Goal: Transaction & Acquisition: Purchase product/service

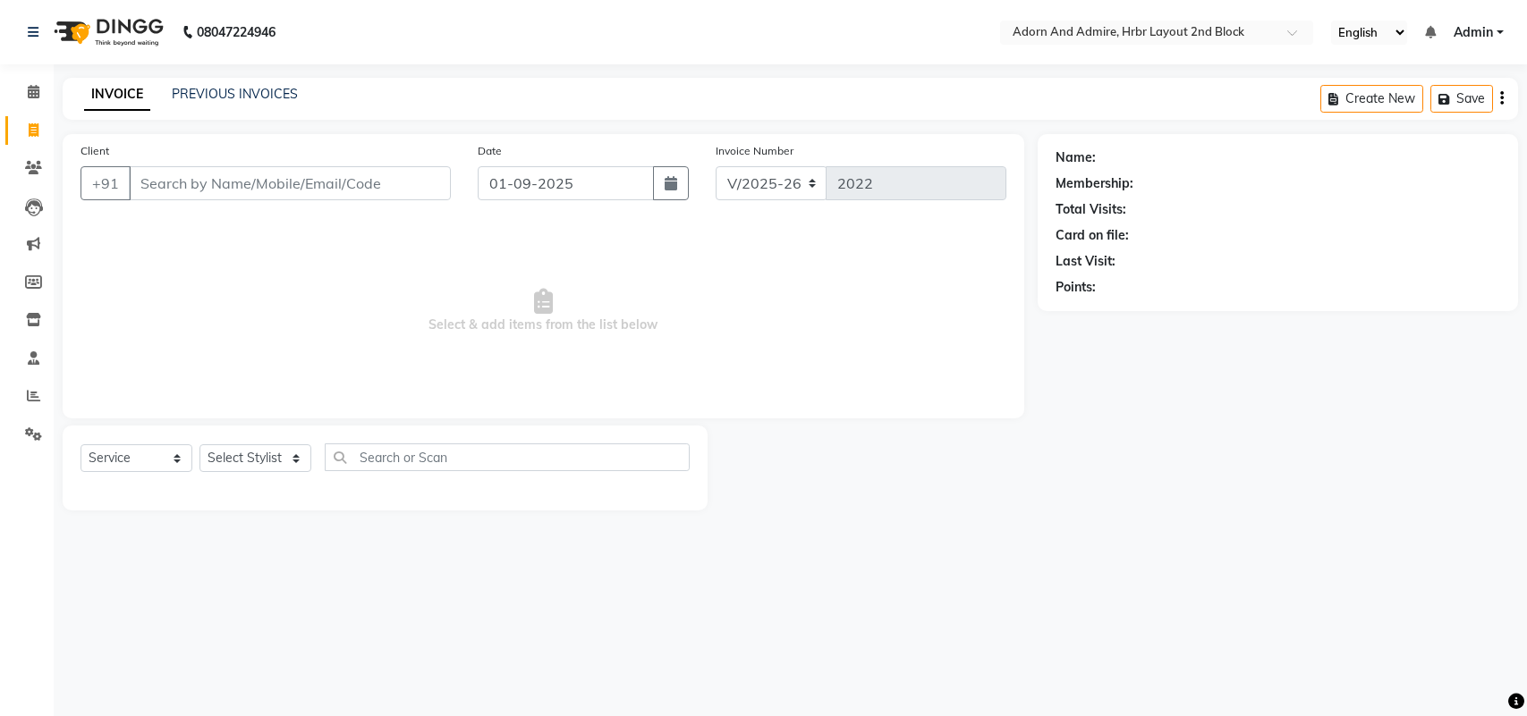
select select "7203"
select select "service"
select select "61718"
click at [199, 444] on select "Select Stylist ajay [PERSON_NAME] [PERSON_NAME] [PERSON_NAME] [PERSON_NAME] [PE…" at bounding box center [255, 458] width 112 height 28
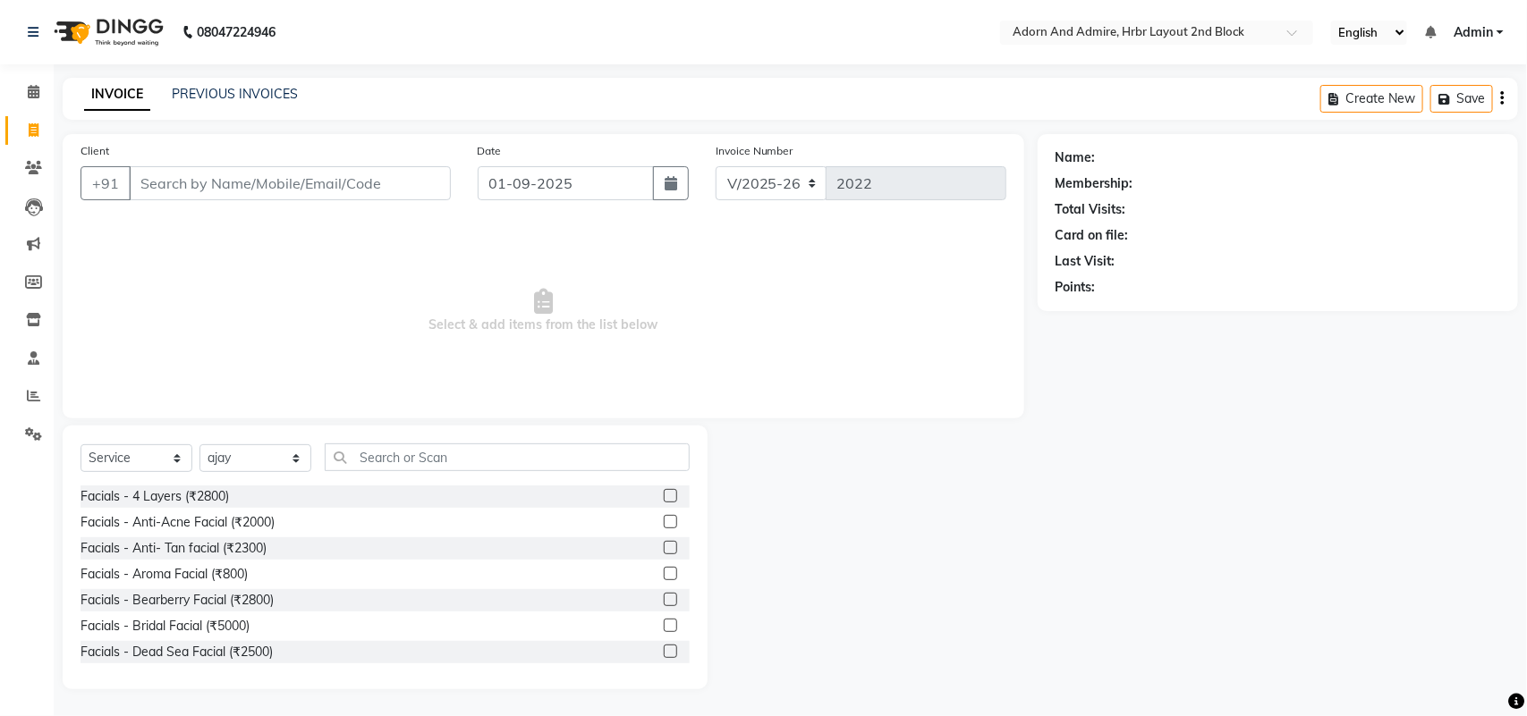
click at [461, 439] on div "Select Service Product Membership Package Voucher Prepaid Gift Card Select Styl…" at bounding box center [385, 558] width 645 height 264
click at [466, 458] on input "text" at bounding box center [507, 458] width 365 height 28
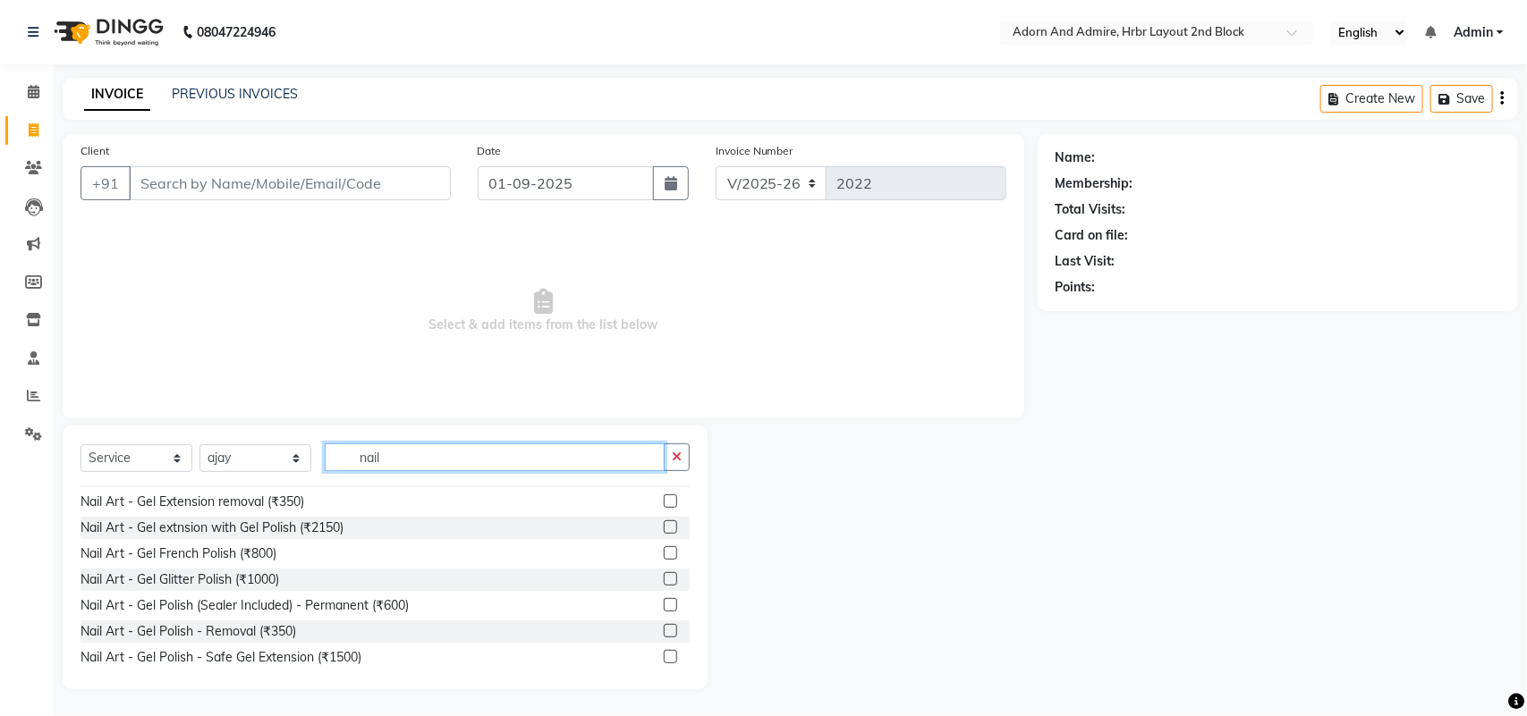
scroll to position [335, 0]
type input "nail"
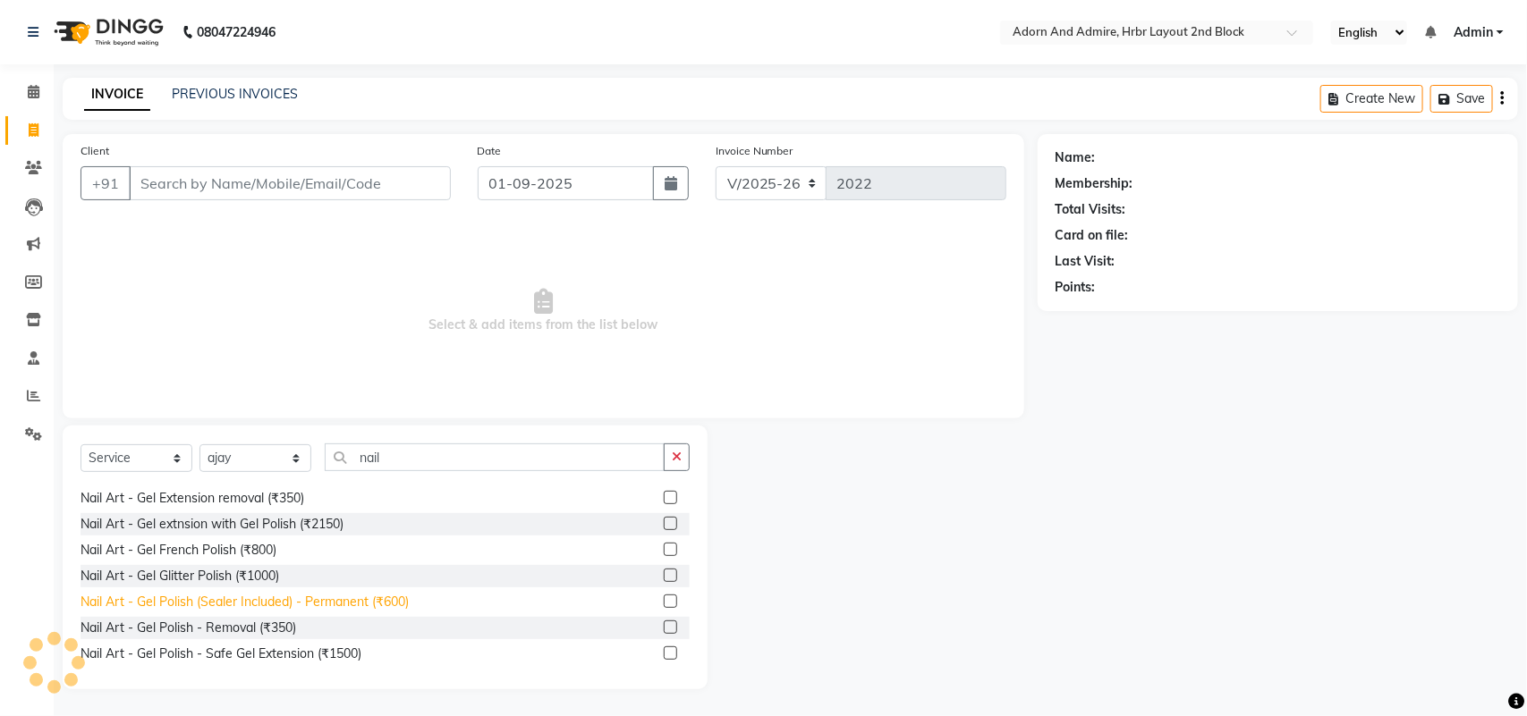
drag, startPoint x: 364, startPoint y: 600, endPoint x: 463, endPoint y: 498, distance: 142.3
click at [362, 597] on div "Nail Art - Gel Polish (Sealer Included) - Permanent (₹600)" at bounding box center [244, 602] width 328 height 19
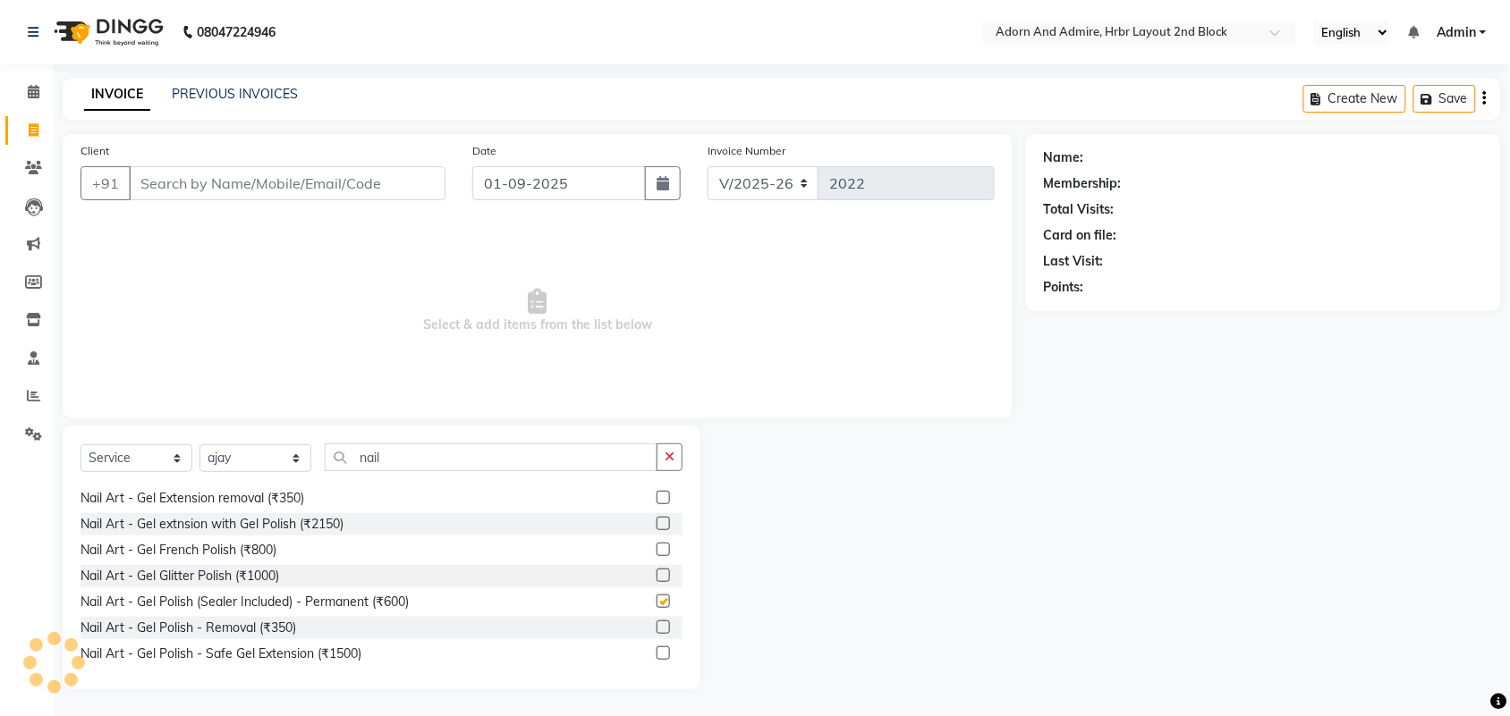
checkbox input "false"
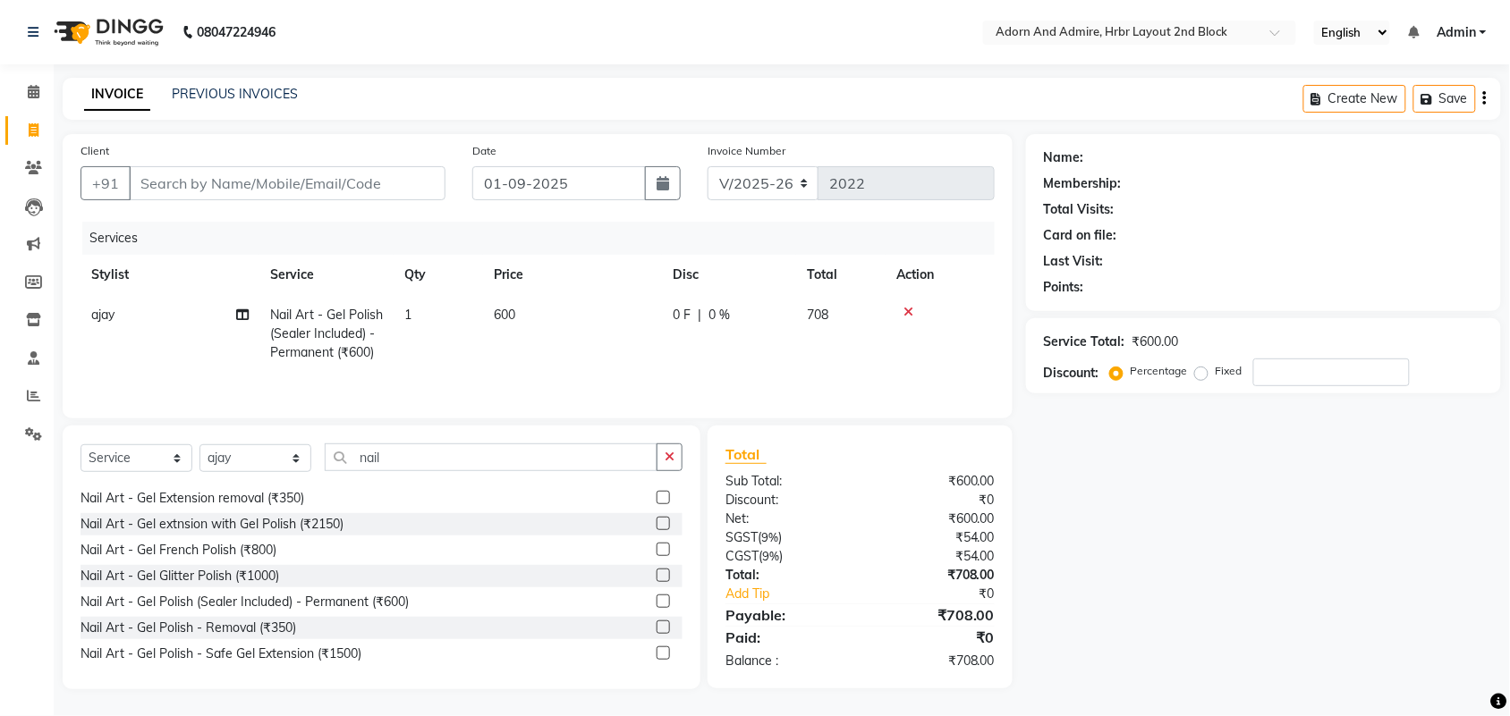
drag, startPoint x: 564, startPoint y: 291, endPoint x: 562, endPoint y: 316, distance: 25.2
click at [565, 296] on table "Stylist Service Qty Price Disc Total Action ajay Nail Art - Gel Polish (Sealer …" at bounding box center [537, 314] width 914 height 118
click at [565, 318] on td "600" at bounding box center [572, 334] width 179 height 78
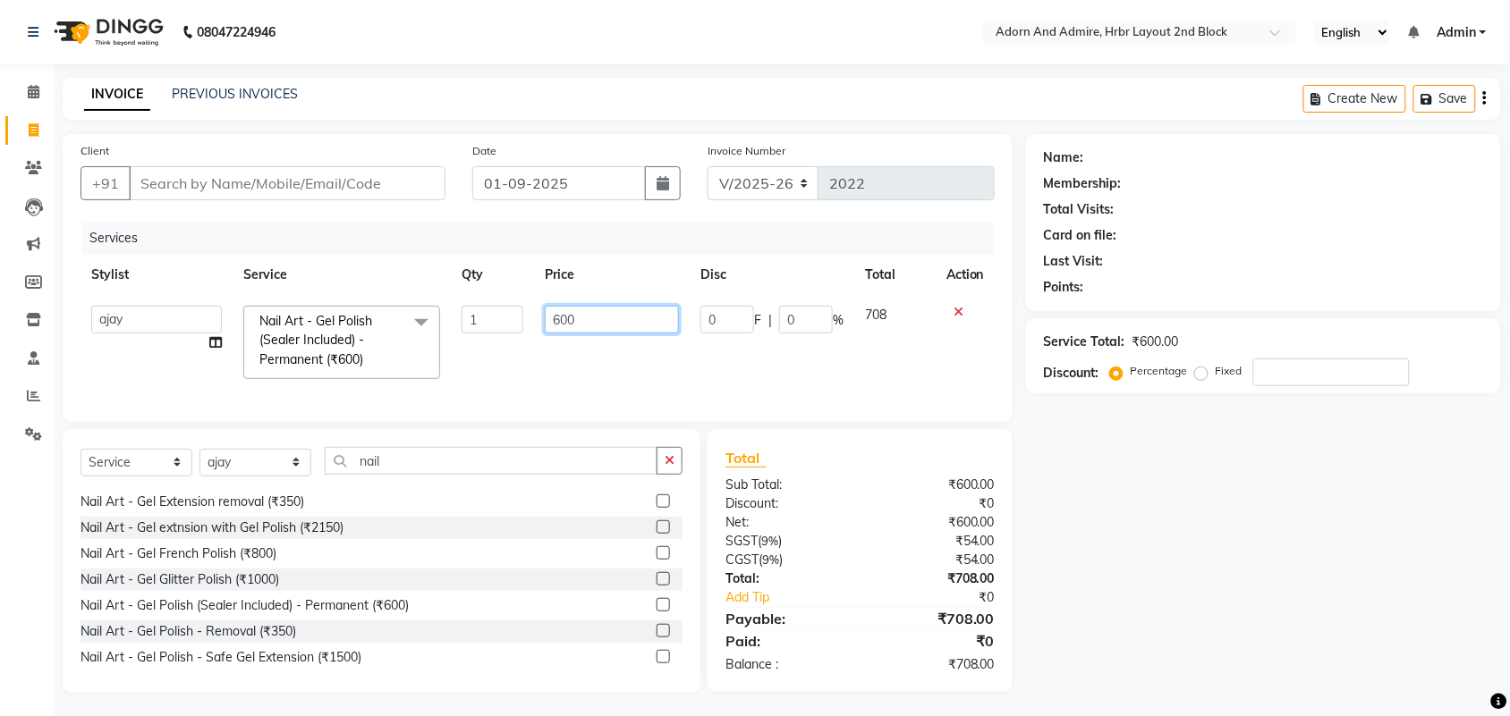
click at [516, 322] on tr "ajay ALEXX anusiya [PERSON_NAME] [PERSON_NAME] [PERSON_NAME] [PERSON_NAME] Nail…" at bounding box center [537, 342] width 914 height 95
type input "1000"
click at [1085, 548] on div "Name: Membership: Total Visits: Card on file: Last Visit: Points: Service Total…" at bounding box center [1270, 413] width 488 height 559
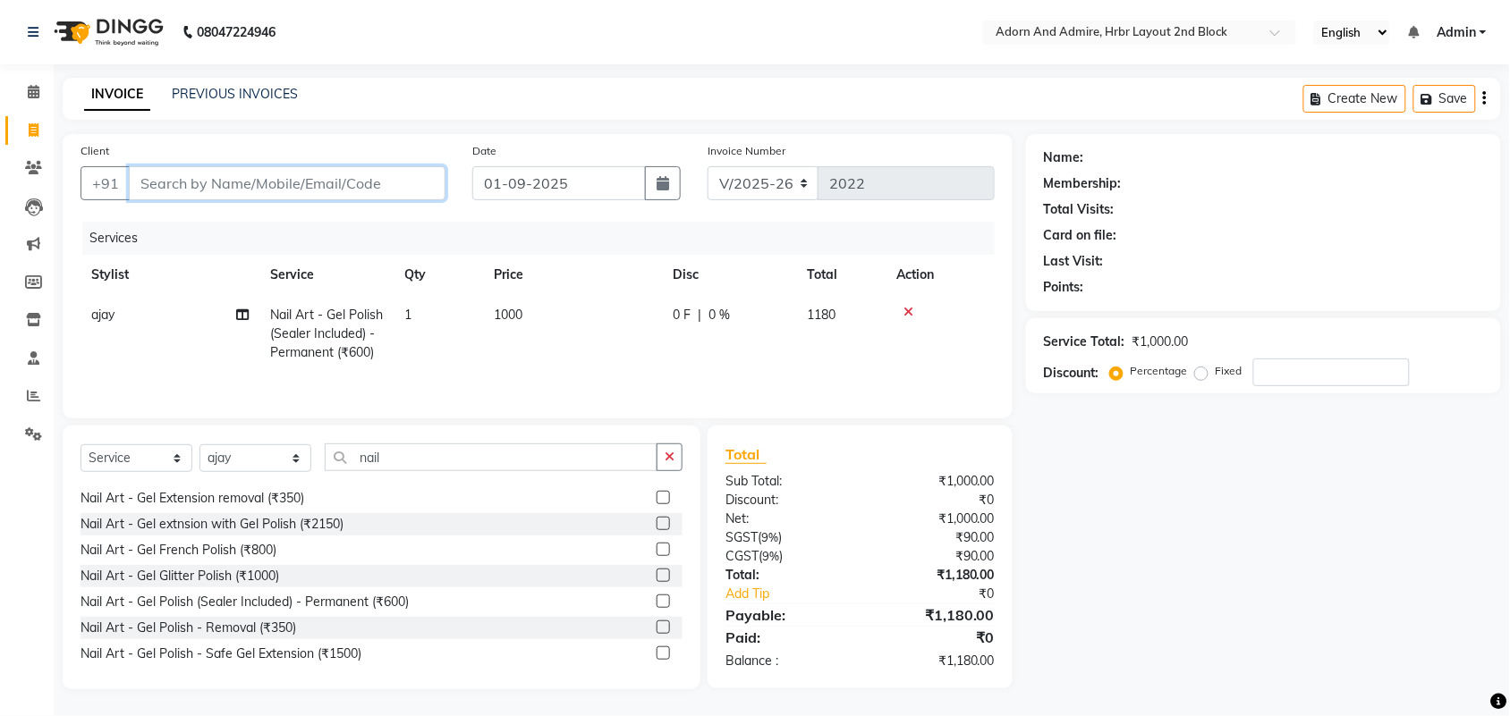
click at [338, 168] on input "Client" at bounding box center [287, 183] width 317 height 34
click at [342, 195] on input "Client" at bounding box center [287, 183] width 317 height 34
click at [267, 181] on input "Client" at bounding box center [287, 183] width 317 height 34
click at [280, 184] on input "Client" at bounding box center [287, 183] width 317 height 34
click at [264, 186] on input "Client" at bounding box center [287, 183] width 317 height 34
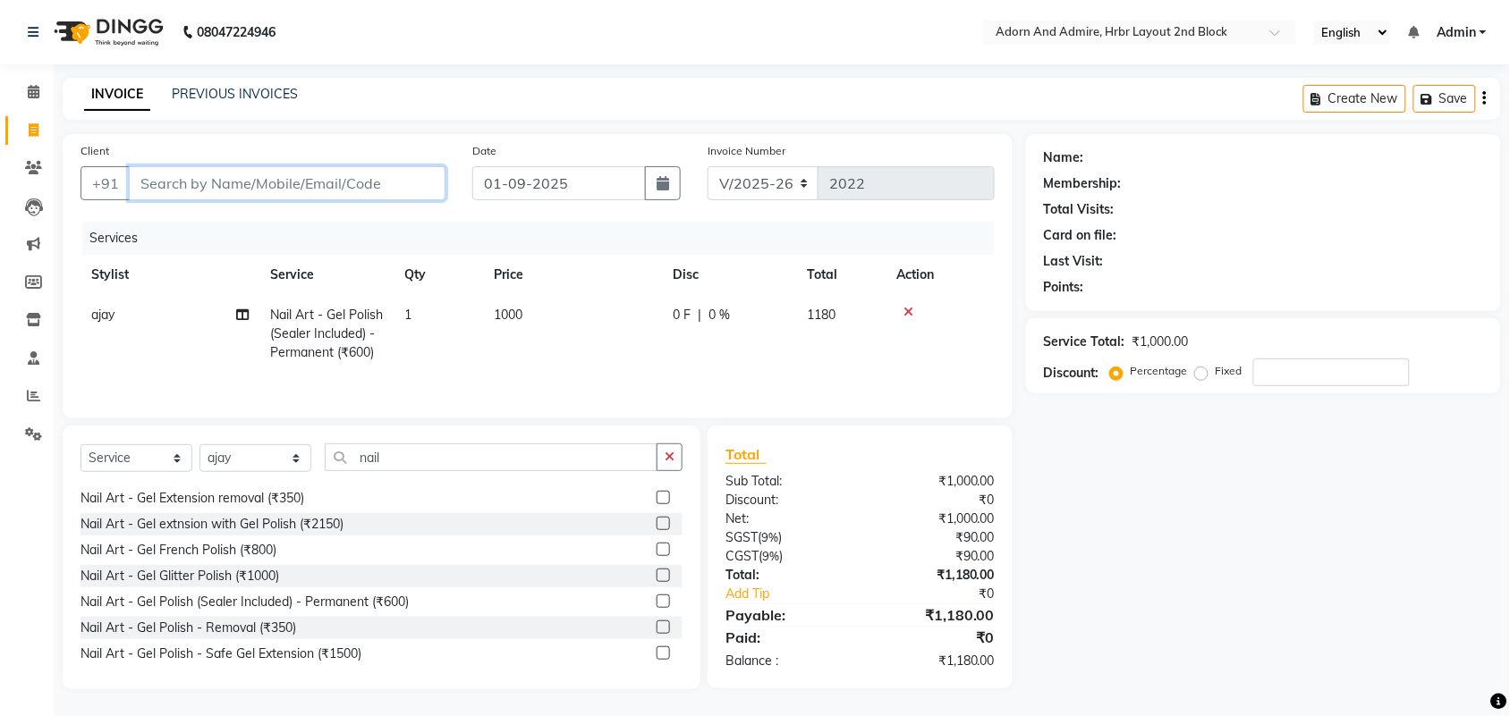
type input "9"
type input "0"
type input "9071457979"
click at [393, 185] on span "Add Client" at bounding box center [399, 183] width 71 height 18
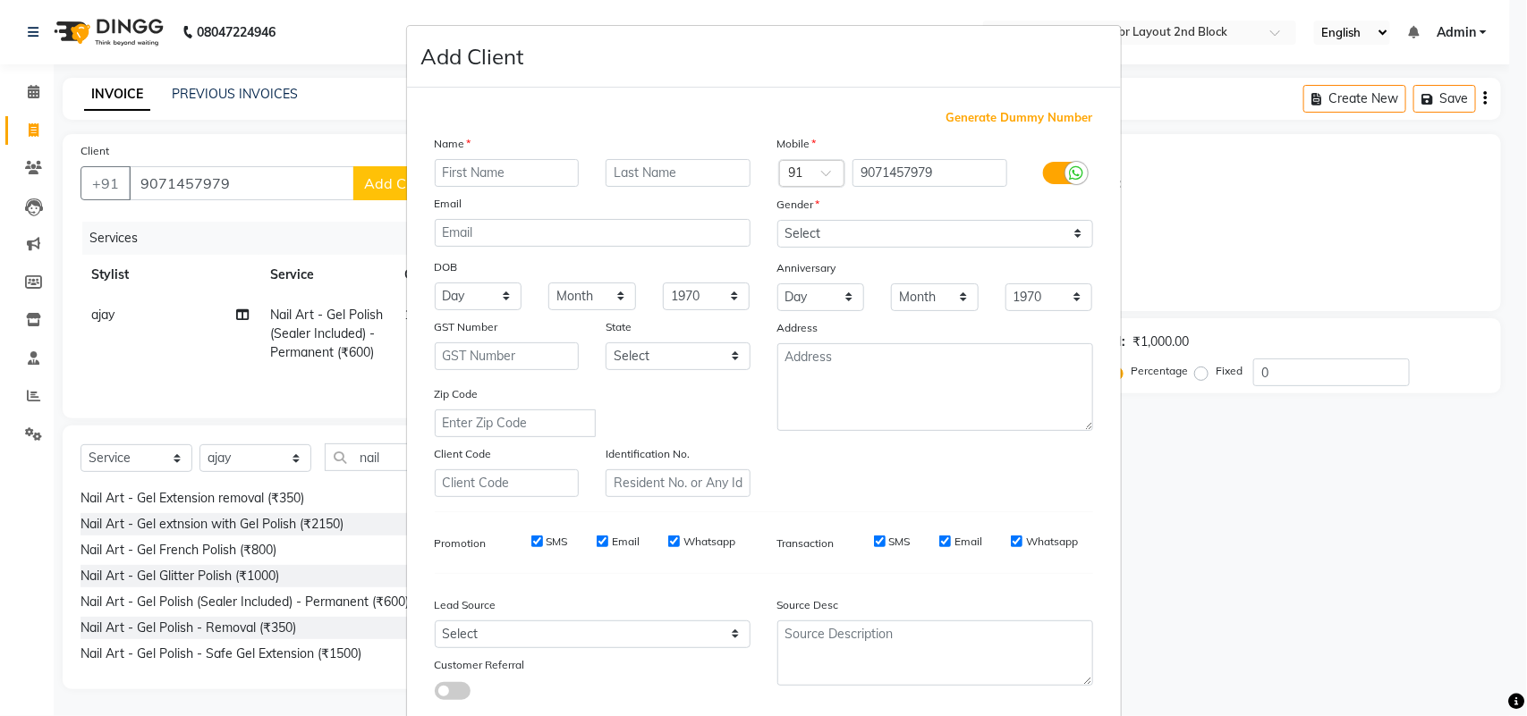
click at [489, 171] on input "text" at bounding box center [507, 173] width 145 height 28
type input "chinmayi"
click at [799, 243] on select "Select [DEMOGRAPHIC_DATA] [DEMOGRAPHIC_DATA] Other Prefer Not To Say" at bounding box center [935, 234] width 316 height 28
select select "[DEMOGRAPHIC_DATA]"
click at [777, 220] on select "Select [DEMOGRAPHIC_DATA] [DEMOGRAPHIC_DATA] Other Prefer Not To Say" at bounding box center [935, 234] width 316 height 28
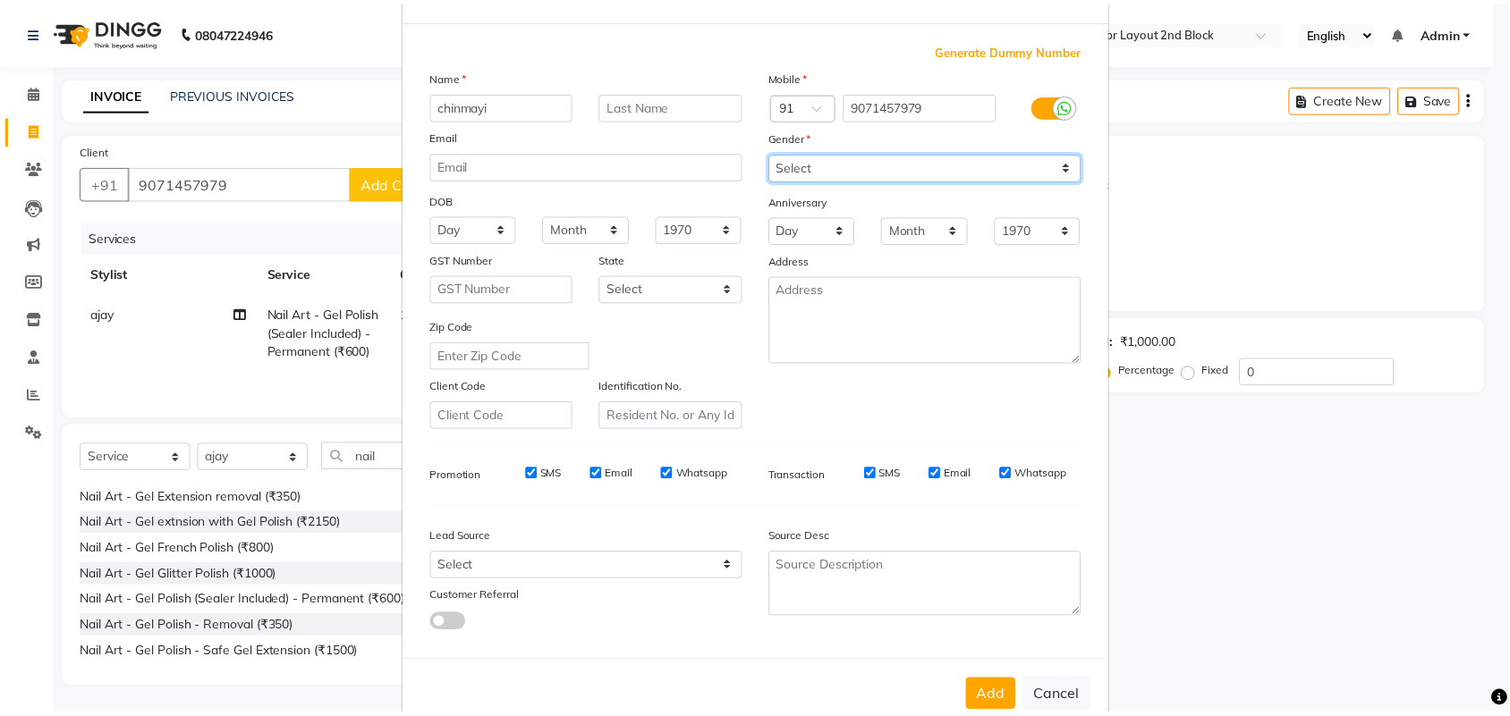
scroll to position [103, 0]
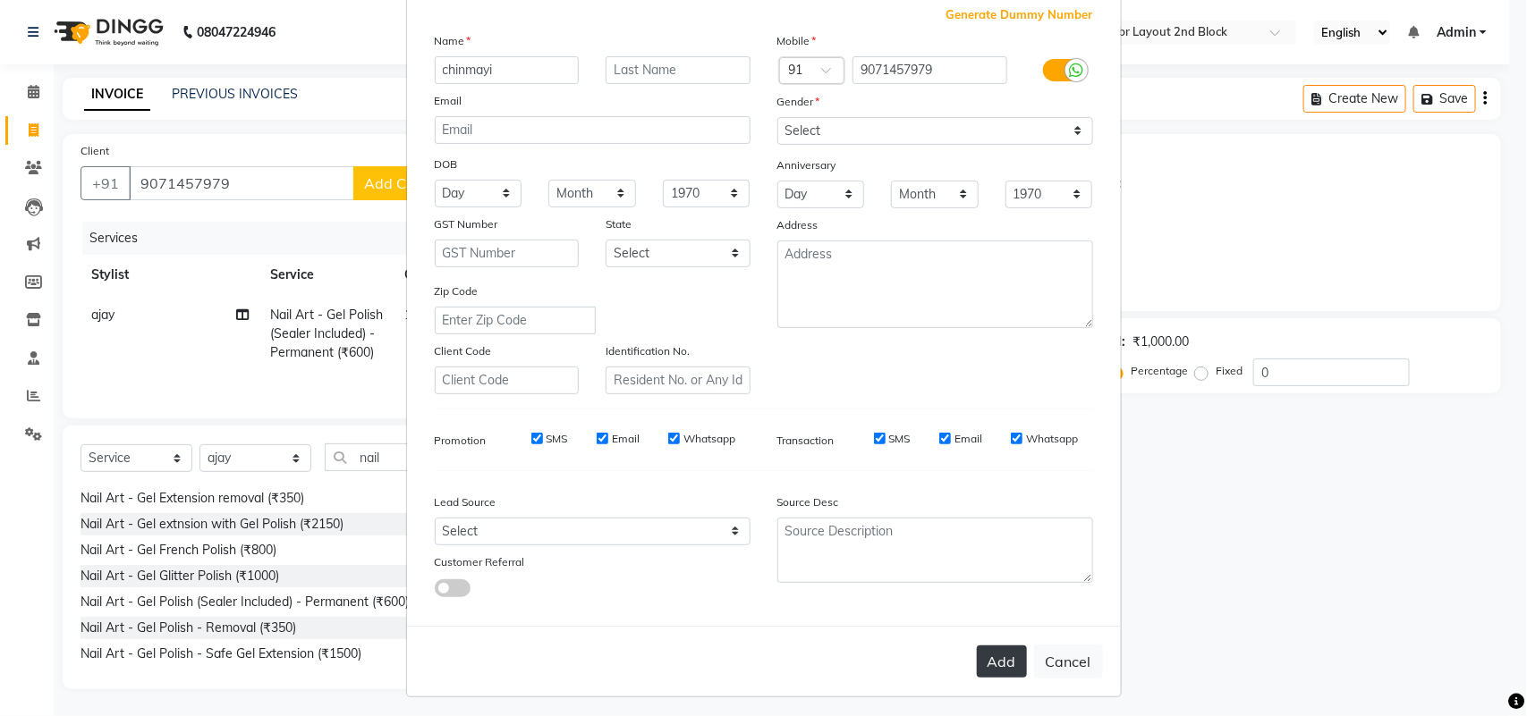
click at [984, 648] on button "Add" at bounding box center [1002, 662] width 50 height 32
select select
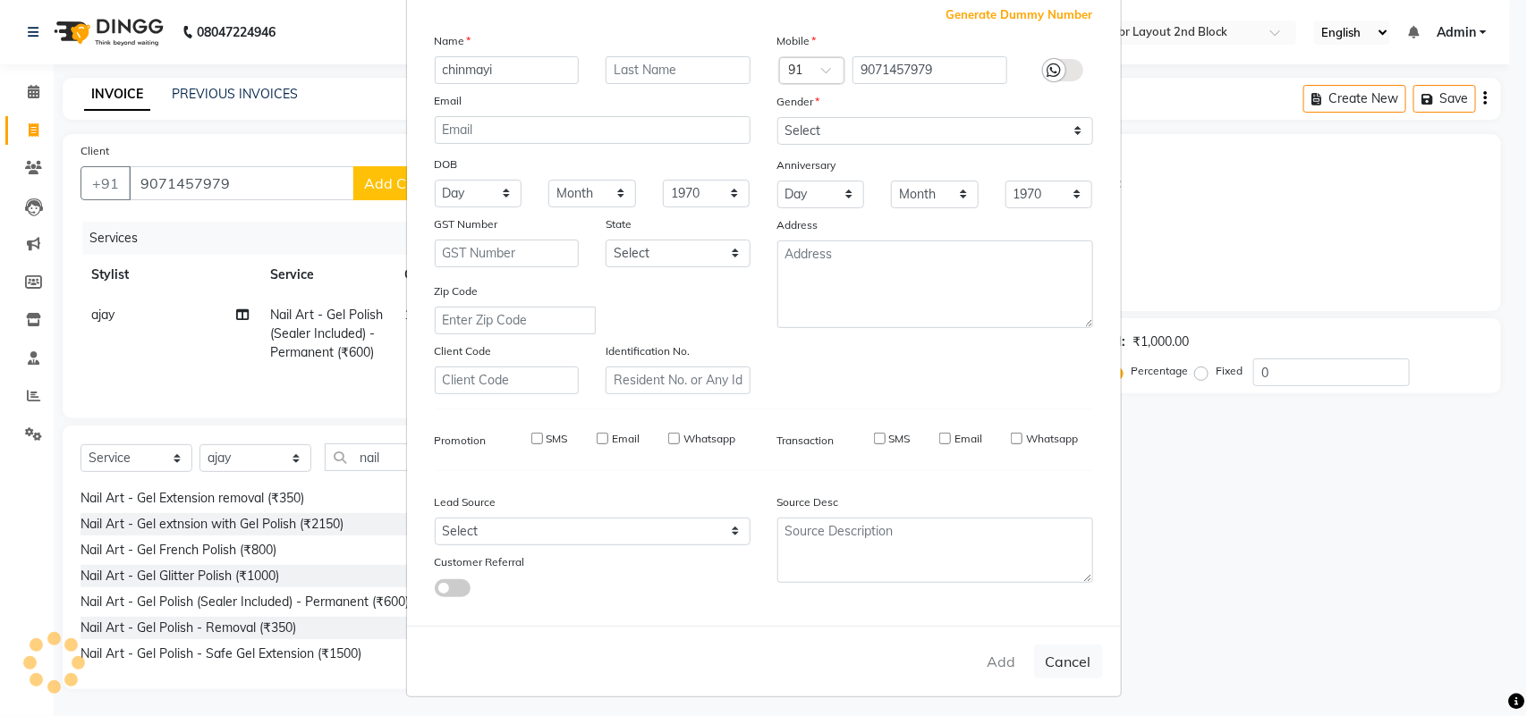
select select
checkbox input "false"
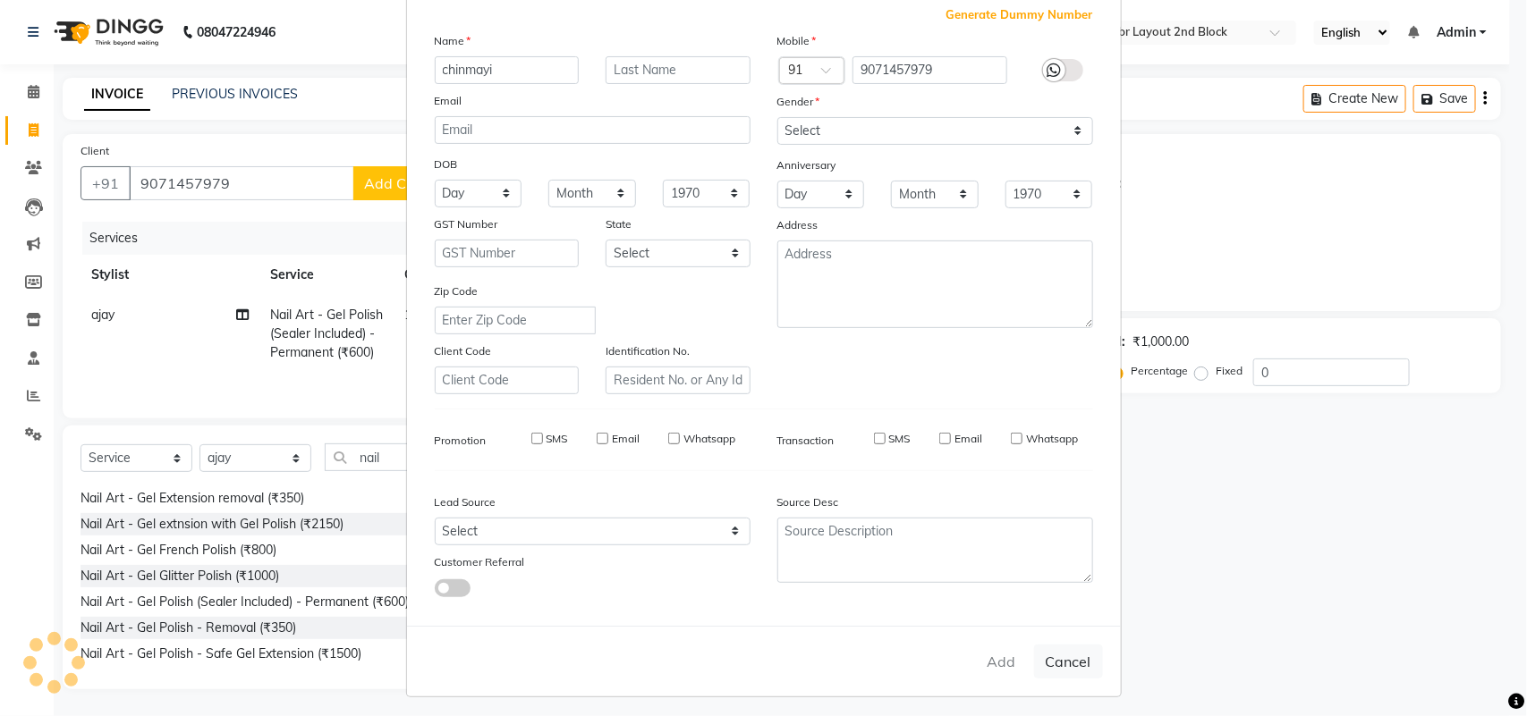
checkbox input "false"
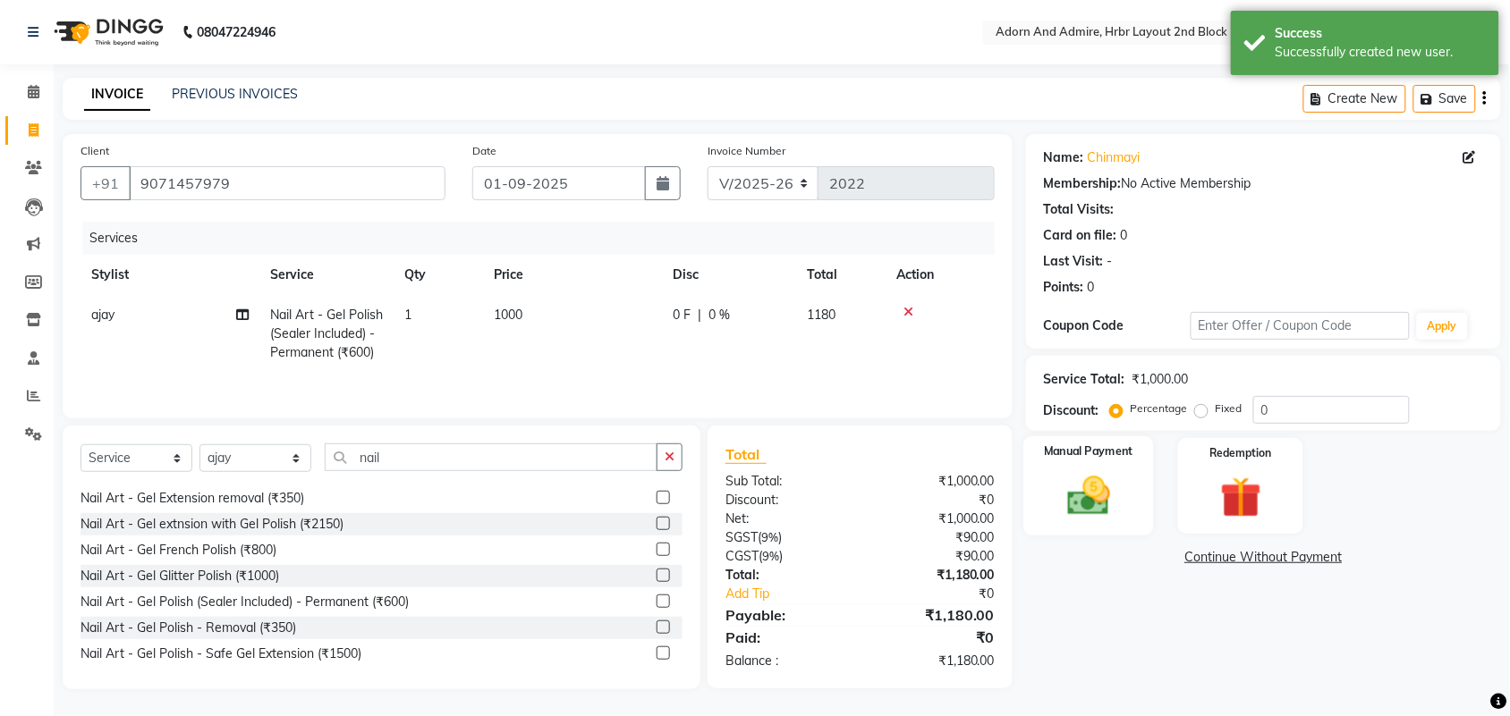
click at [1096, 496] on img at bounding box center [1088, 495] width 70 height 49
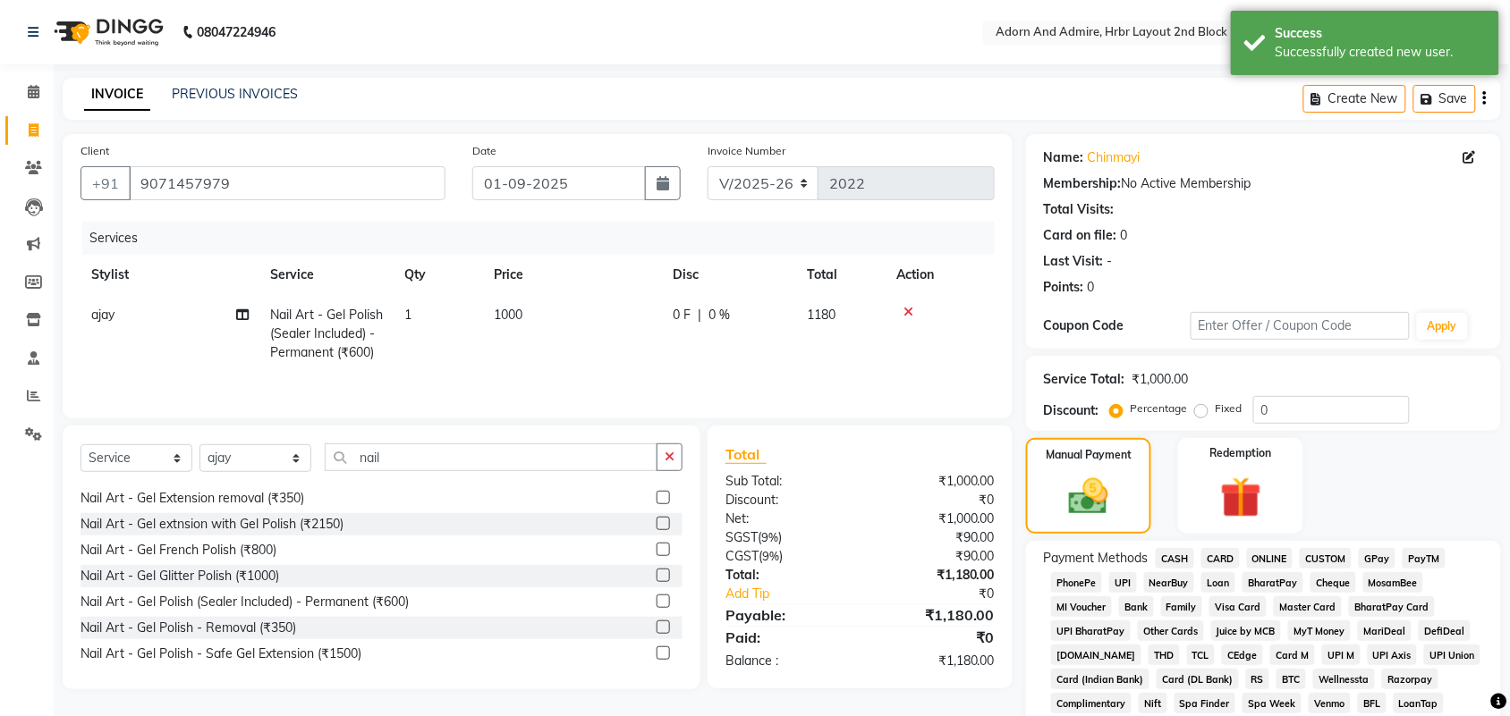
click at [1374, 552] on span "GPay" at bounding box center [1376, 558] width 37 height 21
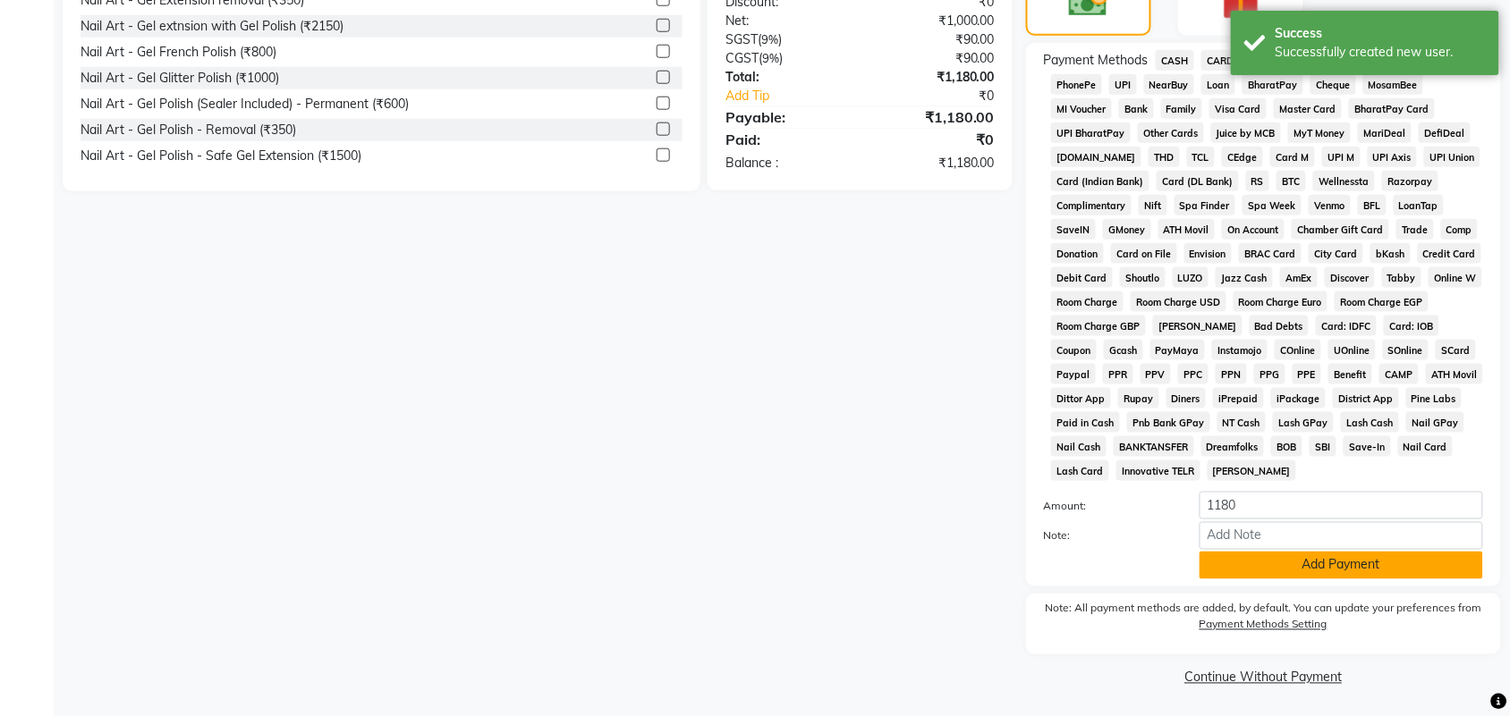
click at [1319, 565] on button "Add Payment" at bounding box center [1340, 566] width 283 height 28
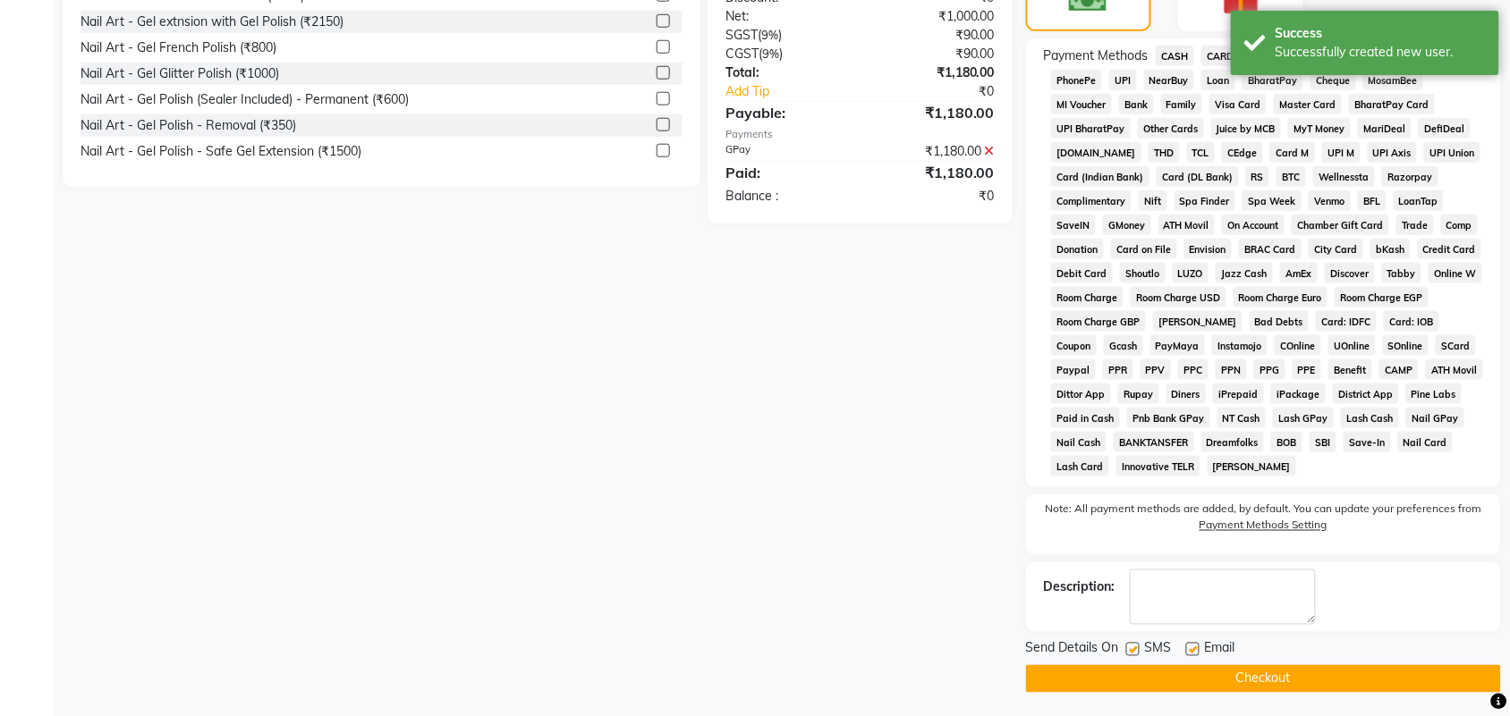
scroll to position [506, 0]
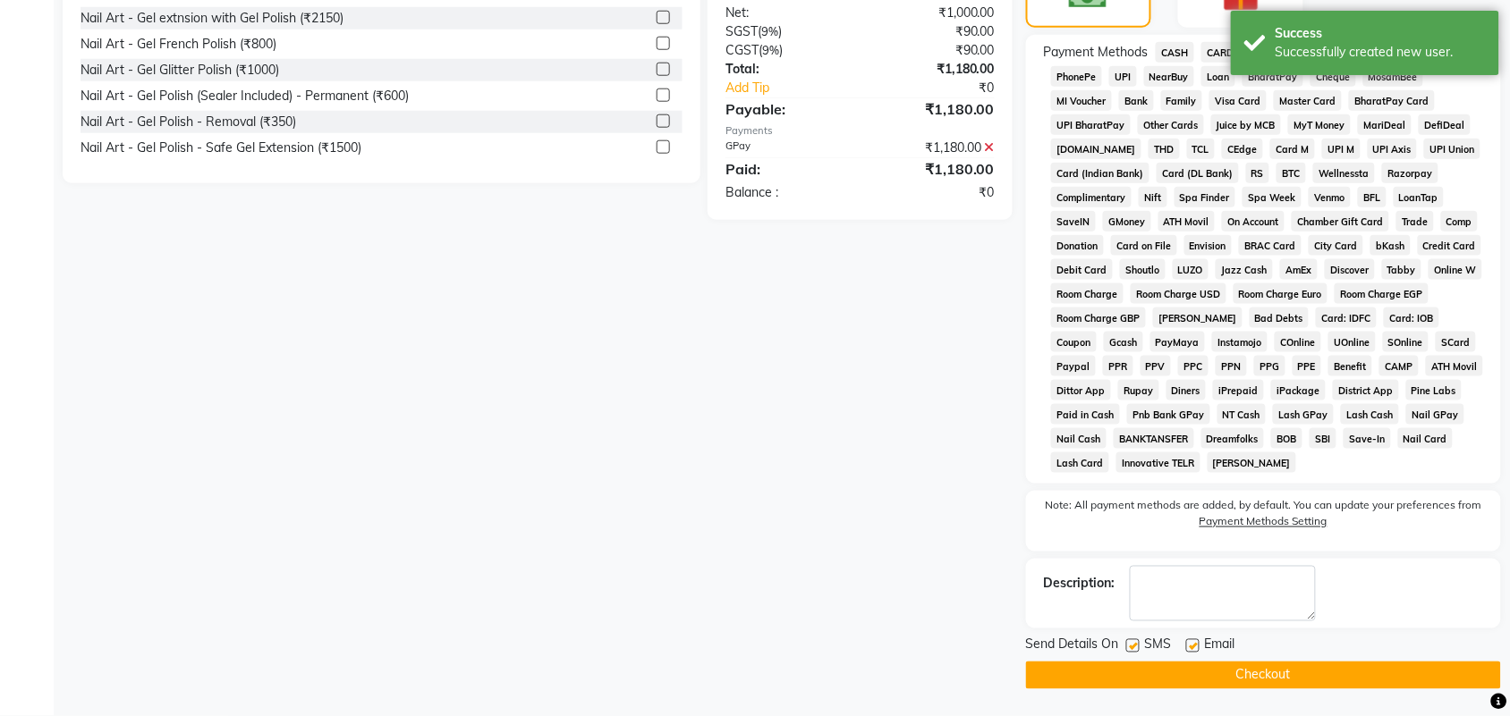
click at [1281, 678] on button "Checkout" at bounding box center [1263, 676] width 475 height 28
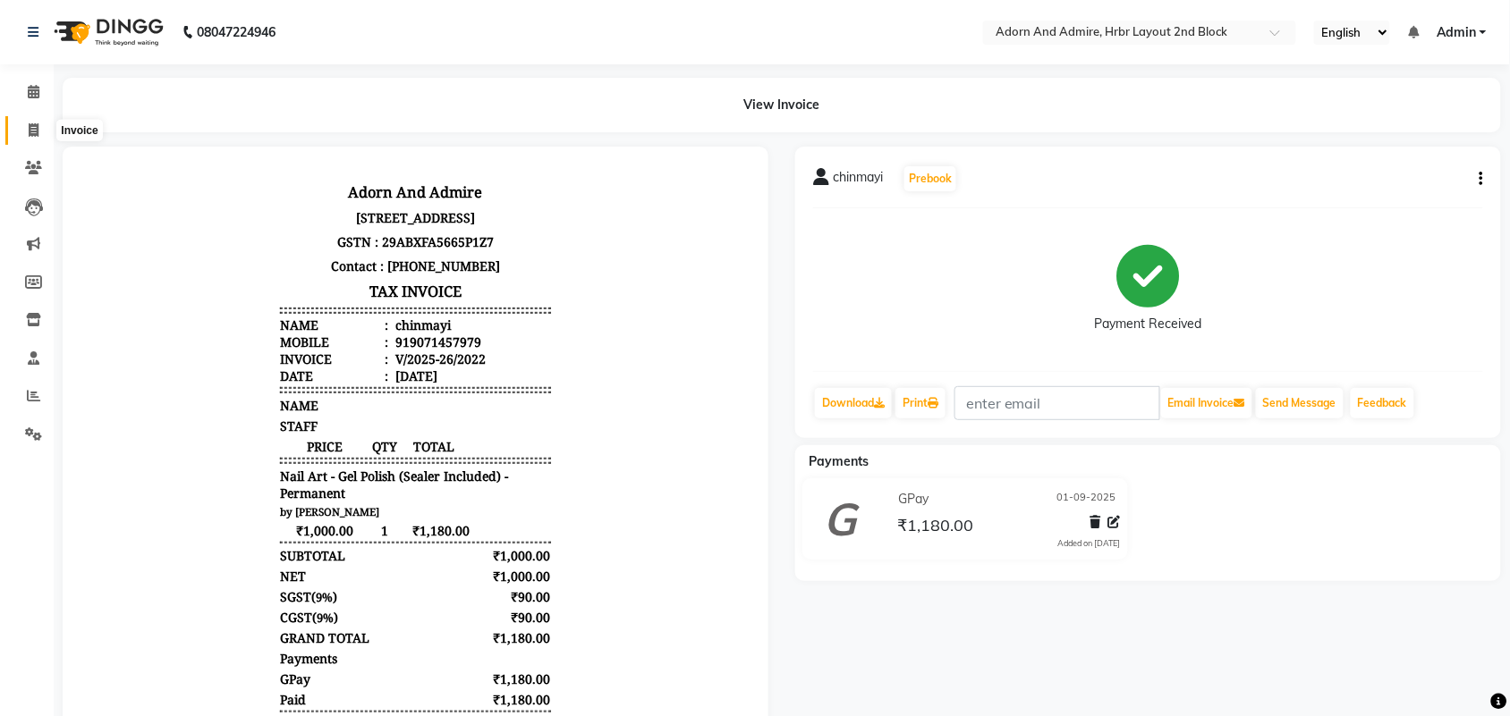
click at [25, 131] on span at bounding box center [33, 131] width 31 height 21
select select "service"
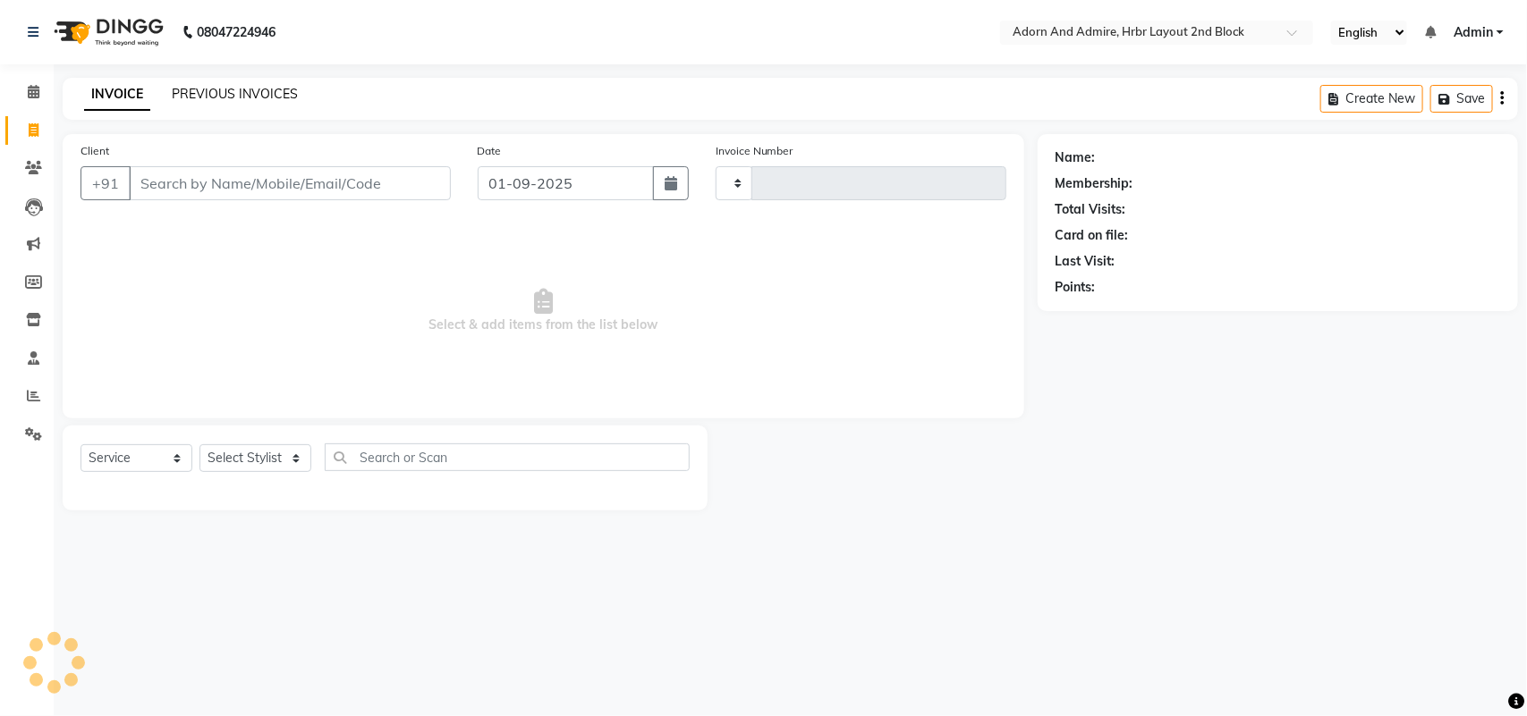
type input "2023"
select select "7203"
drag, startPoint x: 243, startPoint y: 74, endPoint x: 239, endPoint y: 89, distance: 15.8
click at [243, 76] on div "08047224946 Select Location × Adorn And Admire, Hrbr Layout 2nd Block English E…" at bounding box center [763, 358] width 1527 height 716
click at [241, 99] on link "PREVIOUS INVOICES" at bounding box center [235, 94] width 126 height 16
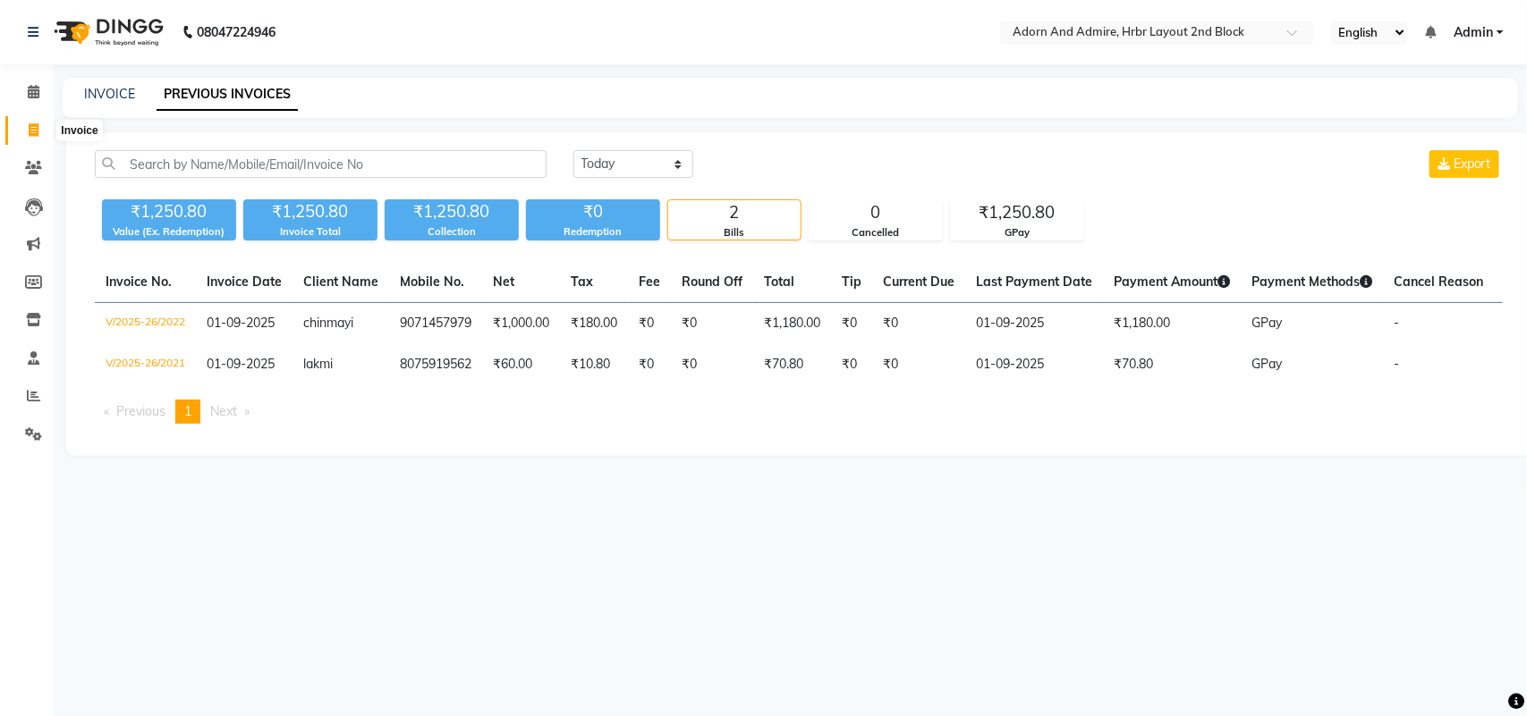
click at [38, 127] on icon at bounding box center [34, 129] width 10 height 13
select select "7203"
select select "service"
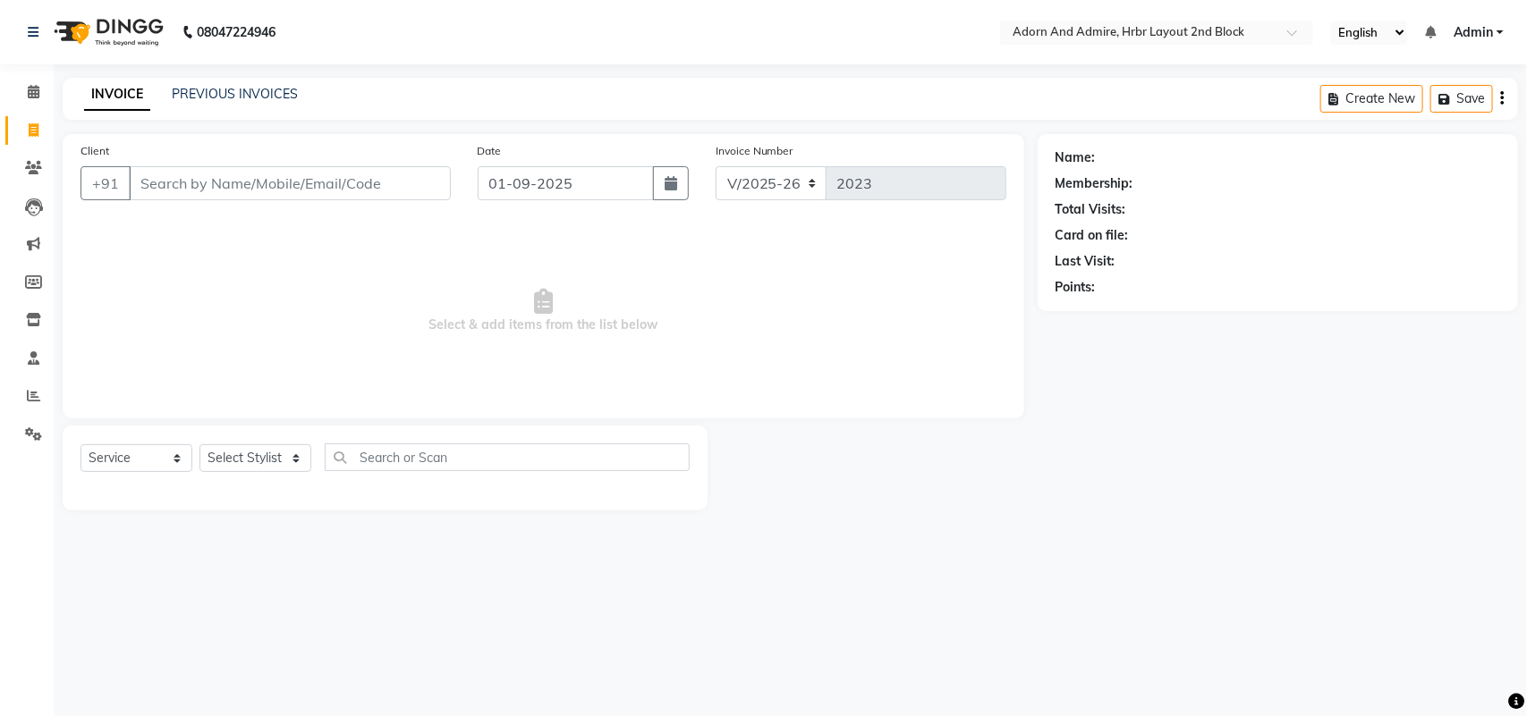
click at [176, 190] on input "Client" at bounding box center [290, 183] width 322 height 34
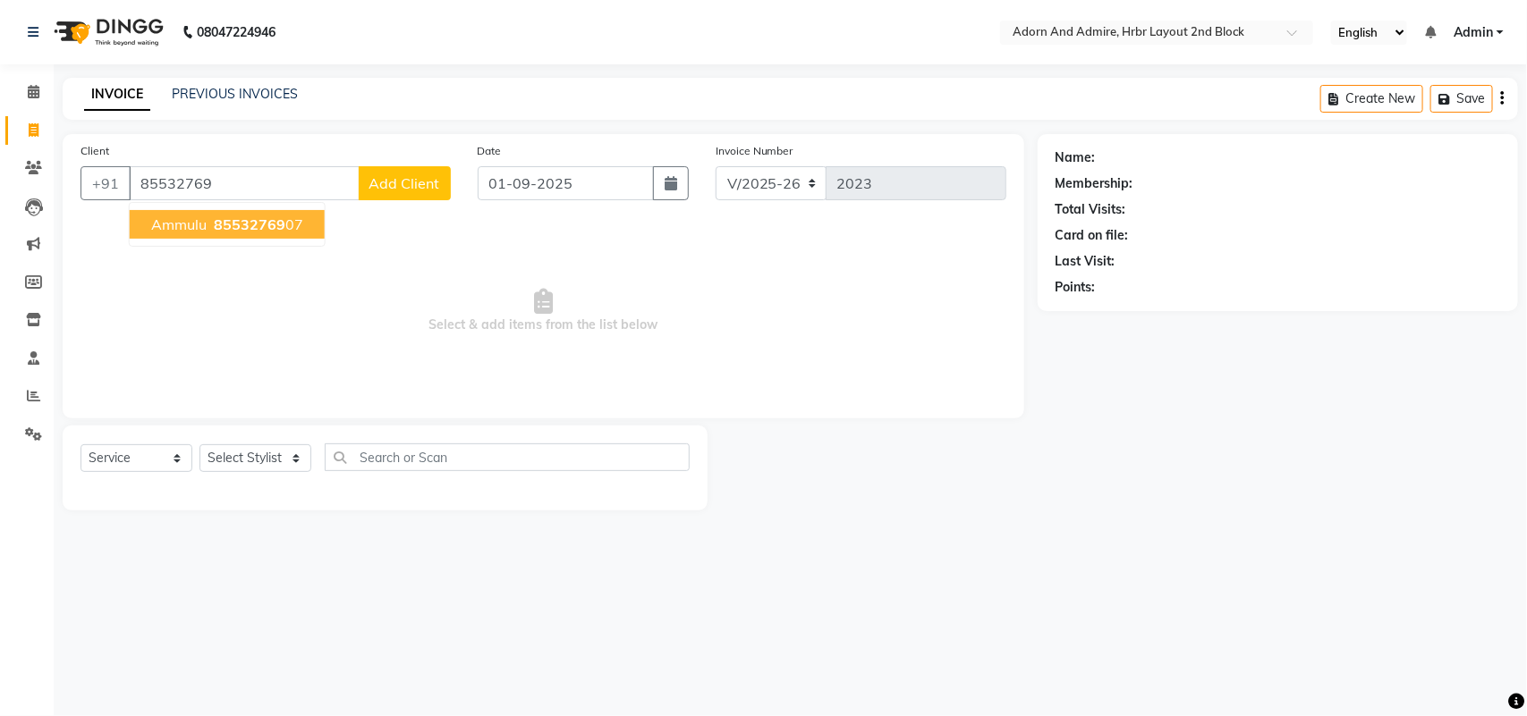
click at [260, 220] on span "85532769" at bounding box center [250, 225] width 72 height 18
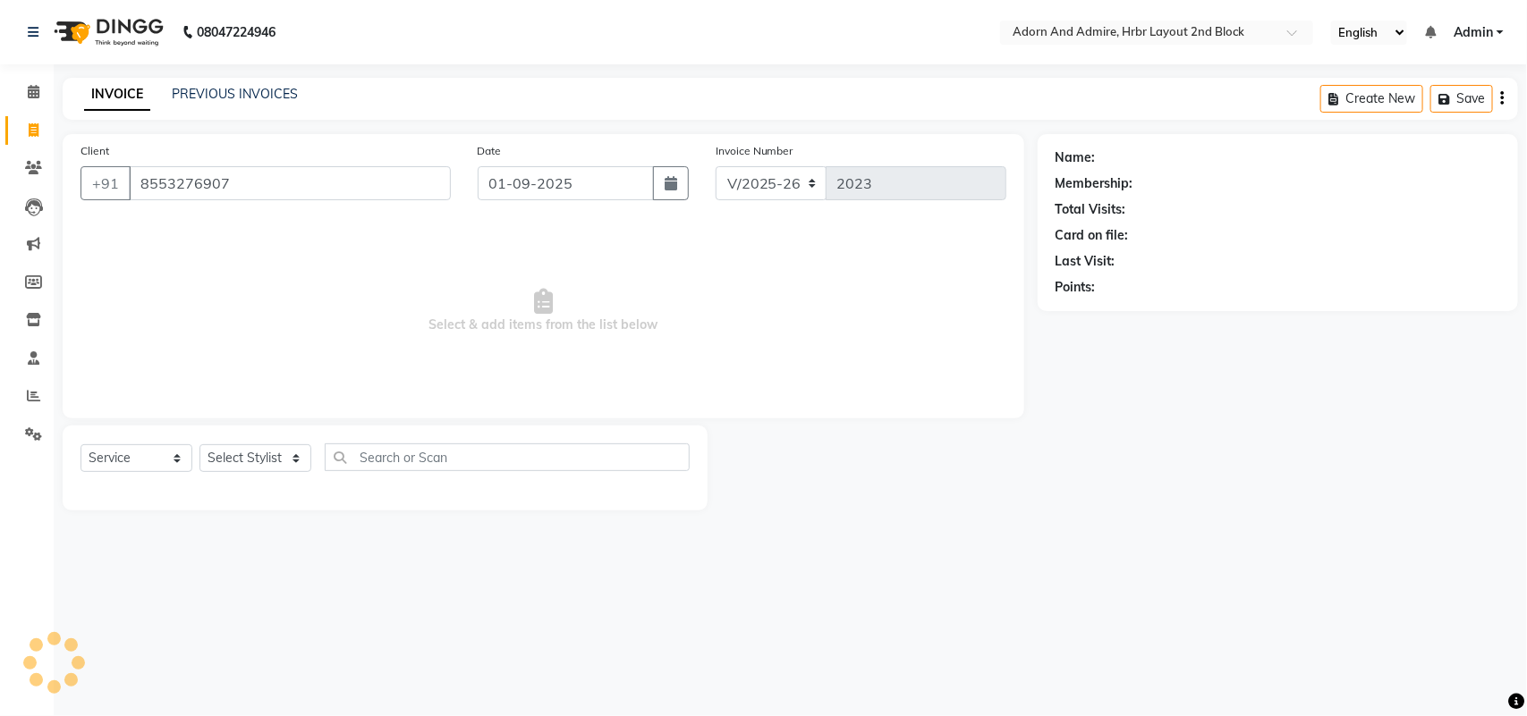
type input "8553276907"
click at [237, 474] on div "Select Service Product Membership Package Voucher Prepaid Gift Card Select Styl…" at bounding box center [384, 465] width 609 height 42
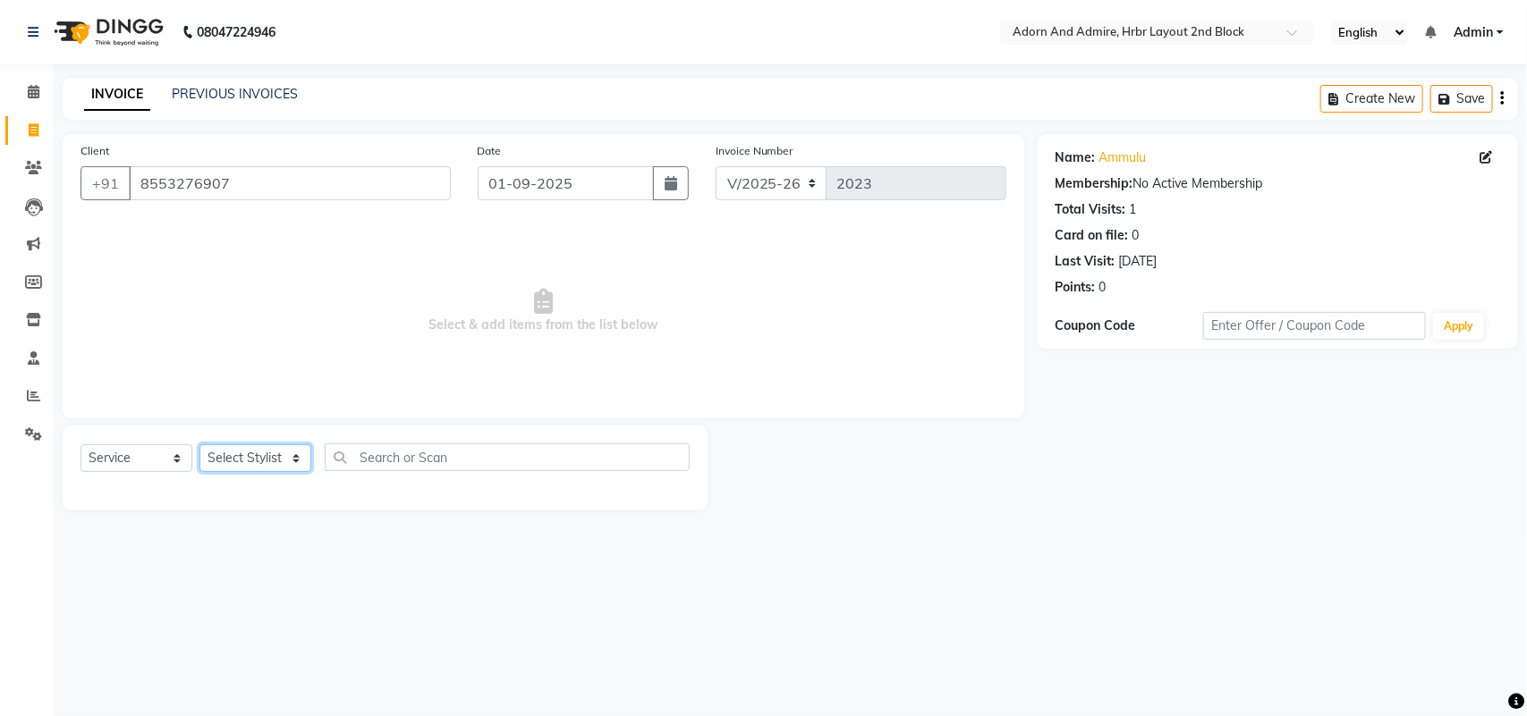
click at [247, 459] on select "Select Stylist ajay [PERSON_NAME] [PERSON_NAME] [PERSON_NAME] [PERSON_NAME] [PE…" at bounding box center [255, 458] width 112 height 28
select select "61583"
click at [199, 444] on select "Select Stylist ajay [PERSON_NAME] [PERSON_NAME] [PERSON_NAME] [PERSON_NAME] [PE…" at bounding box center [255, 458] width 112 height 28
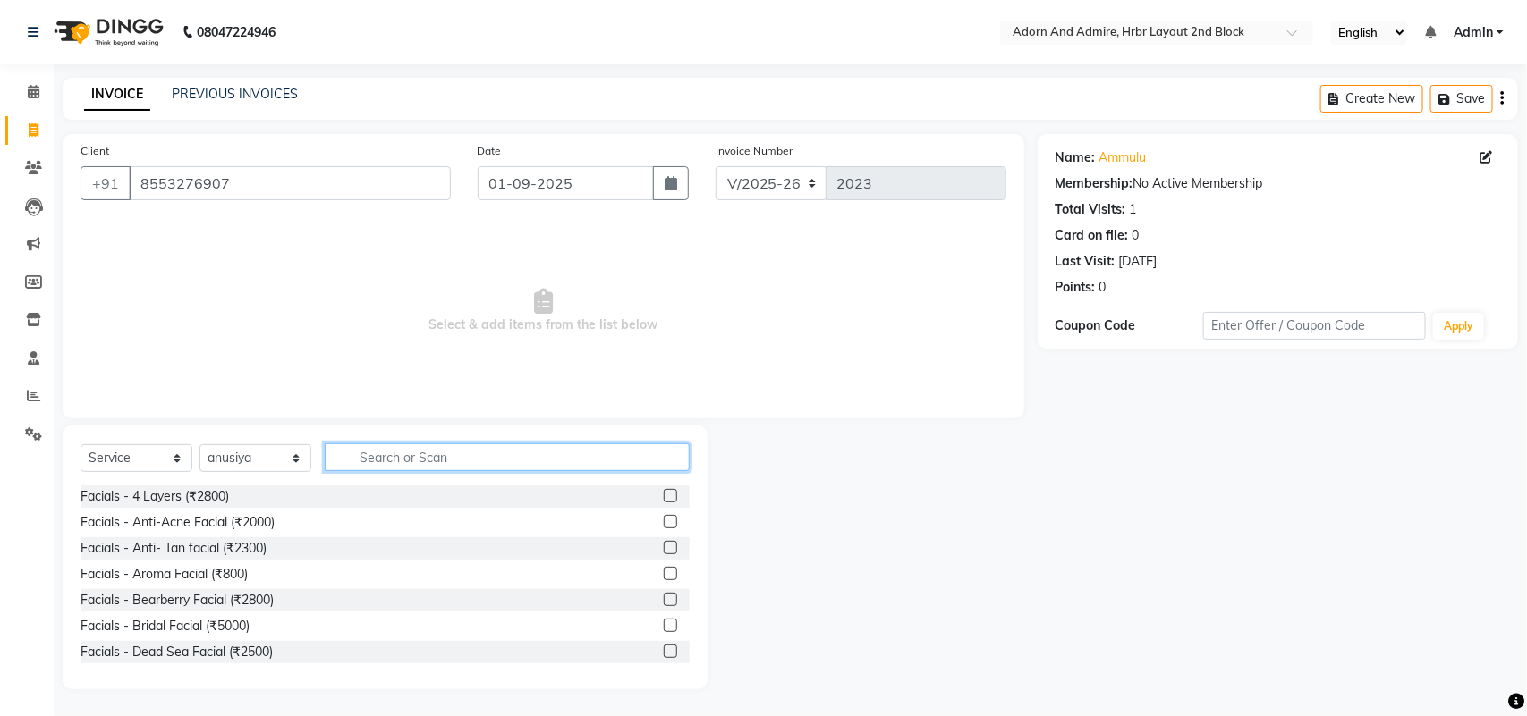
click at [409, 468] on input "text" at bounding box center [507, 458] width 365 height 28
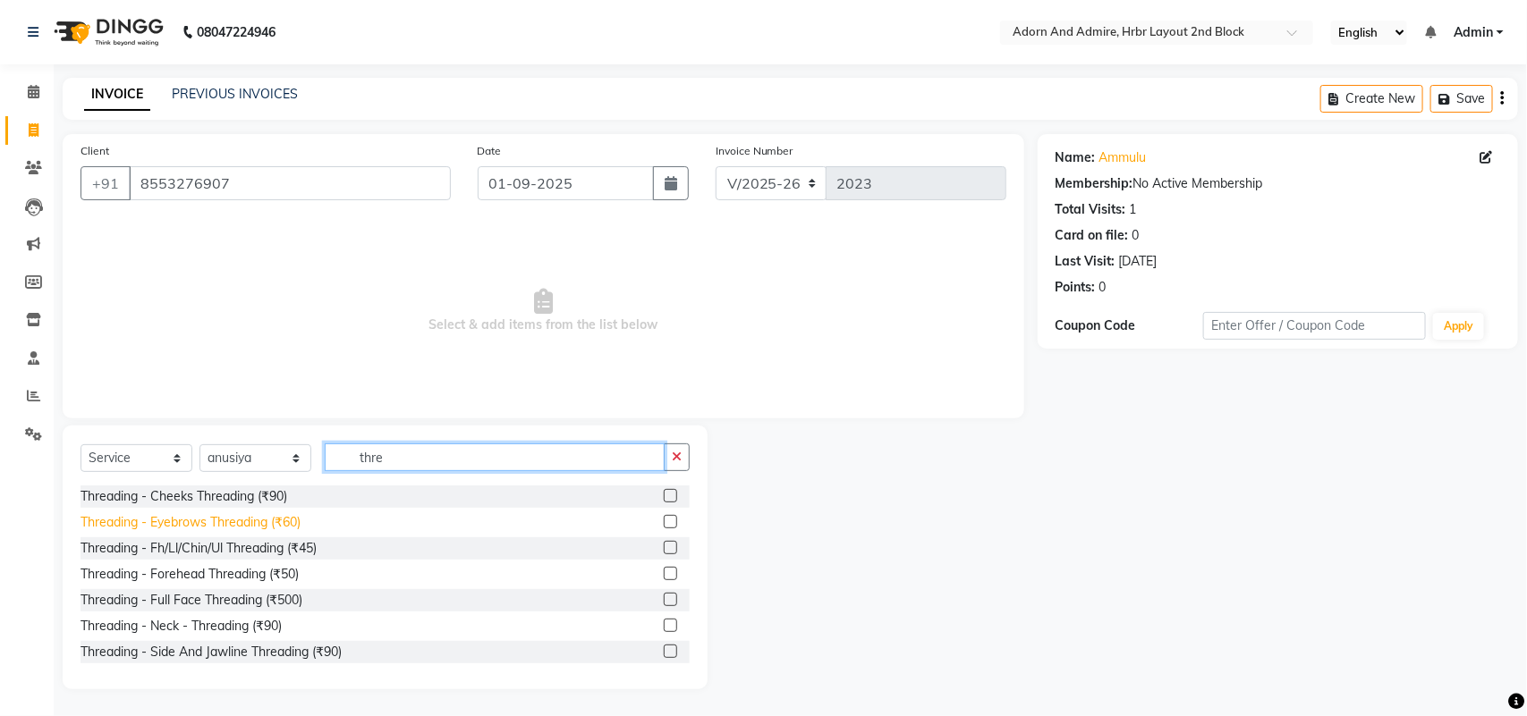
type input "thre"
click at [283, 523] on div "Threading - Eyebrows Threading (₹60)" at bounding box center [190, 522] width 220 height 19
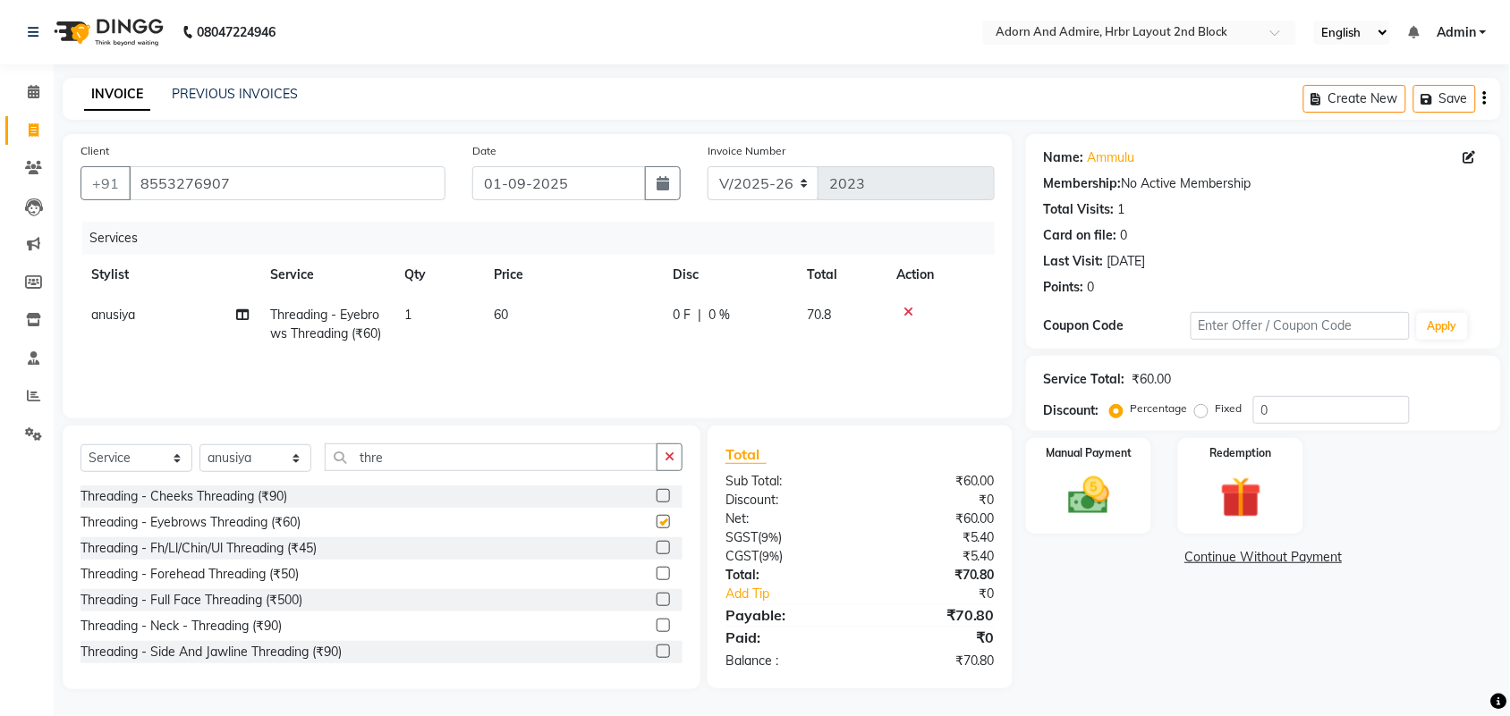
checkbox input "false"
click at [302, 556] on div "Threading - Fh/Ll/Chin/Ul Threading (₹45)" at bounding box center [198, 548] width 236 height 19
checkbox input "false"
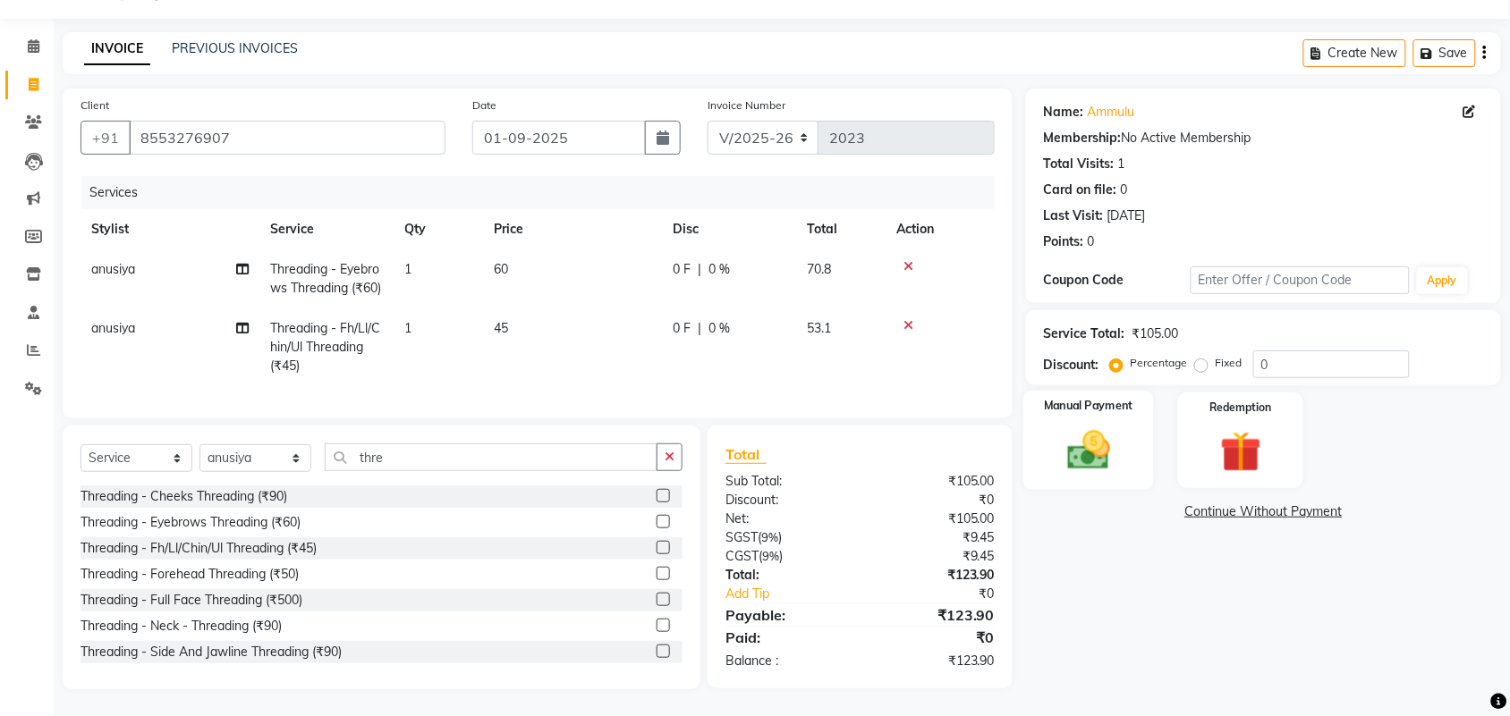
scroll to position [80, 0]
click at [1078, 391] on div "Manual Payment" at bounding box center [1088, 441] width 131 height 100
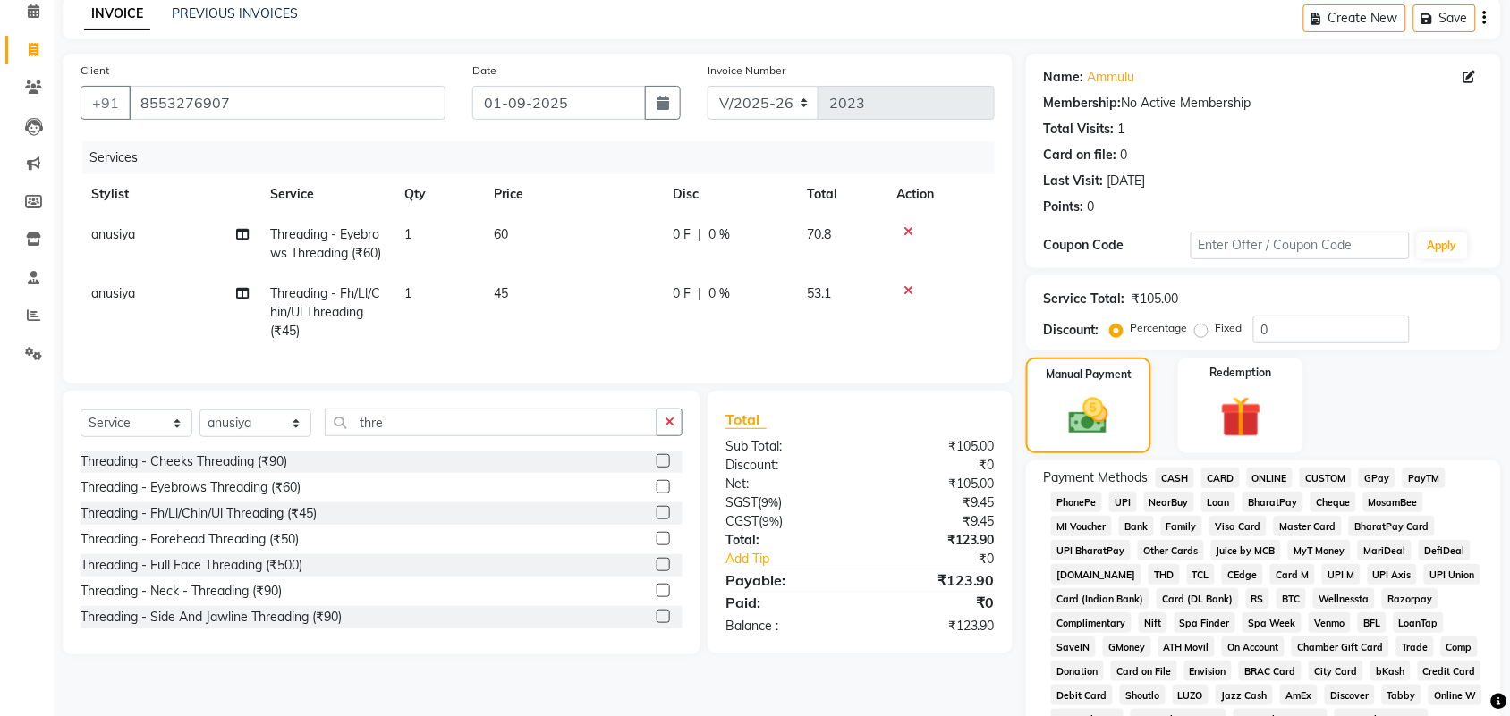
click at [1392, 475] on span "GPay" at bounding box center [1376, 478] width 37 height 21
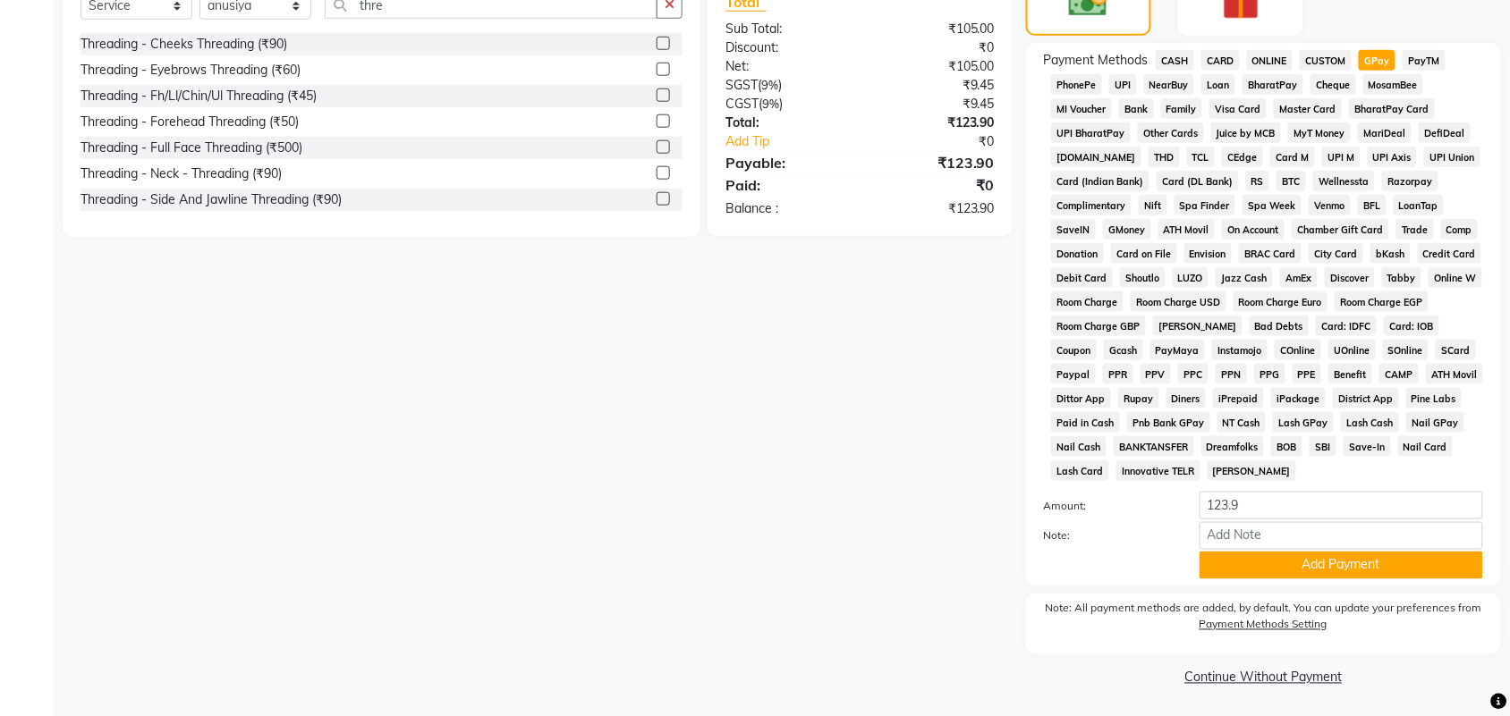
click at [1334, 555] on button "Add Payment" at bounding box center [1340, 566] width 283 height 28
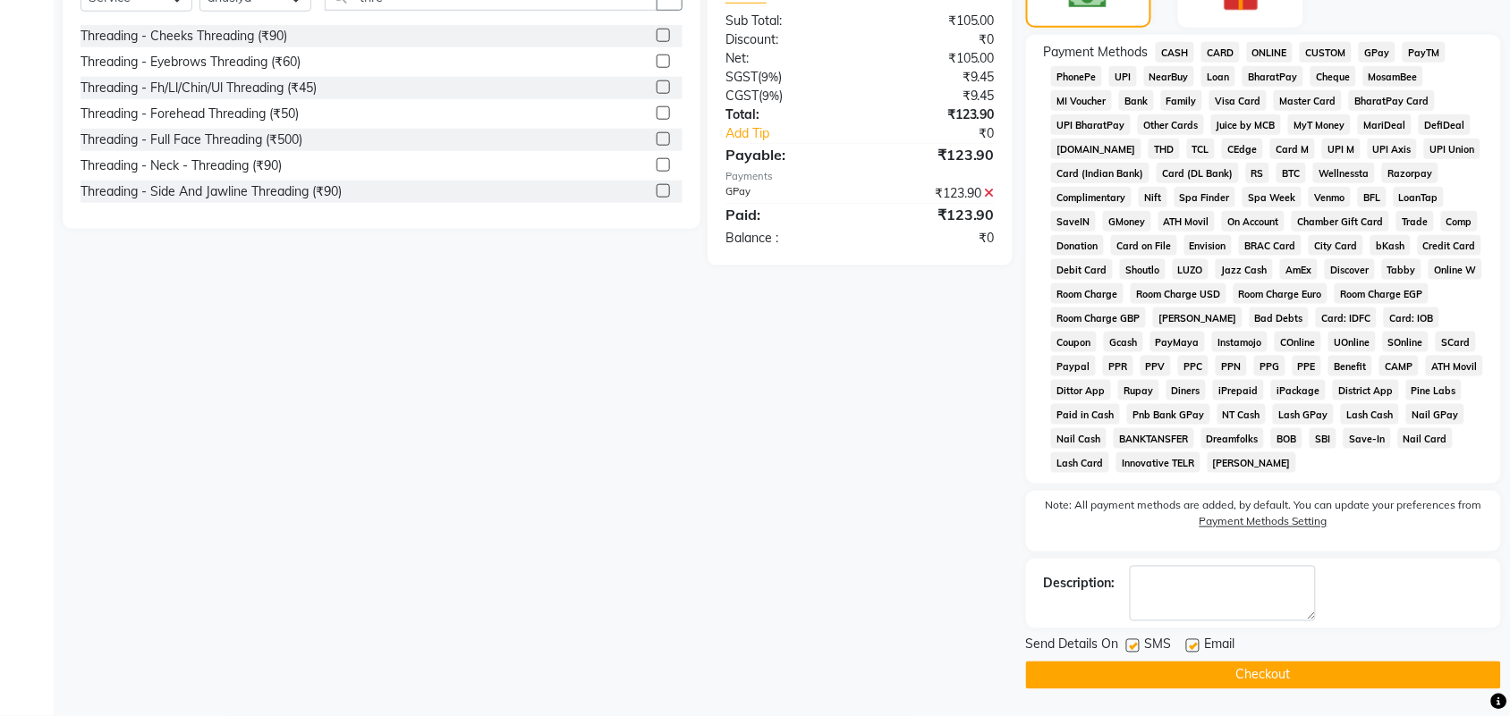
drag, startPoint x: 1316, startPoint y: 657, endPoint x: 1311, endPoint y: 672, distance: 15.3
click at [1316, 658] on div "Send Details On SMS Email Checkout" at bounding box center [1263, 663] width 475 height 54
click at [1311, 673] on button "Checkout" at bounding box center [1263, 676] width 475 height 28
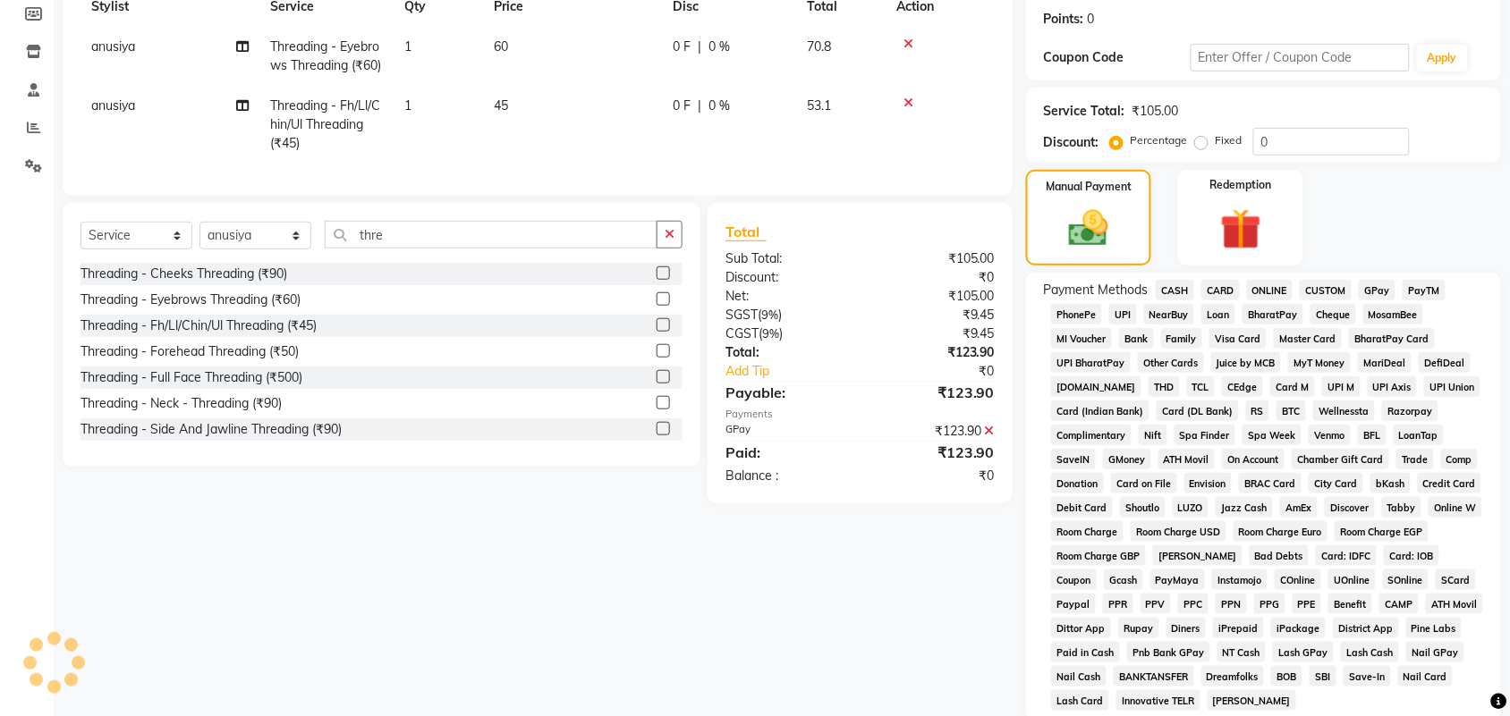
scroll to position [0, 0]
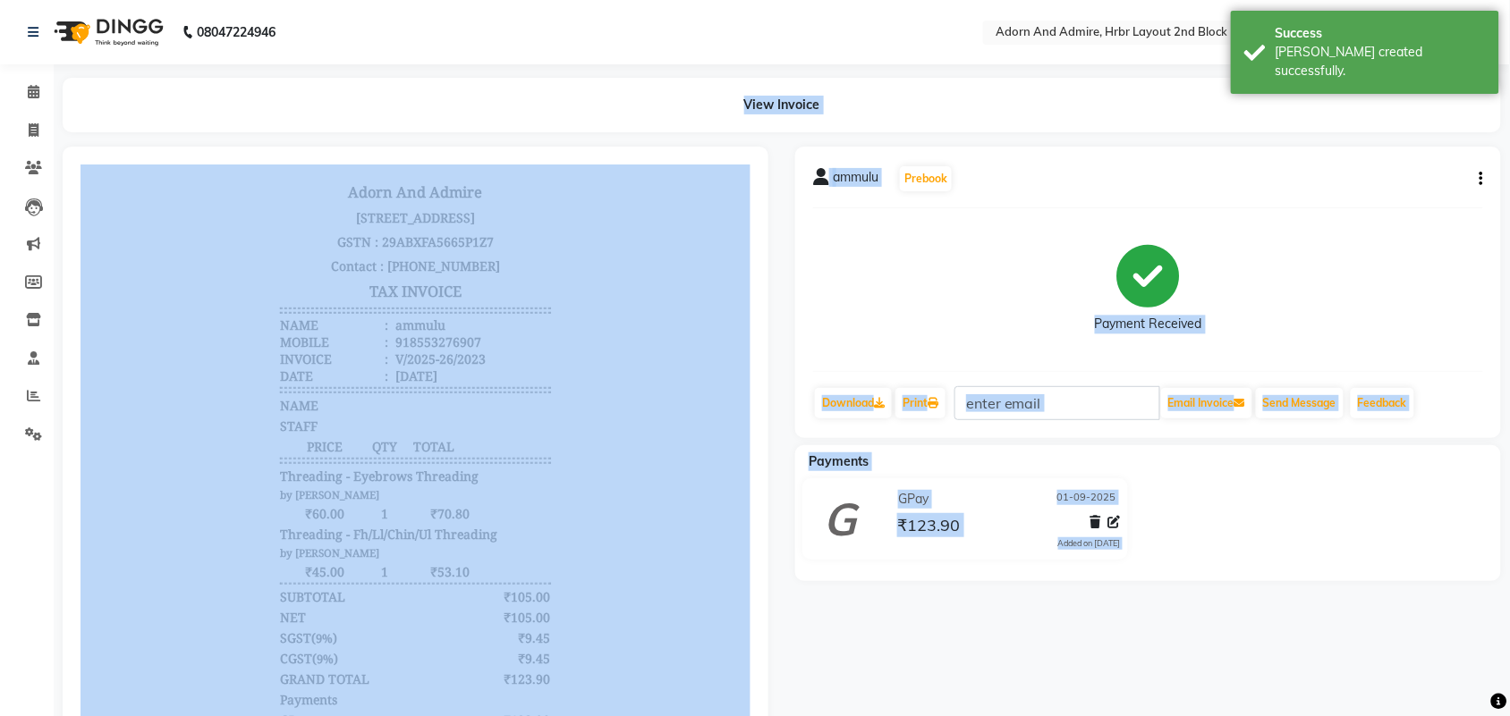
click at [868, 275] on div "Payment Received" at bounding box center [1148, 290] width 670 height 134
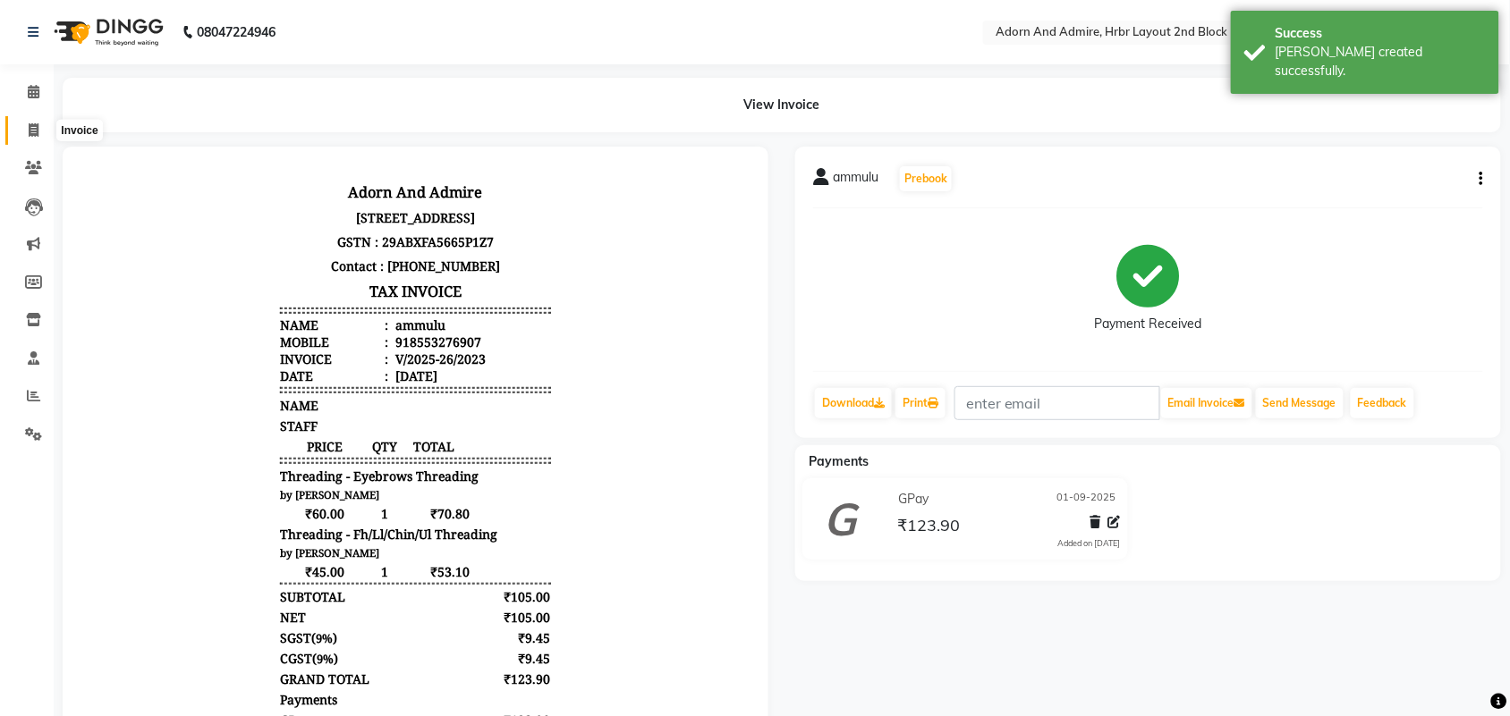
click at [36, 121] on span at bounding box center [33, 131] width 31 height 21
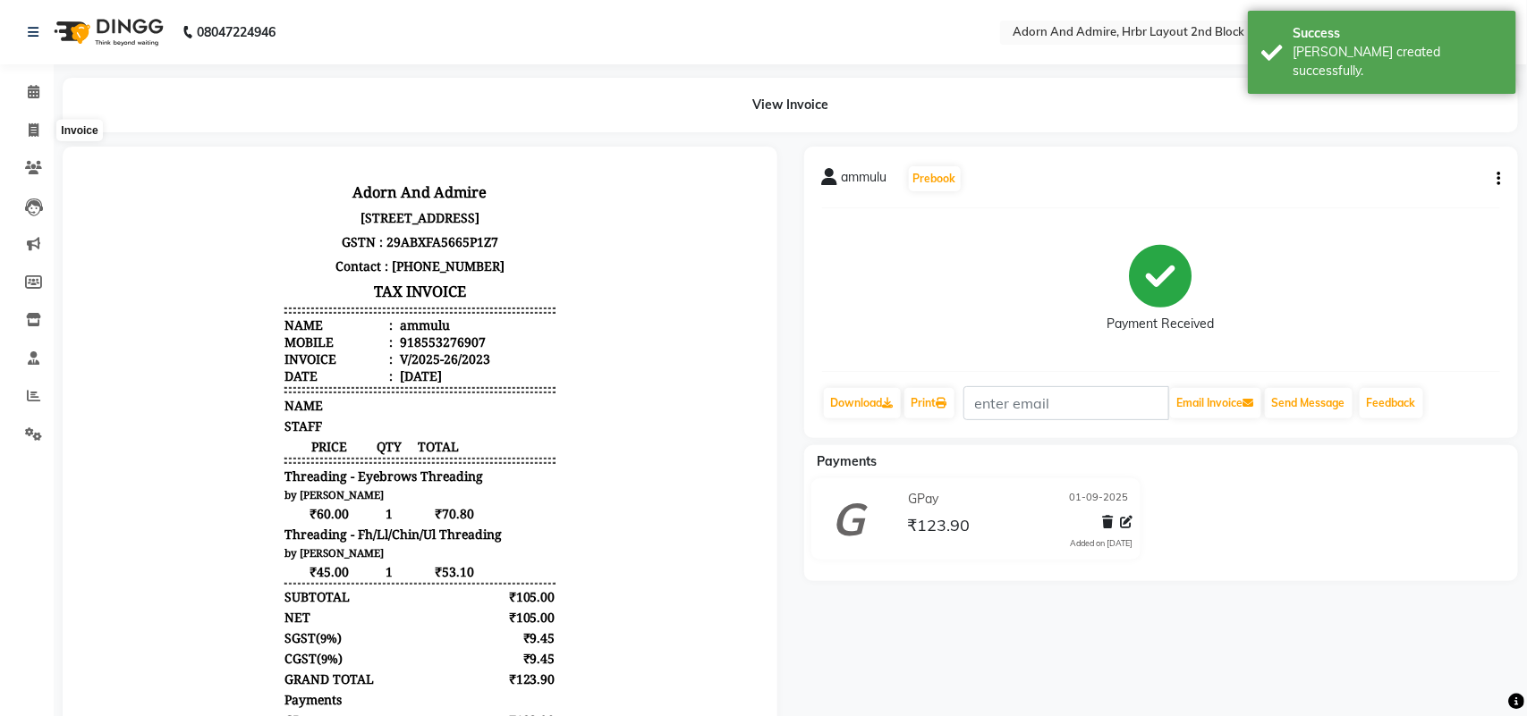
select select "7203"
select select "service"
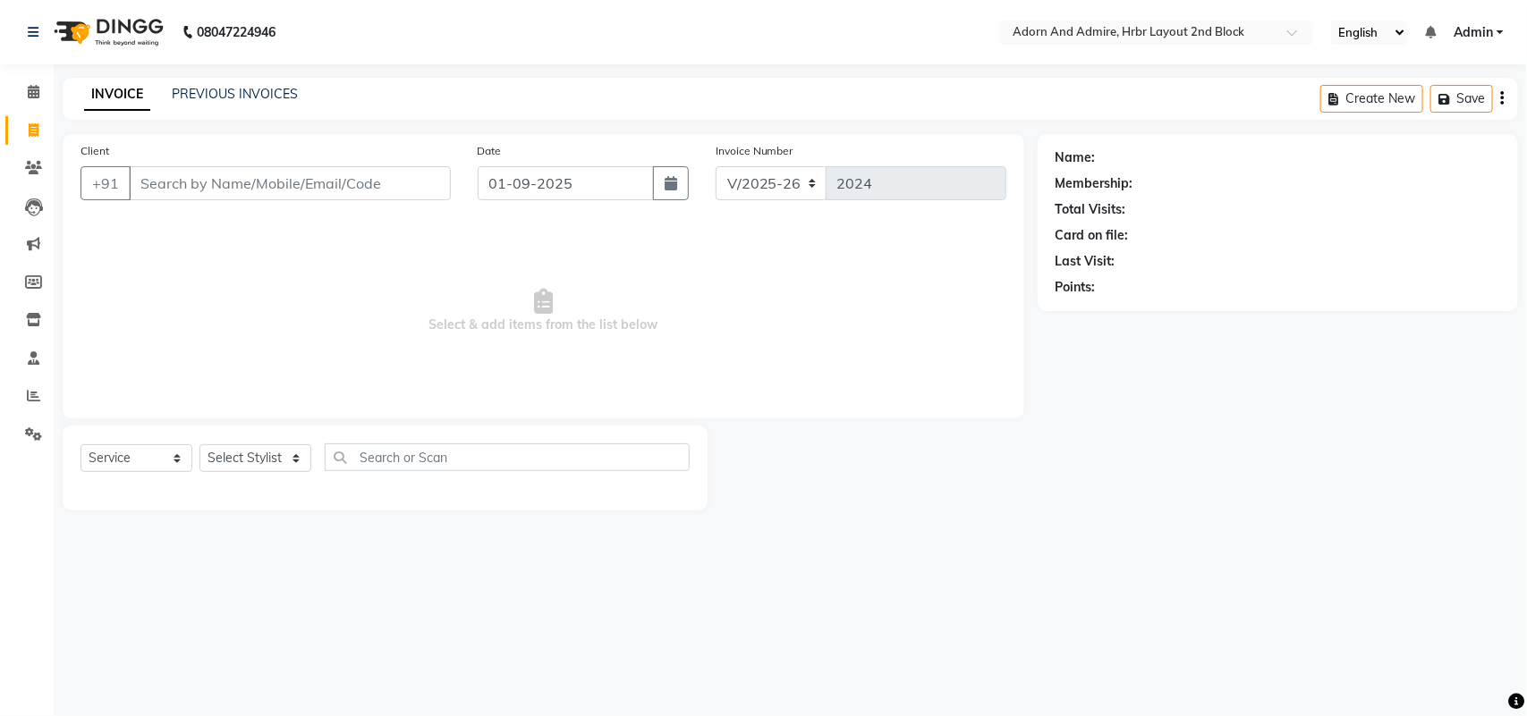
click at [257, 440] on div "Select Service Product Membership Package Voucher Prepaid Gift Card Select Styl…" at bounding box center [385, 468] width 645 height 85
click at [256, 444] on select "Select Stylist ajay [PERSON_NAME] [PERSON_NAME] [PERSON_NAME] [PERSON_NAME] [PE…" at bounding box center [255, 458] width 112 height 28
click at [265, 444] on select "Select Stylist ajay [PERSON_NAME] [PERSON_NAME] [PERSON_NAME] [PERSON_NAME] [PE…" at bounding box center [255, 458] width 112 height 28
select select "61581"
click at [199, 444] on select "Select Stylist ajay [PERSON_NAME] [PERSON_NAME] [PERSON_NAME] [PERSON_NAME] [PE…" at bounding box center [255, 458] width 112 height 28
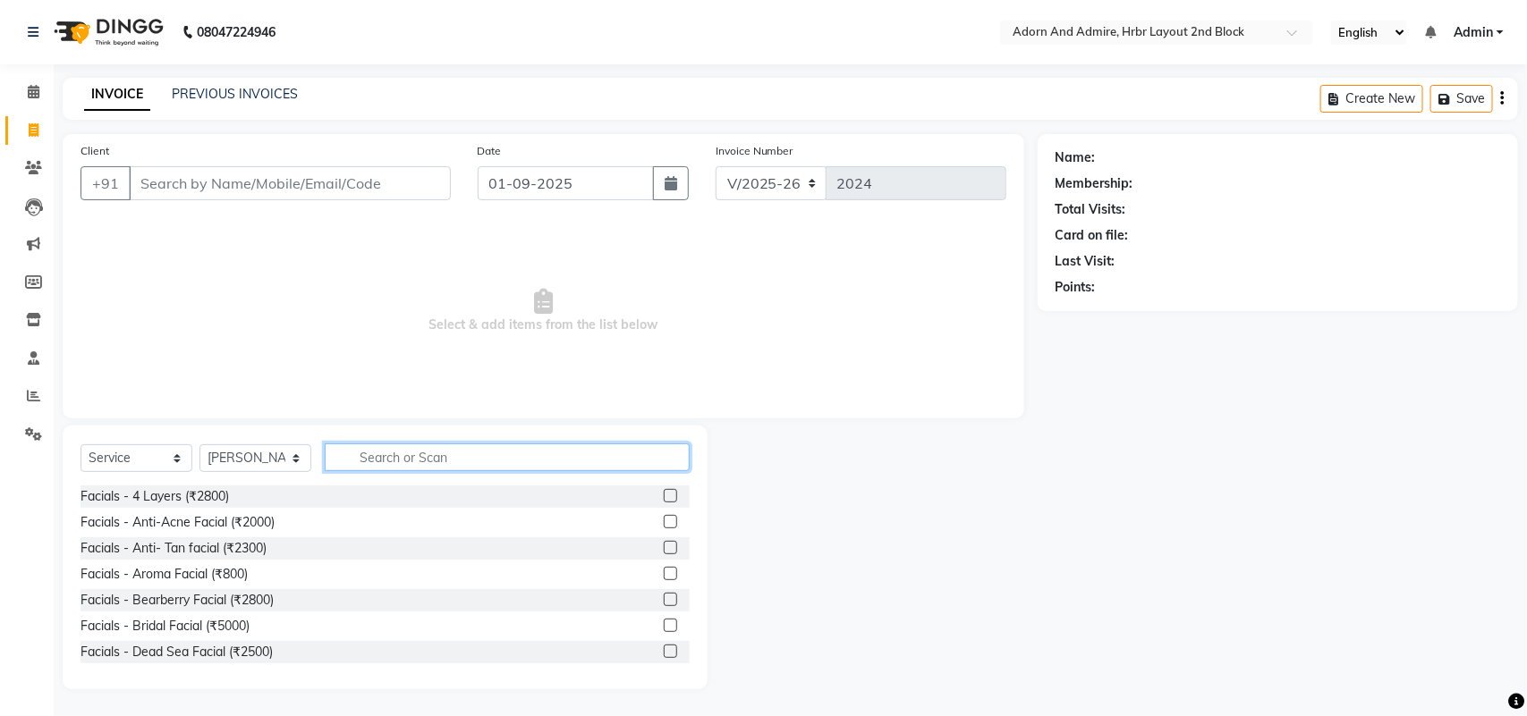
click at [459, 461] on input "text" at bounding box center [507, 458] width 365 height 28
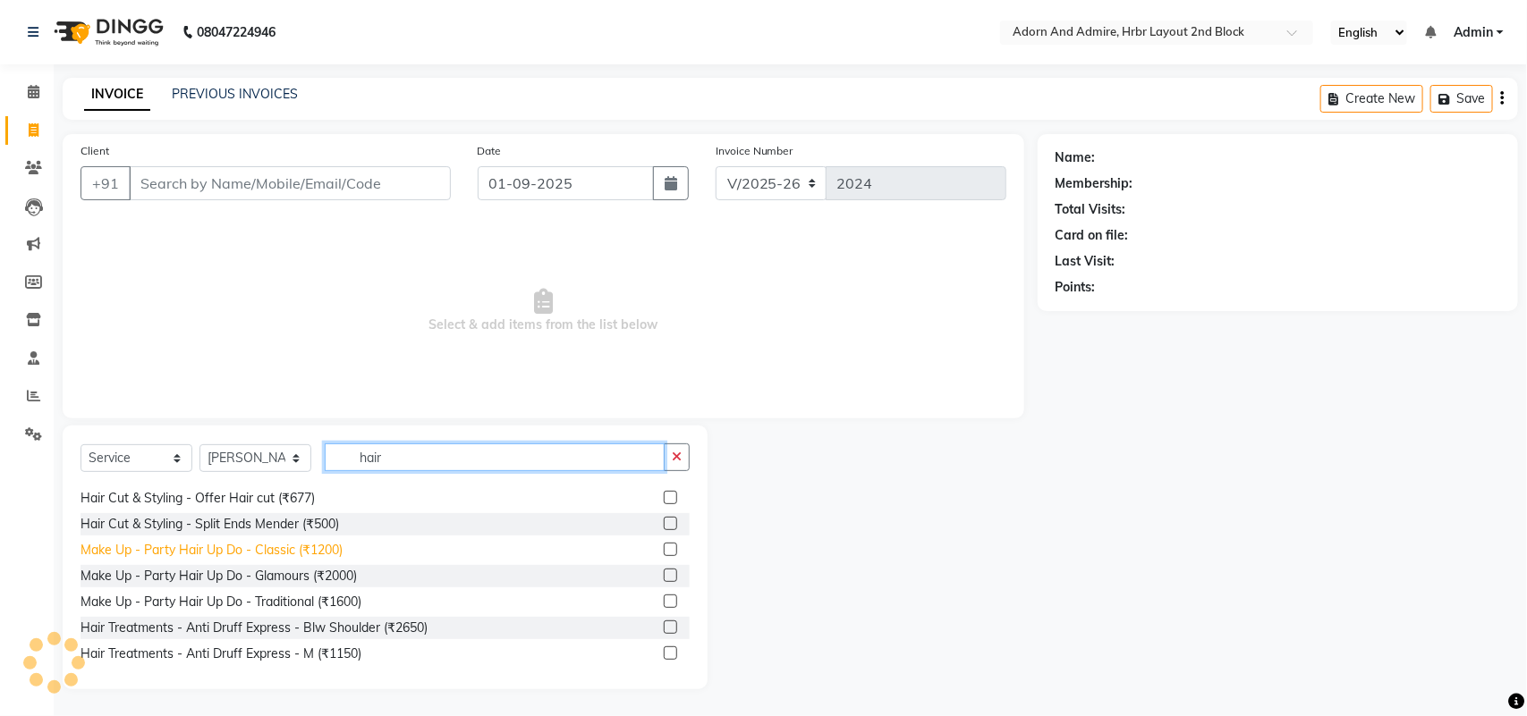
scroll to position [224, 0]
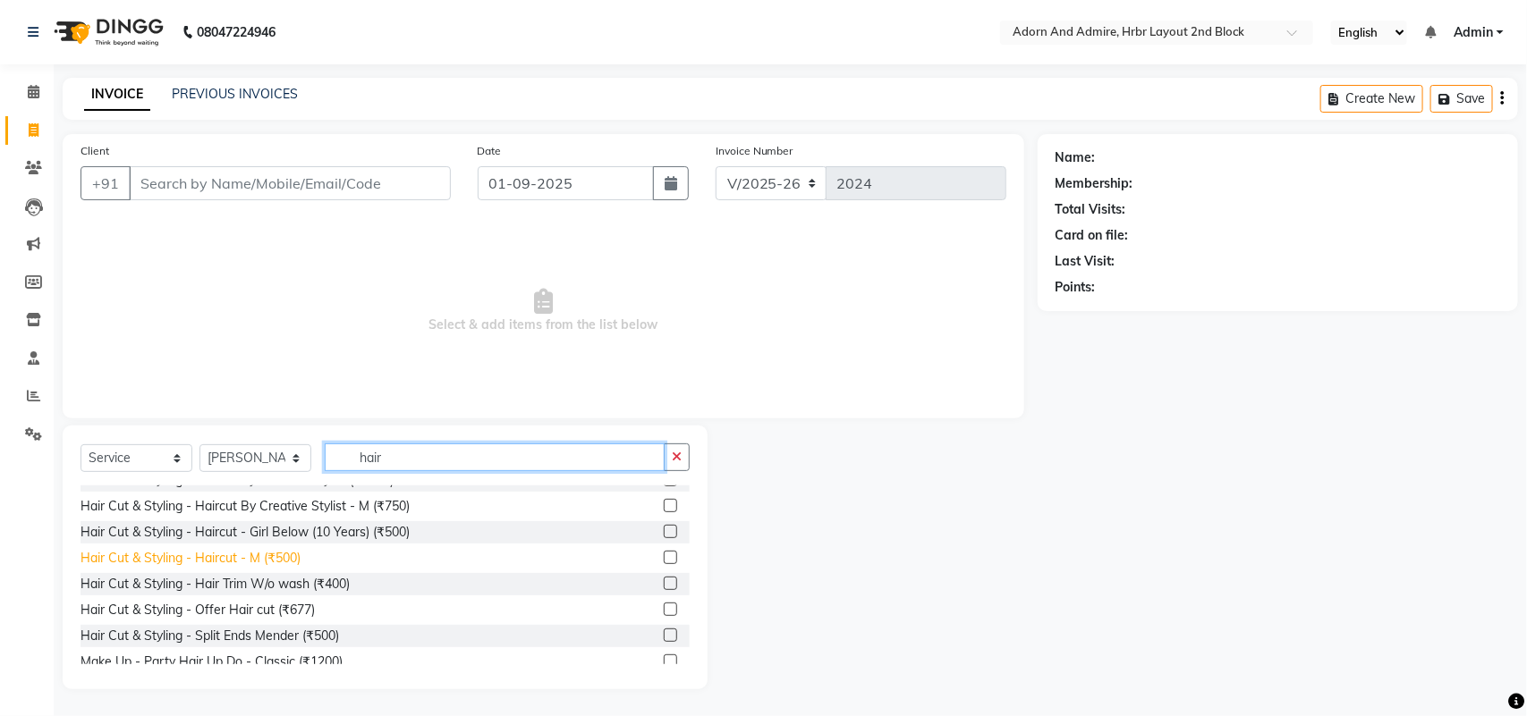
type input "hair"
click at [287, 560] on div "Hair Cut & Styling - Haircut - M (₹500)" at bounding box center [190, 558] width 220 height 19
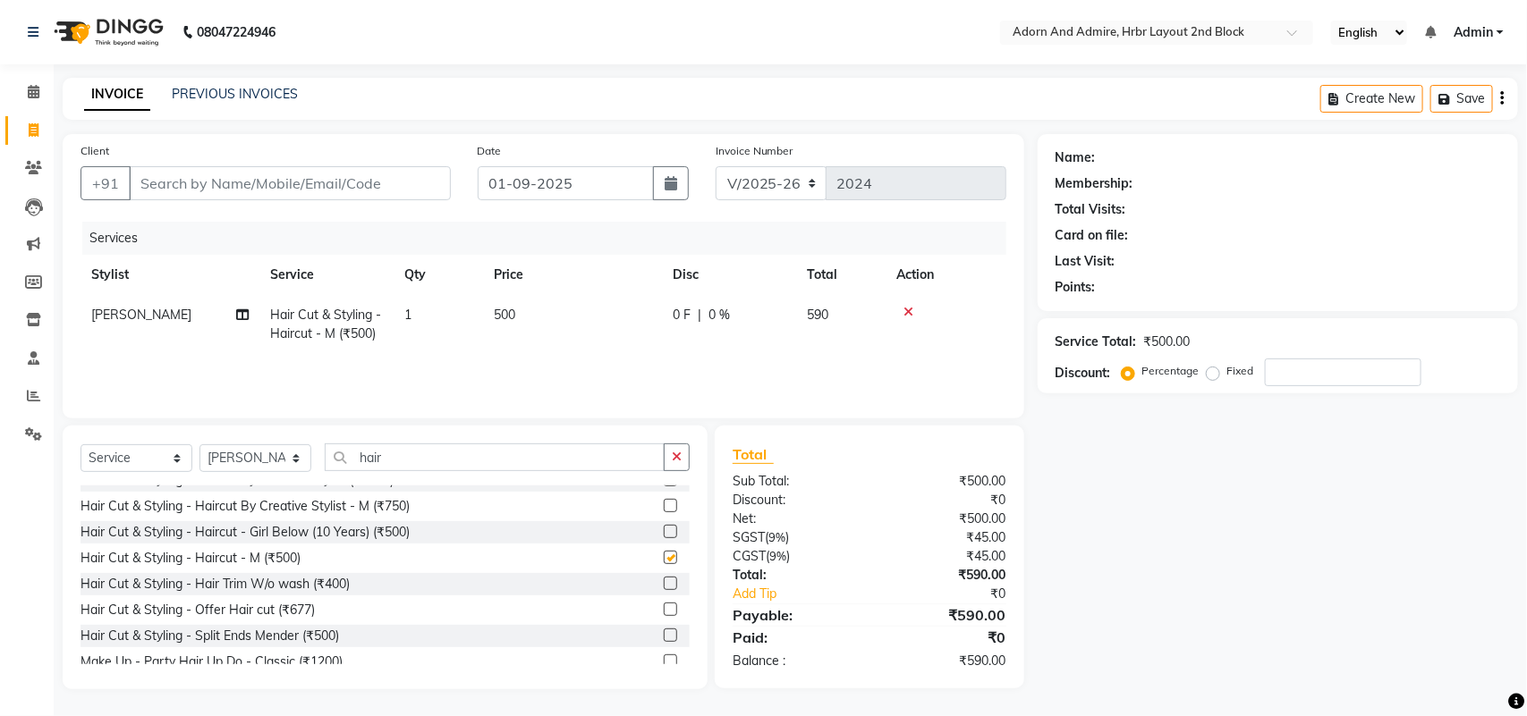
checkbox input "false"
click at [355, 204] on div "Client +91" at bounding box center [265, 177] width 397 height 73
click at [336, 186] on input "Client" at bounding box center [290, 183] width 322 height 34
type input "9"
type input "0"
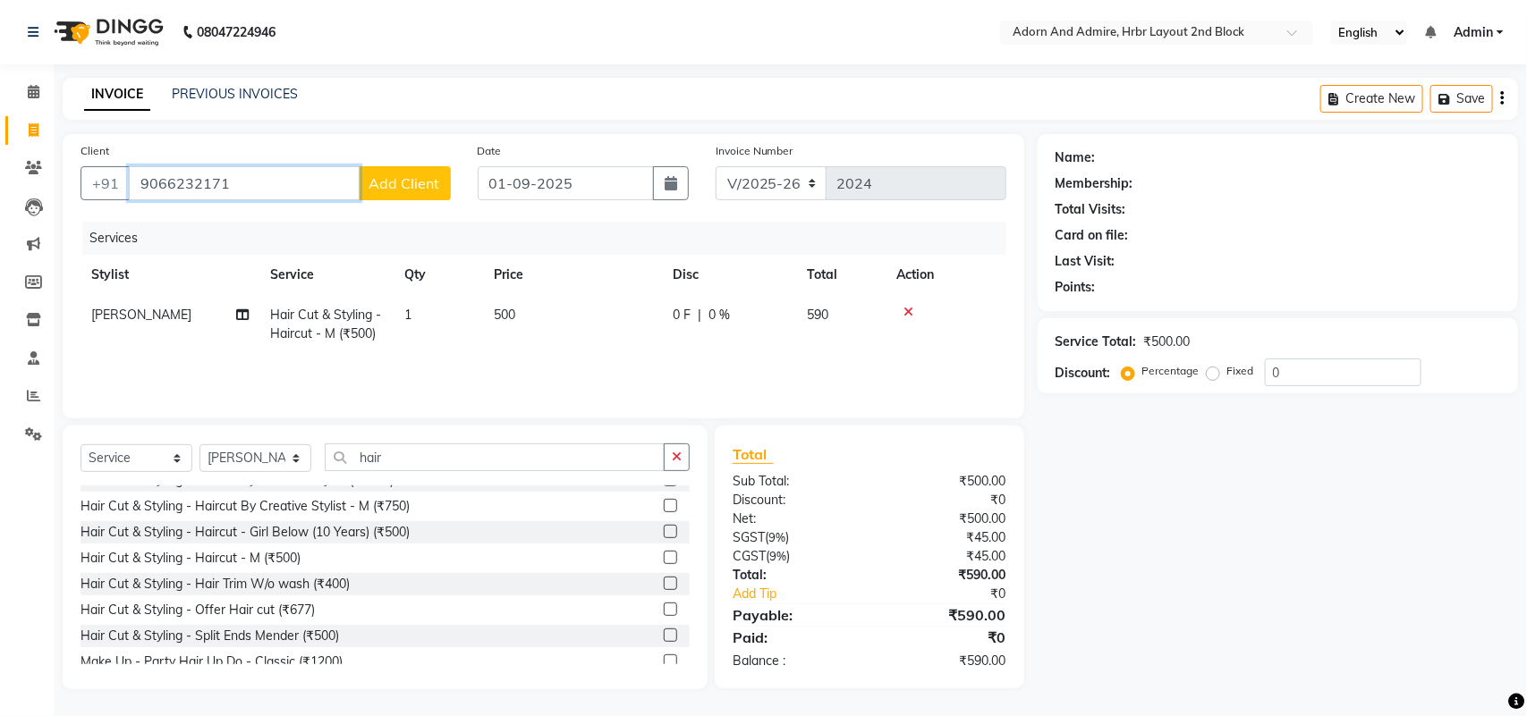
type input "9066232171"
click at [403, 188] on span "Add Client" at bounding box center [404, 183] width 71 height 18
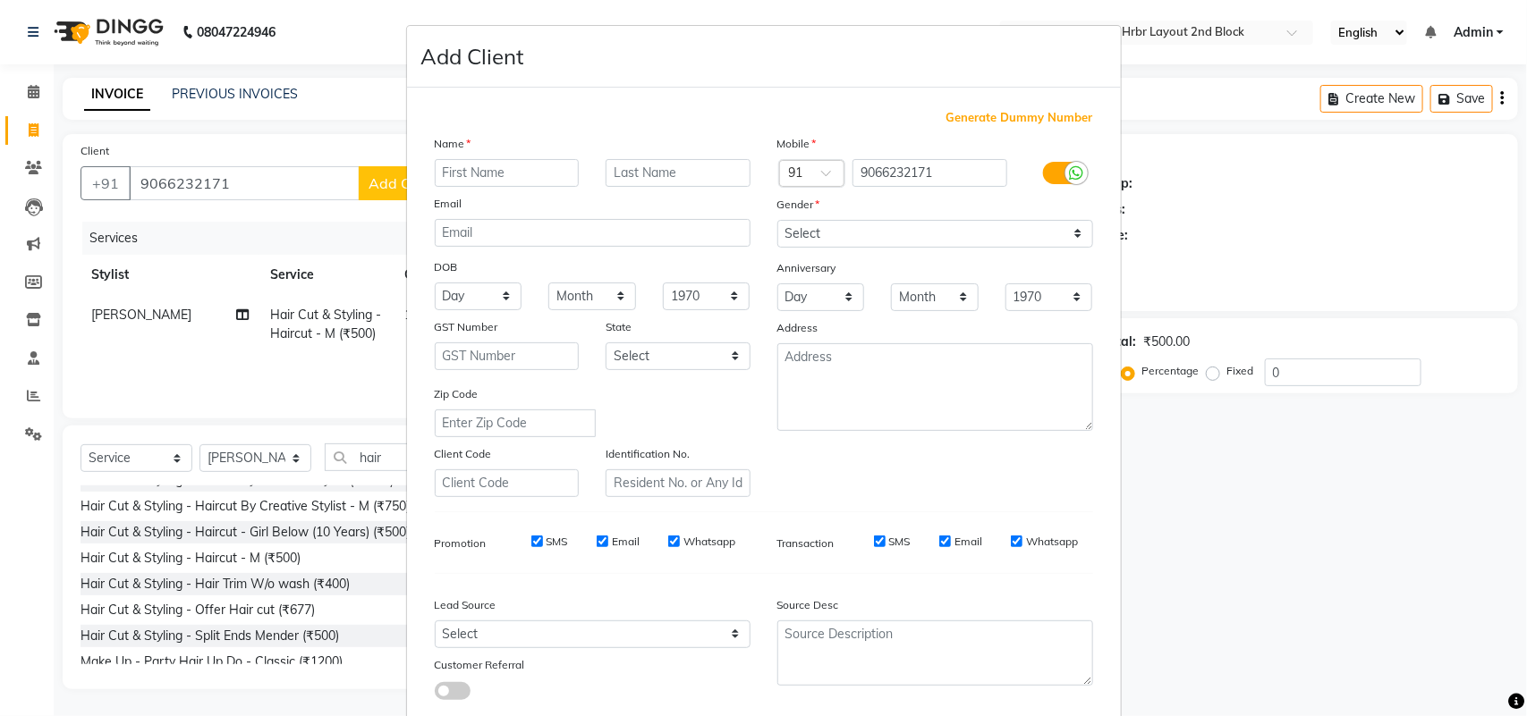
click at [479, 173] on input "text" at bounding box center [507, 173] width 145 height 28
type input "[PERSON_NAME]"
click at [779, 247] on div "Mobile Country Code × 91 9066232171 Gender Select [DEMOGRAPHIC_DATA] [DEMOGRAPH…" at bounding box center [935, 315] width 343 height 363
click at [777, 243] on select "Select [DEMOGRAPHIC_DATA] [DEMOGRAPHIC_DATA] Other Prefer Not To Say" at bounding box center [935, 234] width 316 height 28
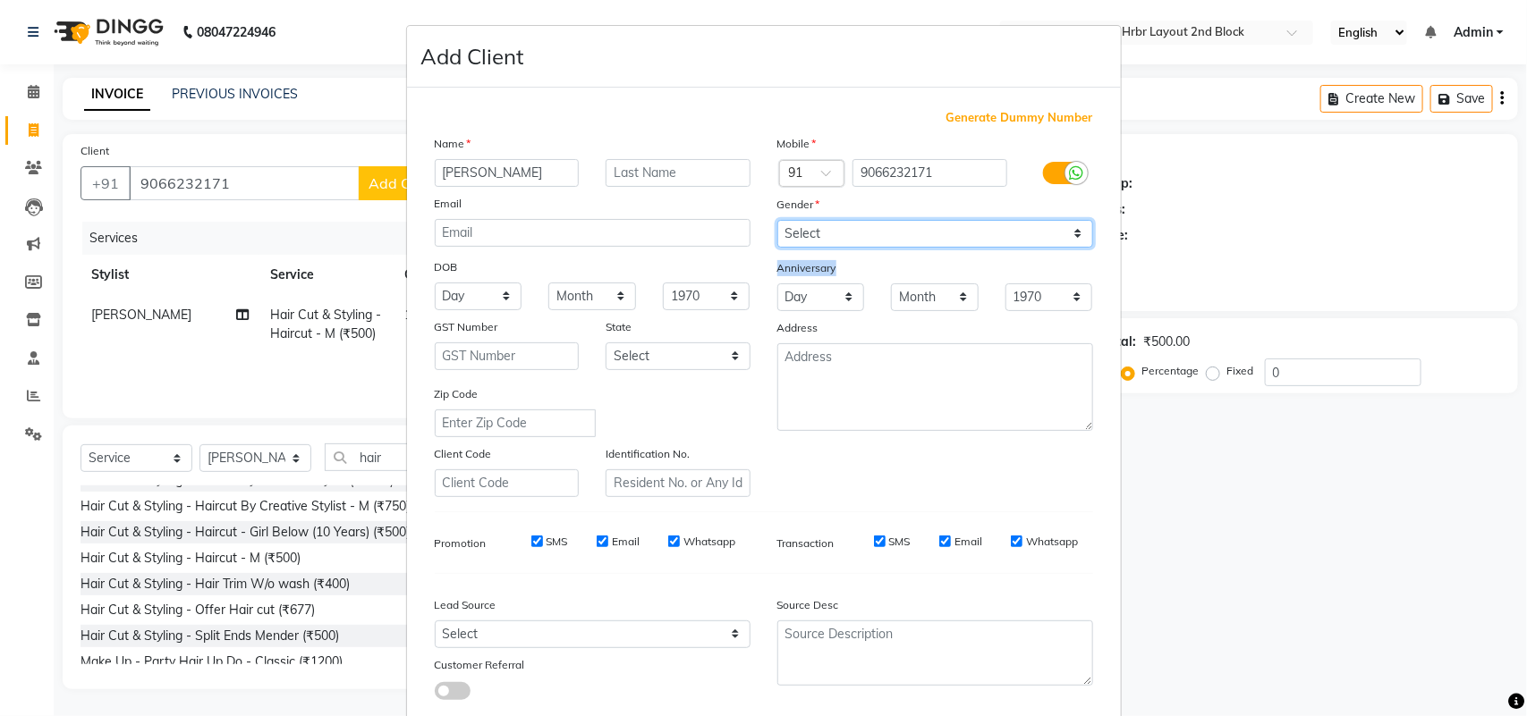
click at [777, 220] on select "Select [DEMOGRAPHIC_DATA] [DEMOGRAPHIC_DATA] Other Prefer Not To Say" at bounding box center [935, 234] width 316 height 28
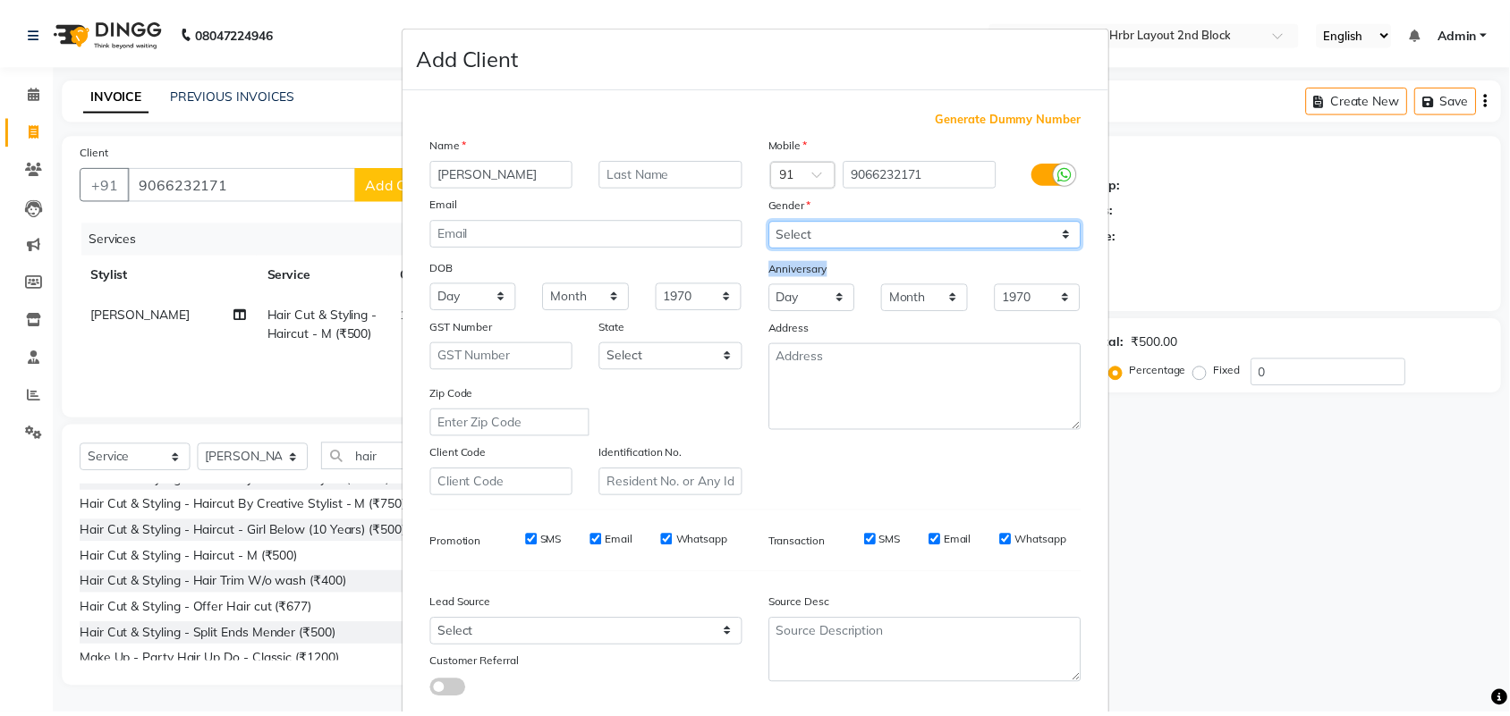
scroll to position [103, 0]
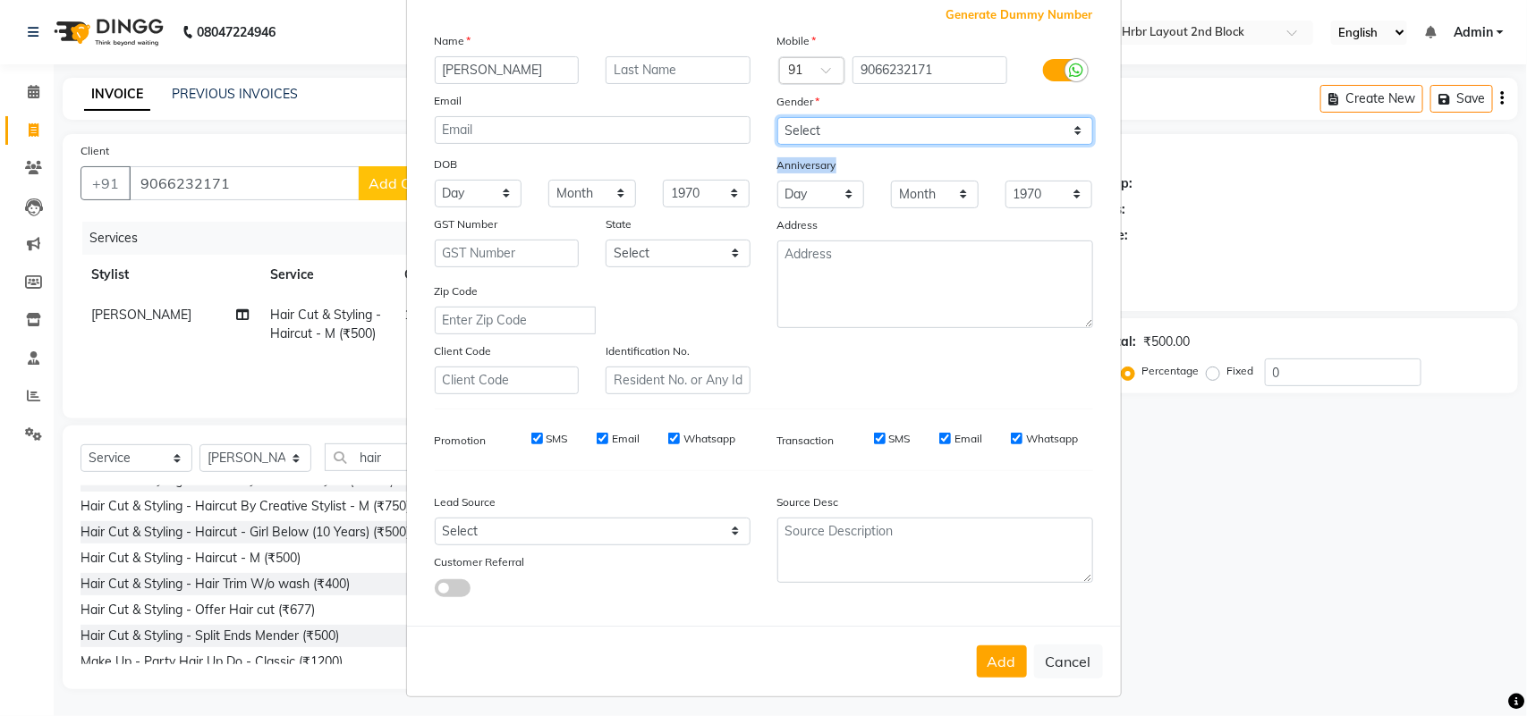
drag, startPoint x: 856, startPoint y: 118, endPoint x: 863, endPoint y: 140, distance: 22.6
click at [856, 118] on select "Select [DEMOGRAPHIC_DATA] [DEMOGRAPHIC_DATA] Other Prefer Not To Say" at bounding box center [935, 131] width 316 height 28
click at [777, 117] on select "Select [DEMOGRAPHIC_DATA] [DEMOGRAPHIC_DATA] Other Prefer Not To Say" at bounding box center [935, 131] width 316 height 28
click at [867, 137] on select "Select [DEMOGRAPHIC_DATA] [DEMOGRAPHIC_DATA] Other Prefer Not To Say" at bounding box center [935, 131] width 316 height 28
click at [777, 117] on select "Select [DEMOGRAPHIC_DATA] [DEMOGRAPHIC_DATA] Other Prefer Not To Say" at bounding box center [935, 131] width 316 height 28
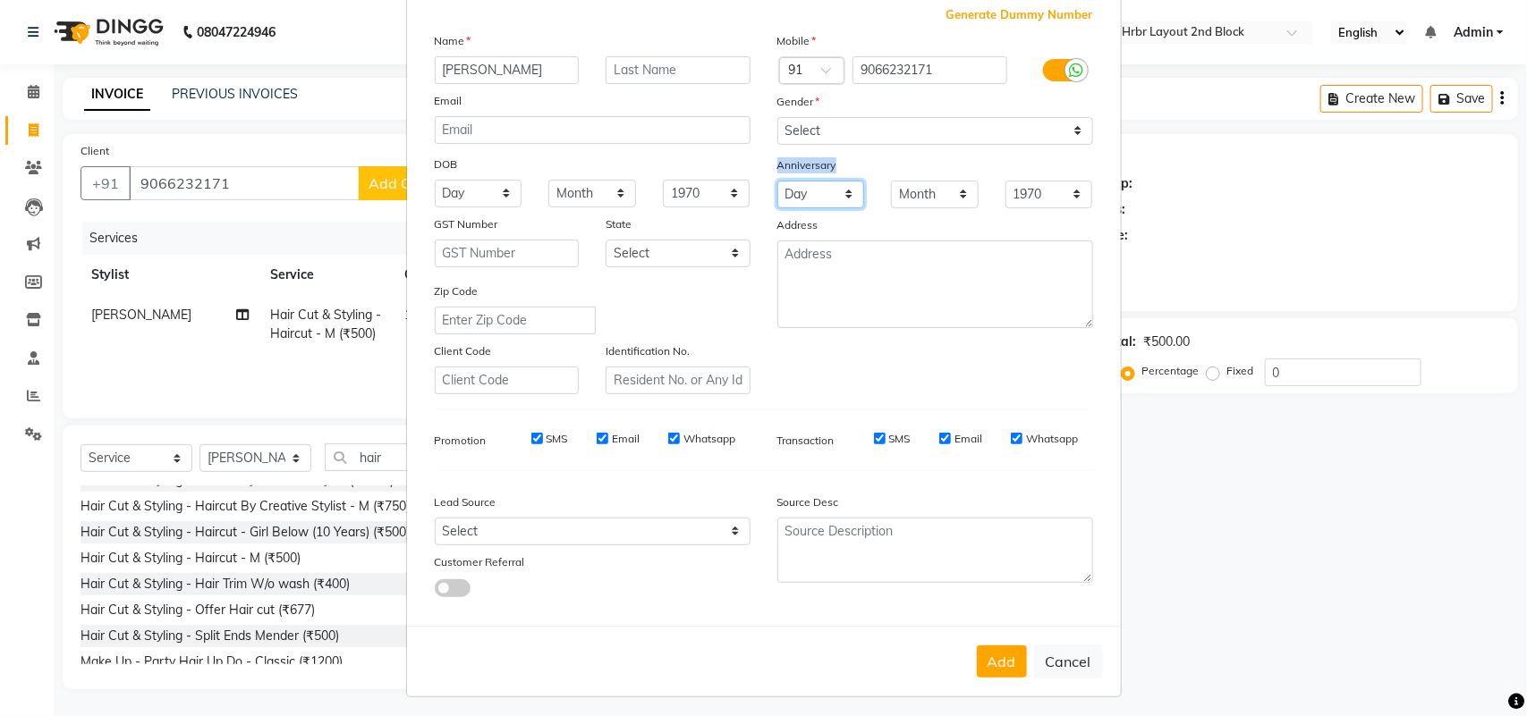
drag, startPoint x: 864, startPoint y: 140, endPoint x: 843, endPoint y: 206, distance: 69.3
click at [843, 206] on select "Day 01 02 03 04 05 06 07 08 09 10 11 12 13 14 15 16 17 18 19 20 21 22 23 24 25 …" at bounding box center [821, 195] width 88 height 28
click at [850, 135] on select "Select [DEMOGRAPHIC_DATA] [DEMOGRAPHIC_DATA] Other Prefer Not To Say" at bounding box center [935, 131] width 316 height 28
select select "[DEMOGRAPHIC_DATA]"
click at [777, 117] on select "Select [DEMOGRAPHIC_DATA] [DEMOGRAPHIC_DATA] Other Prefer Not To Say" at bounding box center [935, 131] width 316 height 28
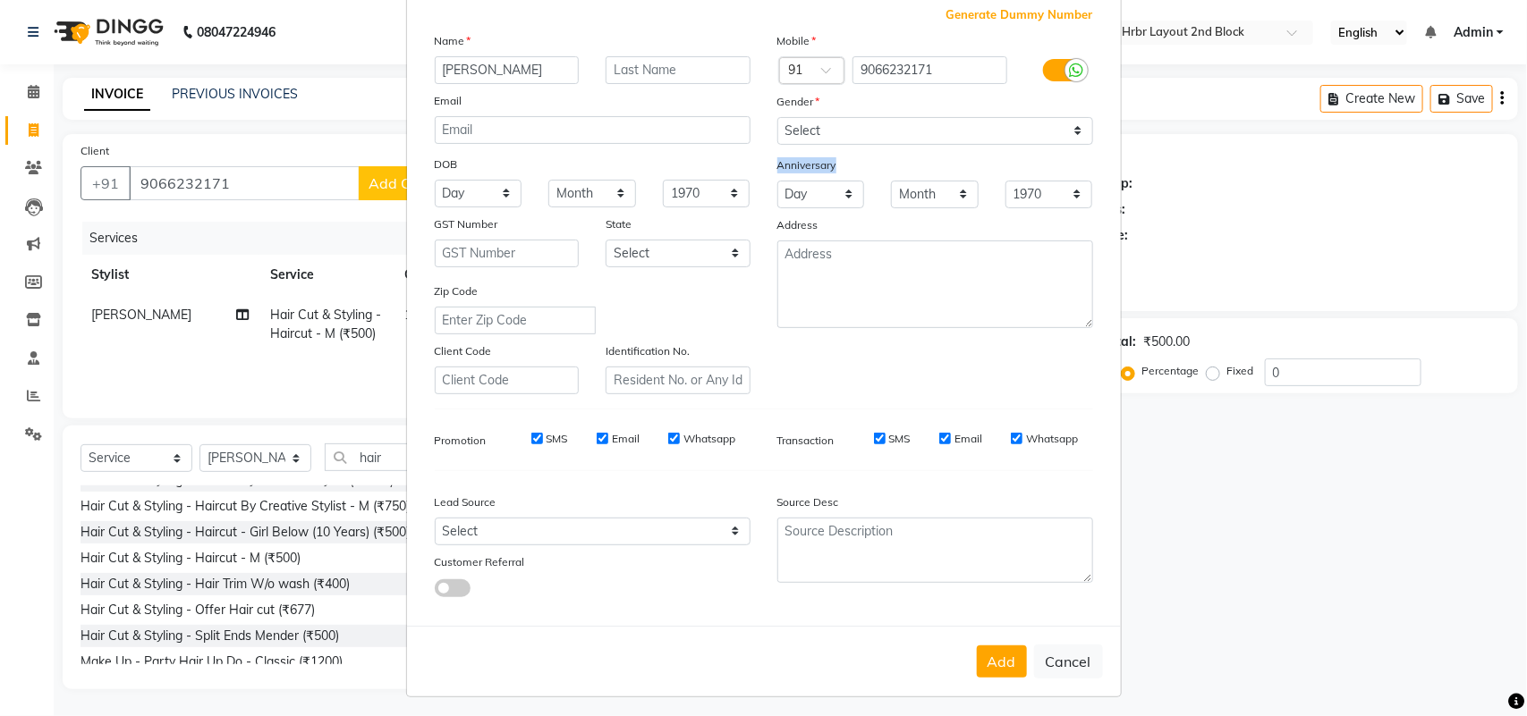
click at [997, 646] on button "Add" at bounding box center [1002, 662] width 50 height 32
select select
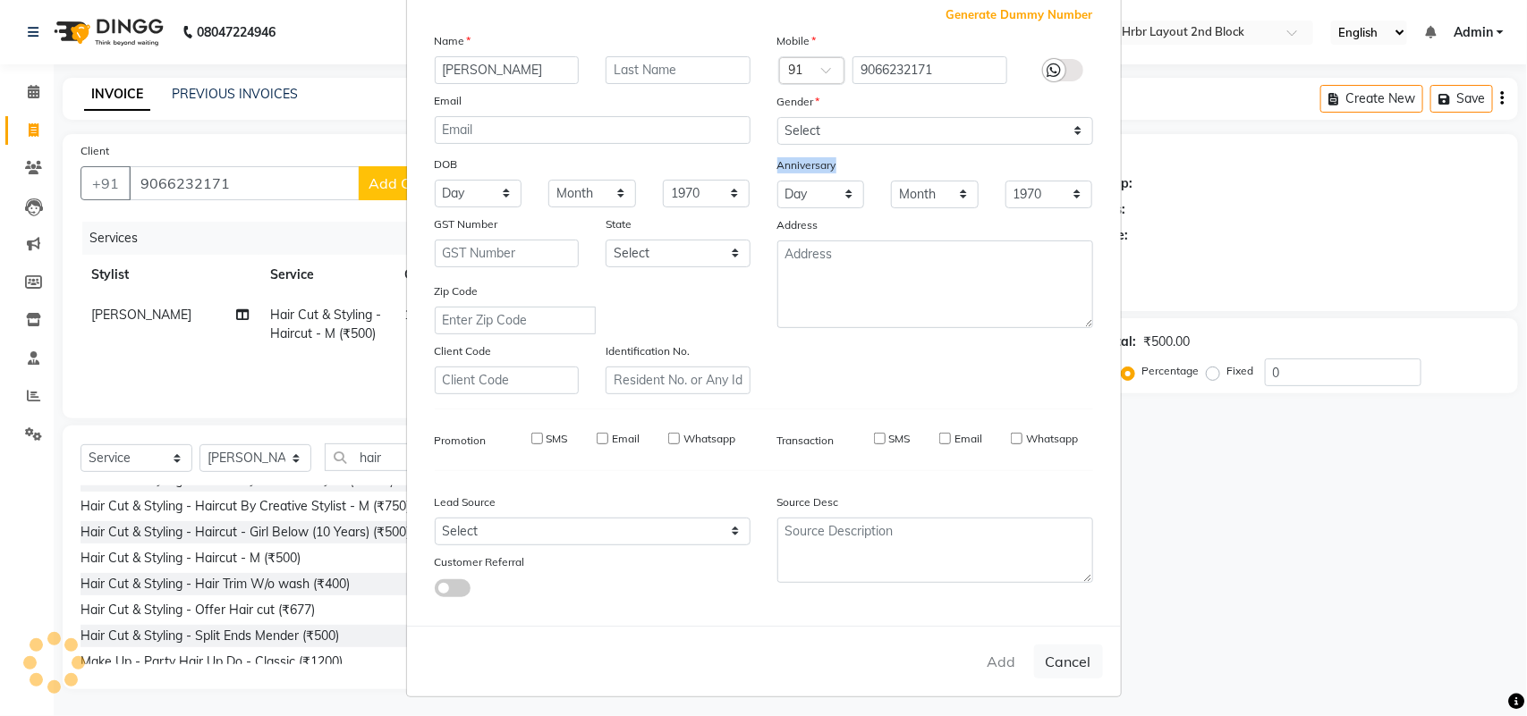
select select
checkbox input "false"
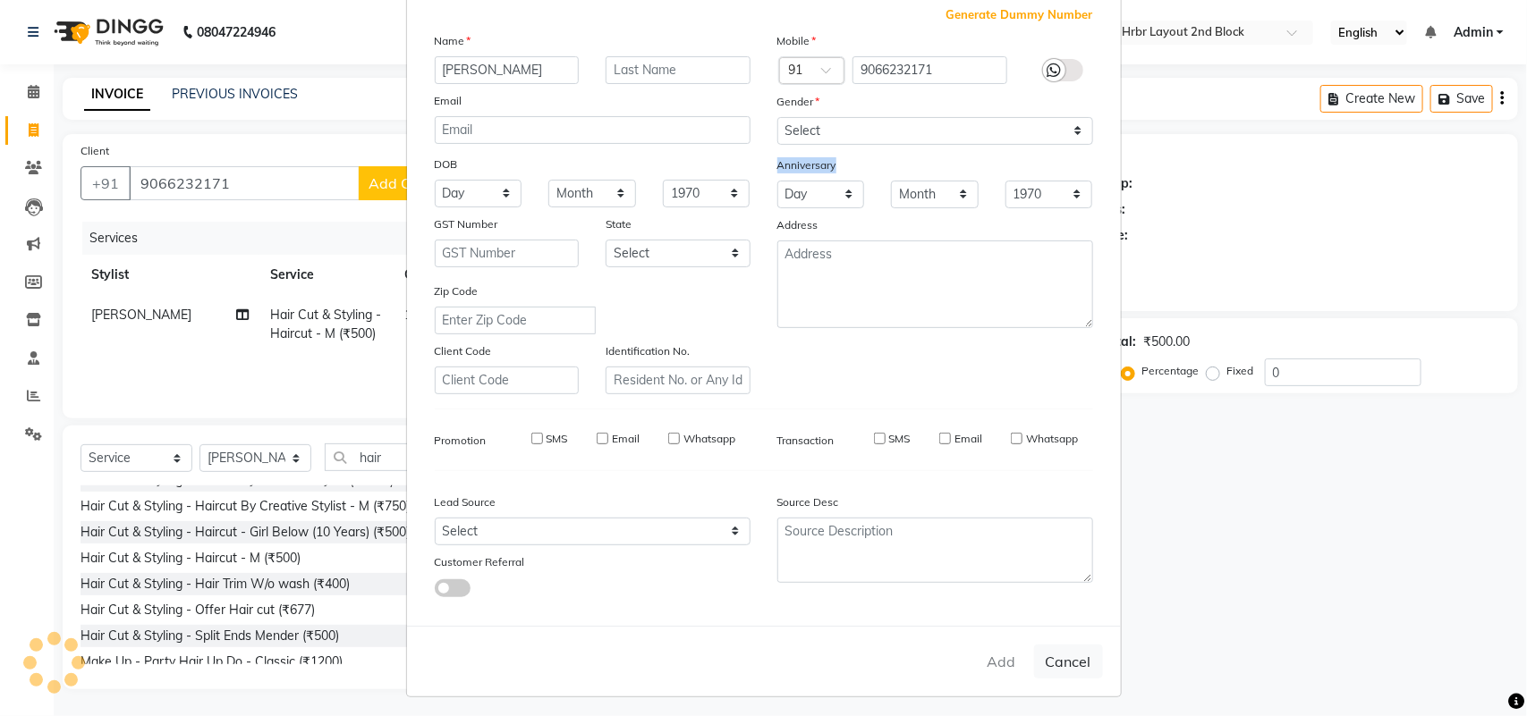
checkbox input "false"
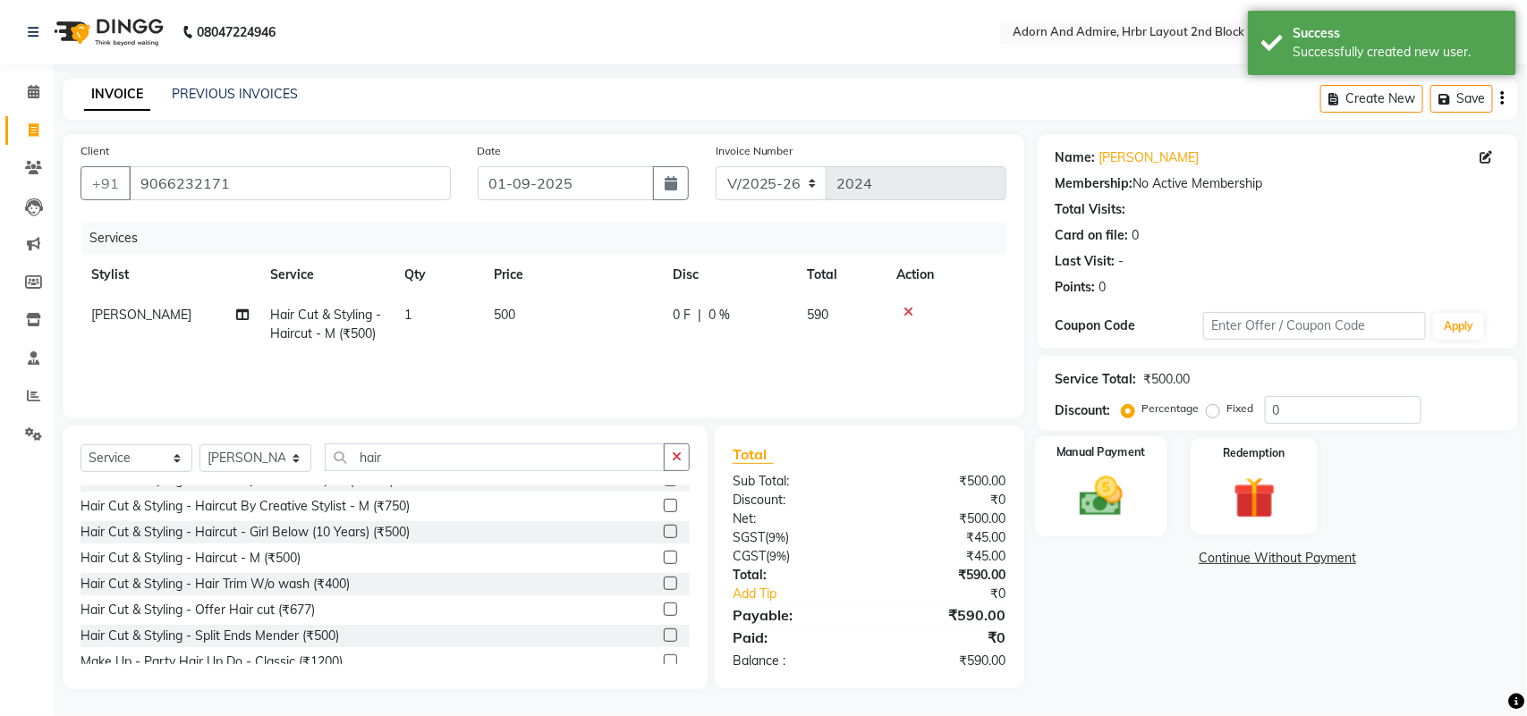
click at [1087, 497] on img at bounding box center [1100, 496] width 71 height 50
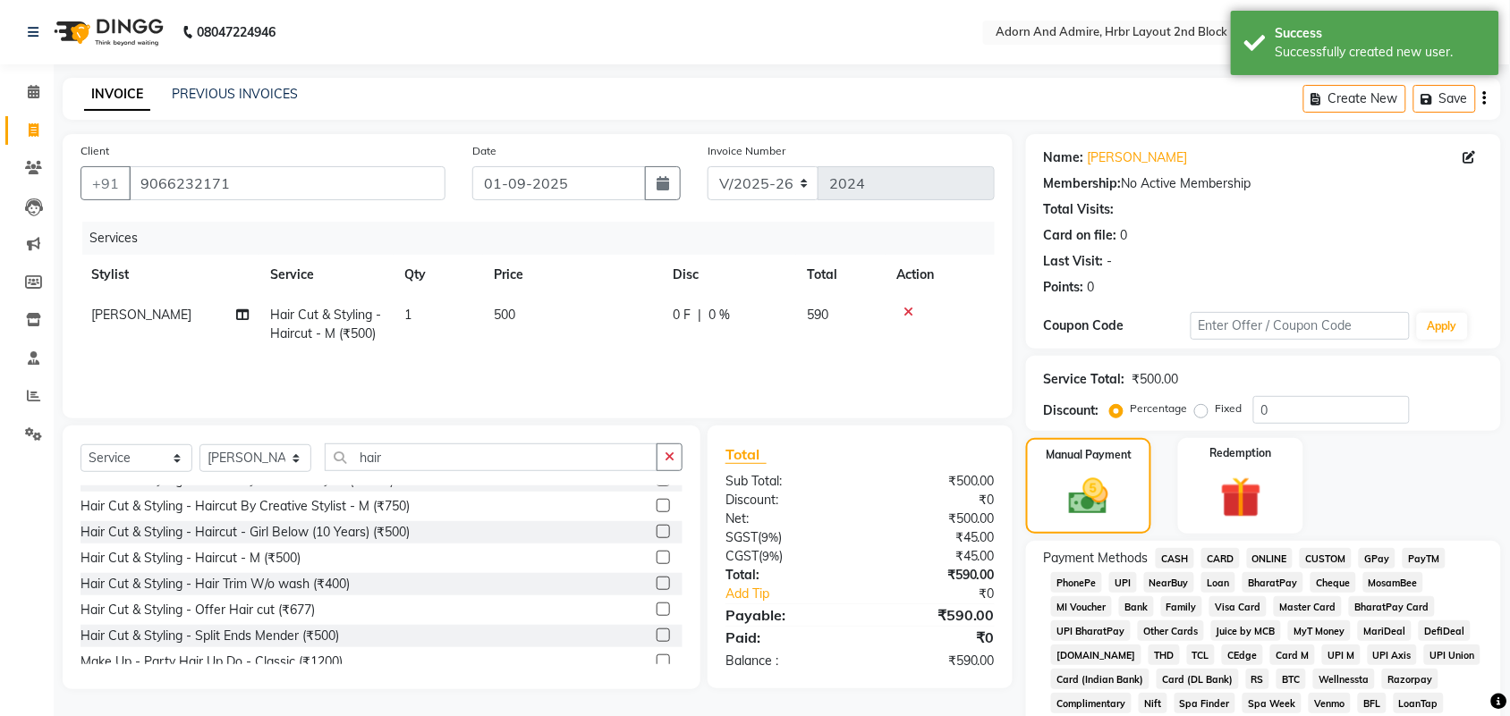
click at [1378, 552] on span "GPay" at bounding box center [1376, 558] width 37 height 21
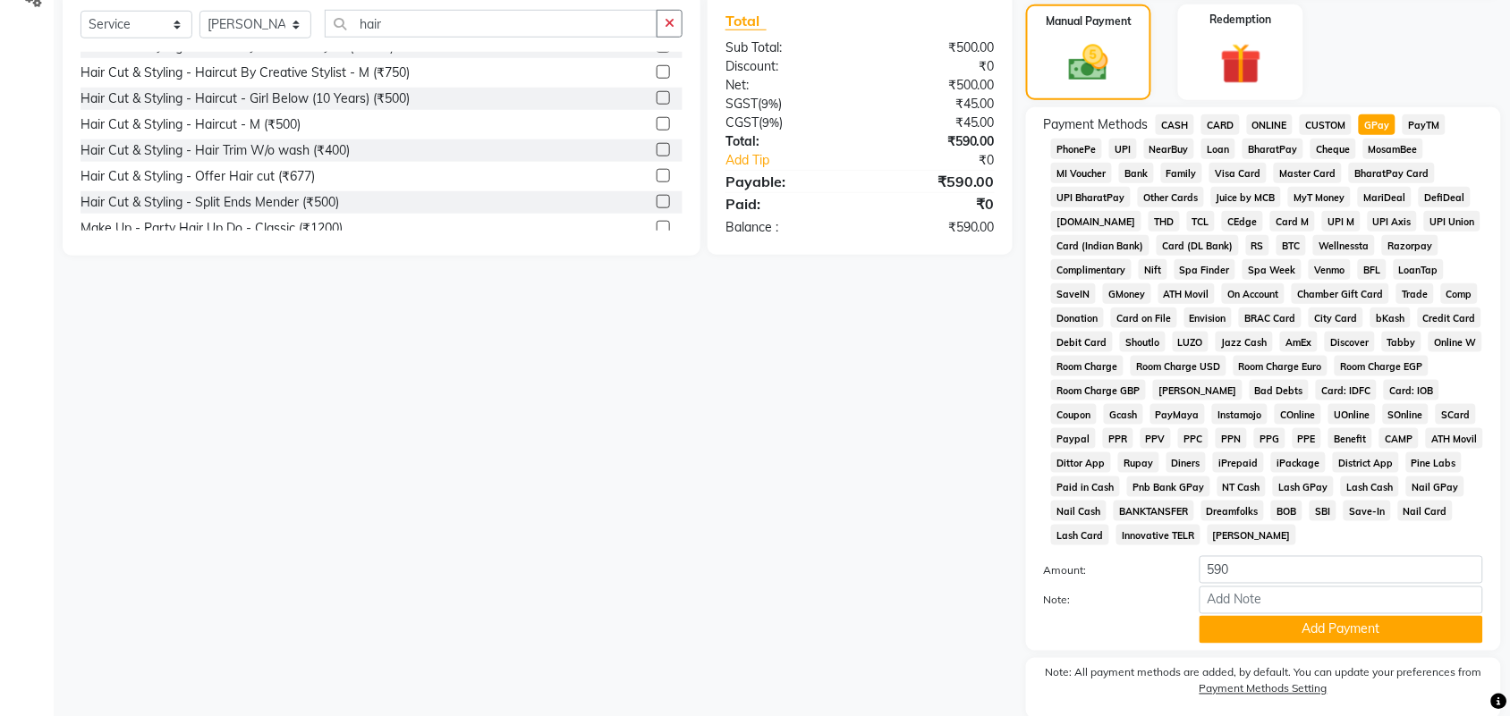
scroll to position [447, 0]
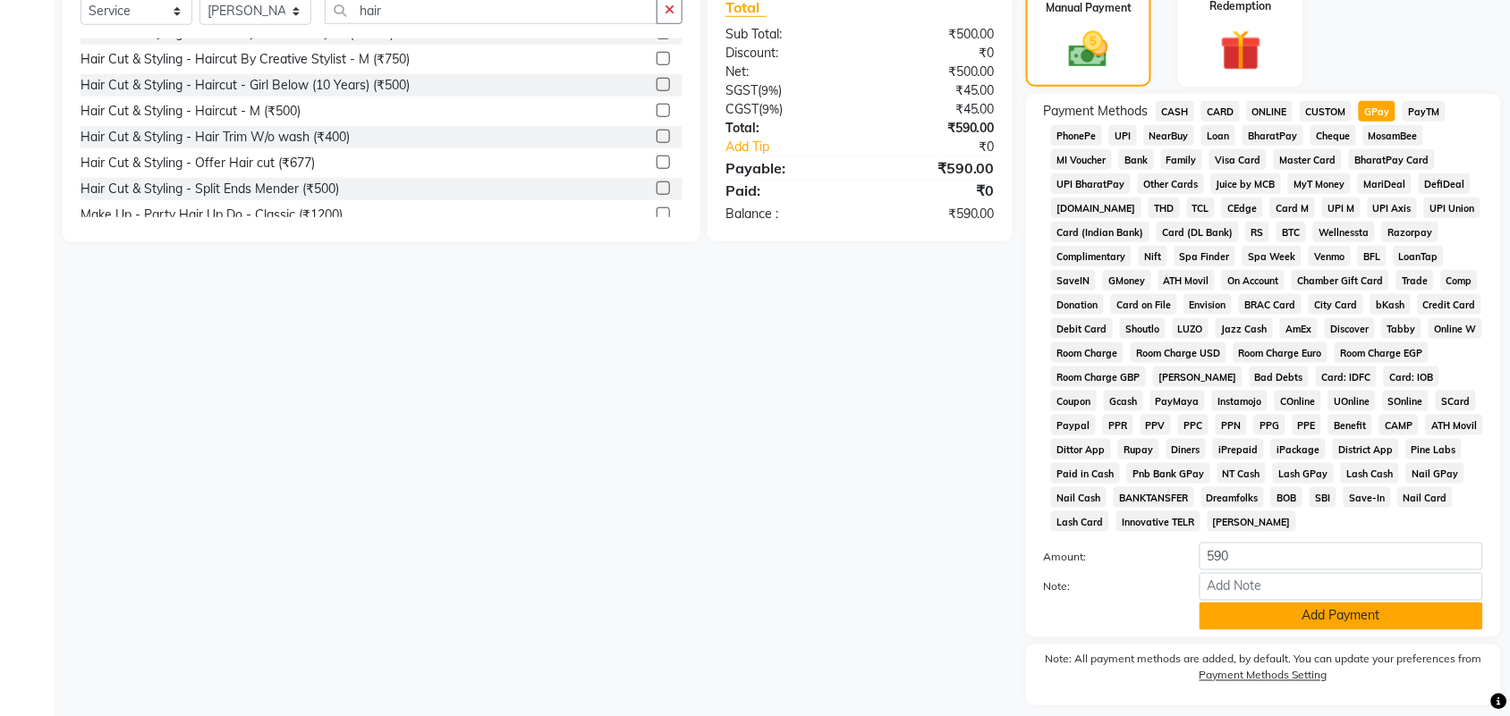
click at [1292, 615] on button "Add Payment" at bounding box center [1340, 617] width 283 height 28
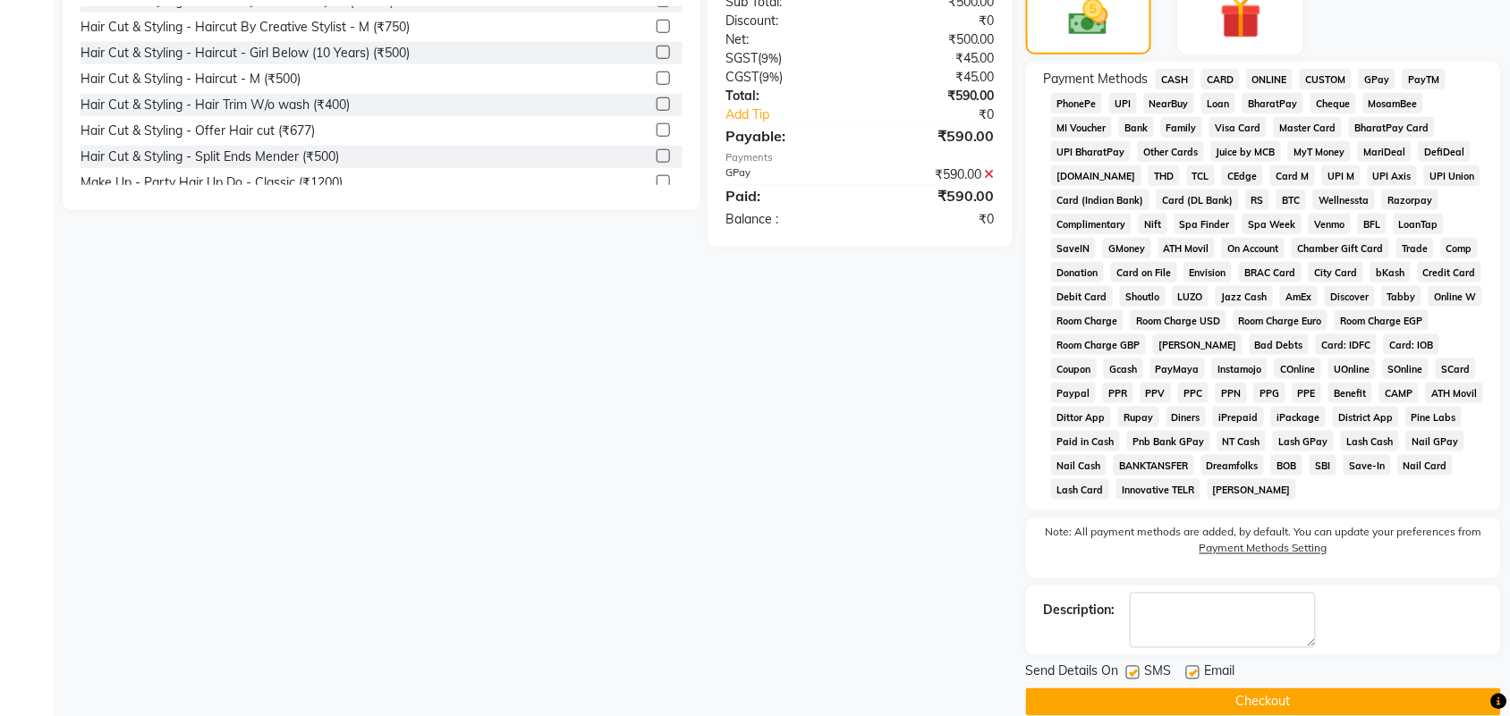
scroll to position [506, 0]
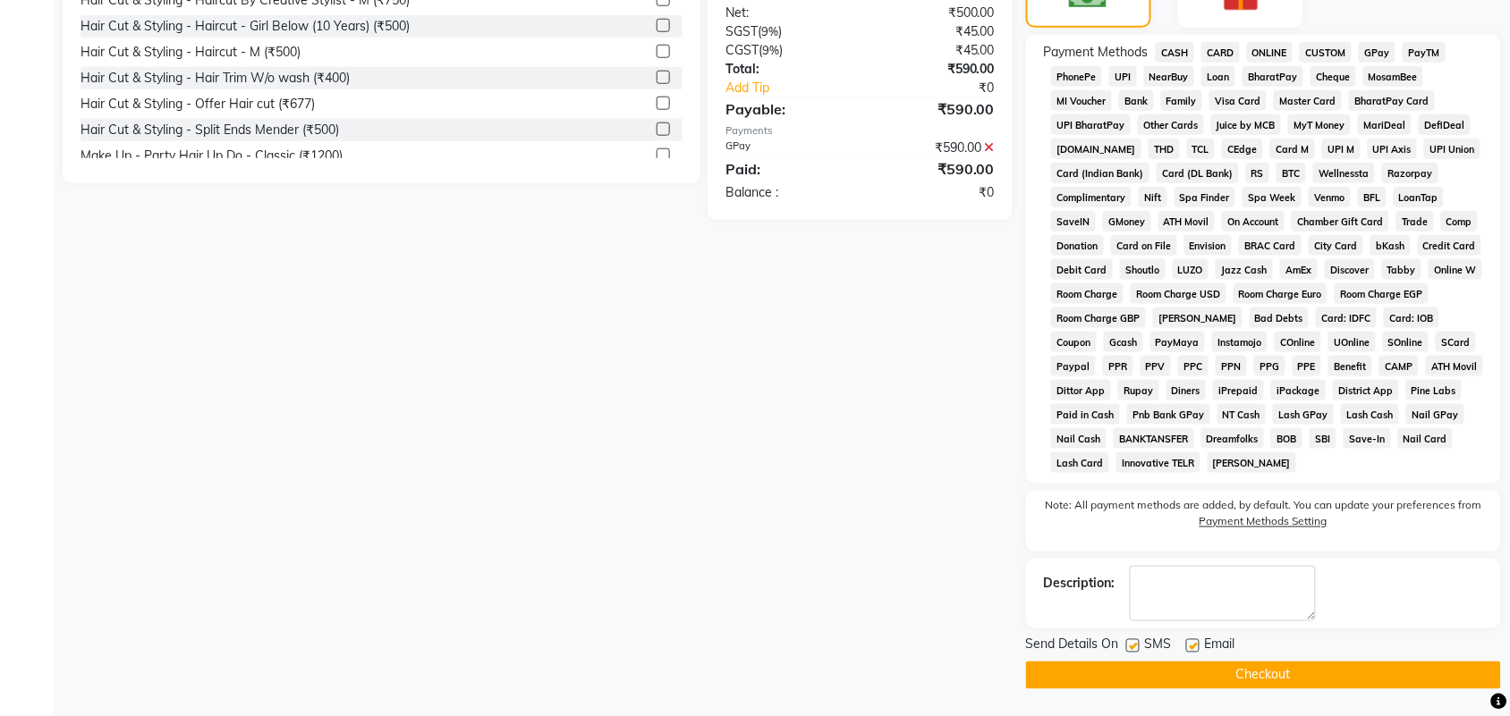
click at [1279, 667] on button "Checkout" at bounding box center [1263, 676] width 475 height 28
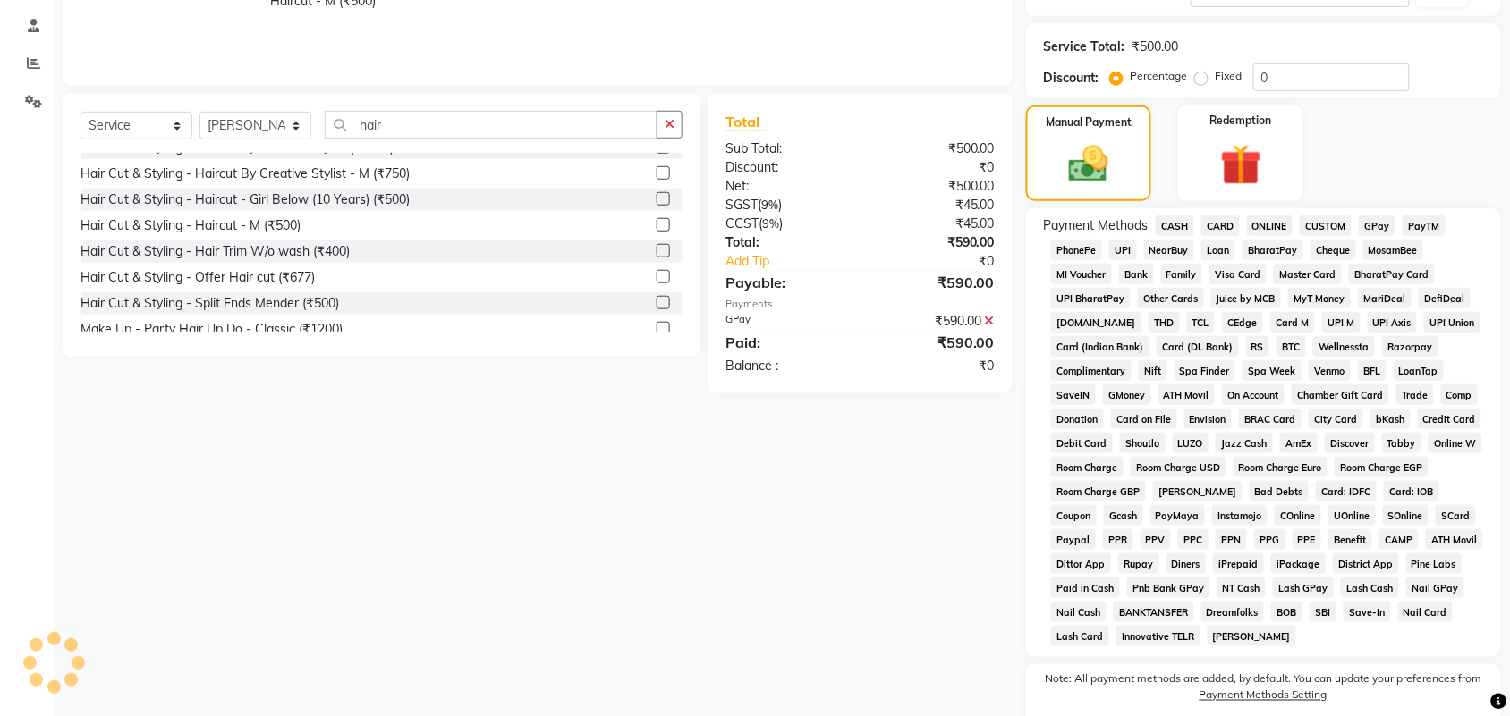
scroll to position [63, 0]
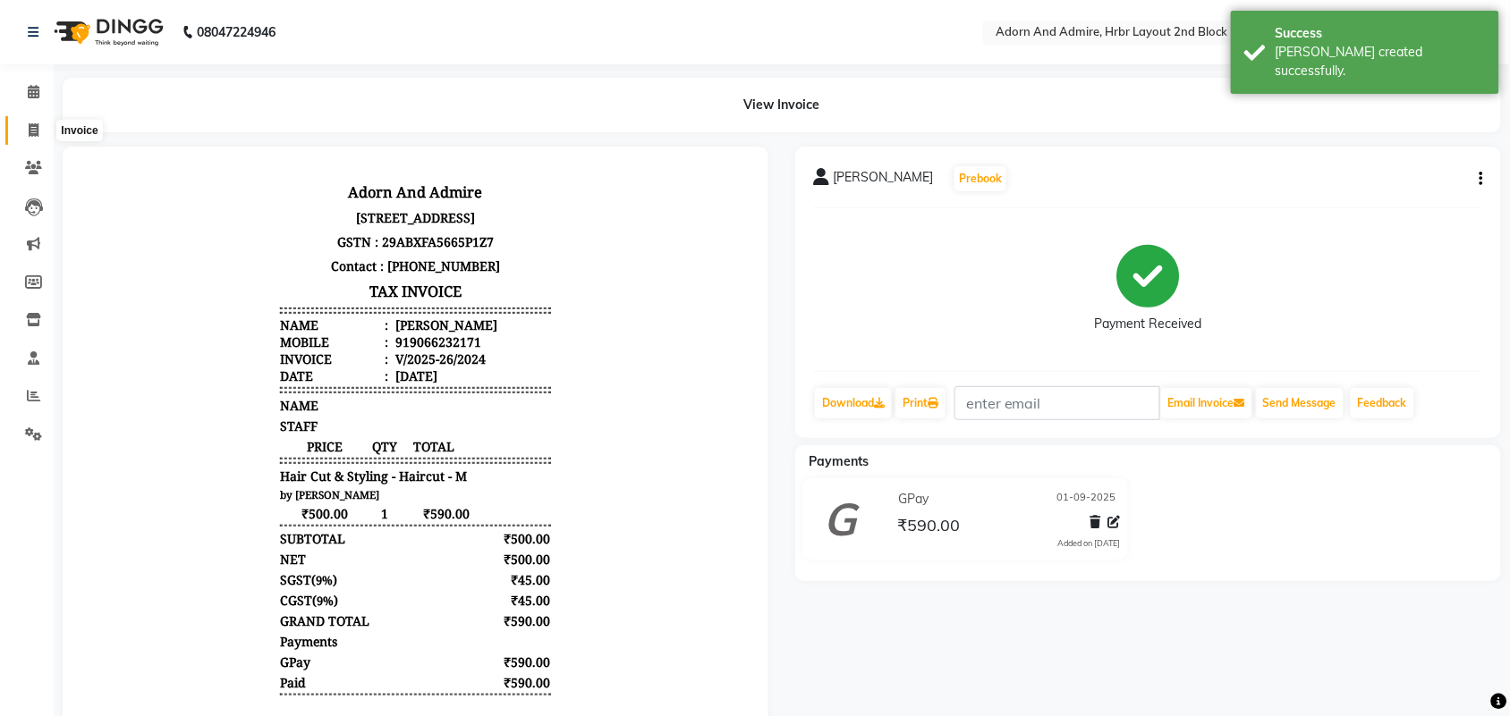
click at [38, 125] on span at bounding box center [33, 131] width 31 height 21
select select "7203"
select select "service"
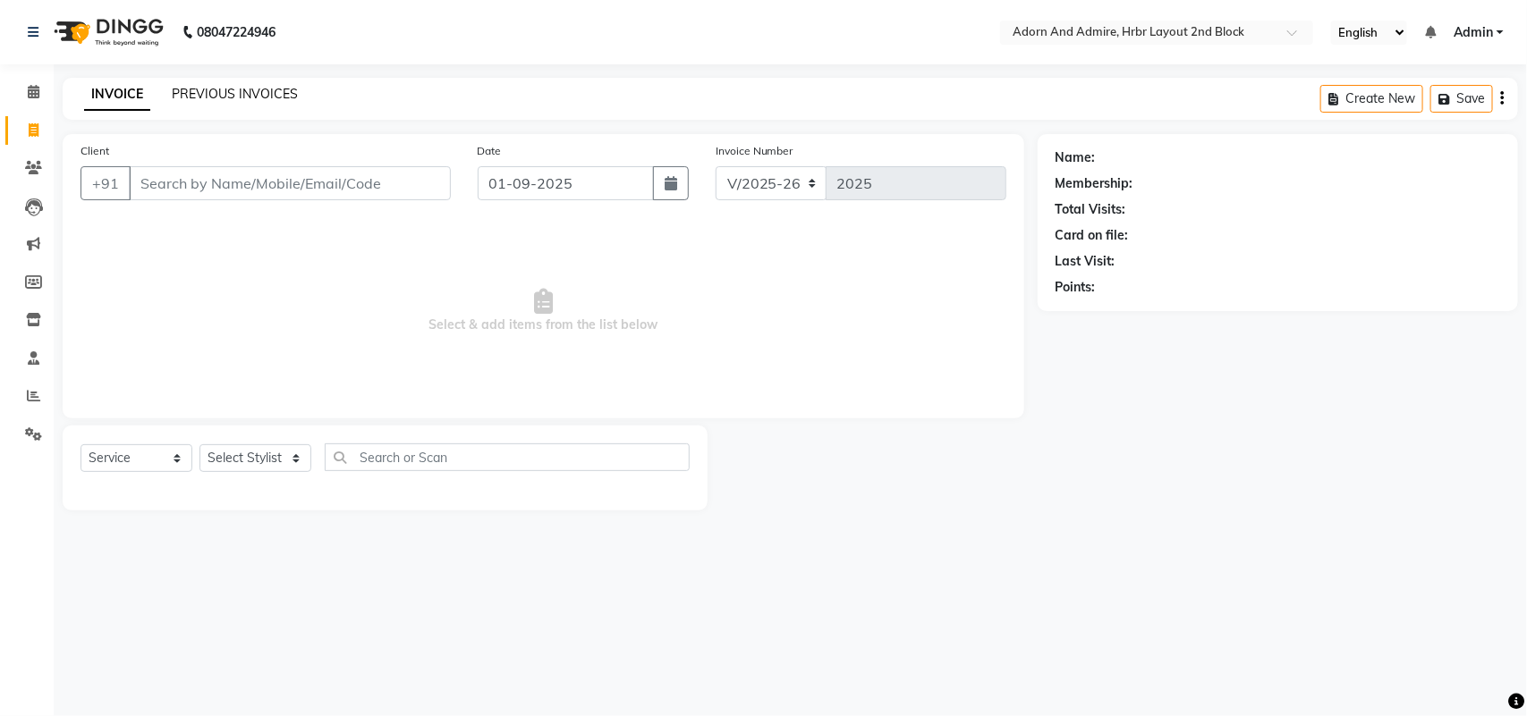
drag, startPoint x: 250, startPoint y: 108, endPoint x: 252, endPoint y: 97, distance: 11.8
click at [249, 108] on div "INVOICE PREVIOUS INVOICES Create New Save" at bounding box center [790, 99] width 1455 height 42
click at [252, 96] on link "PREVIOUS INVOICES" at bounding box center [235, 94] width 126 height 16
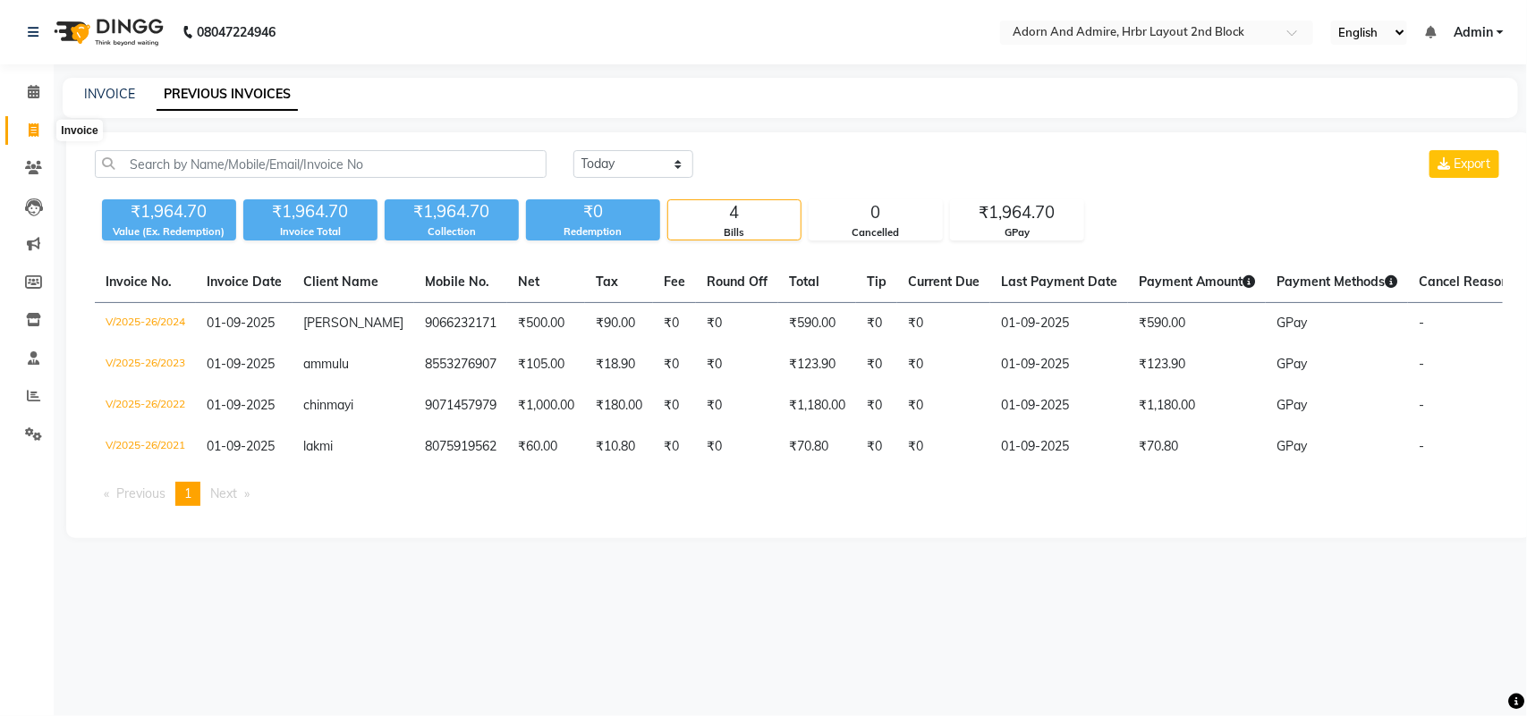
click at [29, 130] on icon at bounding box center [34, 129] width 10 height 13
select select "7203"
select select "service"
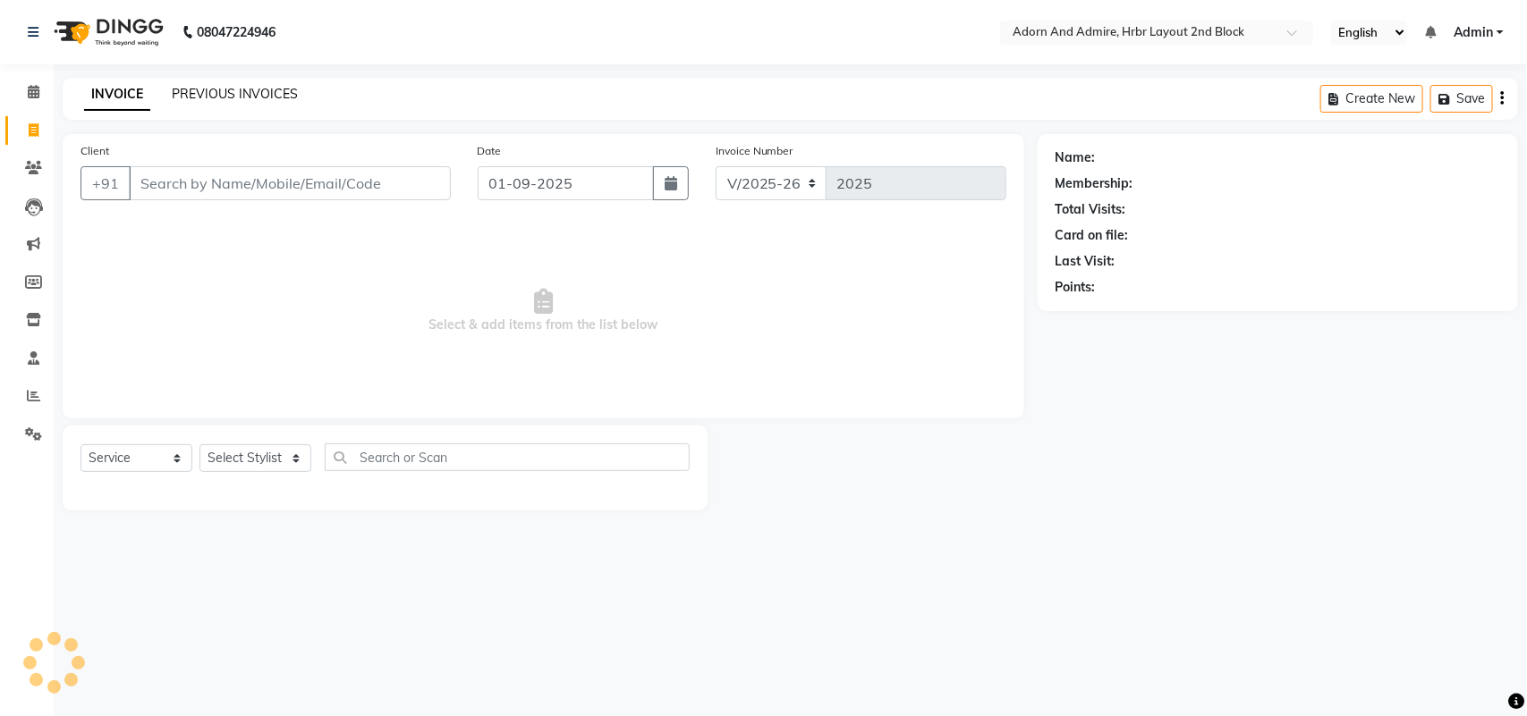
click at [266, 87] on link "PREVIOUS INVOICES" at bounding box center [235, 94] width 126 height 16
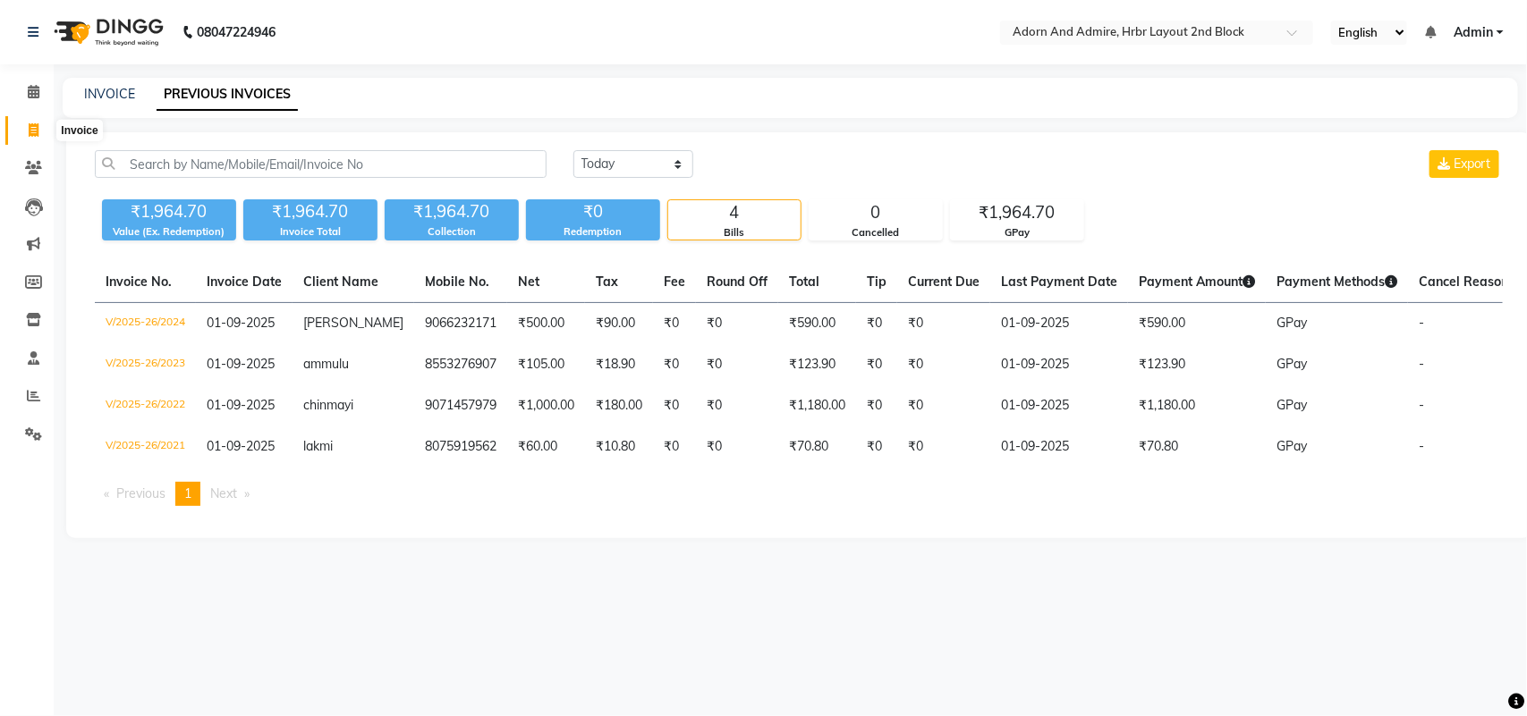
click at [25, 121] on span at bounding box center [33, 131] width 31 height 21
select select "service"
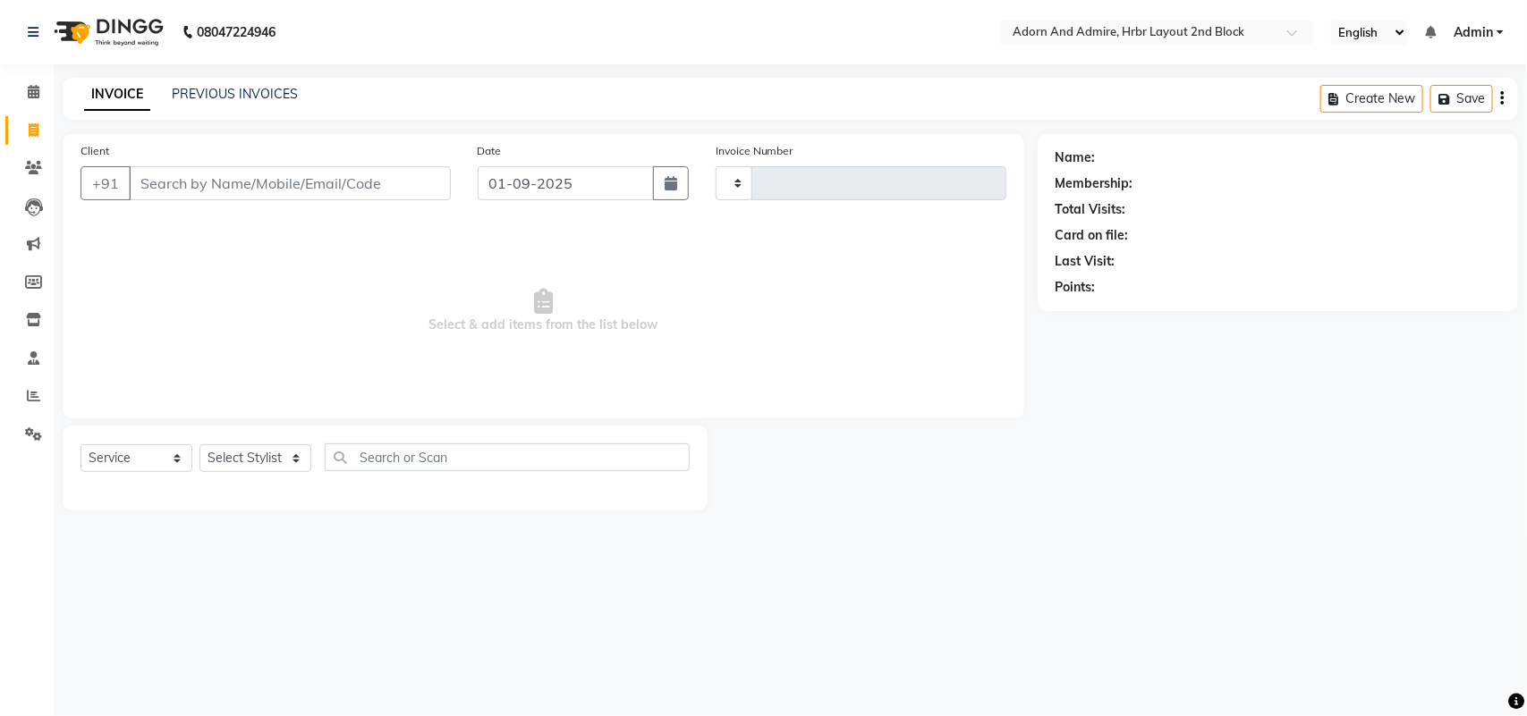
type input "2025"
select select "7203"
click at [280, 458] on select "Select Stylist ajay [PERSON_NAME] [PERSON_NAME] [PERSON_NAME] [PERSON_NAME] [PE…" at bounding box center [255, 458] width 112 height 28
select select "61576"
click at [199, 444] on select "Select Stylist ajay [PERSON_NAME] [PERSON_NAME] [PERSON_NAME] [PERSON_NAME] [PE…" at bounding box center [255, 458] width 112 height 28
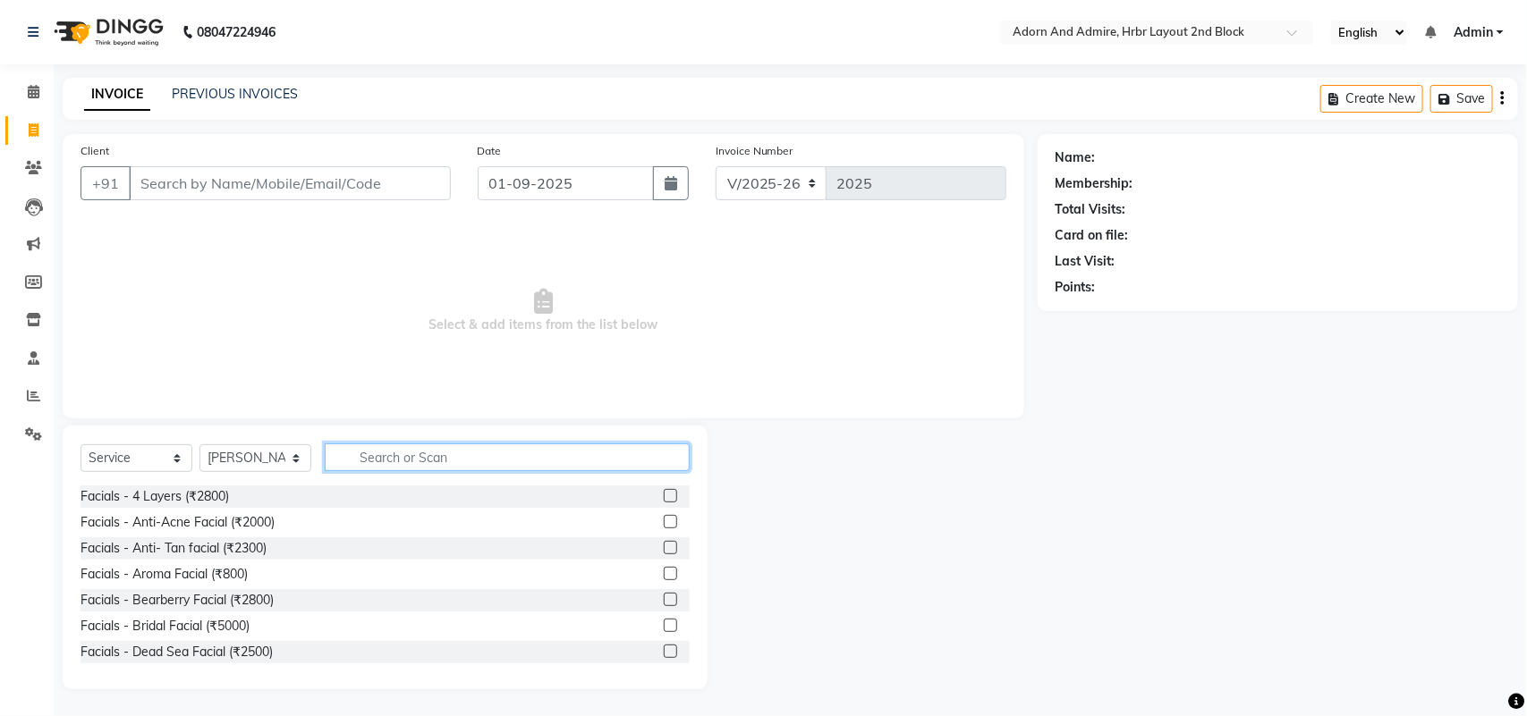
click at [465, 454] on input "text" at bounding box center [507, 458] width 365 height 28
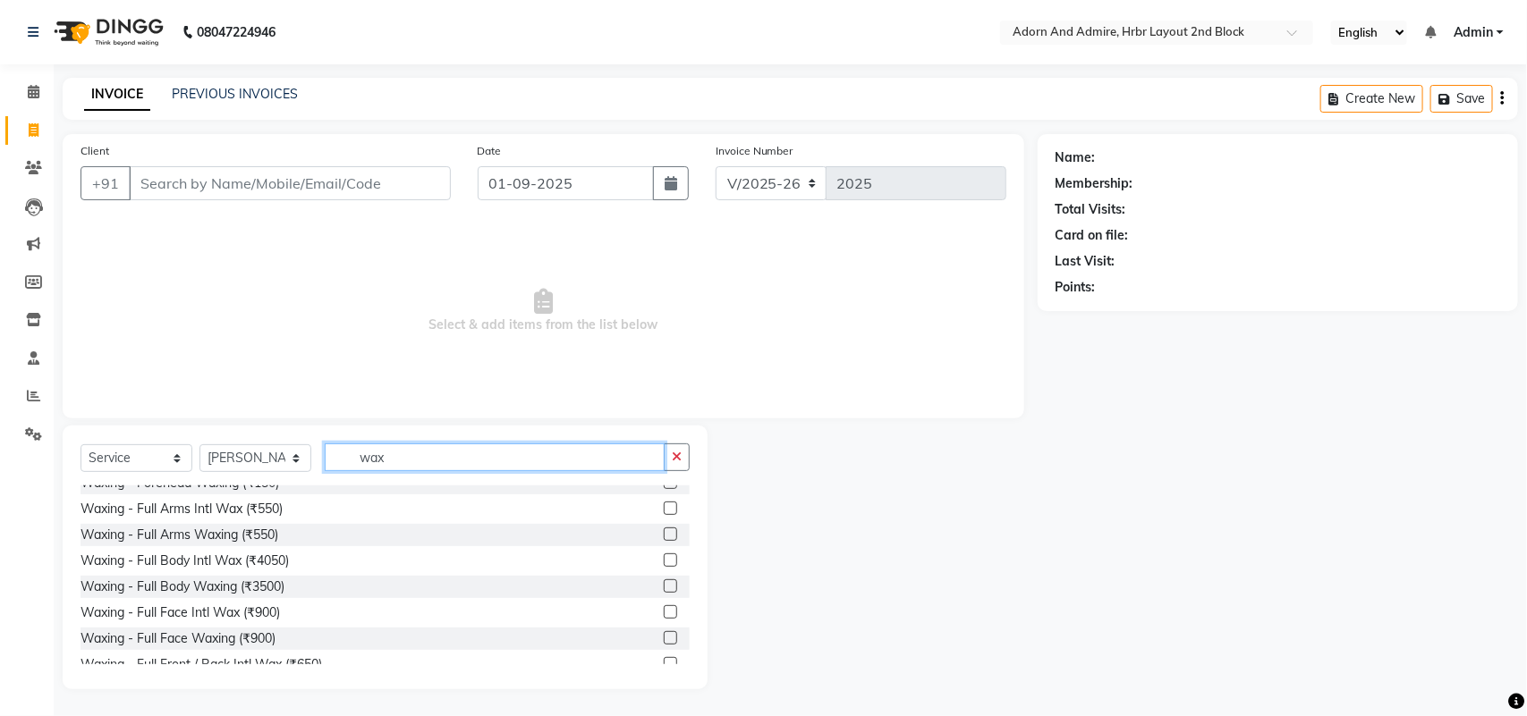
scroll to position [224, 0]
type input "wax"
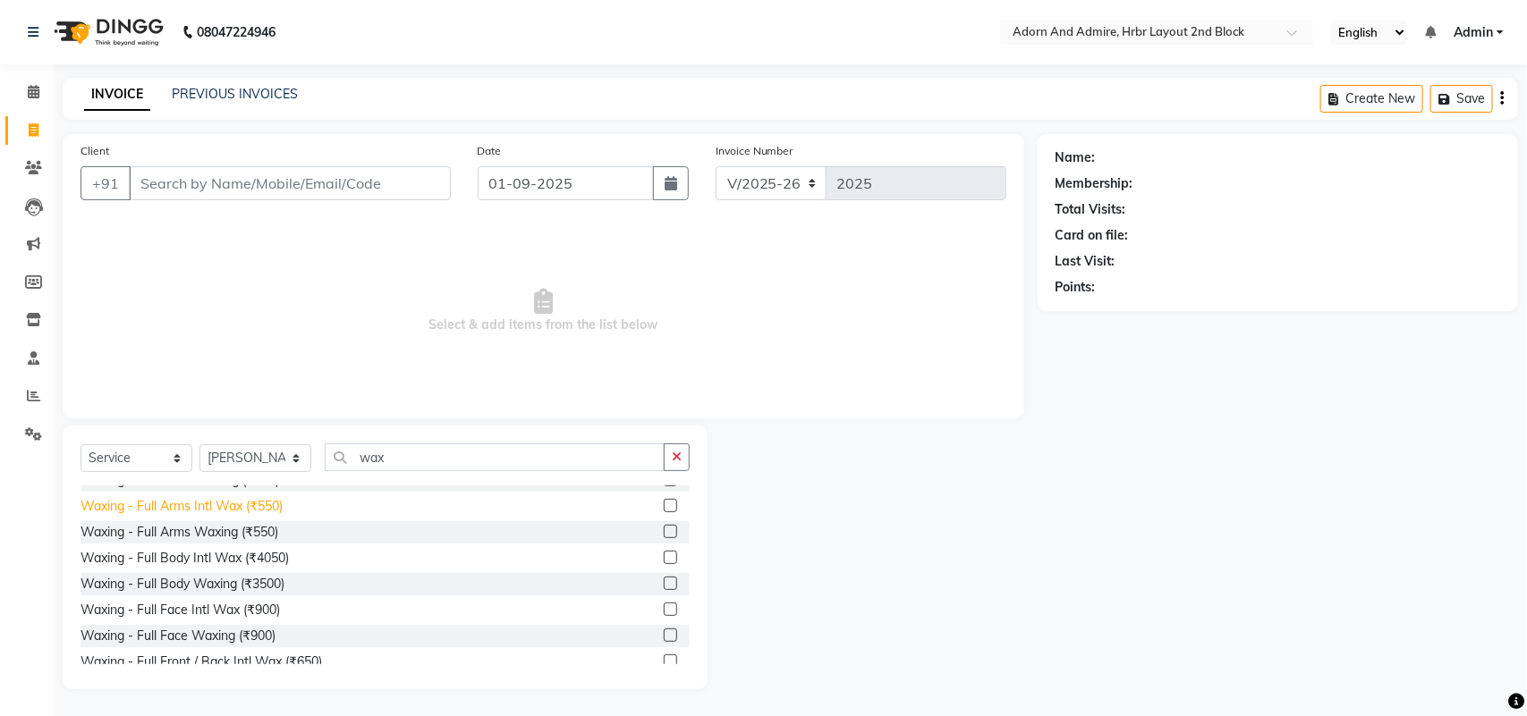
click at [257, 508] on div "Waxing - Full Arms Intl Wax (₹550)" at bounding box center [181, 506] width 202 height 19
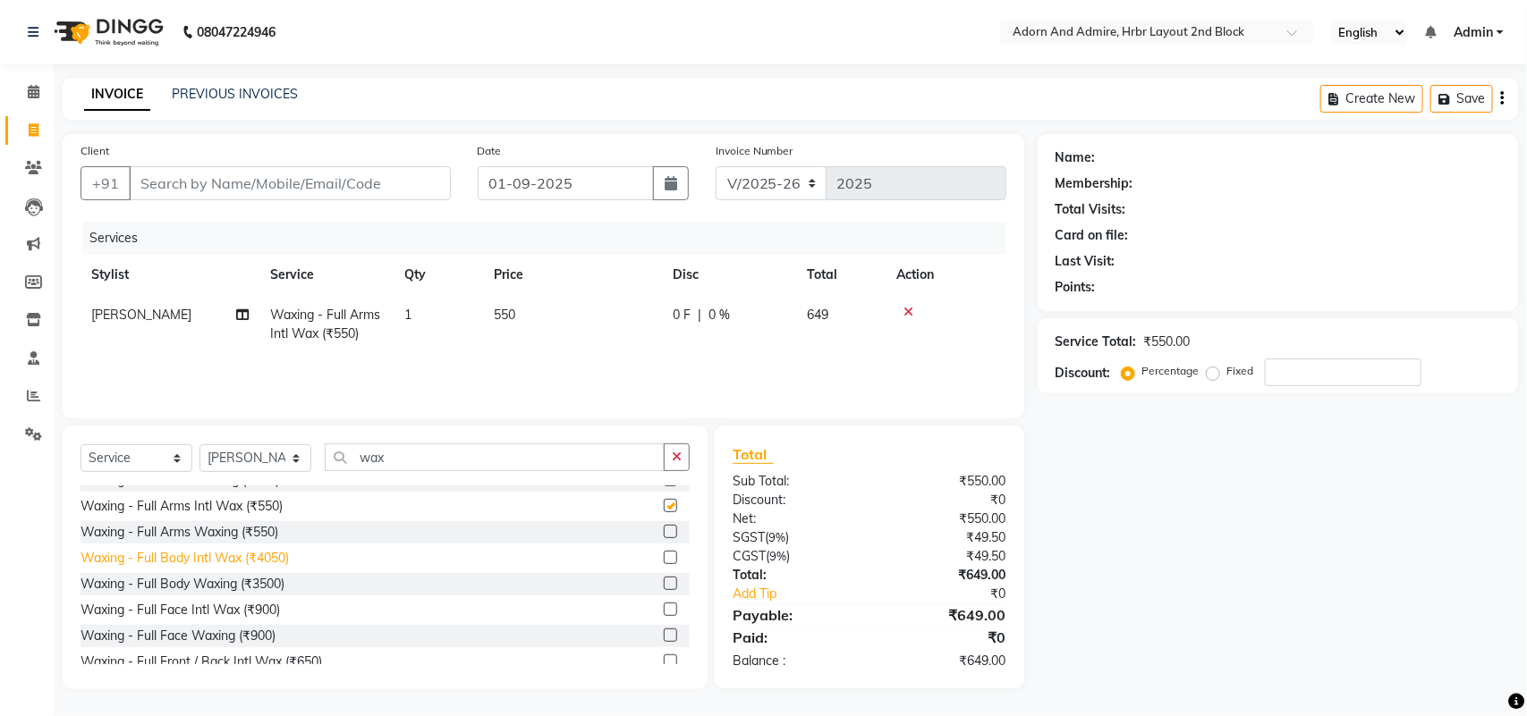
checkbox input "false"
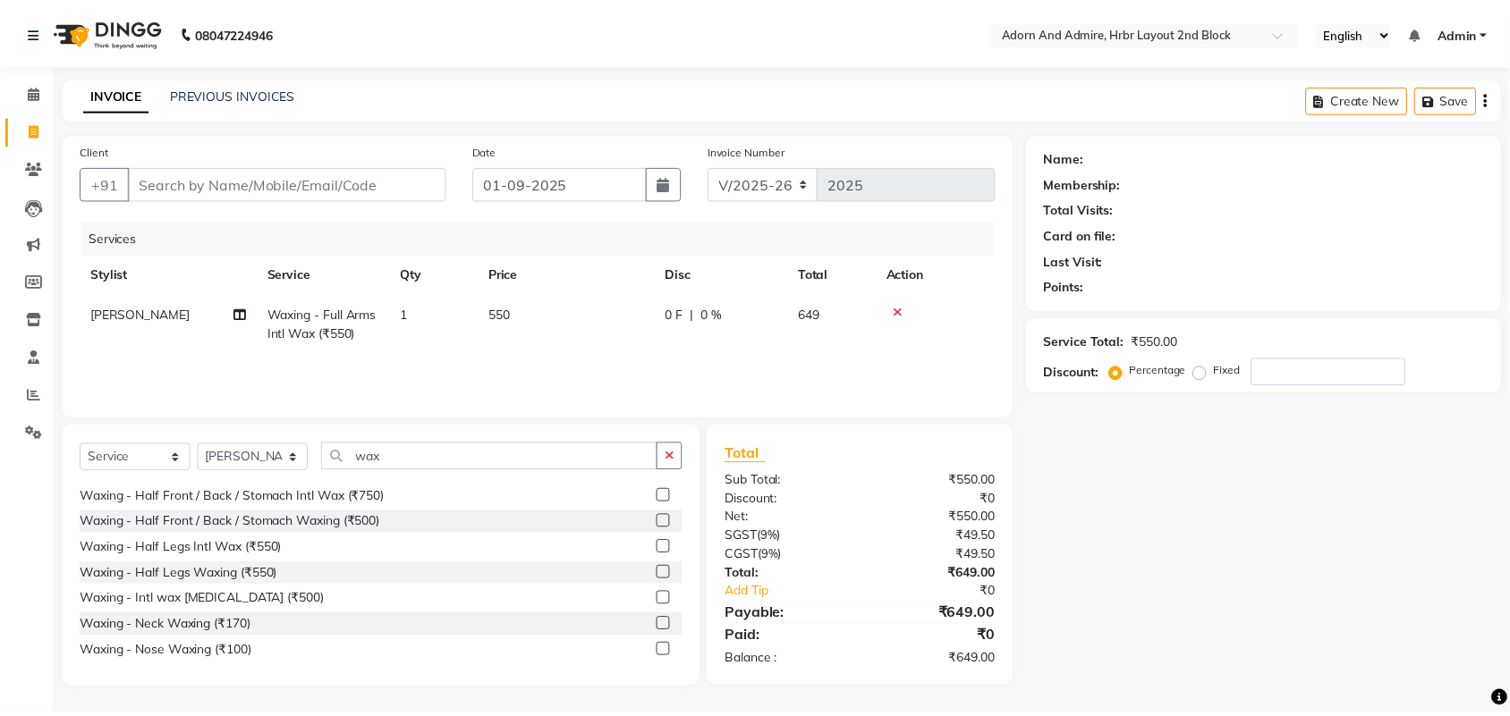
scroll to position [559, 0]
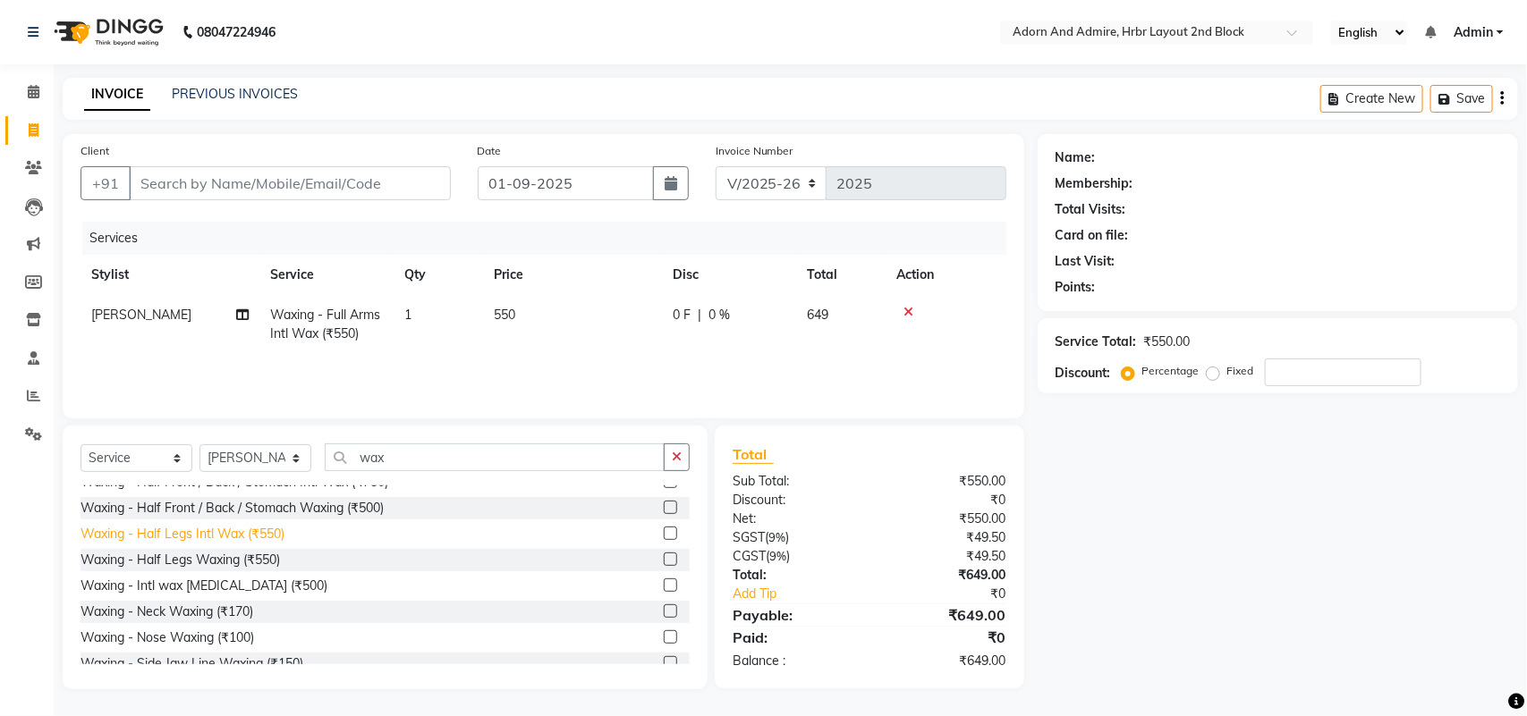
click at [274, 537] on div "Waxing - Half Legs Intl Wax (₹550)" at bounding box center [182, 534] width 204 height 19
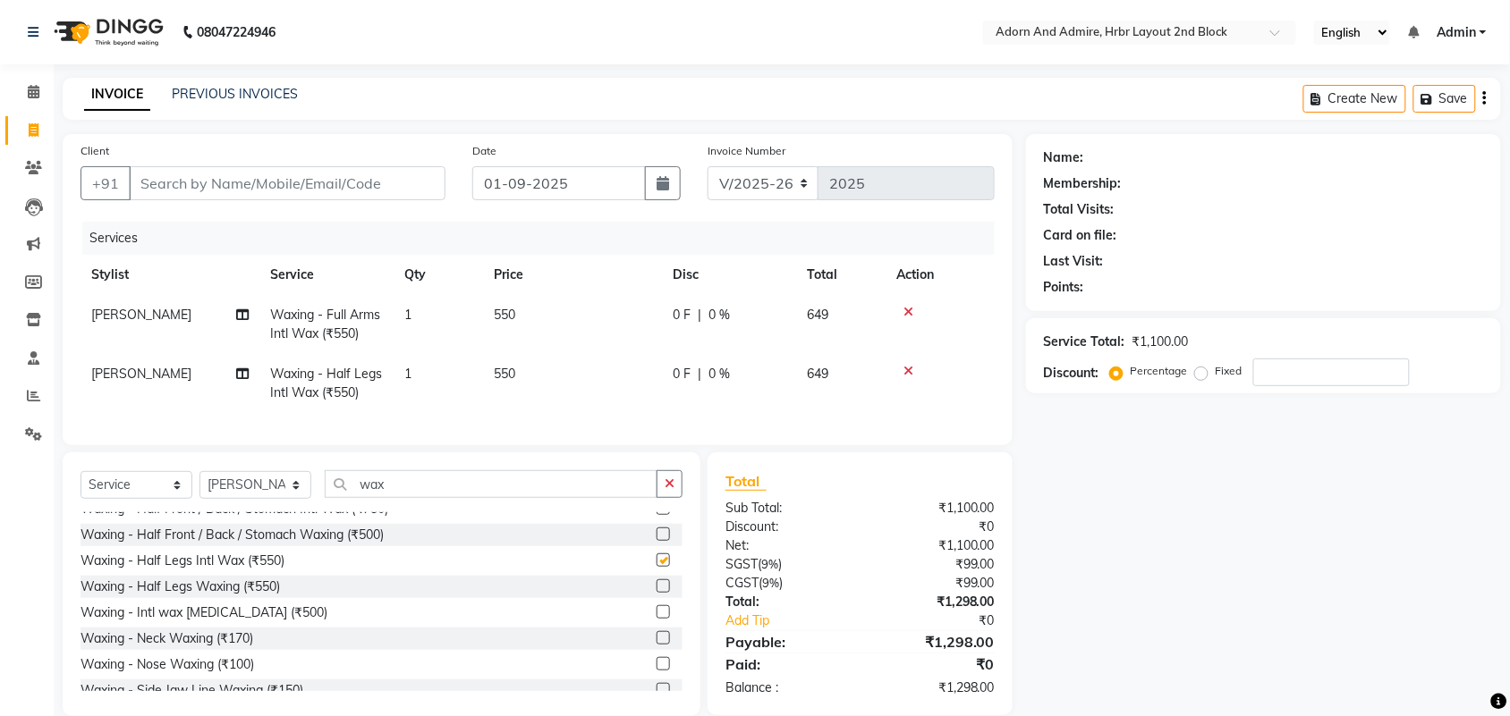
checkbox input "false"
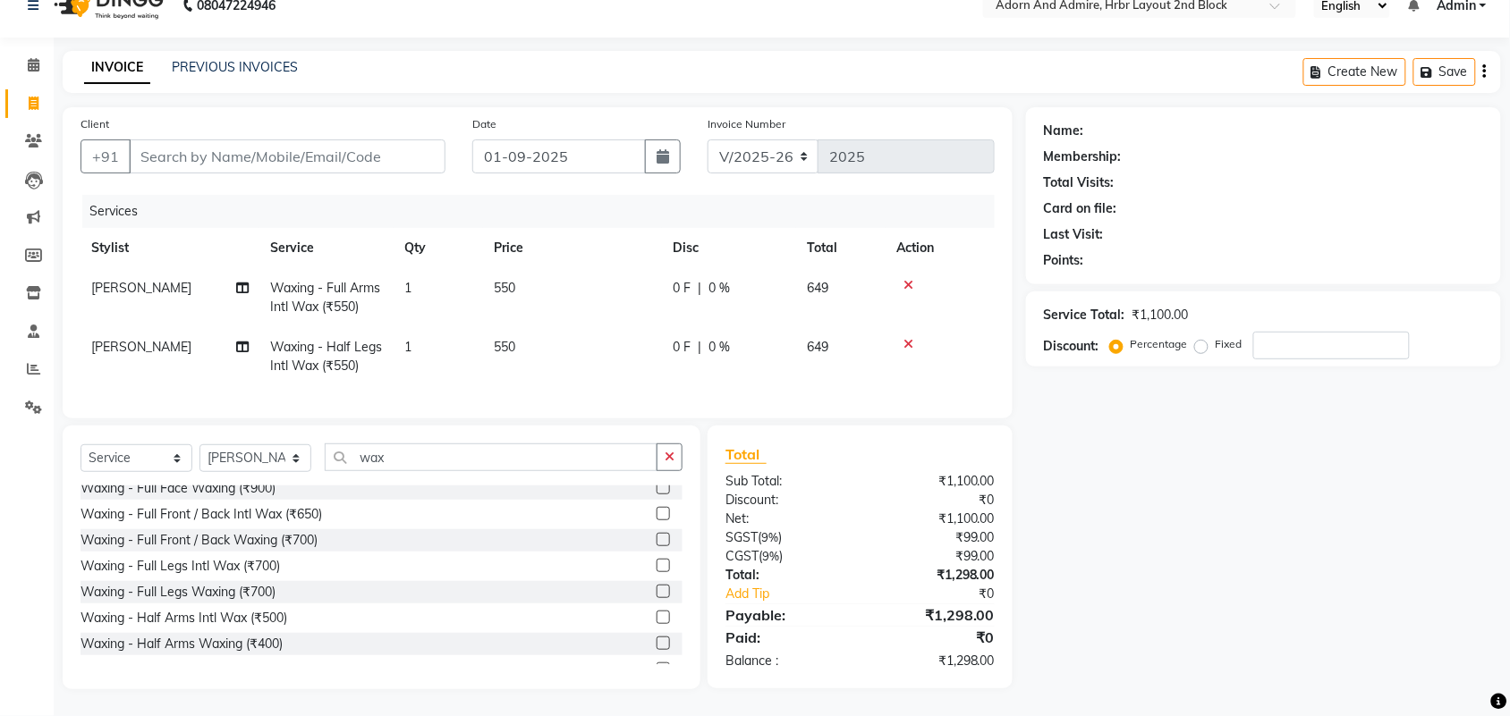
scroll to position [367, 0]
click at [301, 144] on input "Client" at bounding box center [287, 157] width 317 height 34
type input "8"
type input "0"
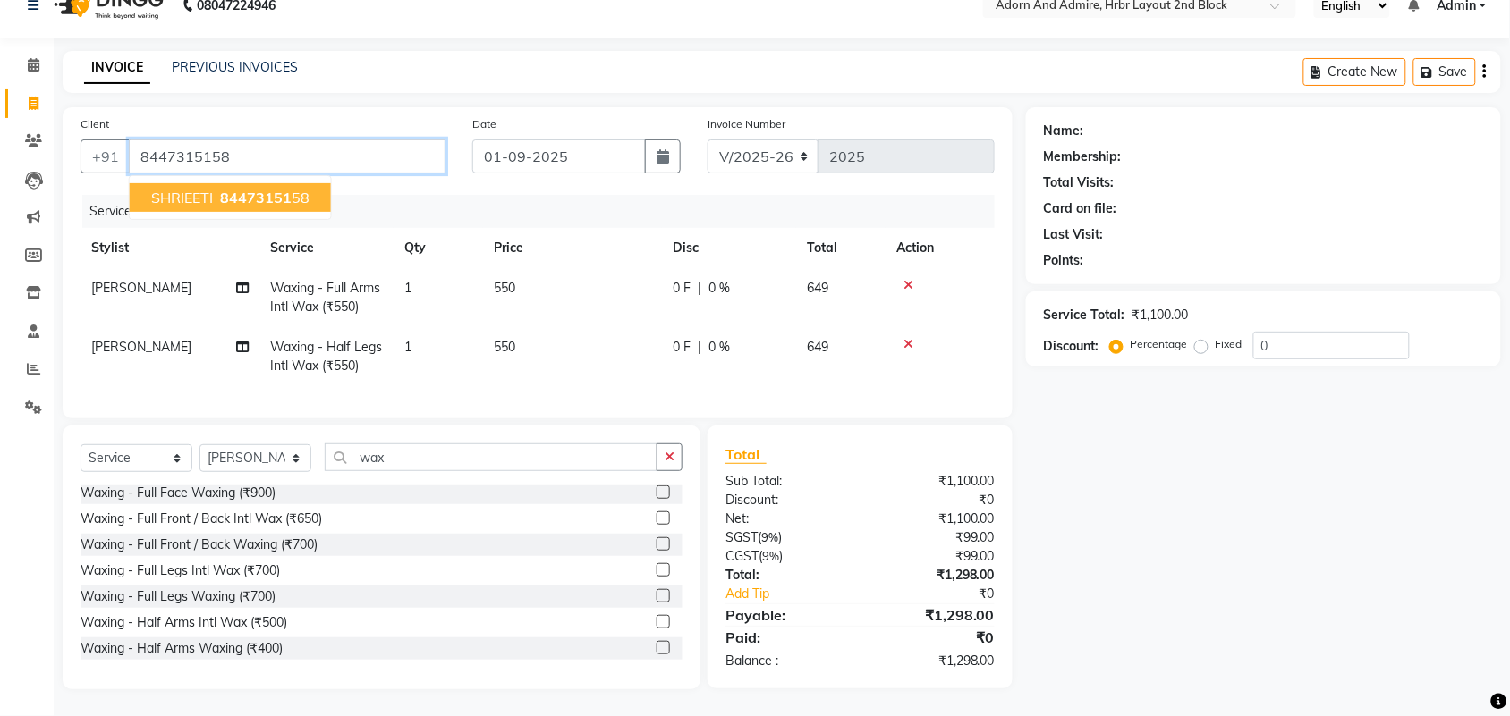
type input "8447315158"
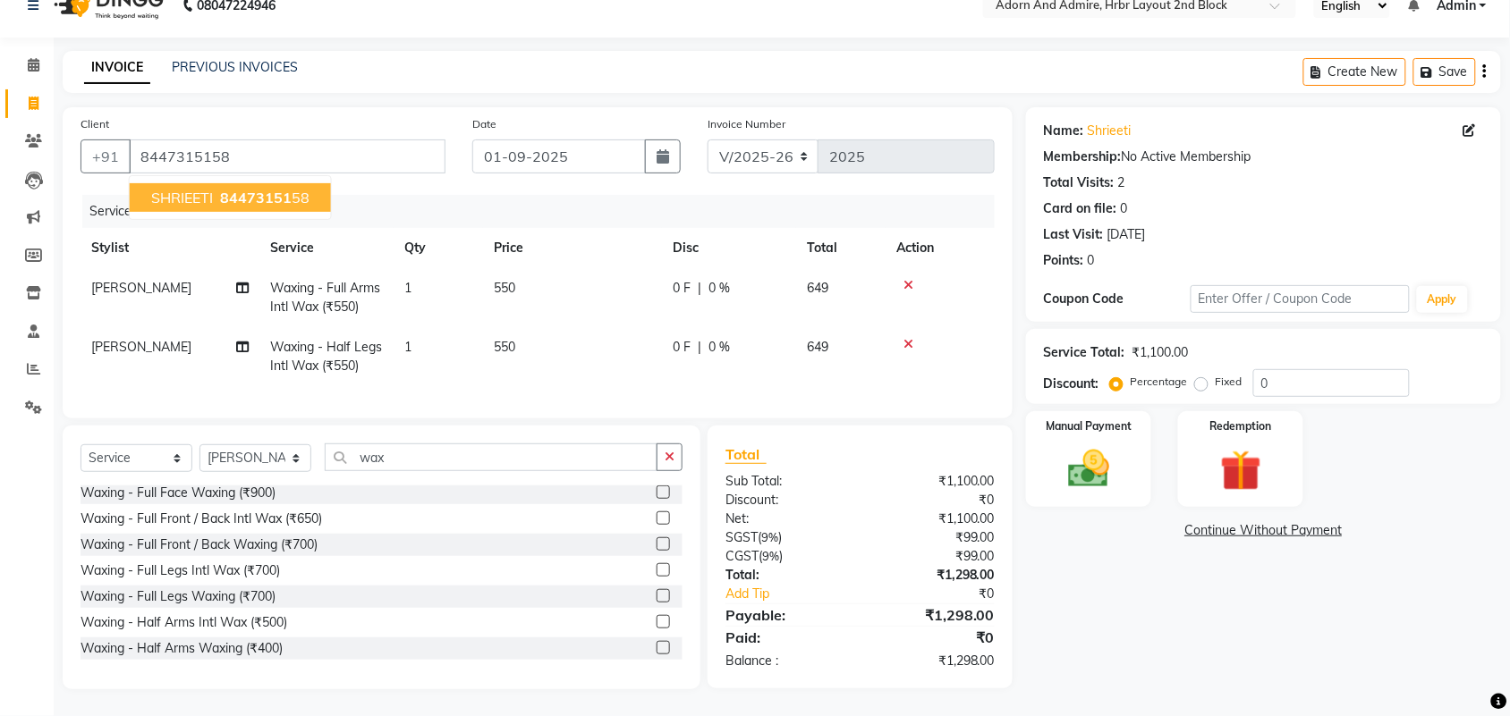
click at [278, 189] on span "84473151" at bounding box center [256, 198] width 72 height 18
click at [1084, 453] on img at bounding box center [1088, 468] width 70 height 49
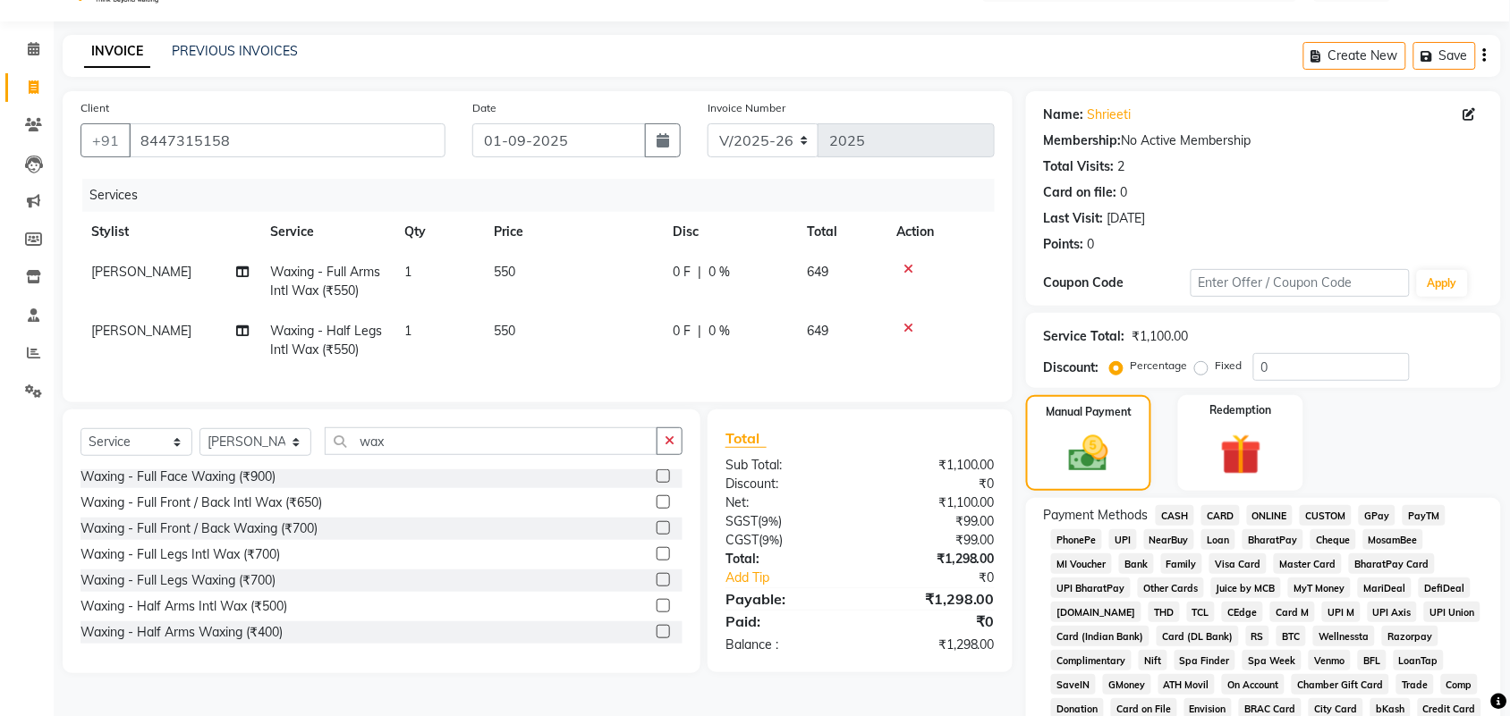
click at [1371, 516] on span "GPay" at bounding box center [1376, 515] width 37 height 21
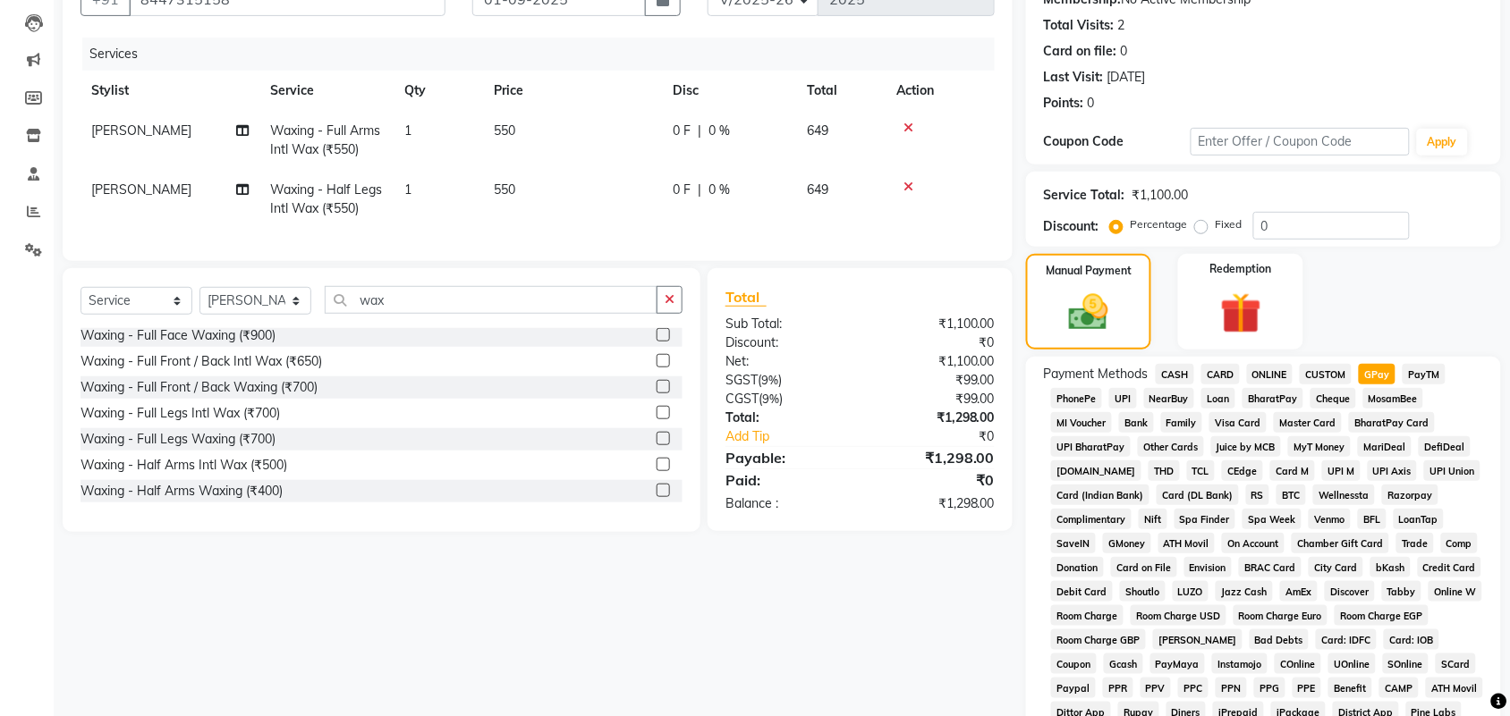
scroll to position [378, 0]
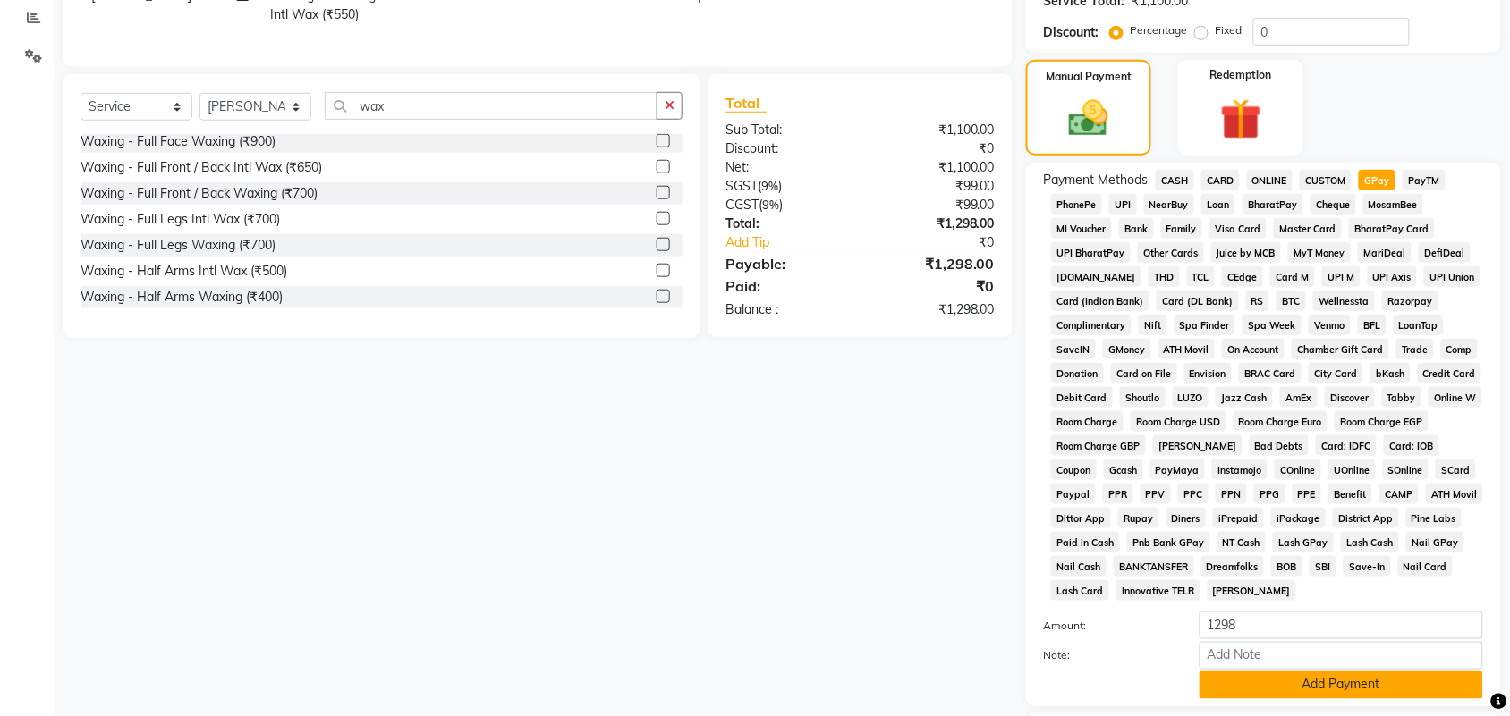
click at [1321, 680] on button "Add Payment" at bounding box center [1340, 686] width 283 height 28
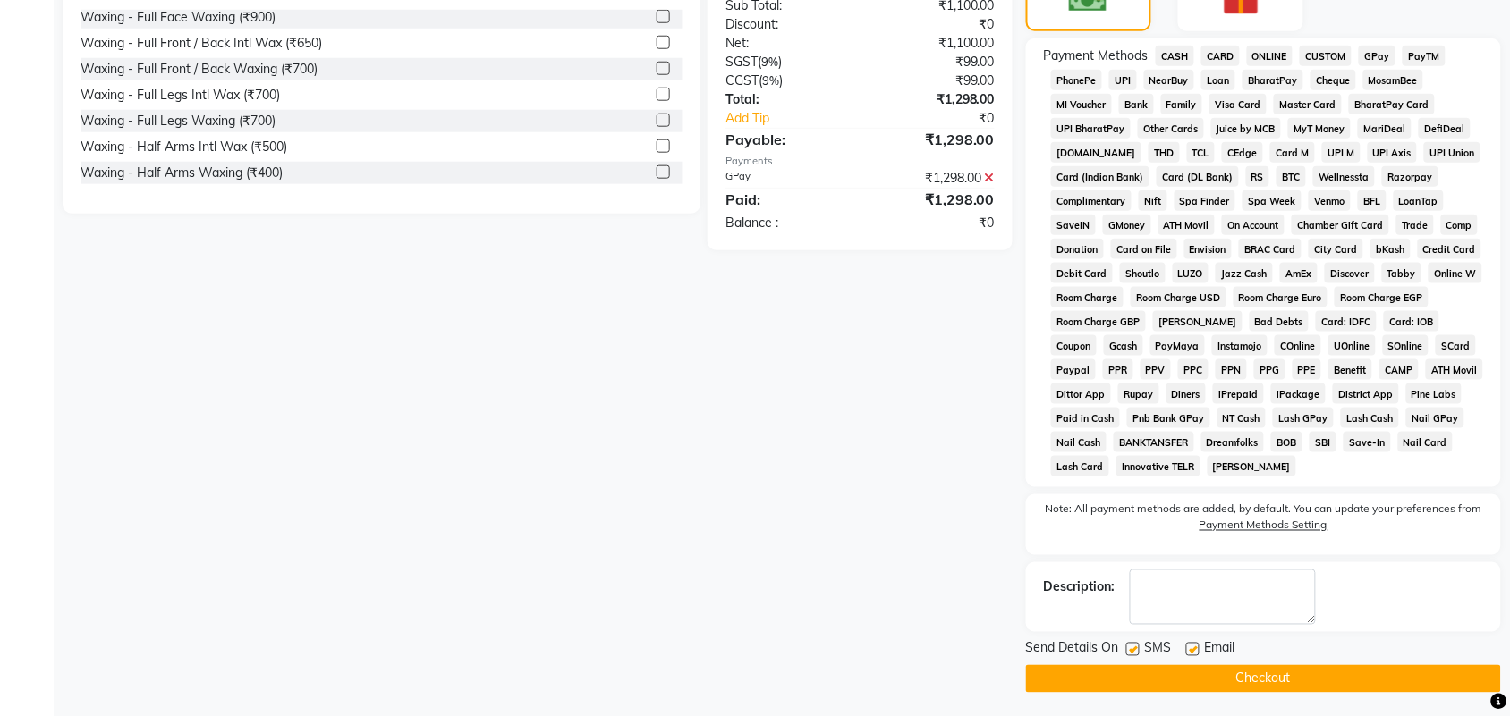
scroll to position [506, 0]
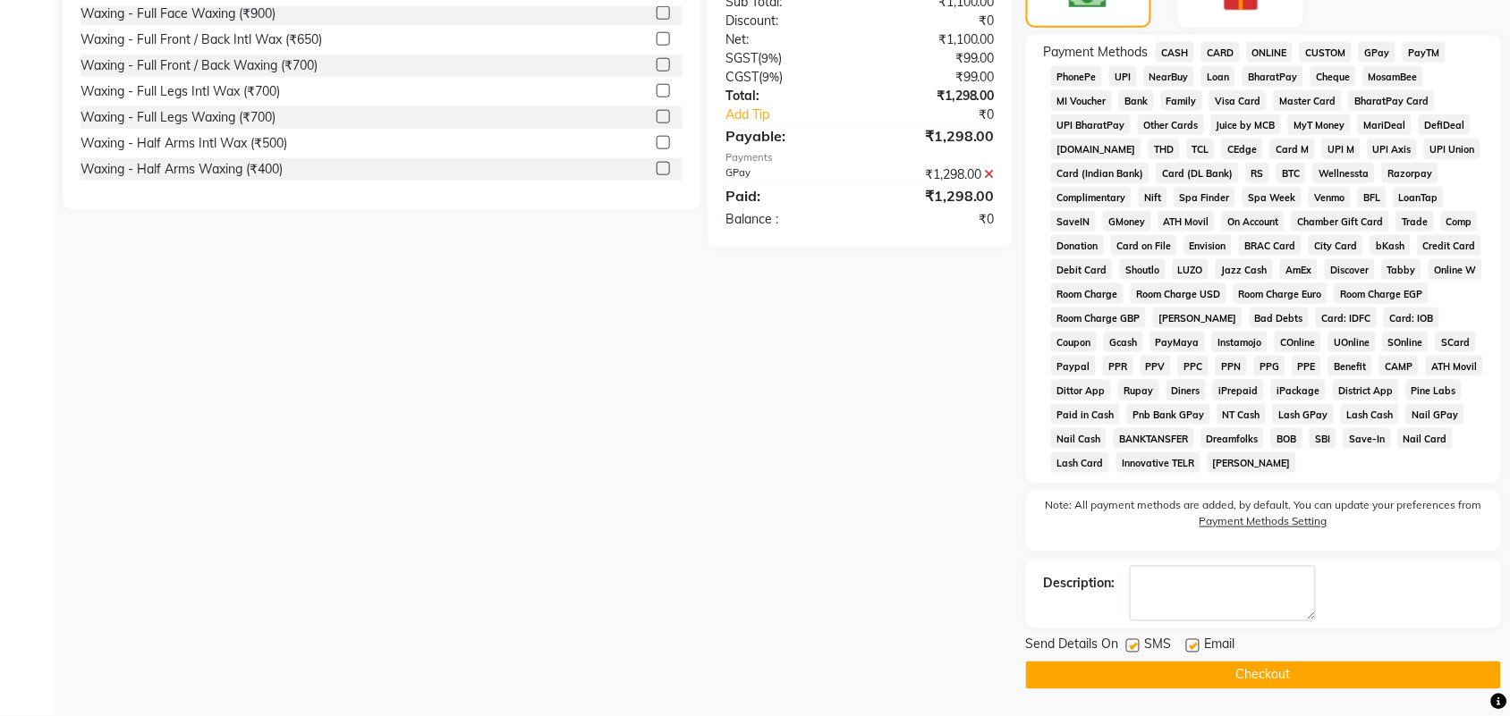
click at [1308, 656] on div "Send Details On SMS Email" at bounding box center [1263, 647] width 475 height 22
click at [1308, 664] on button "Checkout" at bounding box center [1263, 676] width 475 height 28
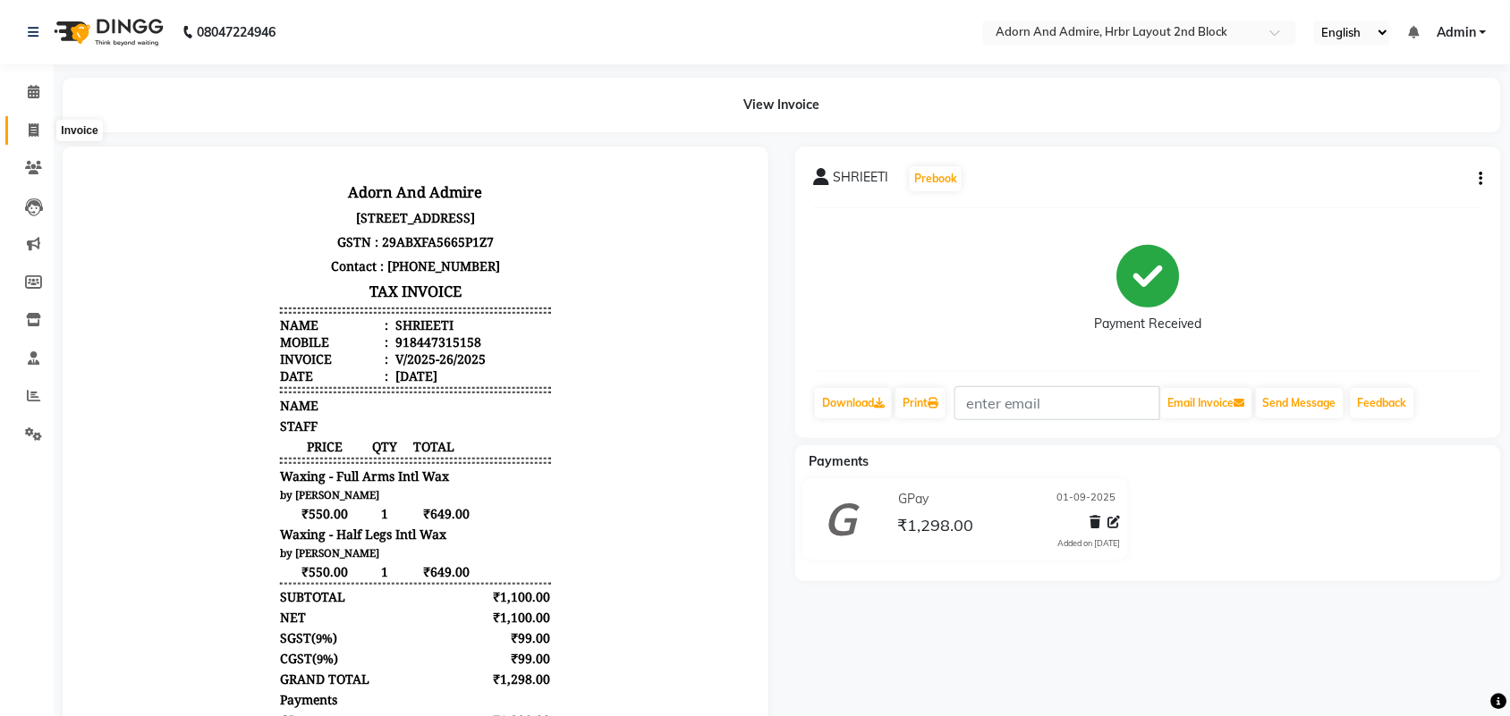
click at [23, 128] on span at bounding box center [33, 131] width 31 height 21
select select "service"
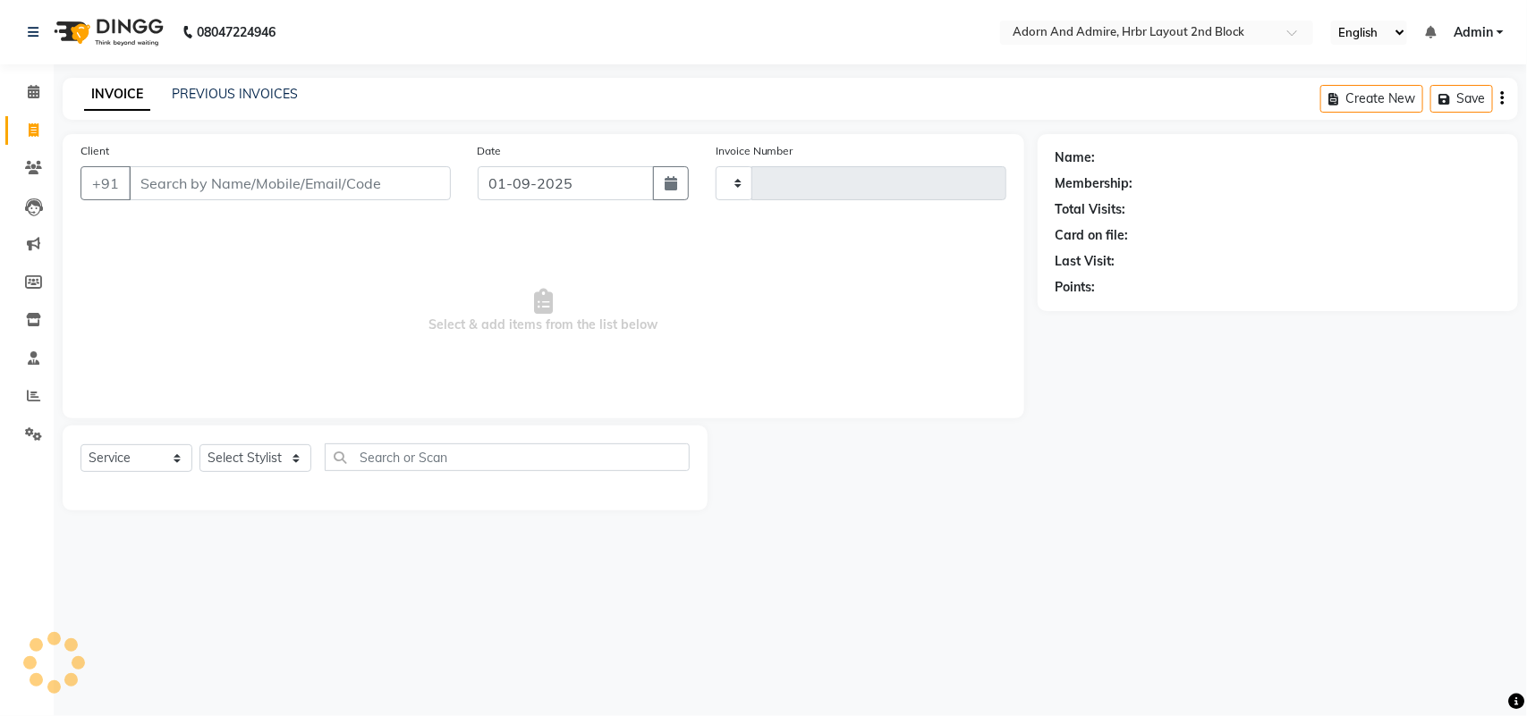
type input "2026"
select select "7203"
click at [226, 98] on link "PREVIOUS INVOICES" at bounding box center [235, 94] width 126 height 16
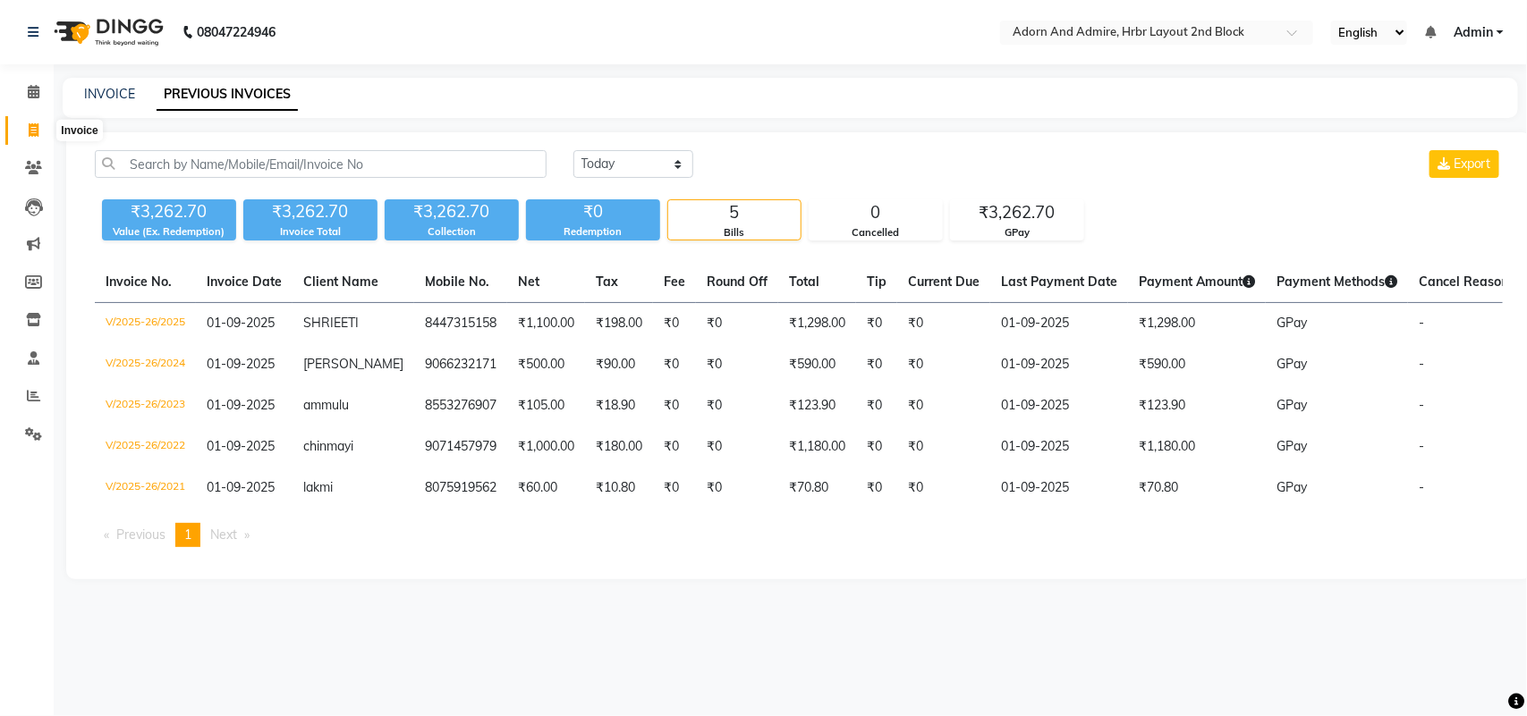
click at [23, 130] on span at bounding box center [33, 131] width 31 height 21
select select "service"
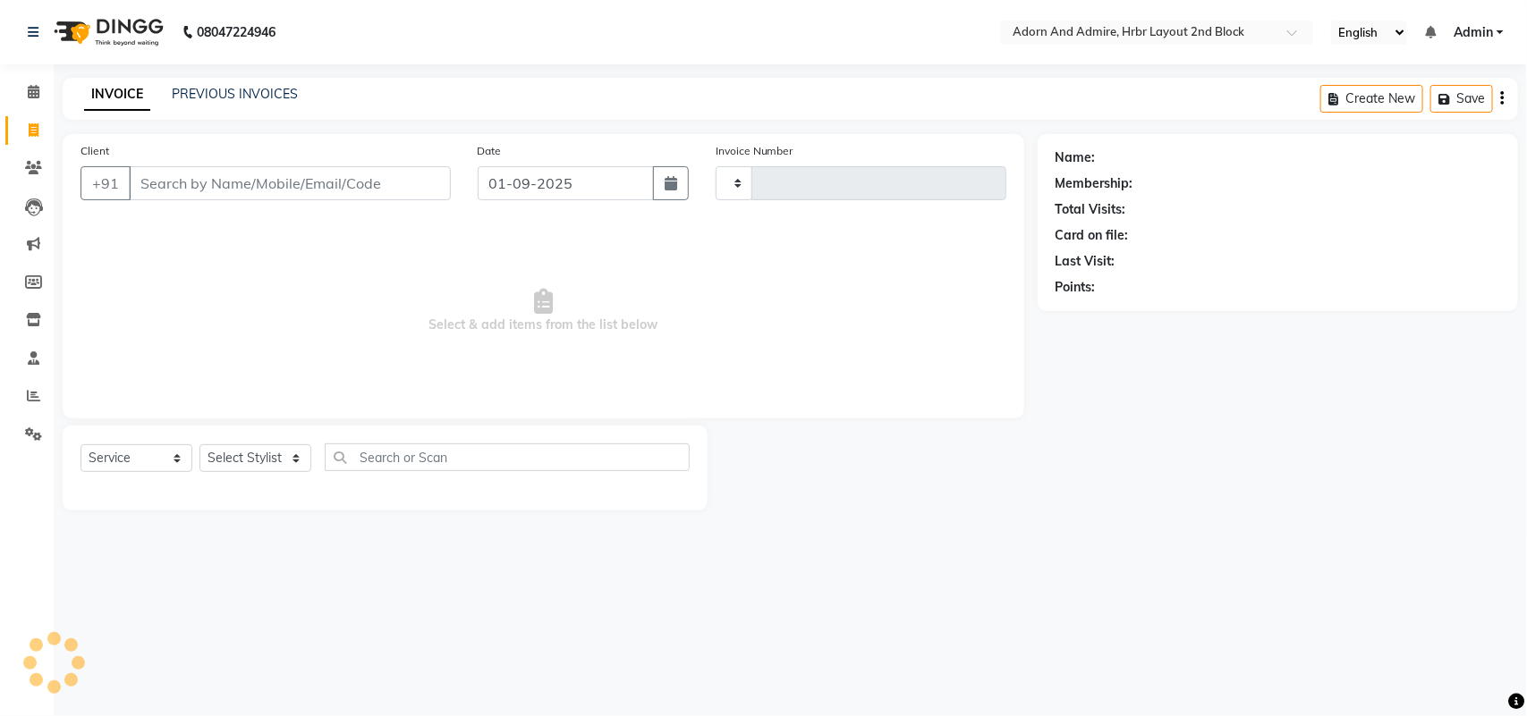
type input "2026"
select select "7203"
click at [207, 100] on link "PREVIOUS INVOICES" at bounding box center [235, 94] width 126 height 16
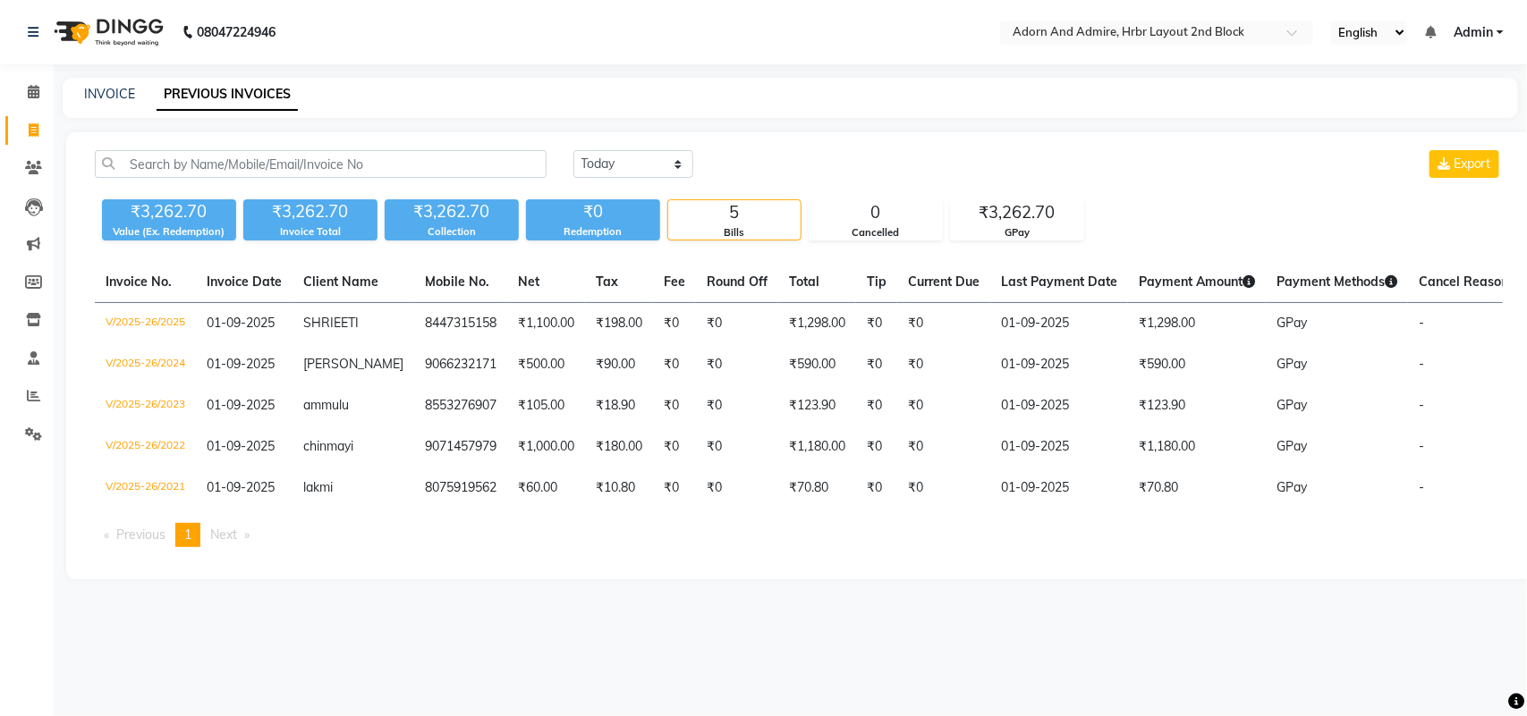
click at [43, 143] on link "Invoice" at bounding box center [26, 131] width 43 height 30
select select "service"
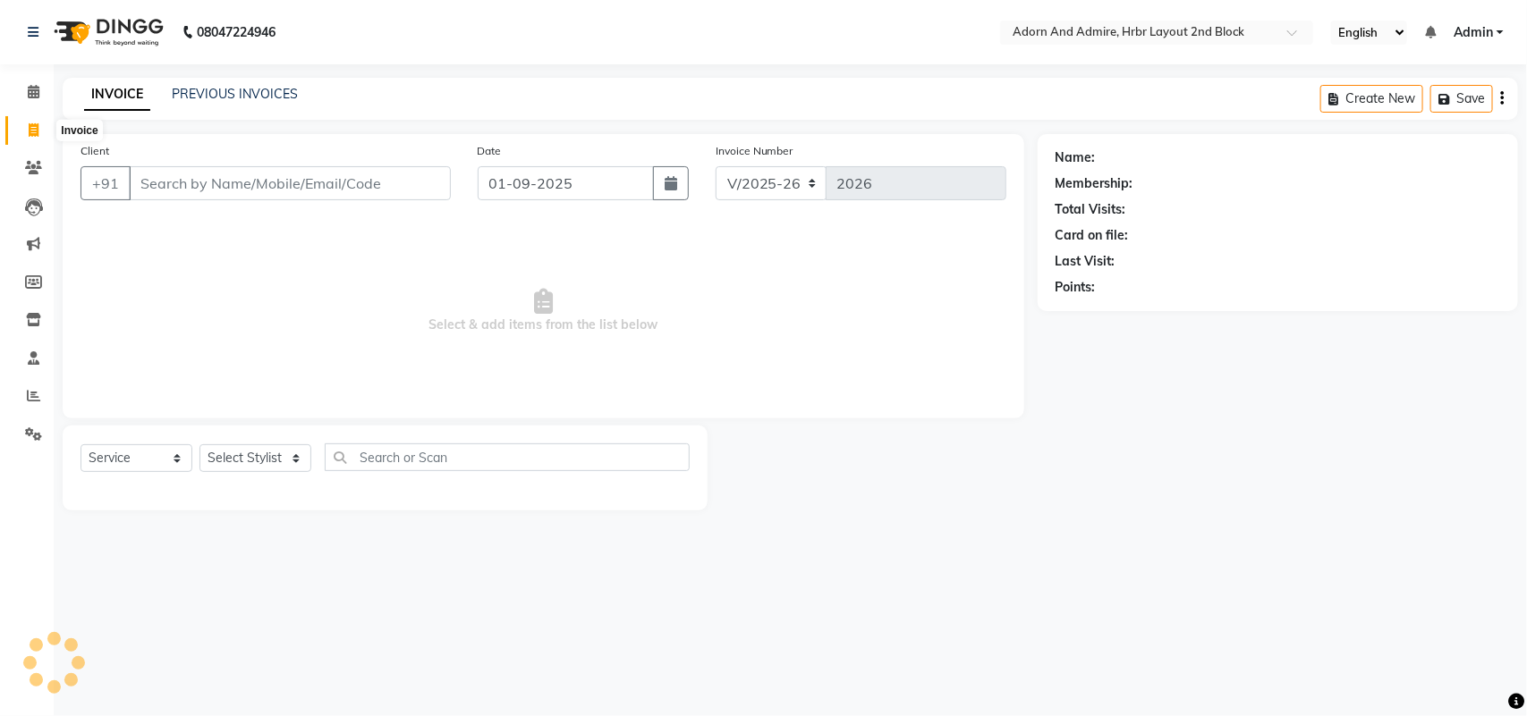
click at [32, 130] on icon at bounding box center [34, 129] width 10 height 13
select select "service"
type input "2026"
select select "7203"
click at [25, 128] on span at bounding box center [33, 131] width 31 height 21
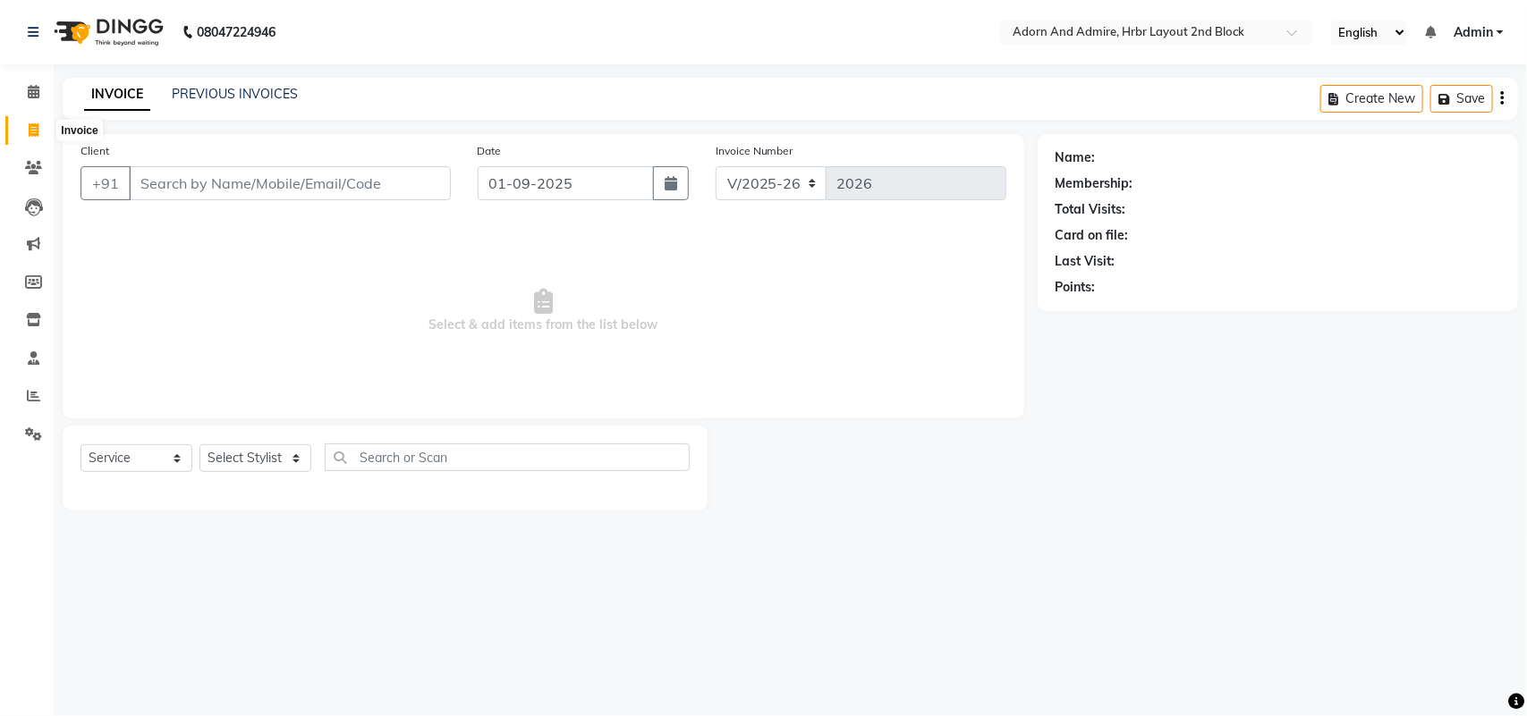
select select "service"
type input "2026"
click at [261, 199] on div "+91" at bounding box center [265, 183] width 370 height 34
select select "7203"
click at [262, 190] on input "Client" at bounding box center [290, 183] width 322 height 34
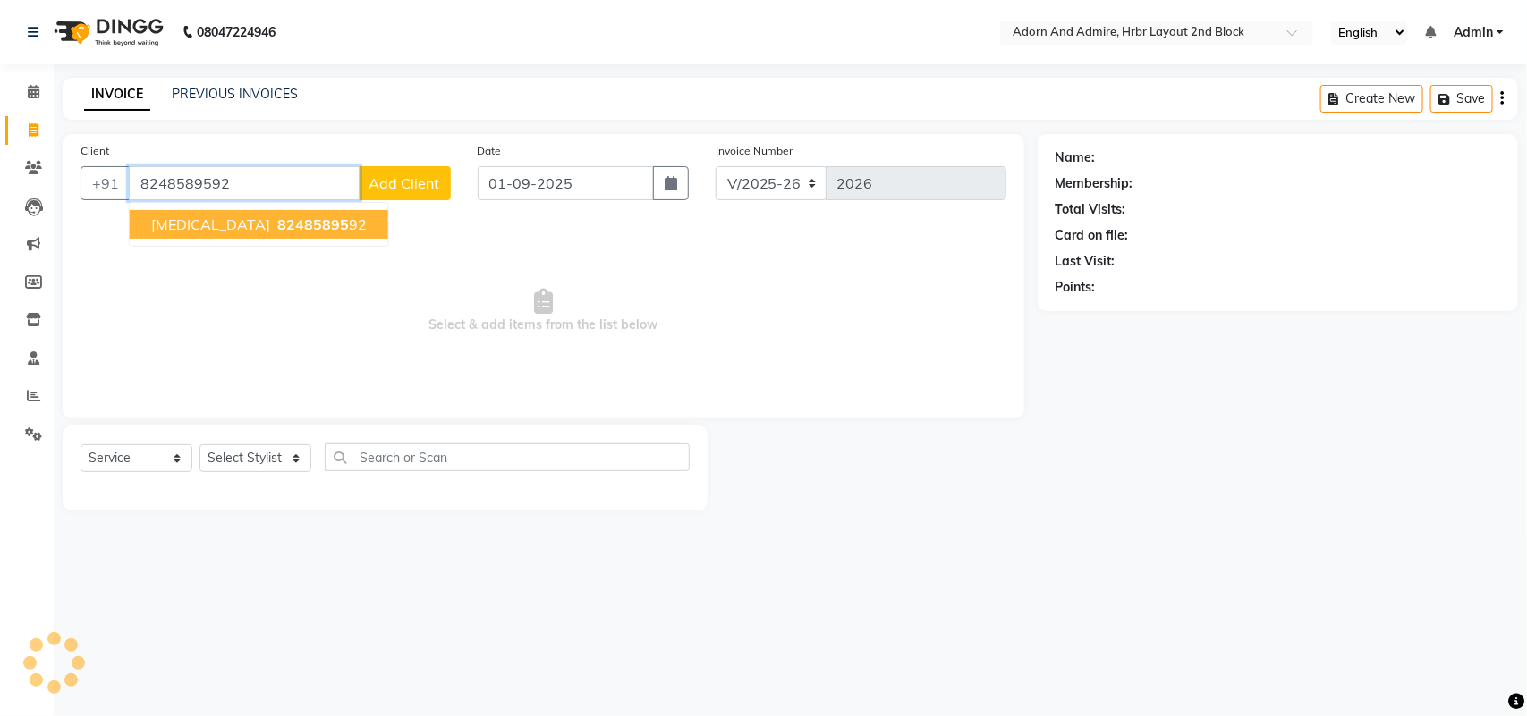
type input "8248589592"
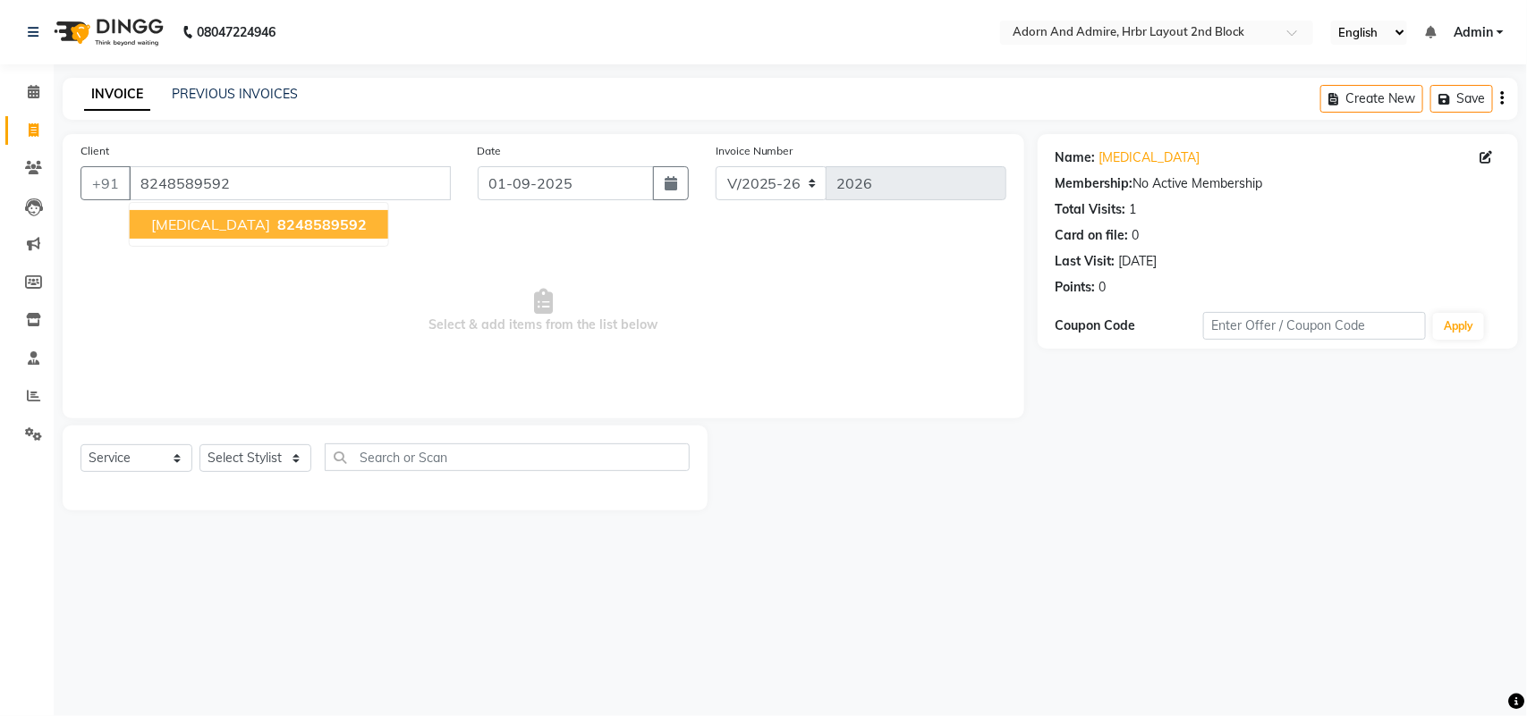
click at [277, 216] on span "8248589592" at bounding box center [321, 225] width 89 height 18
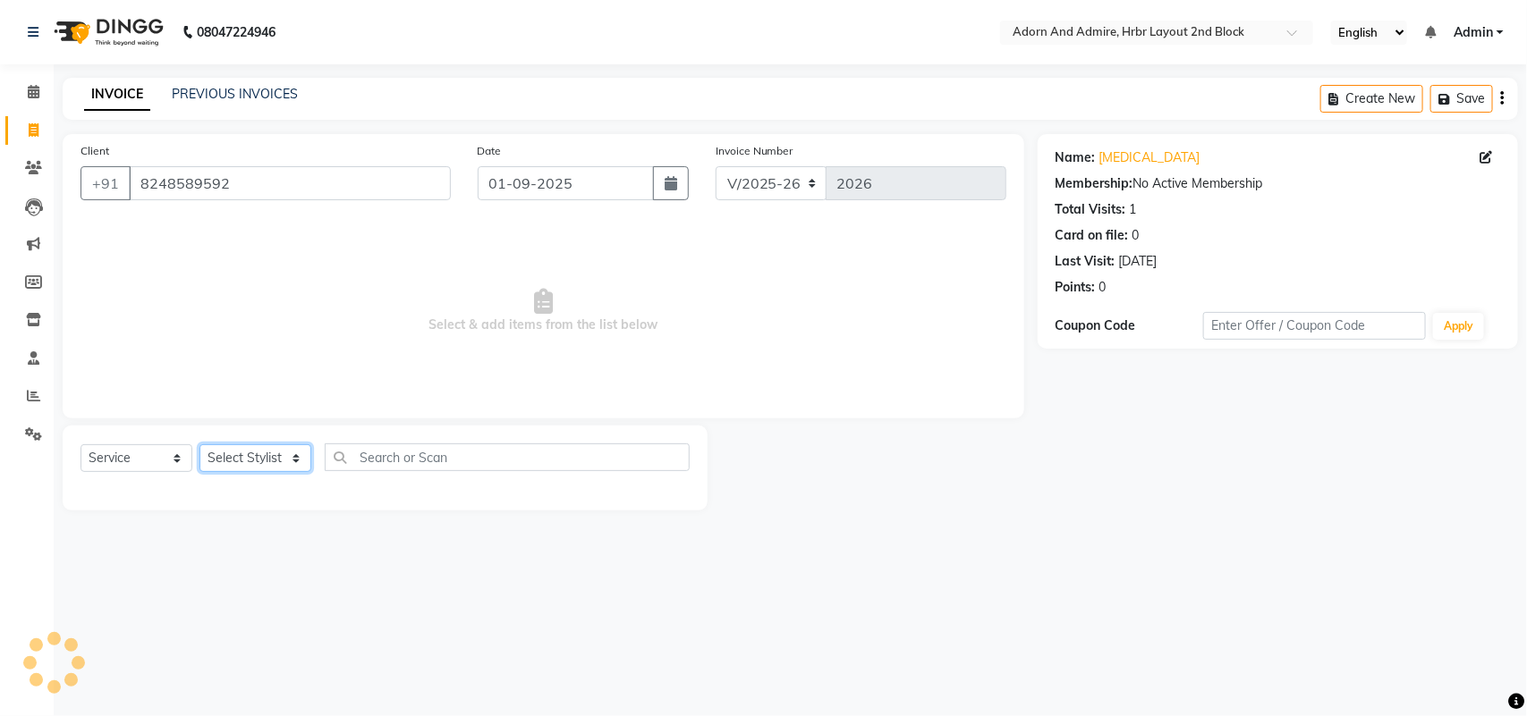
click at [234, 454] on select "Select Stylist ajay [PERSON_NAME] [PERSON_NAME] [PERSON_NAME] [PERSON_NAME] [PE…" at bounding box center [255, 458] width 112 height 28
select select "61580"
click at [199, 444] on select "Select Stylist ajay [PERSON_NAME] [PERSON_NAME] [PERSON_NAME] [PERSON_NAME] [PE…" at bounding box center [255, 458] width 112 height 28
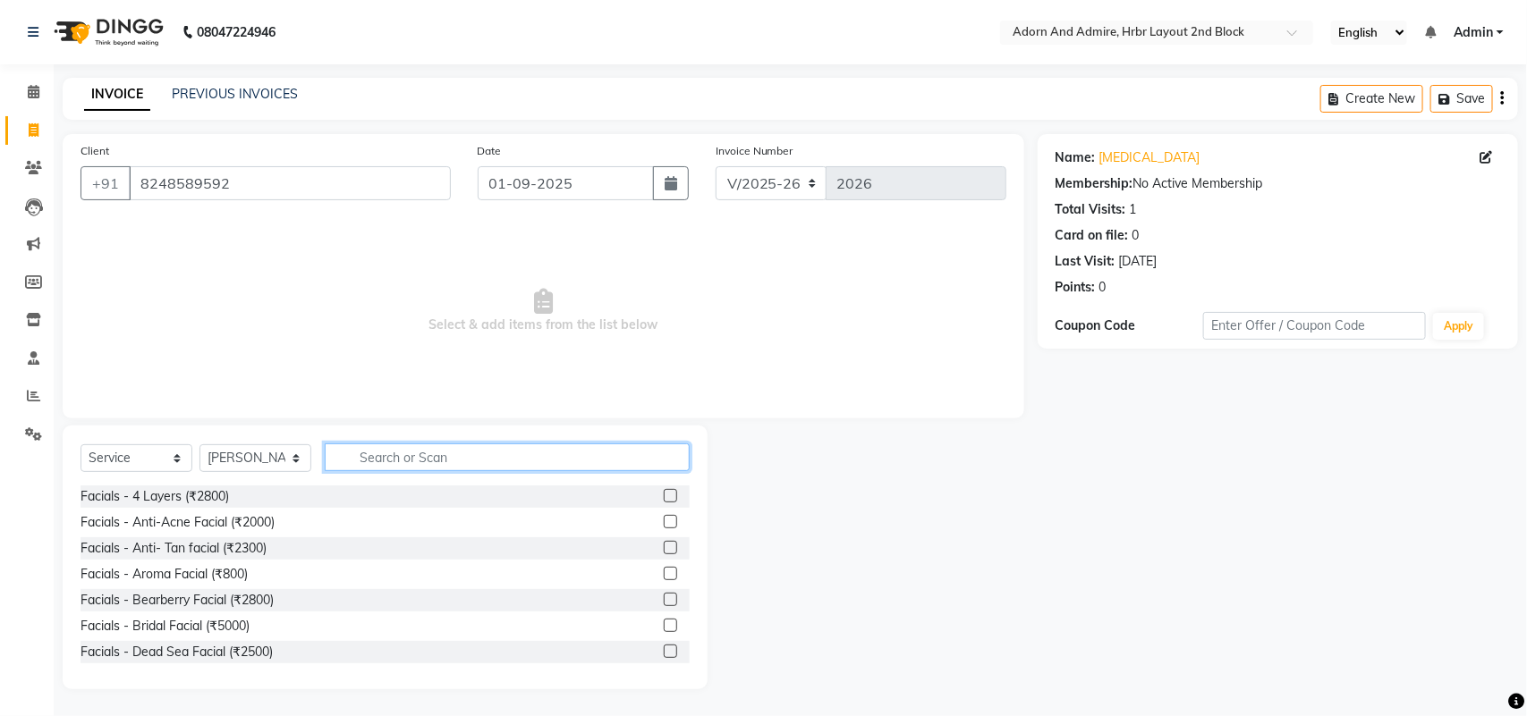
click at [458, 467] on input "text" at bounding box center [507, 458] width 365 height 28
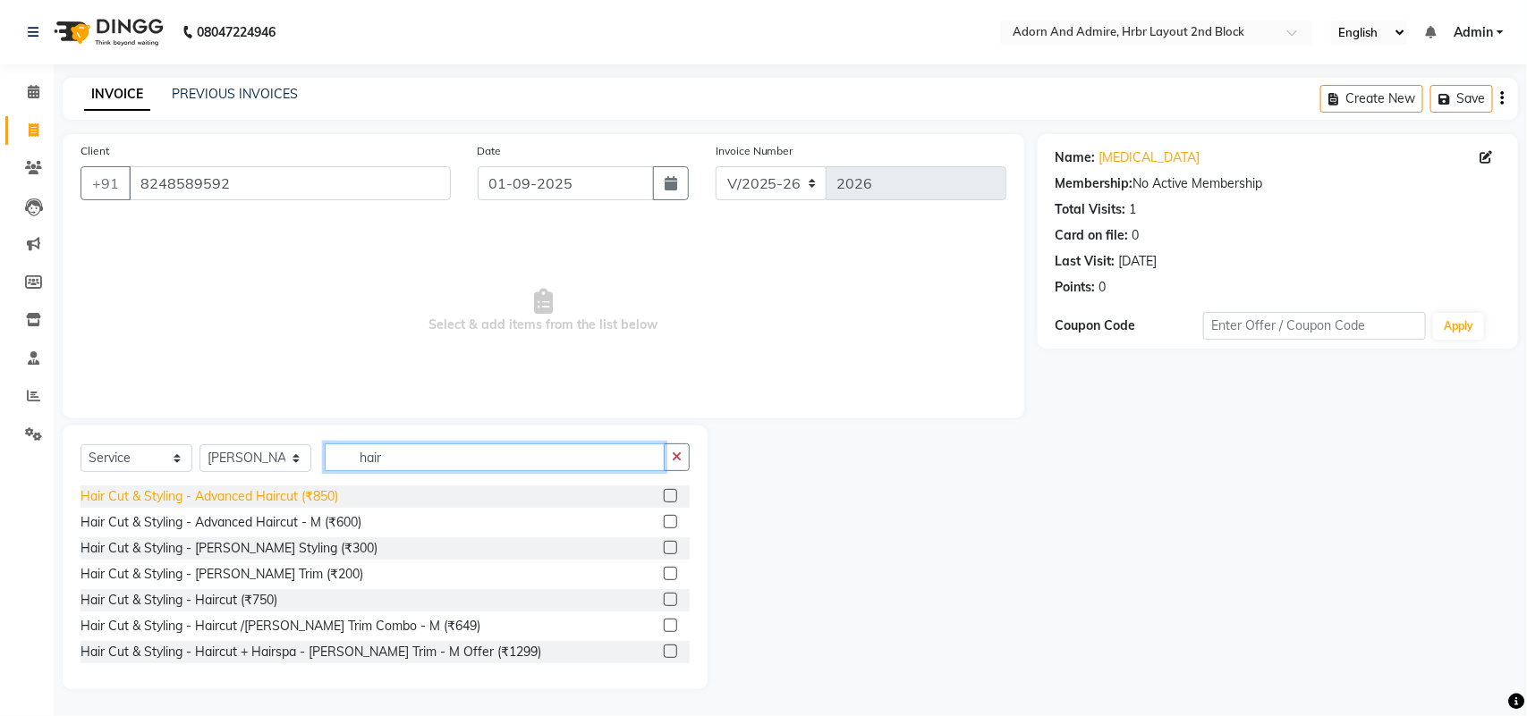
type input "hair"
click at [315, 497] on div "Hair Cut & Styling - Advanced Haircut (₹850)" at bounding box center [209, 496] width 258 height 19
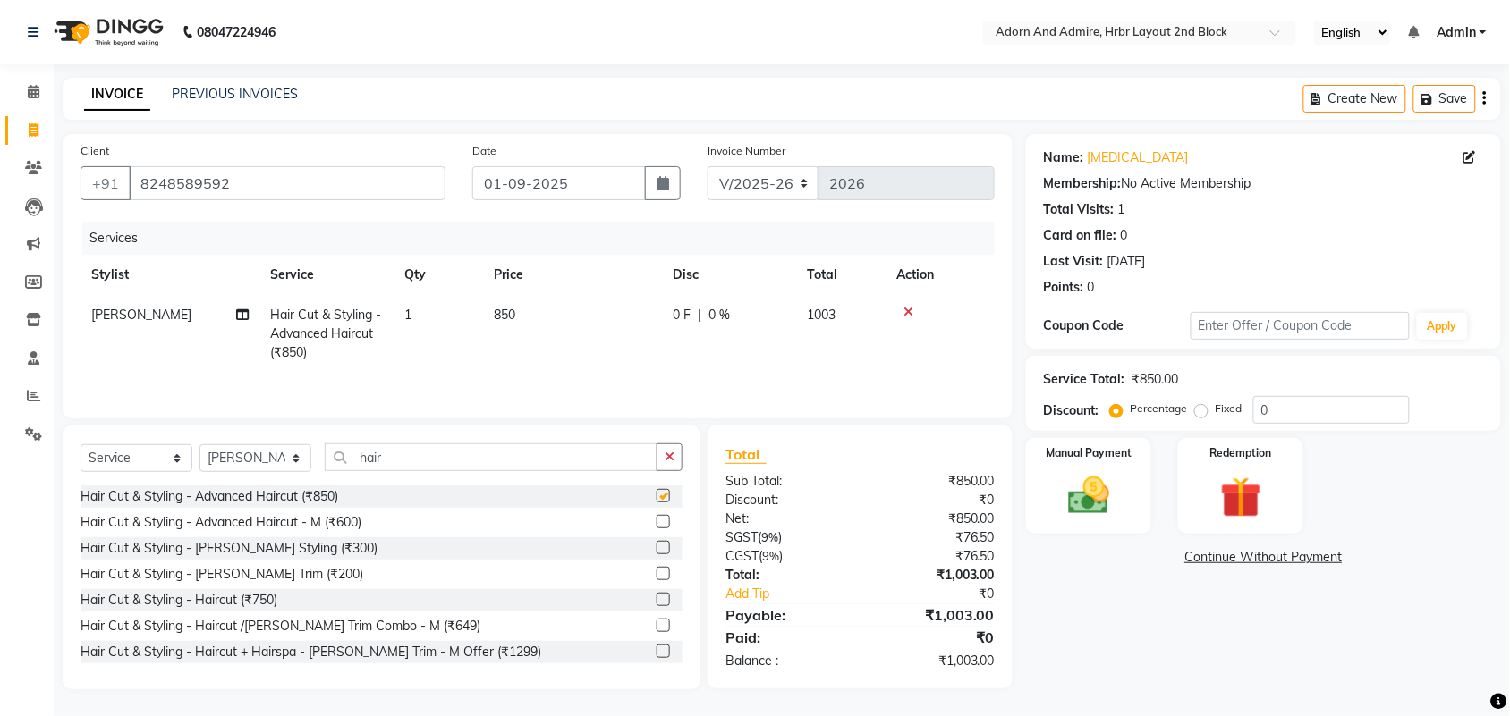
checkbox input "false"
click at [1143, 470] on div "Manual Payment" at bounding box center [1088, 486] width 131 height 100
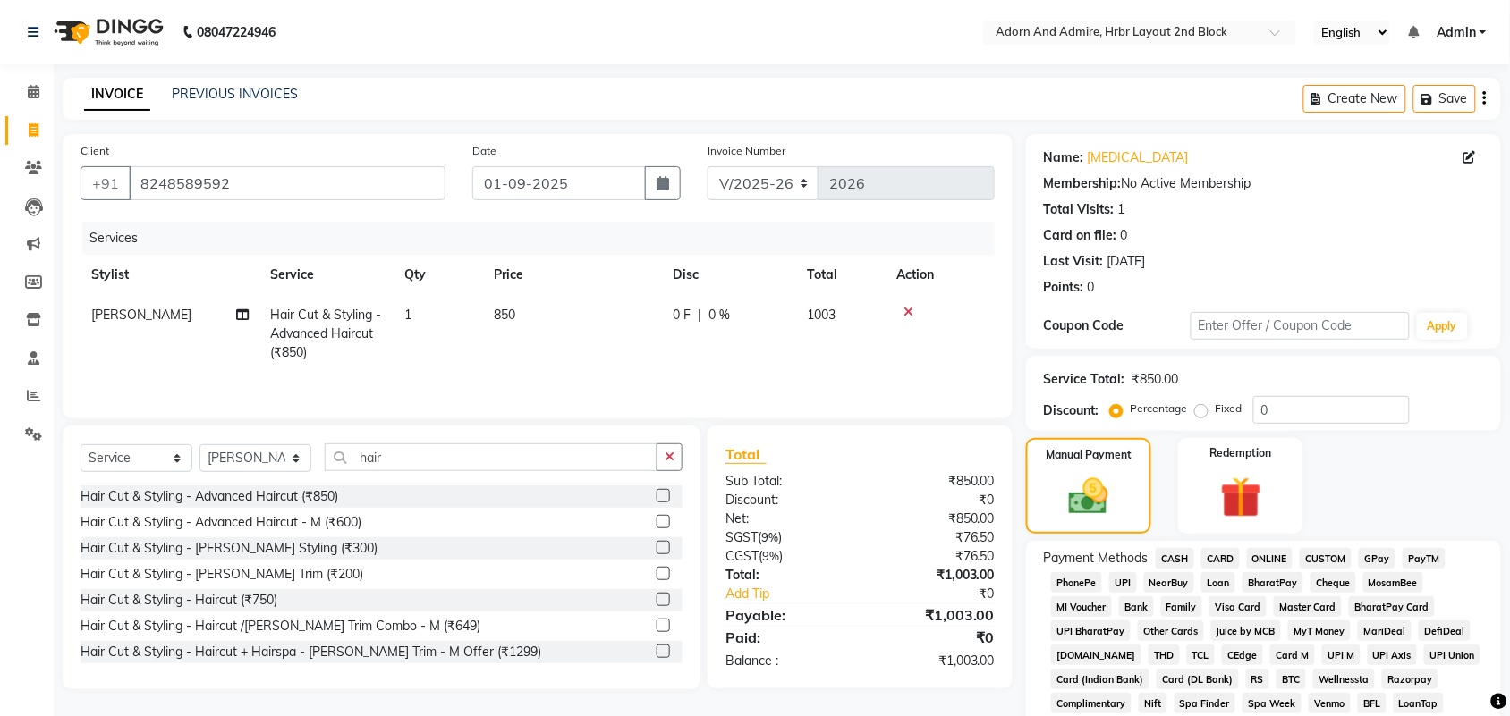
click at [1373, 552] on span "GPay" at bounding box center [1376, 558] width 37 height 21
click at [1438, 92] on button "Save" at bounding box center [1444, 99] width 63 height 28
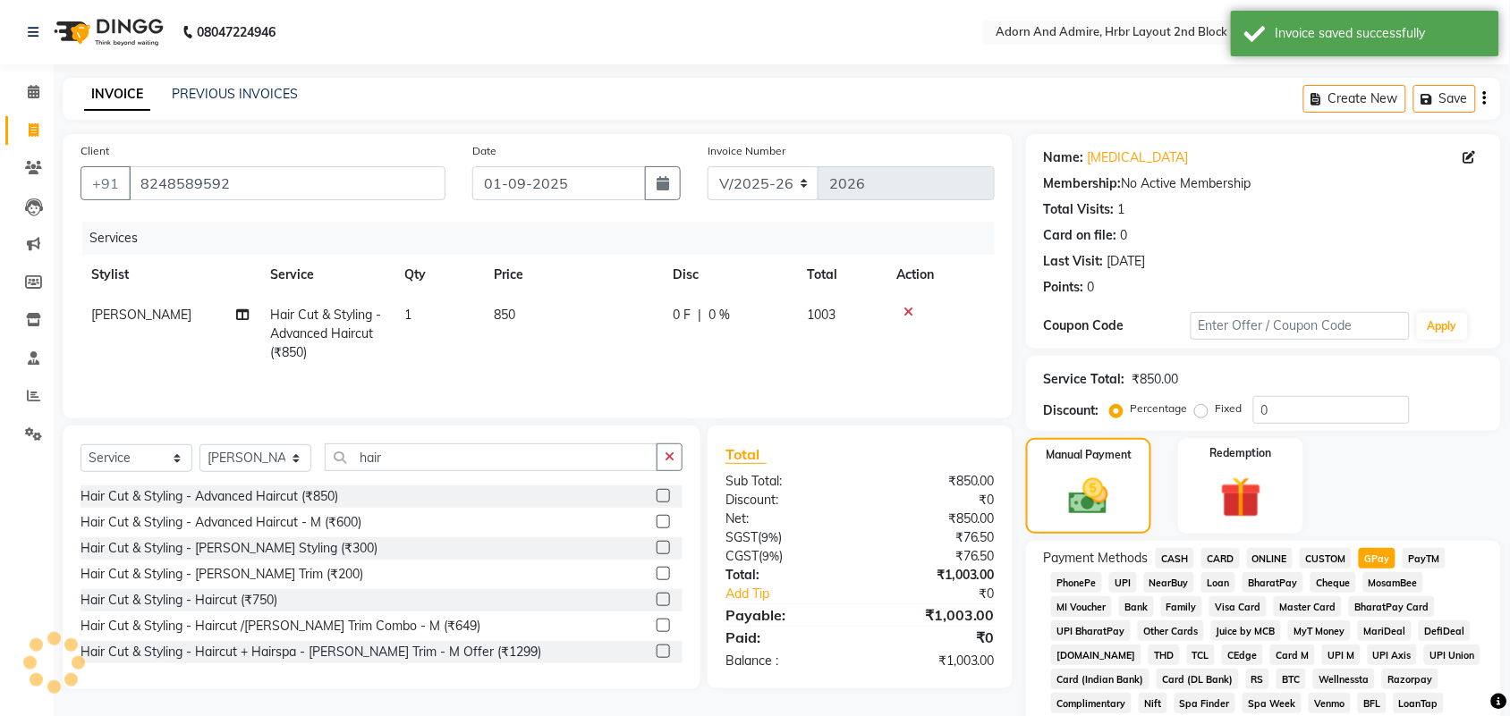
click at [43, 127] on span at bounding box center [33, 131] width 31 height 21
select select "service"
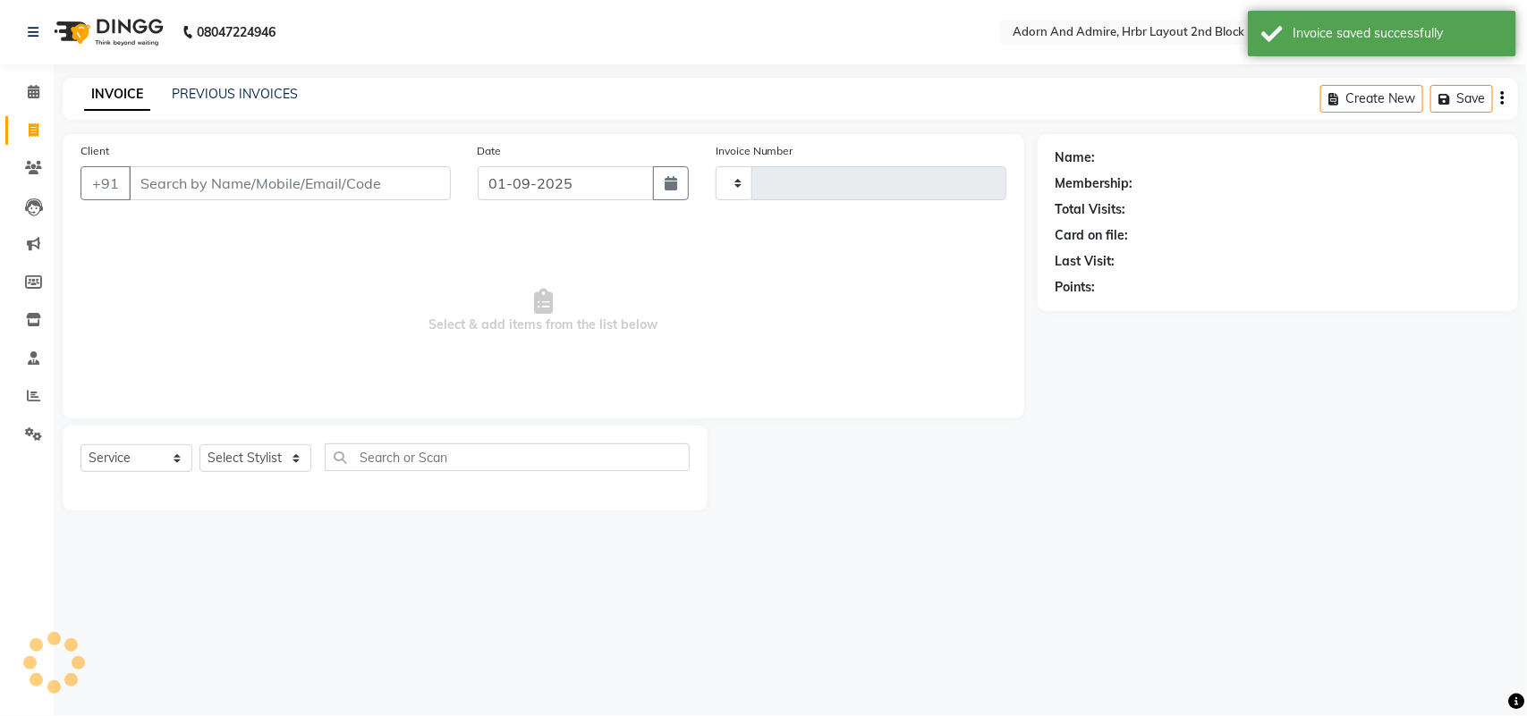
type input "2026"
select select "7203"
click at [277, 179] on input "Client" at bounding box center [290, 183] width 322 height 34
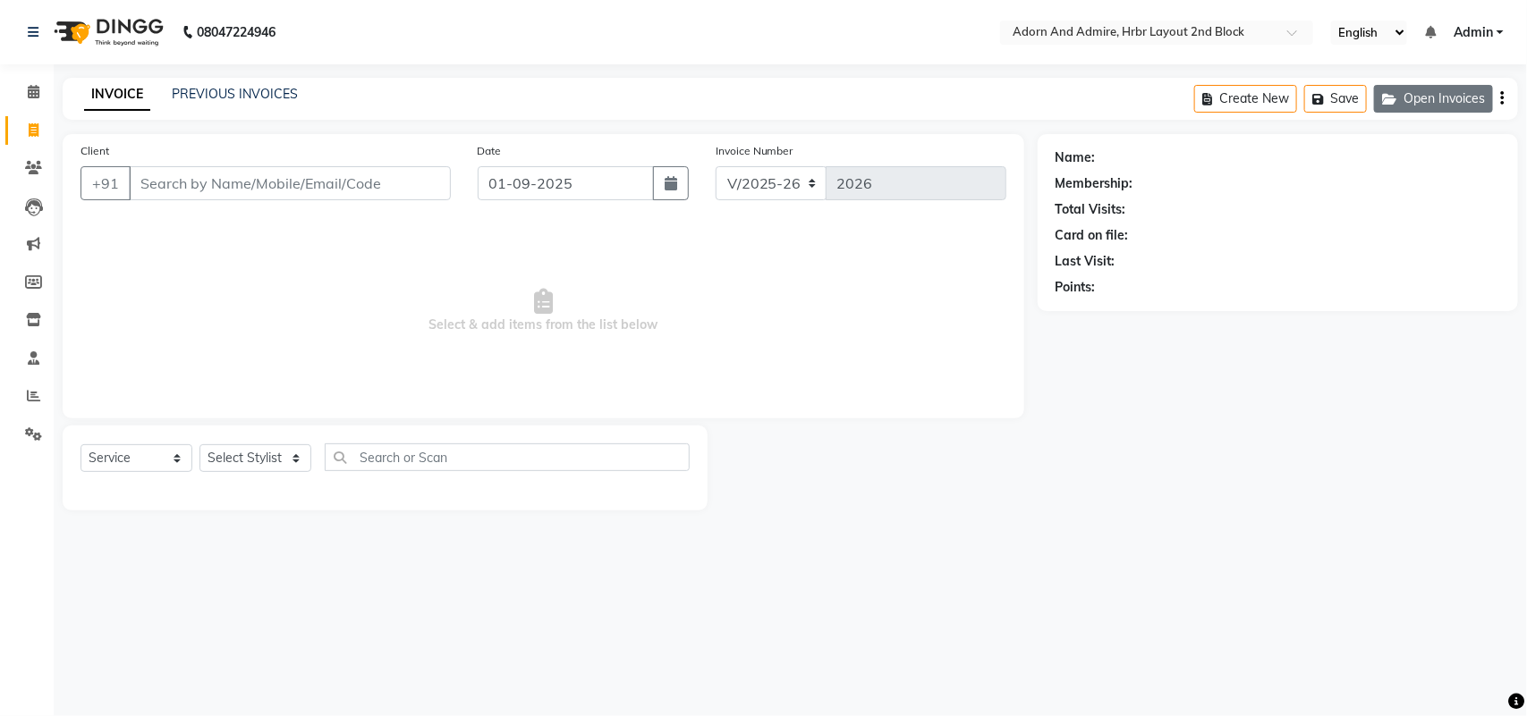
click at [1407, 91] on button "Open Invoices" at bounding box center [1433, 99] width 119 height 28
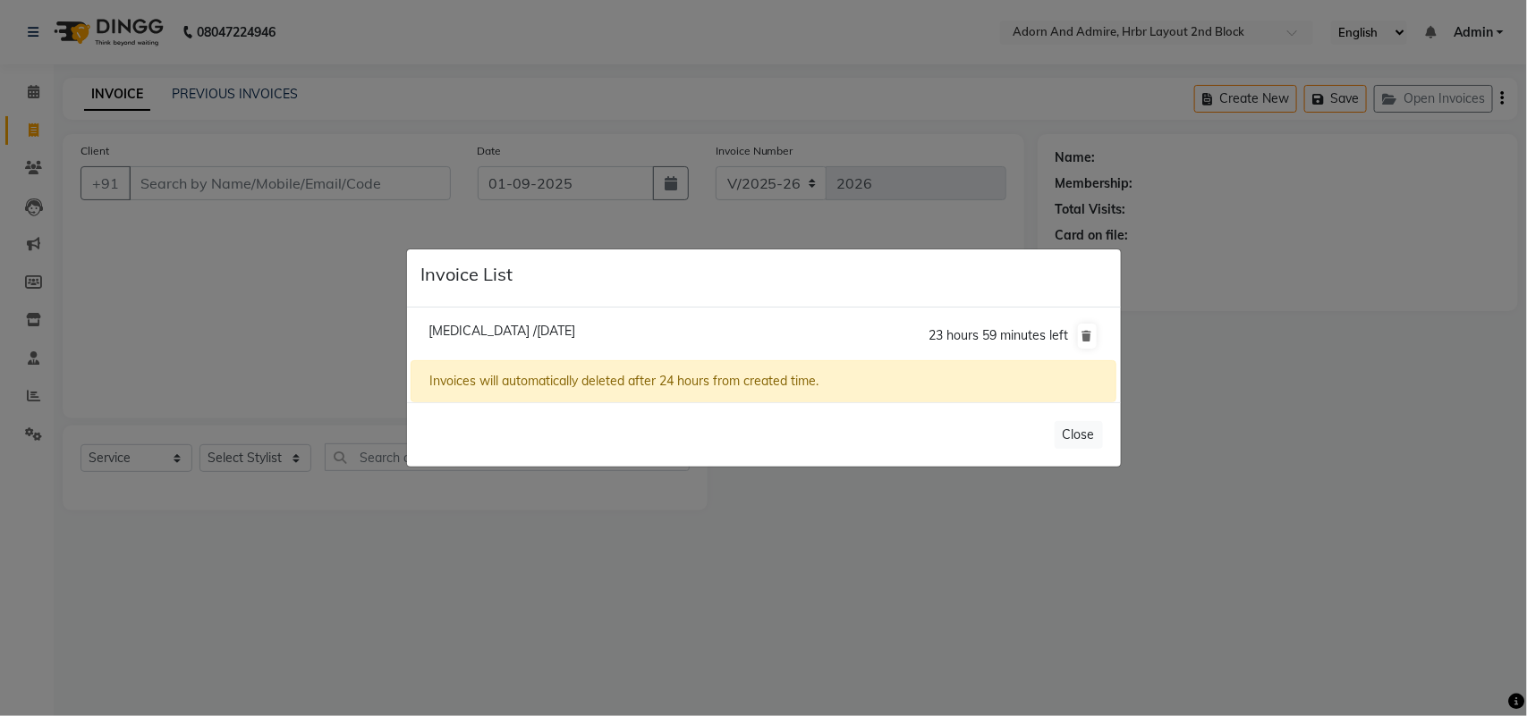
click at [458, 331] on span "[MEDICAL_DATA] /[DATE]" at bounding box center [501, 331] width 147 height 16
type input "8248589592"
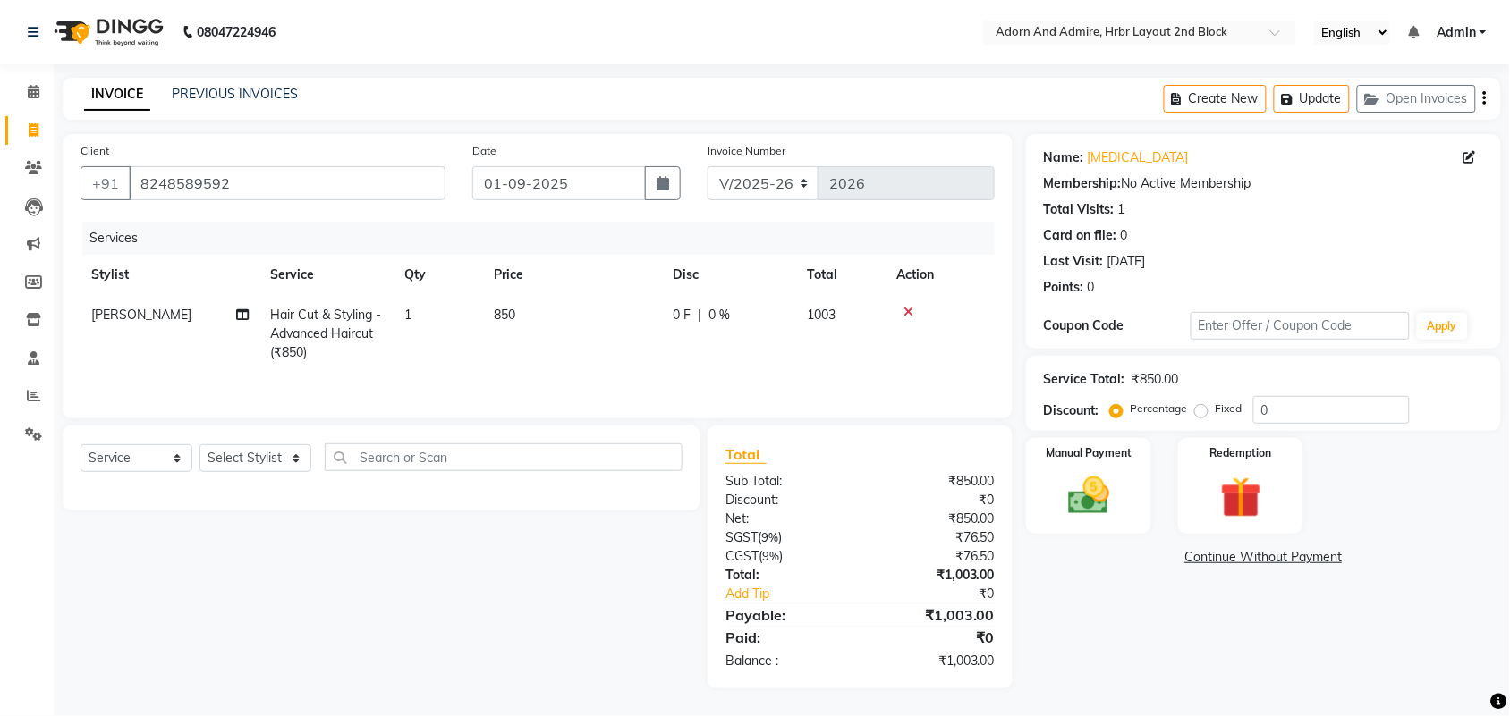
scroll to position [2, 0]
click at [1120, 484] on img at bounding box center [1088, 495] width 70 height 49
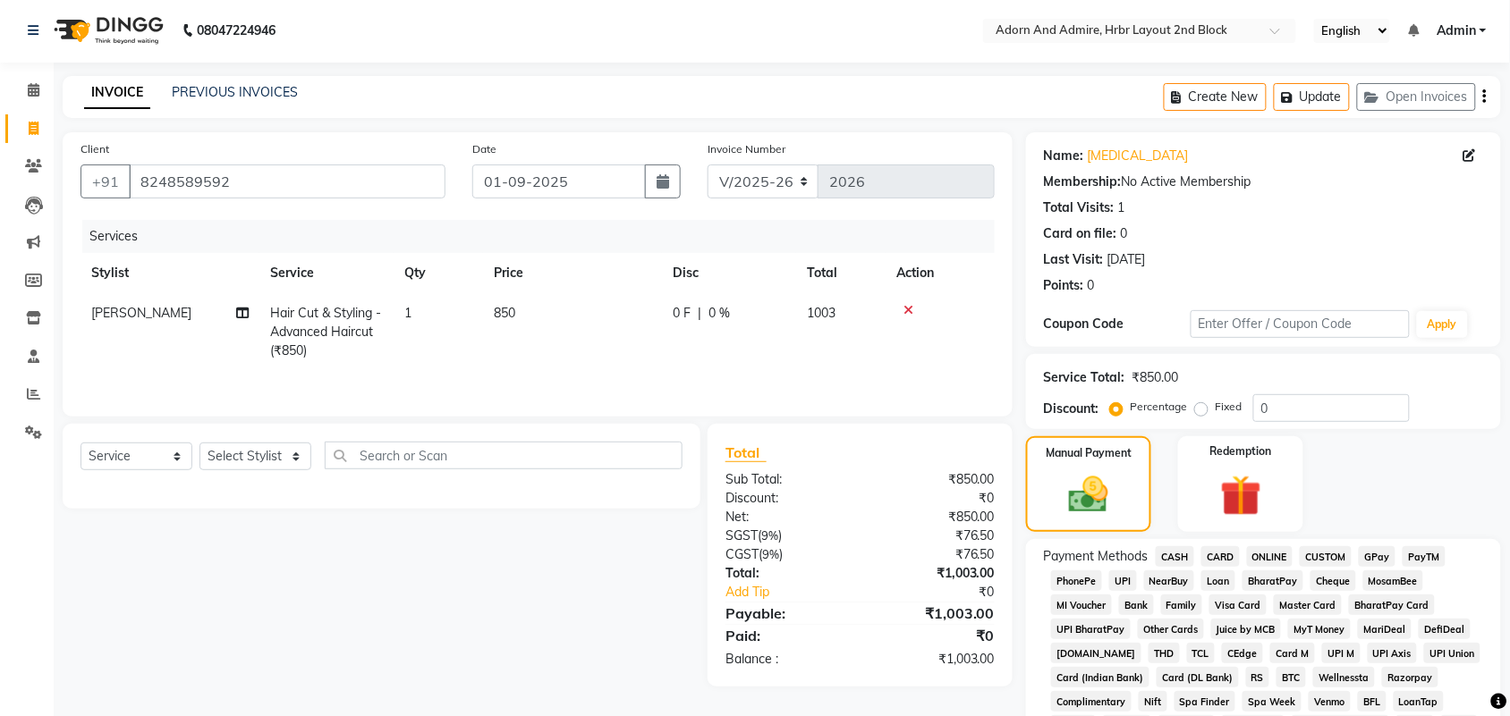
click at [1366, 550] on span "GPay" at bounding box center [1376, 556] width 37 height 21
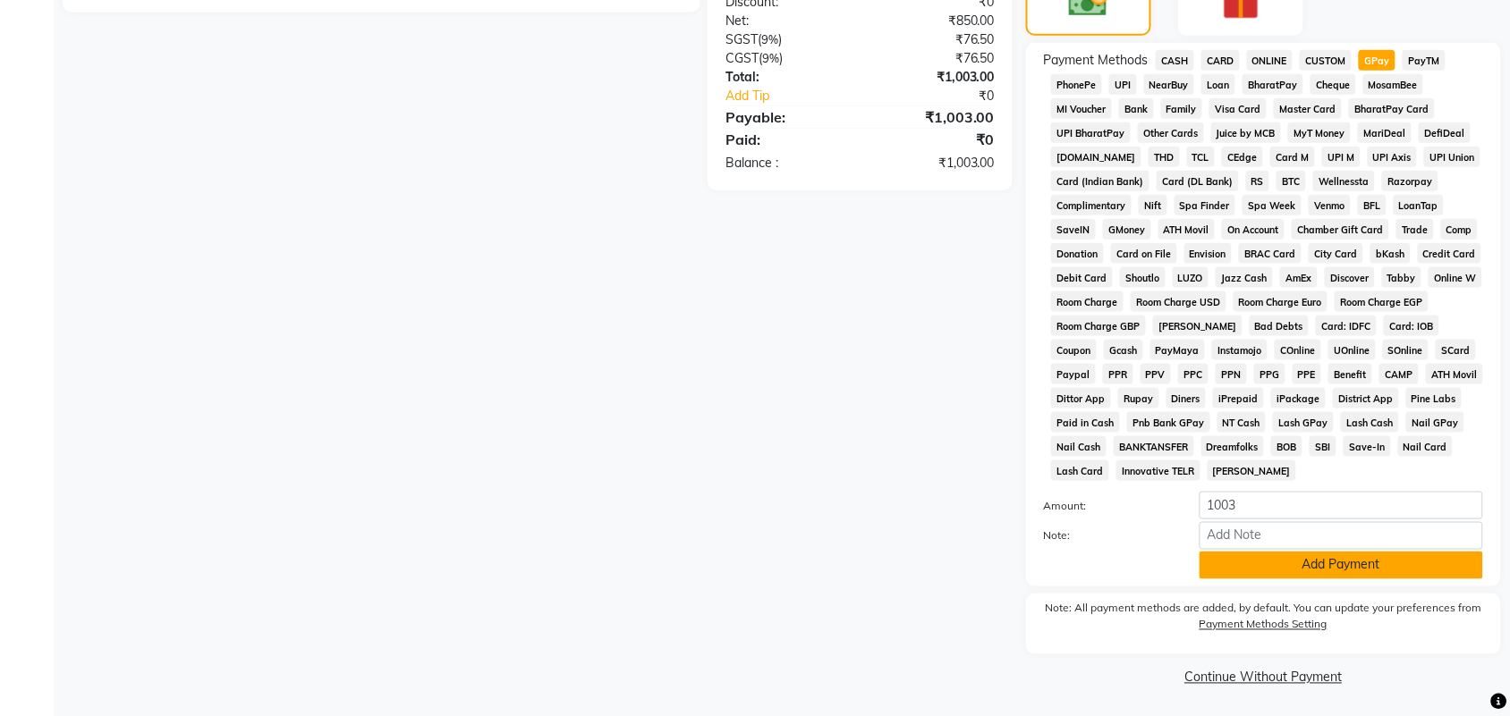
click at [1340, 557] on button "Add Payment" at bounding box center [1340, 566] width 283 height 28
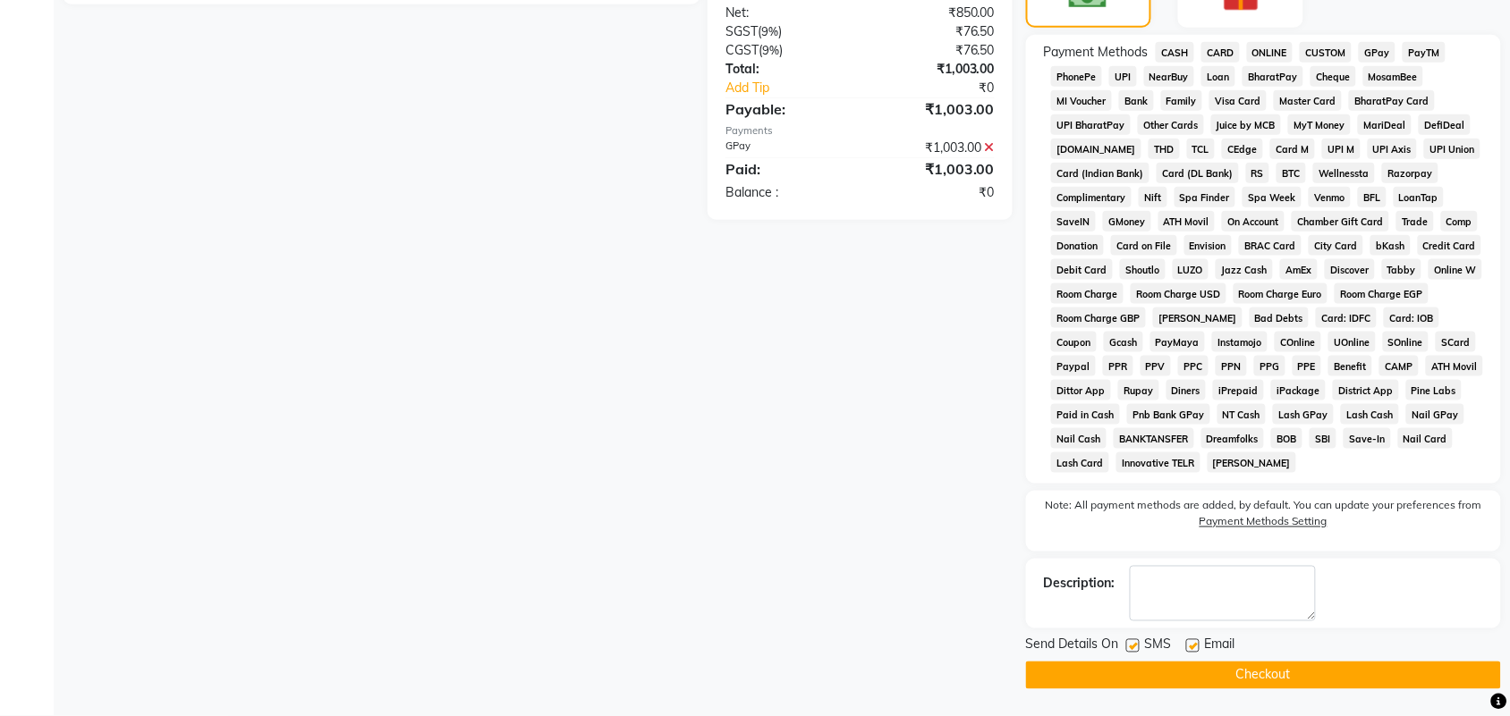
click at [1312, 669] on button "Checkout" at bounding box center [1263, 676] width 475 height 28
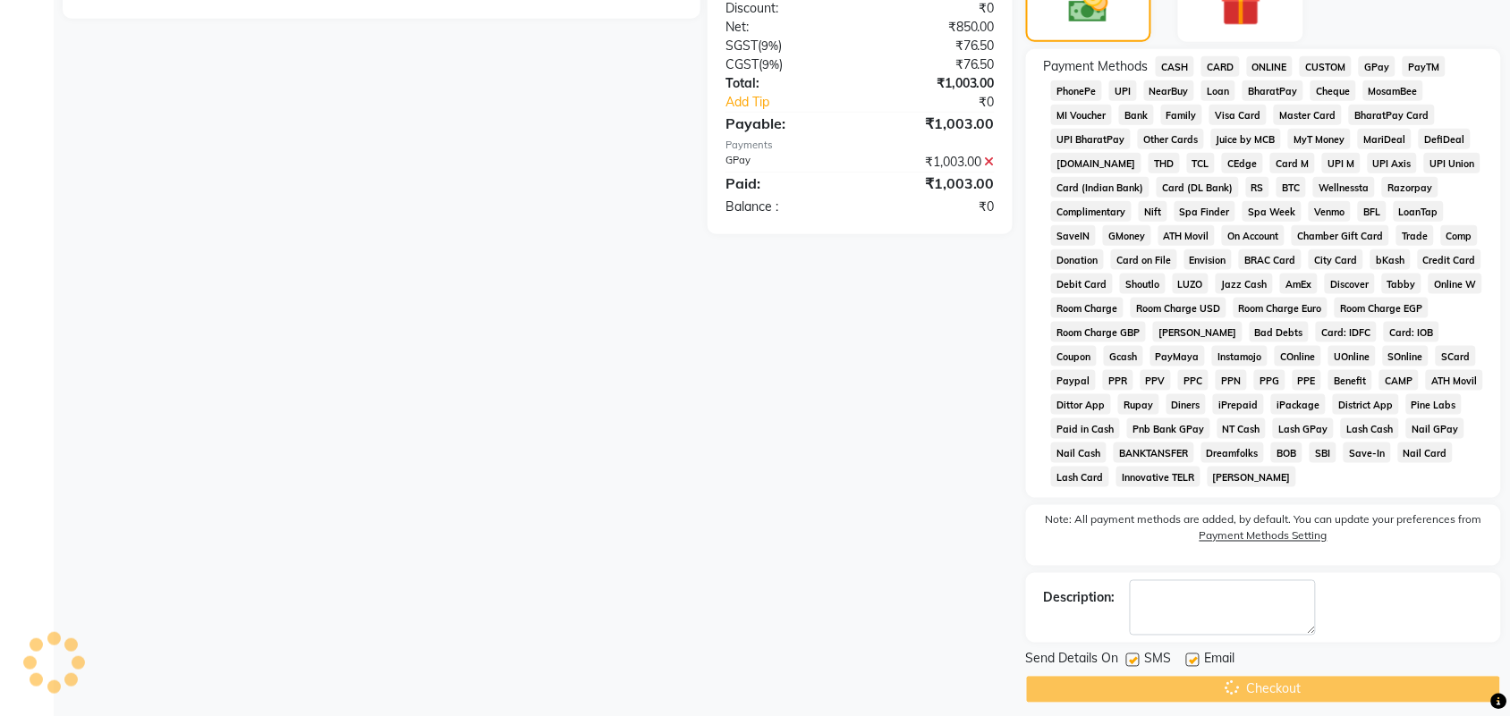
scroll to position [394, 0]
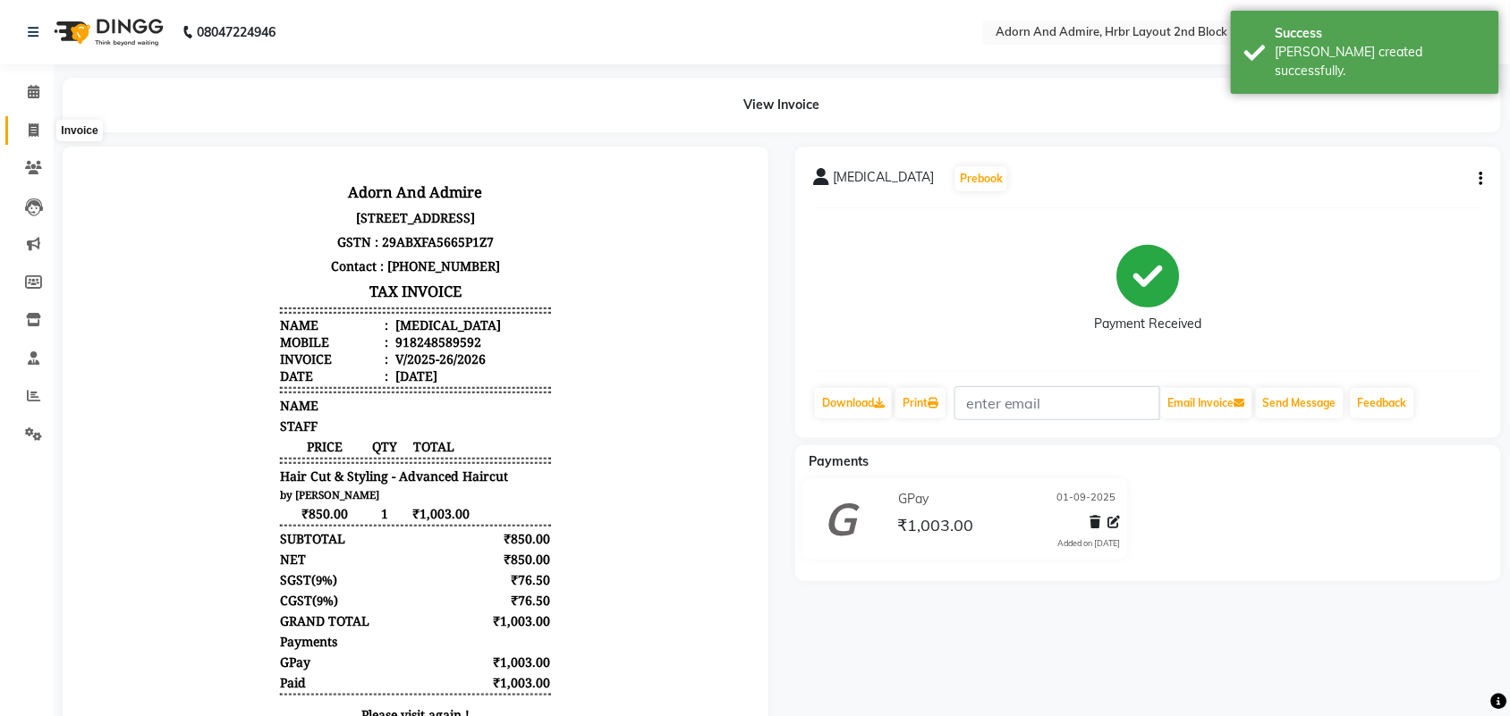
click at [19, 127] on span at bounding box center [33, 131] width 31 height 21
select select "service"
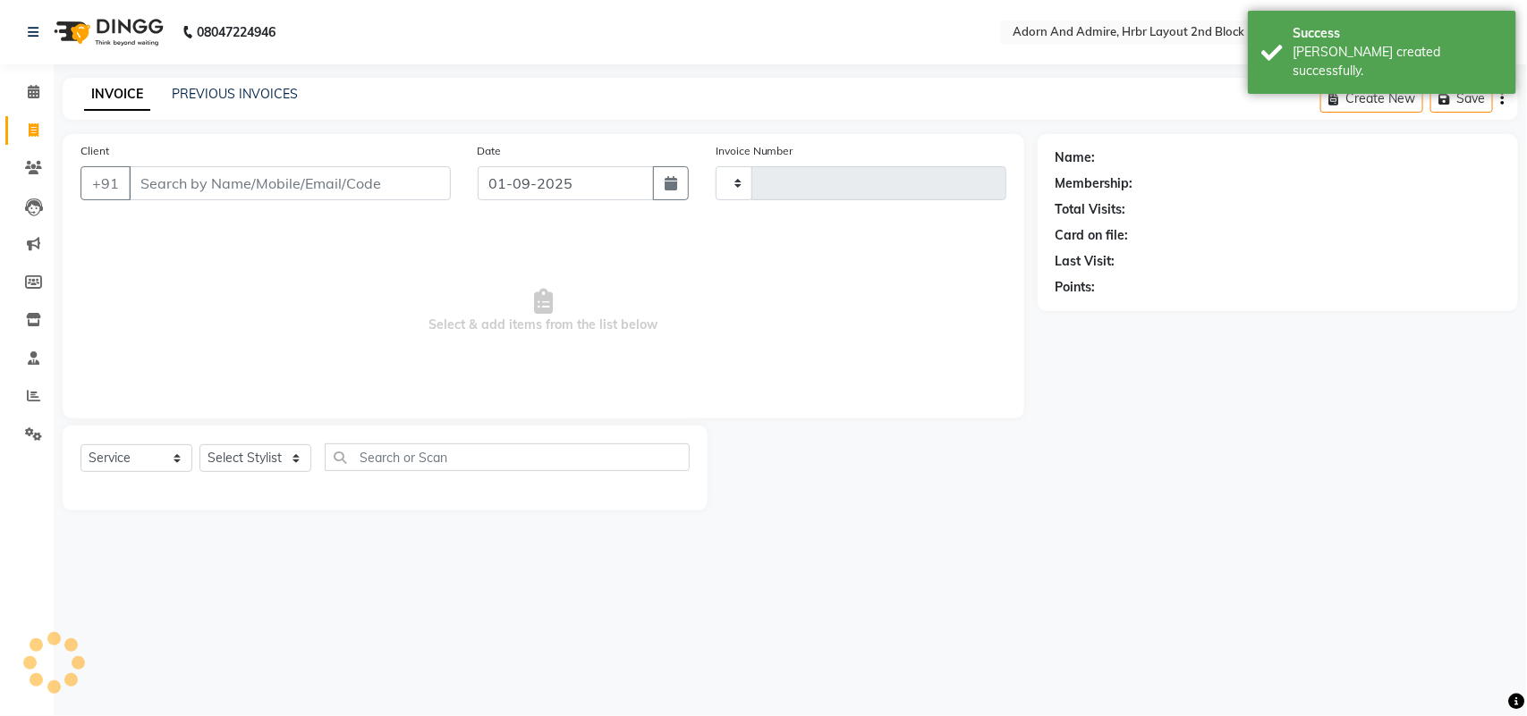
type input "2027"
select select "7203"
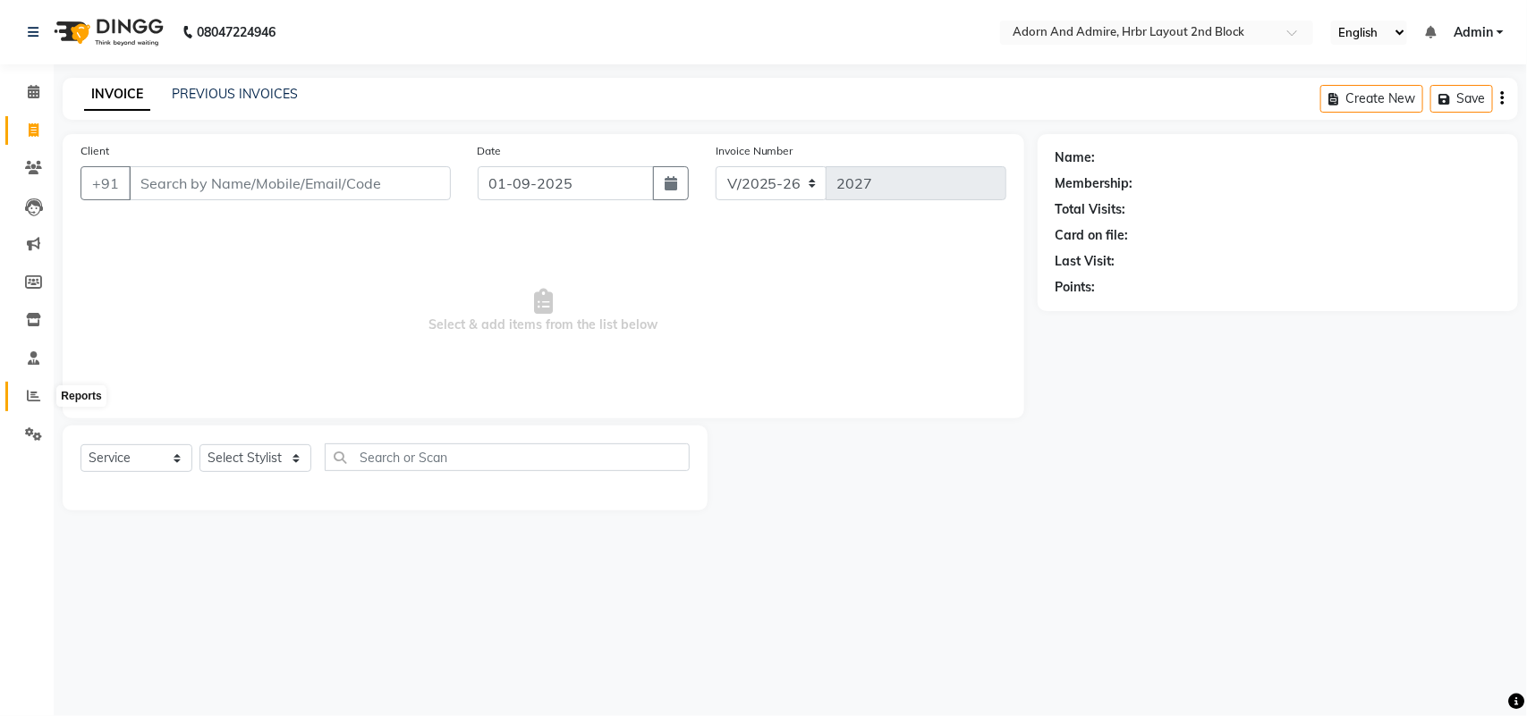
click at [32, 390] on icon at bounding box center [33, 395] width 13 height 13
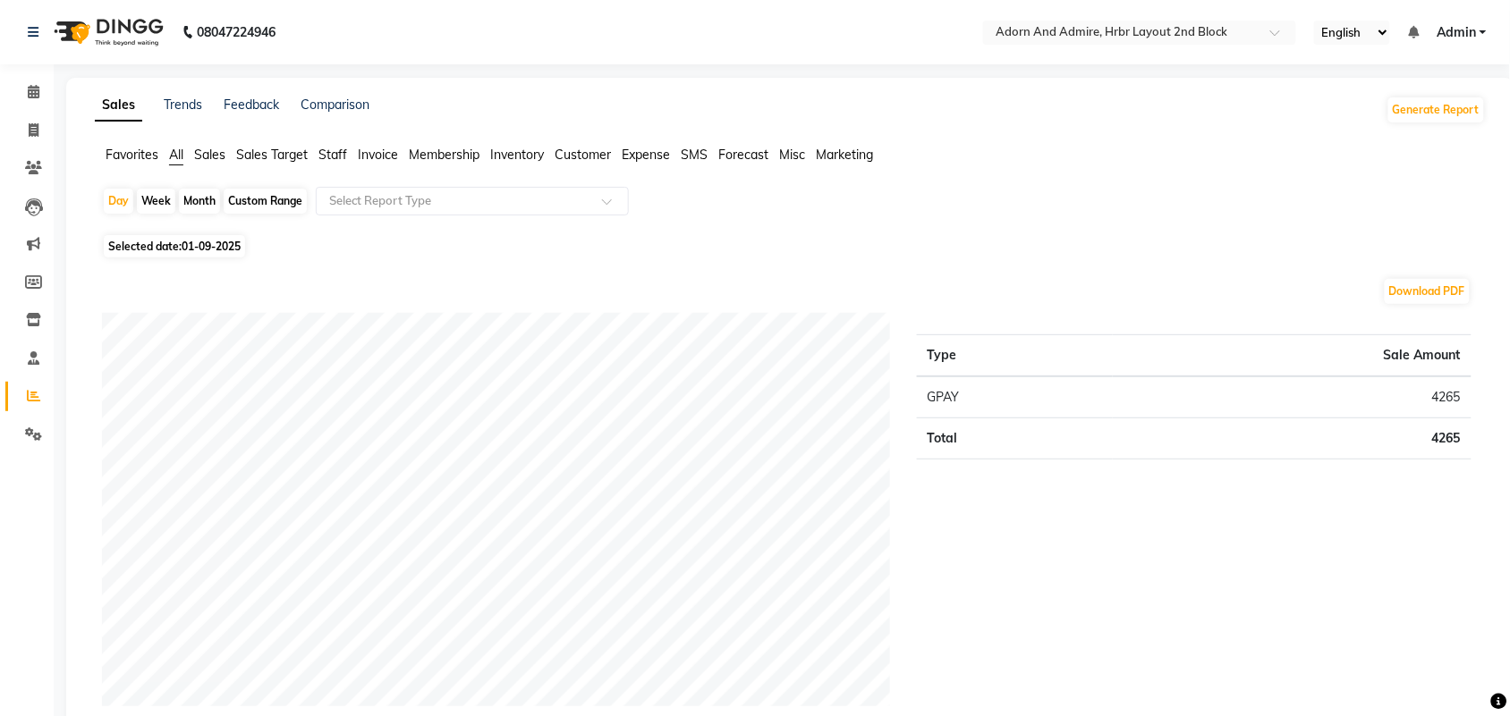
click at [144, 157] on span "Favorites" at bounding box center [132, 155] width 53 height 16
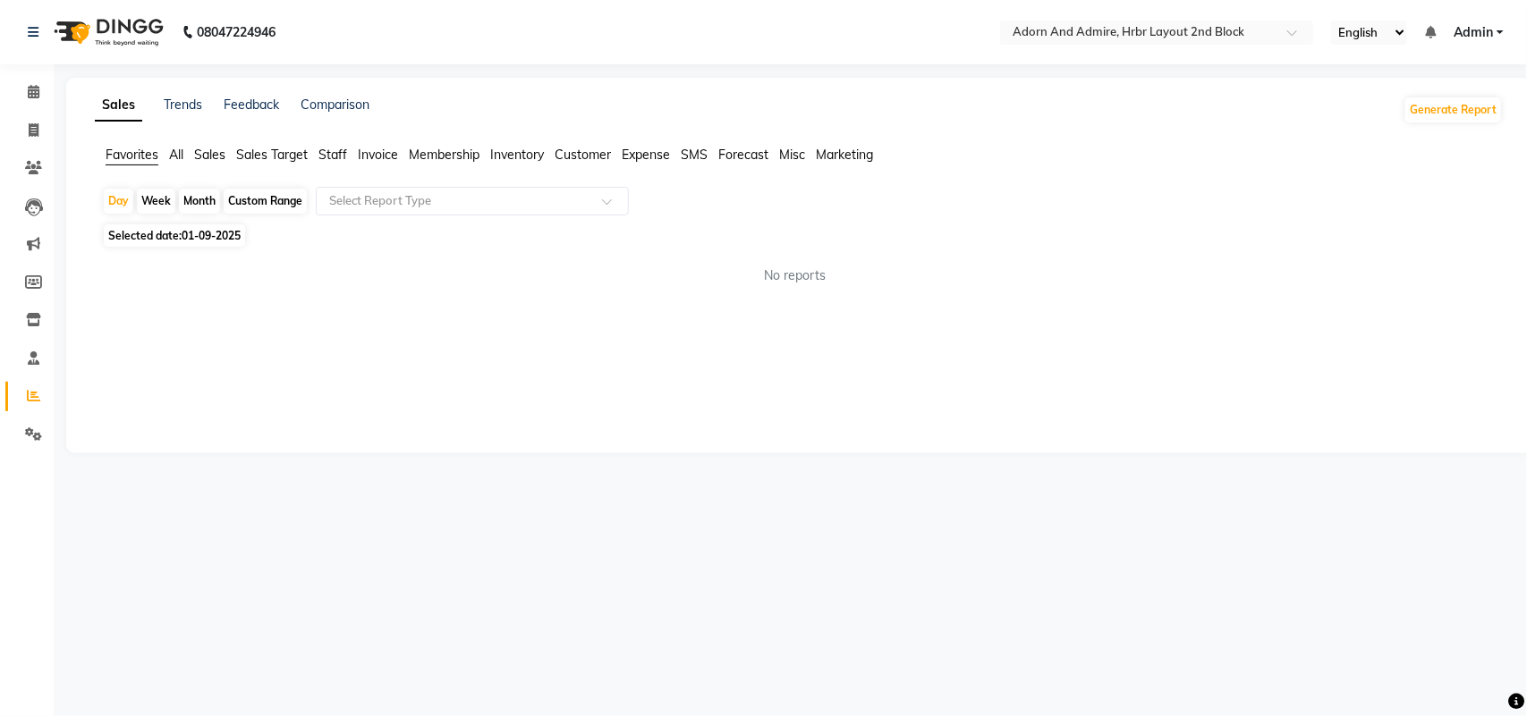
click at [537, 213] on div "Select Report Type" at bounding box center [472, 201] width 313 height 29
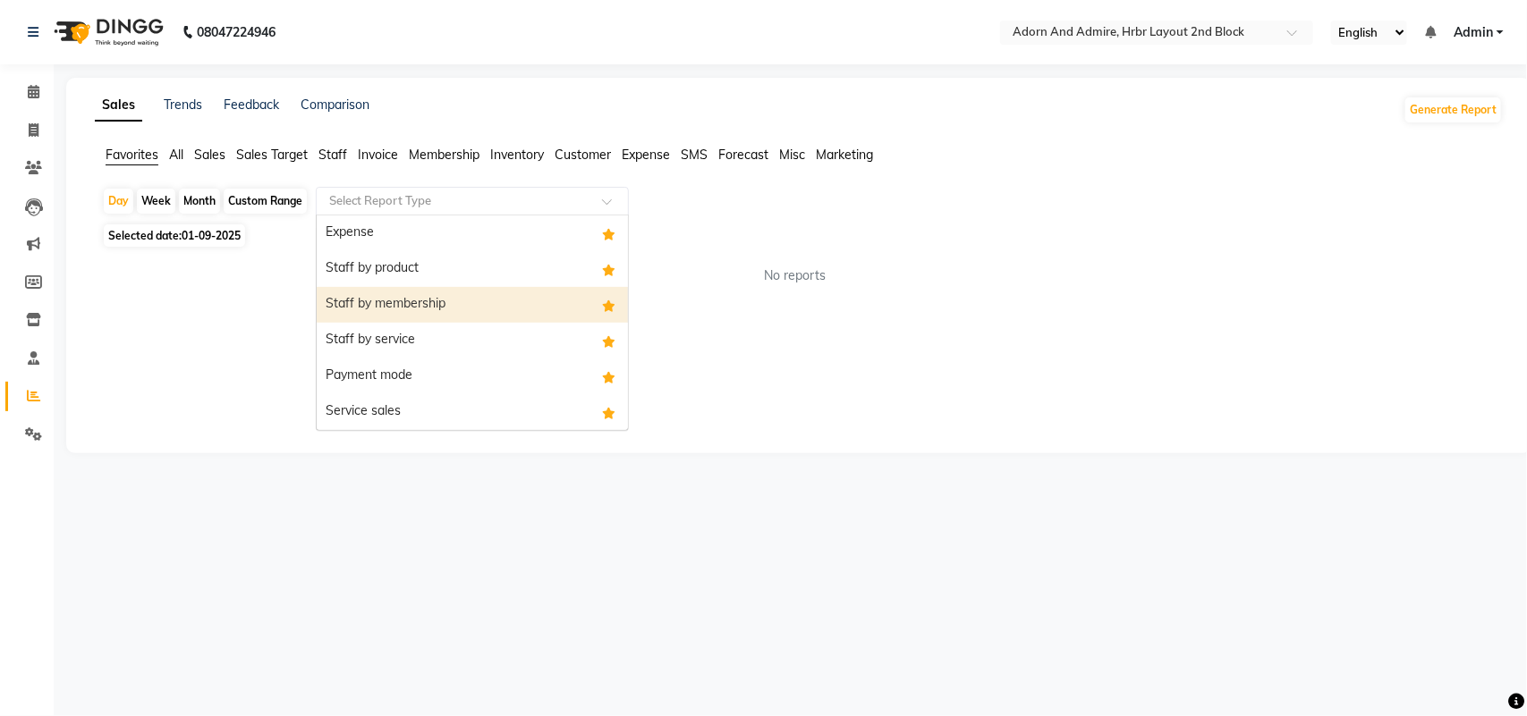
click at [396, 324] on div "Staff by service" at bounding box center [472, 341] width 311 height 36
click at [396, 332] on div "Sales Trends Feedback Comparison Generate Report Favorites All Sales Sales Targ…" at bounding box center [798, 266] width 1465 height 376
select select "filtered_report"
select select "csv"
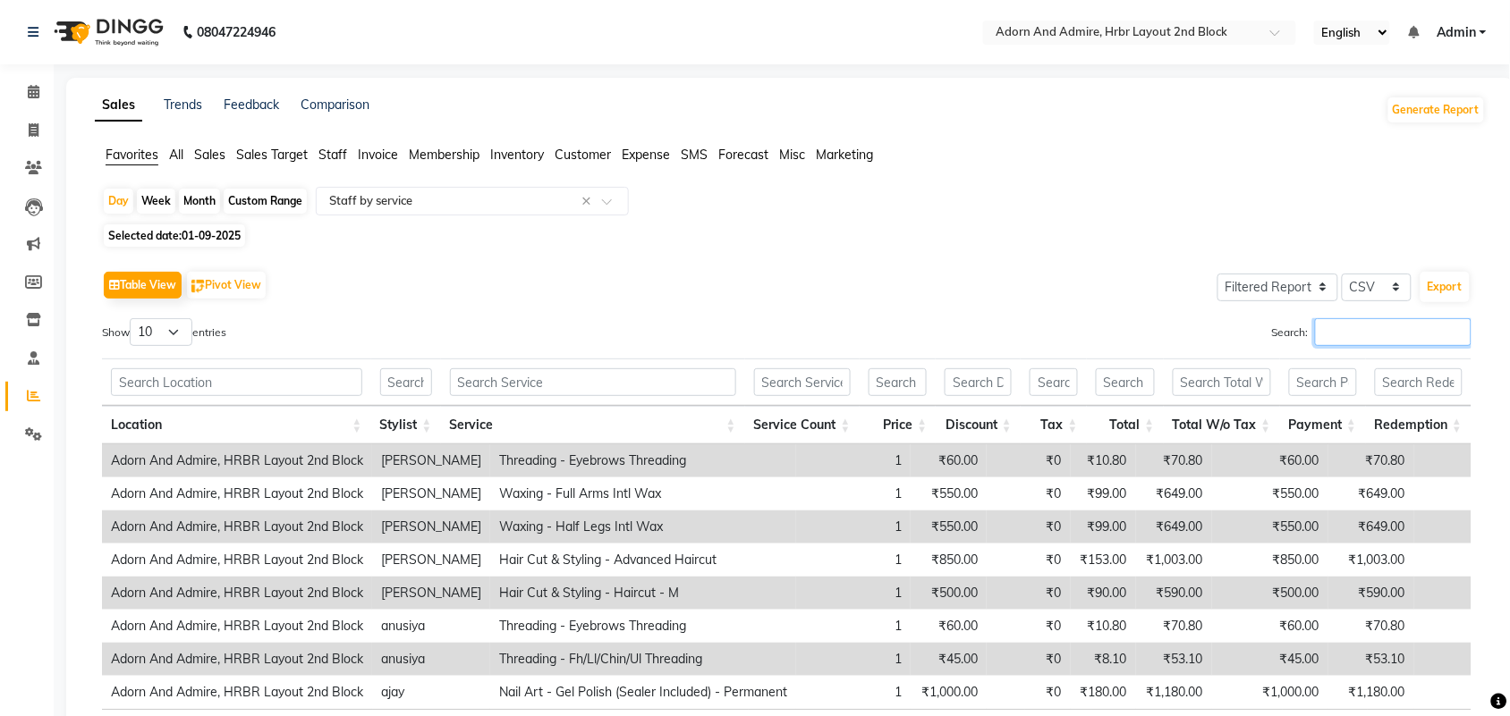
click at [1362, 319] on input "Search:" at bounding box center [1393, 332] width 157 height 28
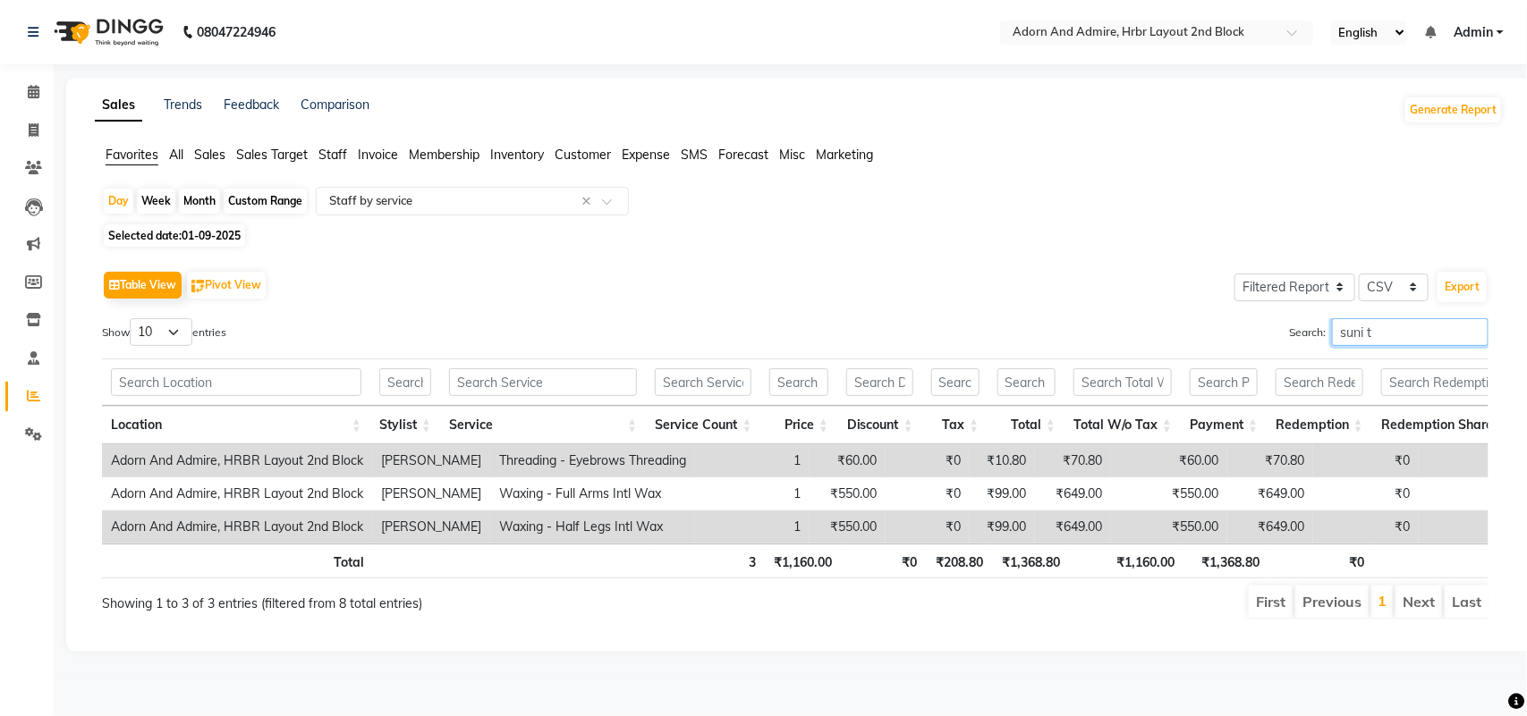
type input "suni th"
drag, startPoint x: 1409, startPoint y: 338, endPoint x: 1235, endPoint y: 328, distance: 174.7
click at [1235, 328] on div "Search: suni th" at bounding box center [1148, 335] width 680 height 35
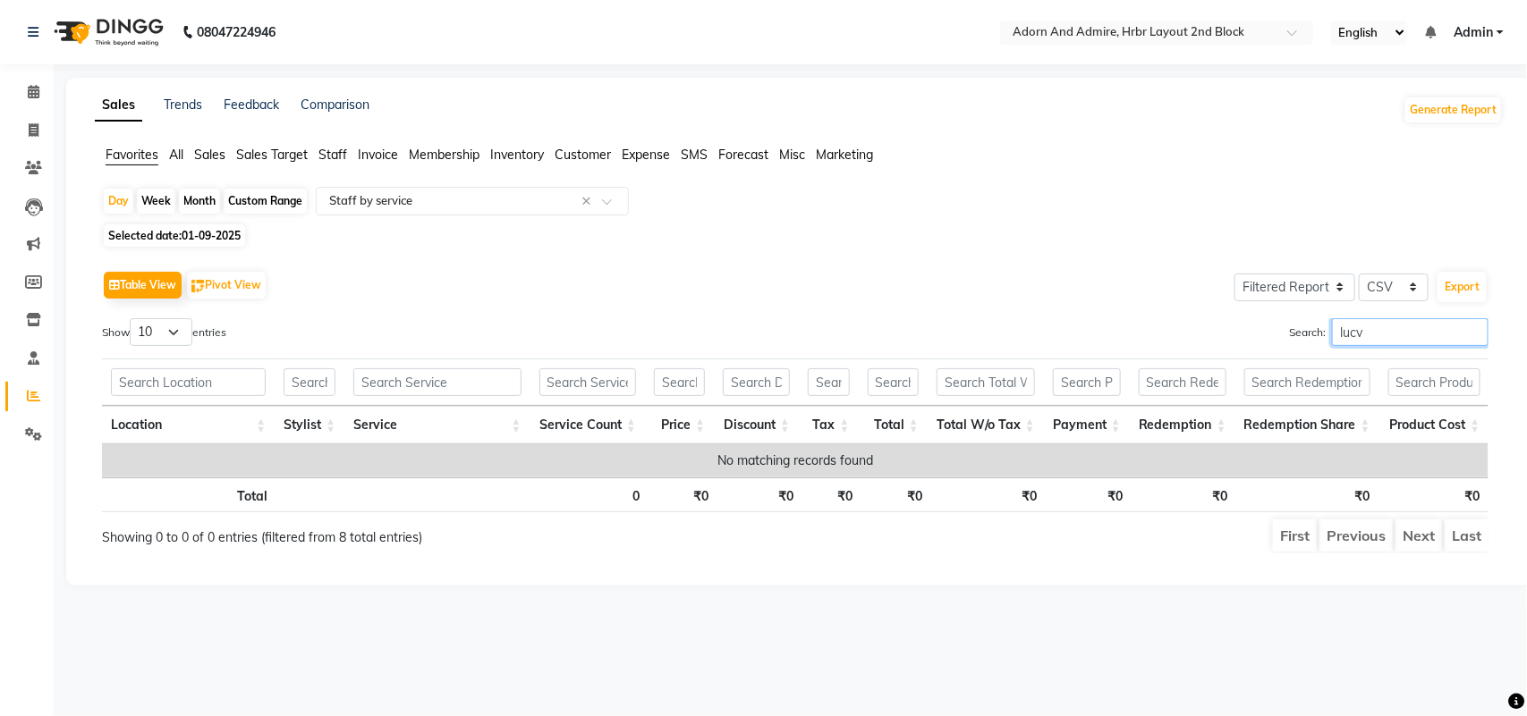
type input "luc"
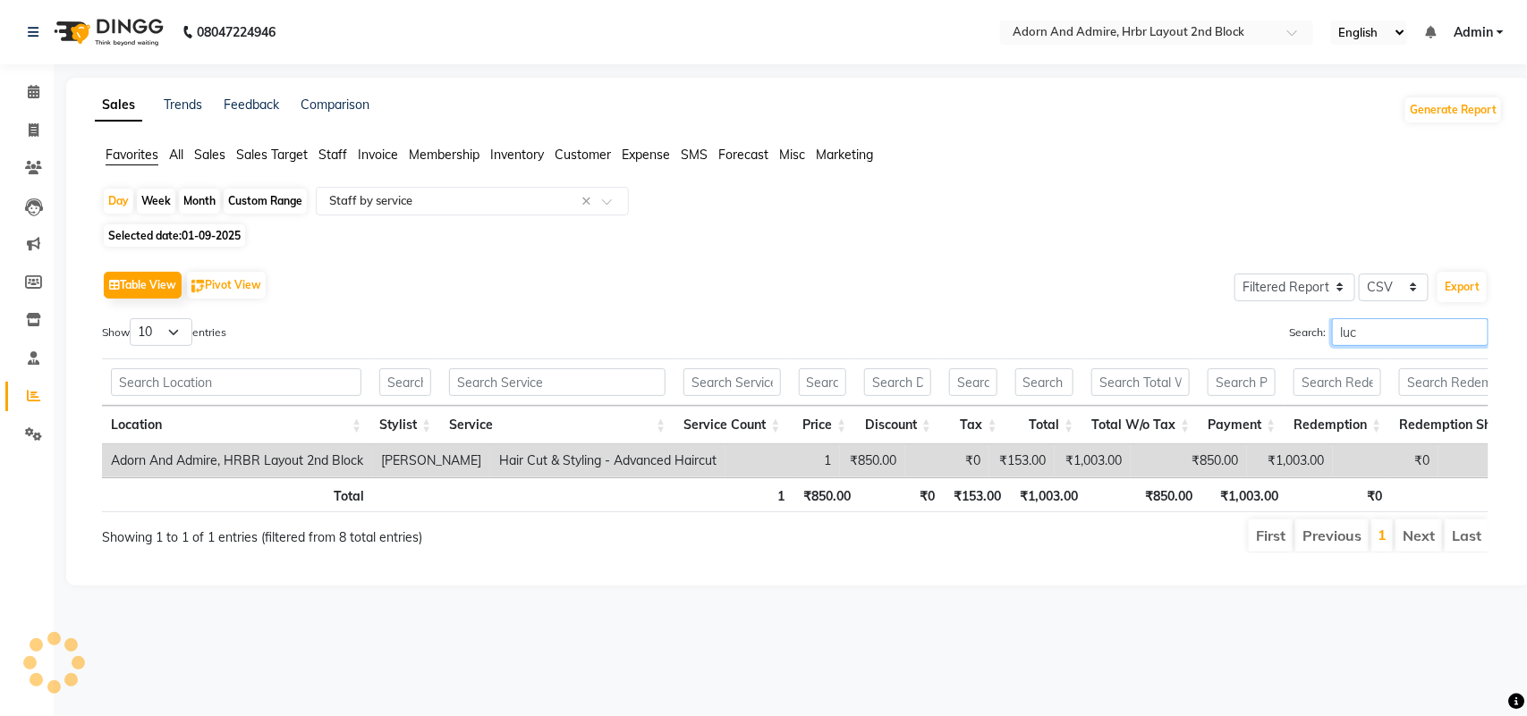
drag, startPoint x: 1359, startPoint y: 323, endPoint x: 1277, endPoint y: 333, distance: 82.9
click at [1277, 333] on div "Search: luc" at bounding box center [1148, 335] width 680 height 35
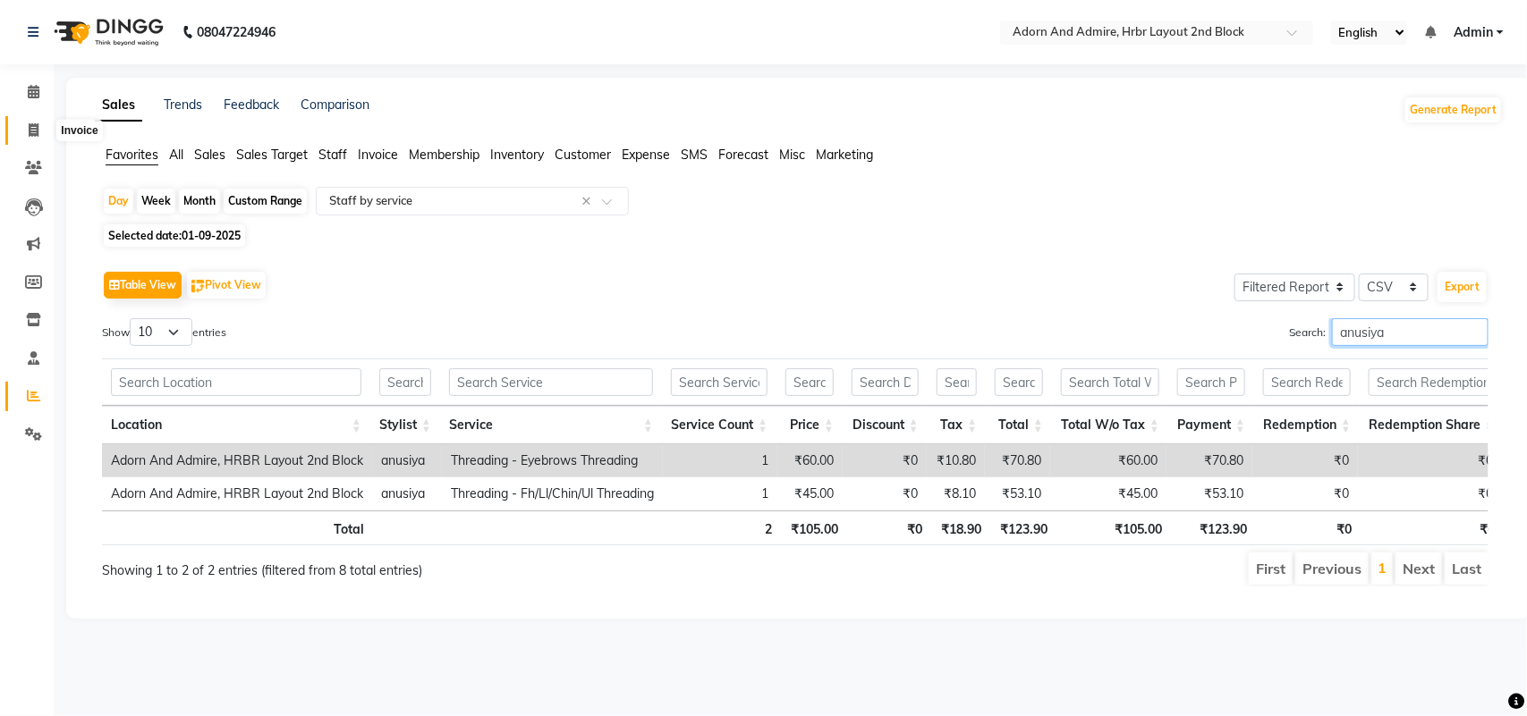
type input "anusiya"
click at [43, 128] on span at bounding box center [33, 131] width 31 height 21
select select "service"
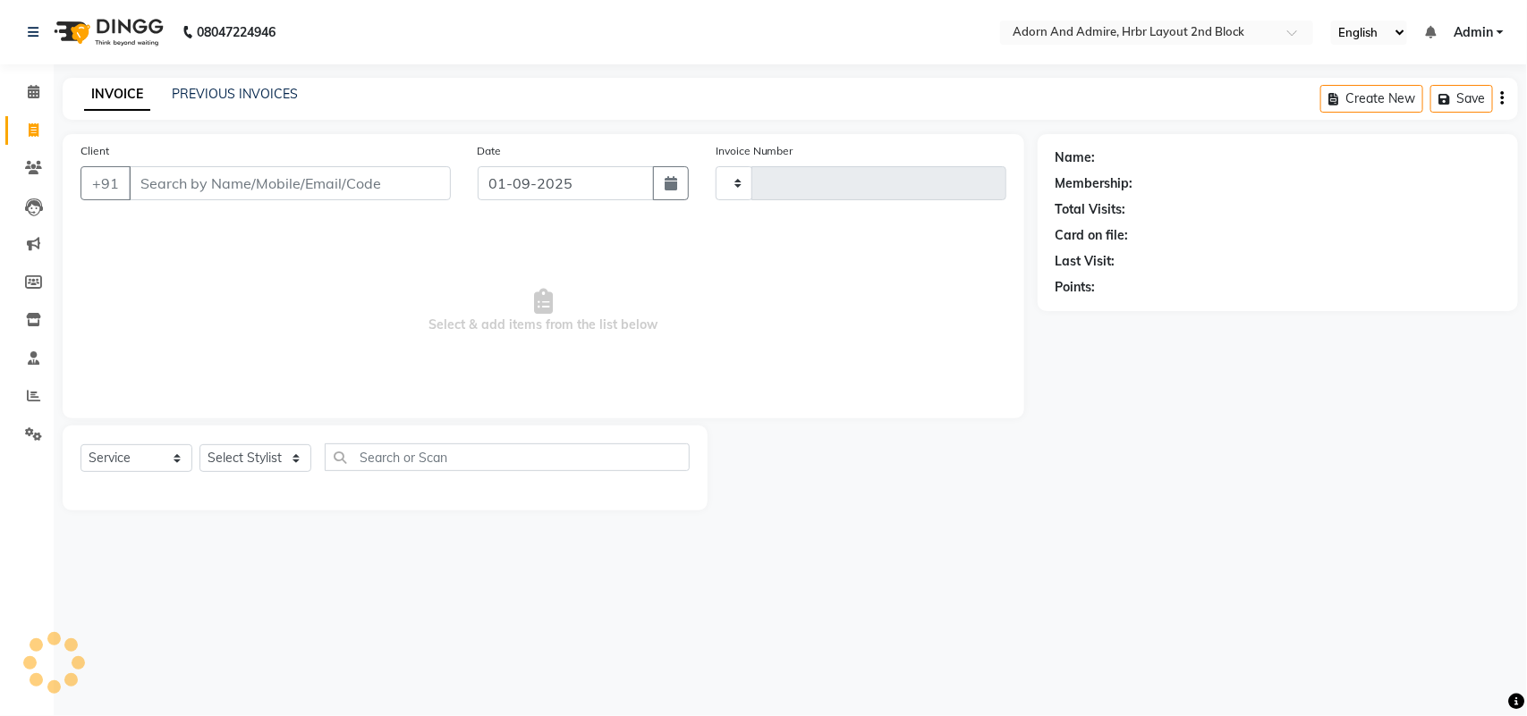
type input "2027"
select select "7203"
click at [246, 186] on input "Client" at bounding box center [290, 183] width 322 height 34
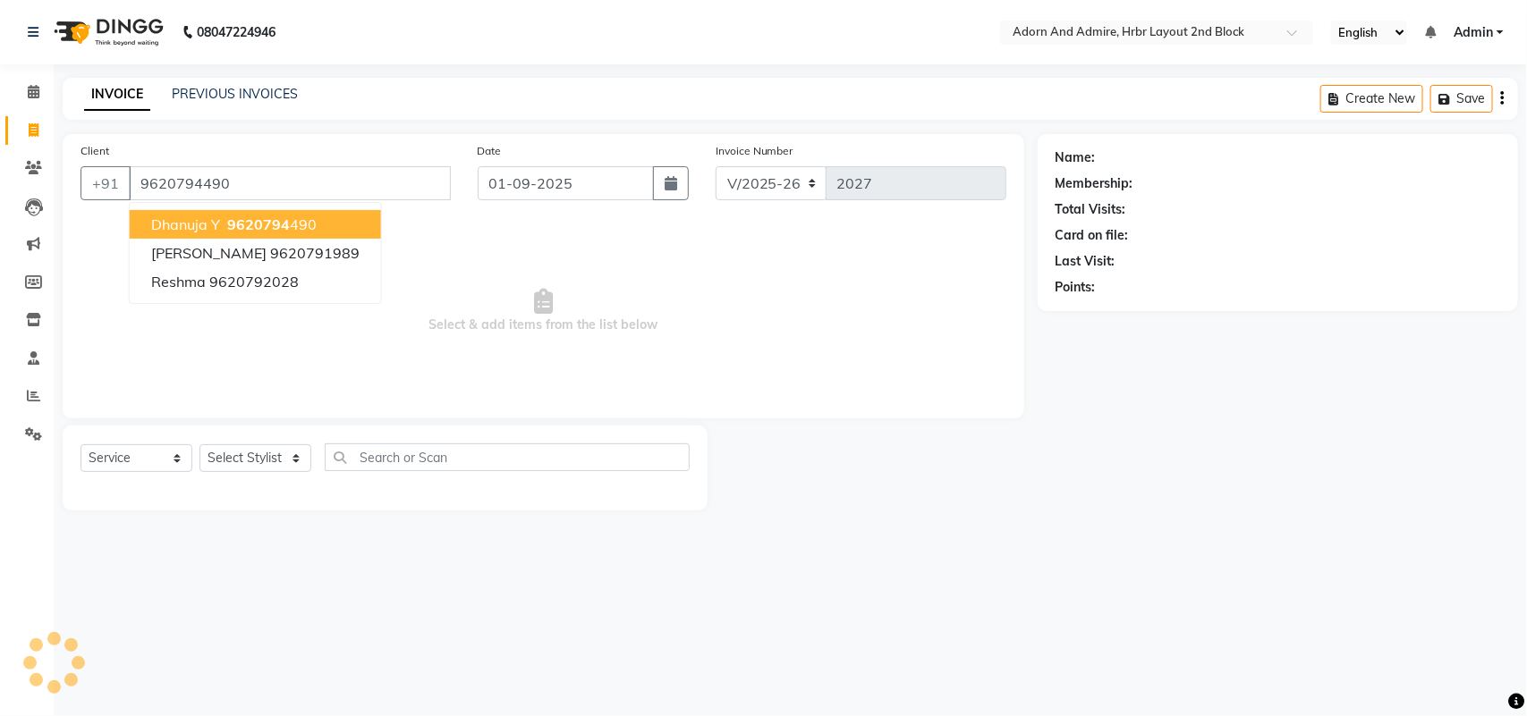
type input "9620794490"
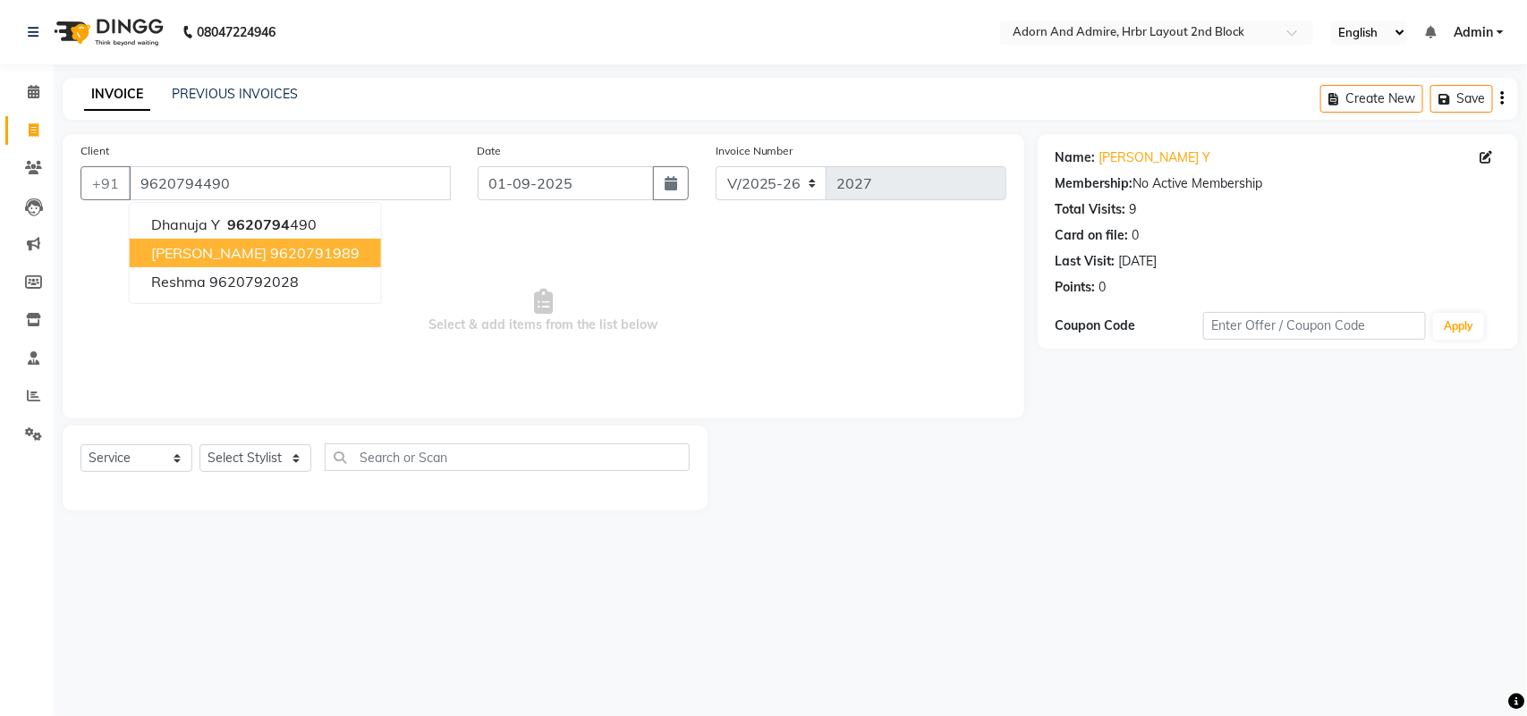
click at [1204, 624] on div "08047224946 Select Location × Adorn And Admire, Hrbr Layout 2nd Block English E…" at bounding box center [763, 358] width 1527 height 716
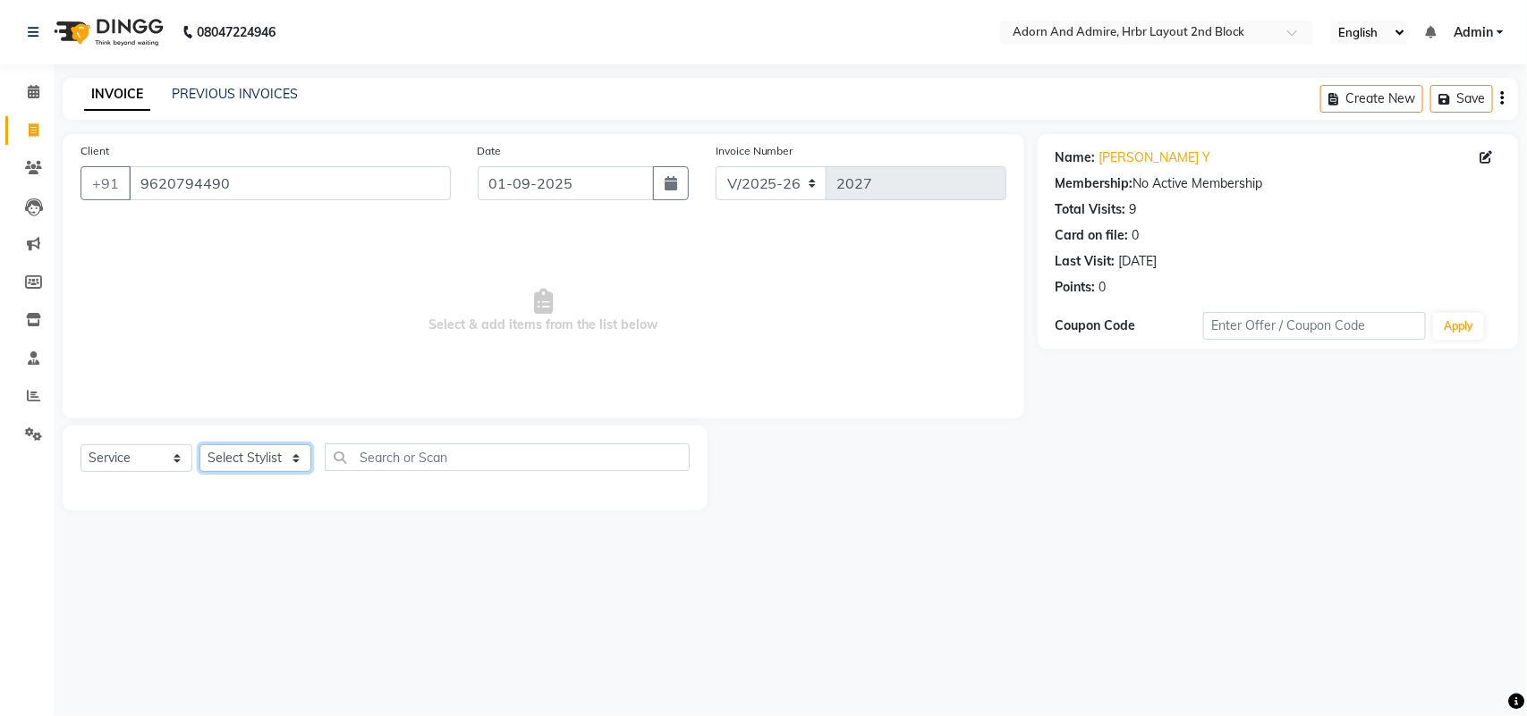
click at [250, 471] on select "Select Stylist ajay [PERSON_NAME] [PERSON_NAME] [PERSON_NAME] [PERSON_NAME] [PE…" at bounding box center [255, 458] width 112 height 28
select select "61583"
click at [199, 444] on select "Select Stylist ajay [PERSON_NAME] [PERSON_NAME] [PERSON_NAME] [PERSON_NAME] [PE…" at bounding box center [255, 458] width 112 height 28
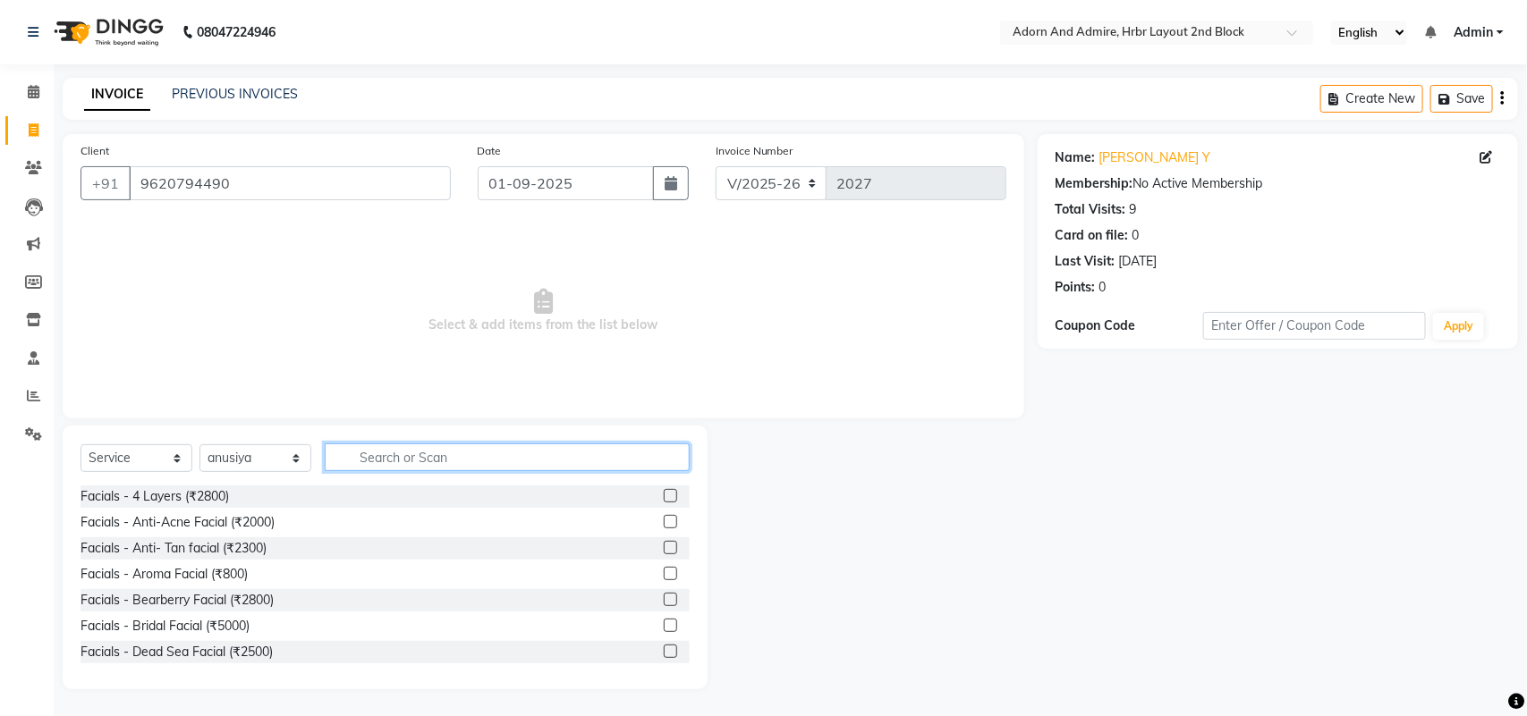
click at [413, 453] on input "text" at bounding box center [507, 458] width 365 height 28
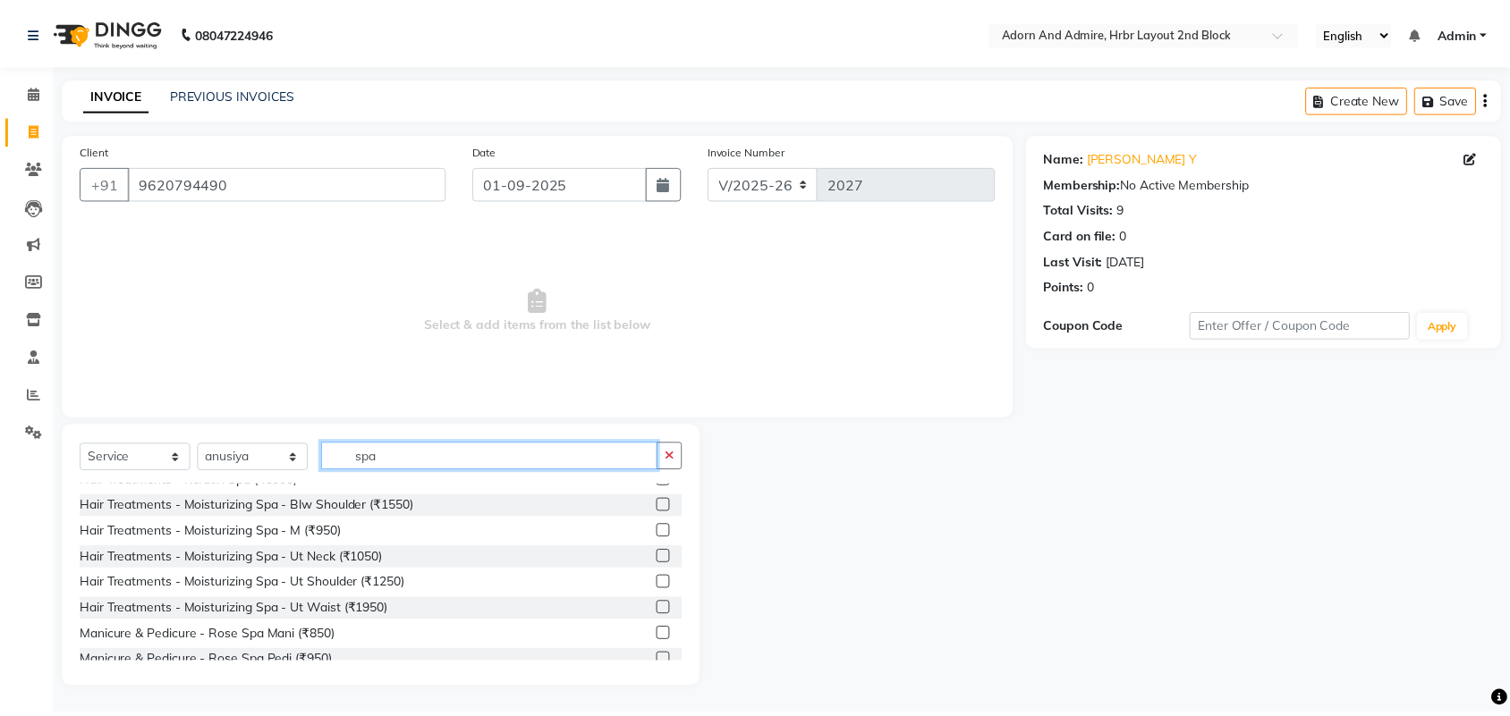
scroll to position [559, 0]
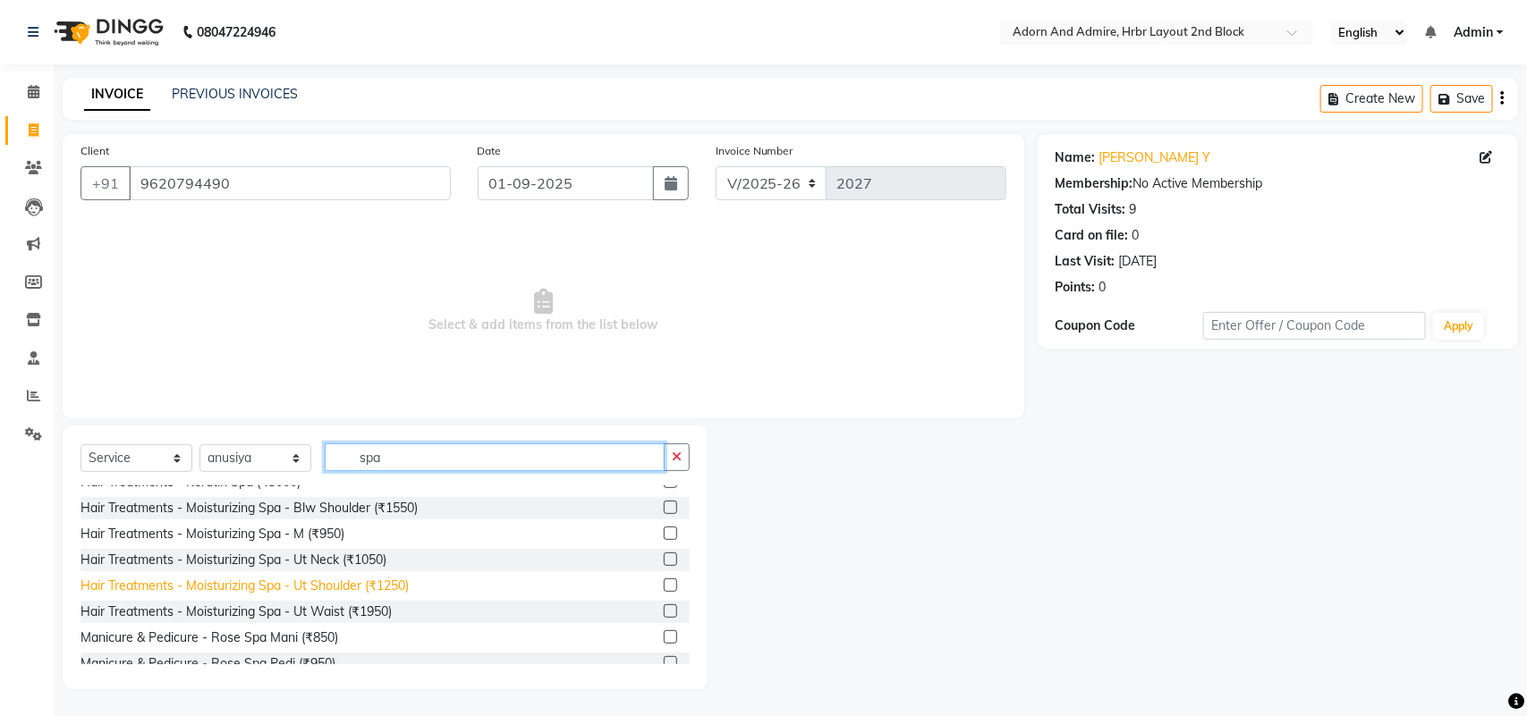
type input "spa"
click at [316, 586] on div "Hair Treatments - Moisturizing Spa - Ut Shoulder (₹1250)" at bounding box center [244, 586] width 328 height 19
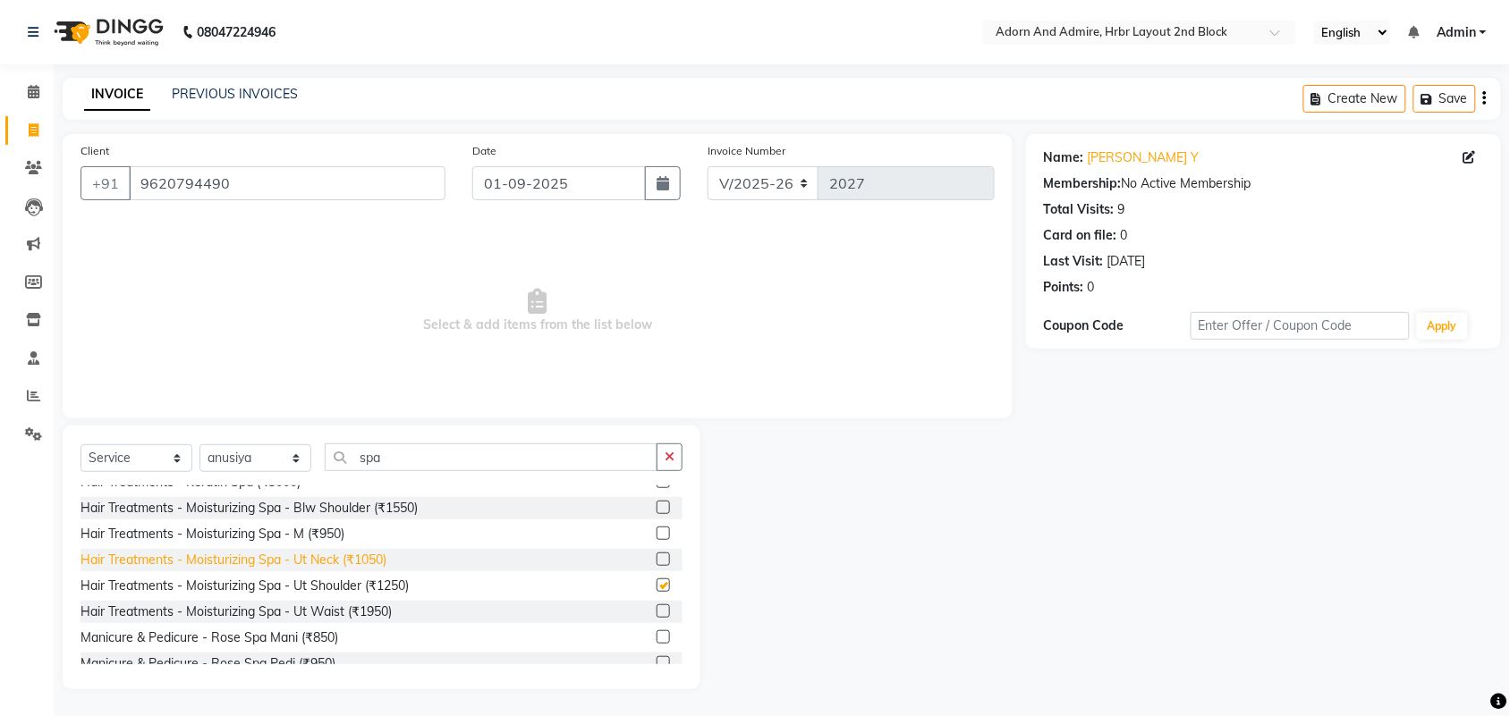
checkbox input "false"
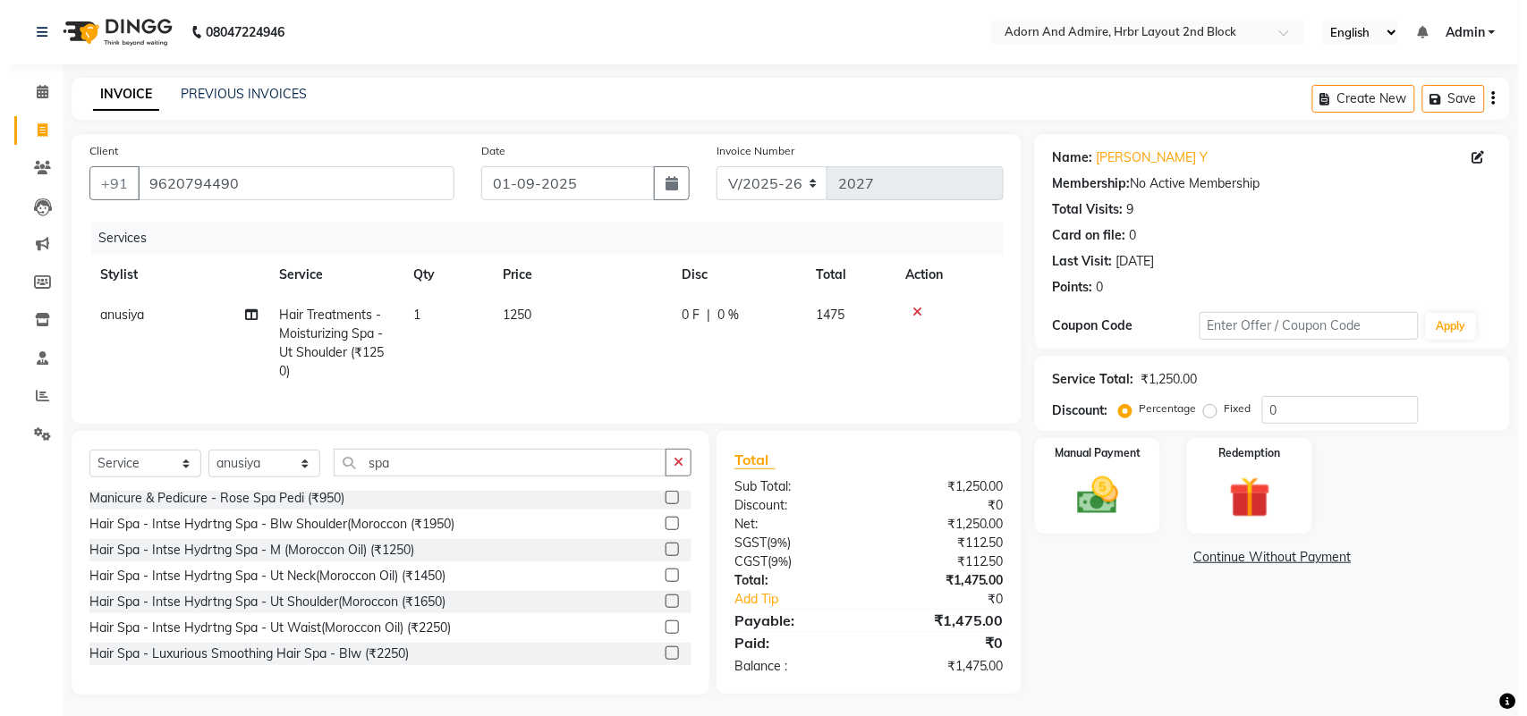
scroll to position [783, 0]
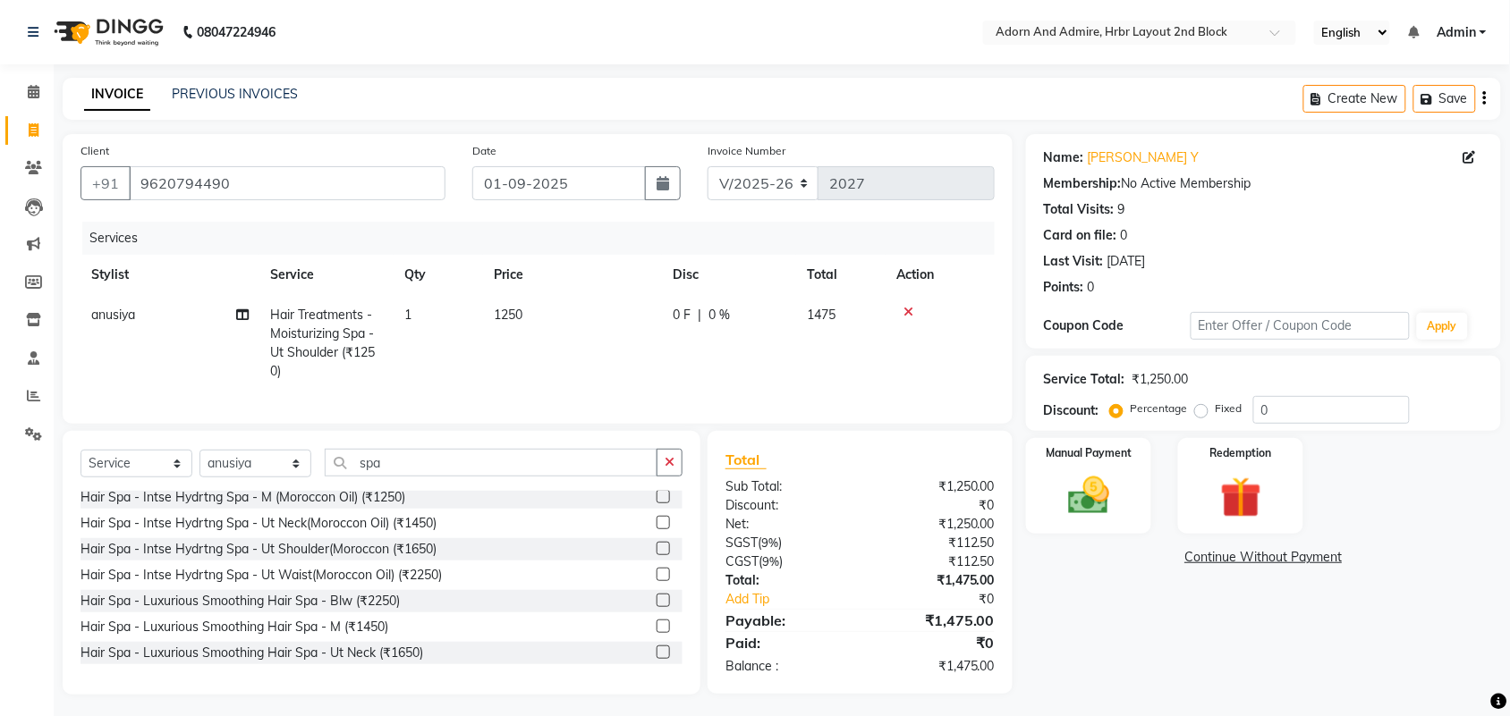
click at [905, 306] on icon at bounding box center [908, 312] width 10 height 13
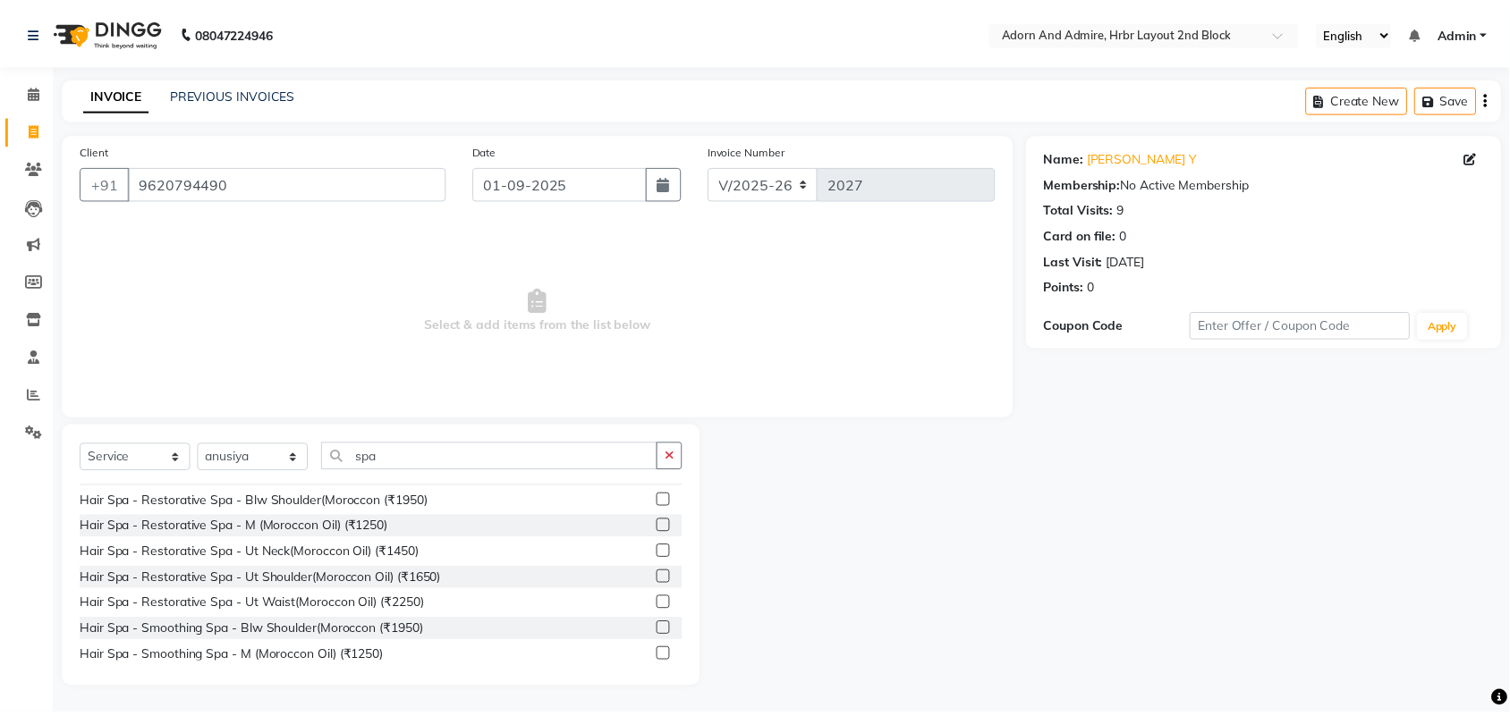
scroll to position [894, 0]
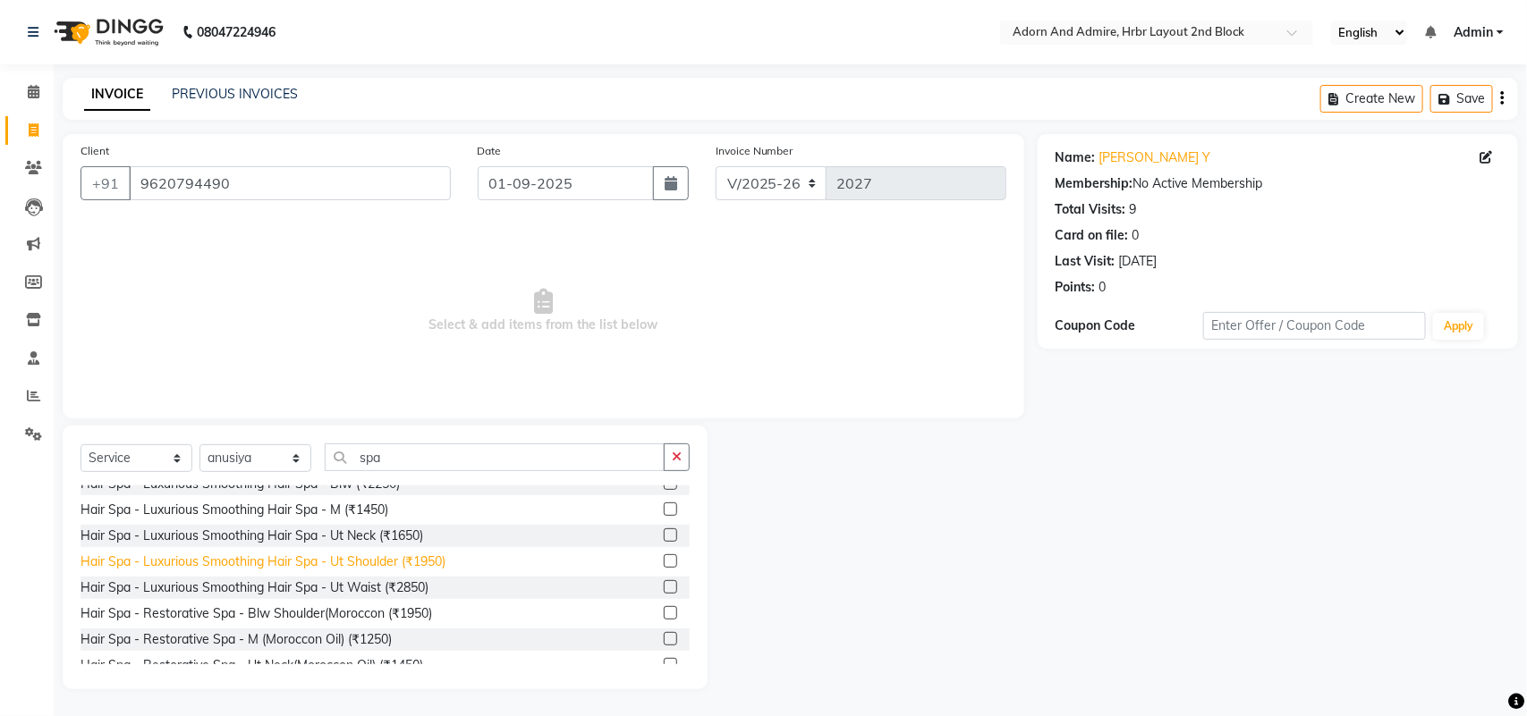
click at [309, 555] on div "Hair Spa - Luxurious Smoothing Hair Spa - Ut Shoulder (₹1950)" at bounding box center [262, 562] width 365 height 19
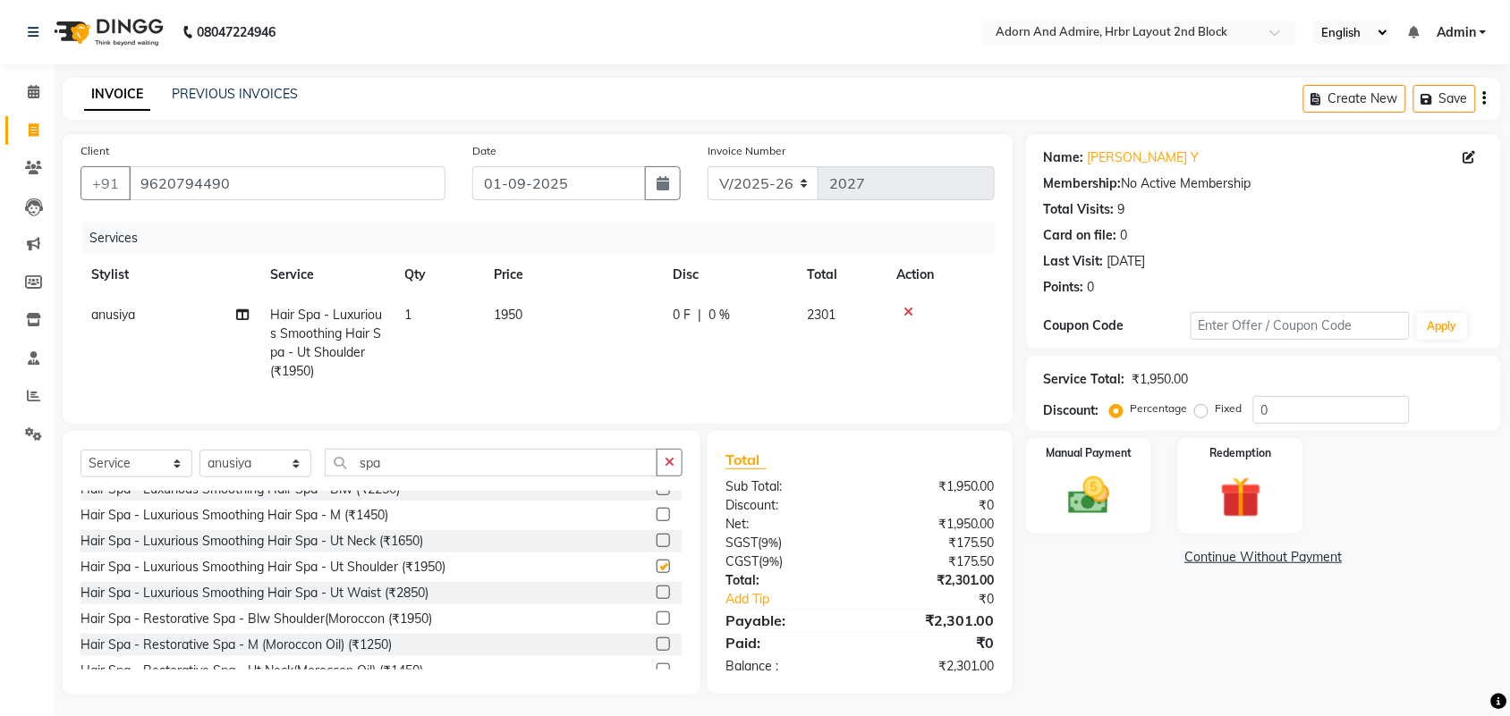
checkbox input "false"
click at [541, 326] on td "1950" at bounding box center [572, 343] width 179 height 97
select select "61583"
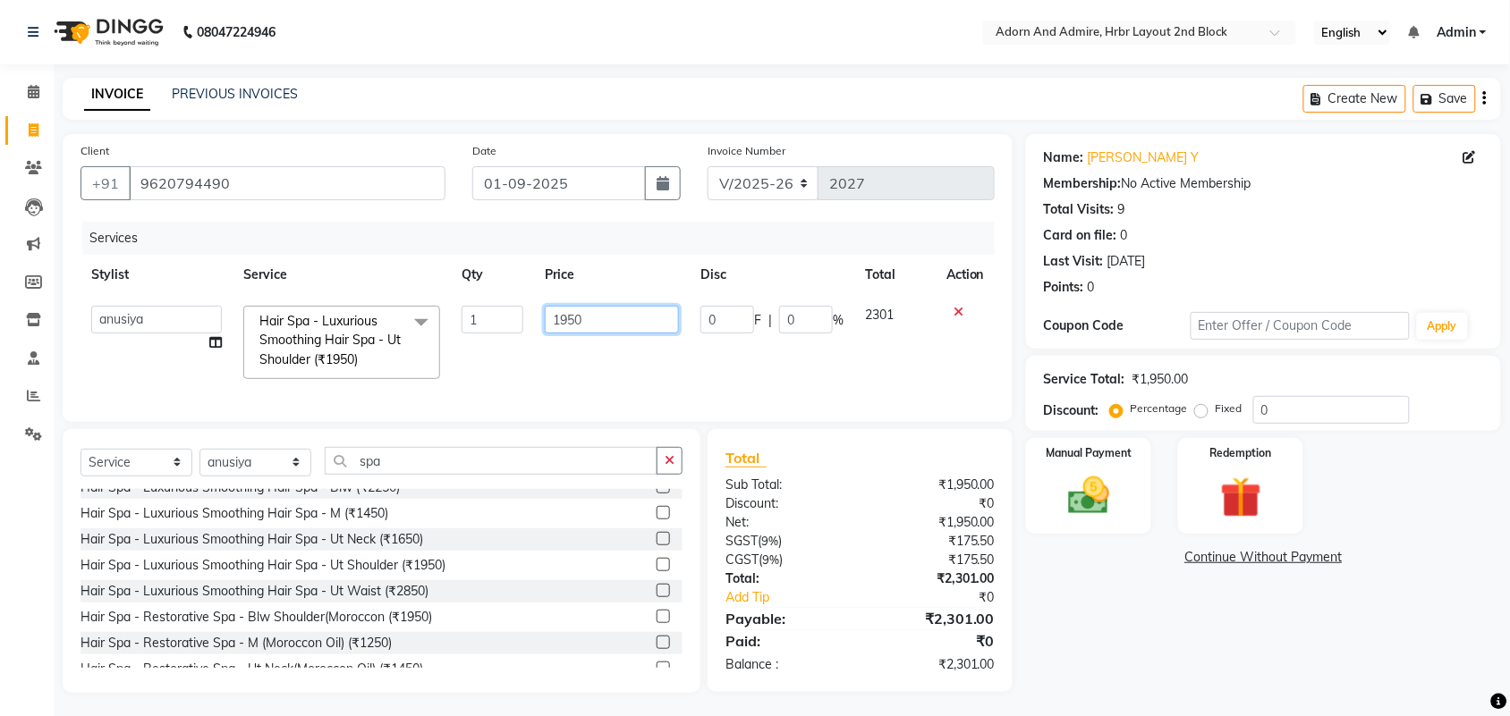
drag, startPoint x: 542, startPoint y: 324, endPoint x: 529, endPoint y: 323, distance: 13.4
click at [529, 323] on tr "ajay ALEXX anusiya [PERSON_NAME] [PERSON_NAME] [PERSON_NAME] [PERSON_NAME] Hair…" at bounding box center [537, 342] width 914 height 95
type input "1500"
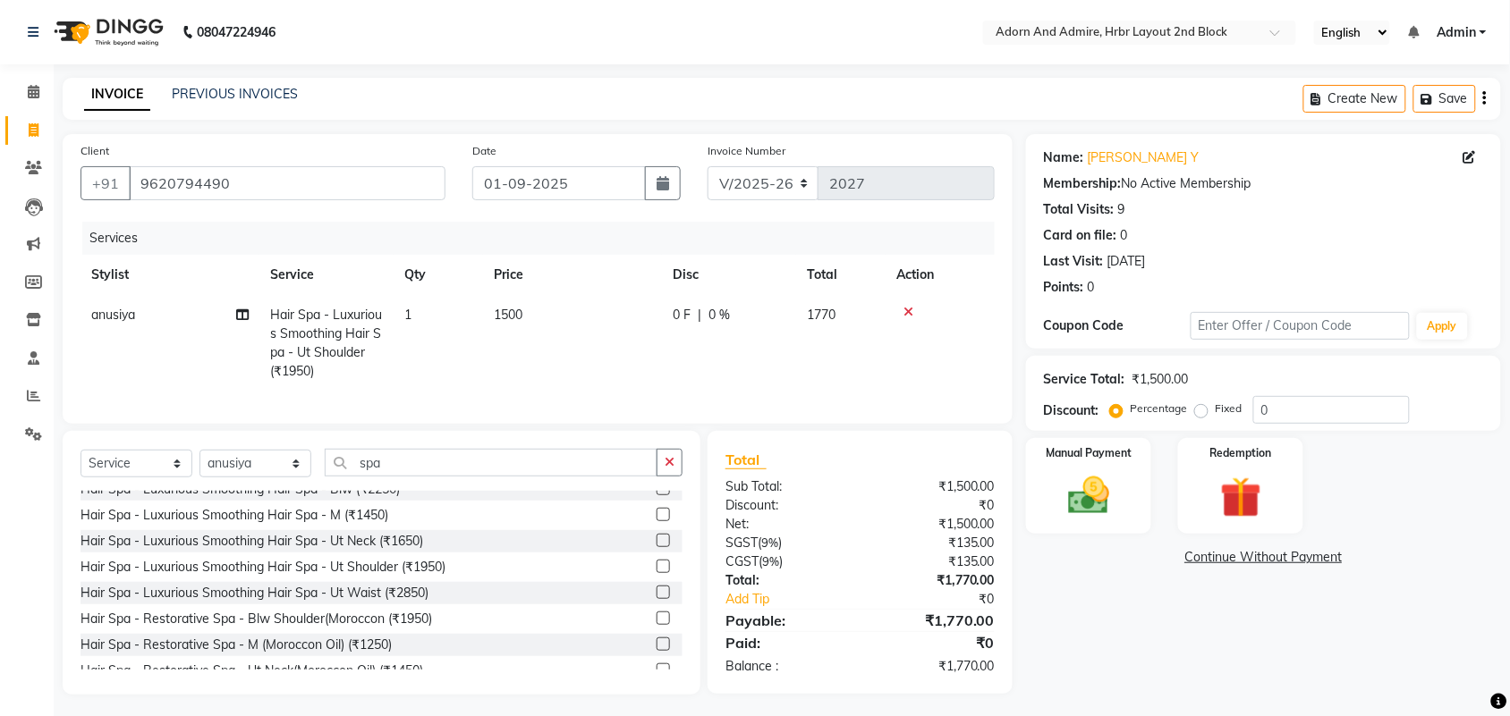
drag, startPoint x: 1113, startPoint y: 662, endPoint x: 561, endPoint y: 496, distance: 576.9
click at [1107, 654] on div "Name: [PERSON_NAME] Y Membership: No Active Membership Total Visits: 9 Card on …" at bounding box center [1270, 414] width 488 height 561
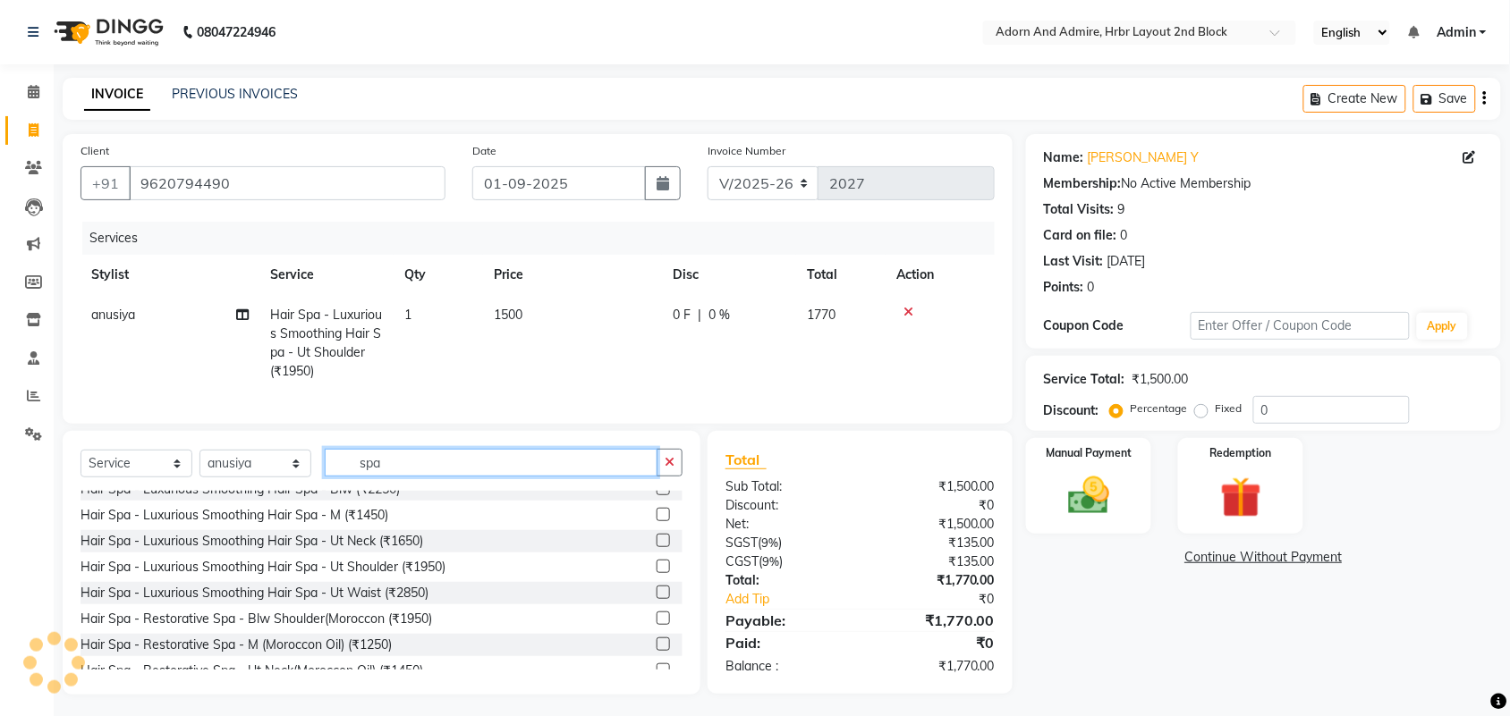
drag, startPoint x: 418, startPoint y: 478, endPoint x: 225, endPoint y: 494, distance: 192.9
click at [228, 491] on div "Select Service Product Membership Package Voucher Prepaid Gift Card Select Styl…" at bounding box center [381, 470] width 602 height 42
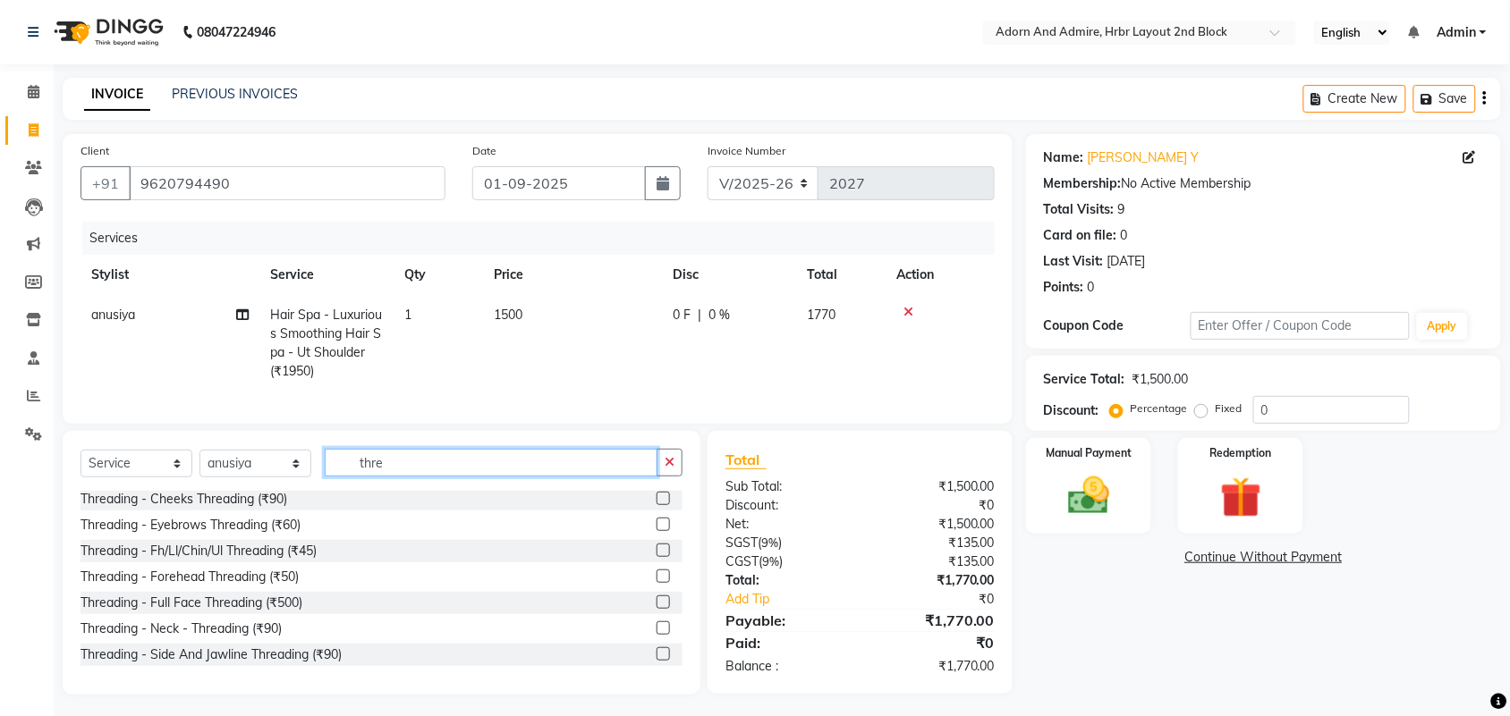
scroll to position [2, 0]
type input "thre"
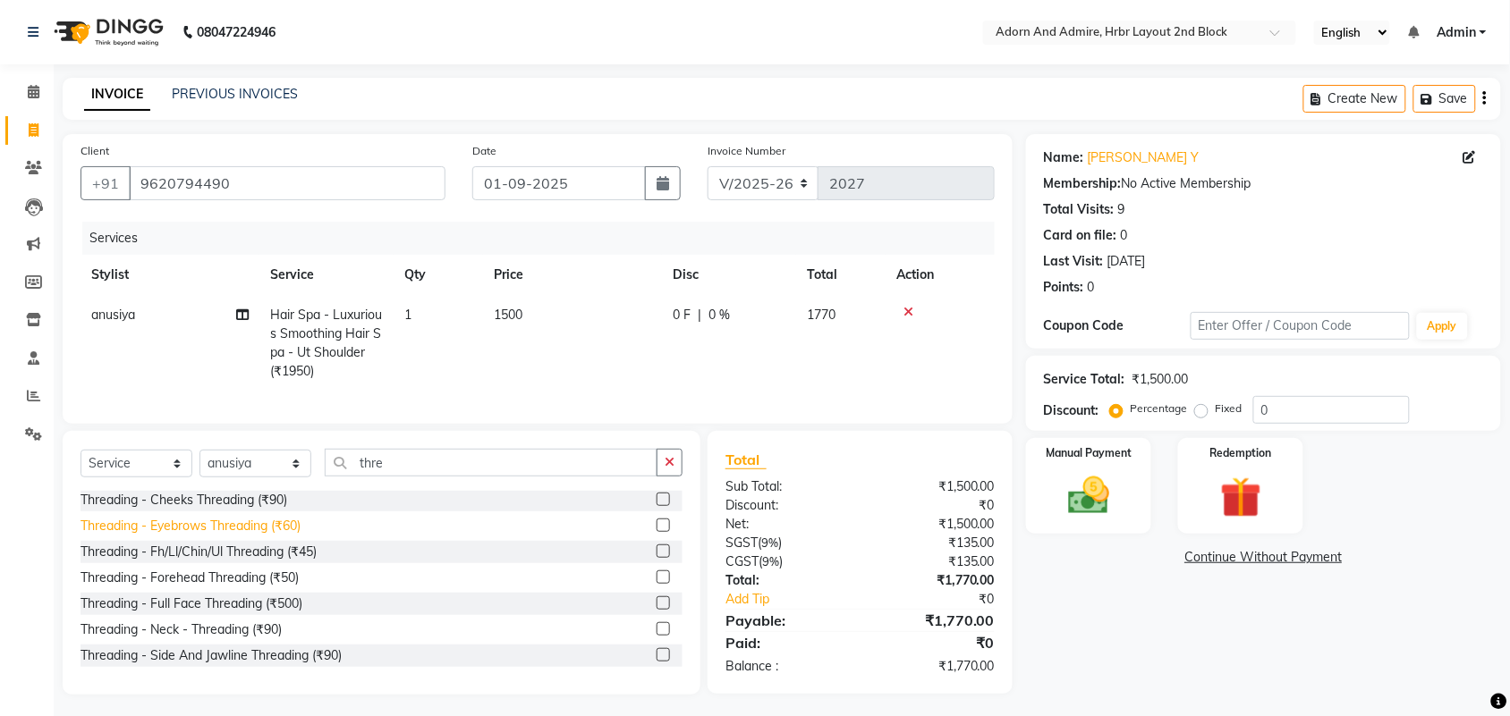
click at [233, 536] on div "Threading - Eyebrows Threading (₹60)" at bounding box center [190, 526] width 220 height 19
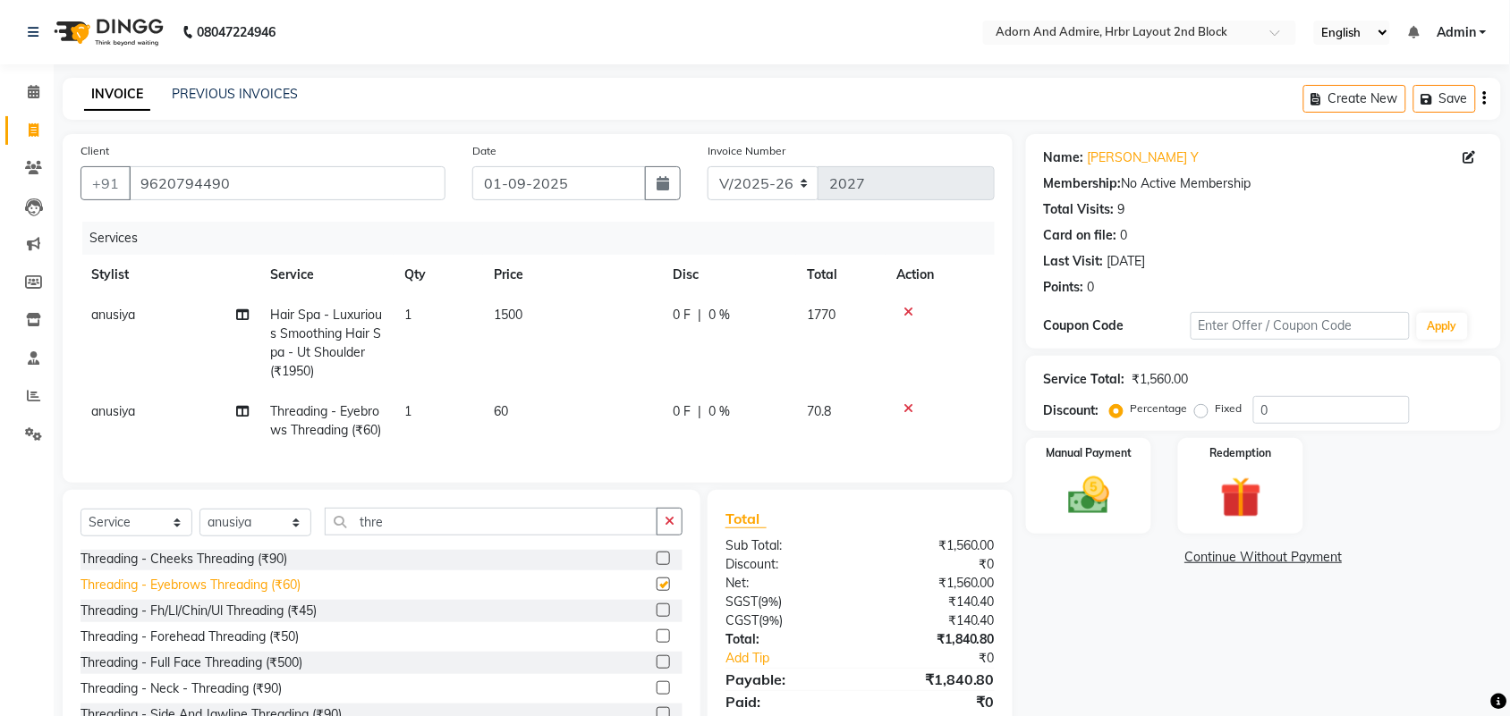
checkbox input "false"
click at [257, 647] on div "Threading - Forehead Threading (₹50)" at bounding box center [189, 637] width 218 height 19
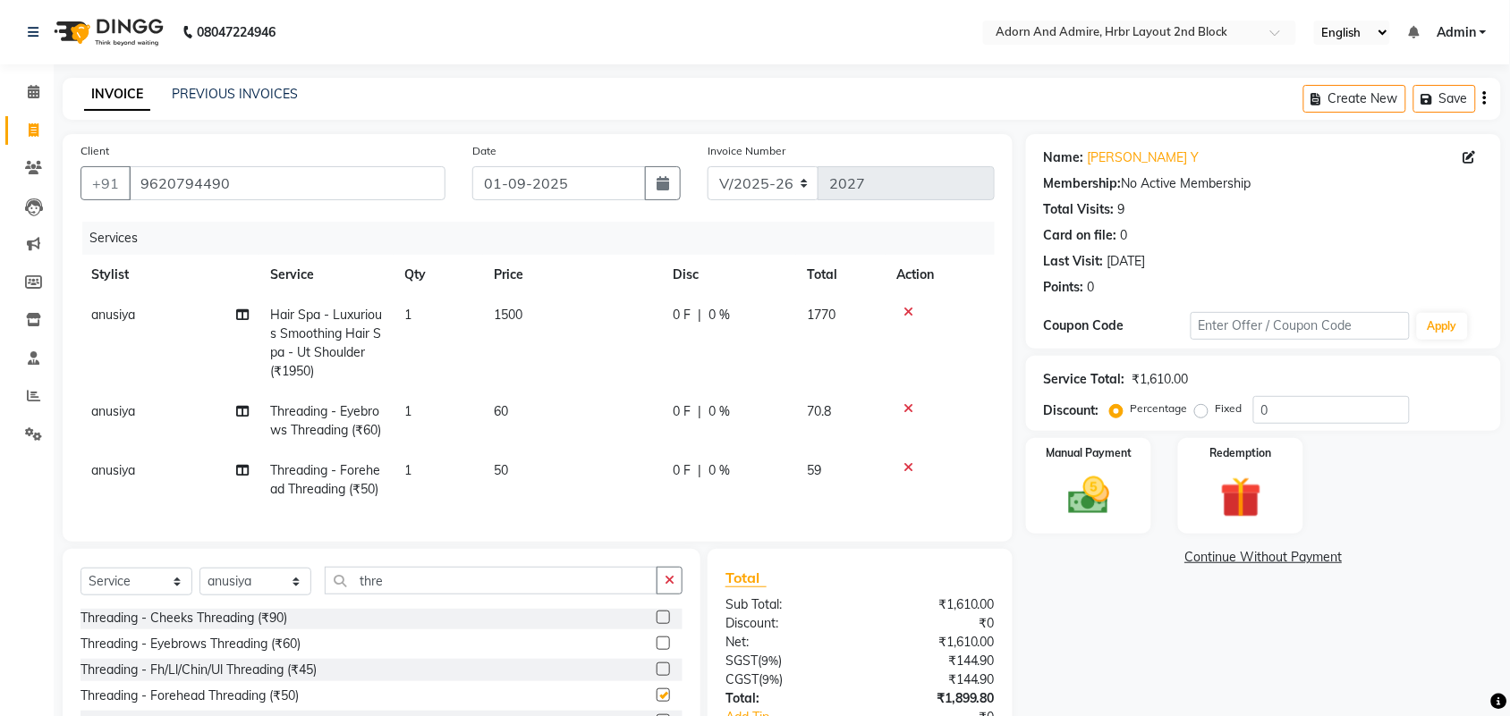
checkbox input "false"
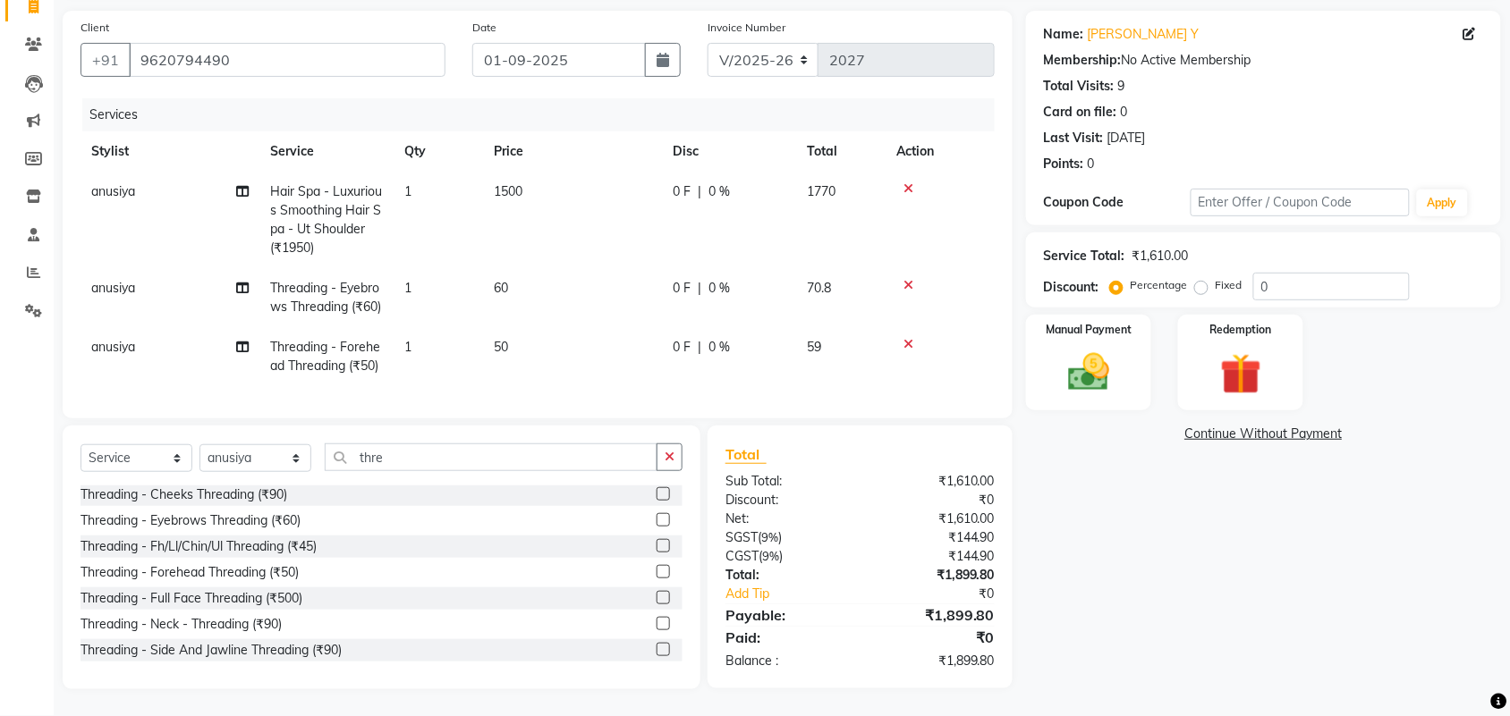
scroll to position [158, 0]
drag, startPoint x: 908, startPoint y: 246, endPoint x: 915, endPoint y: 273, distance: 27.8
click at [908, 279] on icon at bounding box center [908, 285] width 10 height 13
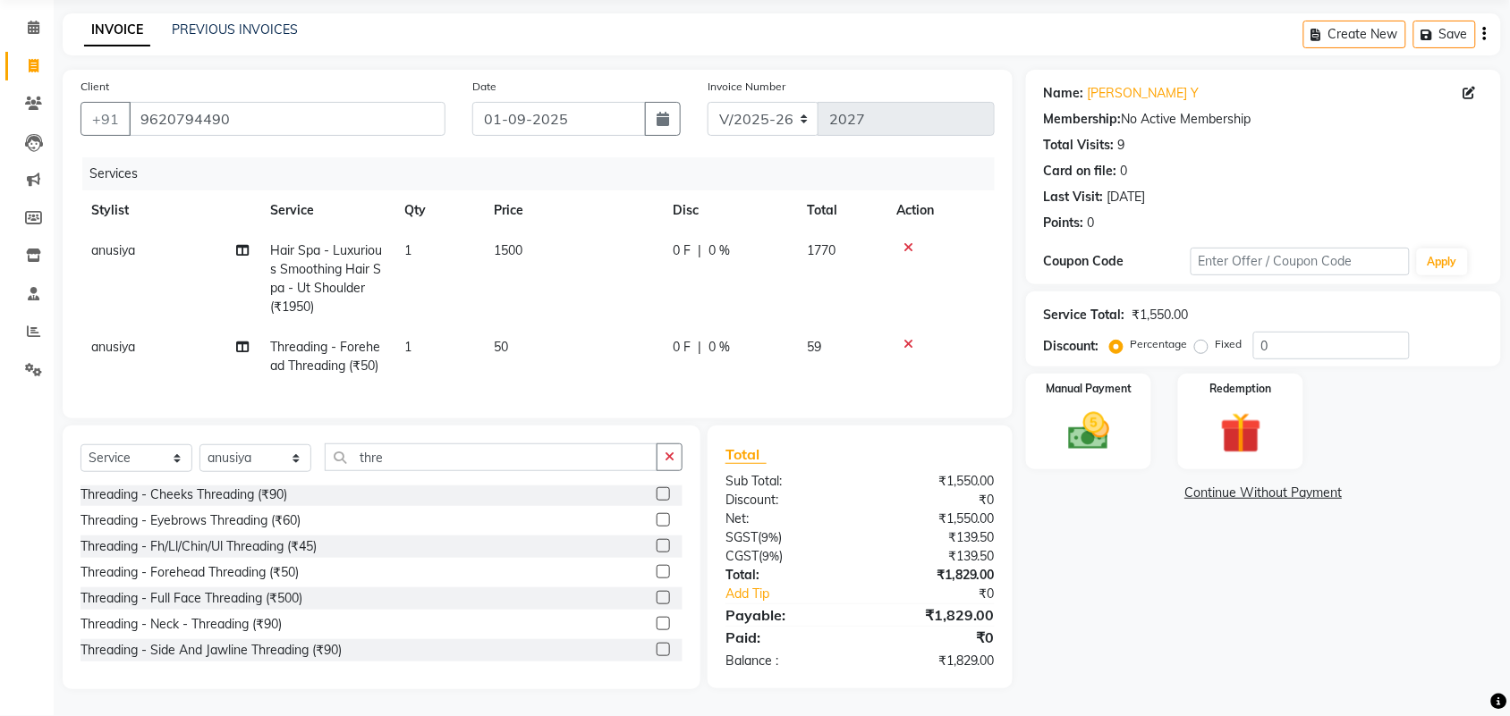
click at [906, 338] on icon at bounding box center [908, 344] width 10 height 13
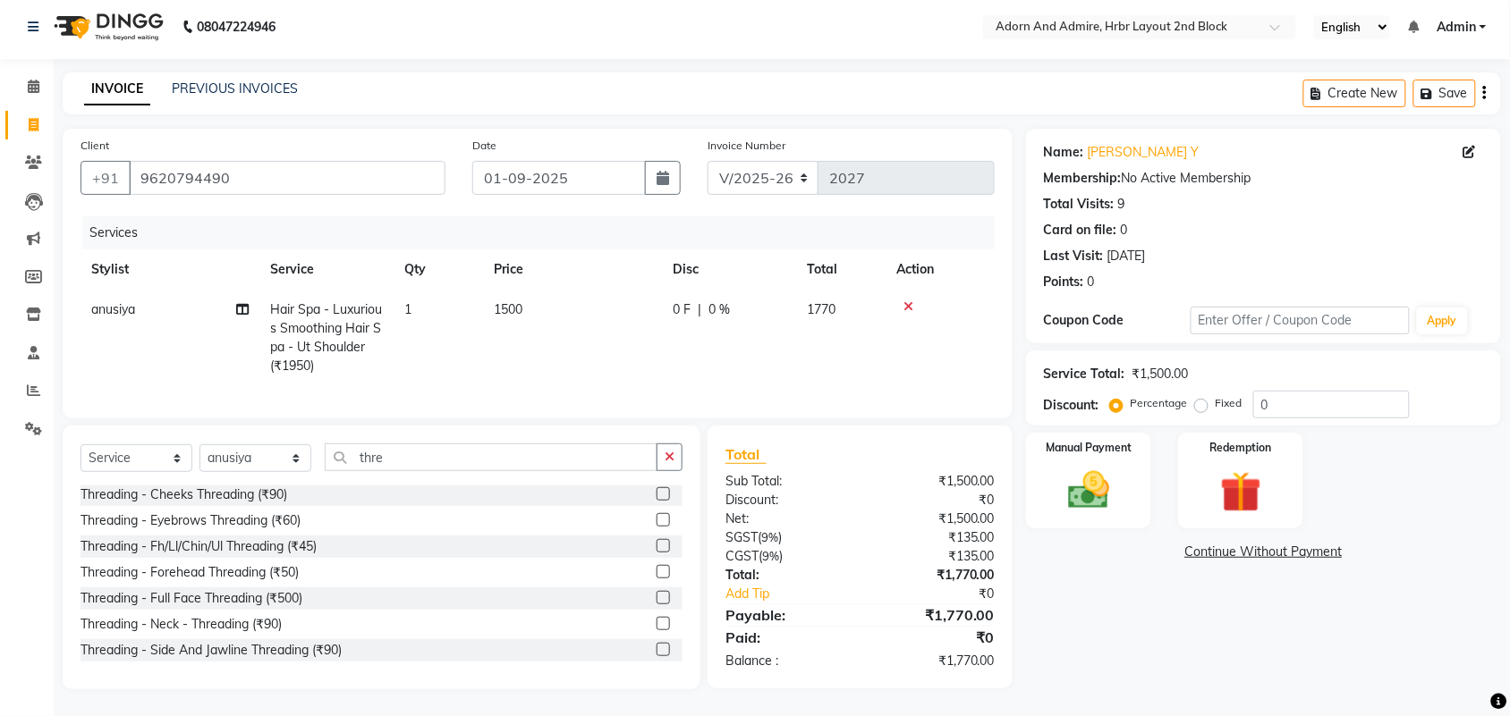
scroll to position [22, 0]
click at [213, 458] on select "Select Stylist ajay [PERSON_NAME] [PERSON_NAME] [PERSON_NAME] [PERSON_NAME] [PE…" at bounding box center [255, 458] width 112 height 28
select select "61581"
click at [199, 444] on select "Select Stylist ajay [PERSON_NAME] [PERSON_NAME] [PERSON_NAME] [PERSON_NAME] [PE…" at bounding box center [255, 458] width 112 height 28
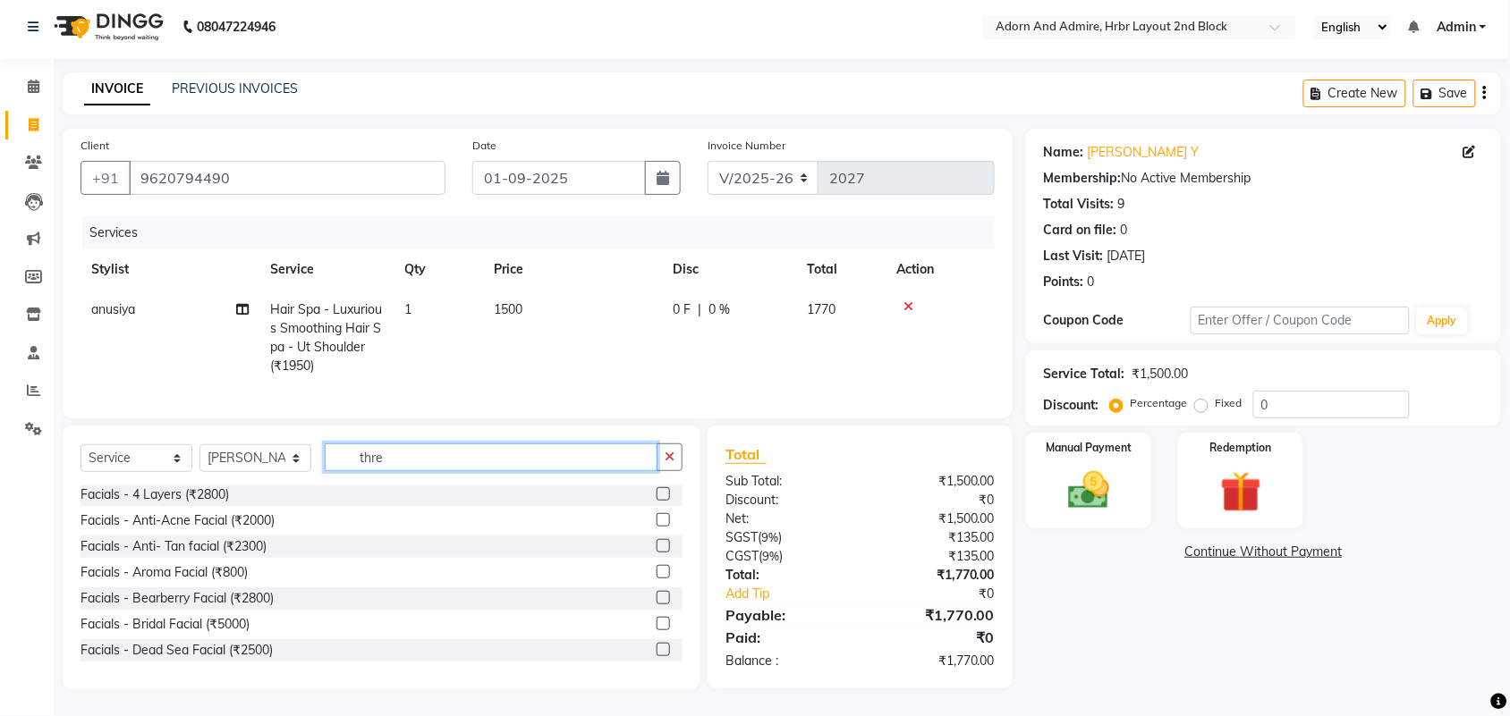
click at [282, 453] on div "Select Service Product Membership Package Voucher Prepaid Gift Card Select Styl…" at bounding box center [381, 465] width 602 height 42
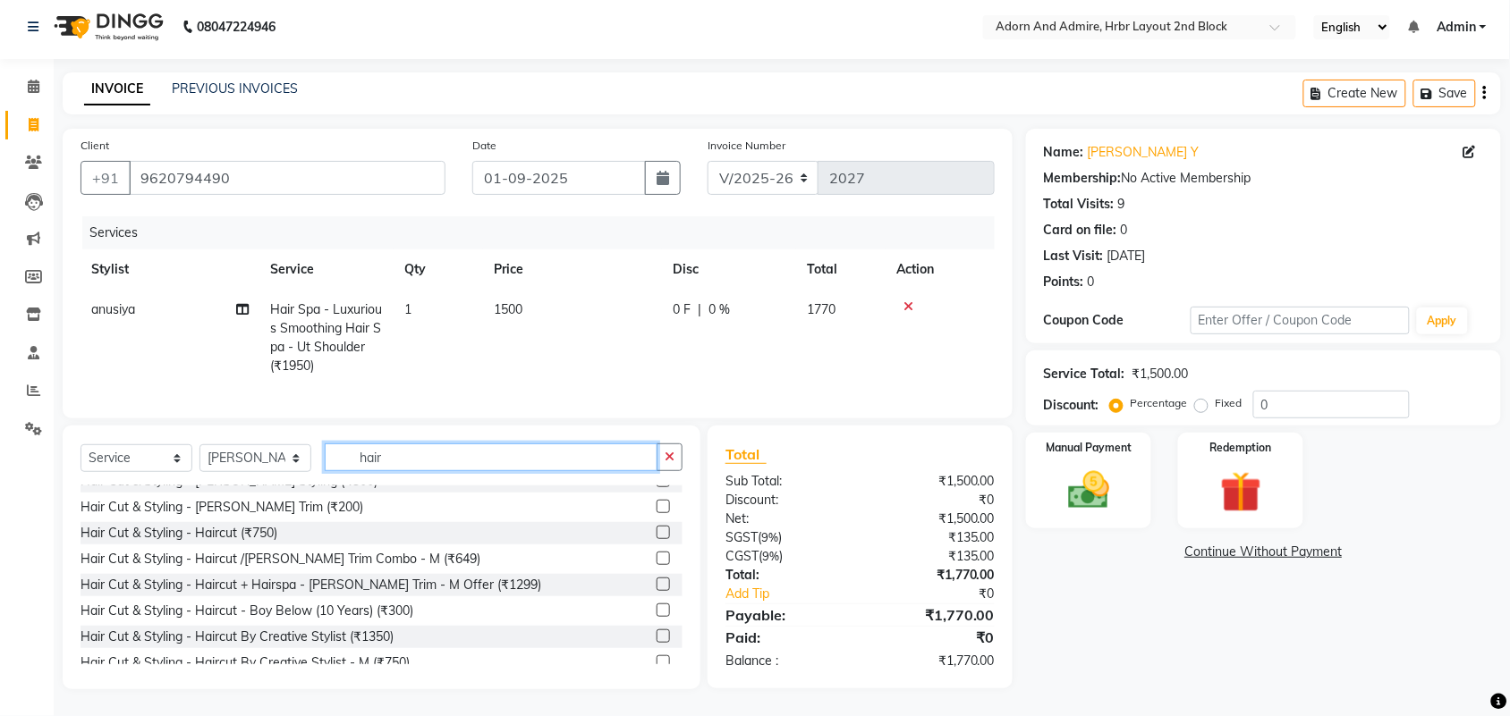
scroll to position [0, 0]
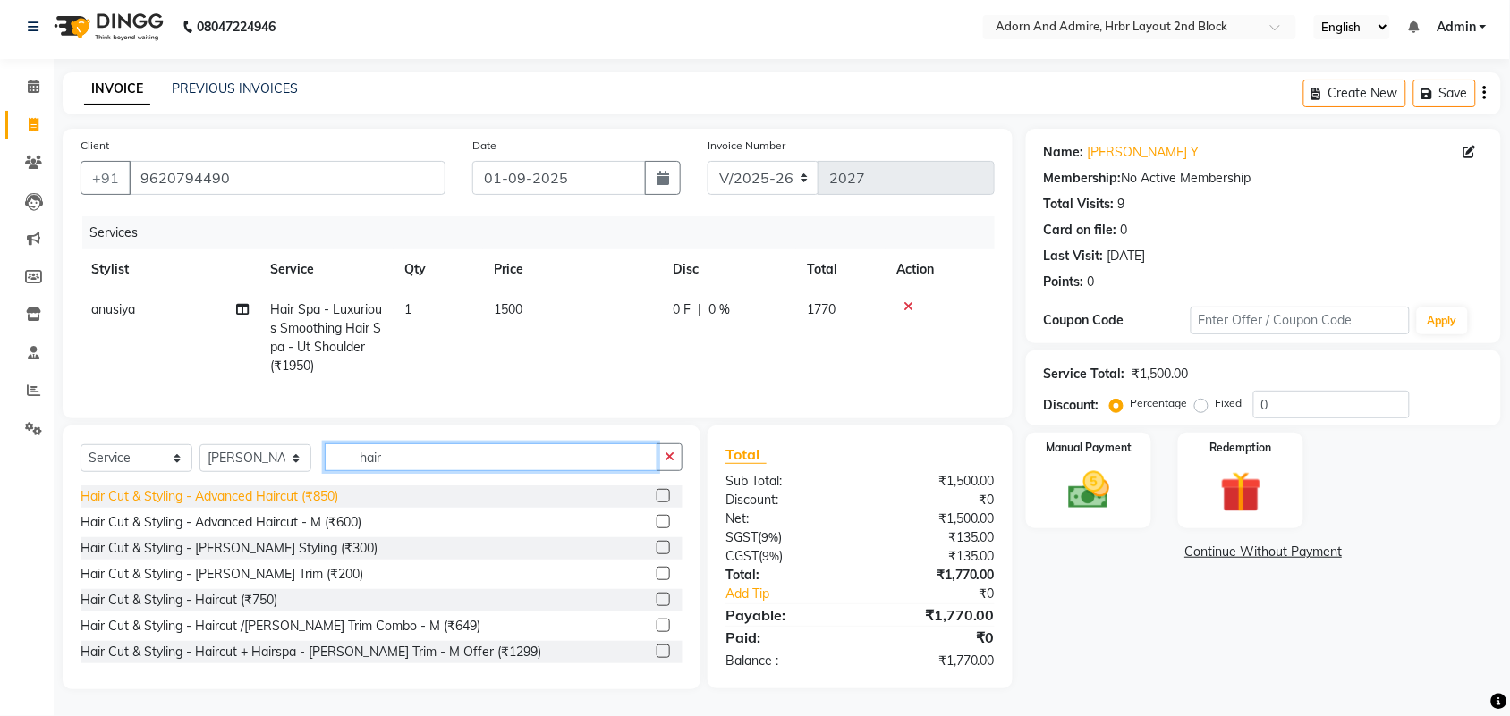
type input "hair"
click at [240, 499] on div "Hair Cut & Styling - Advanced Haircut (₹850)" at bounding box center [209, 496] width 258 height 19
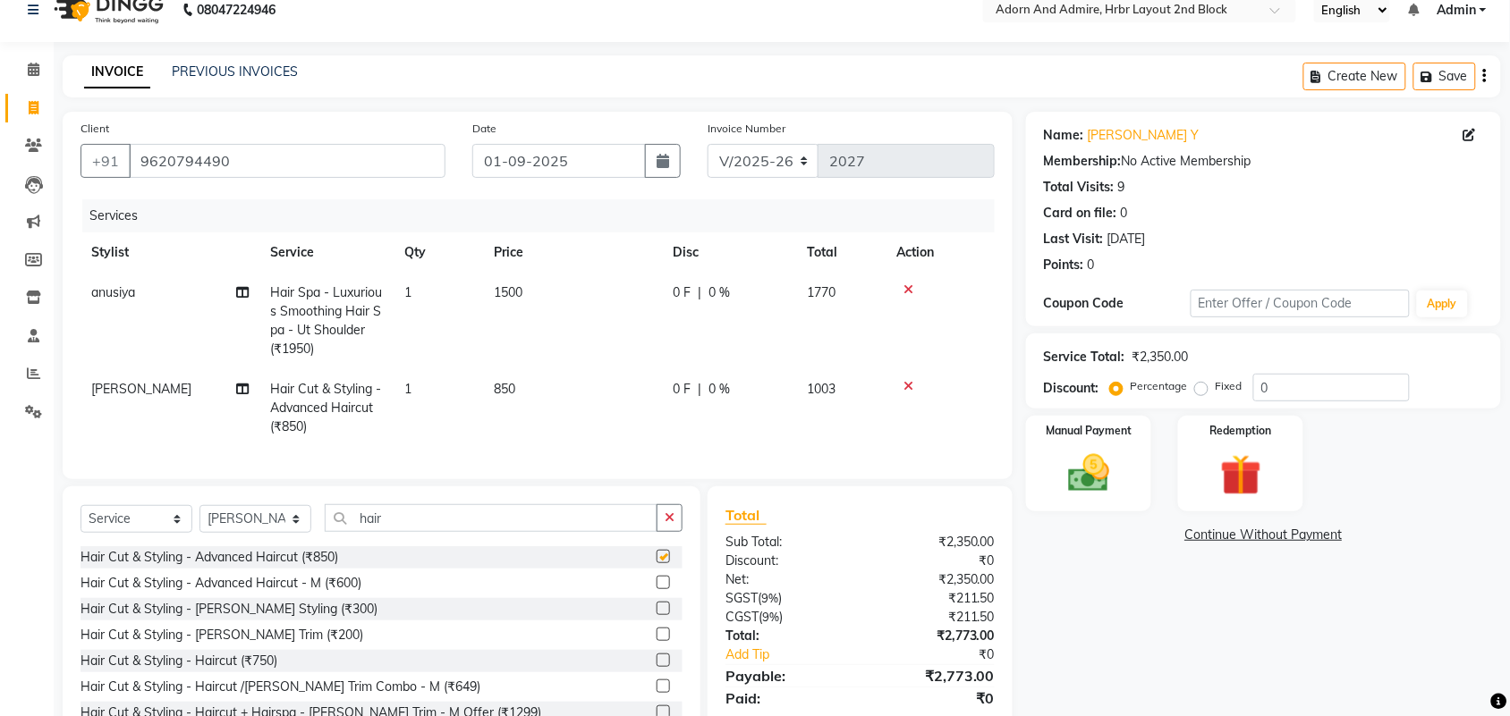
checkbox input "false"
click at [1454, 76] on button "Save" at bounding box center [1444, 77] width 63 height 28
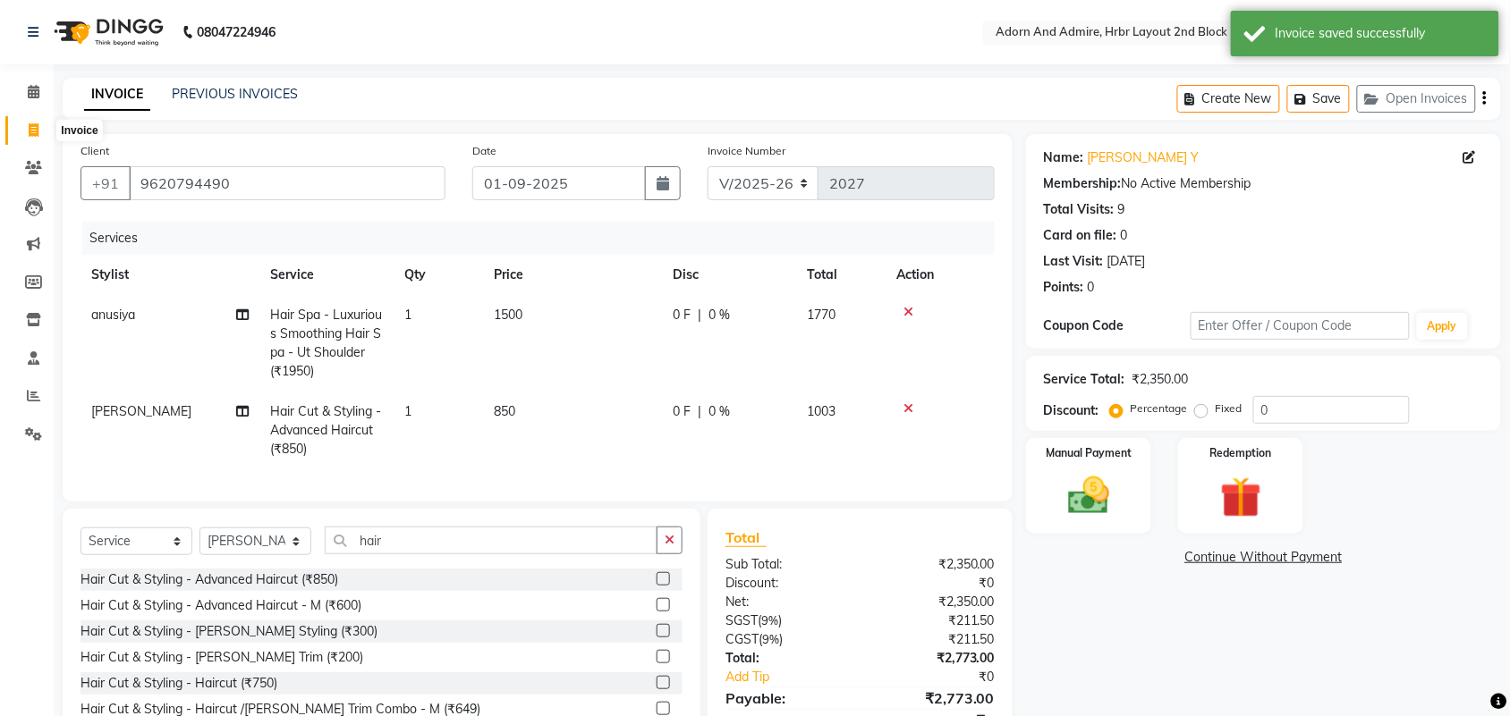
click at [18, 123] on span at bounding box center [33, 131] width 31 height 21
select select "service"
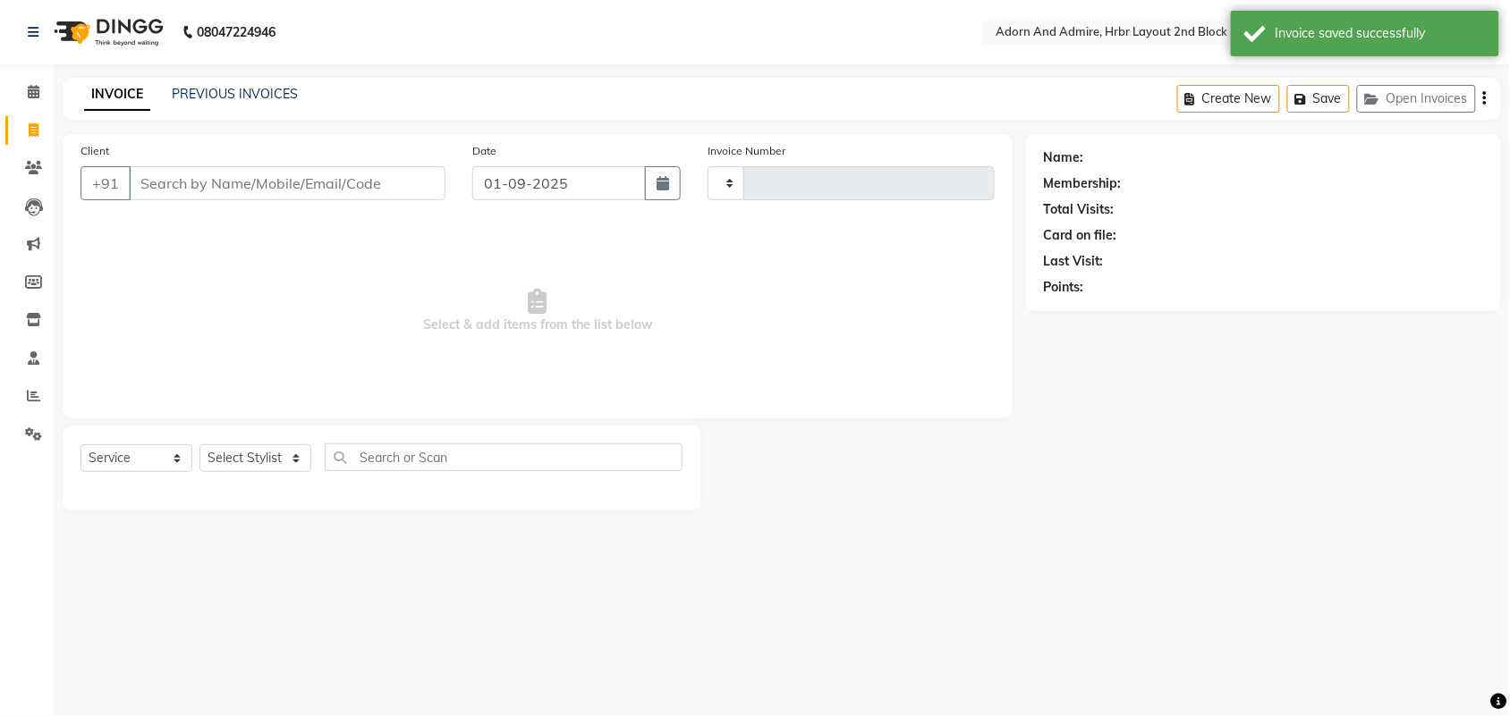
type input "2027"
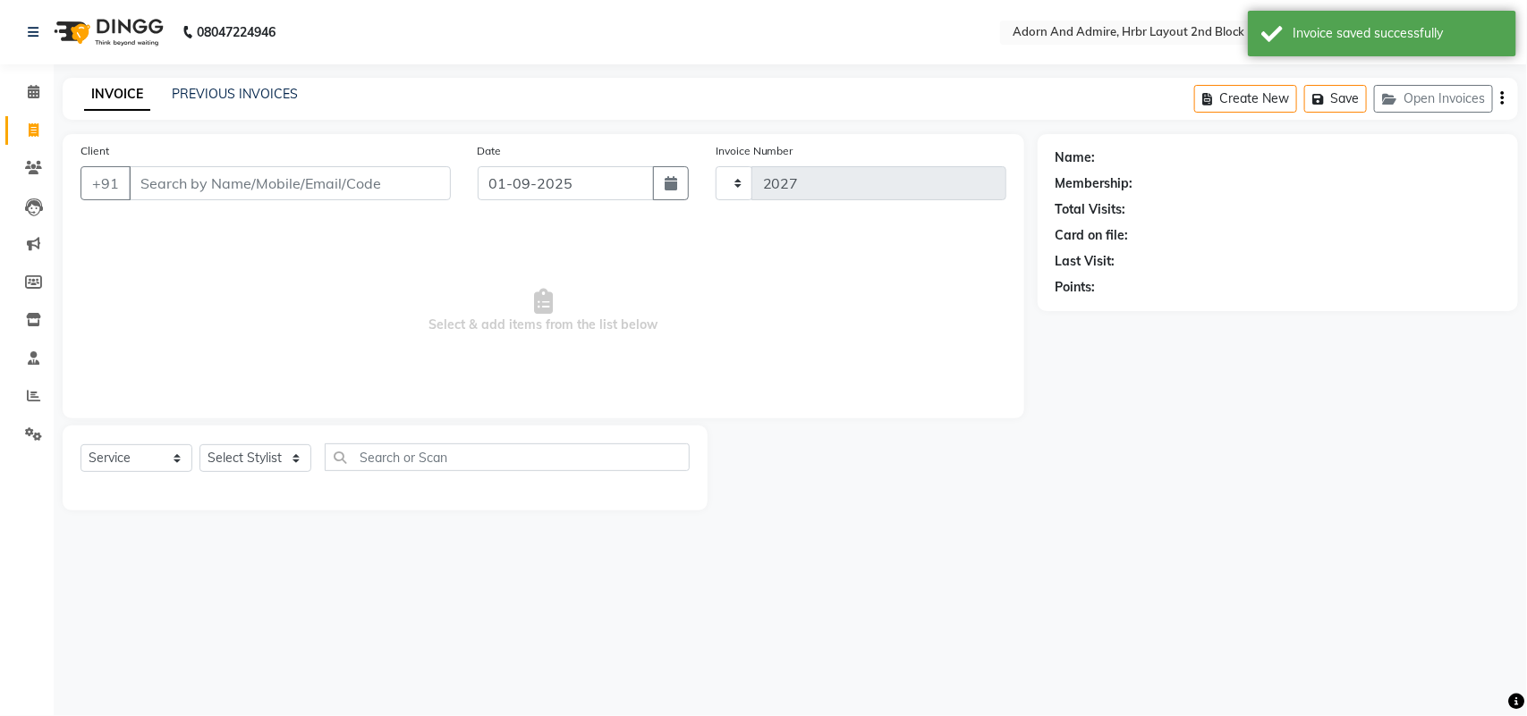
select select "7203"
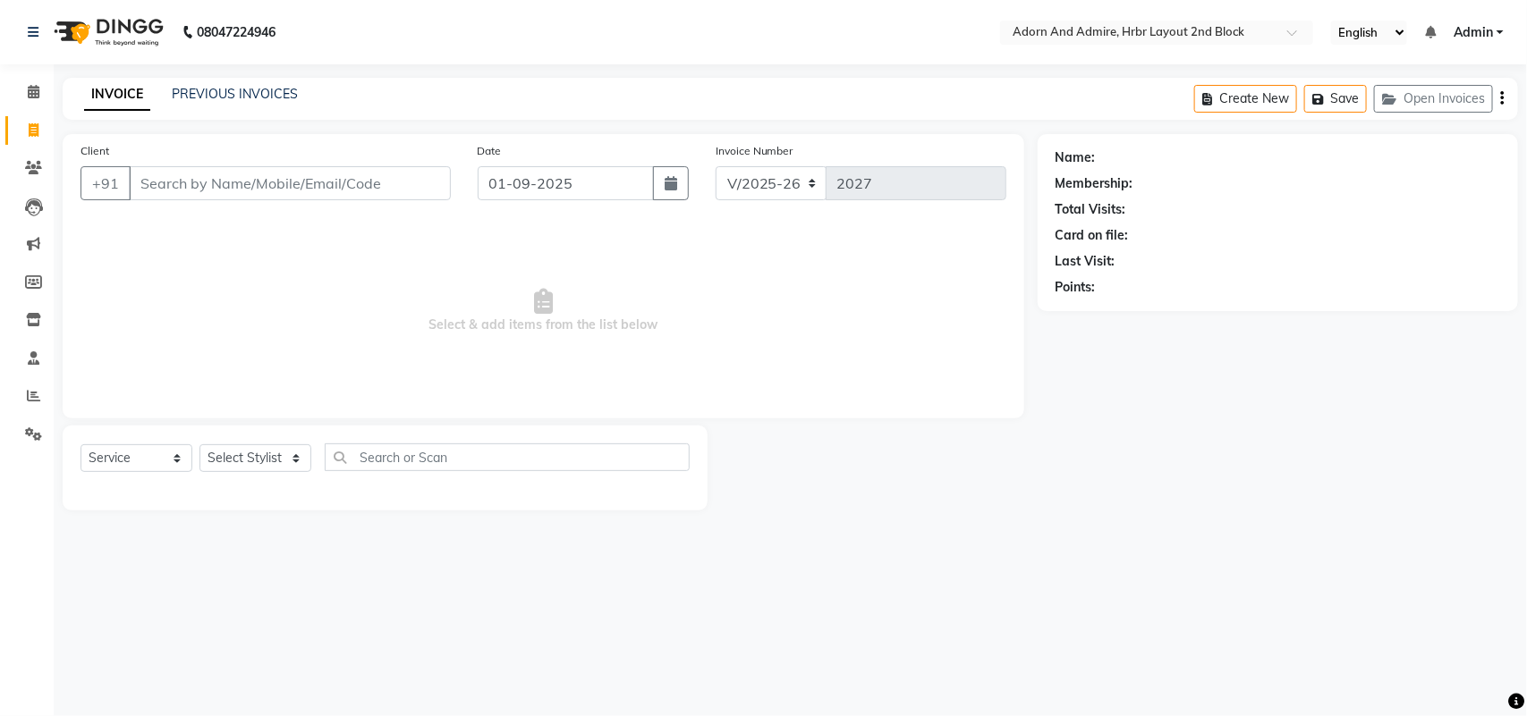
click at [30, 123] on icon at bounding box center [34, 129] width 10 height 13
select select "service"
type input "2027"
select select "7203"
click at [258, 90] on link "PREVIOUS INVOICES" at bounding box center [235, 94] width 126 height 16
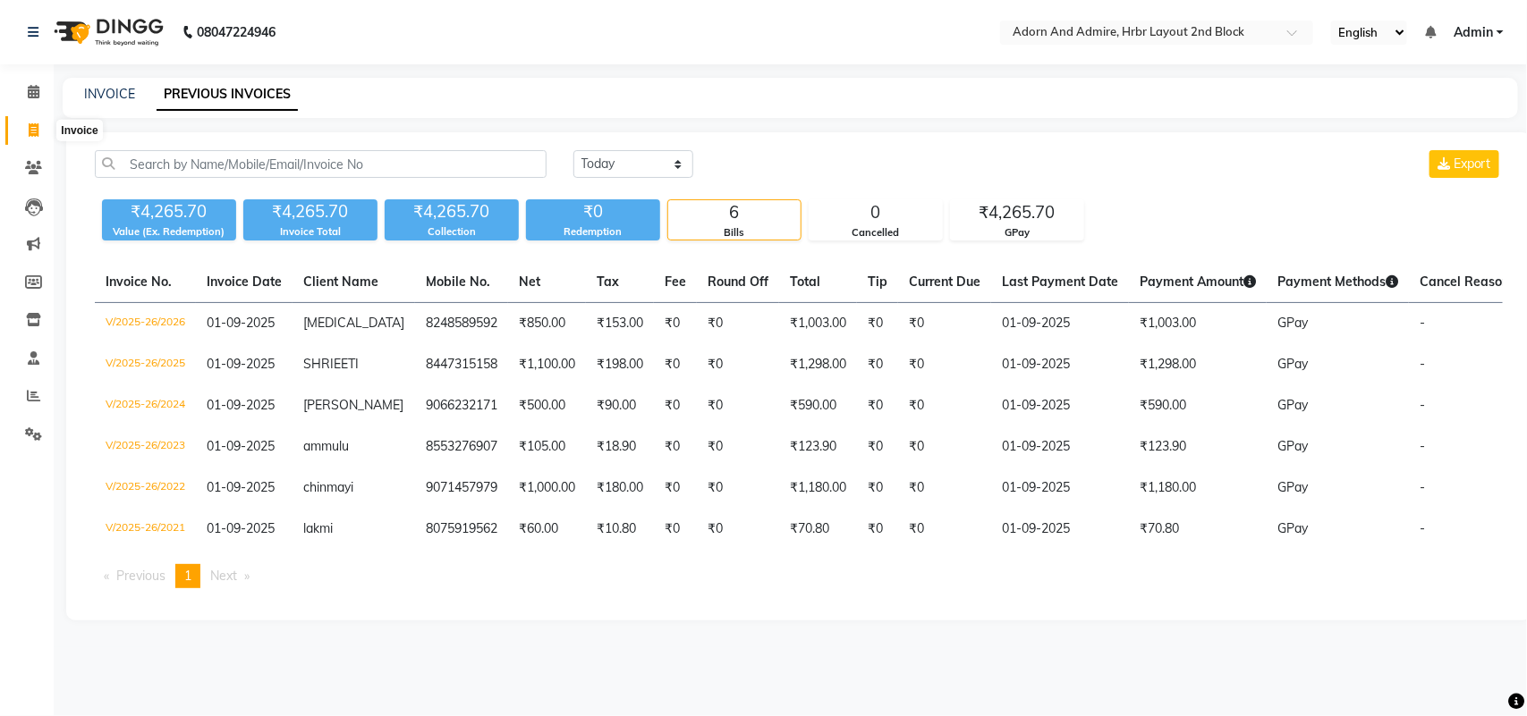
click at [38, 131] on span at bounding box center [33, 131] width 31 height 21
select select "service"
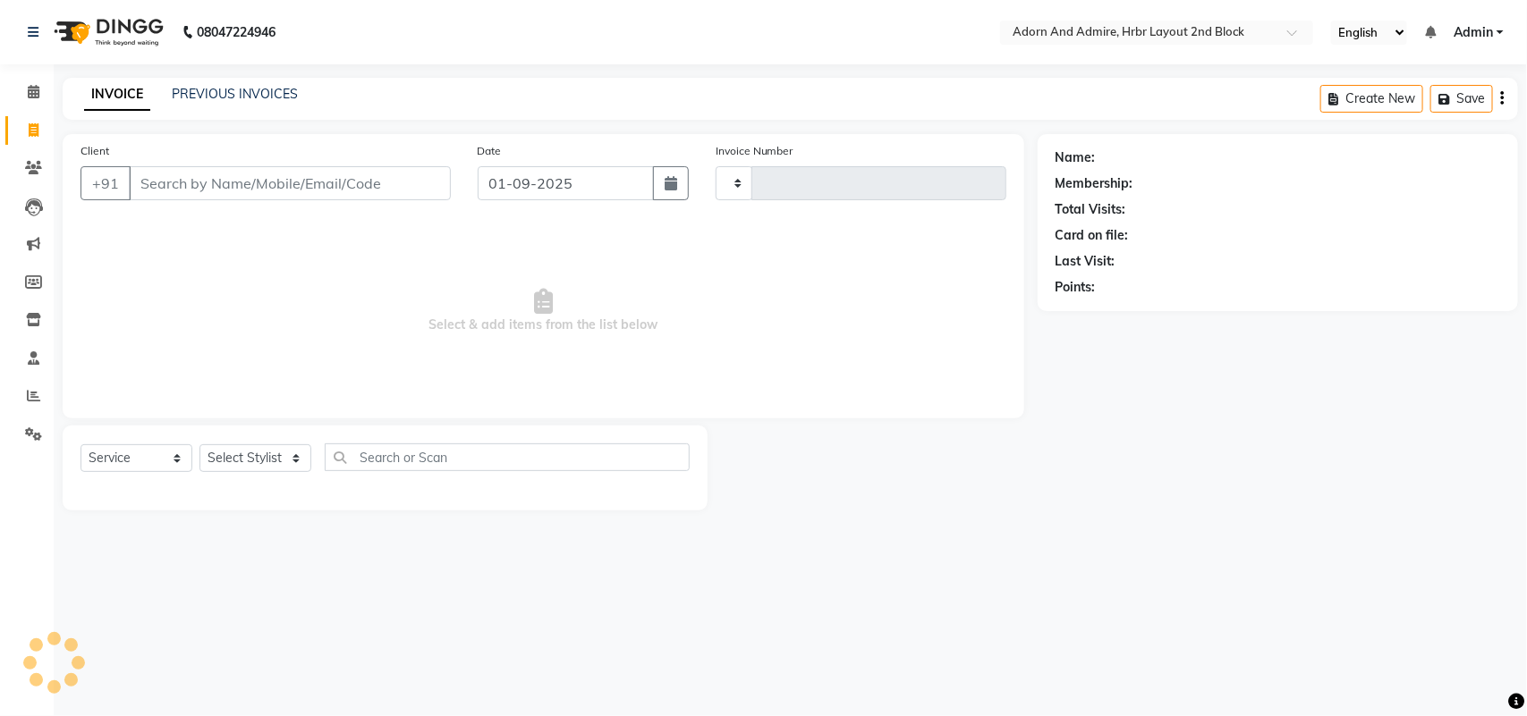
type input "2027"
select select "7203"
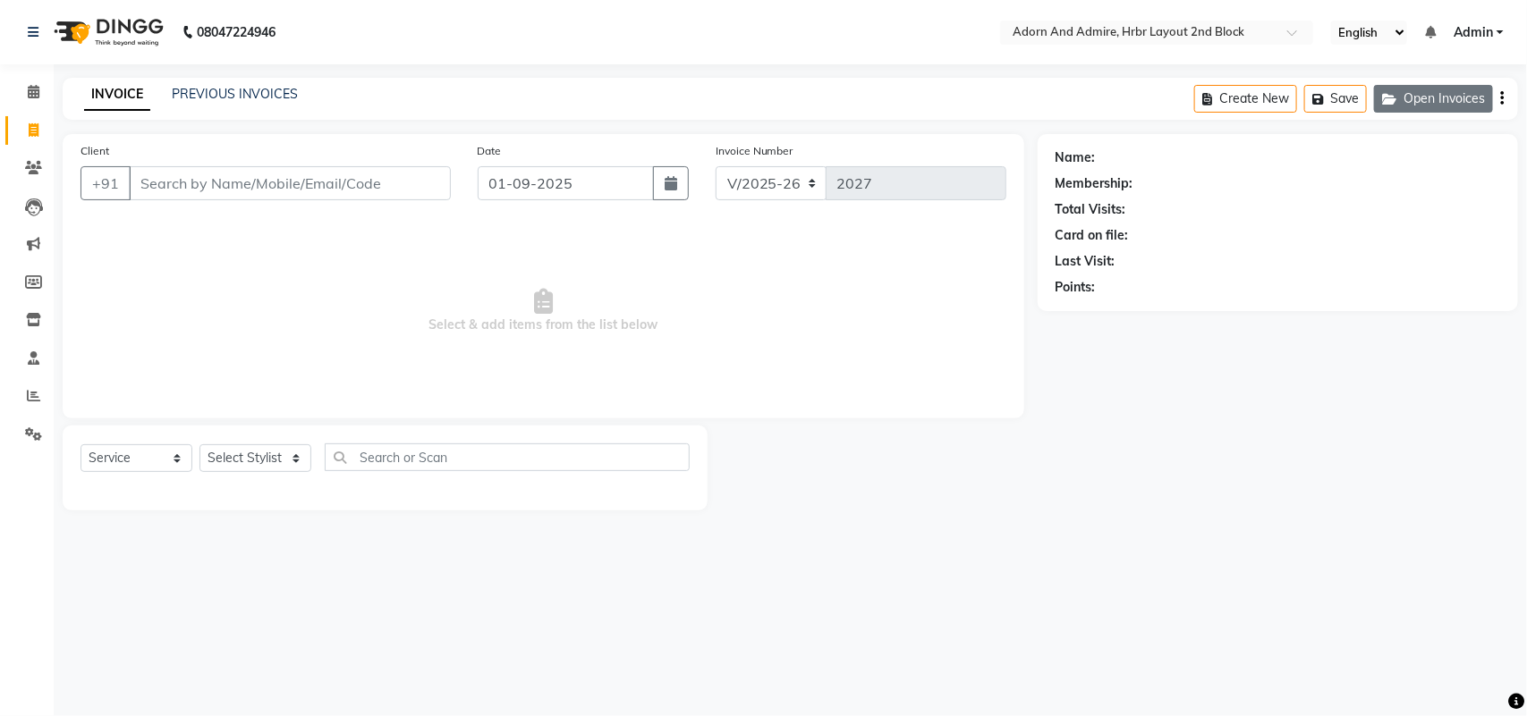
click at [1425, 94] on button "Open Invoices" at bounding box center [1433, 99] width 119 height 28
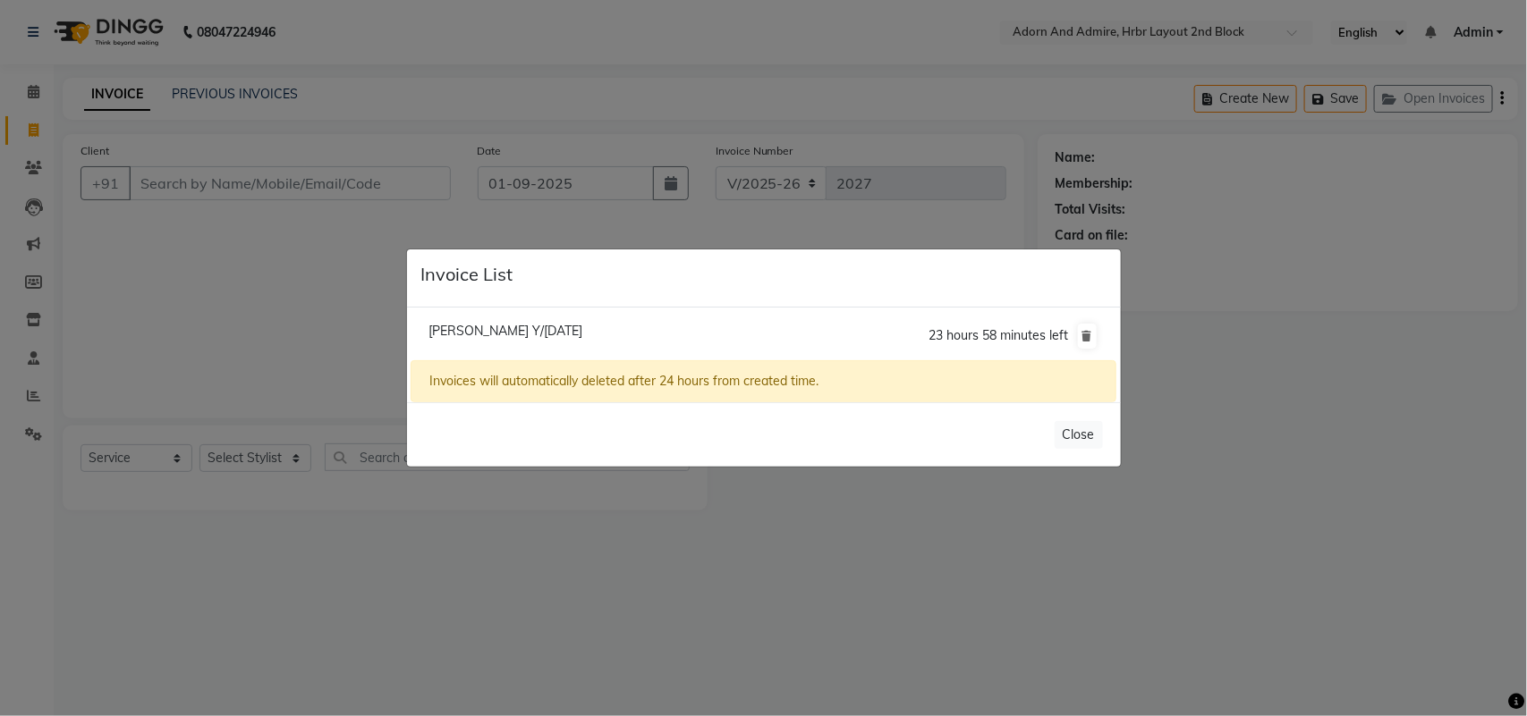
click at [1022, 1] on ngb-modal-window "Invoice List Dhanuja Y/[DATE] 23 hours 58 minutes left Invoices will automatica…" at bounding box center [763, 358] width 1527 height 716
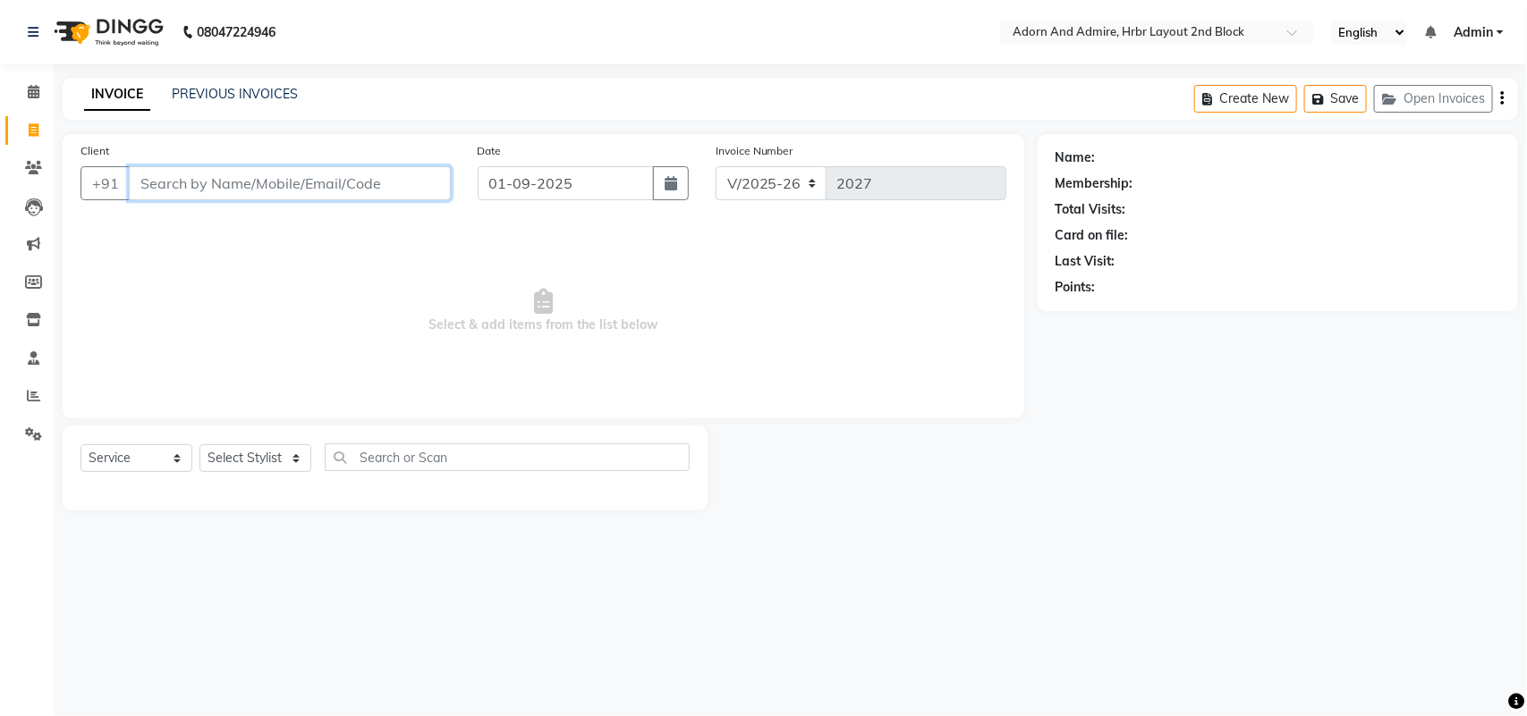
click at [275, 175] on input "Client" at bounding box center [290, 183] width 322 height 34
click at [262, 176] on input "Client" at bounding box center [290, 183] width 322 height 34
click at [266, 166] on input "Client" at bounding box center [290, 183] width 322 height 34
type input "9981969231"
click at [401, 171] on button "Add Client" at bounding box center [405, 183] width 92 height 34
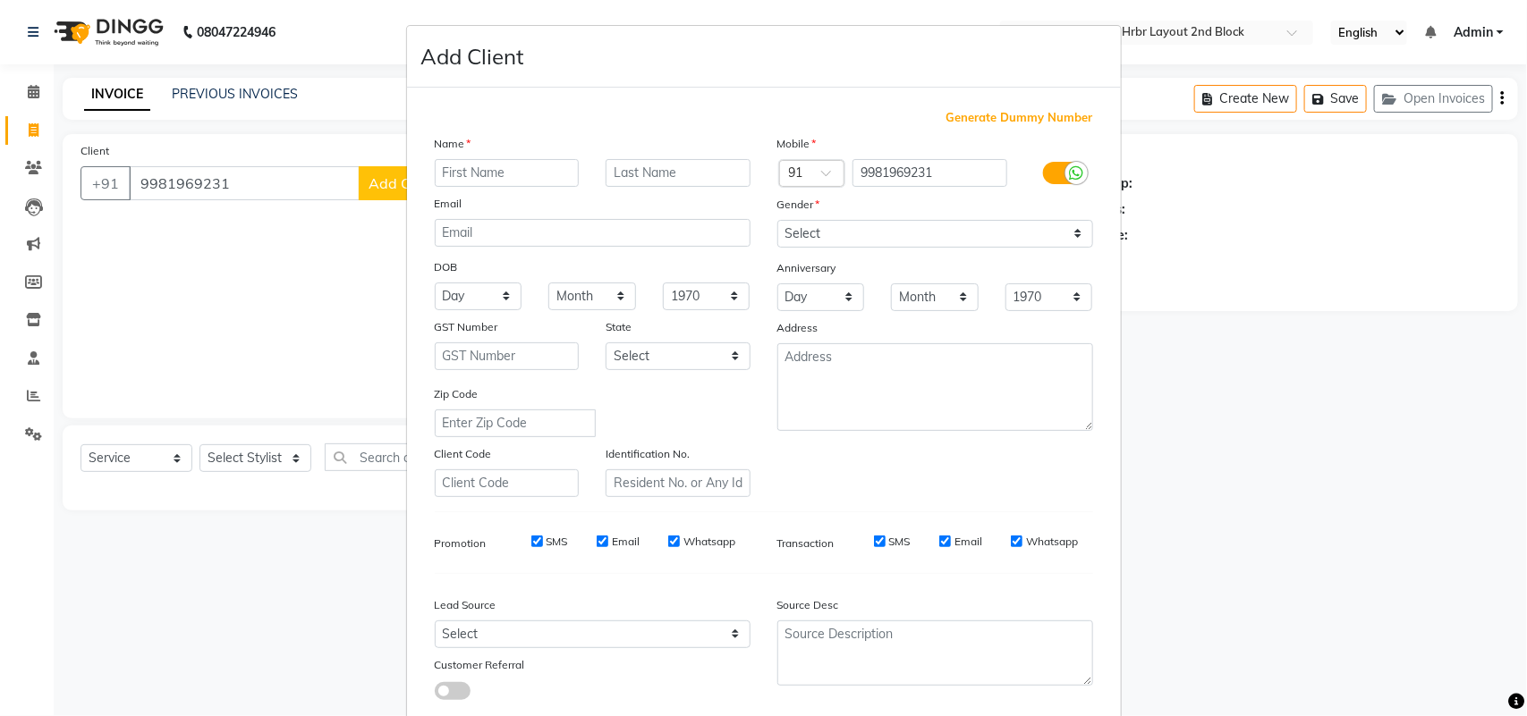
click at [517, 174] on input "text" at bounding box center [507, 173] width 145 height 28
type input "[PERSON_NAME]"
click at [850, 241] on select "Select [DEMOGRAPHIC_DATA] [DEMOGRAPHIC_DATA] Other Prefer Not To Say" at bounding box center [935, 234] width 316 height 28
select select "[DEMOGRAPHIC_DATA]"
click at [777, 220] on select "Select [DEMOGRAPHIC_DATA] [DEMOGRAPHIC_DATA] Other Prefer Not To Say" at bounding box center [935, 234] width 316 height 28
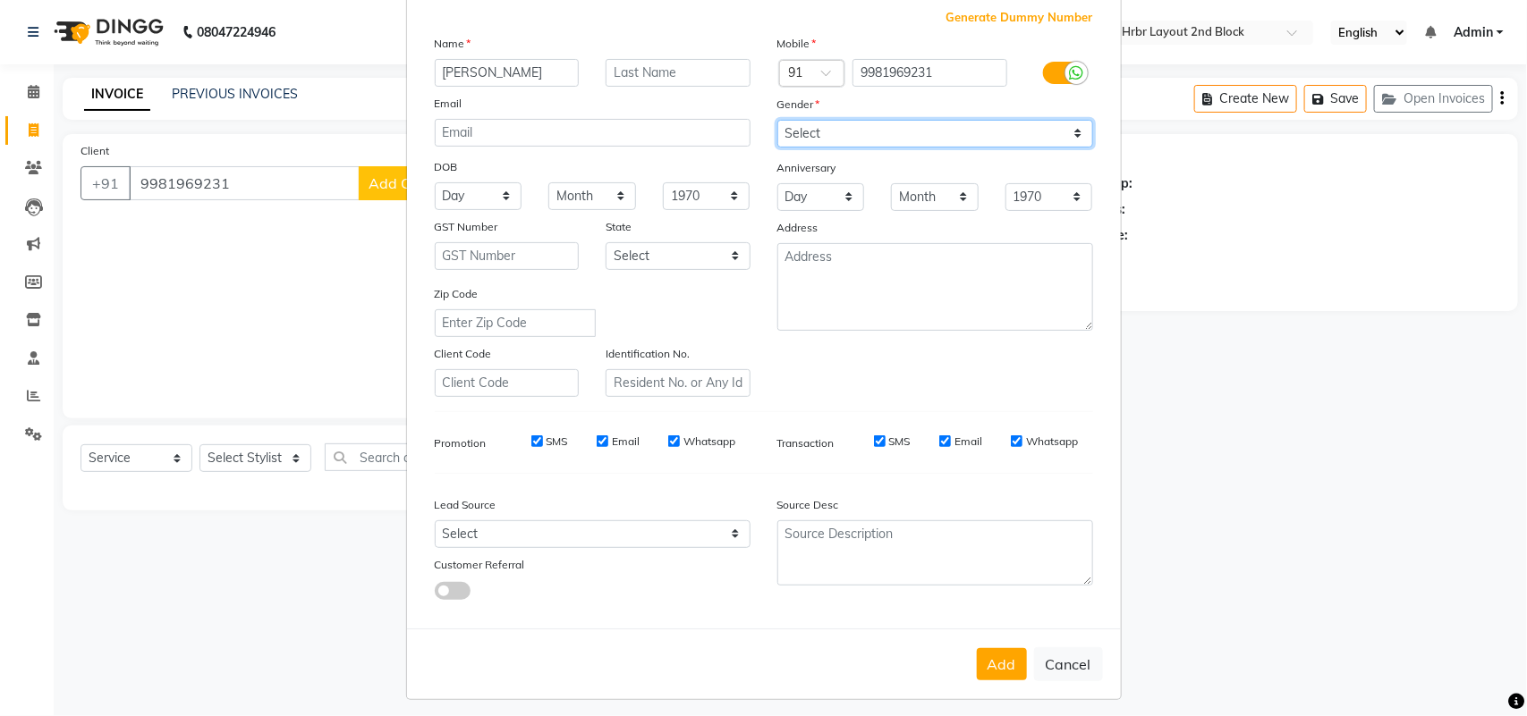
scroll to position [103, 0]
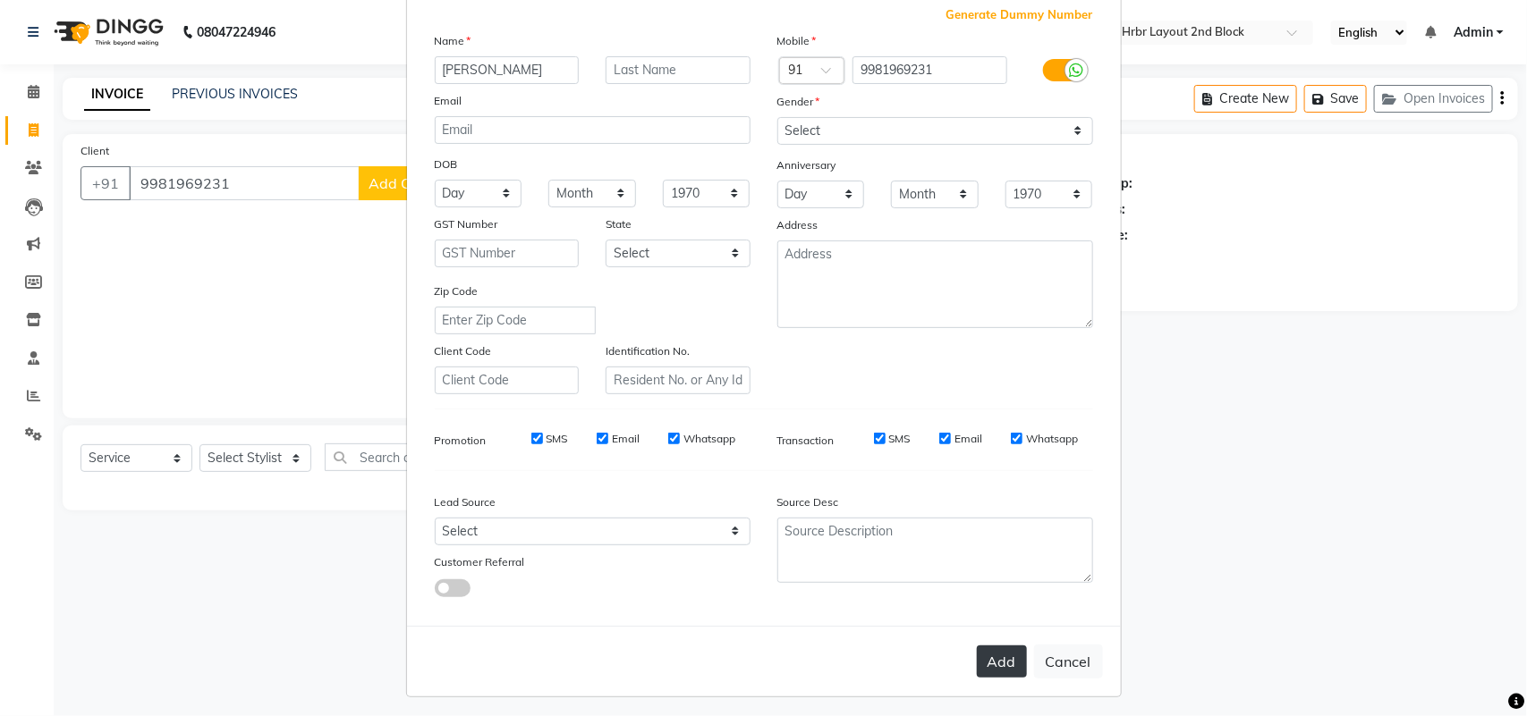
click at [994, 663] on button "Add" at bounding box center [1002, 662] width 50 height 32
select select
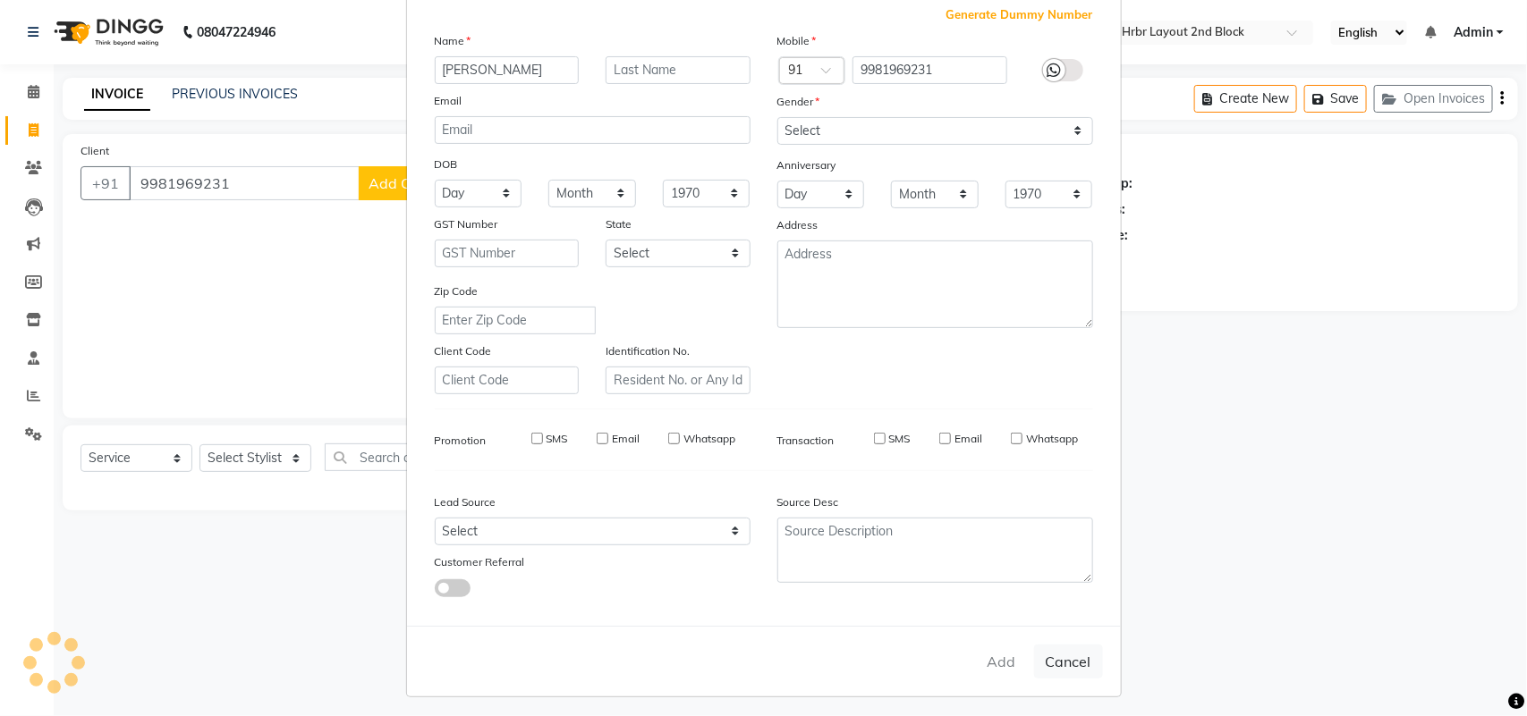
select select
checkbox input "false"
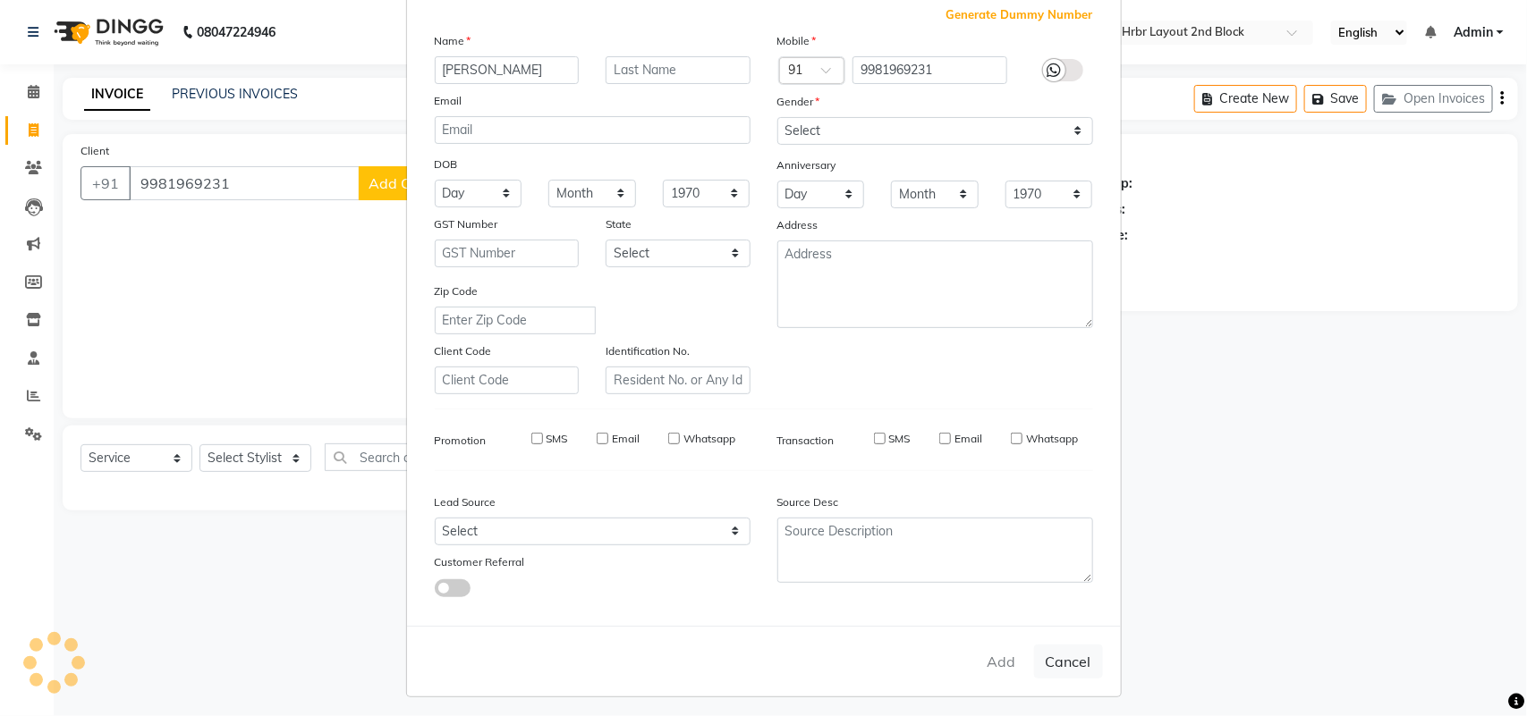
checkbox input "false"
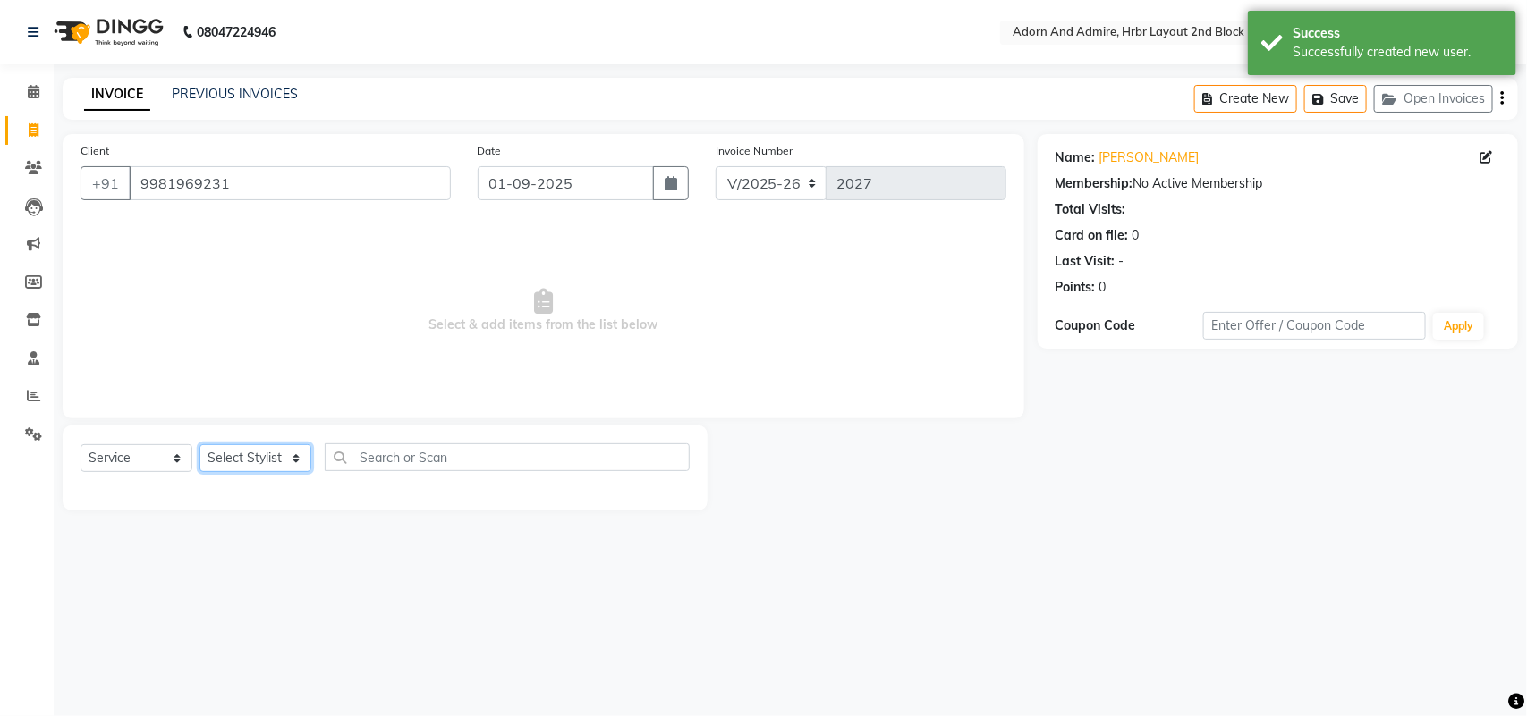
click at [217, 453] on select "Select Stylist ajay [PERSON_NAME] [PERSON_NAME] [PERSON_NAME] [PERSON_NAME] [PE…" at bounding box center [255, 458] width 112 height 28
select select "61720"
click at [199, 444] on select "Select Stylist ajay [PERSON_NAME] [PERSON_NAME] [PERSON_NAME] [PERSON_NAME] [PE…" at bounding box center [255, 458] width 112 height 28
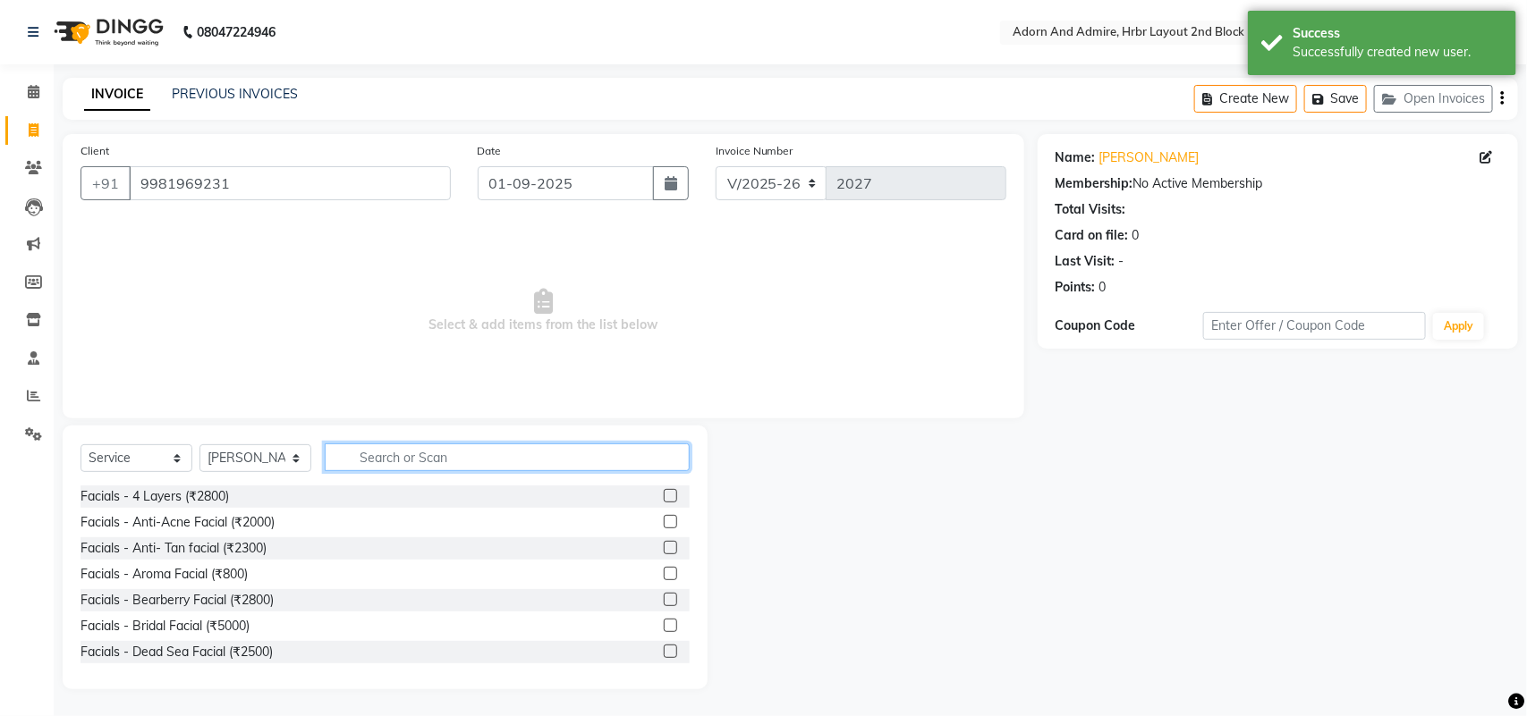
click at [441, 470] on input "text" at bounding box center [507, 458] width 365 height 28
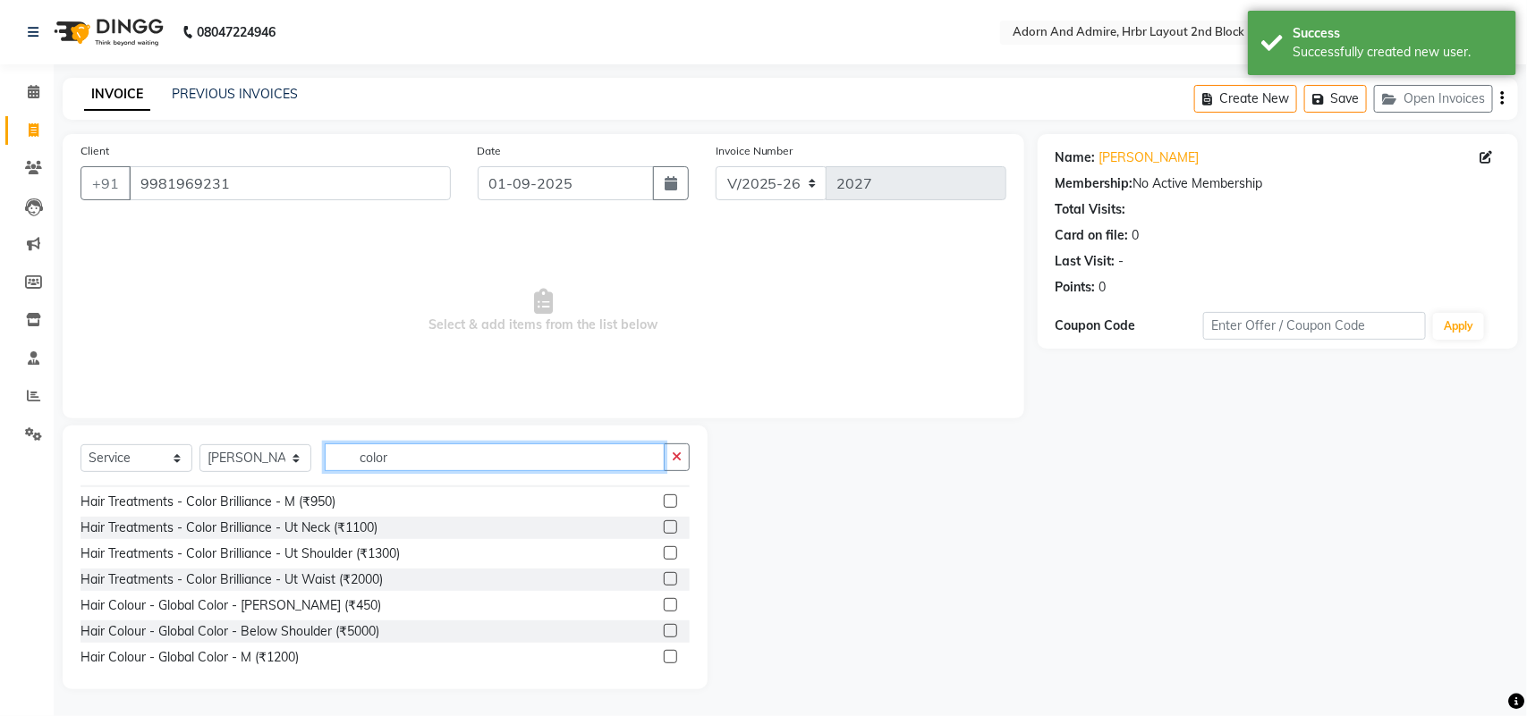
scroll to position [183, 0]
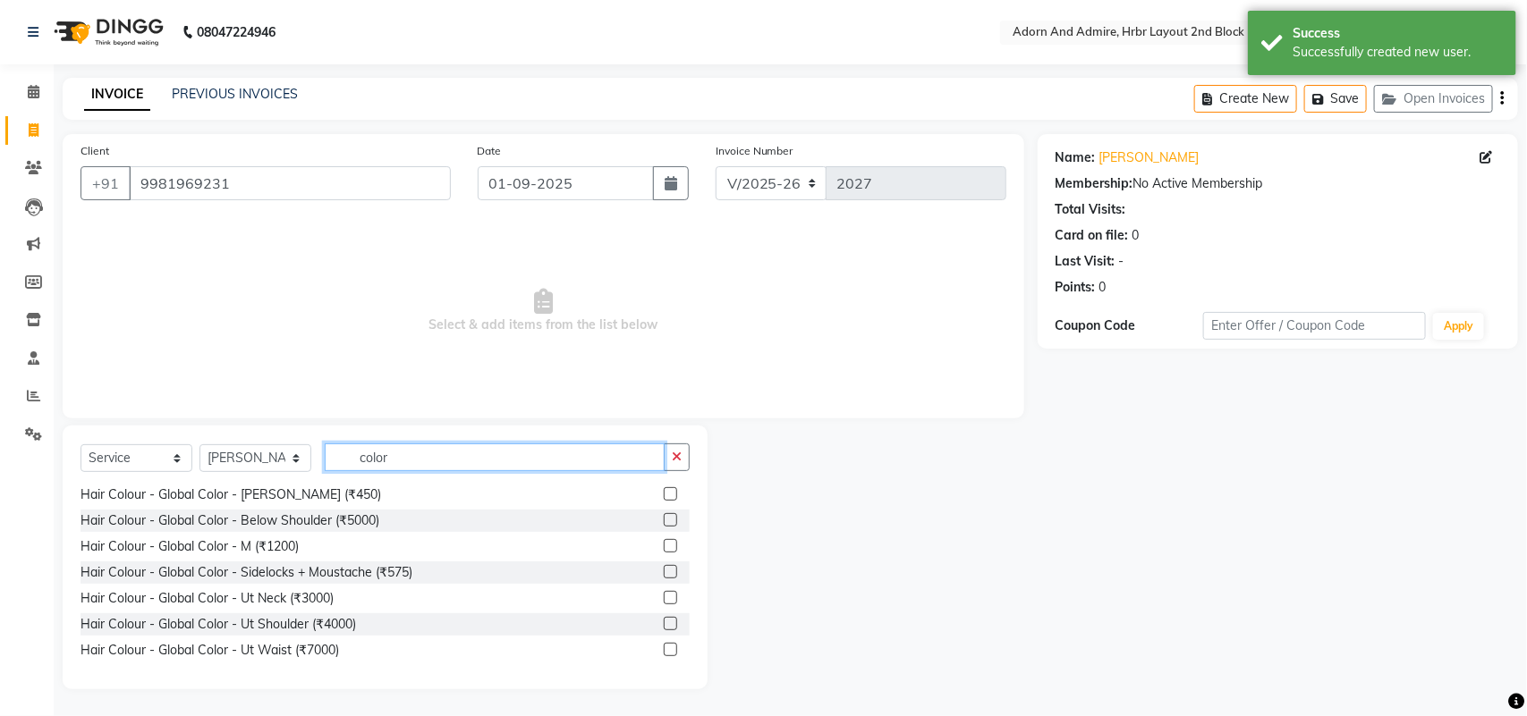
type input "color"
drag, startPoint x: 401, startPoint y: 426, endPoint x: 408, endPoint y: 450, distance: 25.2
click at [402, 426] on div "Select Service Product Membership Package Voucher Prepaid Gift Card Select Styl…" at bounding box center [385, 558] width 645 height 264
drag, startPoint x: 408, startPoint y: 450, endPoint x: 317, endPoint y: 459, distance: 90.8
click at [317, 459] on div "Select Service Product Membership Package Voucher Prepaid Gift Card Select Styl…" at bounding box center [384, 465] width 609 height 42
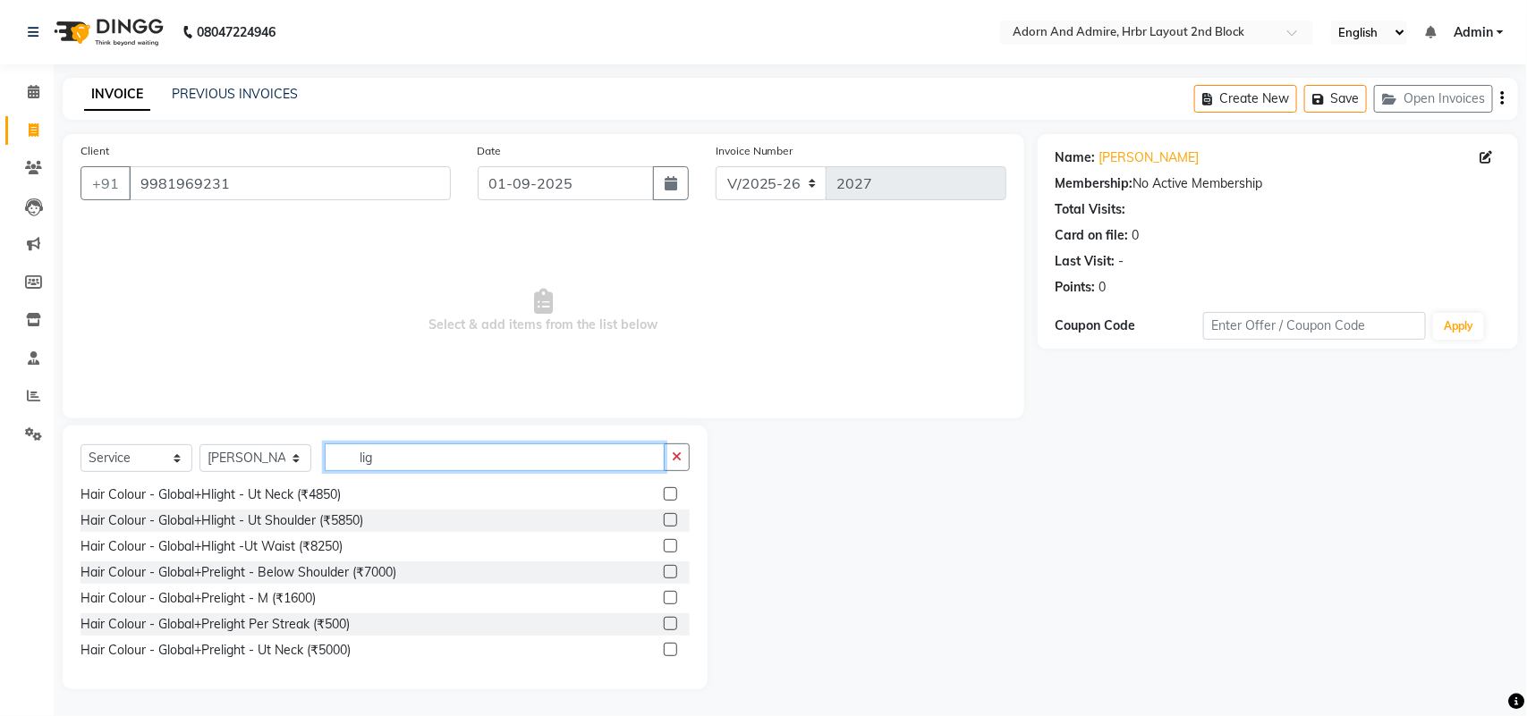
drag, startPoint x: 358, startPoint y: 444, endPoint x: 310, endPoint y: 443, distance: 47.4
click at [311, 444] on div "Select Service Product Membership Package Voucher Prepaid Gift Card Select Styl…" at bounding box center [384, 465] width 609 height 42
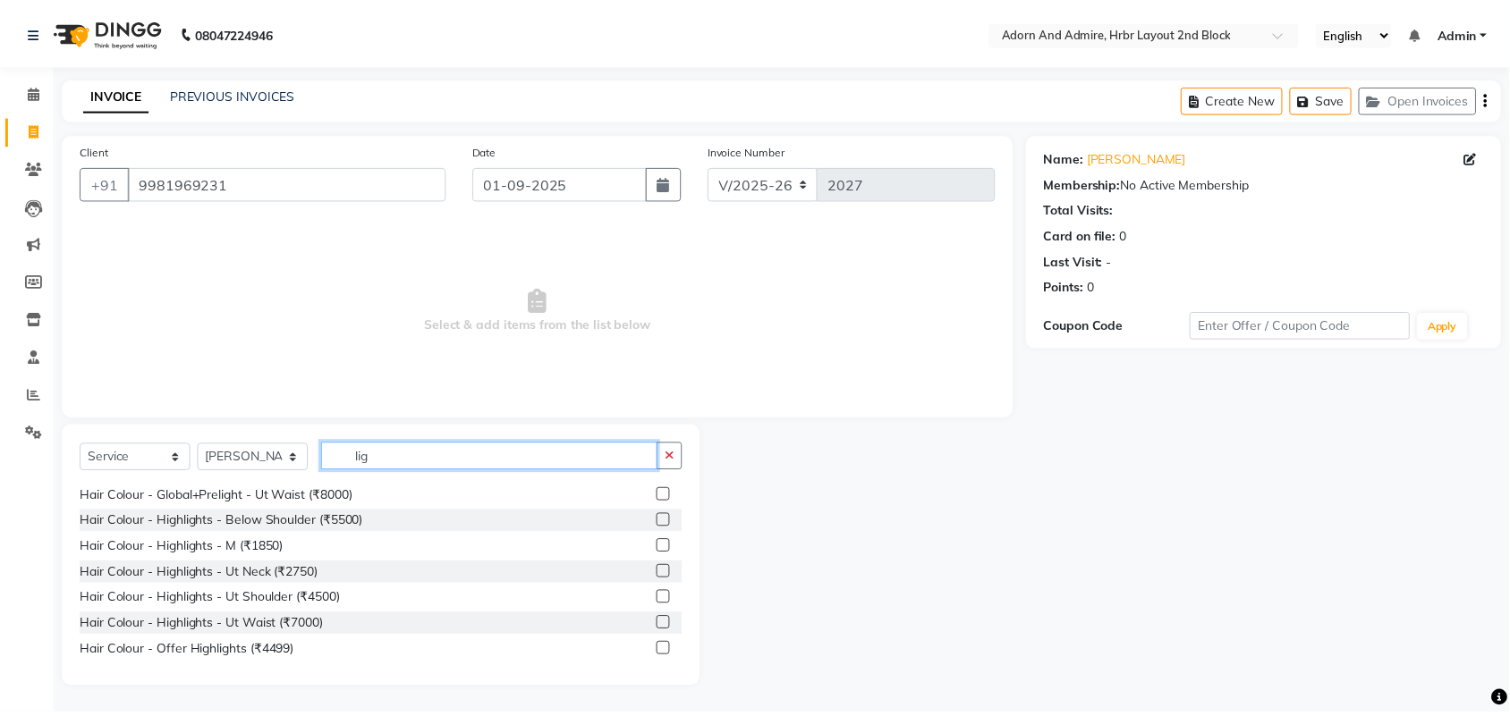
scroll to position [391, 0]
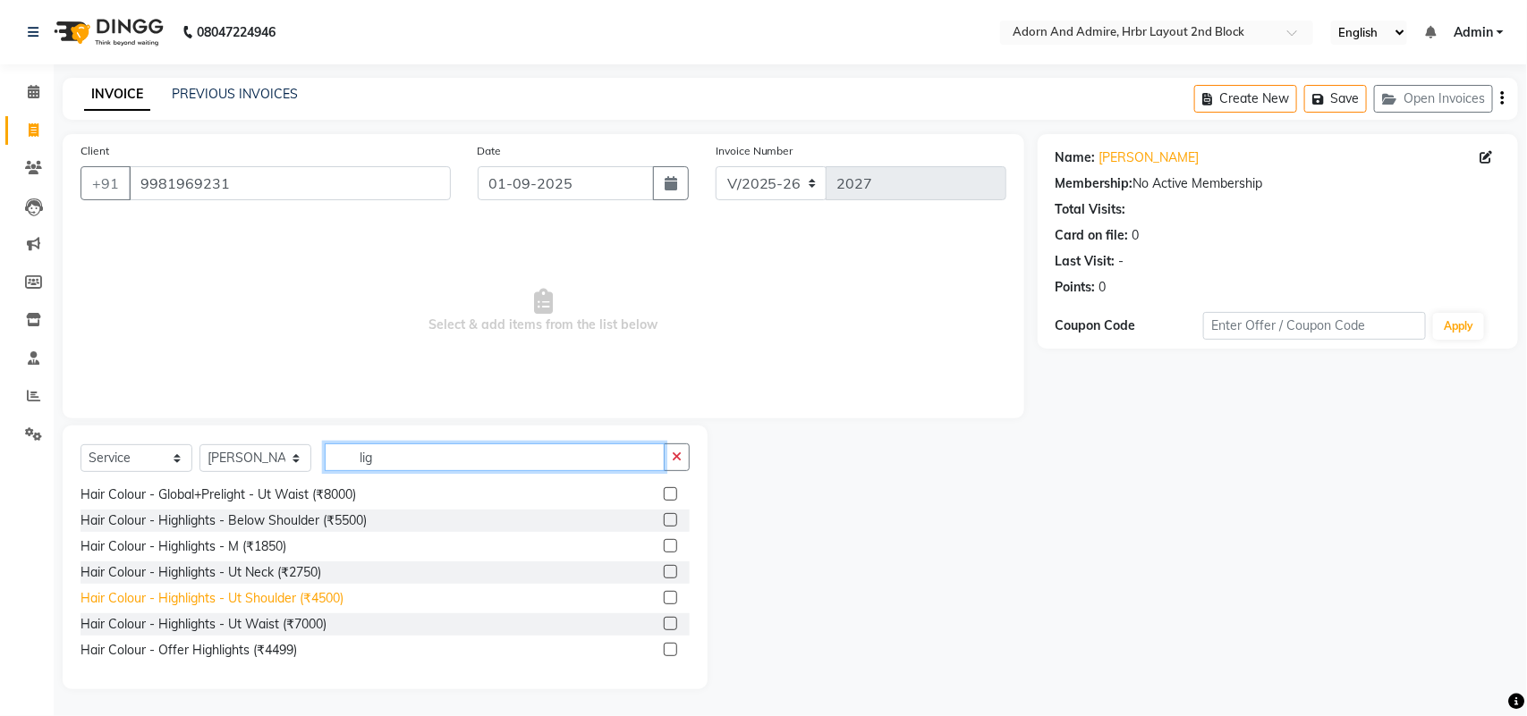
type input "lig"
click at [318, 590] on div "Hair Colour - Highlights - Ut Shoulder (₹4500)" at bounding box center [211, 598] width 263 height 19
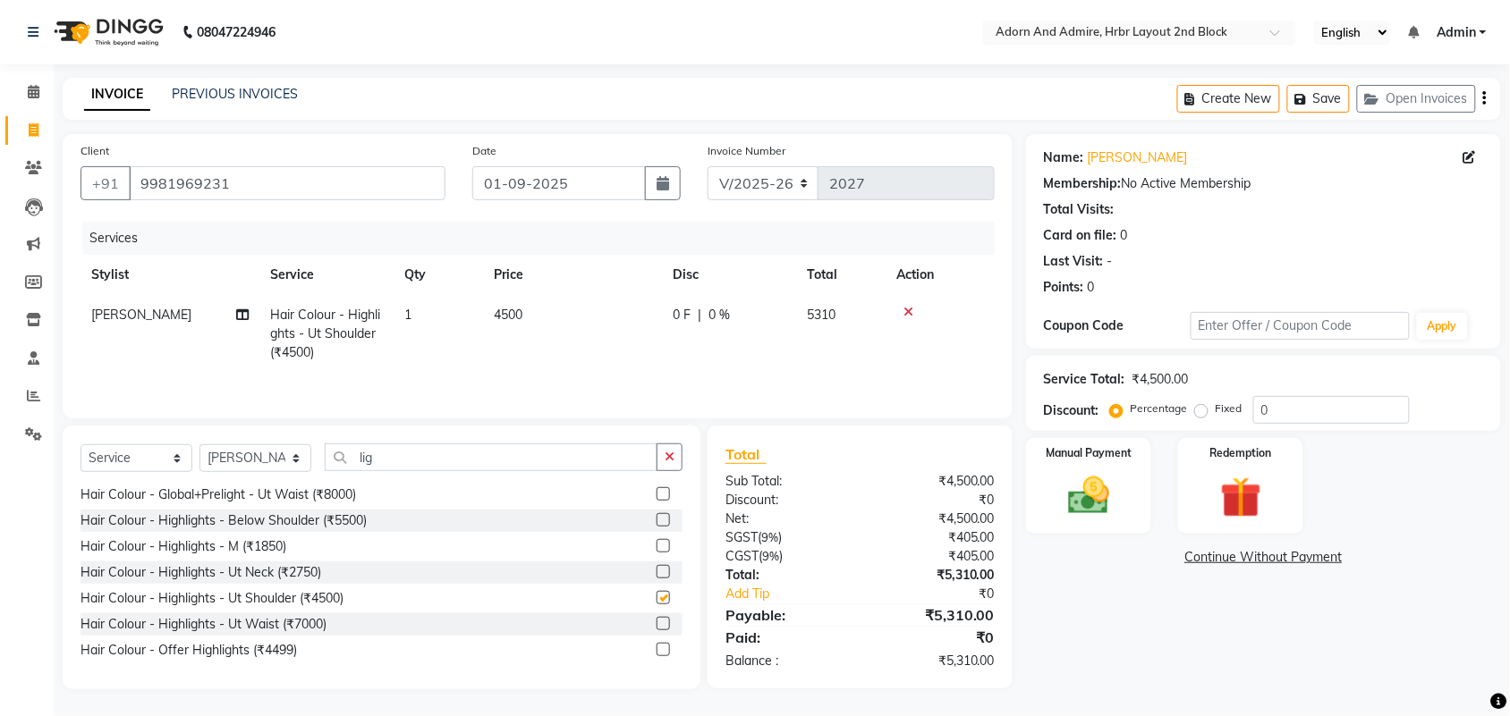
checkbox input "false"
click at [560, 296] on td "4500" at bounding box center [572, 334] width 179 height 78
select select "61720"
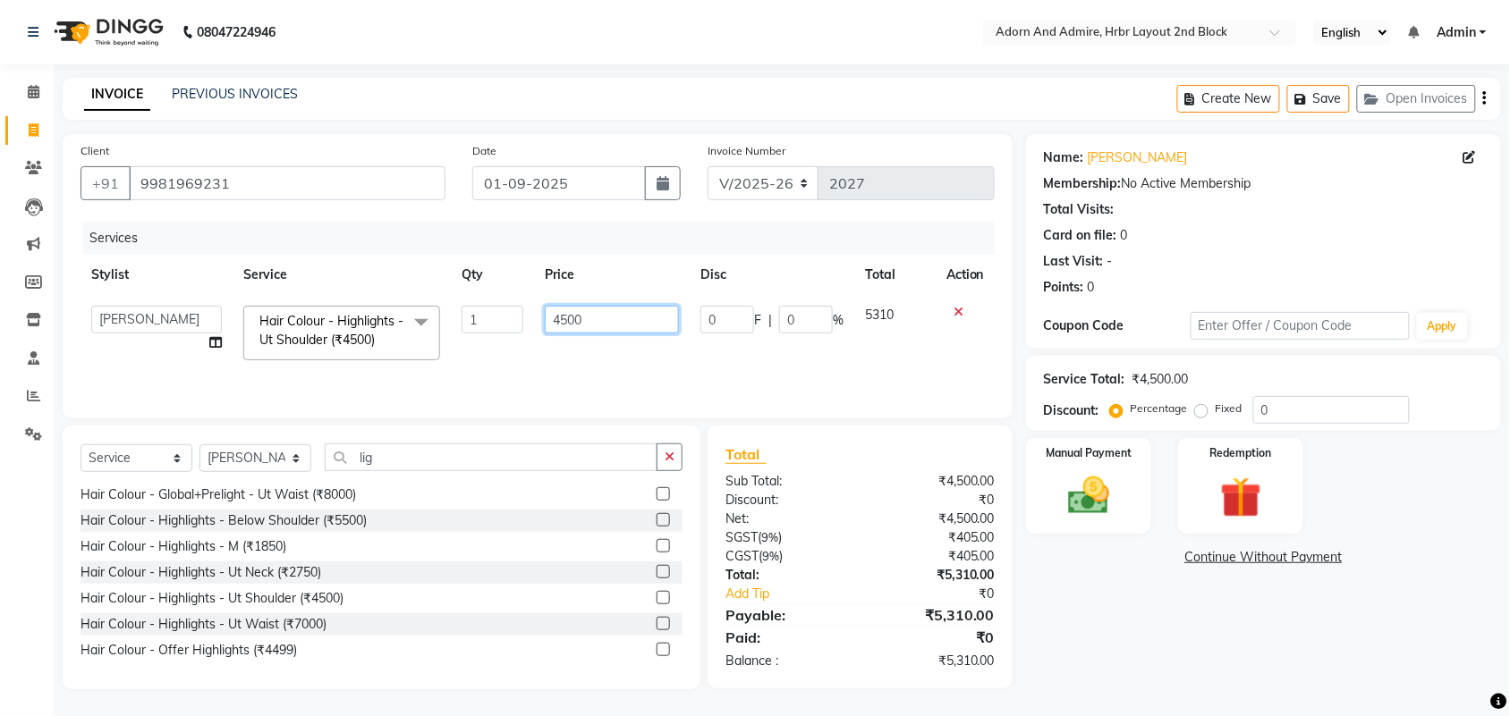
drag, startPoint x: 599, startPoint y: 311, endPoint x: 516, endPoint y: 315, distance: 83.2
click at [516, 315] on tr "ajay ALEXX anusiya [PERSON_NAME] [PERSON_NAME] [PERSON_NAME] [PERSON_NAME] Hair…" at bounding box center [537, 333] width 914 height 76
type input "7500"
click at [1194, 622] on div "Name: [PERSON_NAME] Membership: No Active Membership Total Visits: Card on file…" at bounding box center [1270, 411] width 488 height 555
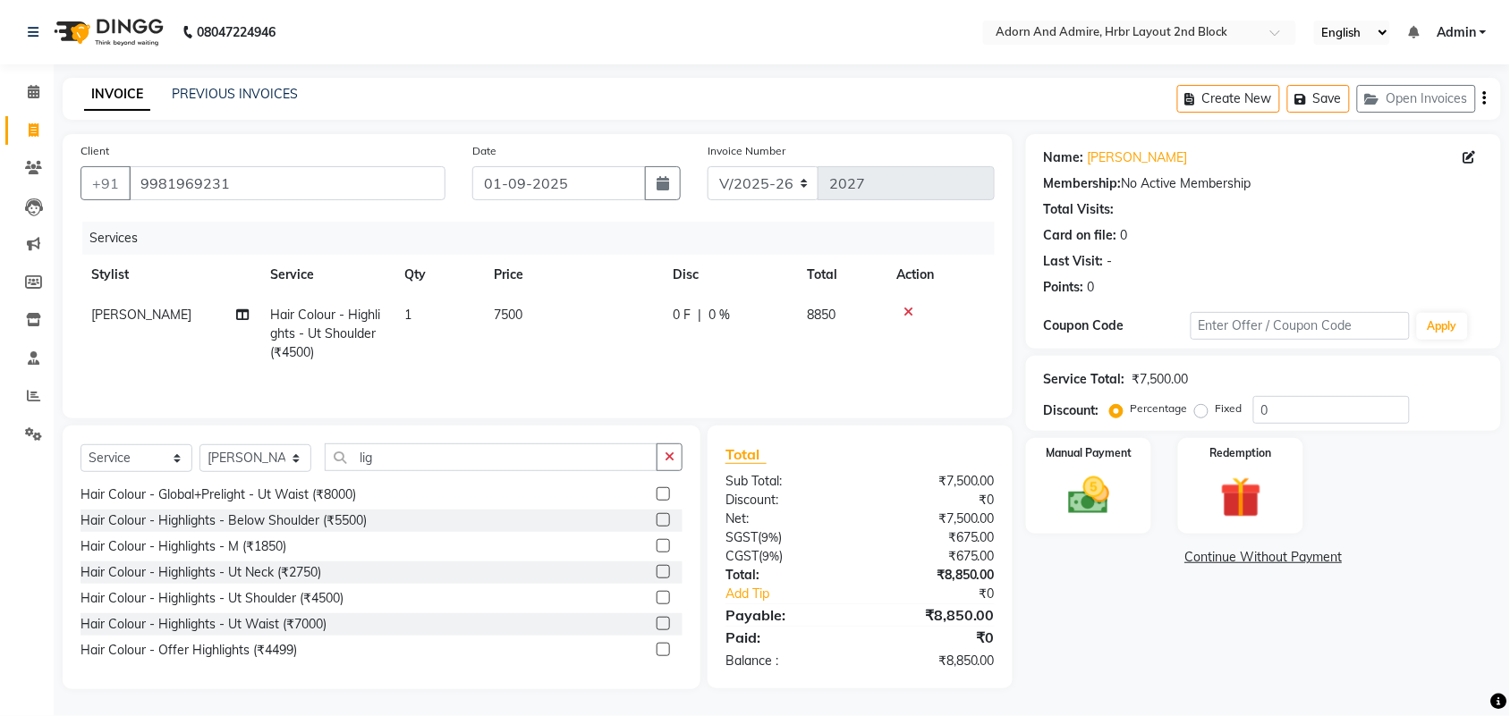
click at [588, 333] on td "7500" at bounding box center [572, 334] width 179 height 78
select select "61720"
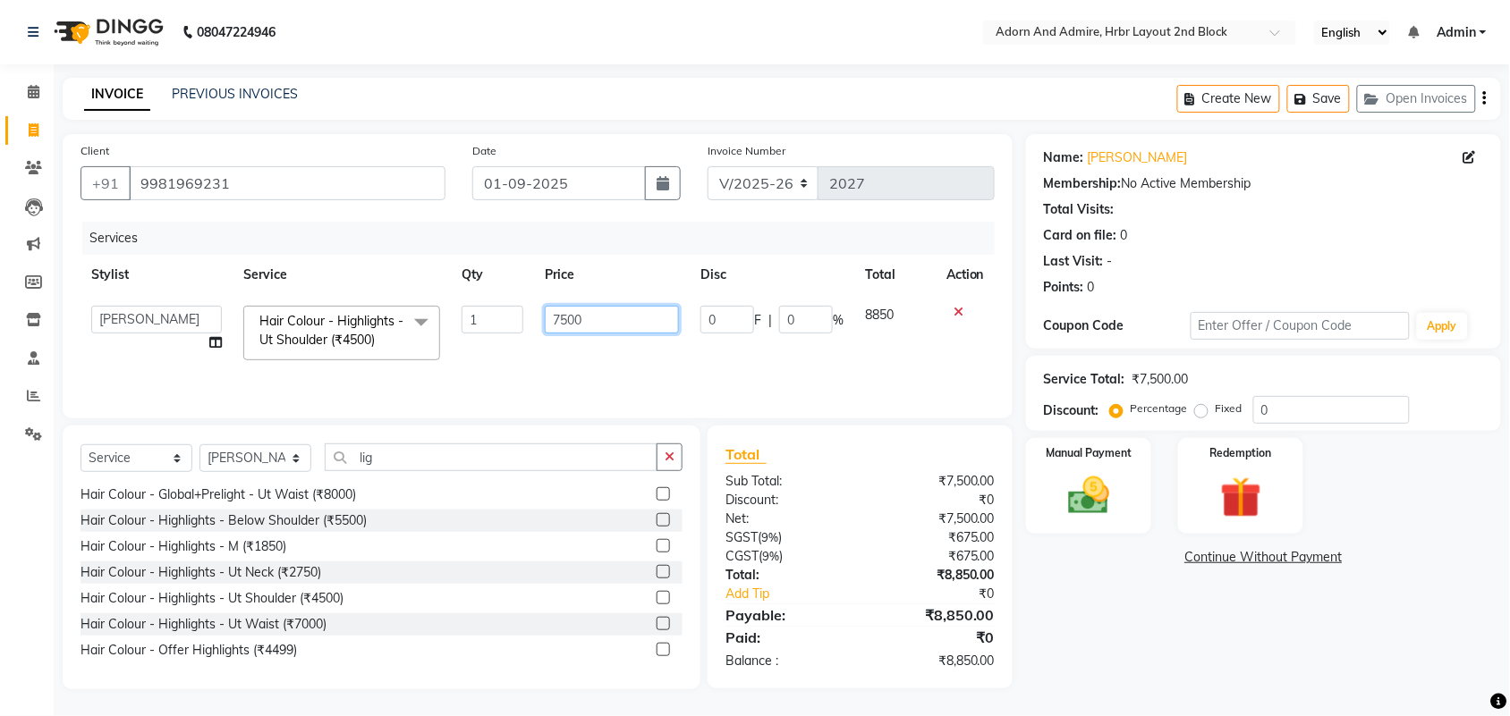
click at [602, 320] on input "7500" at bounding box center [612, 320] width 134 height 28
type input "7"
type input "7300"
click at [1197, 614] on div "Name: [PERSON_NAME] Membership: No Active Membership Total Visits: Card on file…" at bounding box center [1270, 411] width 488 height 555
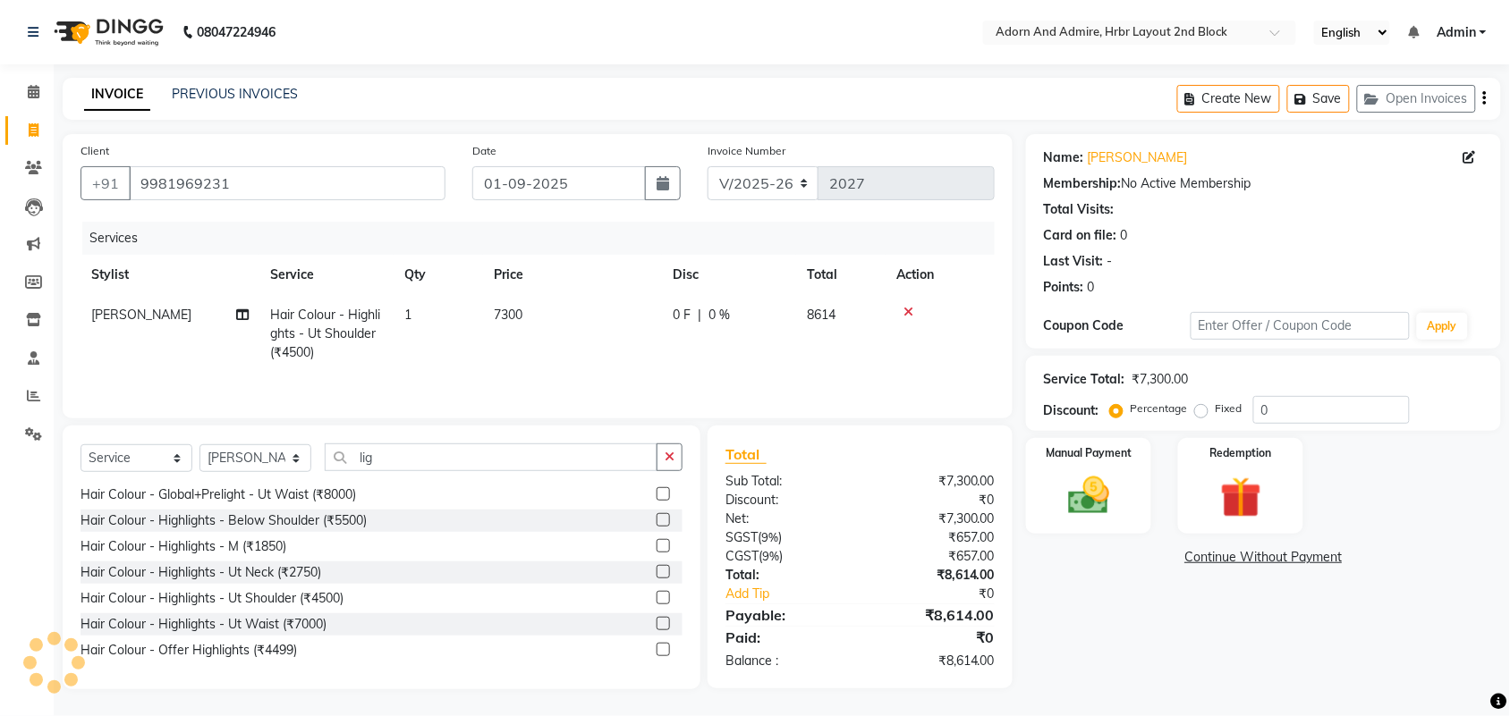
click at [588, 316] on td "7300" at bounding box center [572, 334] width 179 height 78
select select "61720"
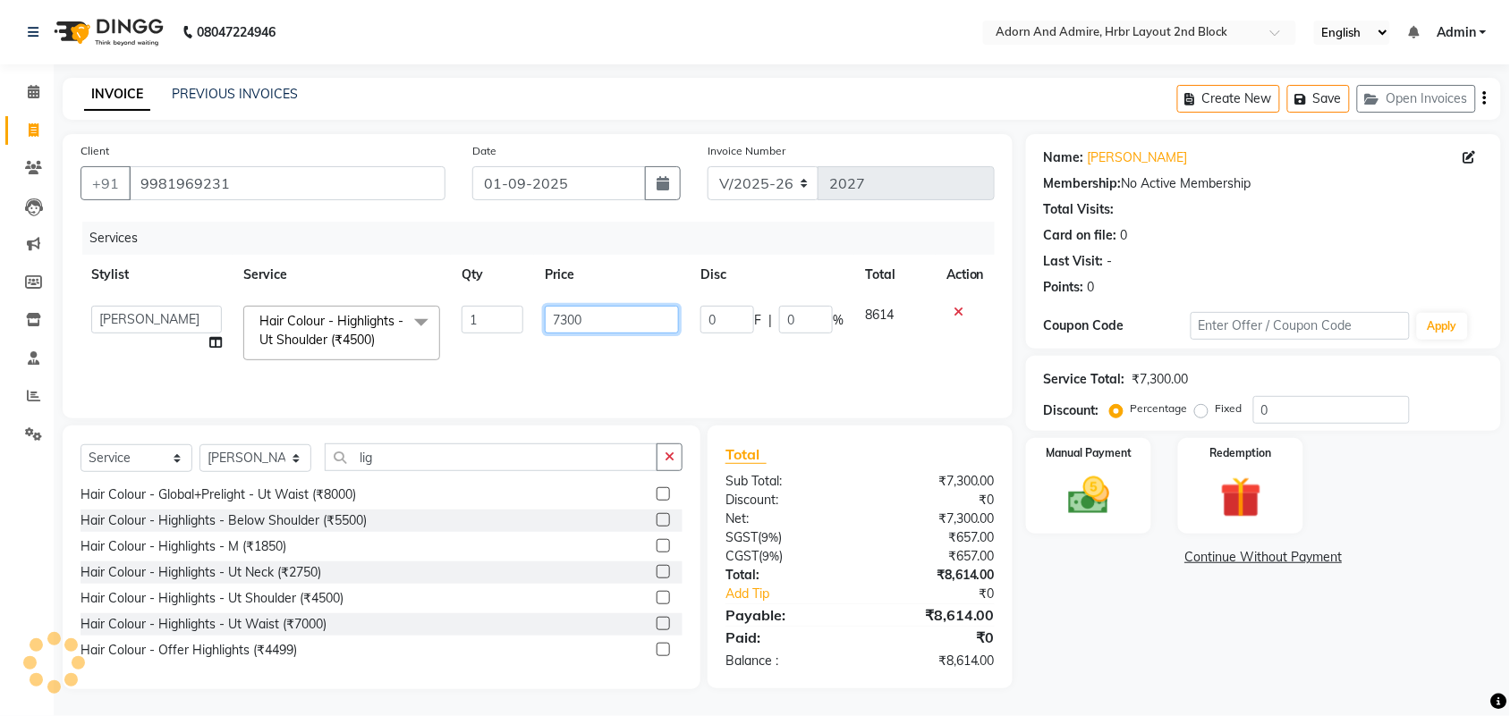
click at [595, 315] on input "7300" at bounding box center [612, 320] width 134 height 28
type input "7200"
click at [1190, 673] on div "Name: [PERSON_NAME] Membership: No Active Membership Total Visits: Card on file…" at bounding box center [1270, 411] width 488 height 555
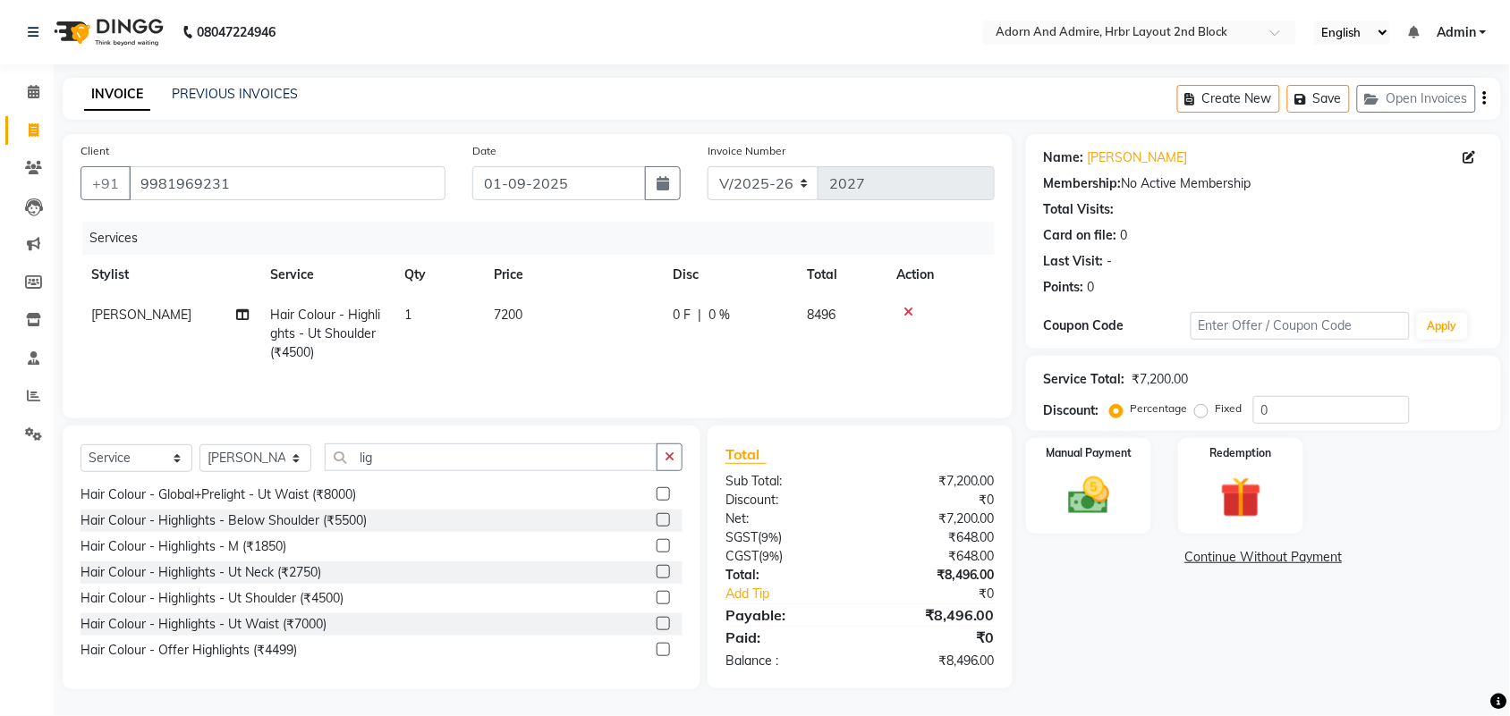
click at [563, 304] on td "7200" at bounding box center [572, 334] width 179 height 78
select select "61720"
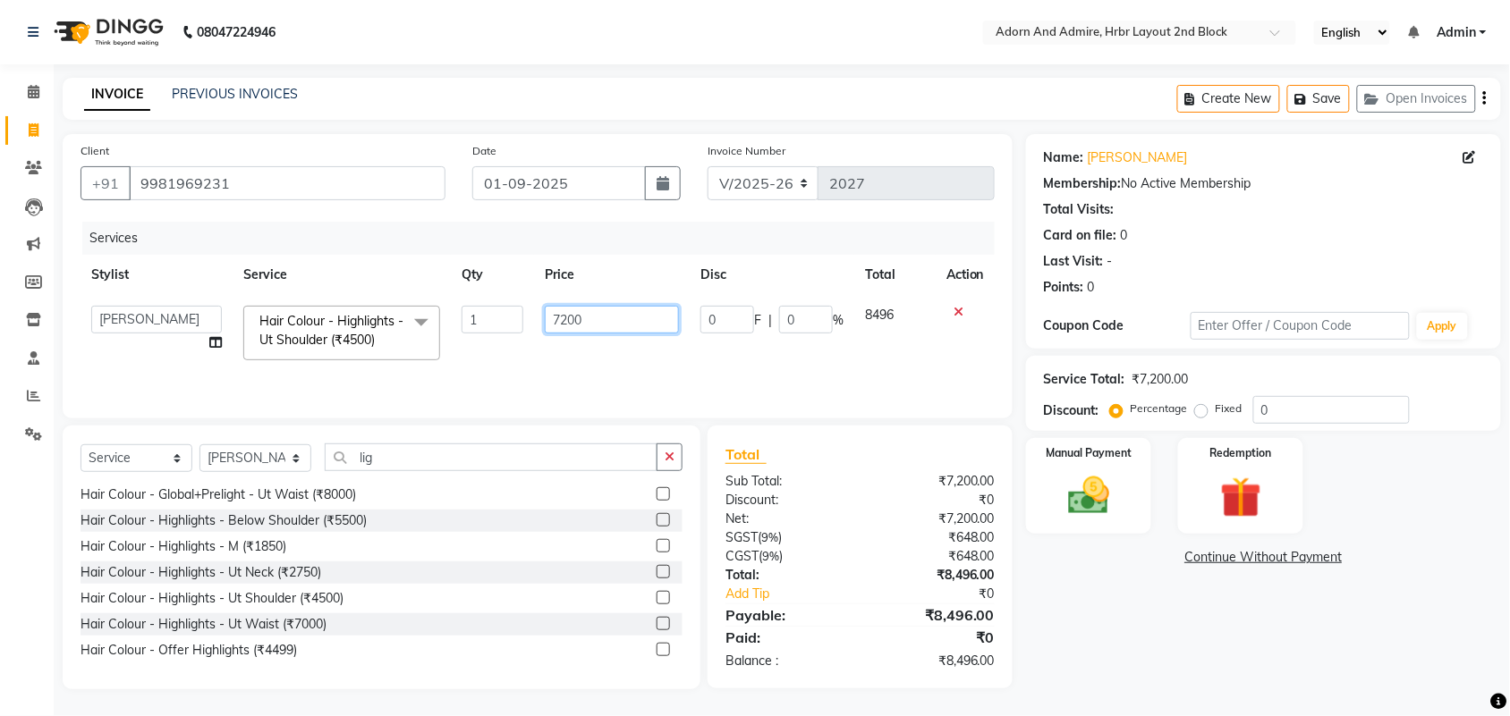
click at [568, 313] on input "7200" at bounding box center [612, 320] width 134 height 28
click at [645, 327] on input "7200" at bounding box center [612, 320] width 134 height 28
type input "7204"
click at [1197, 637] on div "Name: [PERSON_NAME] Membership: No Active Membership Total Visits: Card on file…" at bounding box center [1270, 411] width 488 height 555
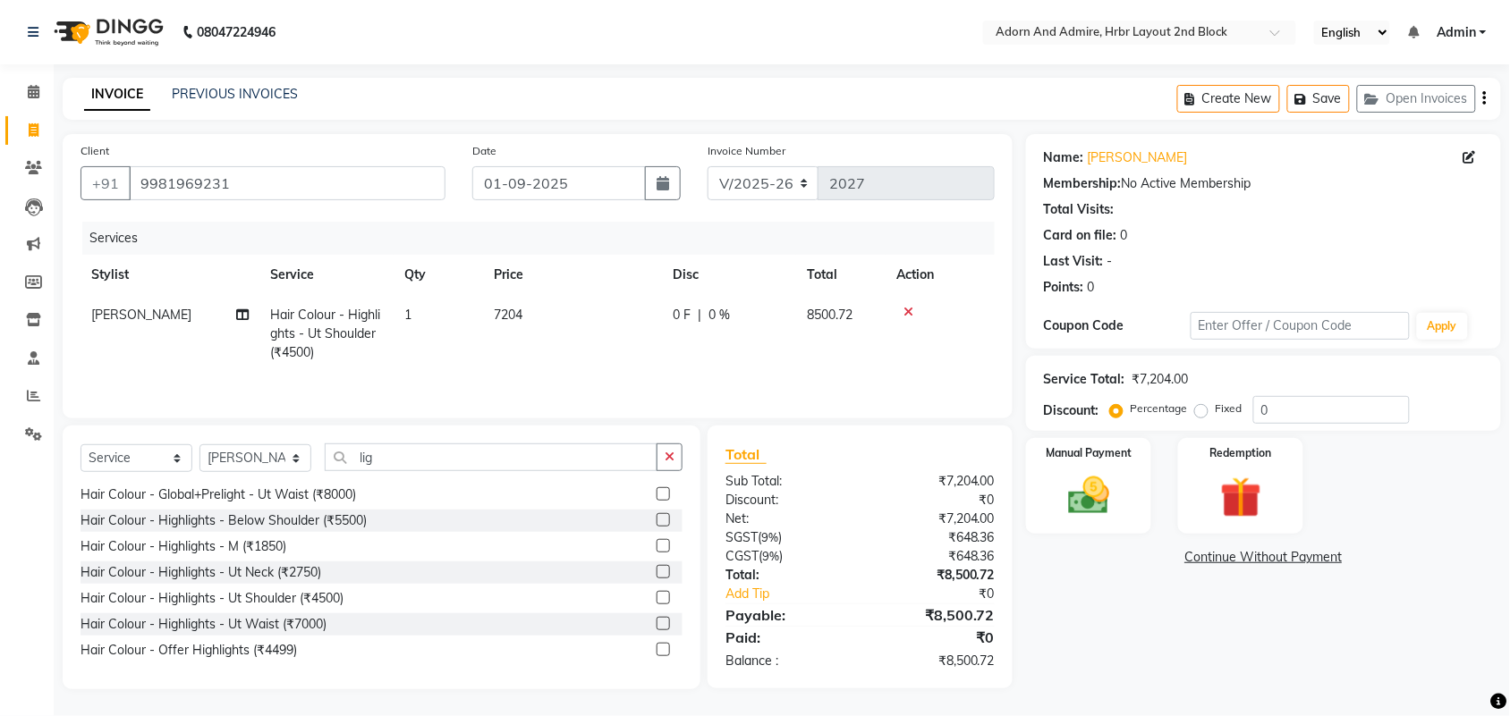
click at [611, 295] on td "7204" at bounding box center [572, 334] width 179 height 78
select select "61720"
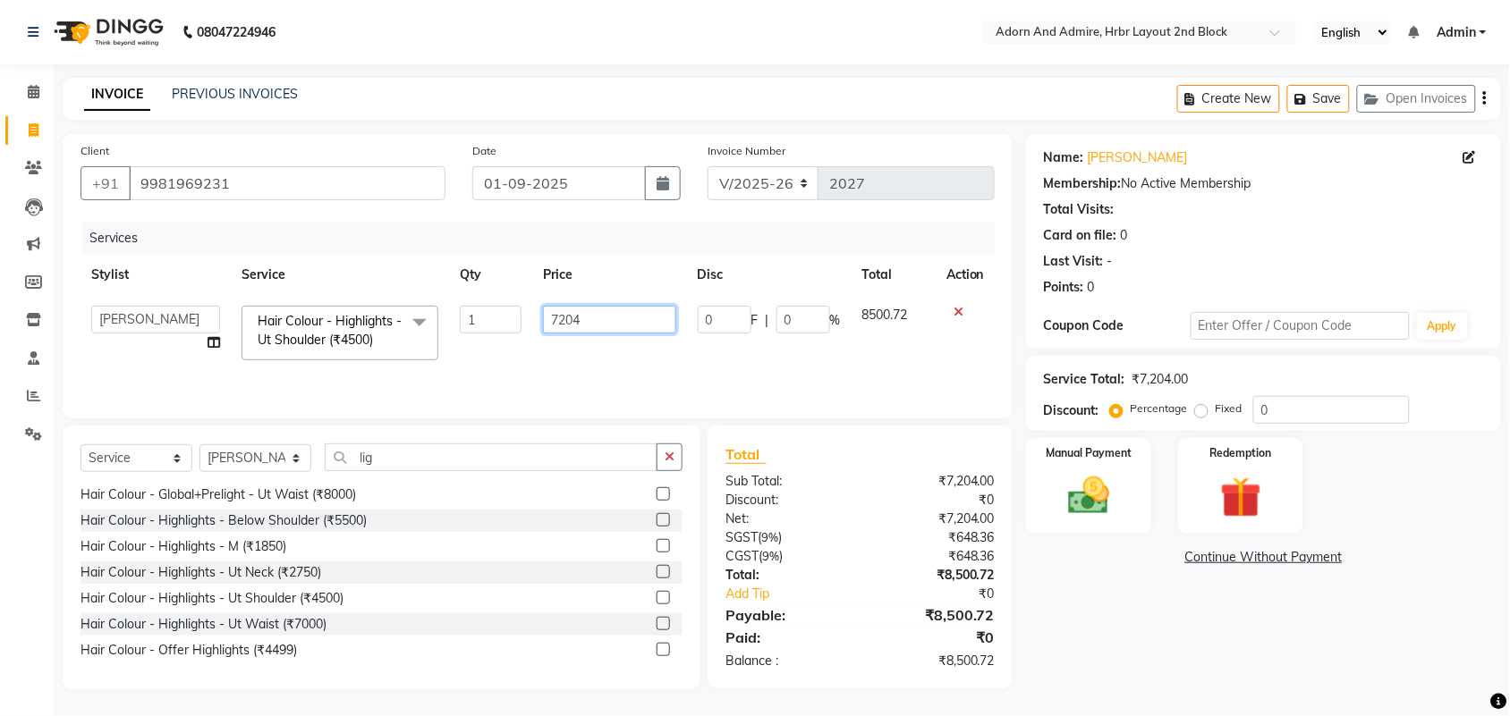
click at [638, 318] on input "7204" at bounding box center [609, 320] width 133 height 28
type input "7203.5"
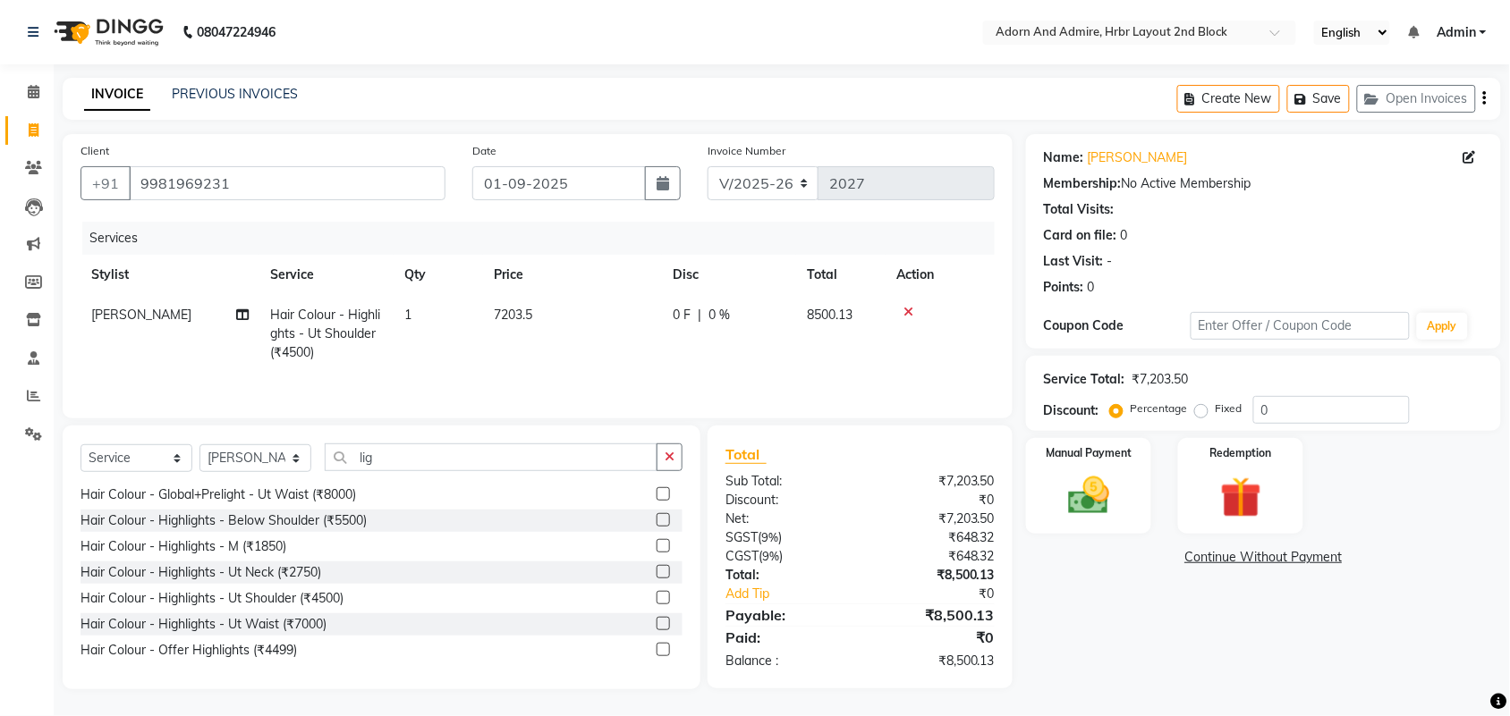
drag, startPoint x: 1273, startPoint y: 658, endPoint x: 1243, endPoint y: 638, distance: 36.0
click at [1271, 658] on div "Name: [PERSON_NAME] Membership: No Active Membership Total Visits: Card on file…" at bounding box center [1270, 411] width 488 height 555
click at [1080, 487] on img at bounding box center [1088, 495] width 70 height 49
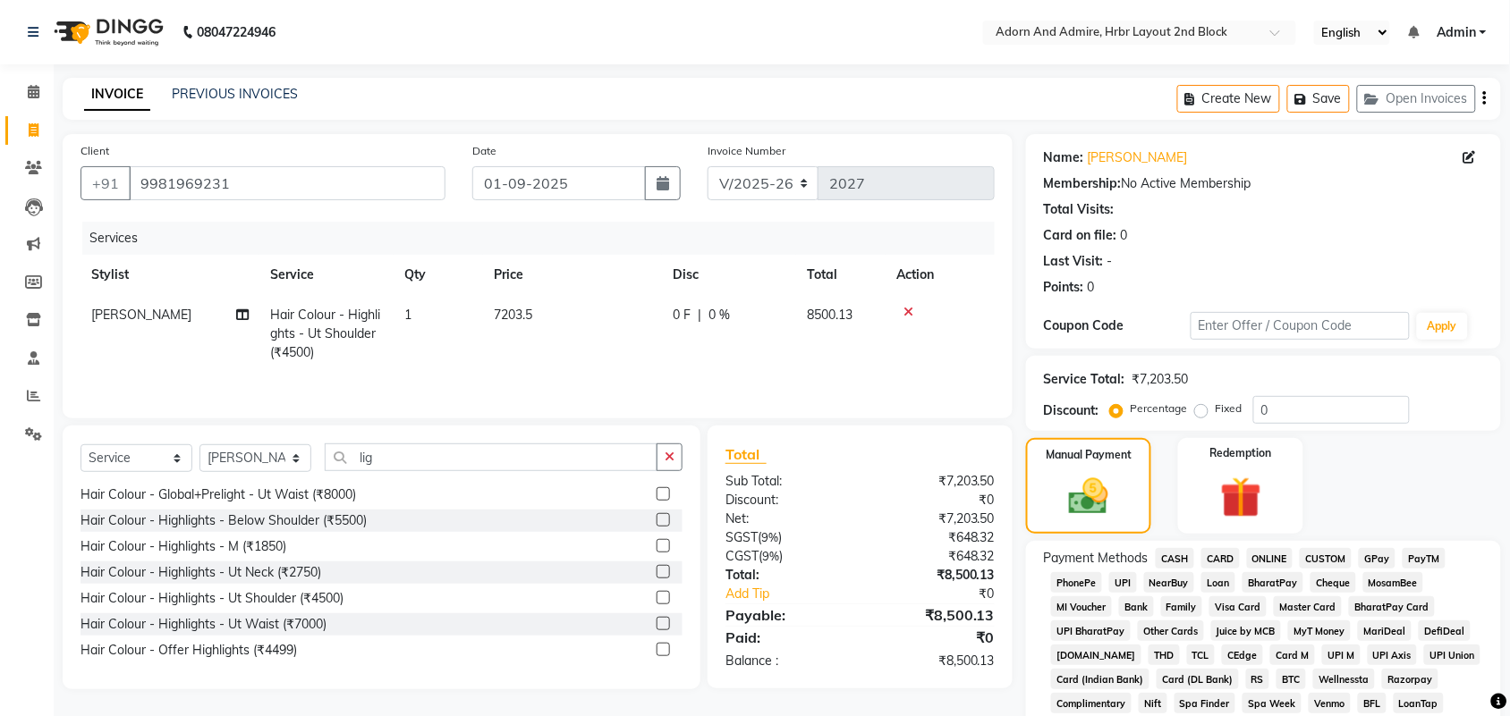
click at [1371, 554] on span "GPay" at bounding box center [1376, 558] width 37 height 21
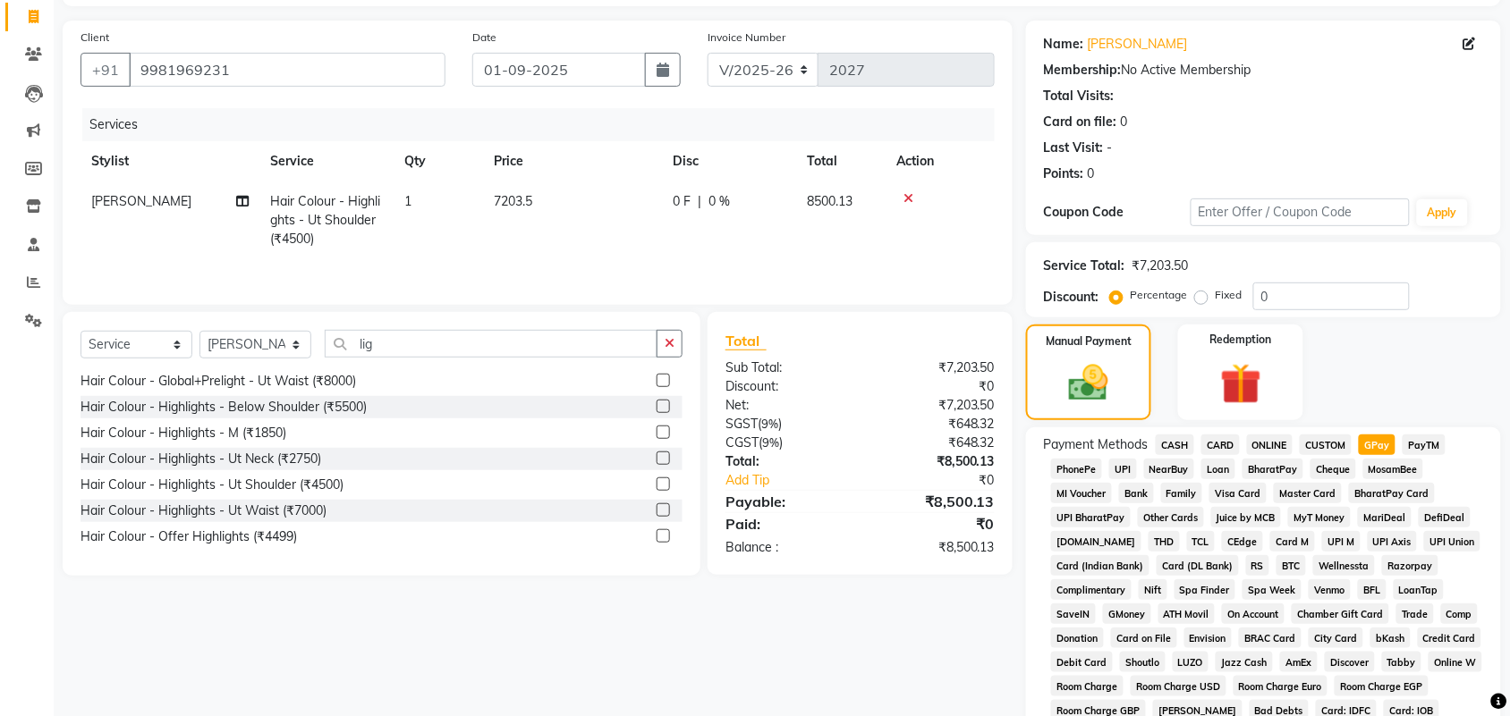
scroll to position [335, 0]
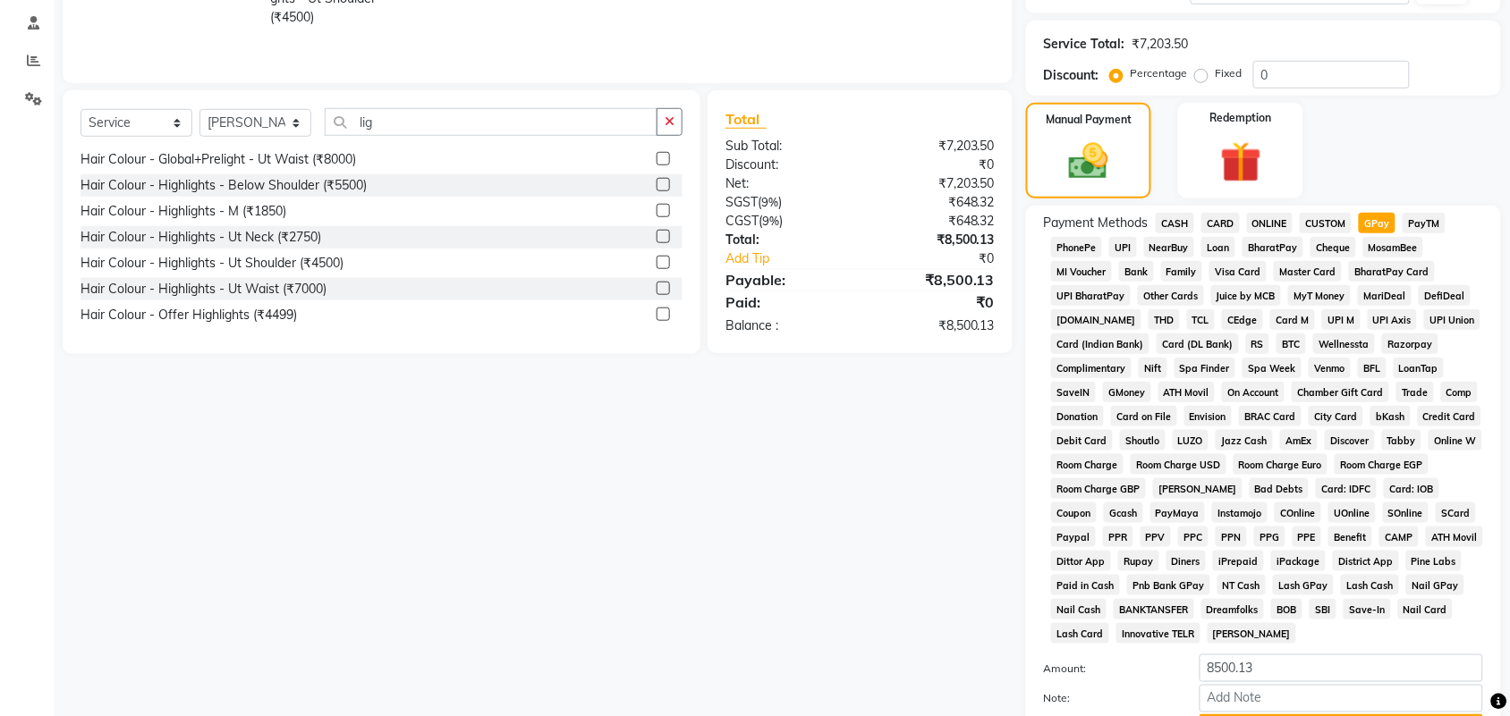
click at [1216, 221] on span "CARD" at bounding box center [1220, 223] width 38 height 21
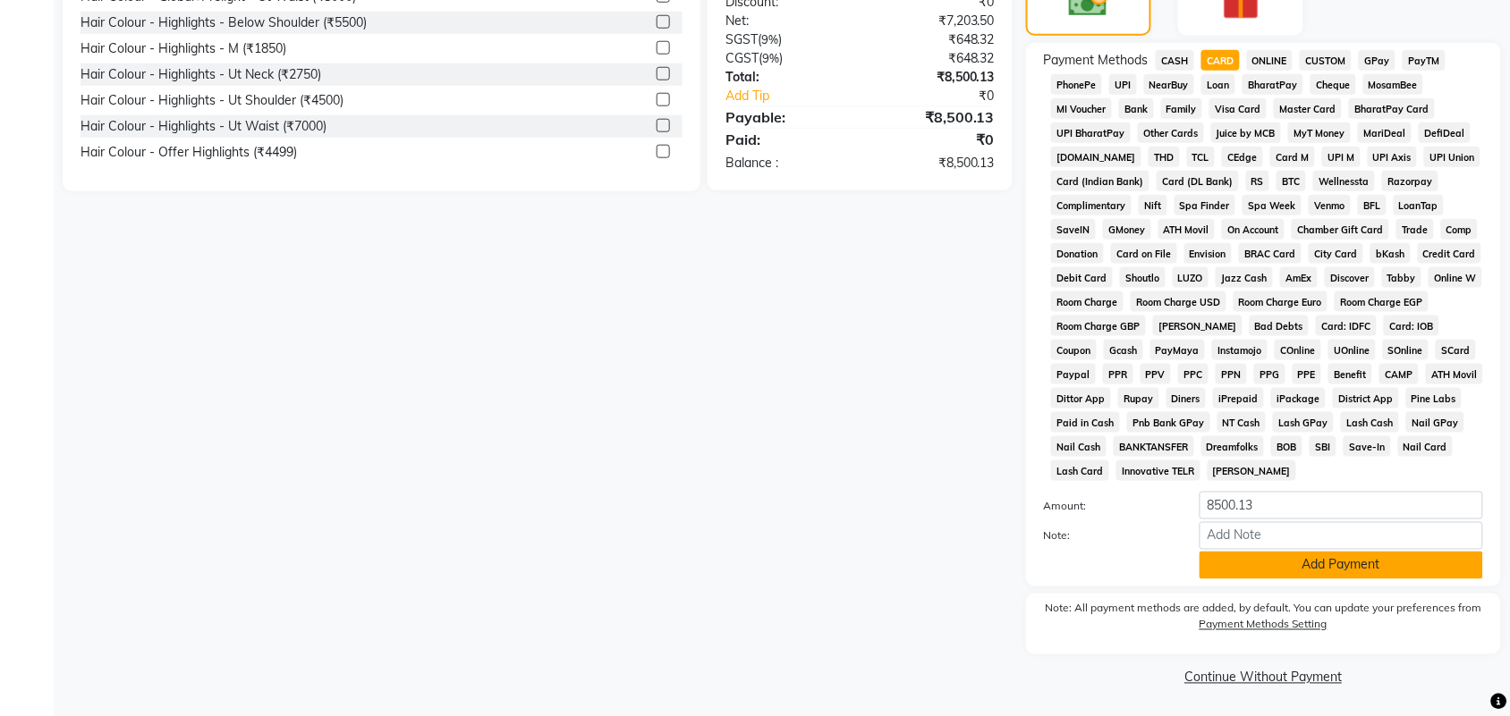
click at [1279, 571] on button "Add Payment" at bounding box center [1340, 566] width 283 height 28
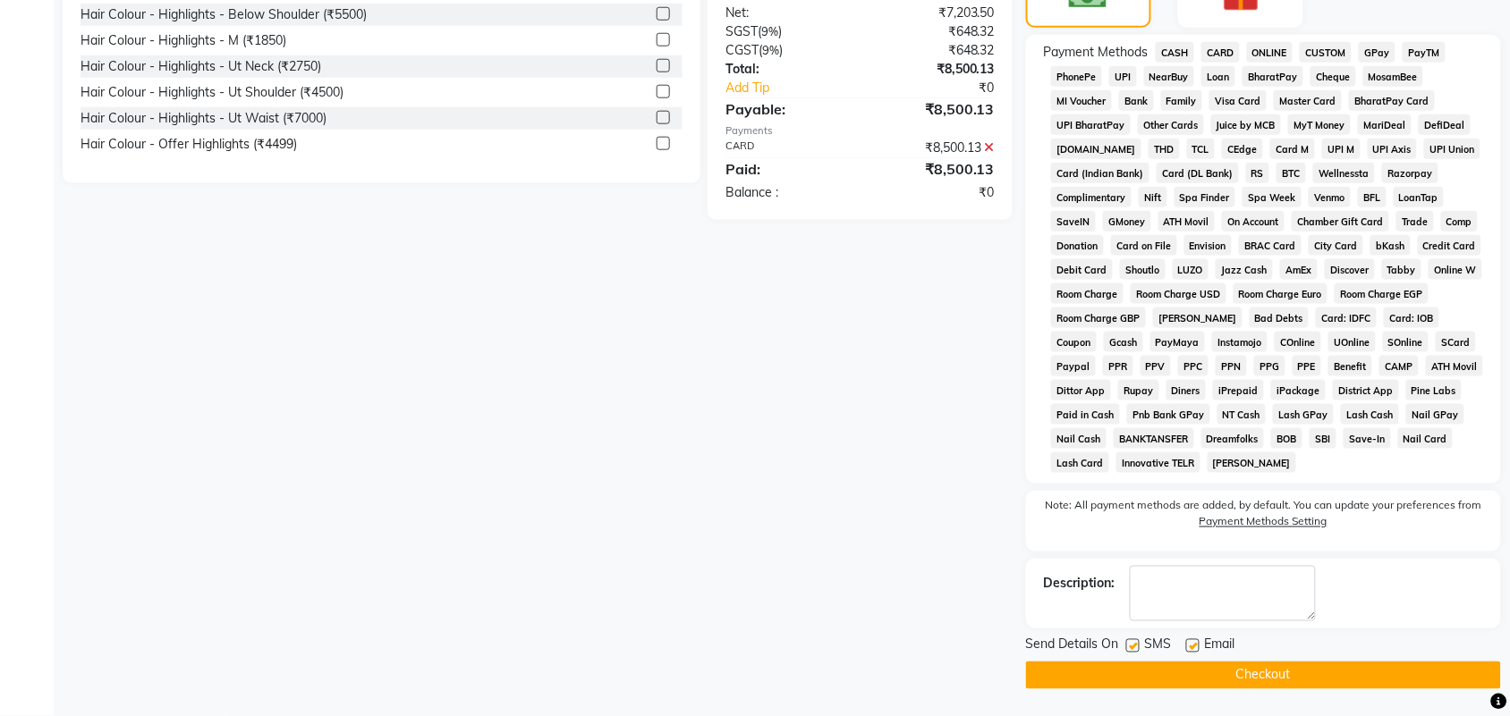
click at [1286, 675] on button "Checkout" at bounding box center [1263, 676] width 475 height 28
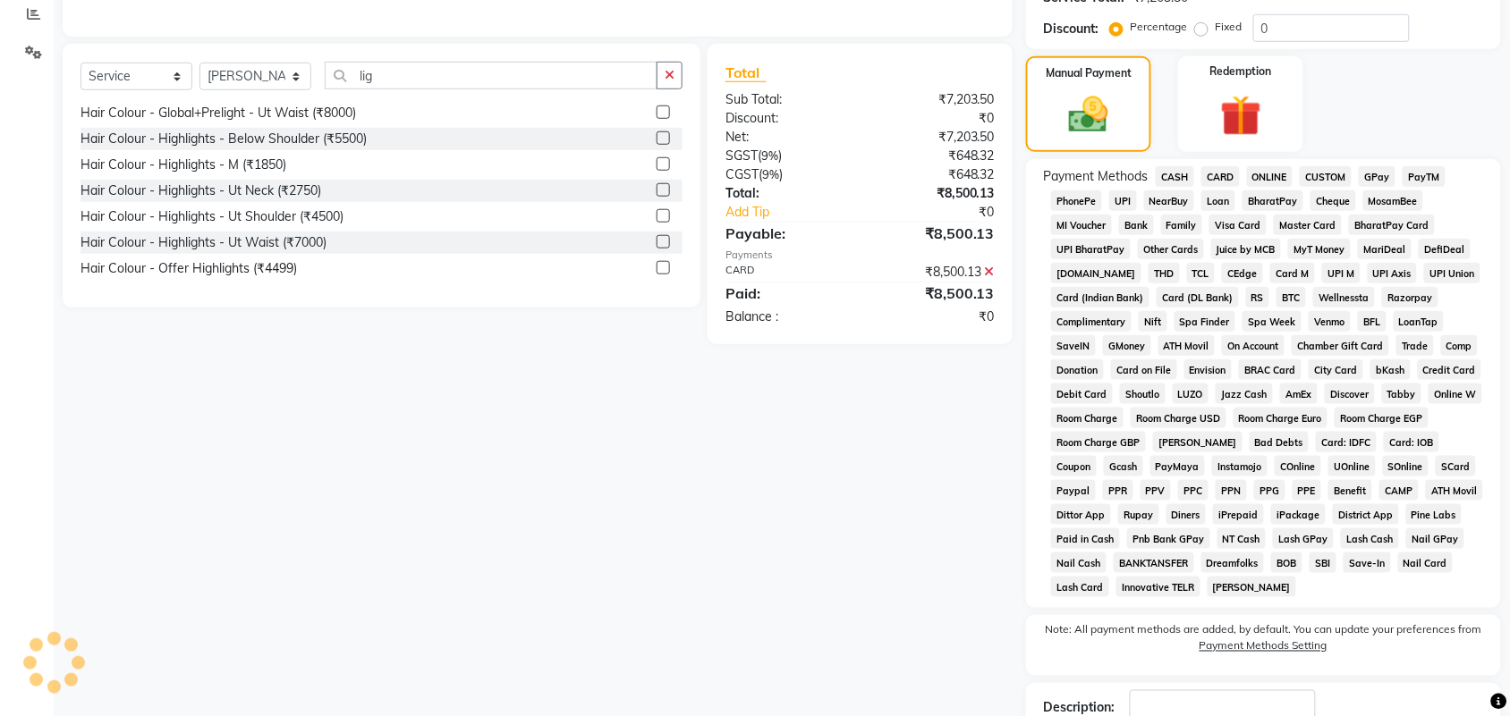
scroll to position [180, 0]
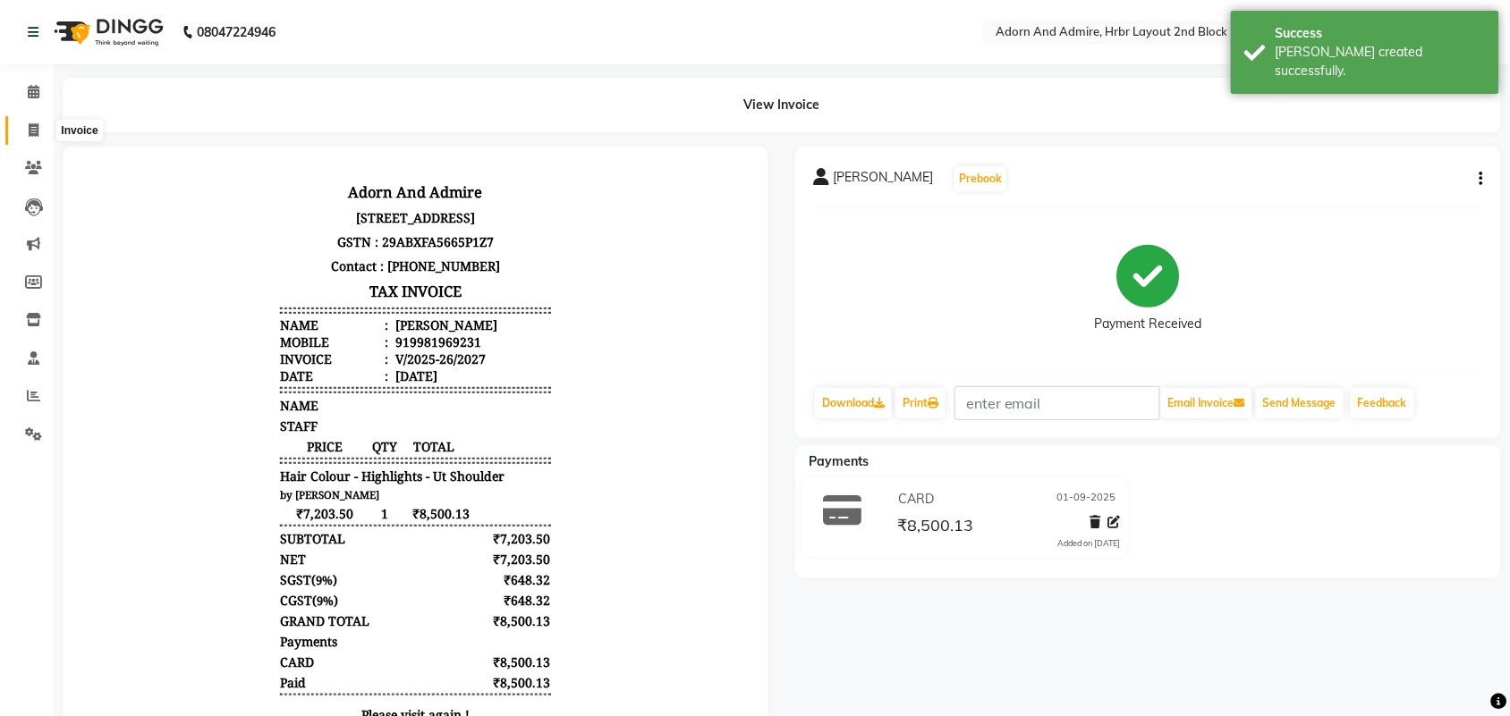
drag, startPoint x: 21, startPoint y: 122, endPoint x: 89, endPoint y: 123, distance: 68.9
click at [23, 122] on span at bounding box center [33, 131] width 31 height 21
select select "service"
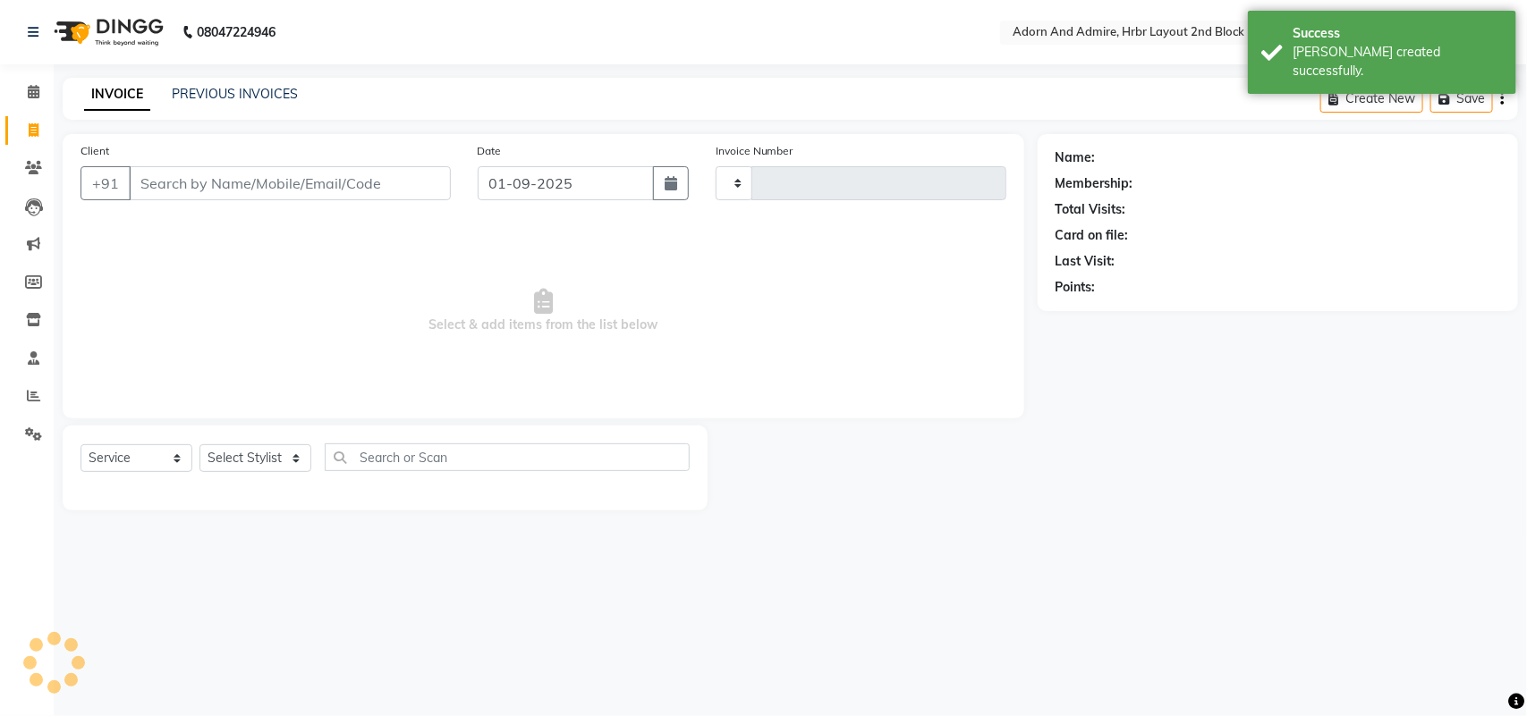
type input "2028"
select select "7203"
click at [255, 98] on link "PREVIOUS INVOICES" at bounding box center [235, 94] width 126 height 16
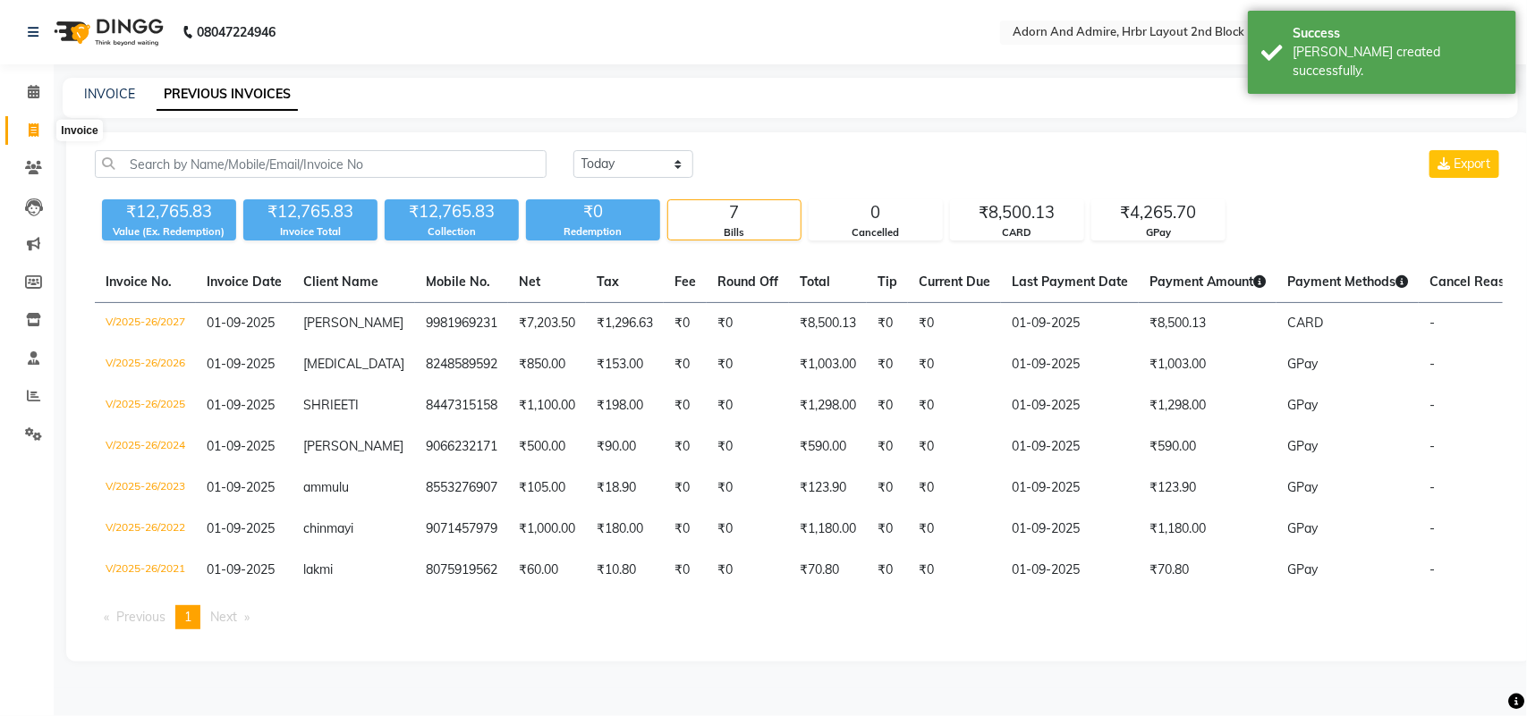
drag, startPoint x: 37, startPoint y: 122, endPoint x: 80, endPoint y: 121, distance: 43.8
click at [38, 121] on span at bounding box center [33, 131] width 31 height 21
select select "7203"
select select "service"
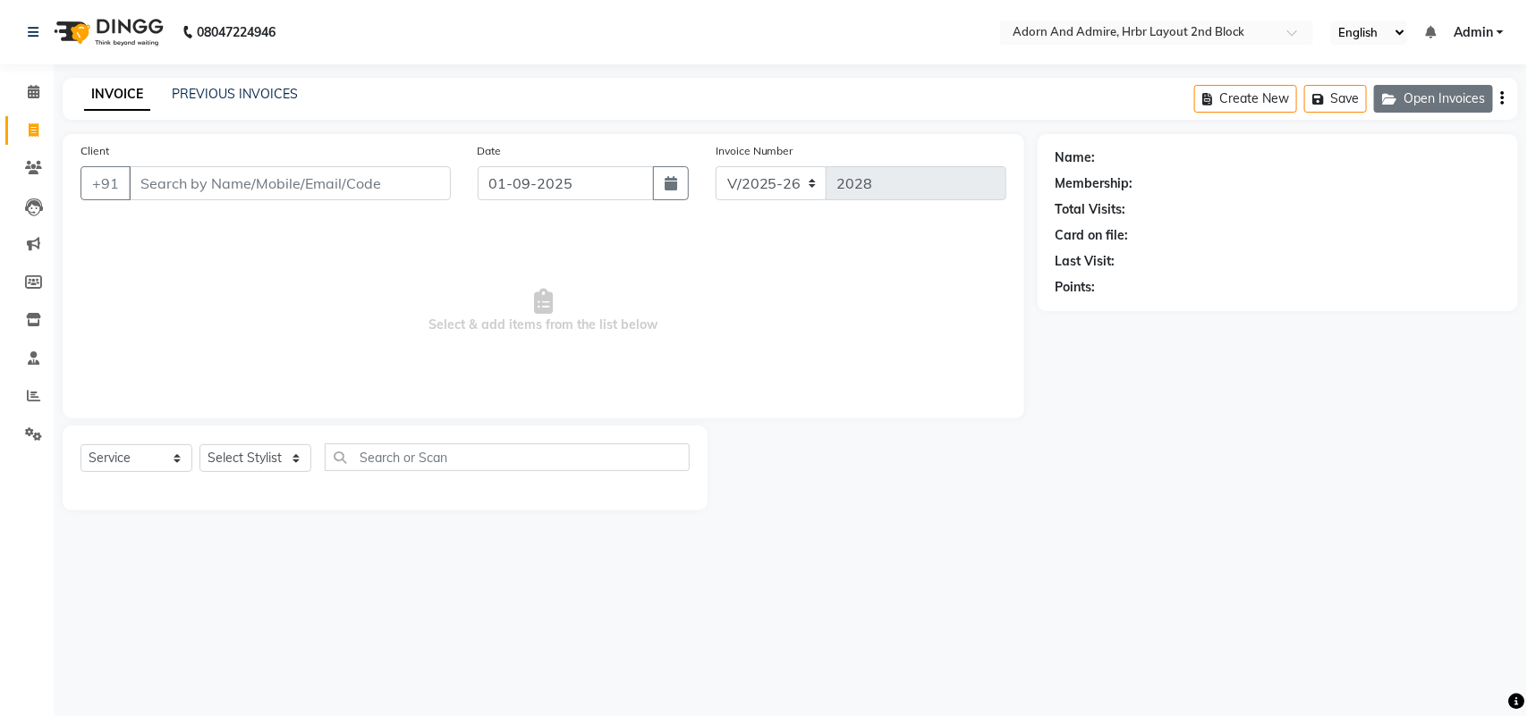
click at [1446, 97] on button "Open Invoices" at bounding box center [1433, 99] width 119 height 28
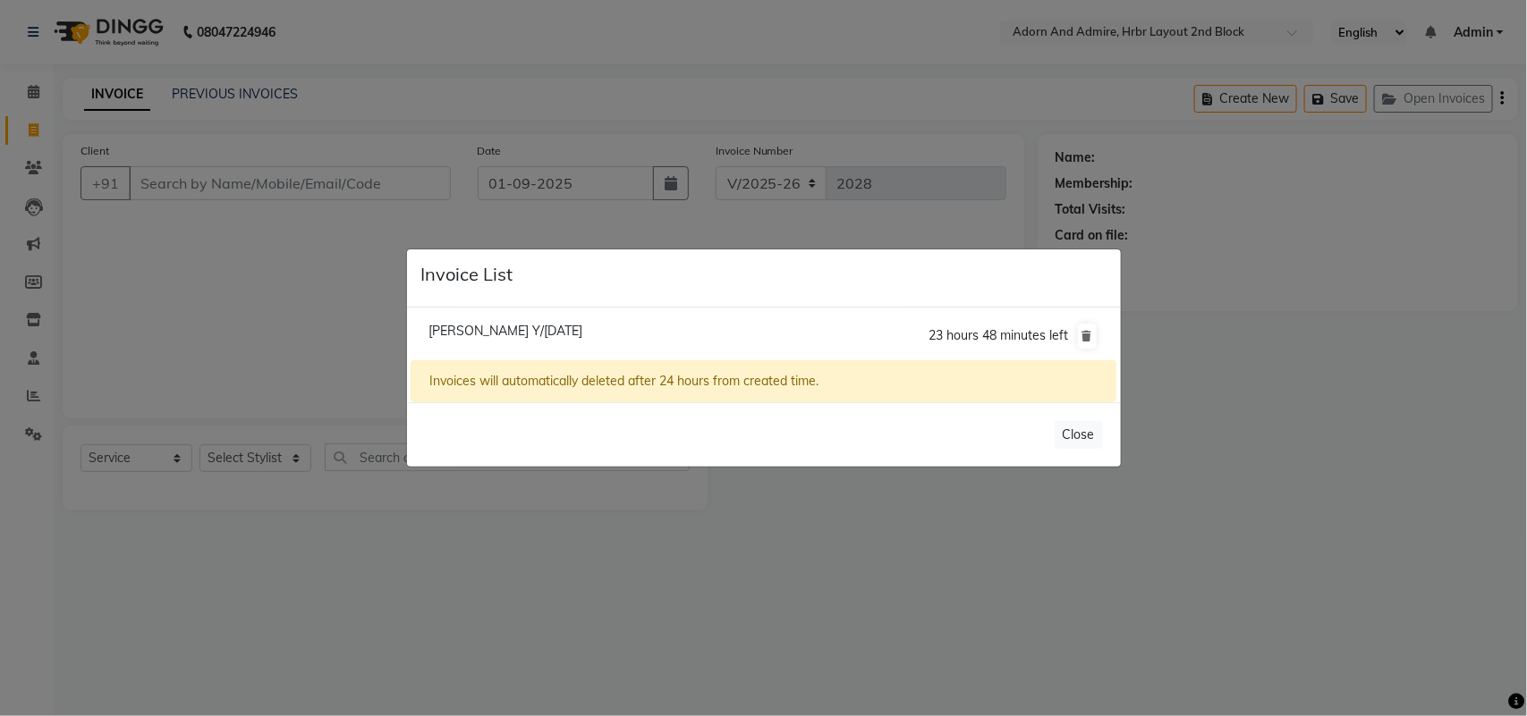
click at [569, 318] on li "[PERSON_NAME] Y/[DATE] 23 hours 48 minutes left" at bounding box center [762, 336] width 705 height 50
click at [553, 323] on span "[PERSON_NAME] Y/[DATE]" at bounding box center [505, 331] width 154 height 16
type input "9620794490"
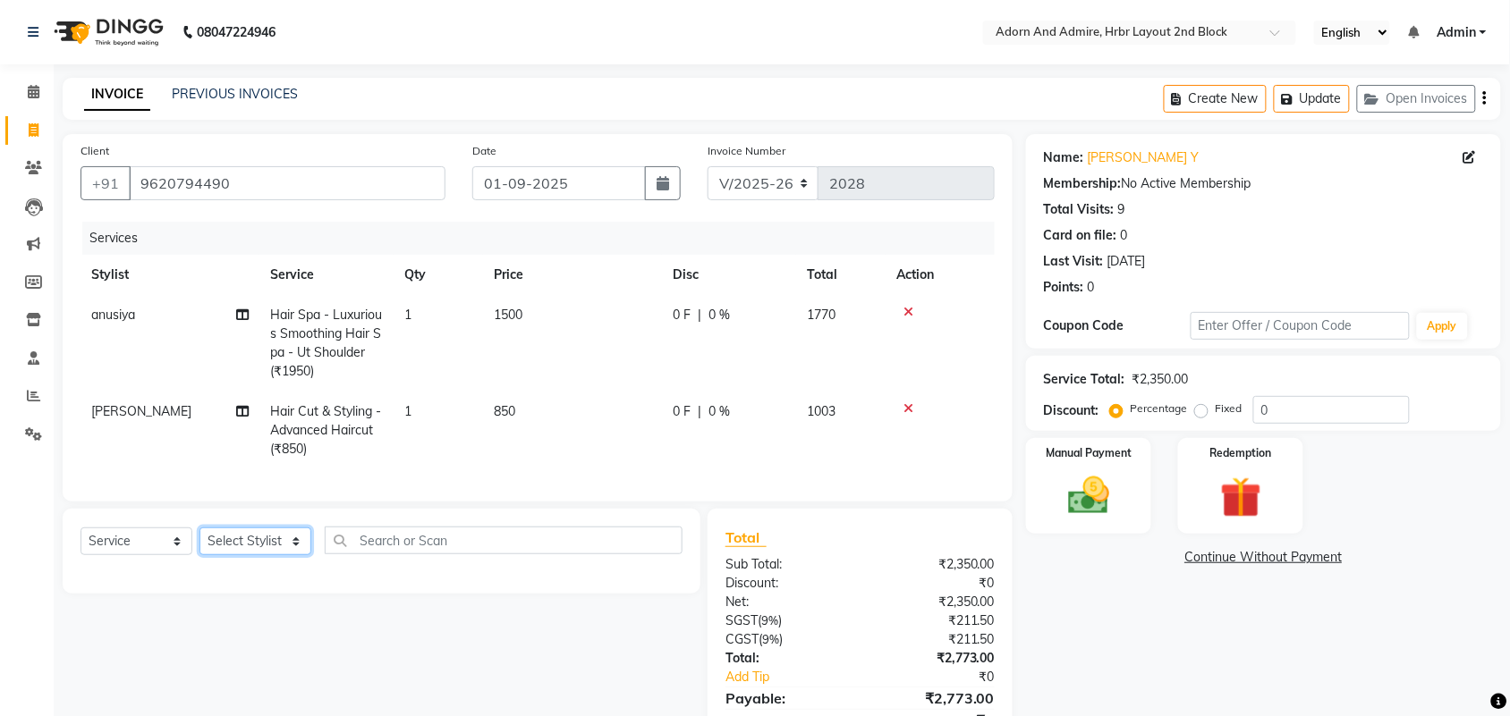
drag, startPoint x: 247, startPoint y: 554, endPoint x: 257, endPoint y: 546, distance: 13.3
click at [247, 554] on select "Select Stylist ajay [PERSON_NAME] [PERSON_NAME] [PERSON_NAME] [PERSON_NAME] [PE…" at bounding box center [255, 542] width 112 height 28
select select "61581"
click at [199, 544] on select "Select Stylist ajay [PERSON_NAME] [PERSON_NAME] [PERSON_NAME] [PERSON_NAME] [PE…" at bounding box center [255, 542] width 112 height 28
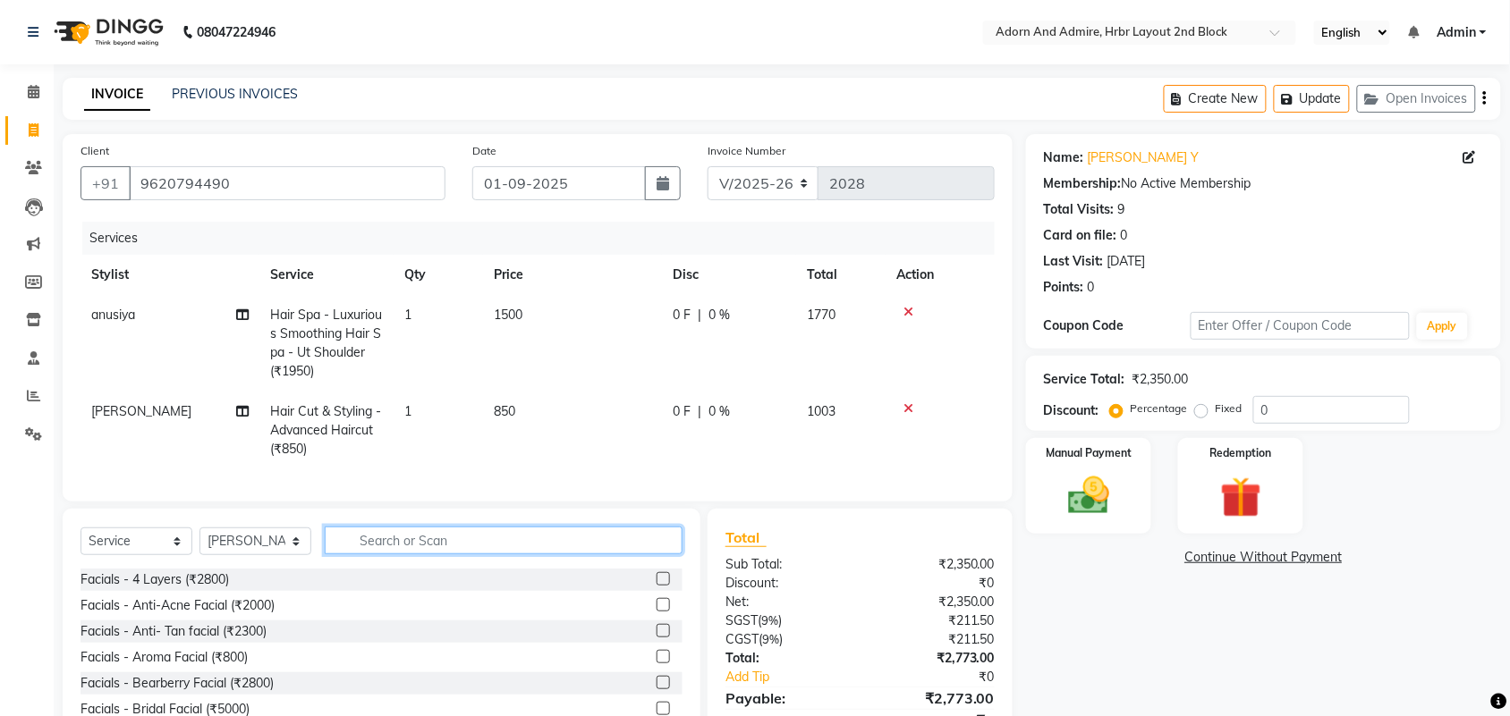
click at [398, 552] on input "text" at bounding box center [504, 541] width 358 height 28
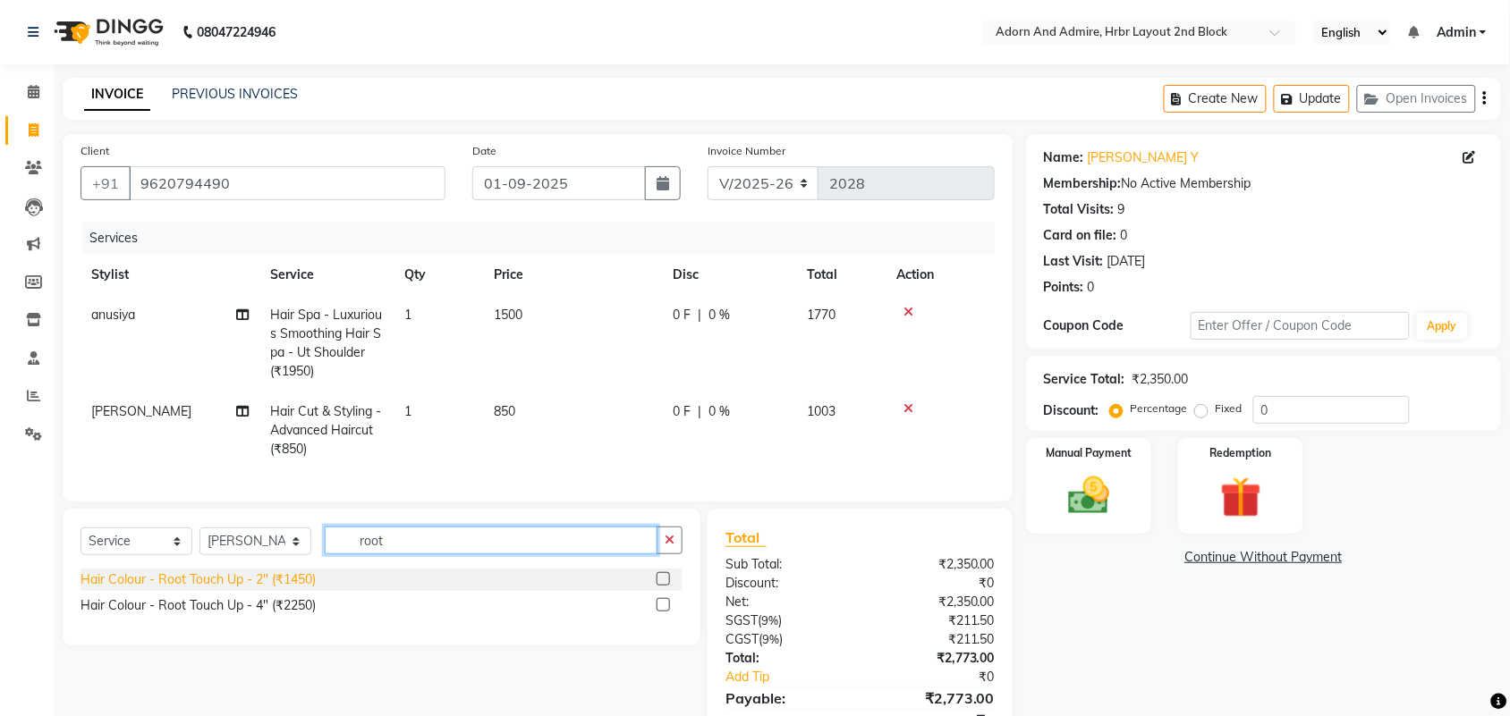
type input "root"
click at [267, 589] on div "Hair Colour - Root Touch Up - 2" (₹1450)" at bounding box center [197, 580] width 235 height 19
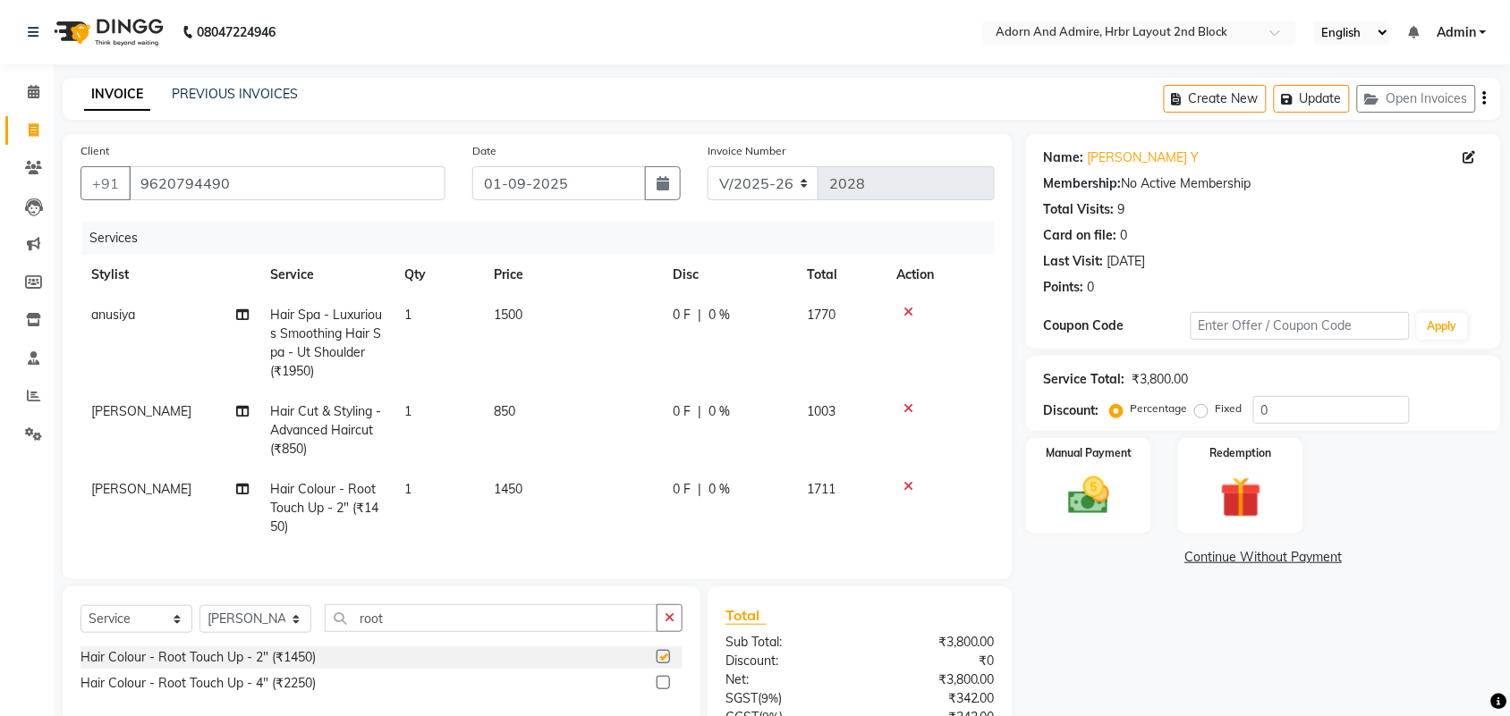
checkbox input "false"
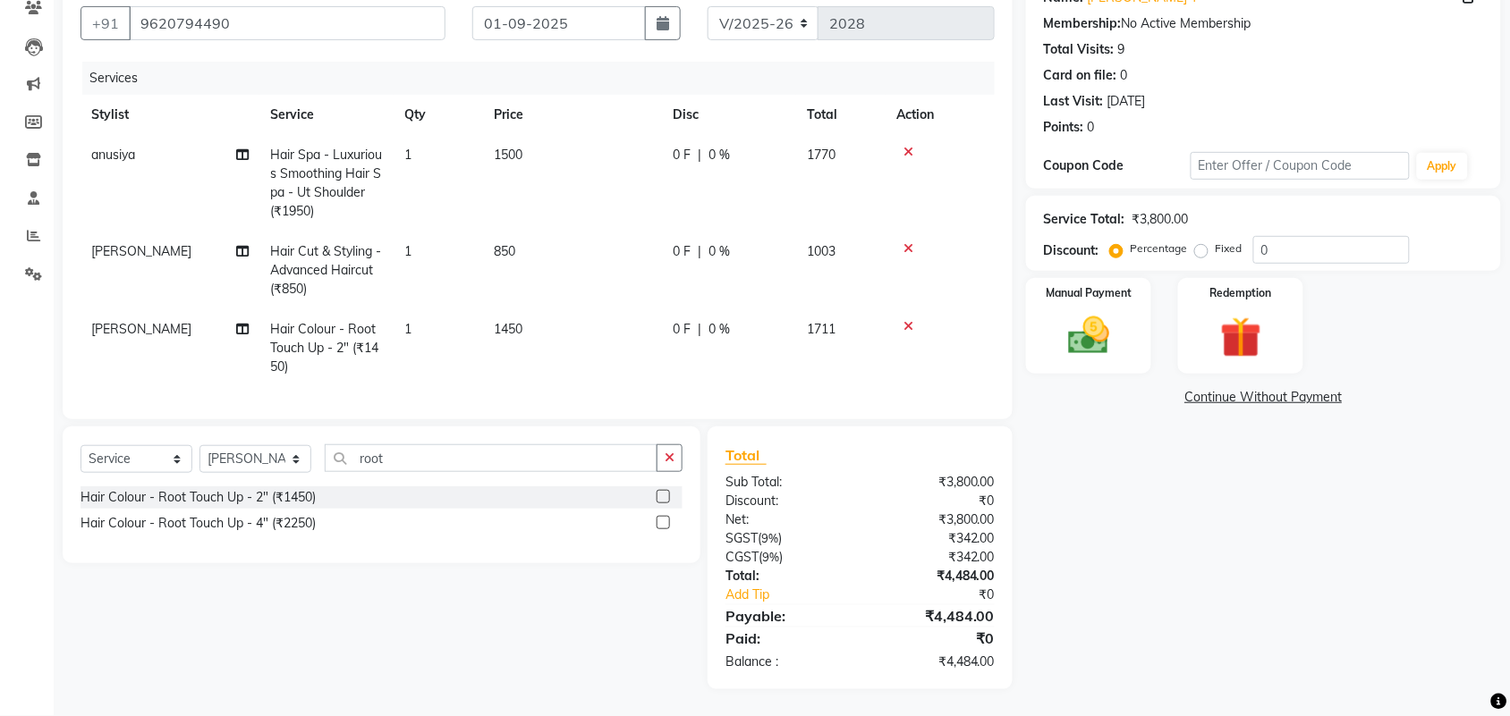
scroll to position [176, 0]
click at [574, 253] on td "850" at bounding box center [572, 271] width 179 height 78
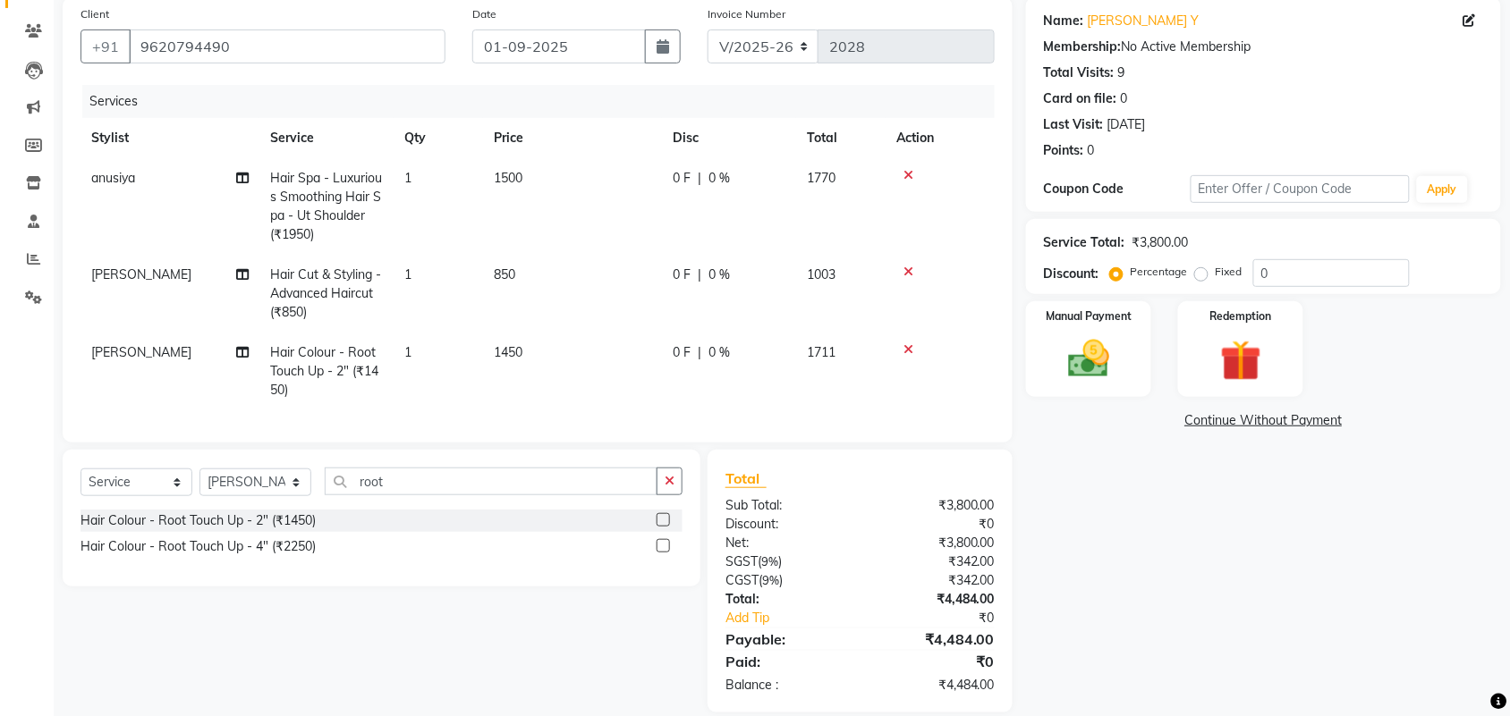
select select "61581"
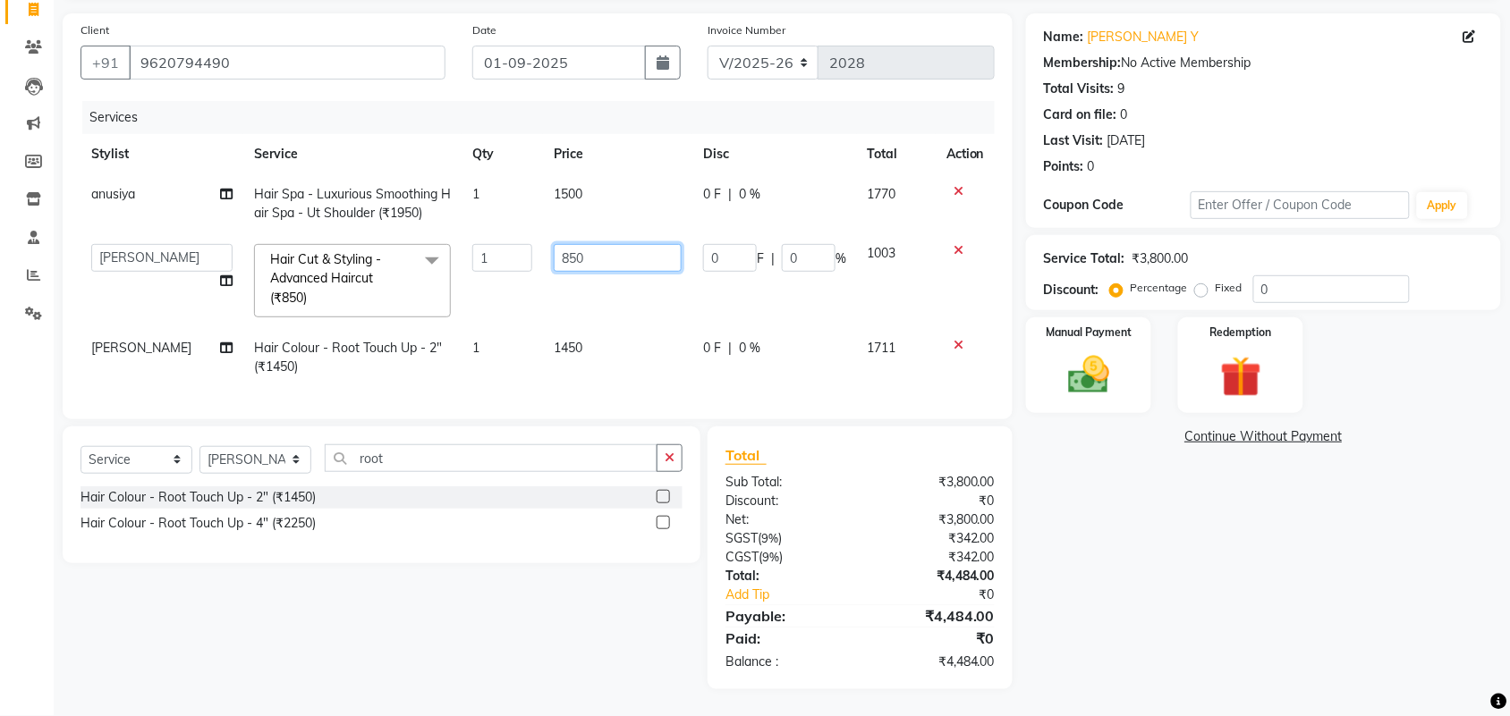
drag, startPoint x: 613, startPoint y: 233, endPoint x: 479, endPoint y: 264, distance: 136.9
click at [479, 264] on tr "ajay ALEXX anusiya [PERSON_NAME] [PERSON_NAME] [PERSON_NAME] [PERSON_NAME] Hair…" at bounding box center [537, 280] width 914 height 95
type input "500"
drag, startPoint x: 1225, startPoint y: 599, endPoint x: 1219, endPoint y: 614, distance: 16.4
click at [1226, 602] on div "Name: [PERSON_NAME] Y Membership: No Active Membership Total Visits: 9 Card on …" at bounding box center [1270, 351] width 488 height 676
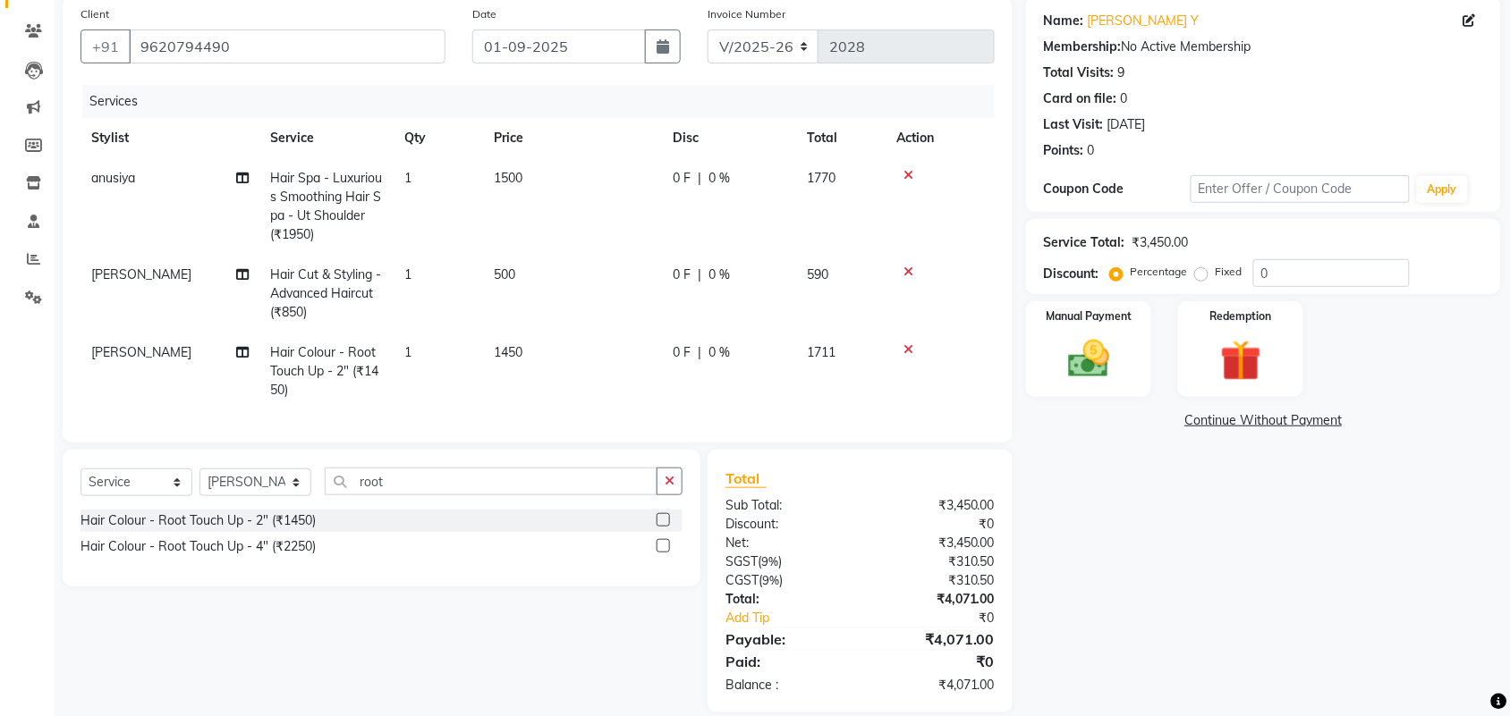
scroll to position [176, 0]
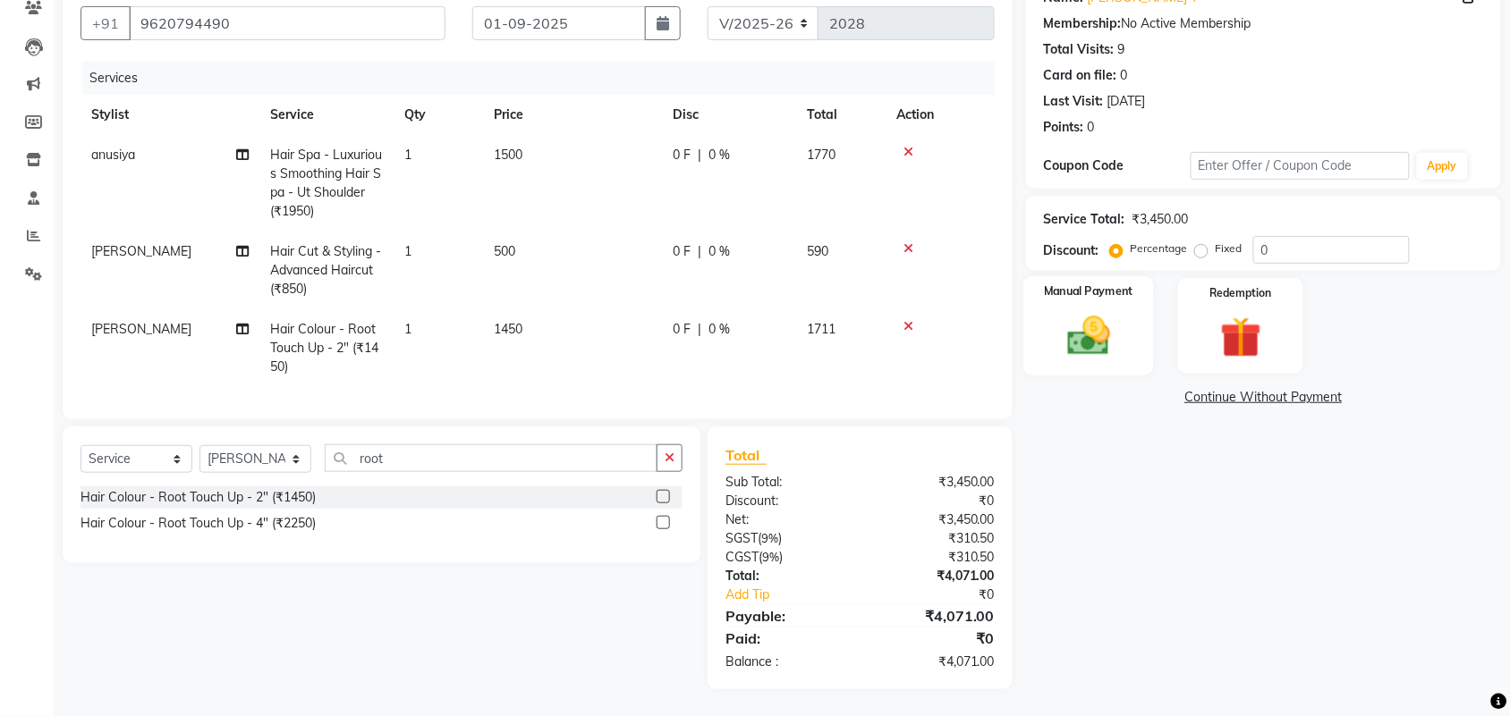
click at [1127, 317] on div "Manual Payment" at bounding box center [1088, 326] width 131 height 100
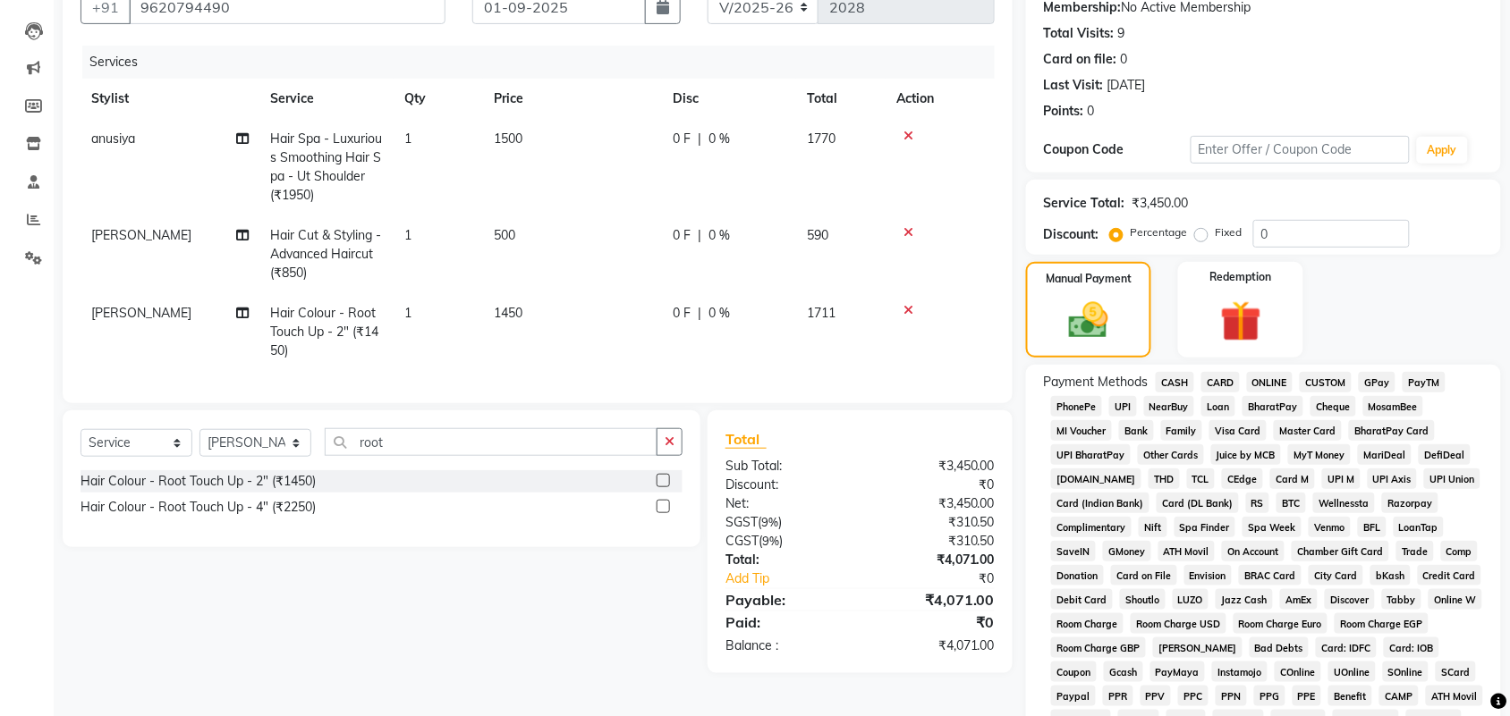
click at [1206, 374] on span "CARD" at bounding box center [1220, 382] width 38 height 21
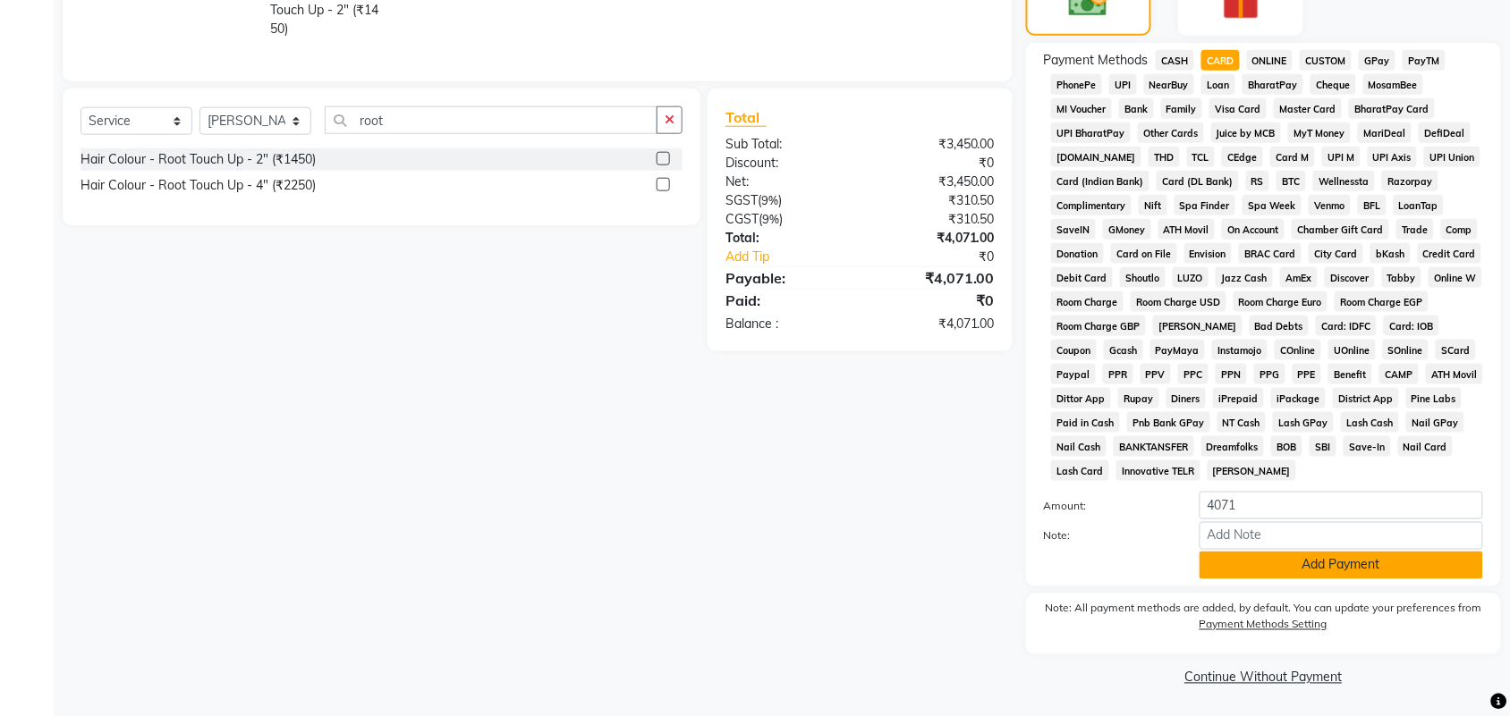
click at [1308, 554] on button "Add Payment" at bounding box center [1340, 566] width 283 height 28
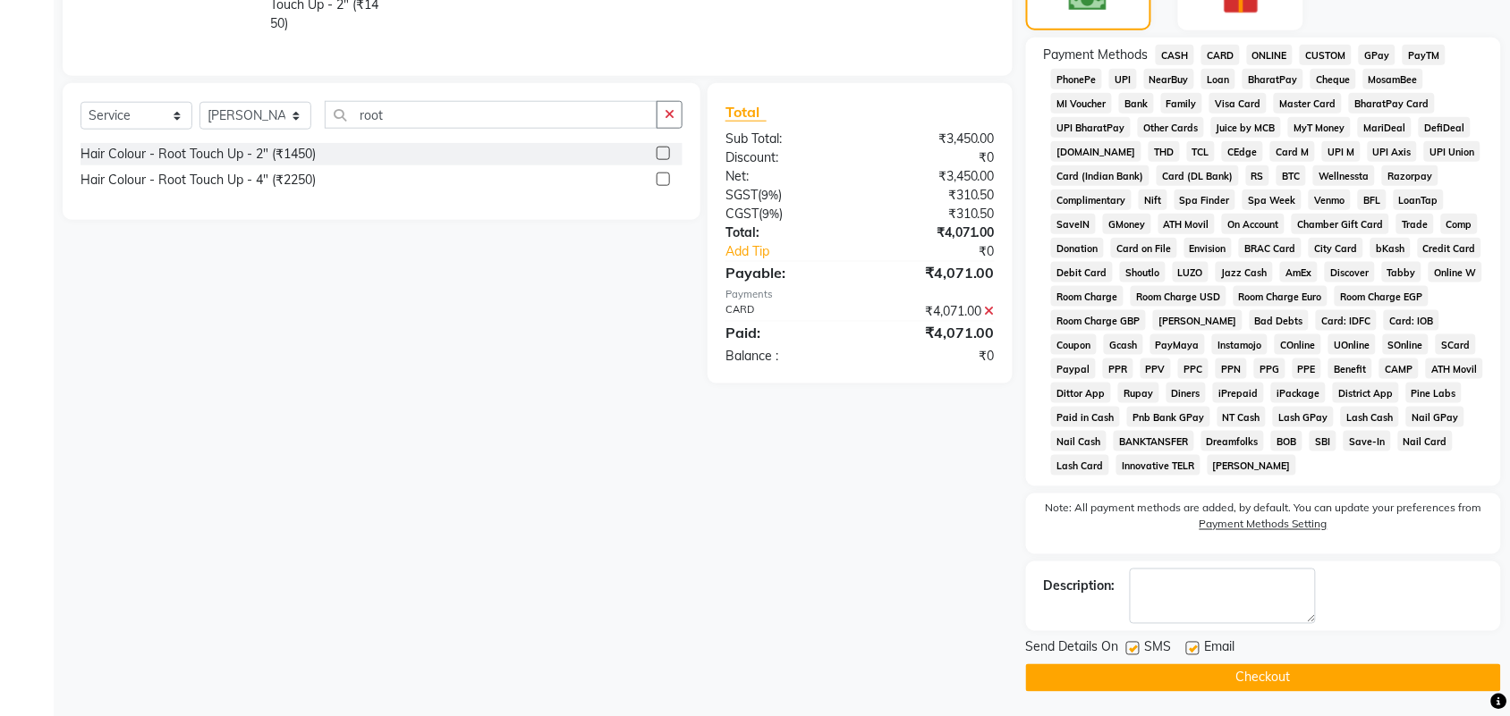
scroll to position [506, 0]
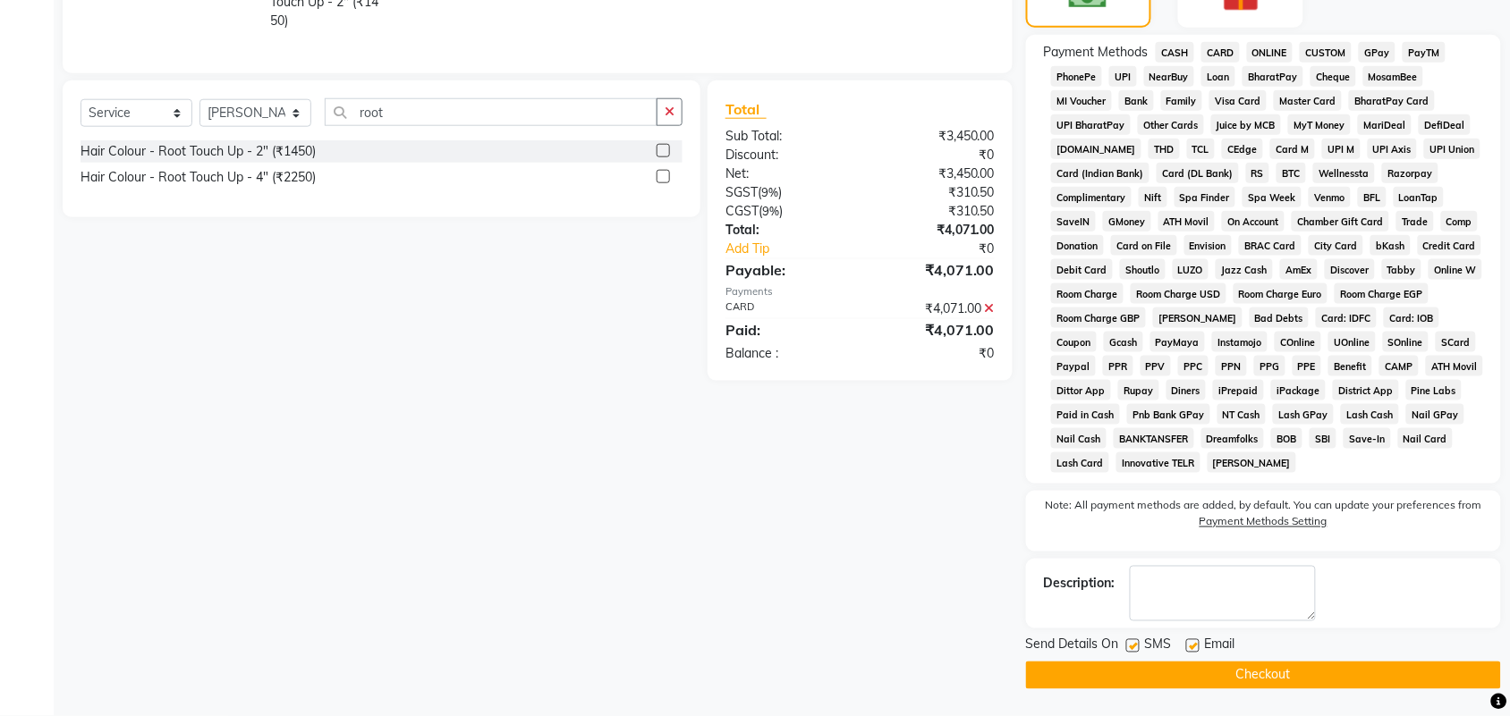
click at [1311, 675] on button "Checkout" at bounding box center [1263, 676] width 475 height 28
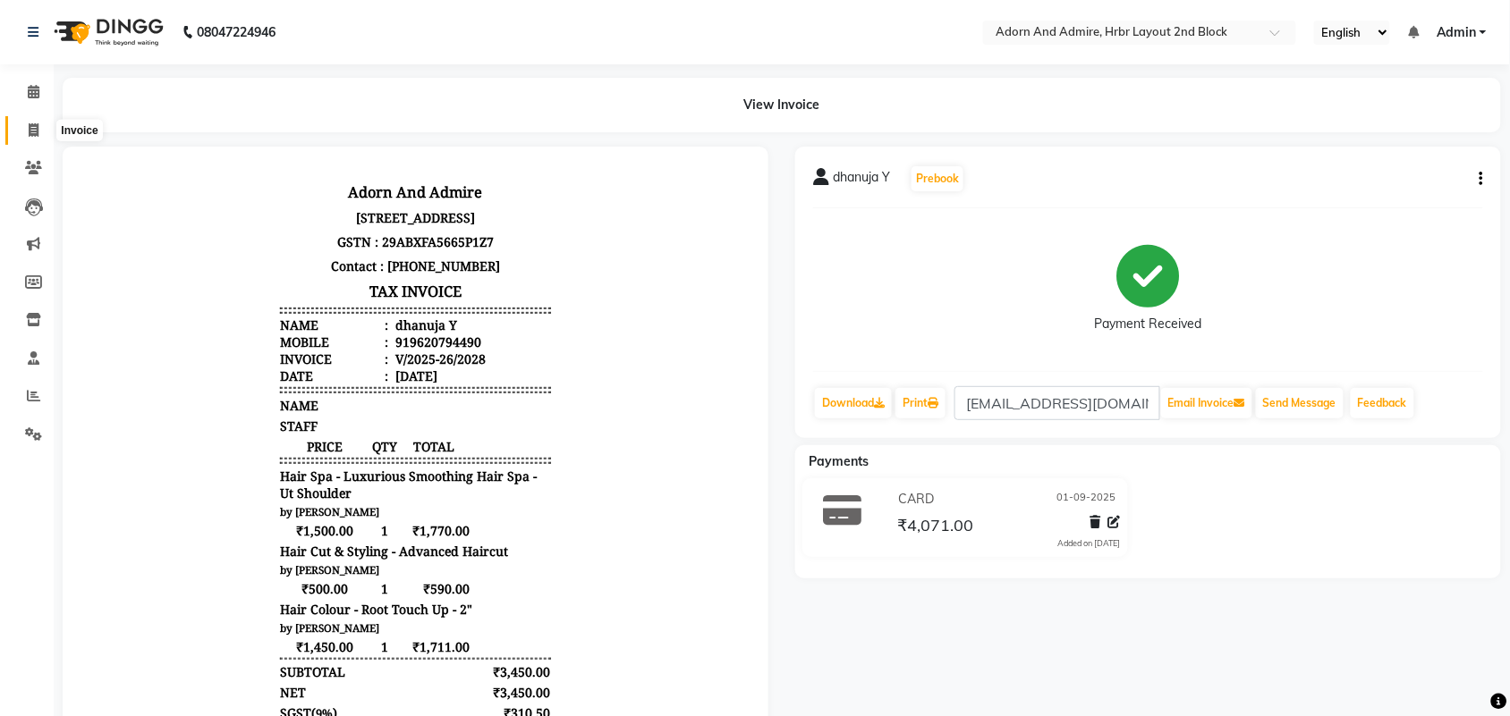
click at [25, 126] on span at bounding box center [33, 131] width 31 height 21
select select "7203"
select select "service"
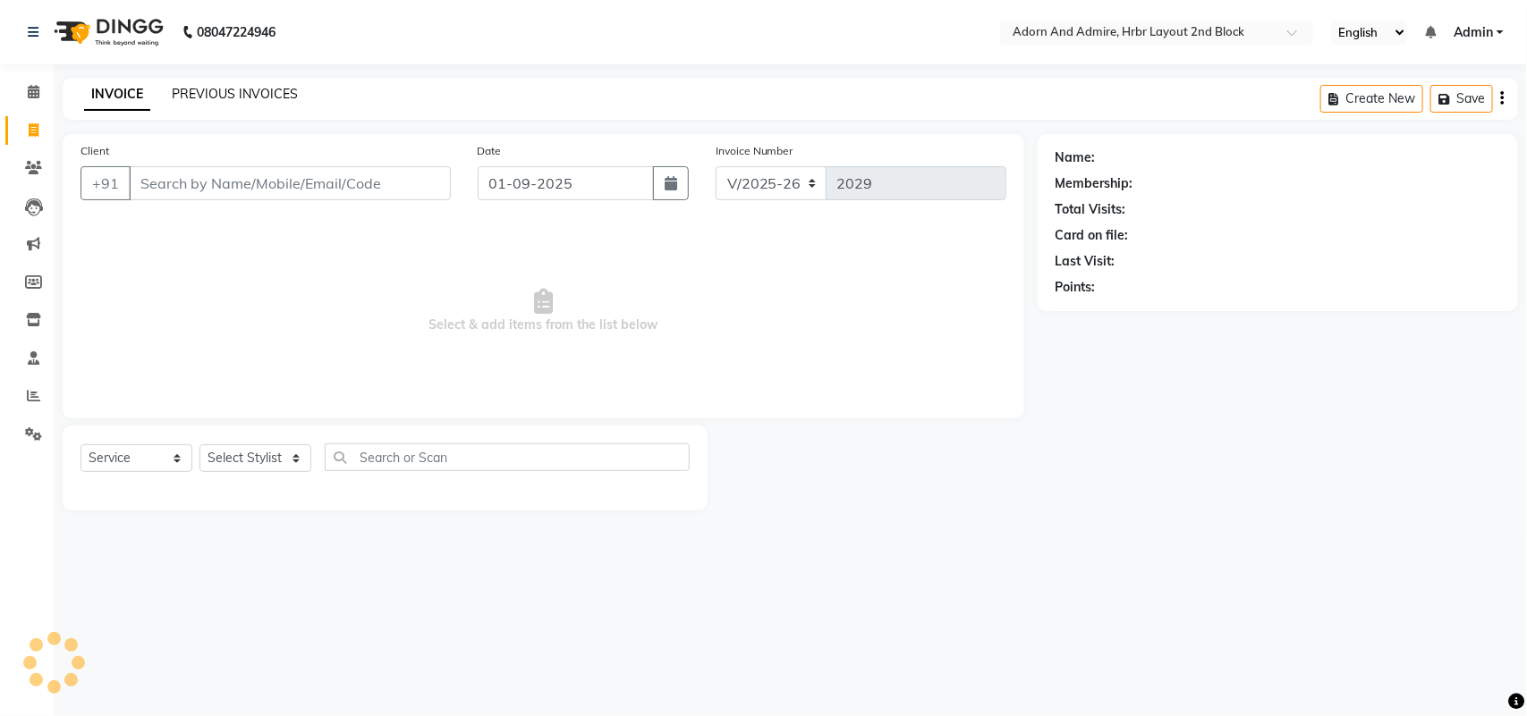
click at [199, 86] on link "PREVIOUS INVOICES" at bounding box center [235, 94] width 126 height 16
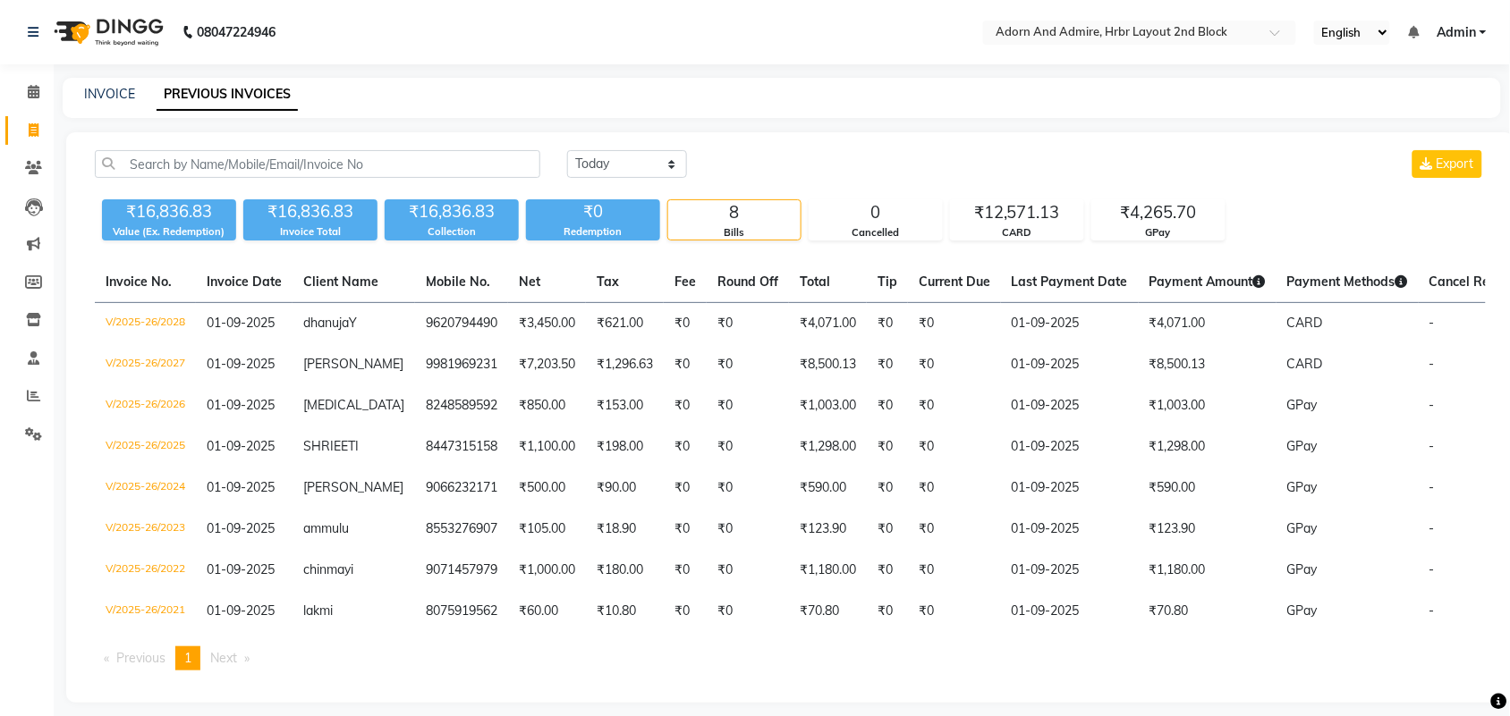
click at [30, 127] on icon at bounding box center [34, 129] width 10 height 13
select select "service"
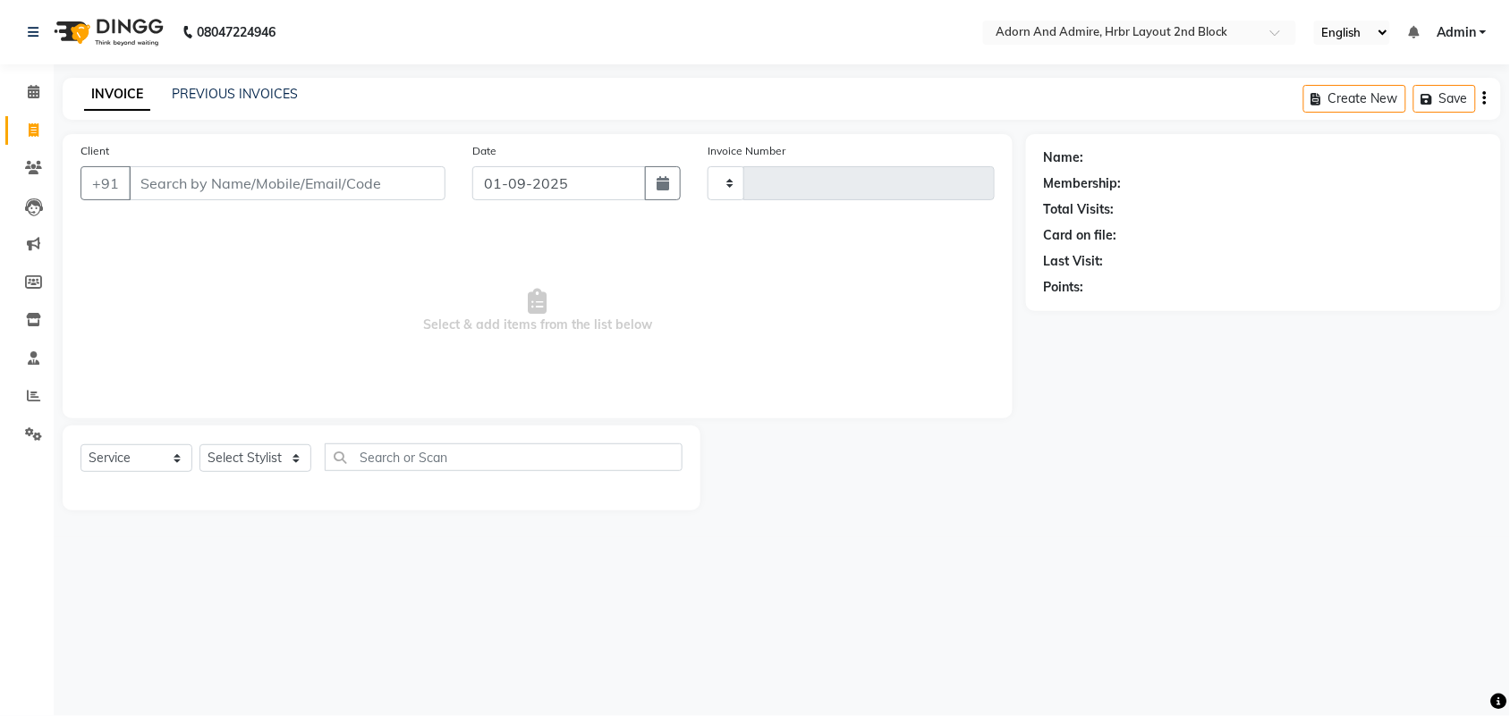
type input "2029"
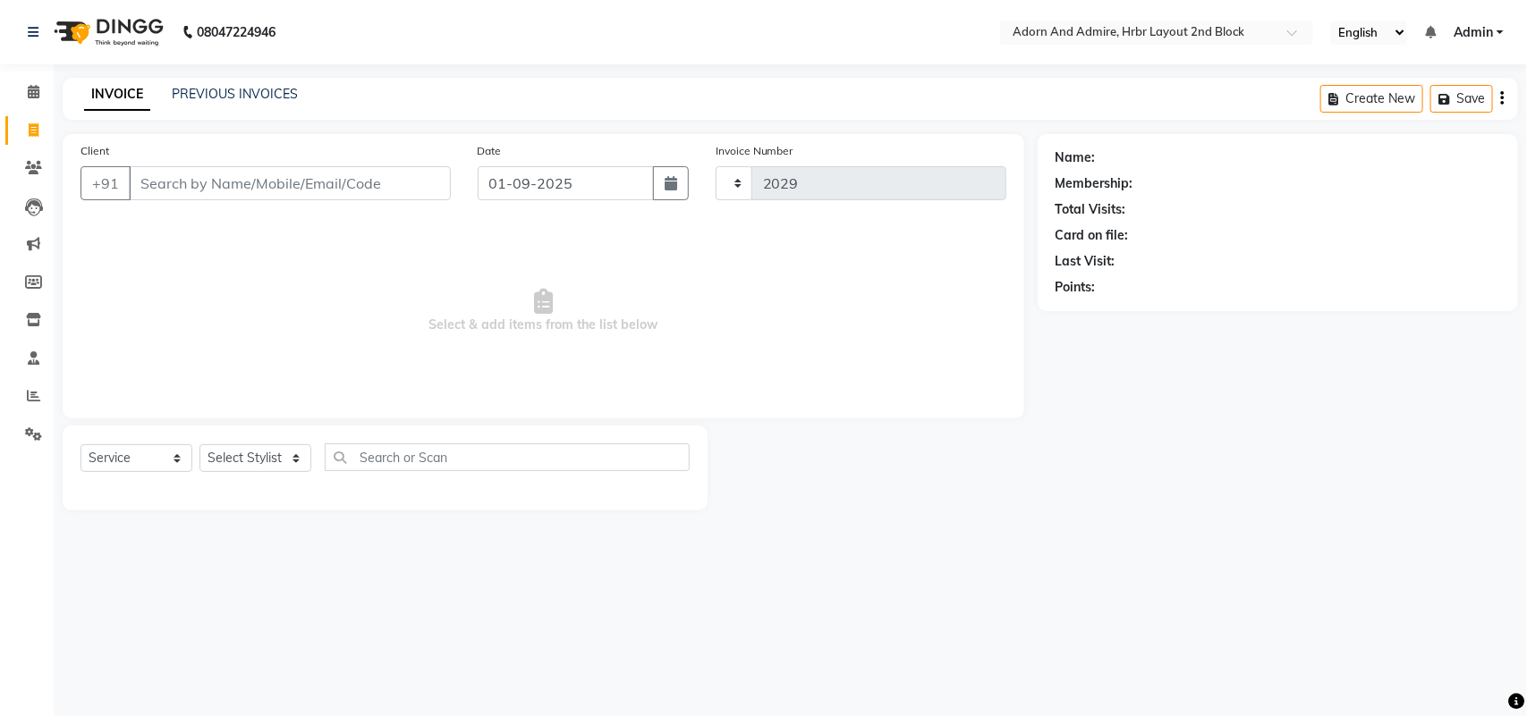
select select "7203"
click at [42, 127] on span at bounding box center [33, 131] width 31 height 21
select select "7203"
select select "service"
click at [30, 392] on icon at bounding box center [33, 395] width 13 height 13
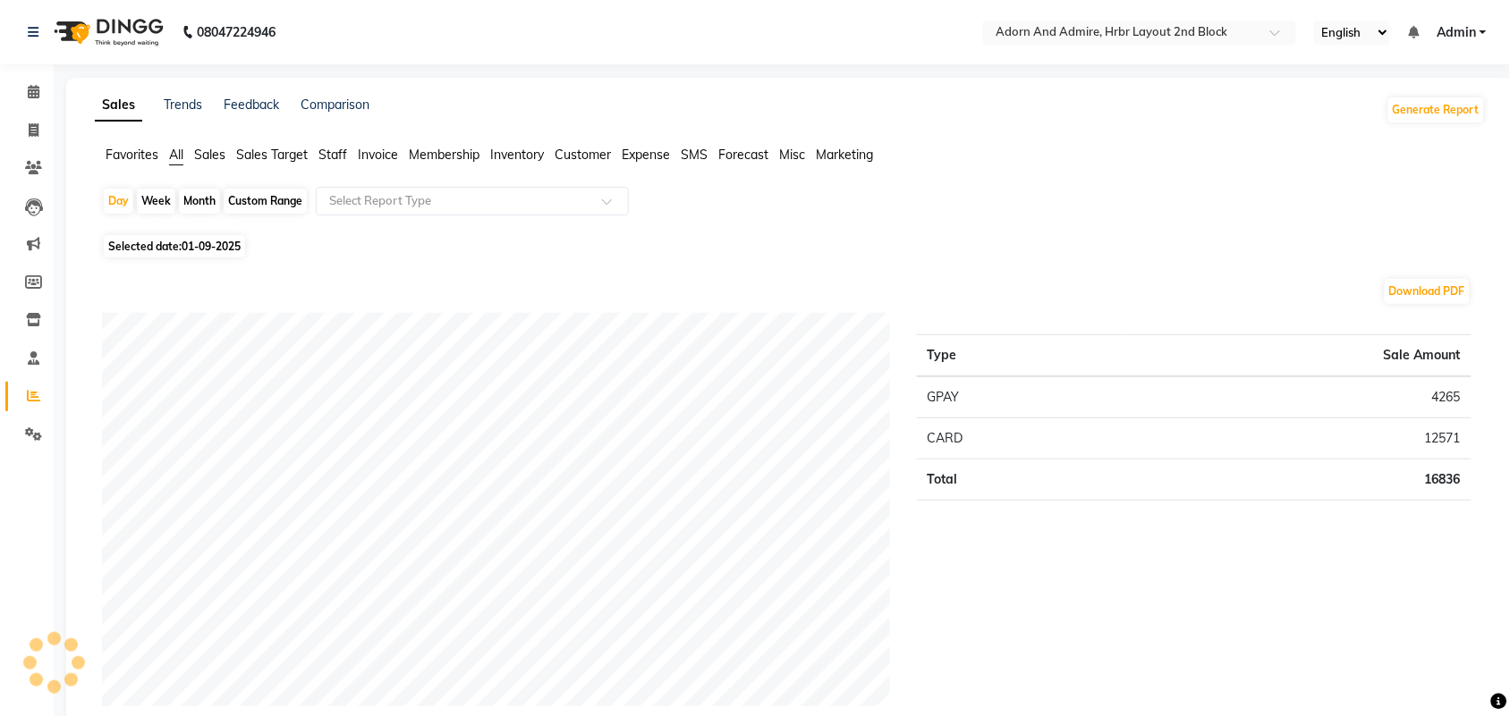
click at [140, 164] on li "Favorites" at bounding box center [132, 155] width 53 height 19
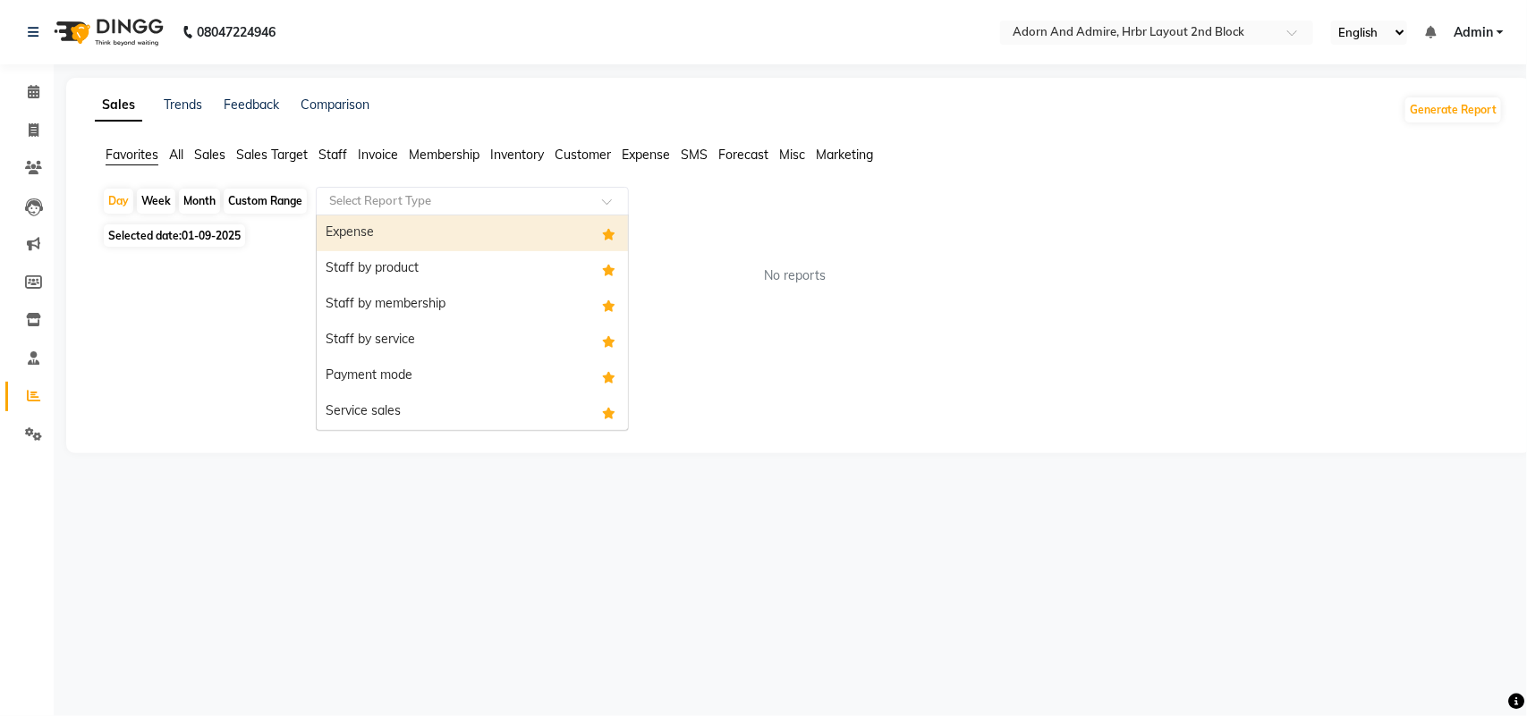
click at [407, 208] on input "text" at bounding box center [455, 201] width 258 height 18
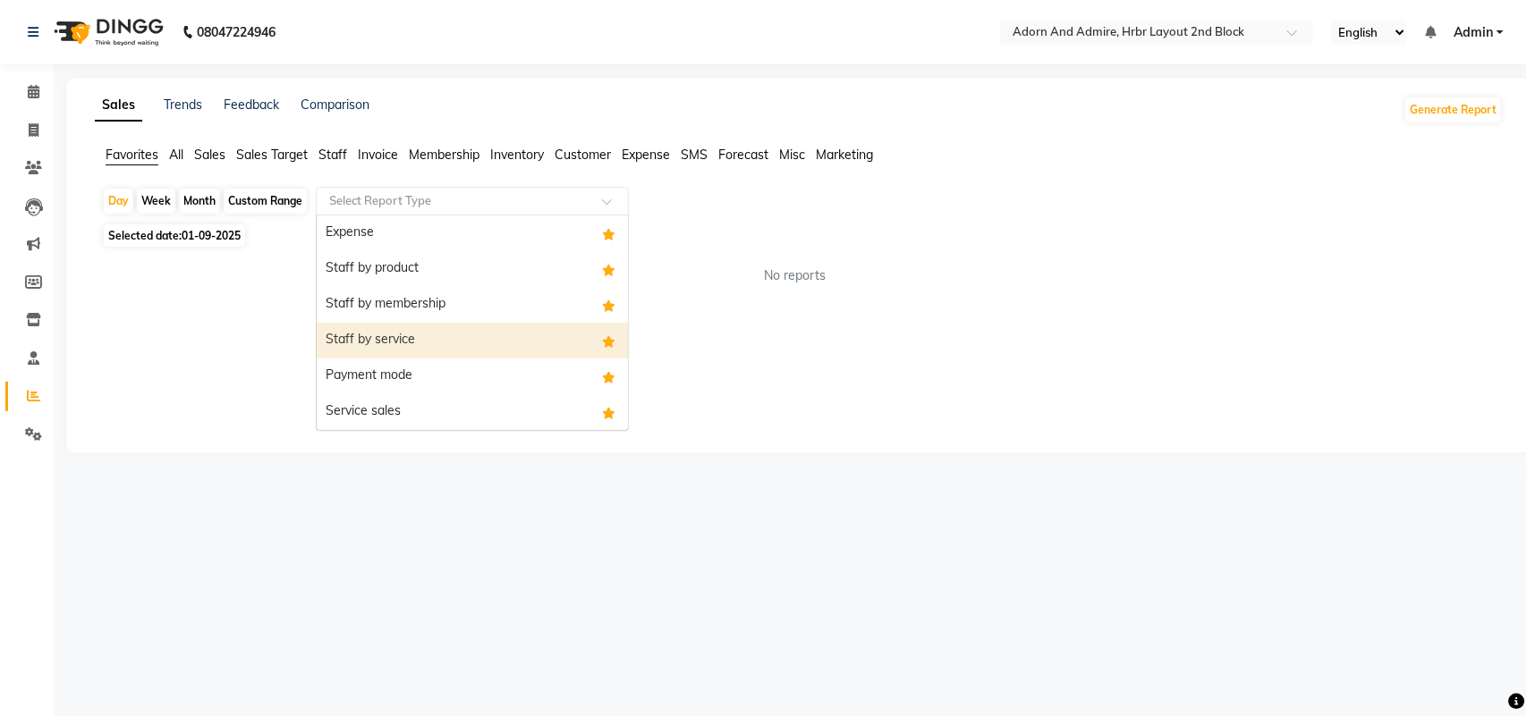
click at [396, 333] on div "Staff by service" at bounding box center [472, 341] width 311 height 36
select select "filtered_report"
select select "csv"
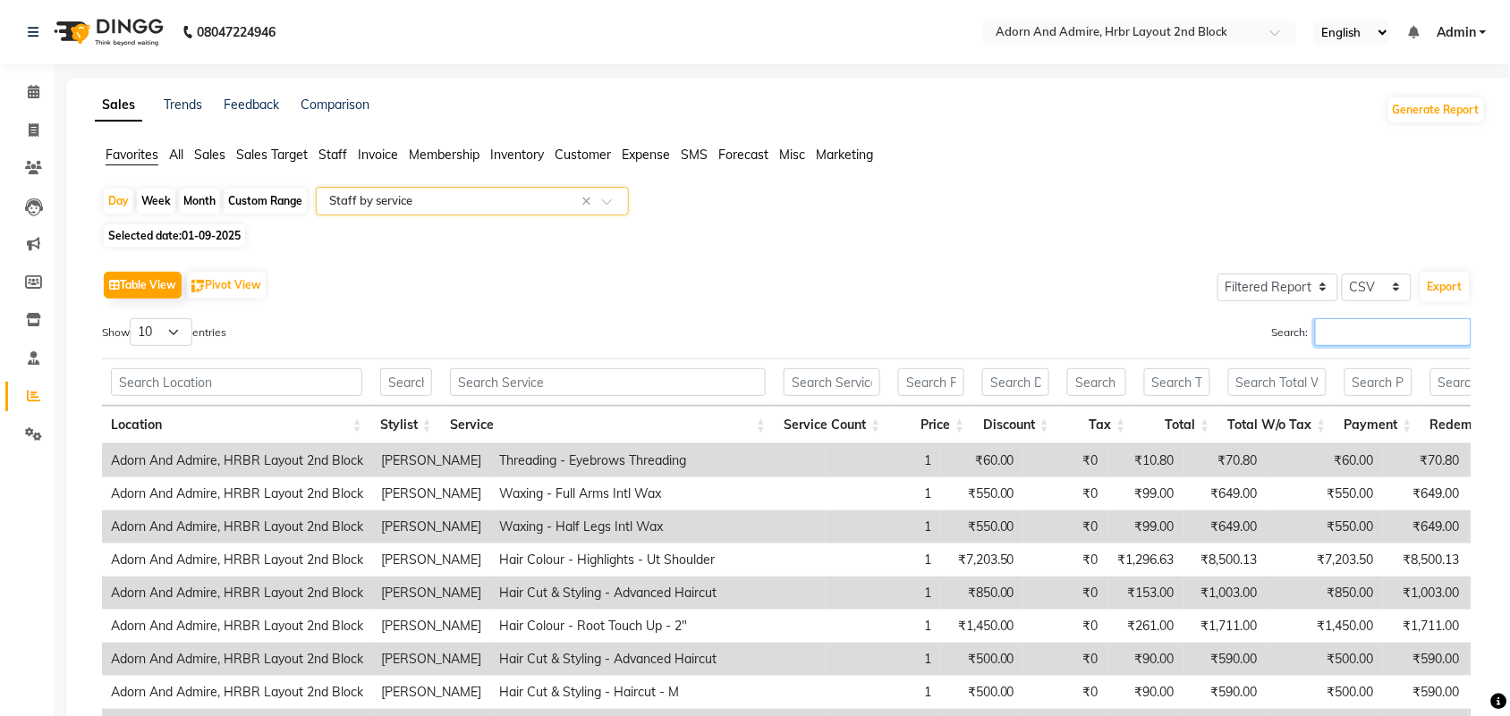
click at [1368, 336] on input "Search:" at bounding box center [1393, 332] width 157 height 28
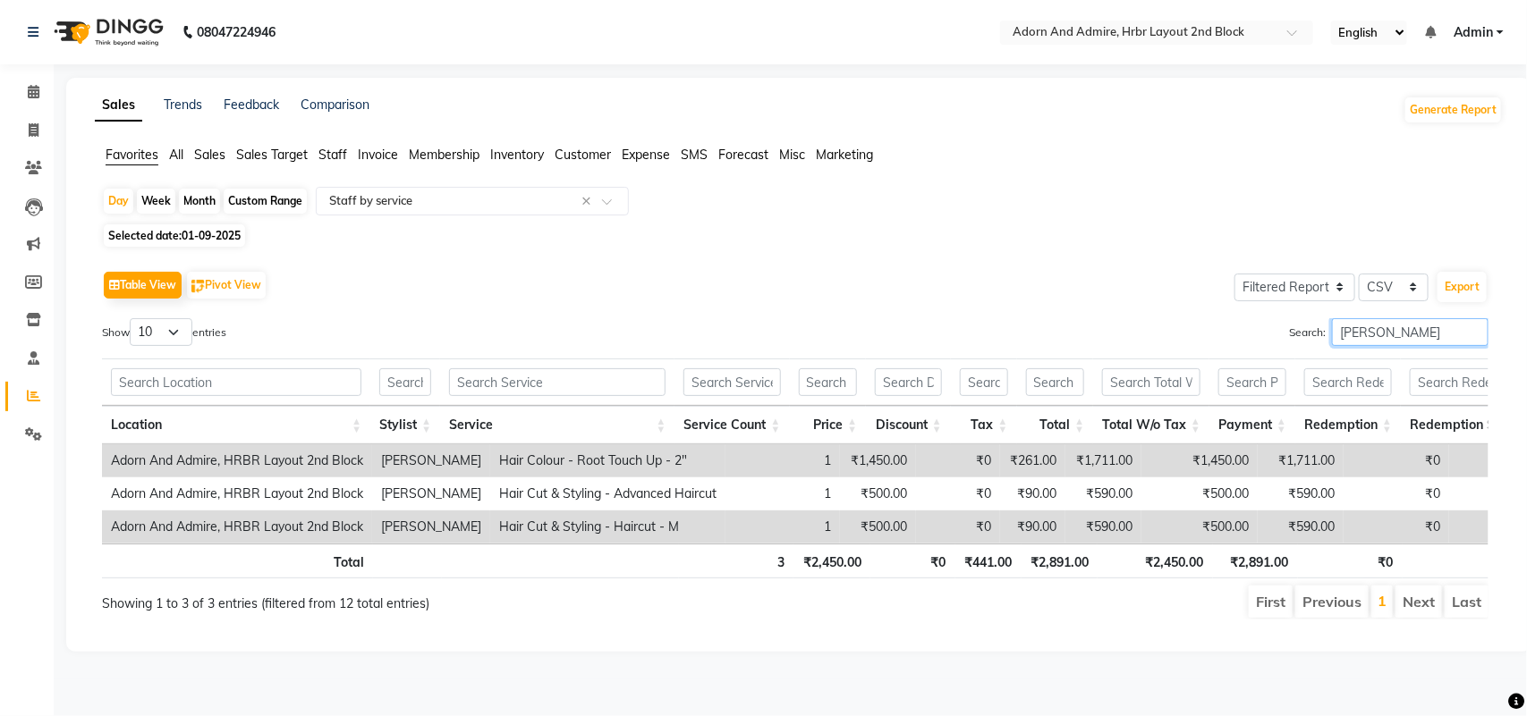
type input "[PERSON_NAME]"
click at [25, 132] on span at bounding box center [33, 131] width 31 height 21
select select "service"
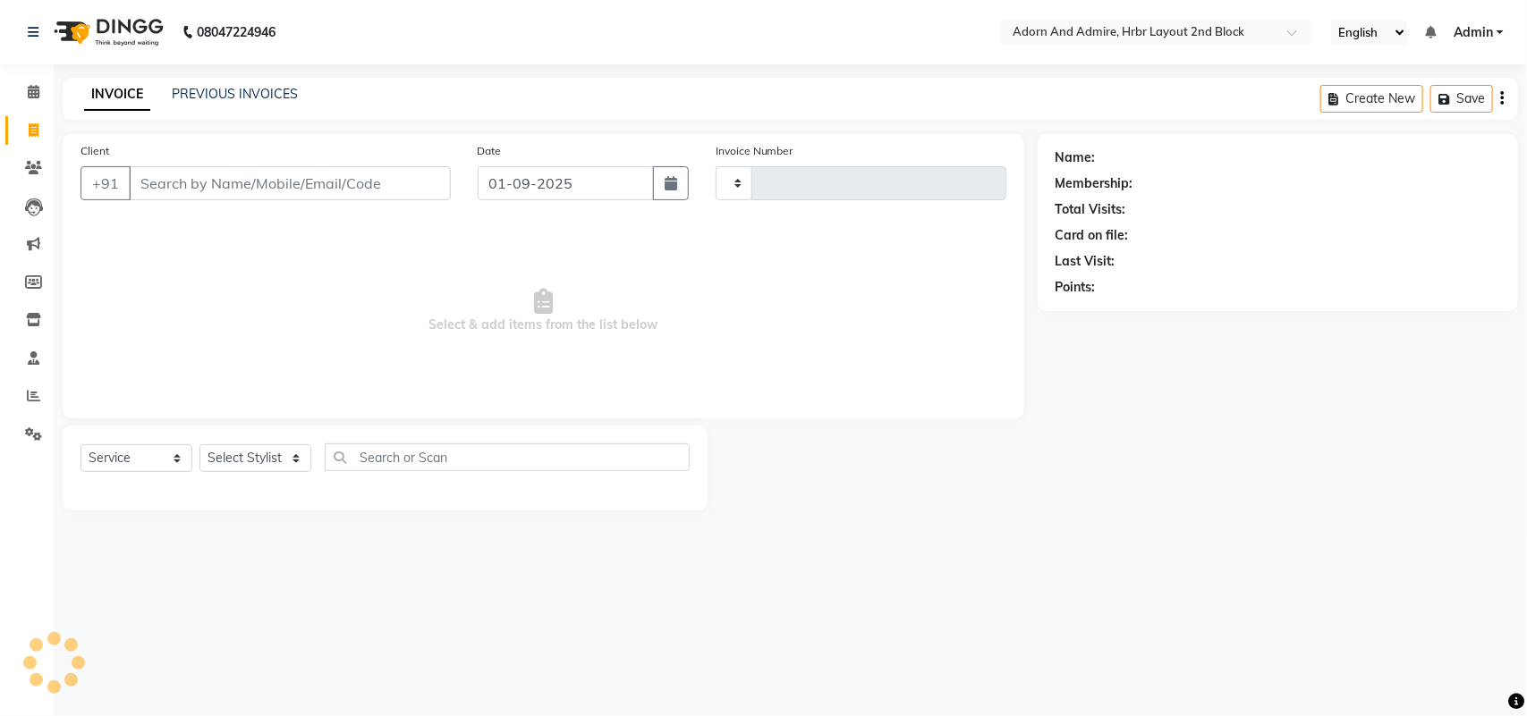
type input "2029"
click at [208, 189] on input "Client" at bounding box center [290, 183] width 322 height 34
select select "7203"
type input "8088368164"
click at [439, 181] on span "Add Client" at bounding box center [404, 183] width 71 height 18
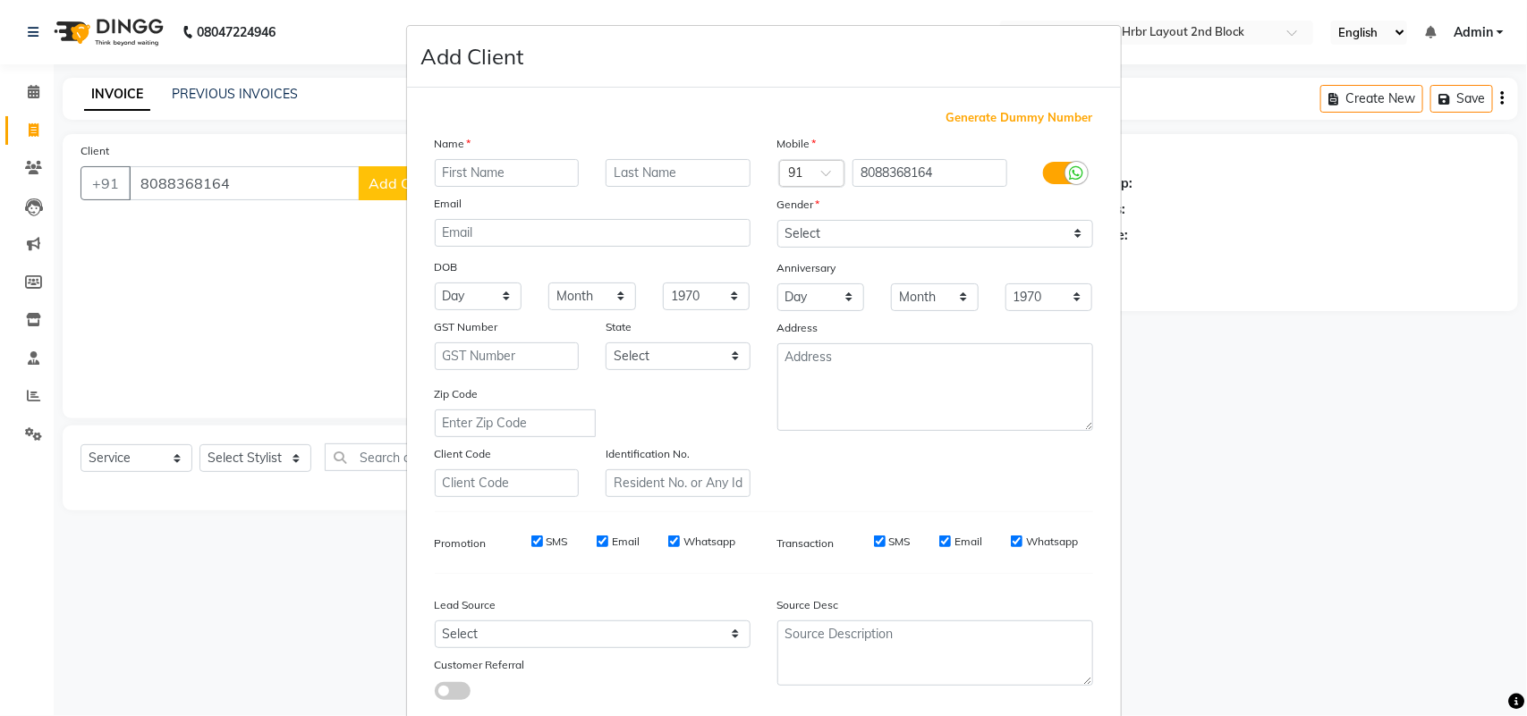
click at [484, 171] on input "text" at bounding box center [507, 173] width 145 height 28
type input "sai hemanth"
click at [861, 228] on select "Select [DEMOGRAPHIC_DATA] [DEMOGRAPHIC_DATA] Other Prefer Not To Say" at bounding box center [935, 234] width 316 height 28
click at [777, 220] on select "Select [DEMOGRAPHIC_DATA] [DEMOGRAPHIC_DATA] Other Prefer Not To Say" at bounding box center [935, 234] width 316 height 28
drag, startPoint x: 841, startPoint y: 224, endPoint x: 841, endPoint y: 242, distance: 17.9
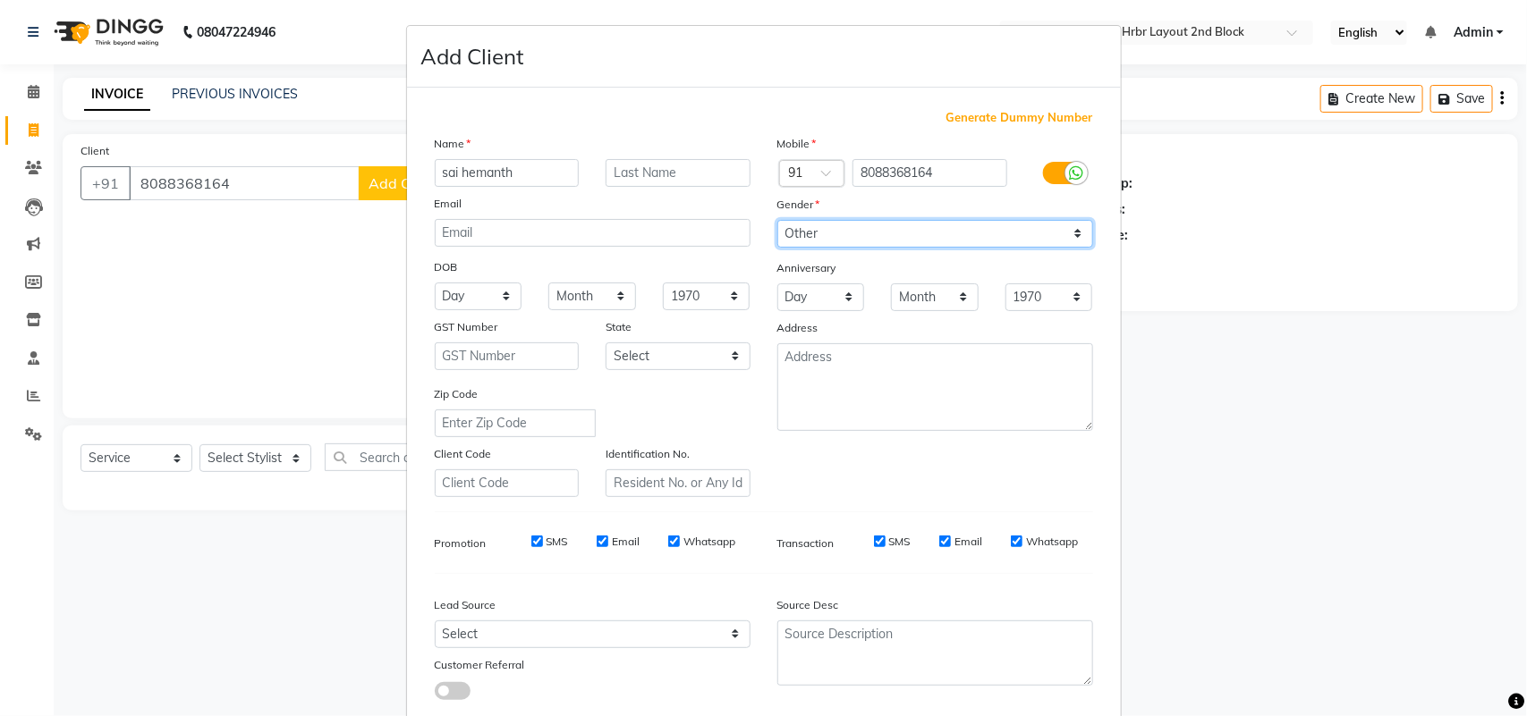
click at [841, 224] on select "Select [DEMOGRAPHIC_DATA] [DEMOGRAPHIC_DATA] Other Prefer Not To Say" at bounding box center [935, 234] width 316 height 28
select select "[DEMOGRAPHIC_DATA]"
click at [777, 220] on select "Select [DEMOGRAPHIC_DATA] [DEMOGRAPHIC_DATA] Other Prefer Not To Say" at bounding box center [935, 234] width 316 height 28
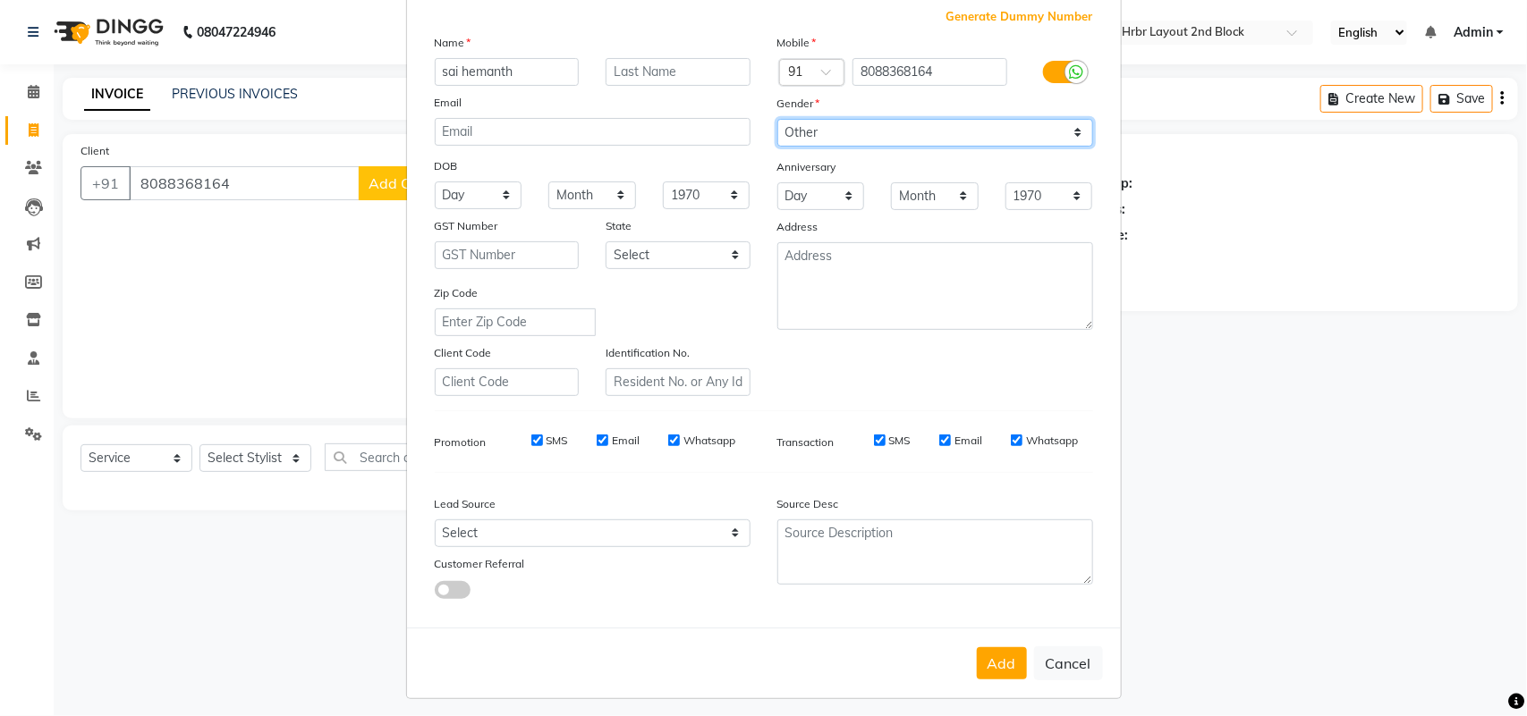
scroll to position [103, 0]
click at [988, 659] on button "Add" at bounding box center [1002, 662] width 50 height 32
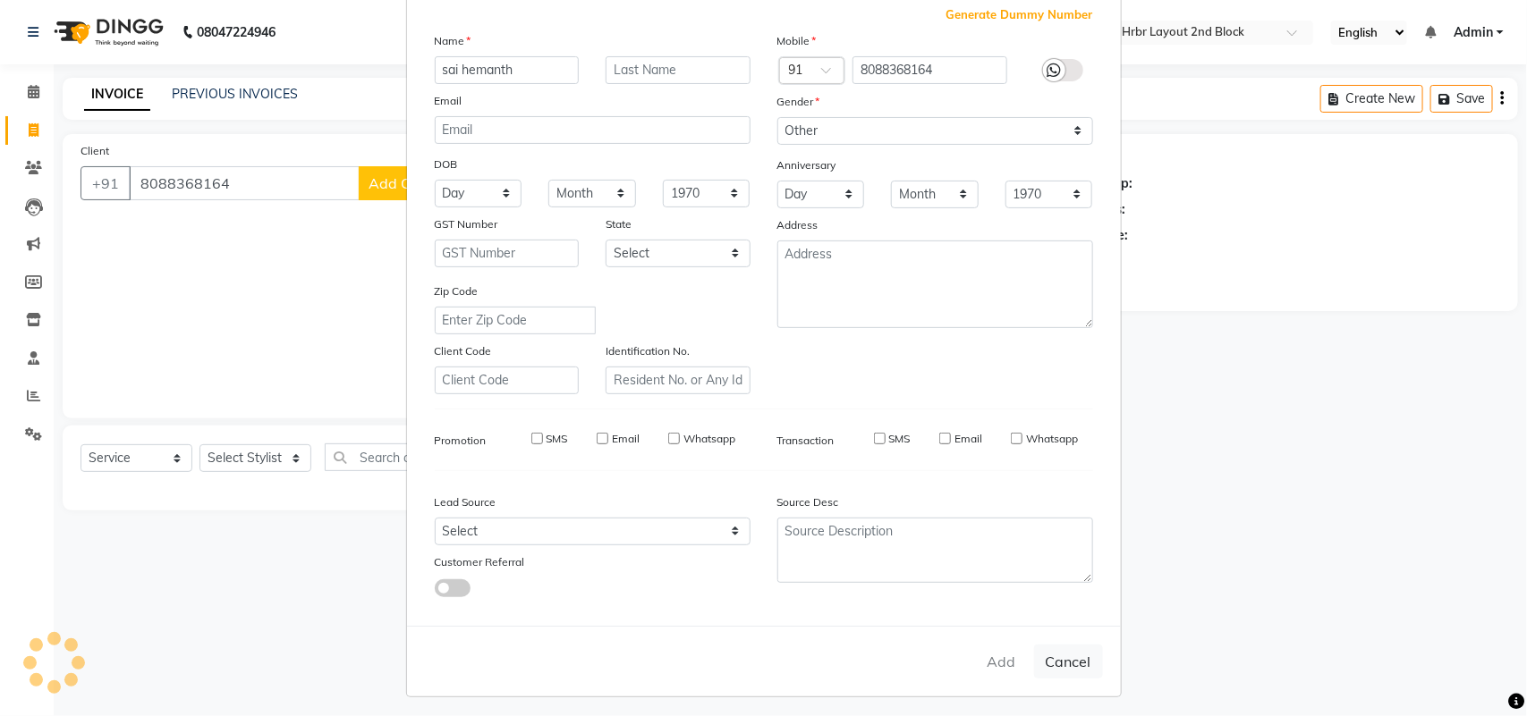
select select
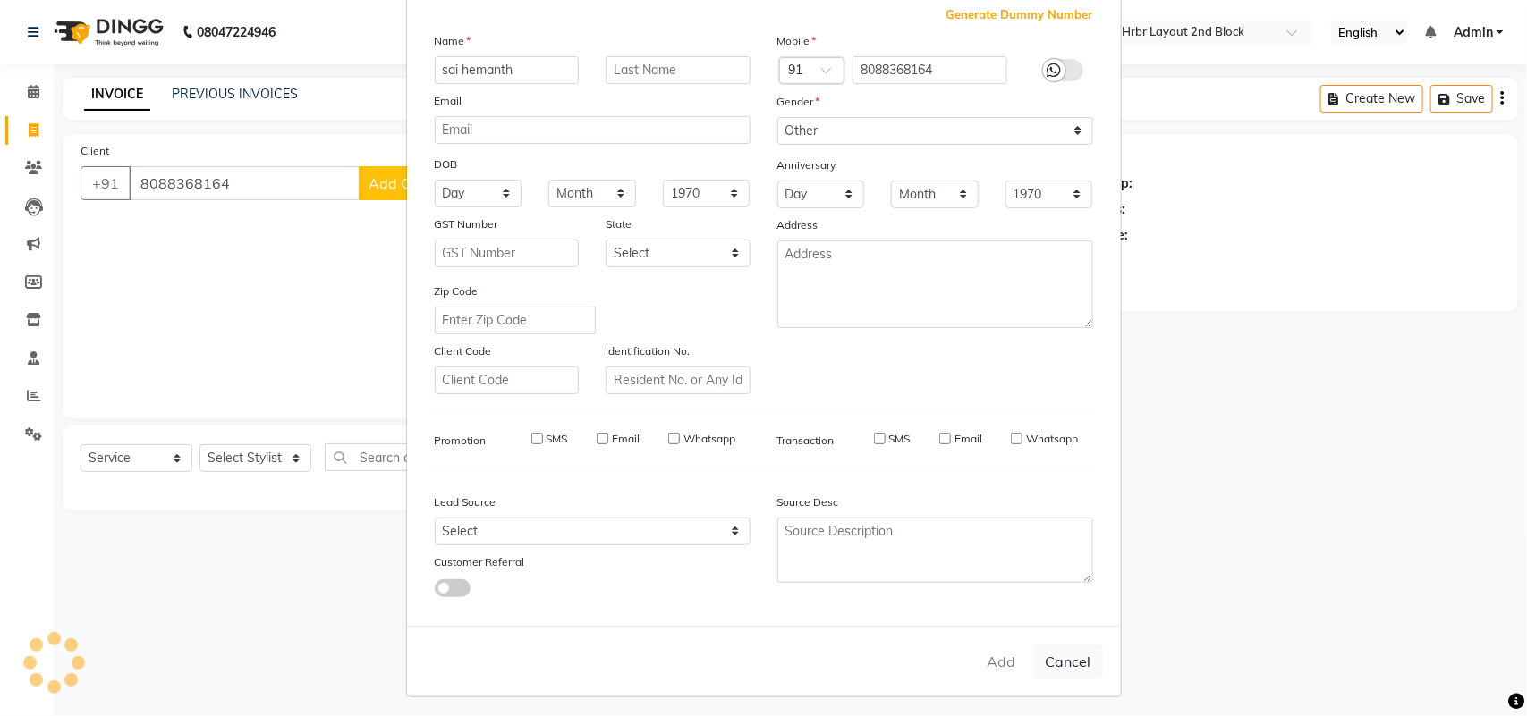
select select
checkbox input "false"
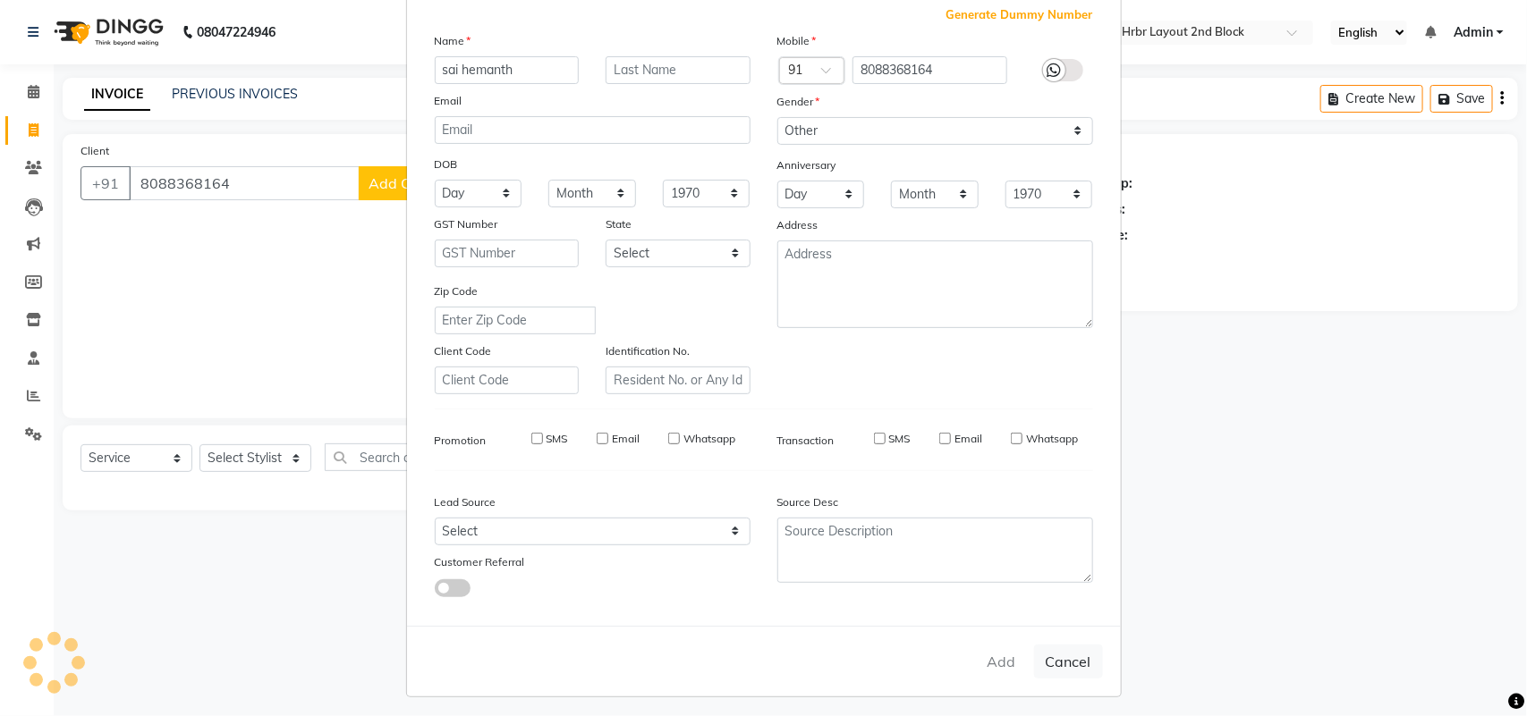
checkbox input "false"
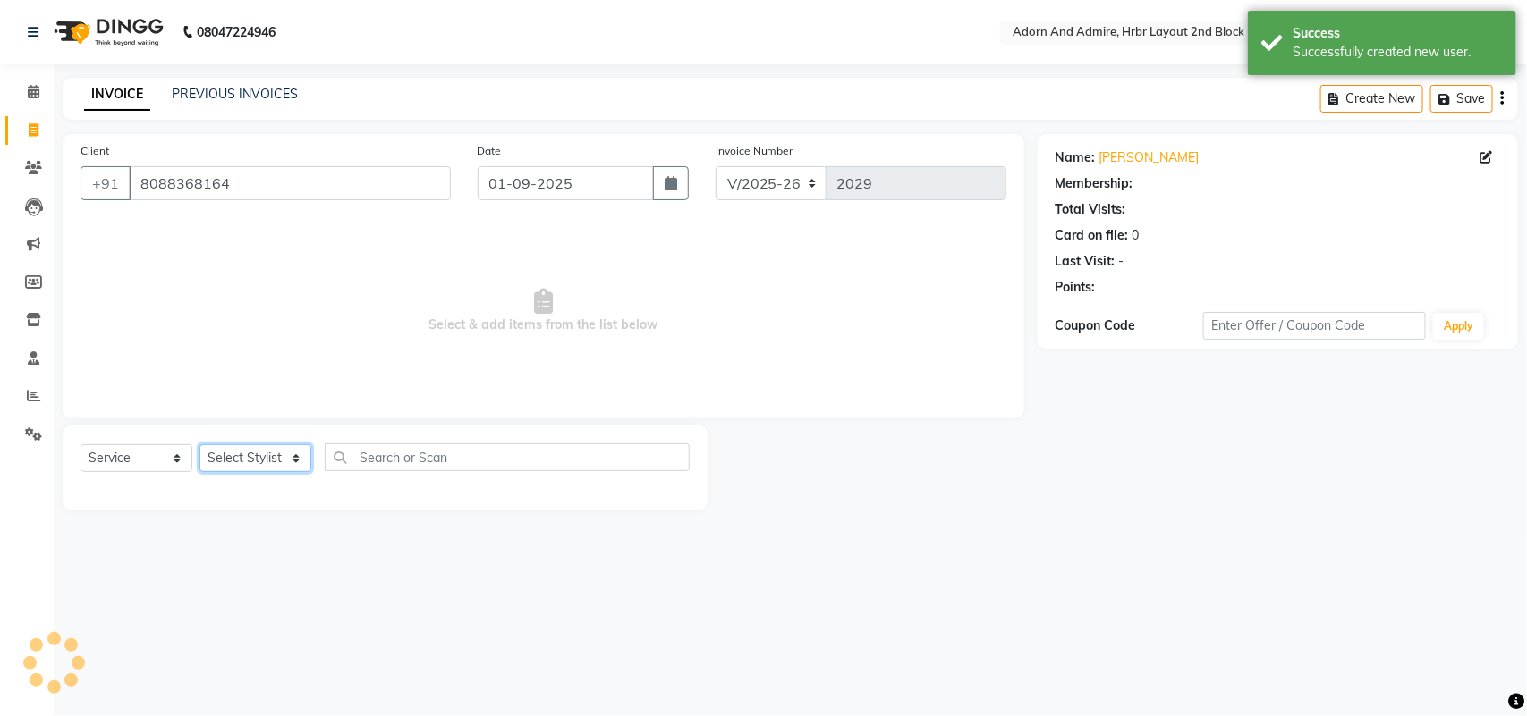
click at [274, 459] on select "Select Stylist ajay [PERSON_NAME] [PERSON_NAME] [PERSON_NAME] [PERSON_NAME] [PE…" at bounding box center [255, 458] width 112 height 28
select select "61718"
click at [199, 444] on select "Select Stylist ajay [PERSON_NAME] [PERSON_NAME] [PERSON_NAME] [PERSON_NAME] [PE…" at bounding box center [255, 458] width 112 height 28
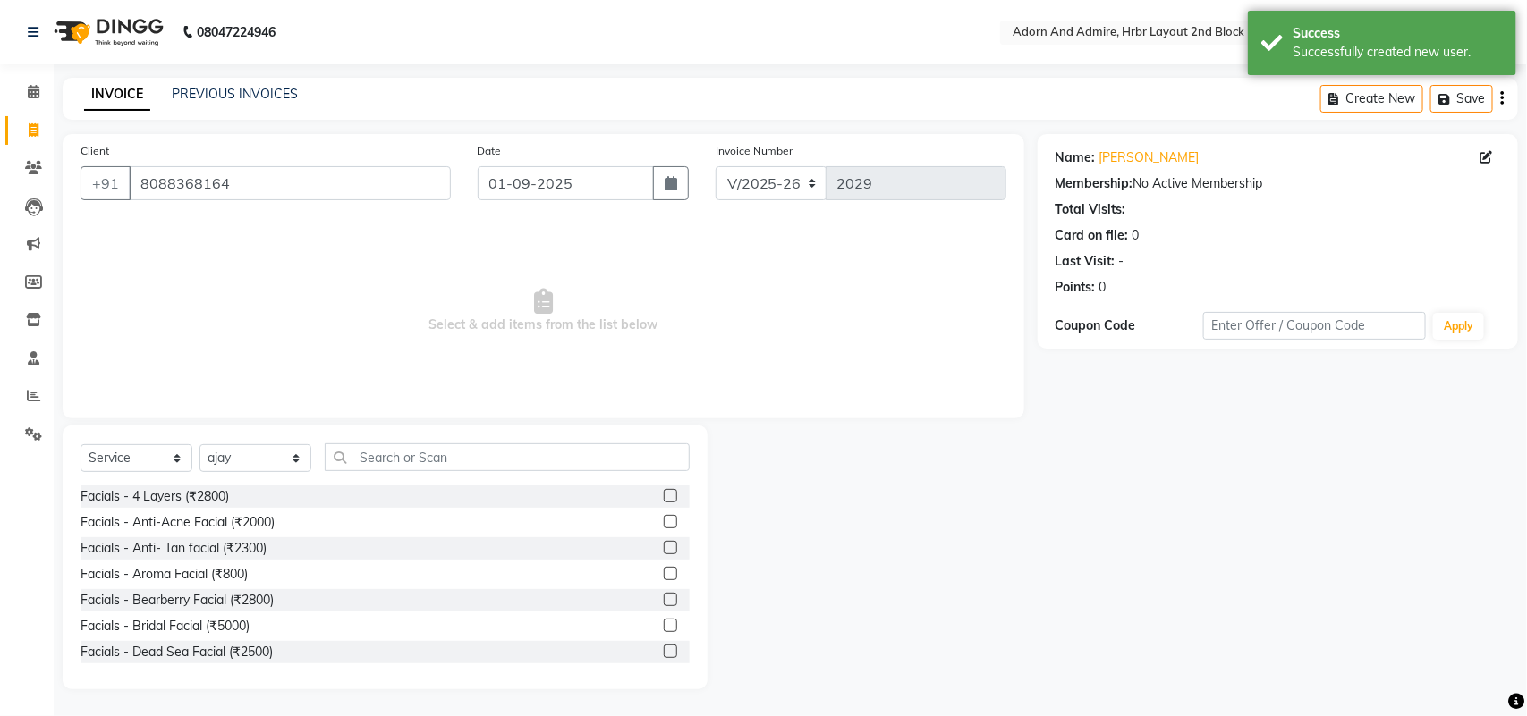
click at [398, 472] on div "Select Service Product Membership Package Voucher Prepaid Gift Card Select Styl…" at bounding box center [384, 465] width 609 height 42
click at [407, 453] on input "text" at bounding box center [507, 458] width 365 height 28
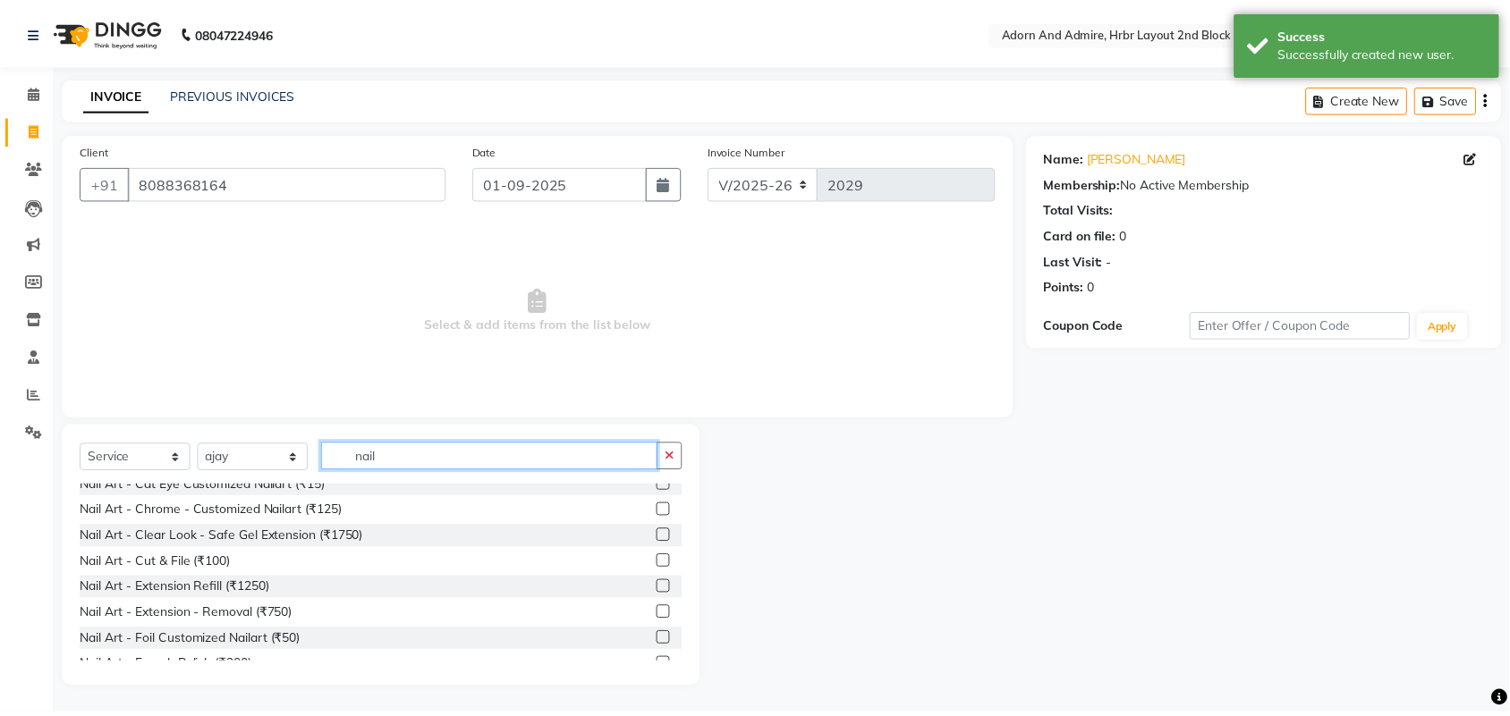
scroll to position [224, 0]
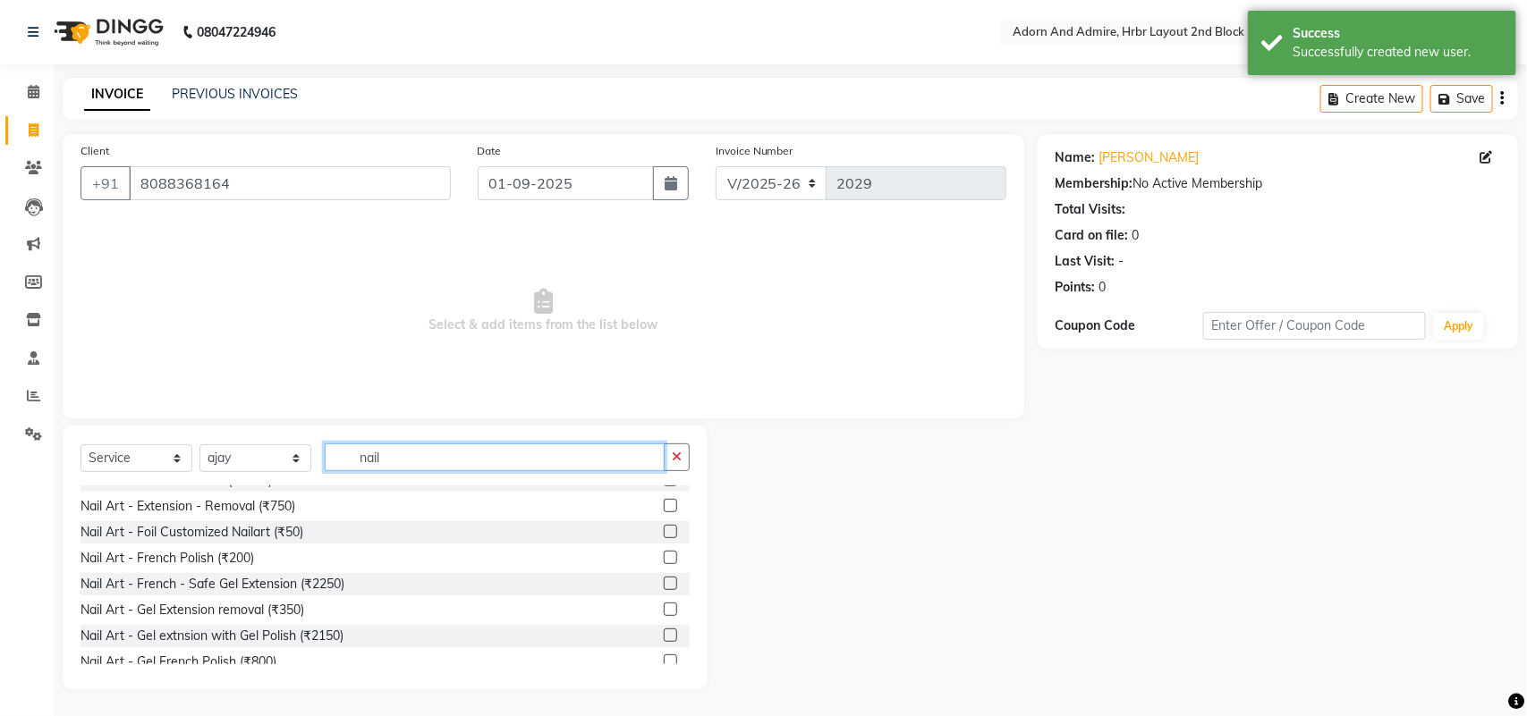
type input "nail"
click at [332, 625] on div "Nail Art - Gel extnsion with Gel Polish (₹2150)" at bounding box center [384, 636] width 609 height 22
click at [336, 625] on div "Nail Art - Gel extnsion with Gel Polish (₹2150)" at bounding box center [384, 636] width 609 height 22
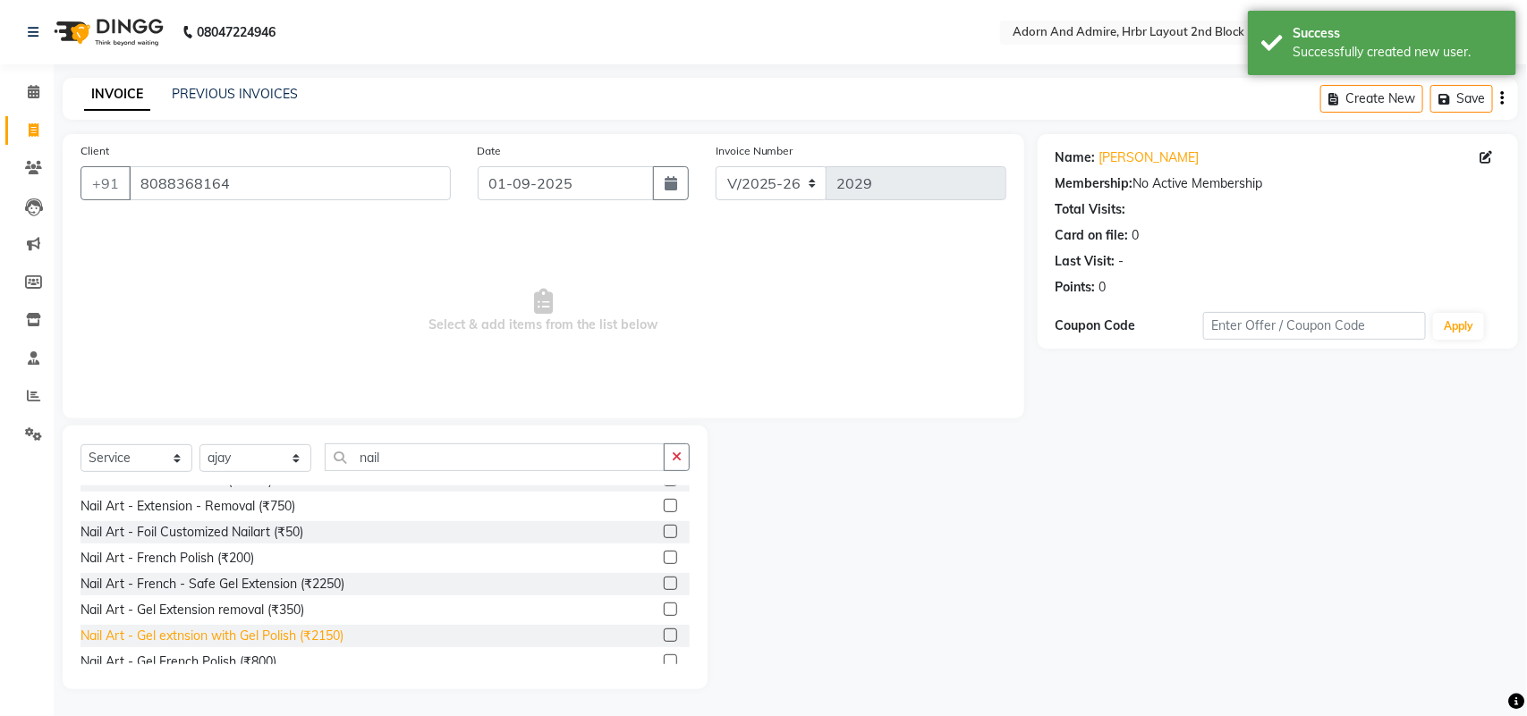
click at [333, 632] on div "Nail Art - Gel extnsion with Gel Polish (₹2150)" at bounding box center [211, 636] width 263 height 19
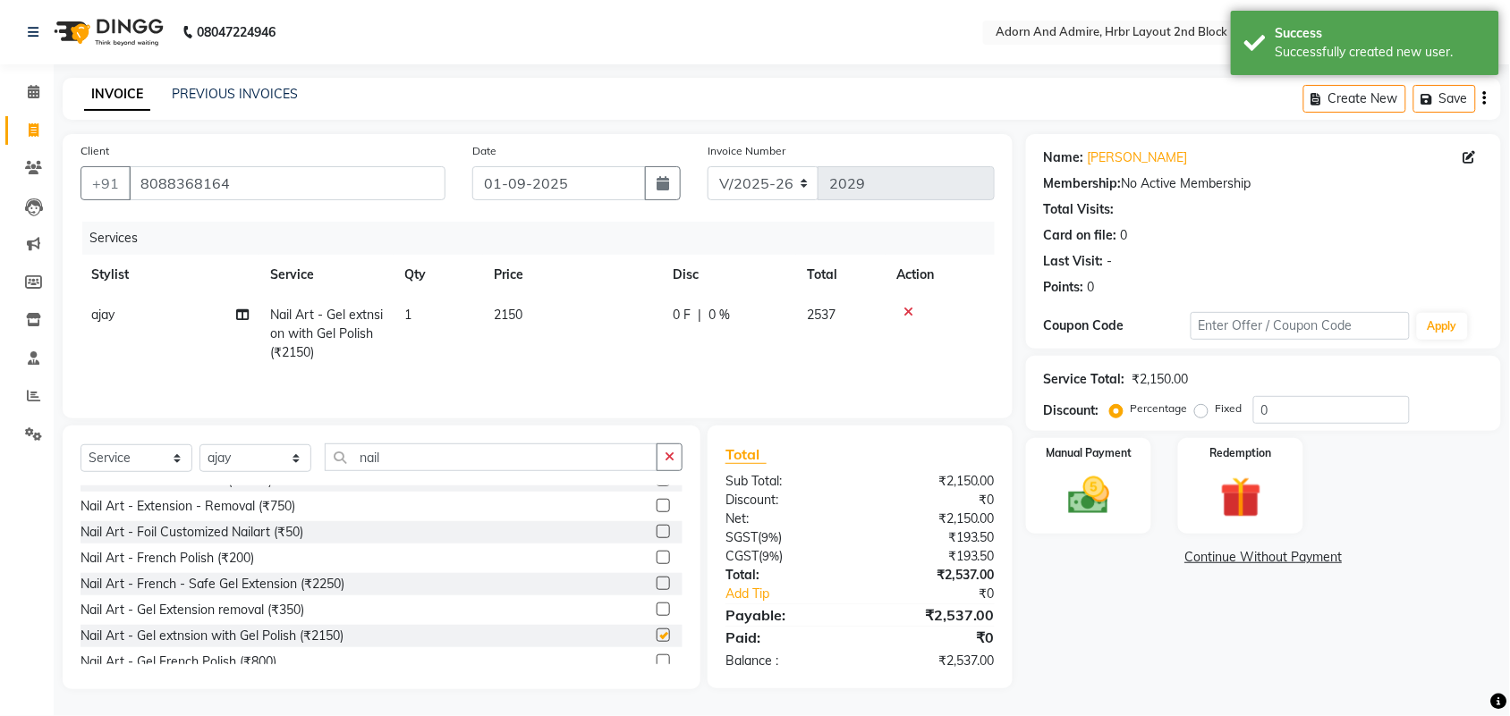
checkbox input "false"
click at [546, 317] on td "2150" at bounding box center [572, 334] width 179 height 78
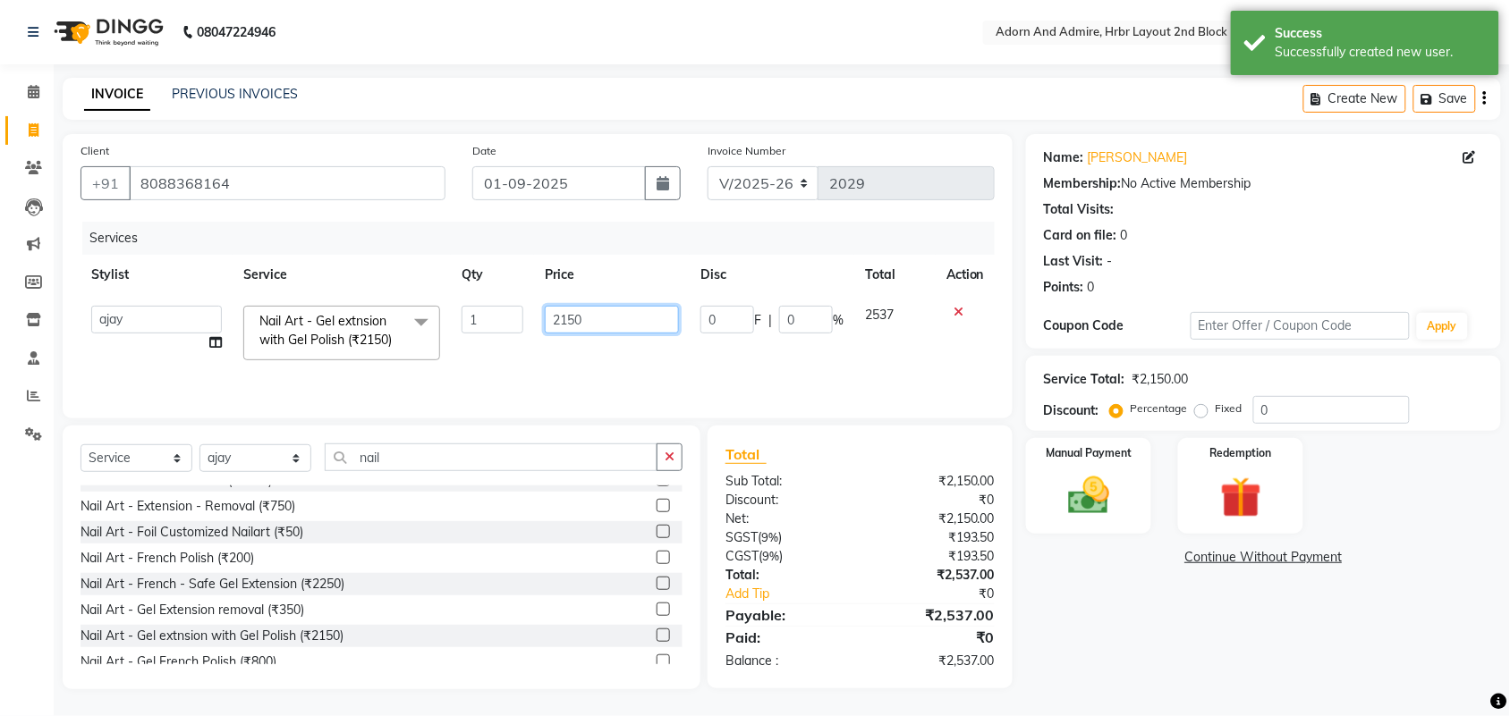
drag, startPoint x: 584, startPoint y: 301, endPoint x: 530, endPoint y: 318, distance: 56.3
click at [532, 316] on tr "ajay ALEXX [PERSON_NAME] [PERSON_NAME] [PERSON_NAME] [PERSON_NAME] Nail Art - G…" at bounding box center [537, 333] width 914 height 76
drag, startPoint x: 614, startPoint y: 310, endPoint x: 488, endPoint y: 344, distance: 130.6
click at [488, 344] on tr "ajay ALEXX [PERSON_NAME] [PERSON_NAME] [PERSON_NAME] [PERSON_NAME] Nail Art - G…" at bounding box center [537, 333] width 914 height 76
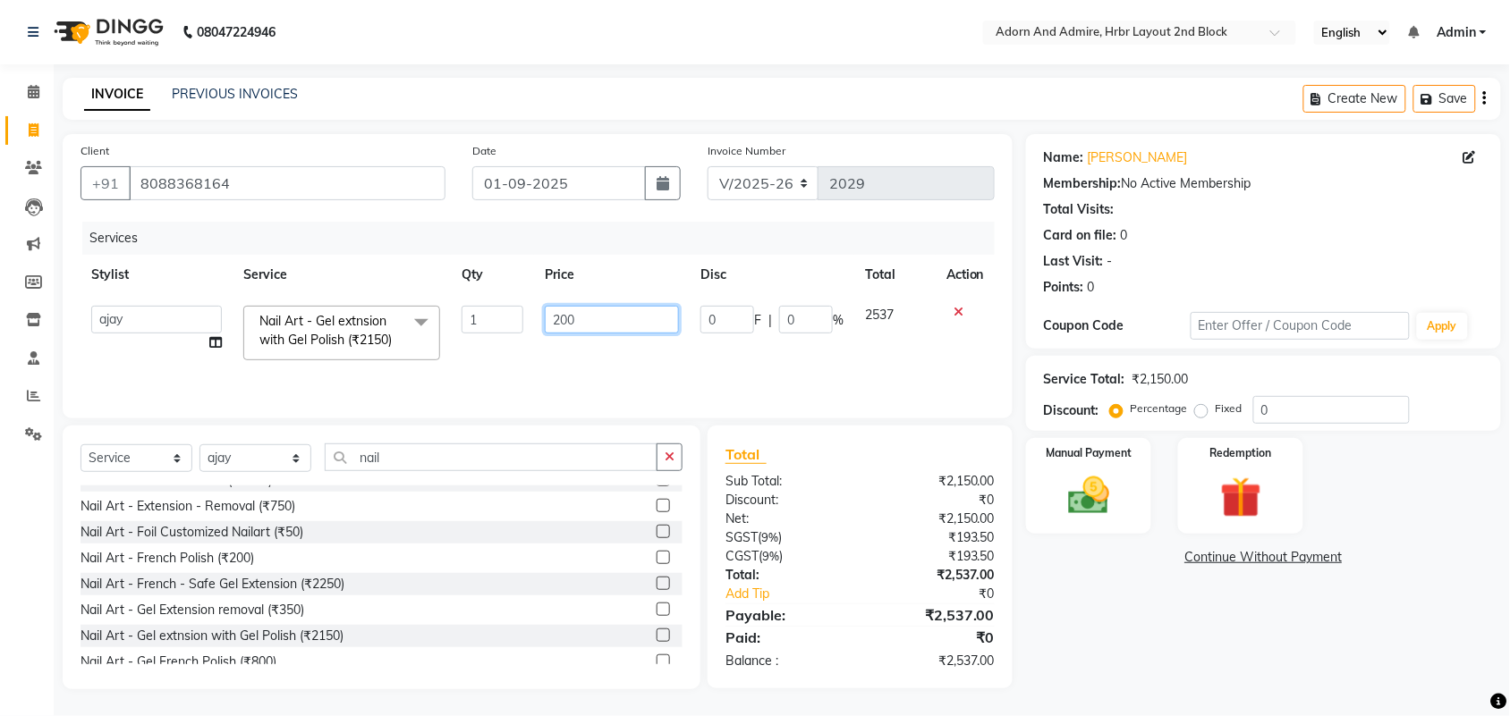
type input "2000"
click at [1136, 609] on div "Name: [PERSON_NAME] Membership: No Active Membership Total Visits: Card on file…" at bounding box center [1270, 411] width 488 height 555
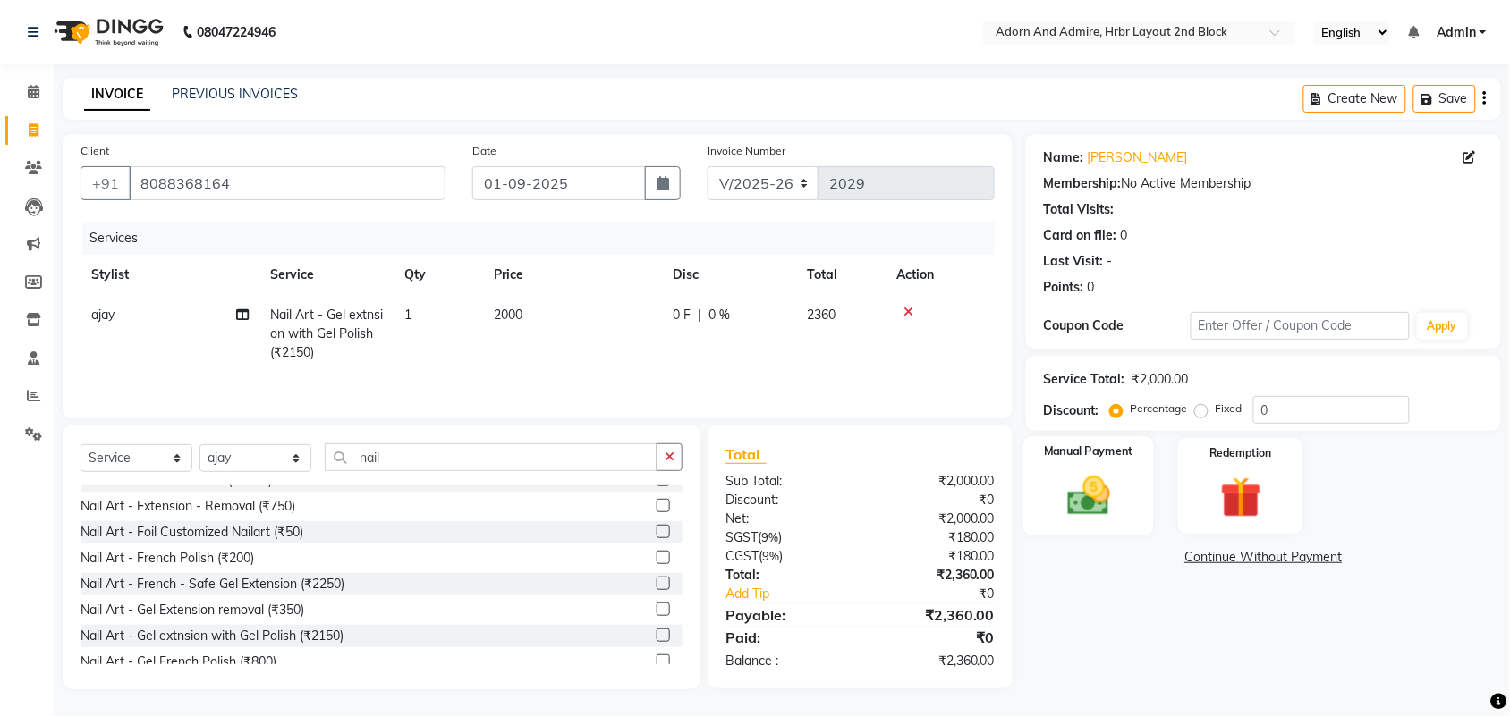
drag, startPoint x: 1073, startPoint y: 427, endPoint x: 1079, endPoint y: 444, distance: 18.9
click at [1074, 436] on div "Name: [PERSON_NAME] Membership: No Active Membership Total Visits: Card on file…" at bounding box center [1270, 411] width 488 height 555
drag, startPoint x: 1052, startPoint y: 515, endPoint x: 1339, endPoint y: 521, distance: 287.1
click at [1053, 516] on div "Manual Payment" at bounding box center [1088, 486] width 131 height 100
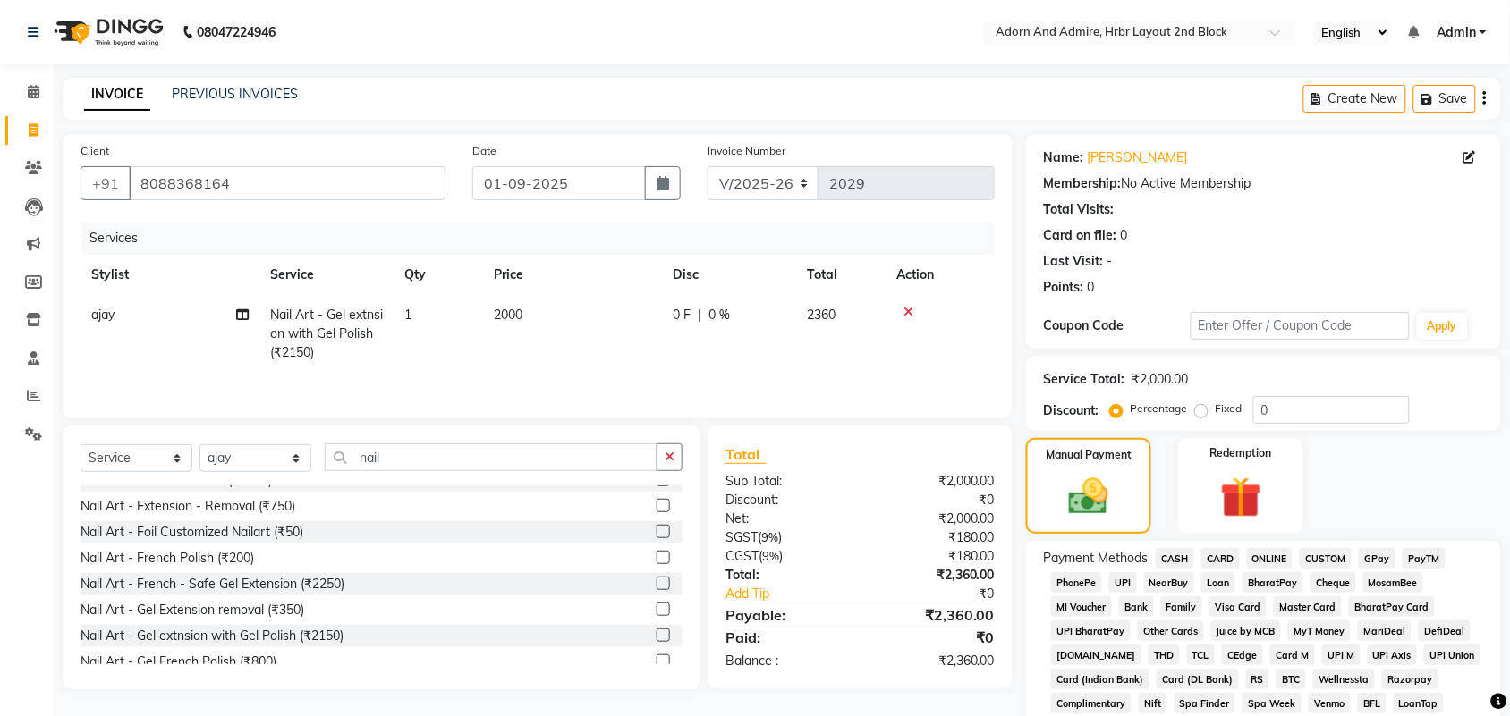
click at [1384, 553] on span "GPay" at bounding box center [1376, 558] width 37 height 21
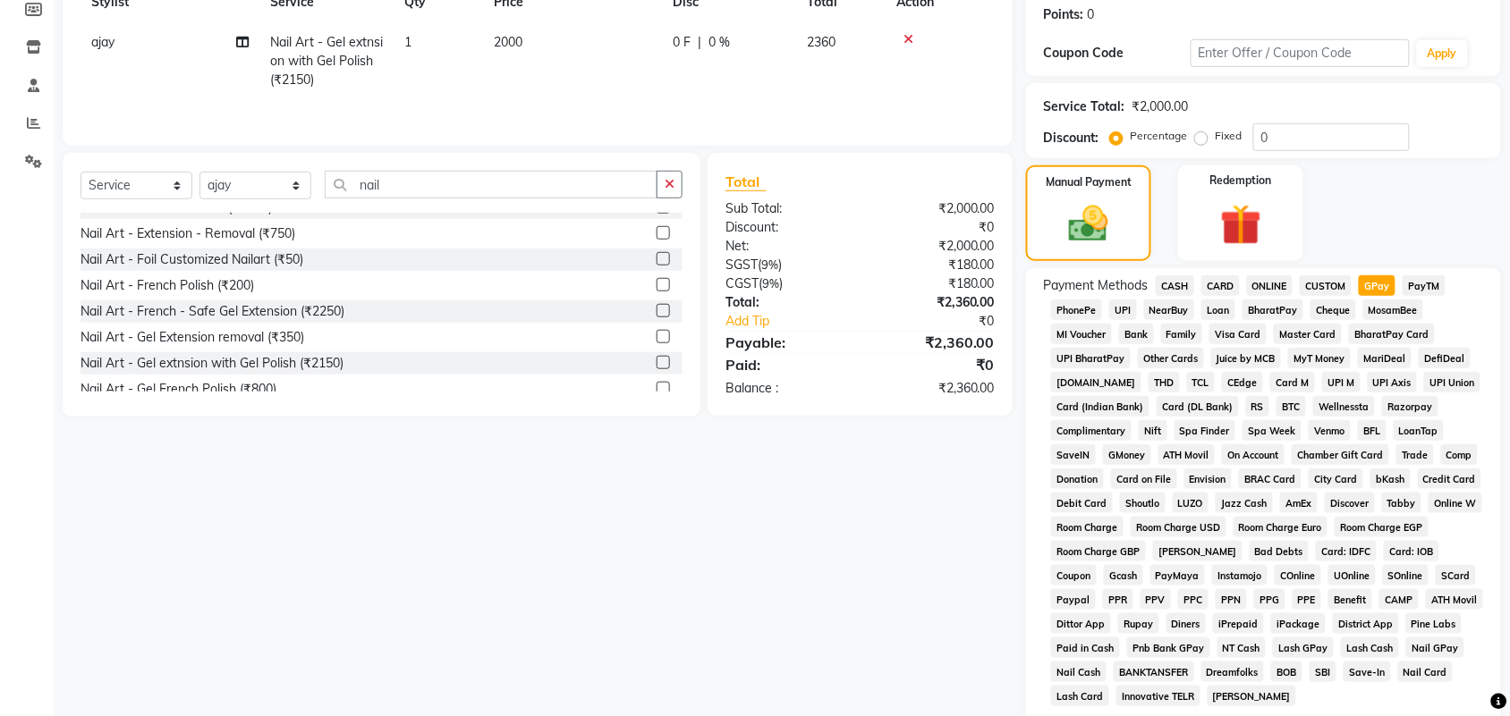
scroll to position [498, 0]
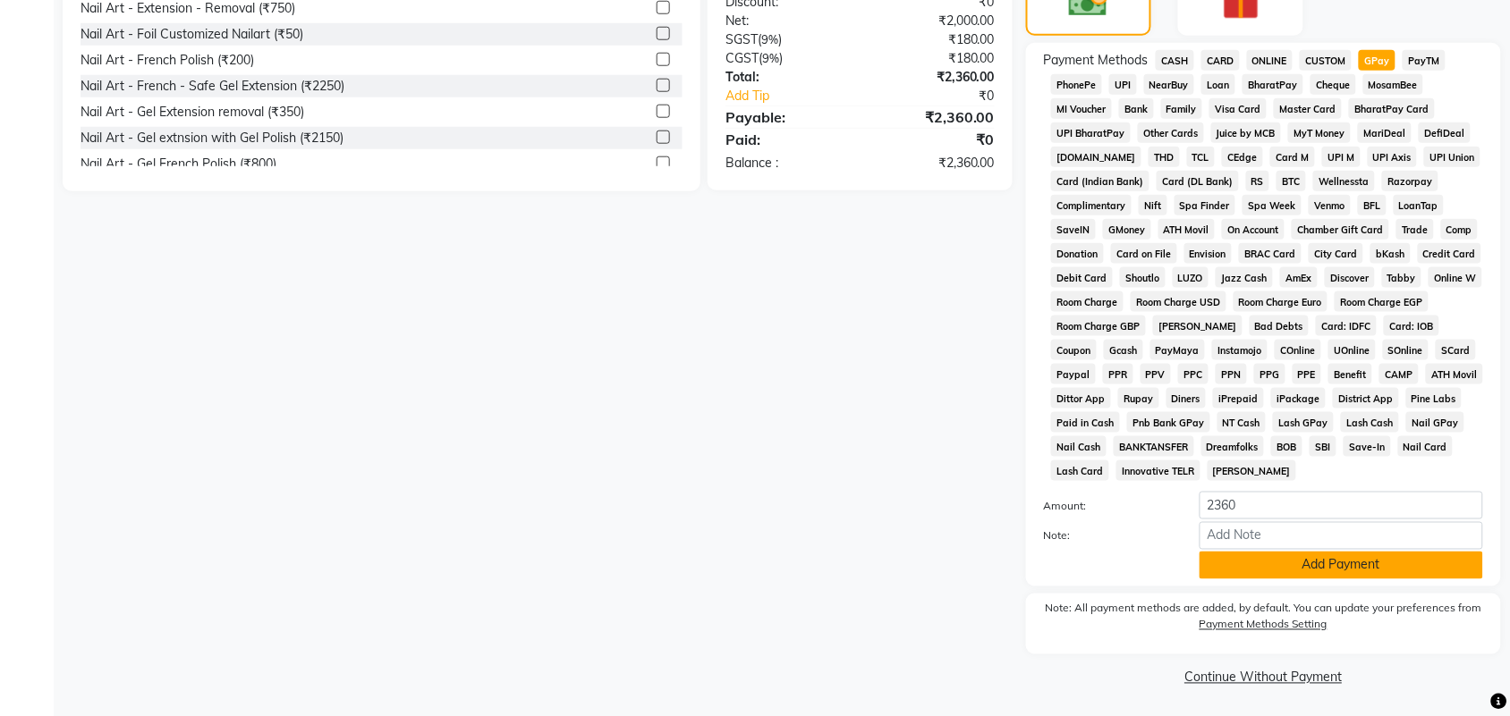
click at [1329, 573] on button "Add Payment" at bounding box center [1340, 566] width 283 height 28
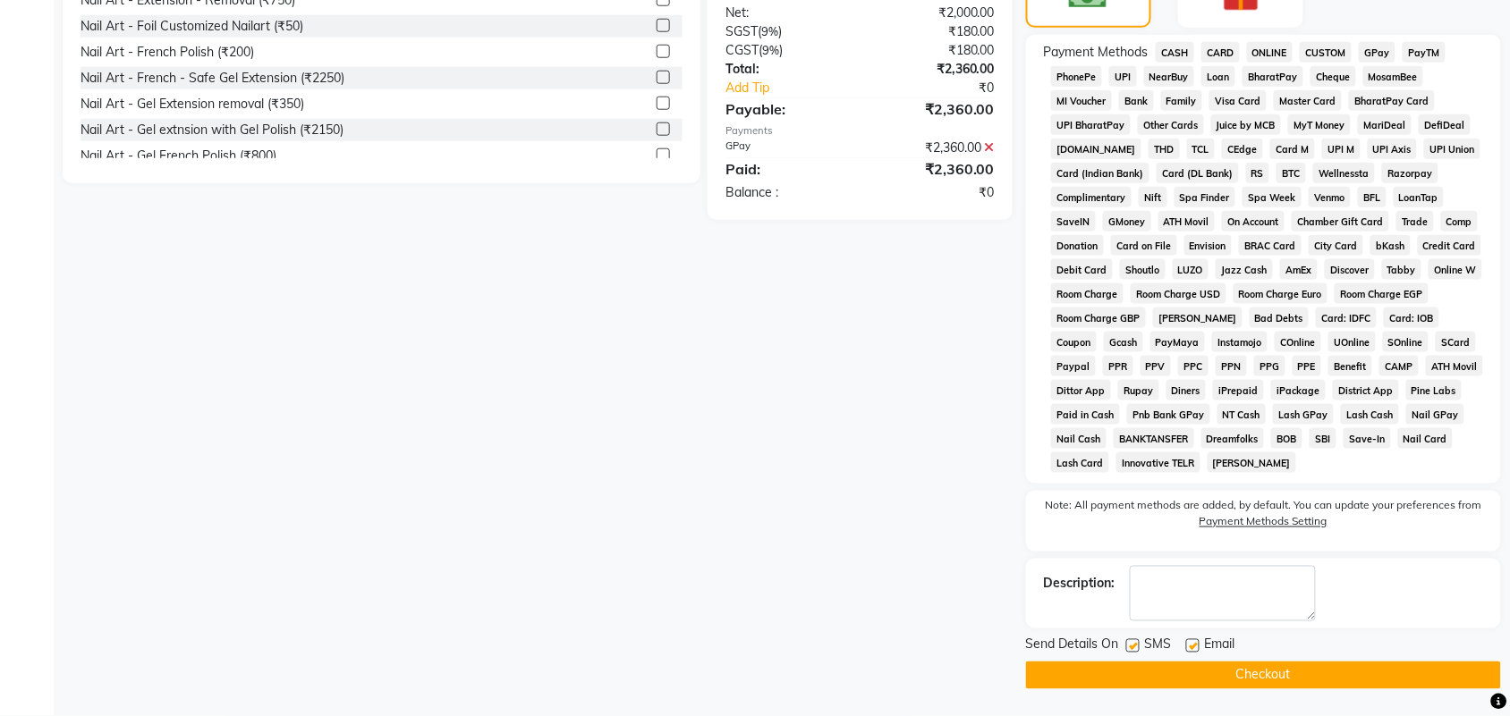
click at [1295, 684] on button "Checkout" at bounding box center [1263, 676] width 475 height 28
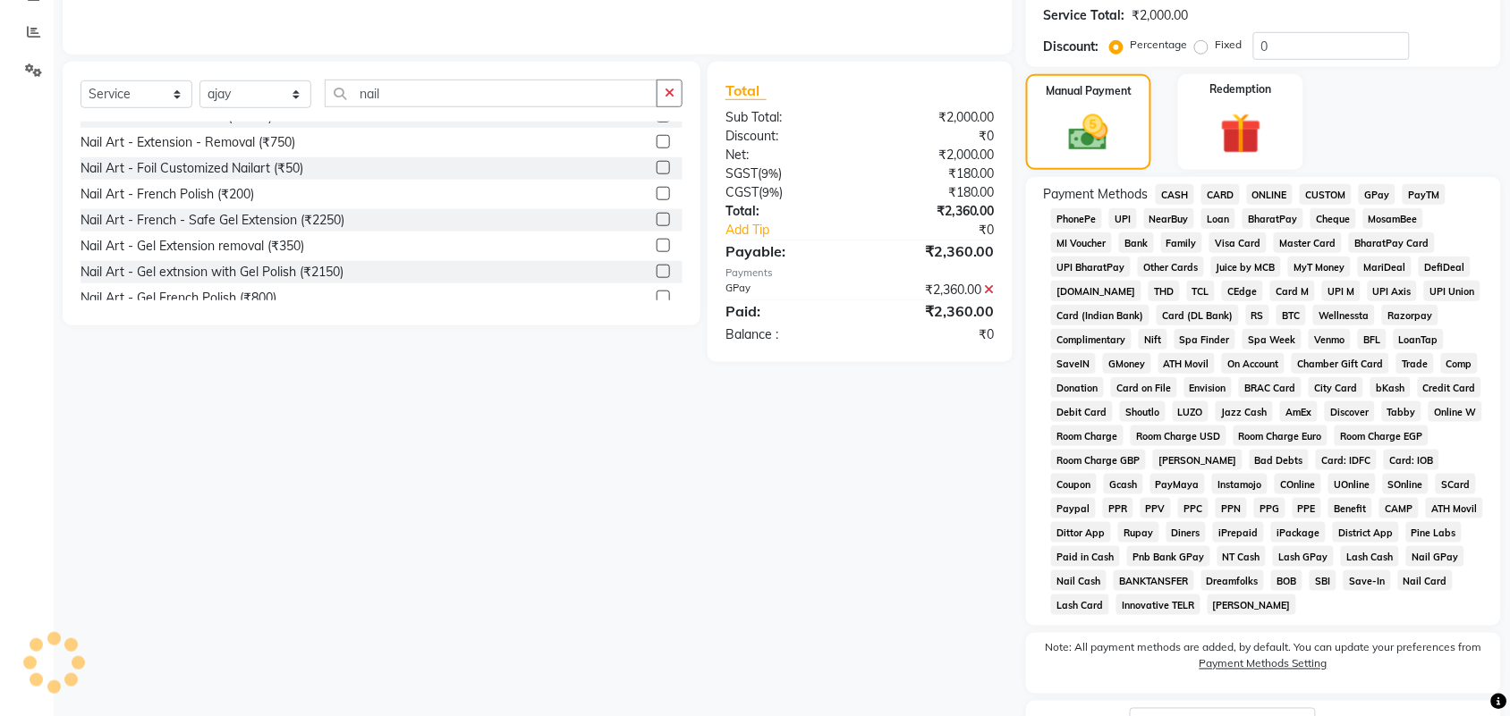
scroll to position [0, 0]
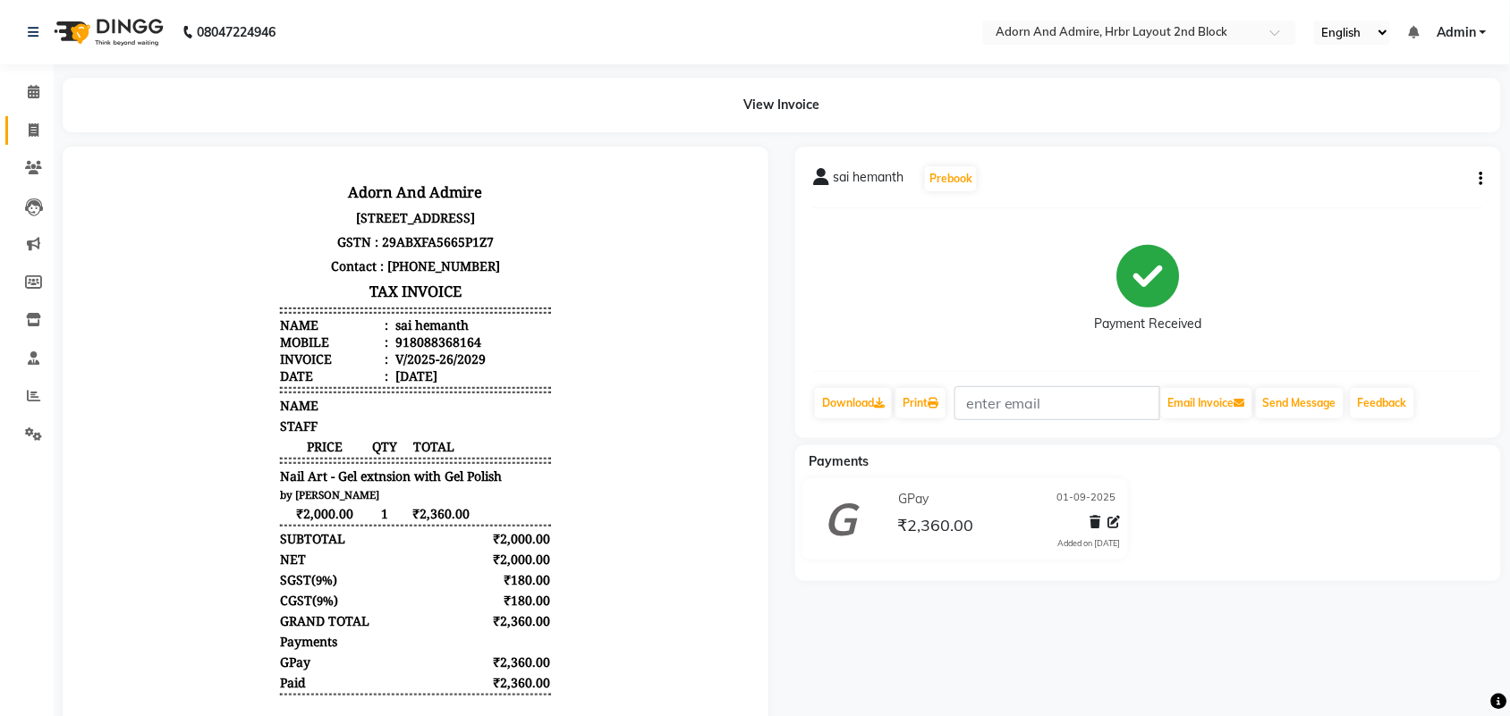
click at [36, 136] on span at bounding box center [33, 131] width 31 height 21
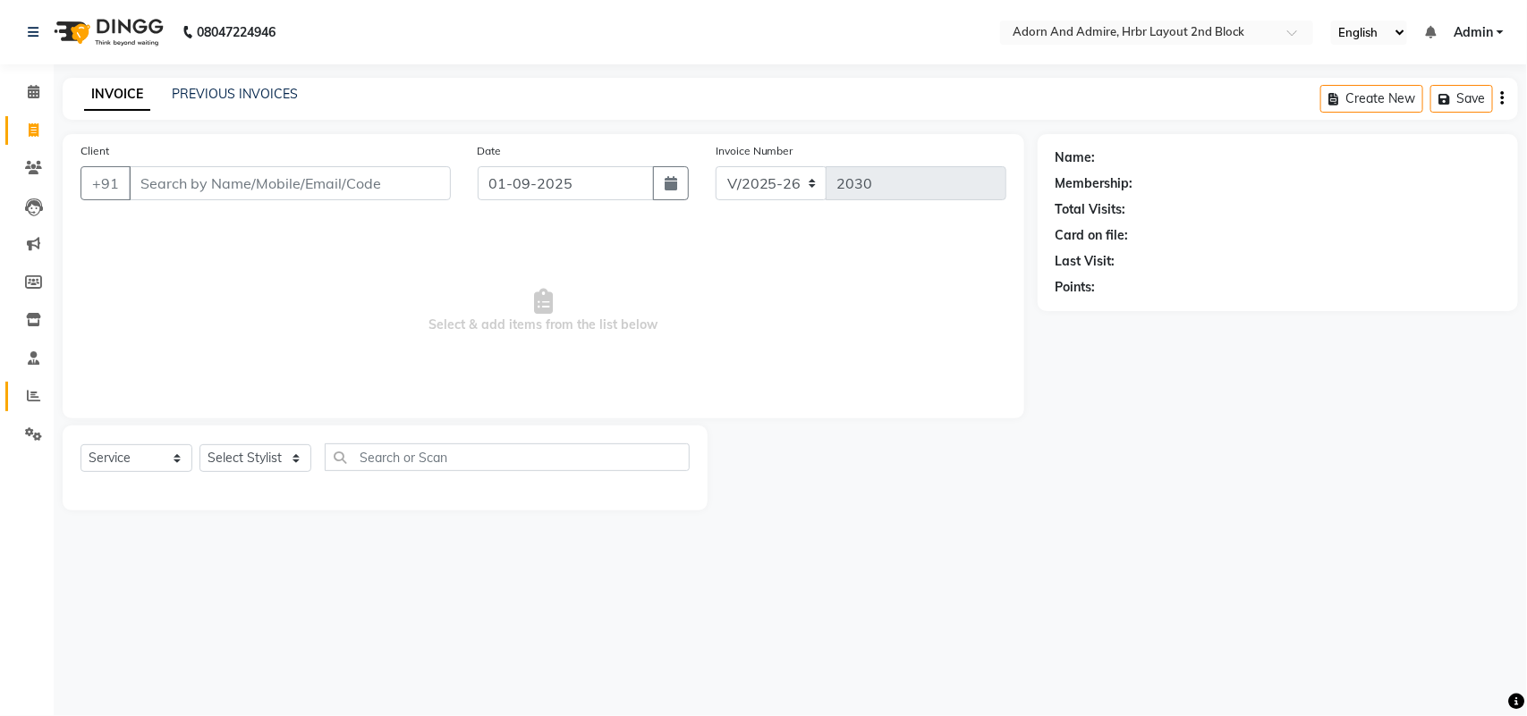
click at [13, 408] on link "Reports" at bounding box center [26, 397] width 43 height 30
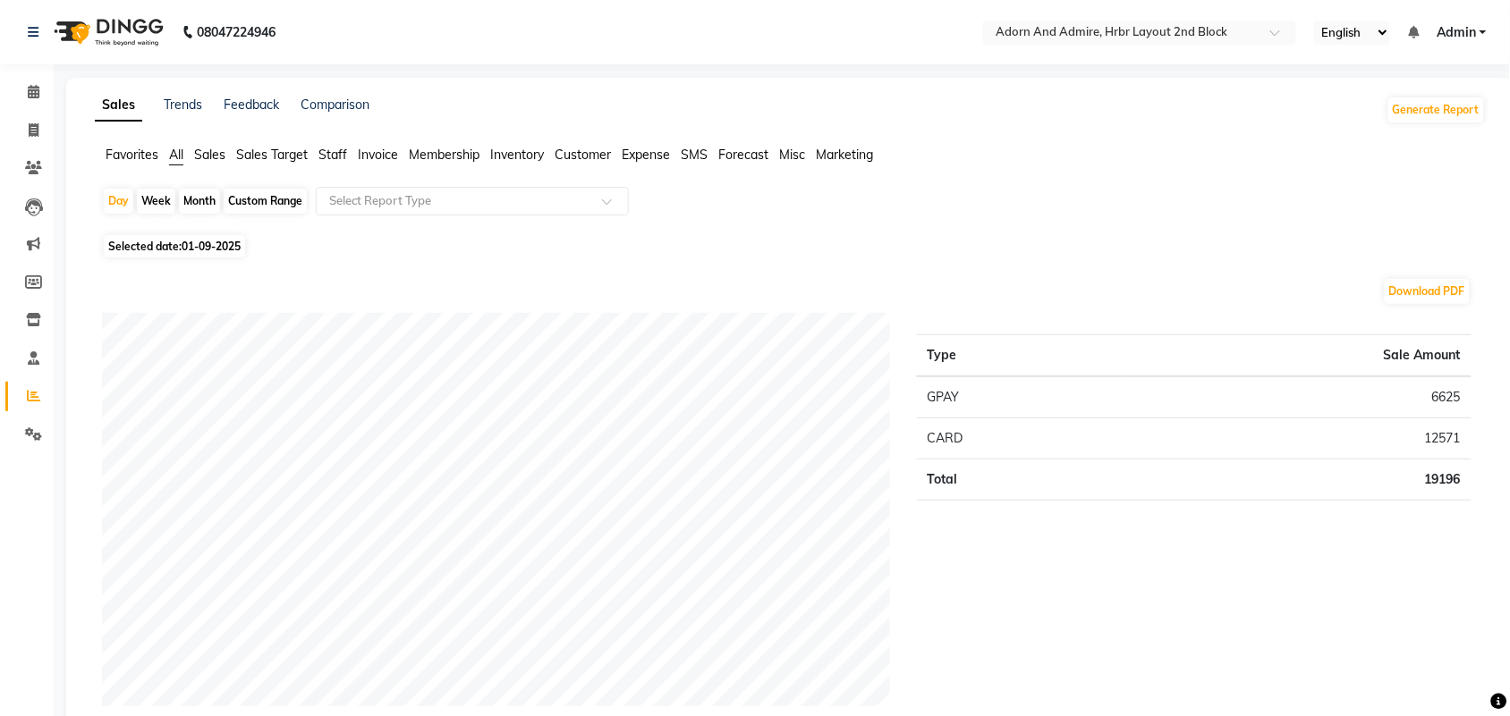
click at [131, 150] on span "Favorites" at bounding box center [132, 155] width 53 height 16
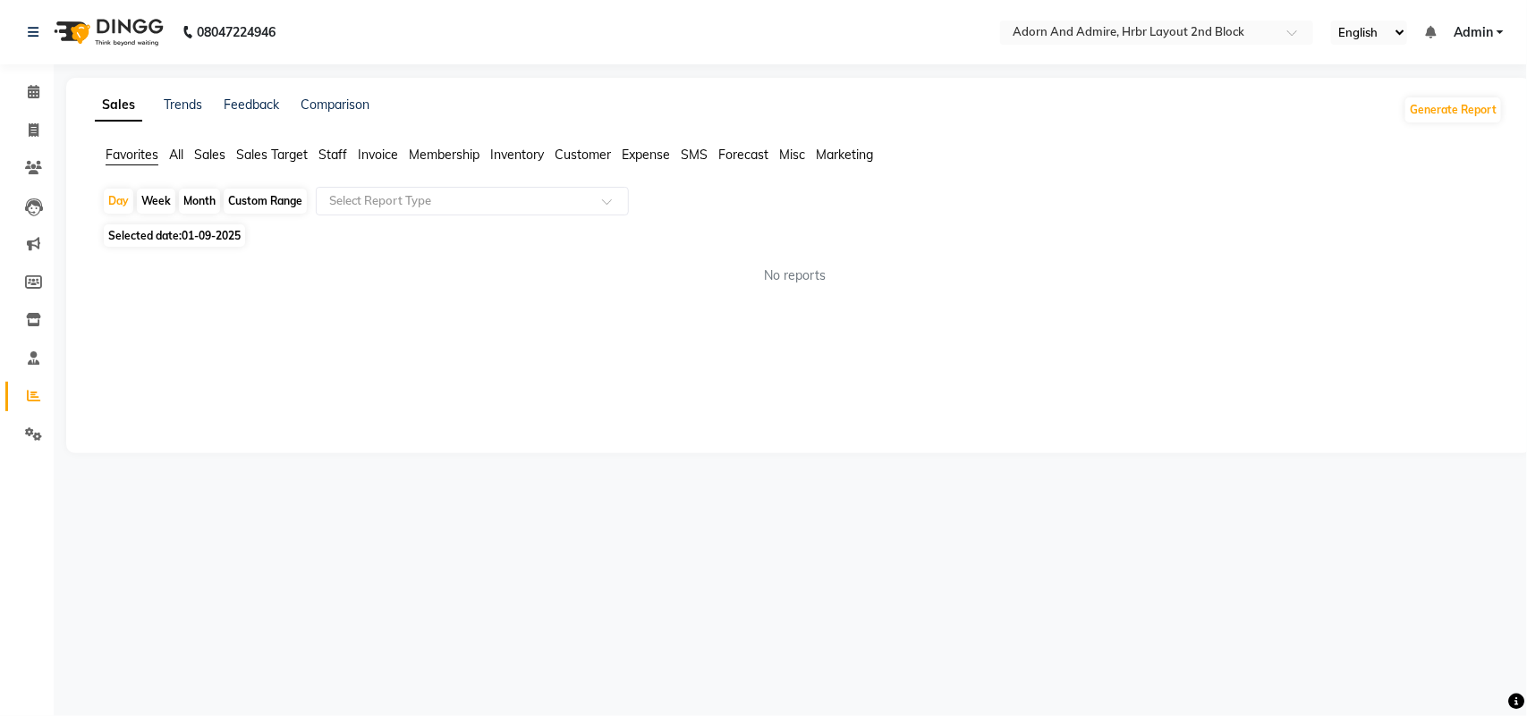
click at [391, 233] on div "Selected date: [DATE]" at bounding box center [802, 235] width 1400 height 19
click at [423, 204] on input "text" at bounding box center [455, 201] width 258 height 18
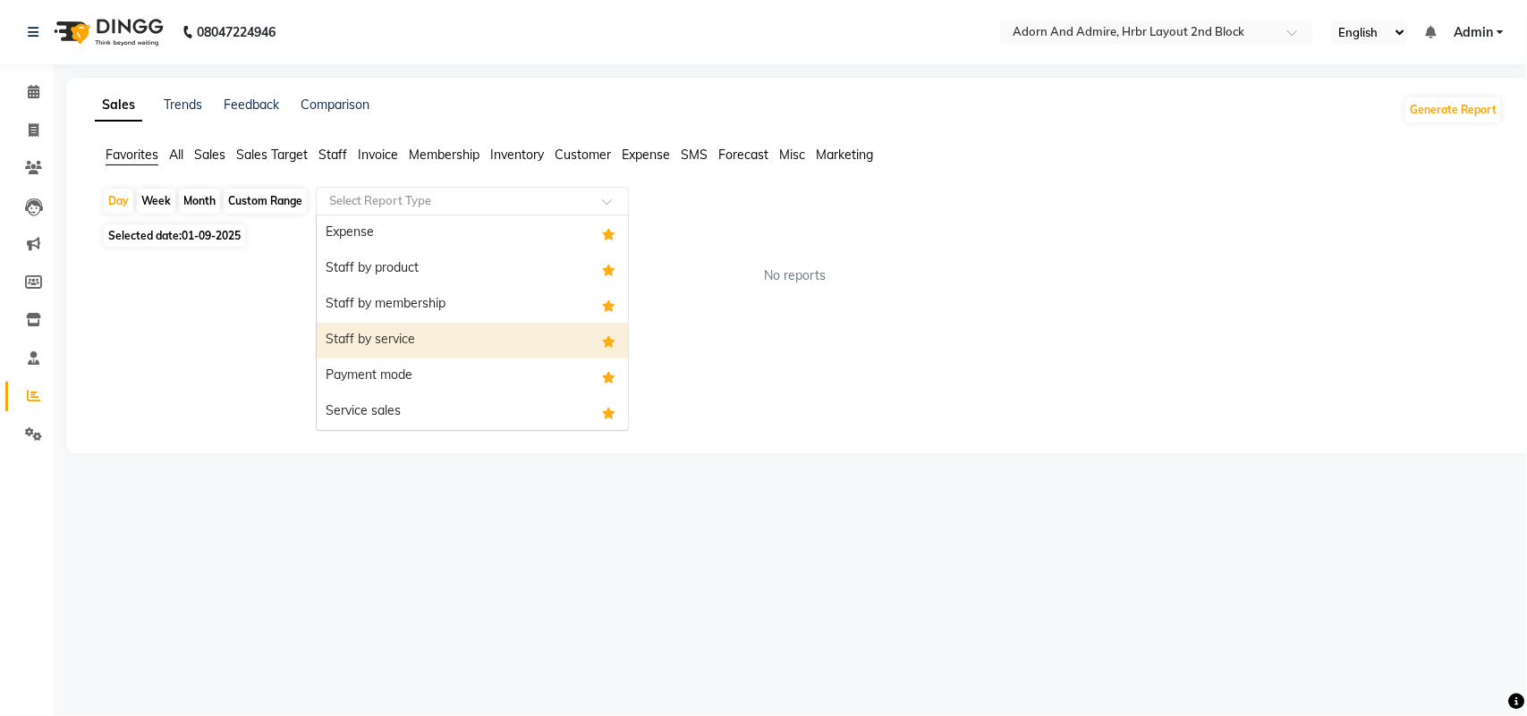
click at [408, 336] on div "Staff by service" at bounding box center [472, 341] width 311 height 36
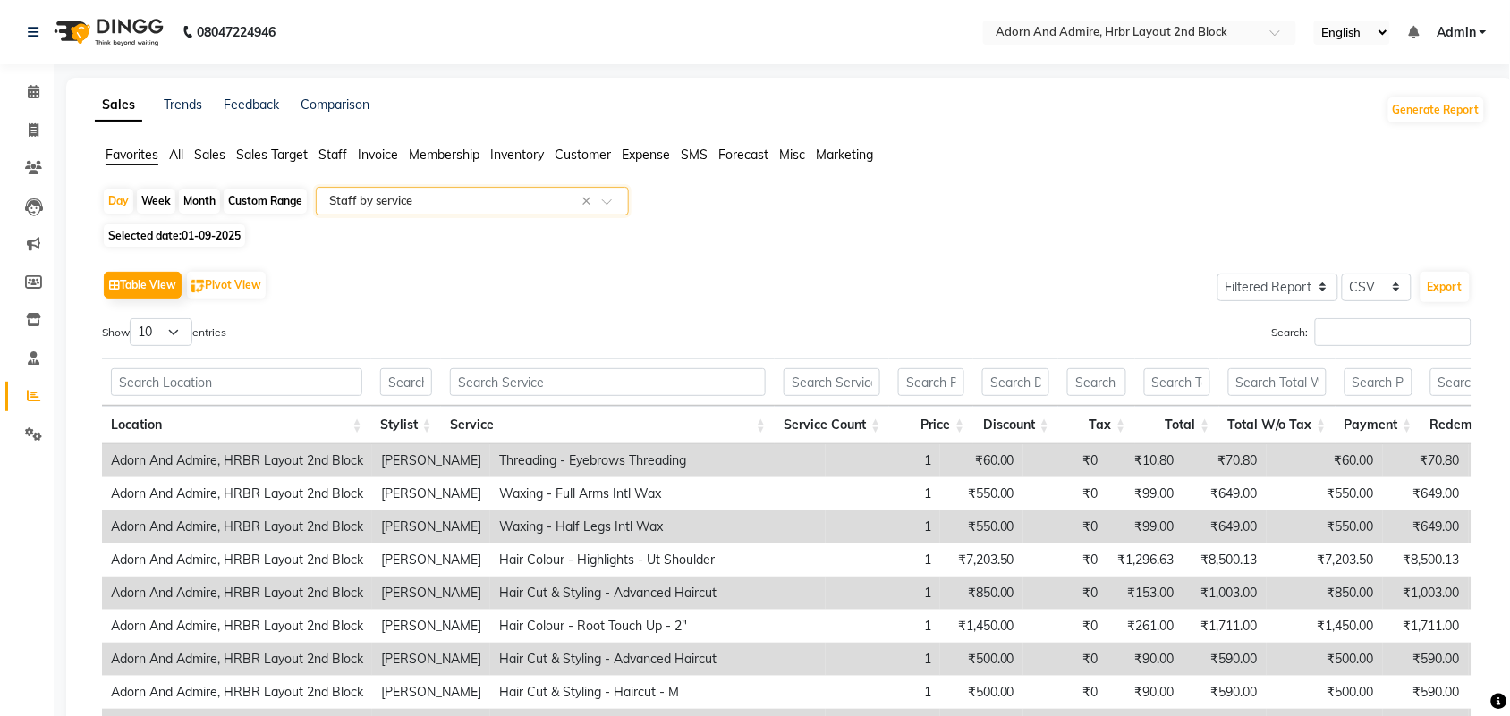
click at [1428, 349] on div "Search:" at bounding box center [1136, 335] width 672 height 35
click at [1419, 338] on input "Search:" at bounding box center [1393, 332] width 157 height 28
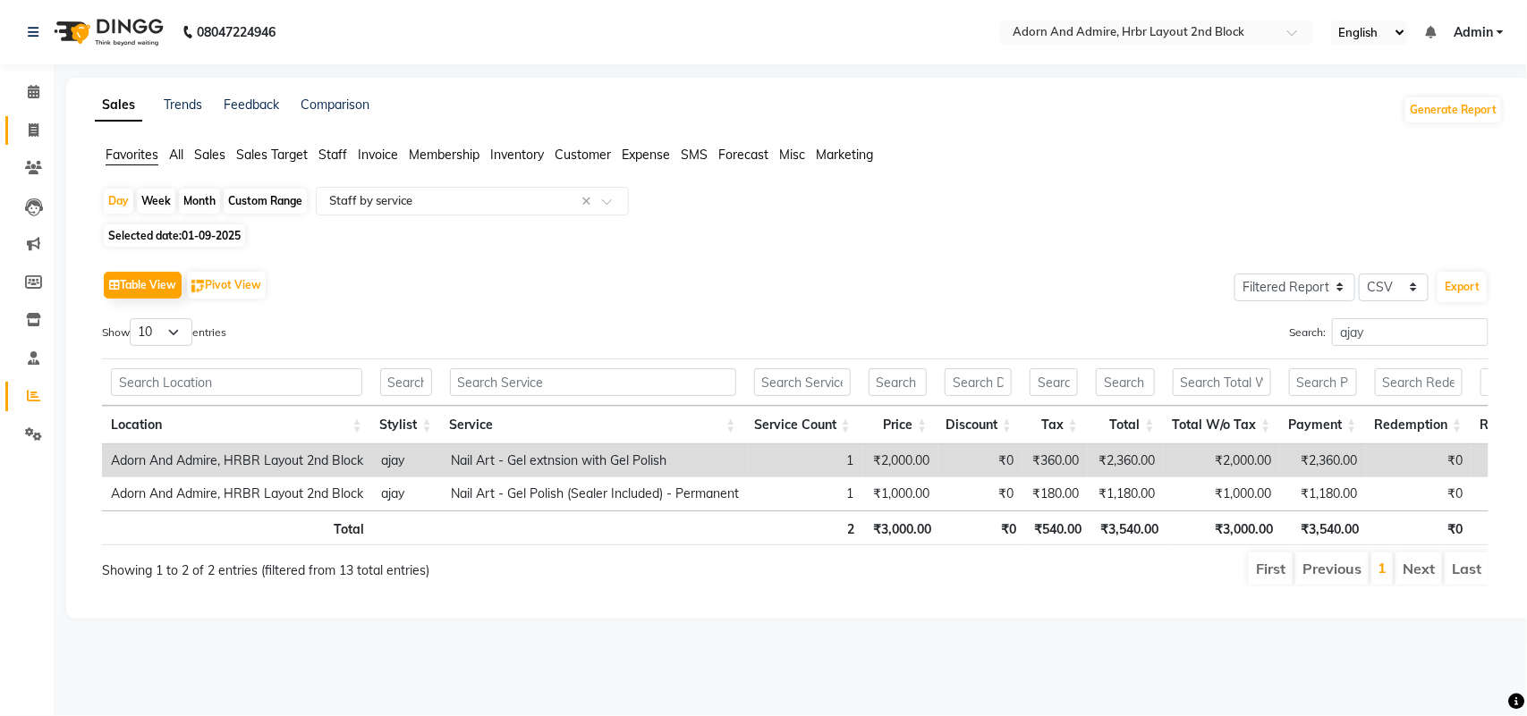
drag, startPoint x: 25, startPoint y: 118, endPoint x: 42, endPoint y: 128, distance: 19.6
click at [27, 118] on link "Invoice" at bounding box center [26, 131] width 43 height 30
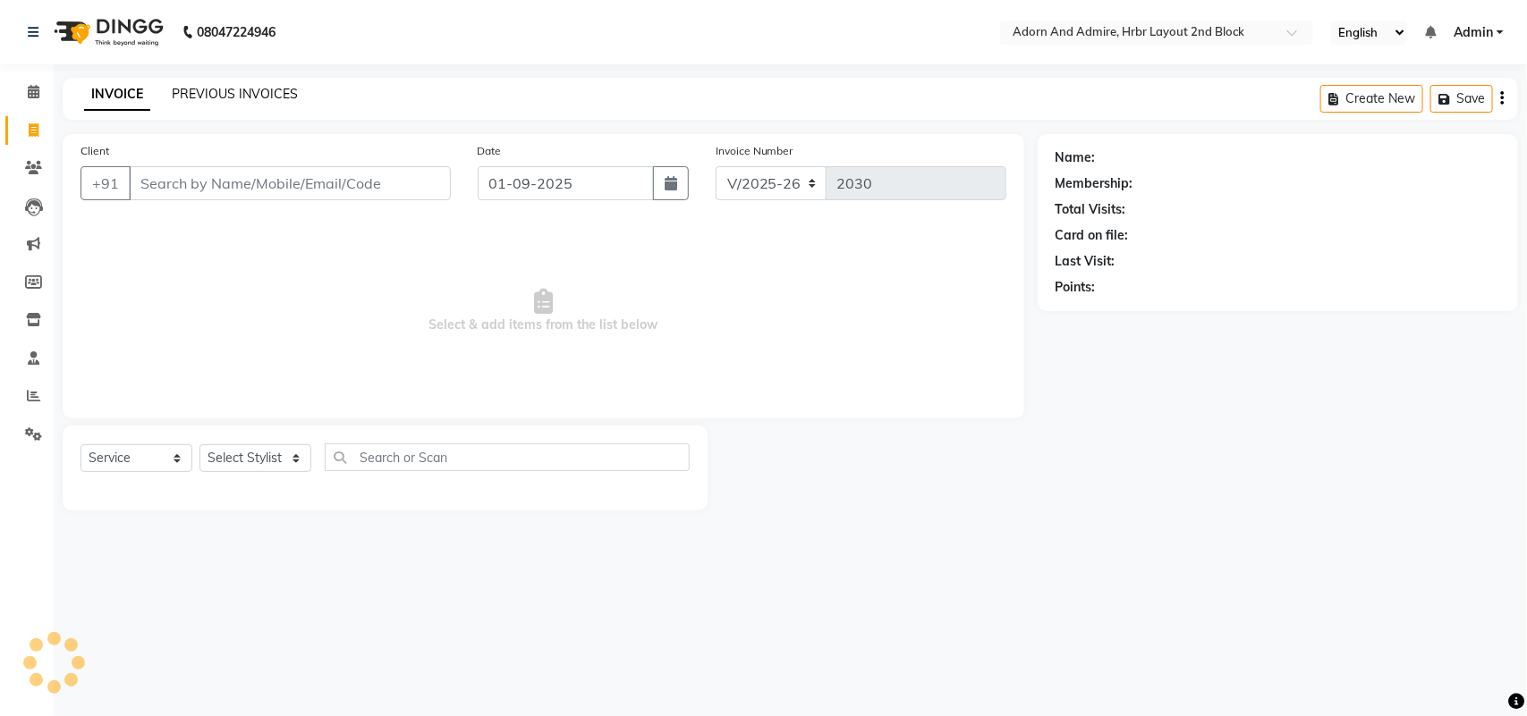
click at [260, 88] on link "PREVIOUS INVOICES" at bounding box center [235, 94] width 126 height 16
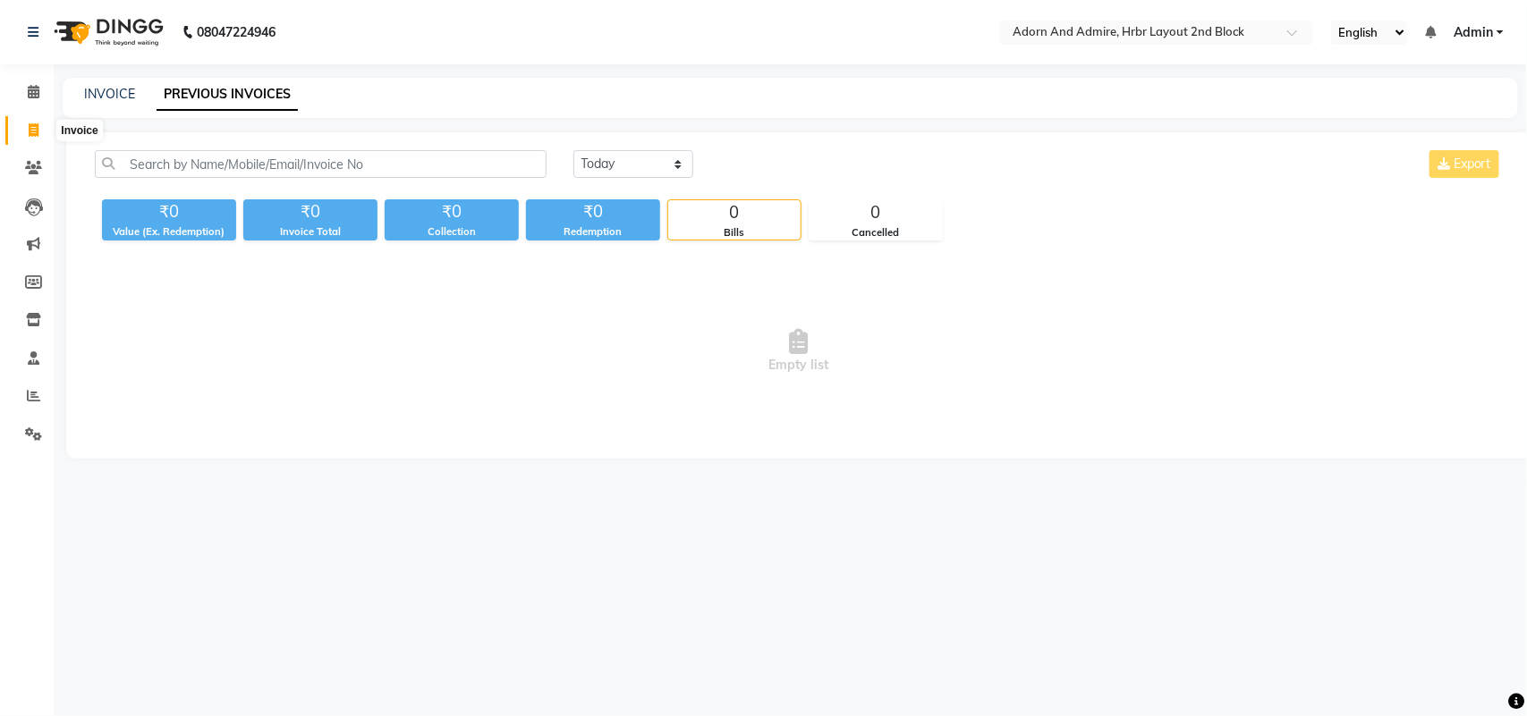
click at [24, 127] on span at bounding box center [33, 131] width 31 height 21
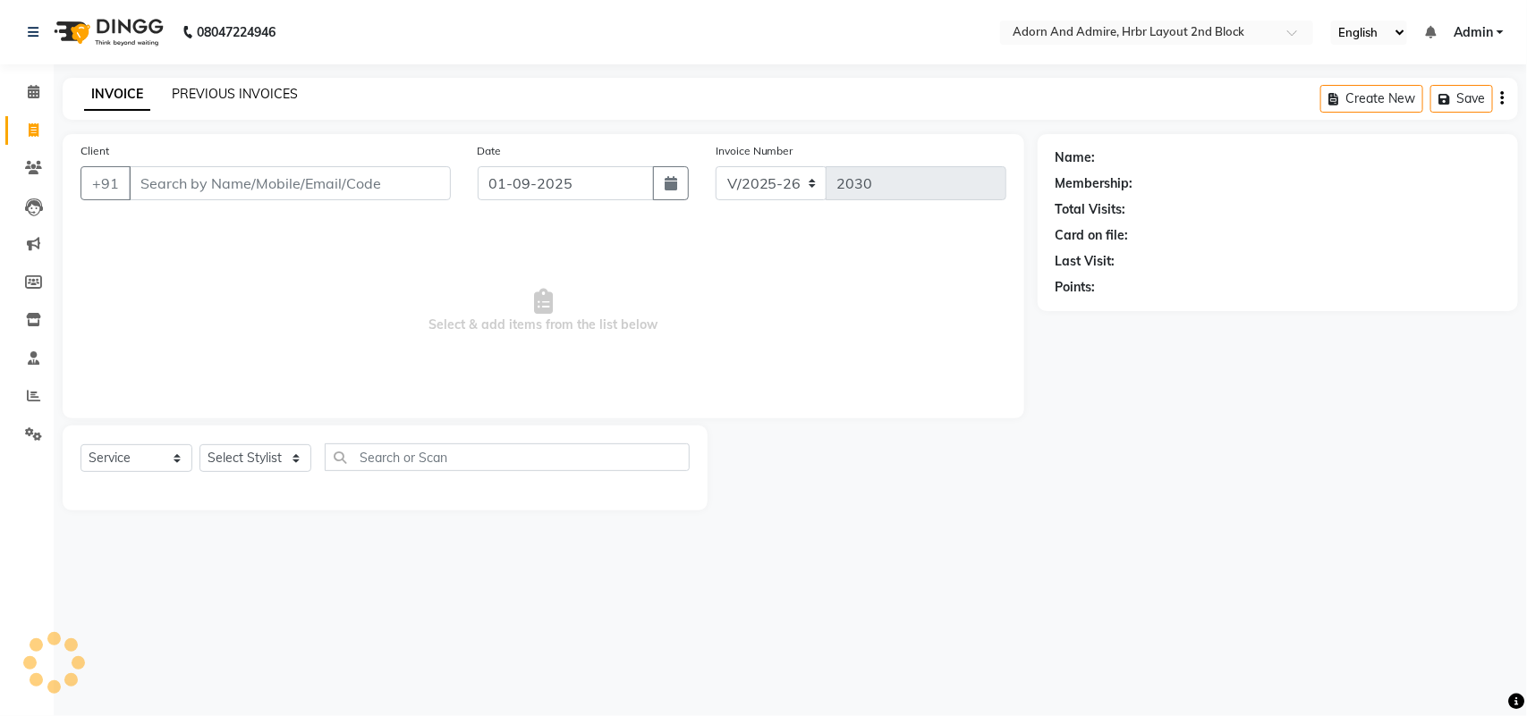
click at [179, 86] on link "PREVIOUS INVOICES" at bounding box center [235, 94] width 126 height 16
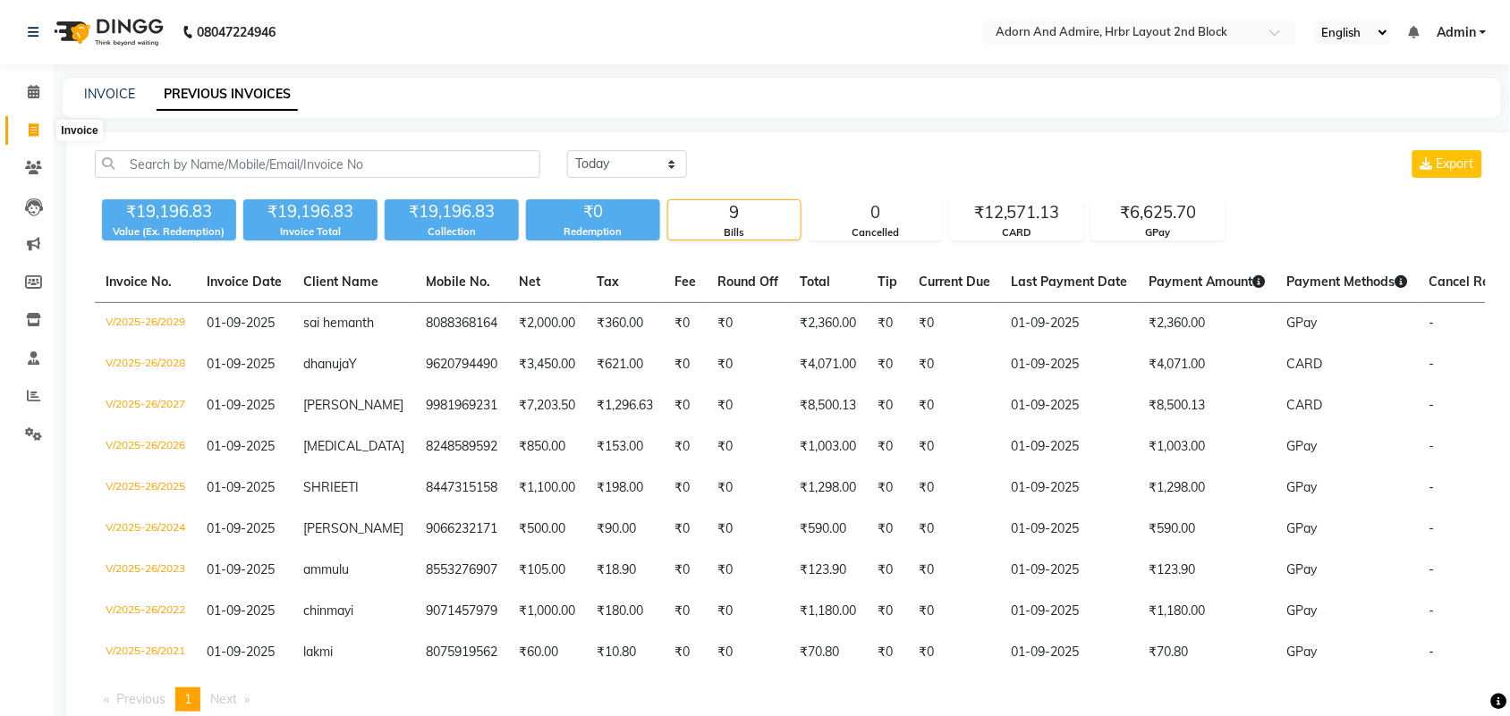
click at [15, 122] on link "Invoice" at bounding box center [26, 131] width 43 height 30
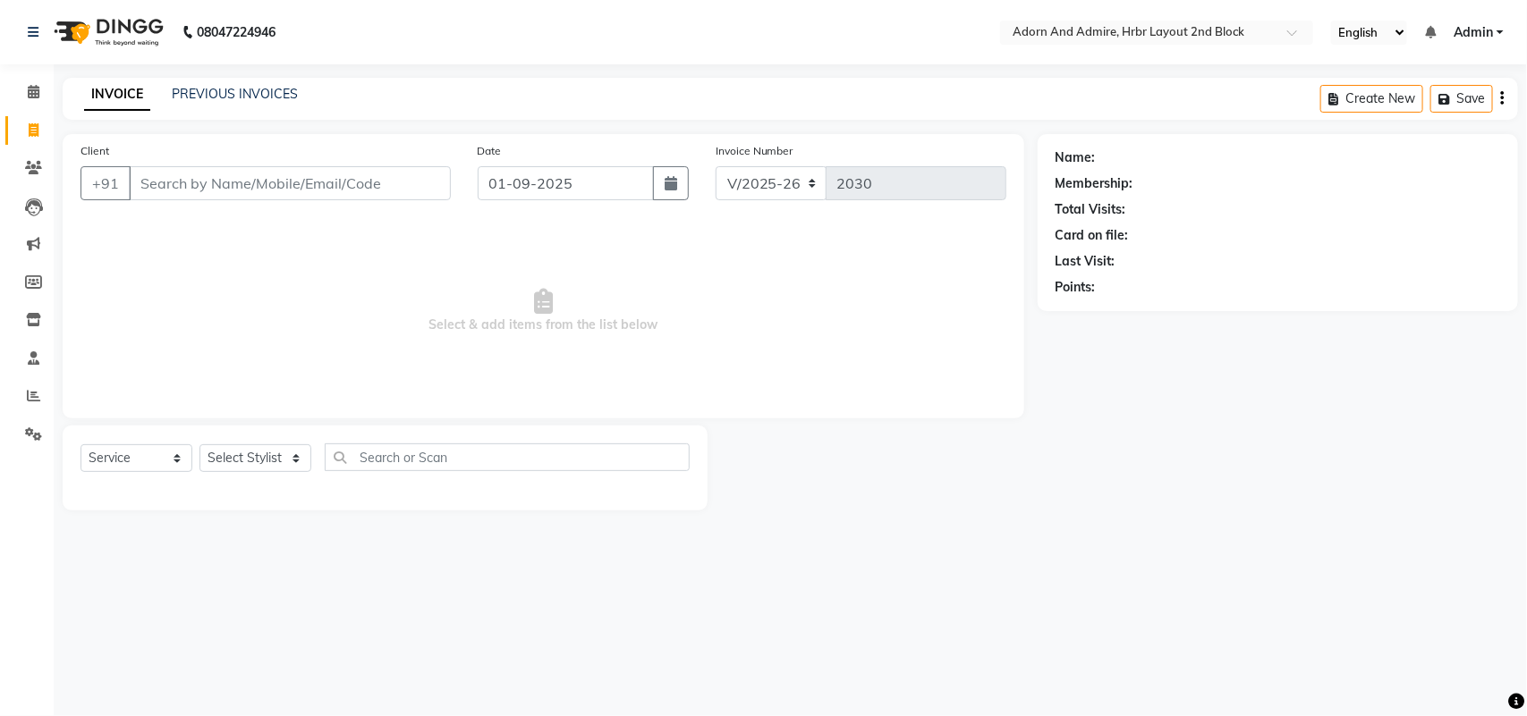
click at [275, 438] on div "Select Service Product Membership Package Voucher Prepaid Gift Card Select Styl…" at bounding box center [385, 468] width 645 height 85
click at [275, 443] on div "Select Service Product Membership Package Voucher Prepaid Gift Card Select Styl…" at bounding box center [385, 468] width 645 height 85
click at [283, 441] on div "Select Service Product Membership Package Voucher Prepaid Gift Card Select Styl…" at bounding box center [385, 468] width 645 height 85
click at [257, 456] on select "Select Stylist ajay [PERSON_NAME] [PERSON_NAME] [PERSON_NAME] [PERSON_NAME] [PE…" at bounding box center [255, 458] width 112 height 28
click at [199, 444] on select "Select Stylist ajay [PERSON_NAME] [PERSON_NAME] [PERSON_NAME] [PERSON_NAME] [PE…" at bounding box center [255, 458] width 112 height 28
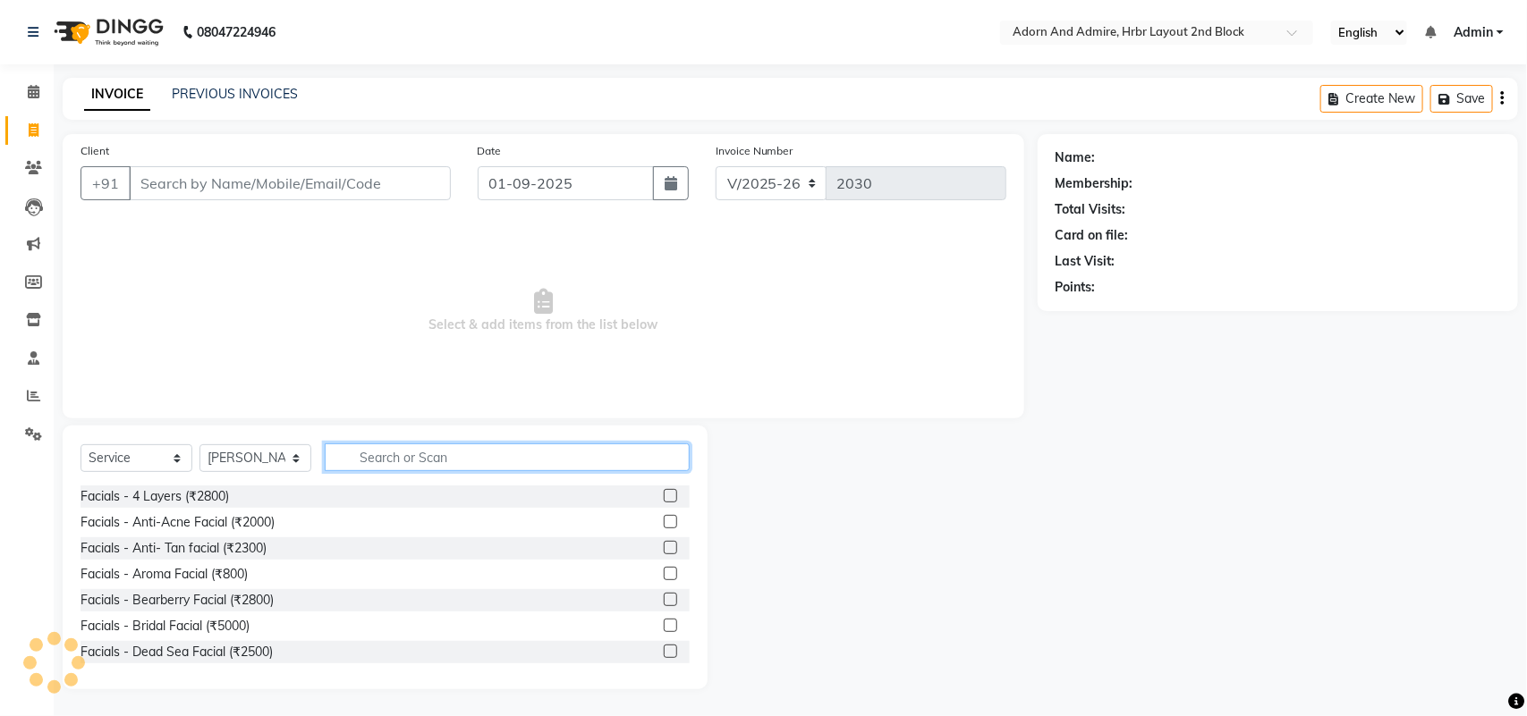
click at [429, 461] on input "text" at bounding box center [507, 458] width 365 height 28
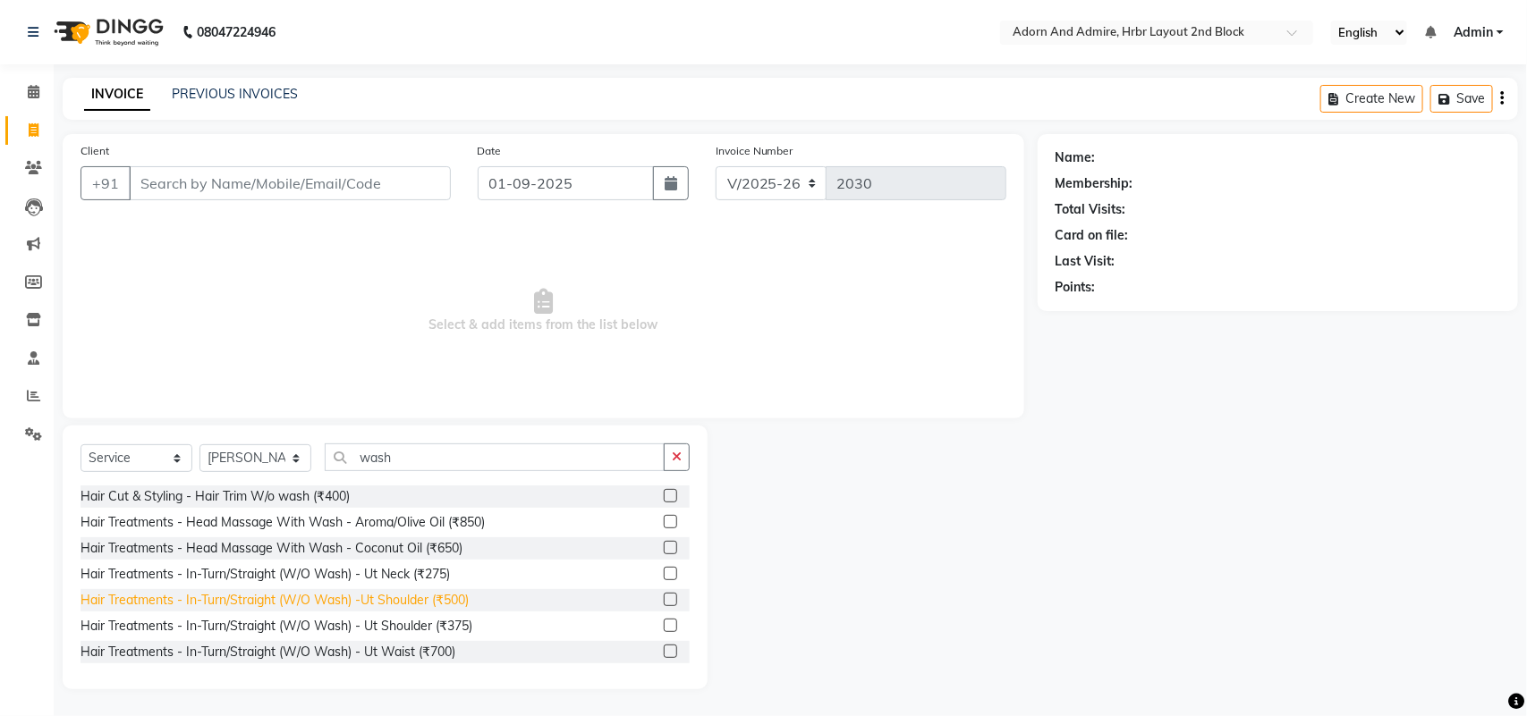
click at [400, 620] on div "Hair Treatments - In-Turn/Straight (W/O Wash) - Ut Shoulder (₹375)" at bounding box center [276, 626] width 392 height 19
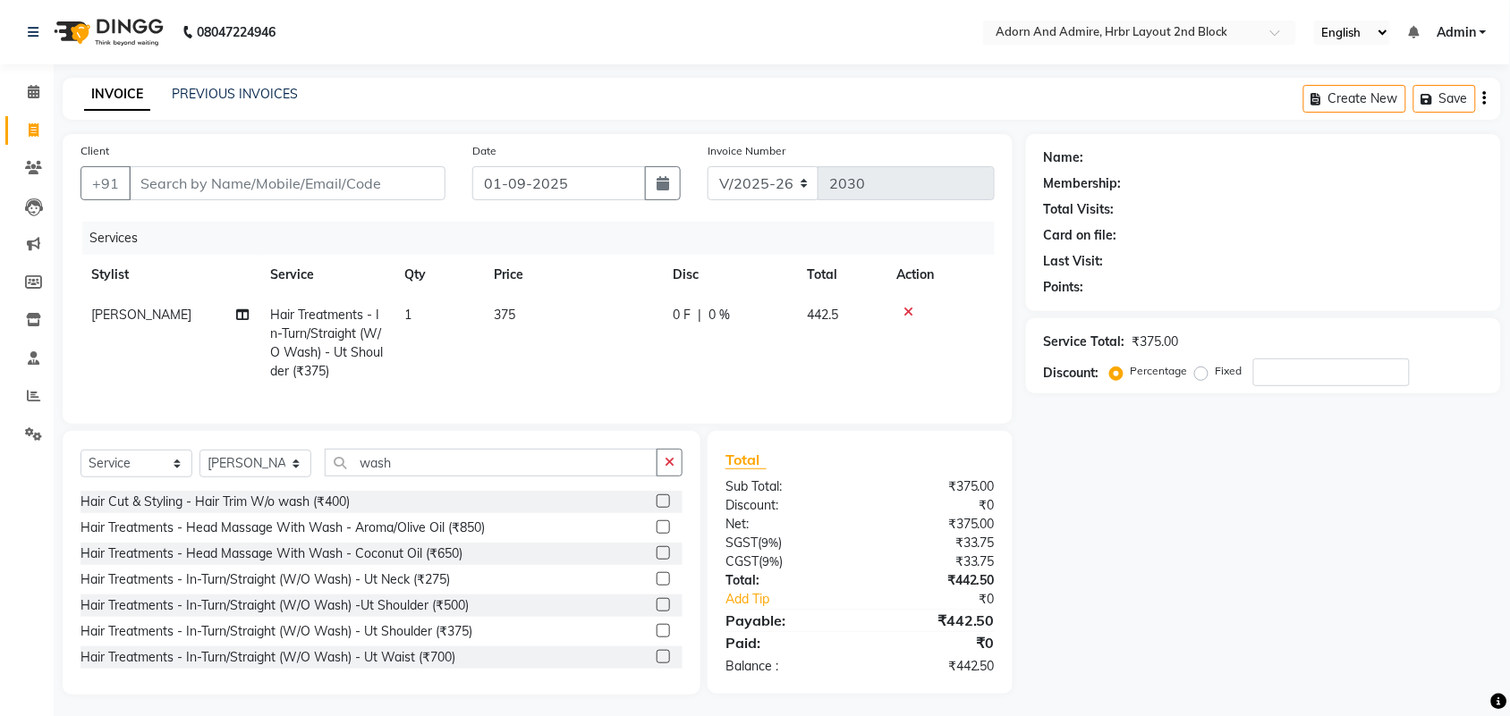
click at [588, 297] on td "375" at bounding box center [572, 343] width 179 height 97
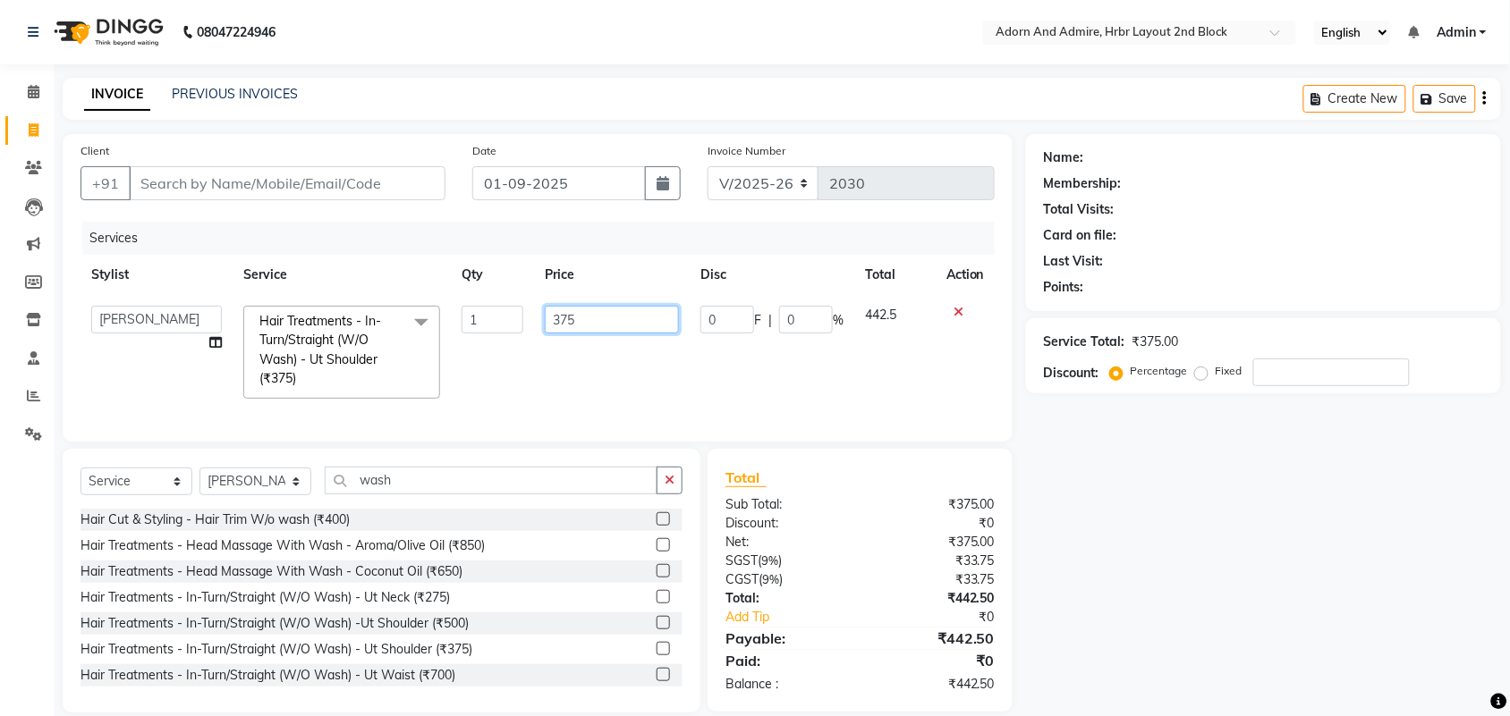
drag, startPoint x: 597, startPoint y: 305, endPoint x: 543, endPoint y: 319, distance: 55.5
click at [561, 317] on input "375" at bounding box center [612, 320] width 134 height 28
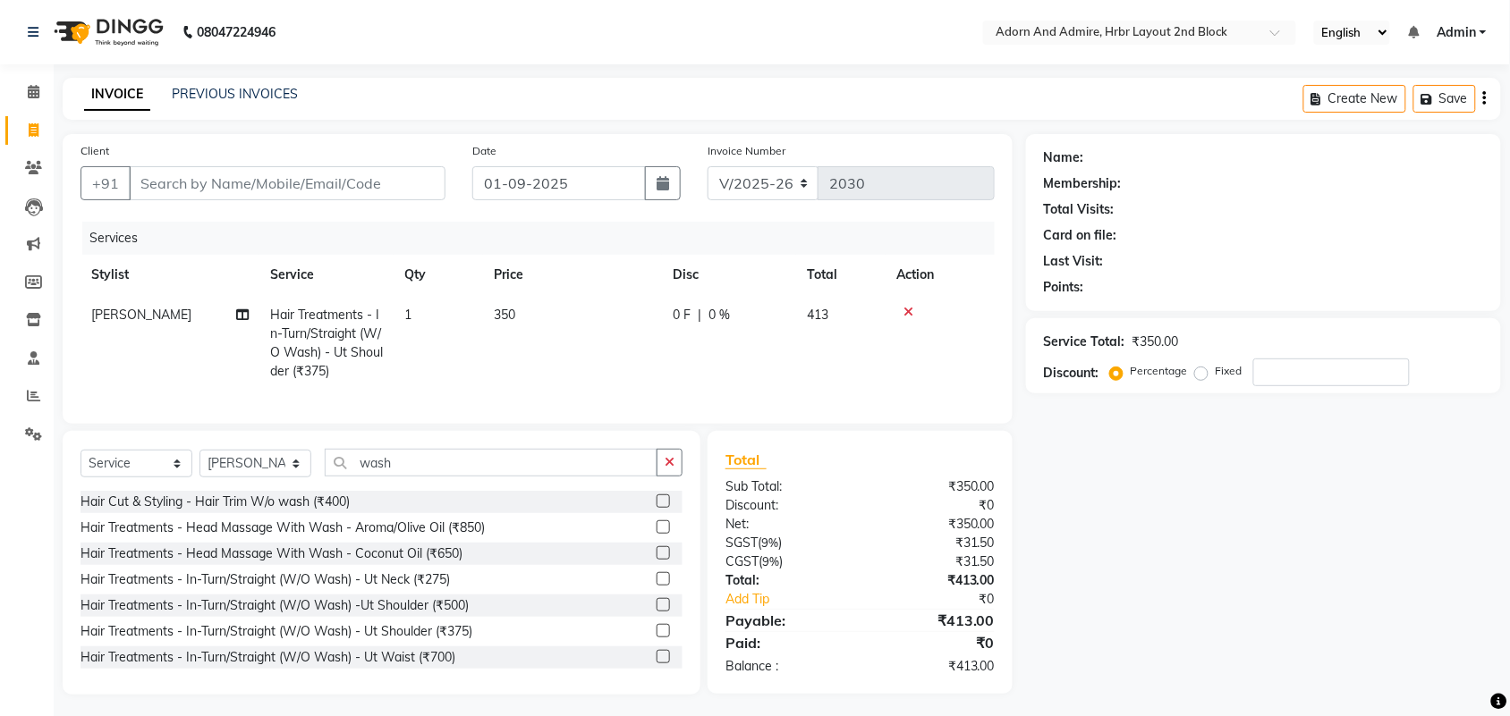
click at [1348, 622] on div "Name: Membership: Total Visits: Card on file: Last Visit: Points: Service Total…" at bounding box center [1270, 414] width 488 height 561
click at [259, 186] on input "Client" at bounding box center [287, 183] width 317 height 34
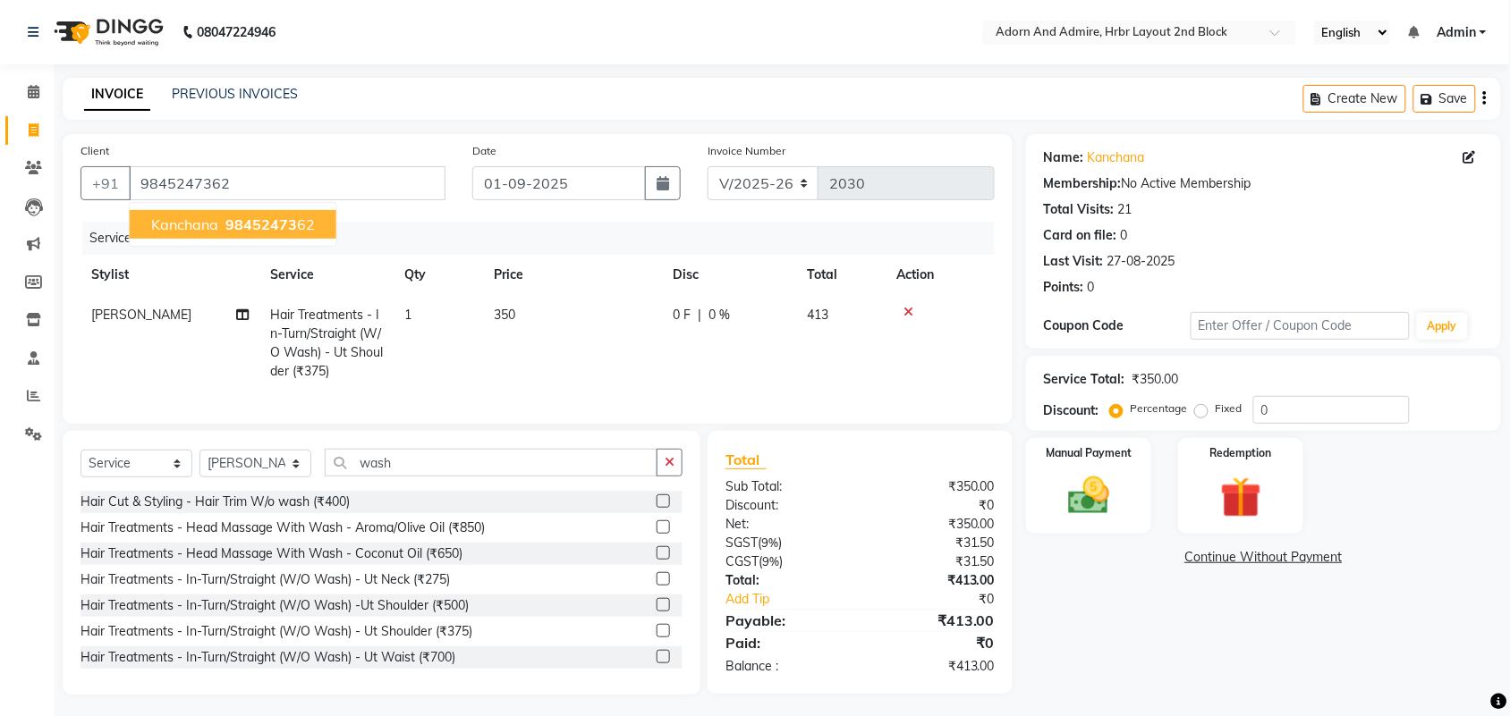
click at [261, 221] on span "98452473" at bounding box center [261, 225] width 72 height 18
click at [1111, 510] on img at bounding box center [1088, 495] width 70 height 49
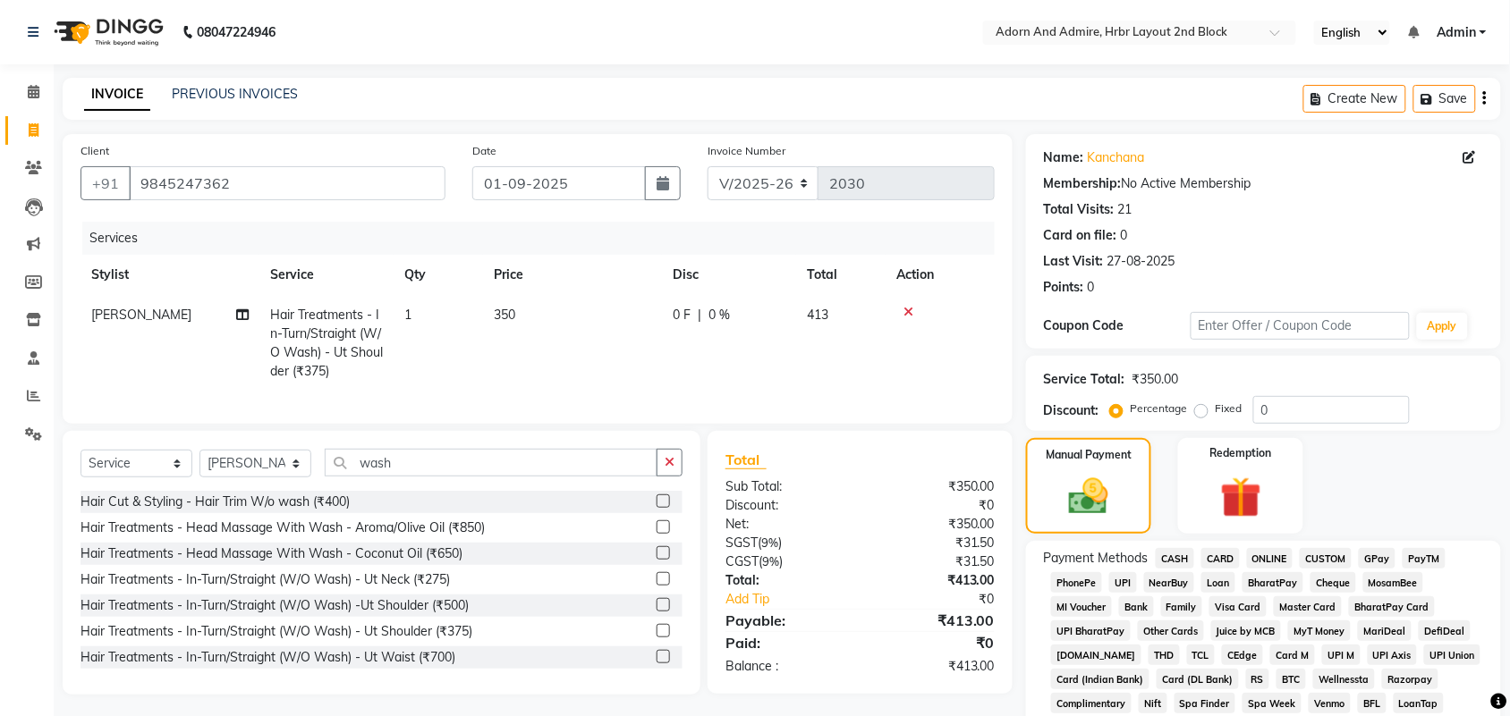
click at [1402, 560] on span "PayTM" at bounding box center [1423, 558] width 43 height 21
click at [1365, 553] on span "GPay" at bounding box center [1376, 558] width 37 height 21
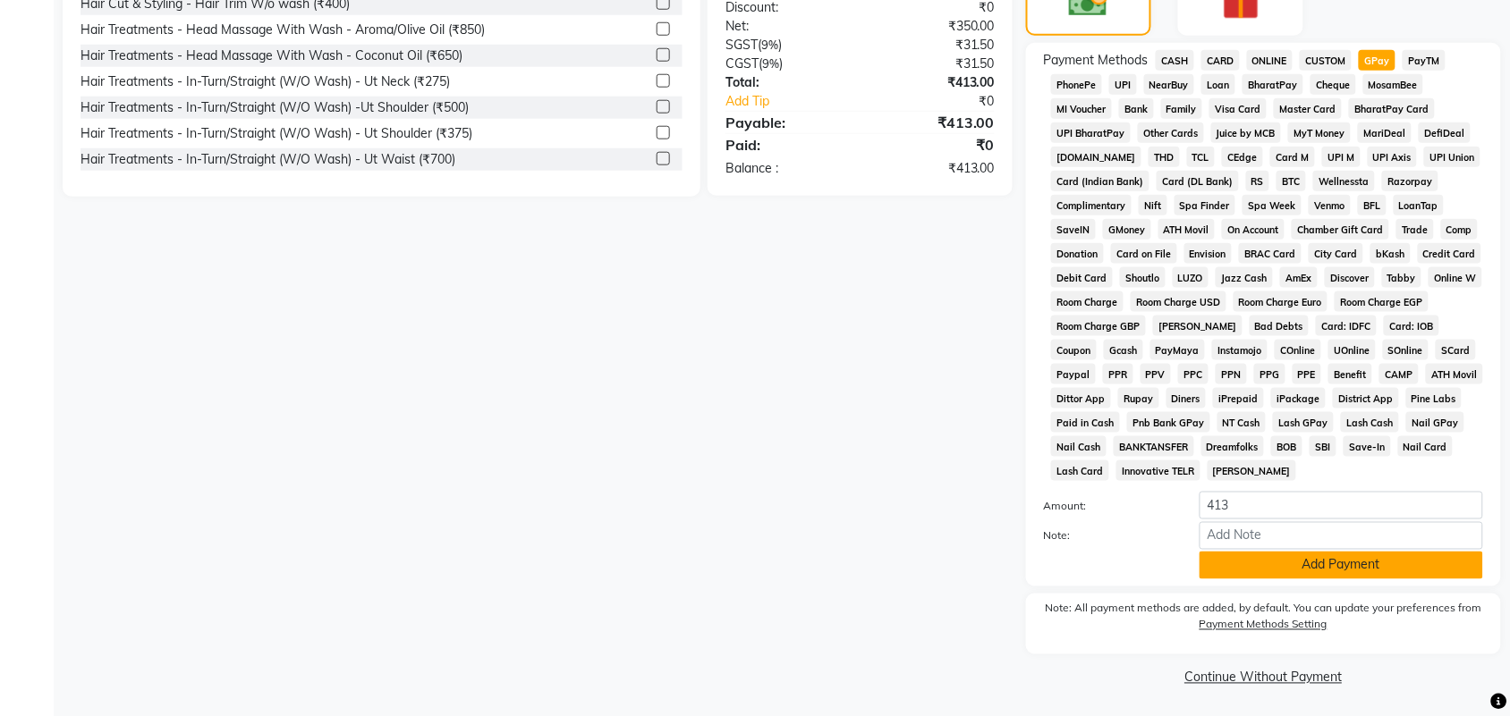
click at [1328, 564] on button "Add Payment" at bounding box center [1340, 566] width 283 height 28
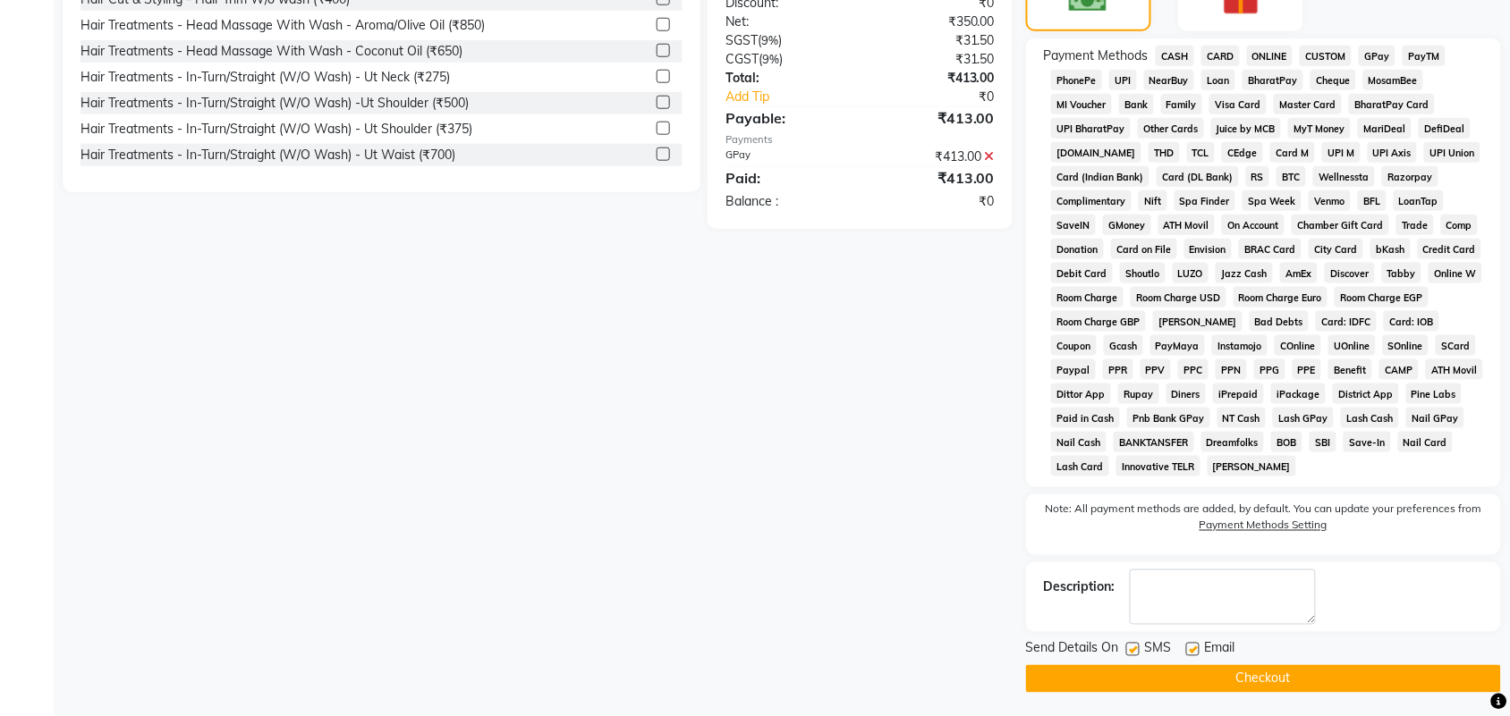
scroll to position [506, 0]
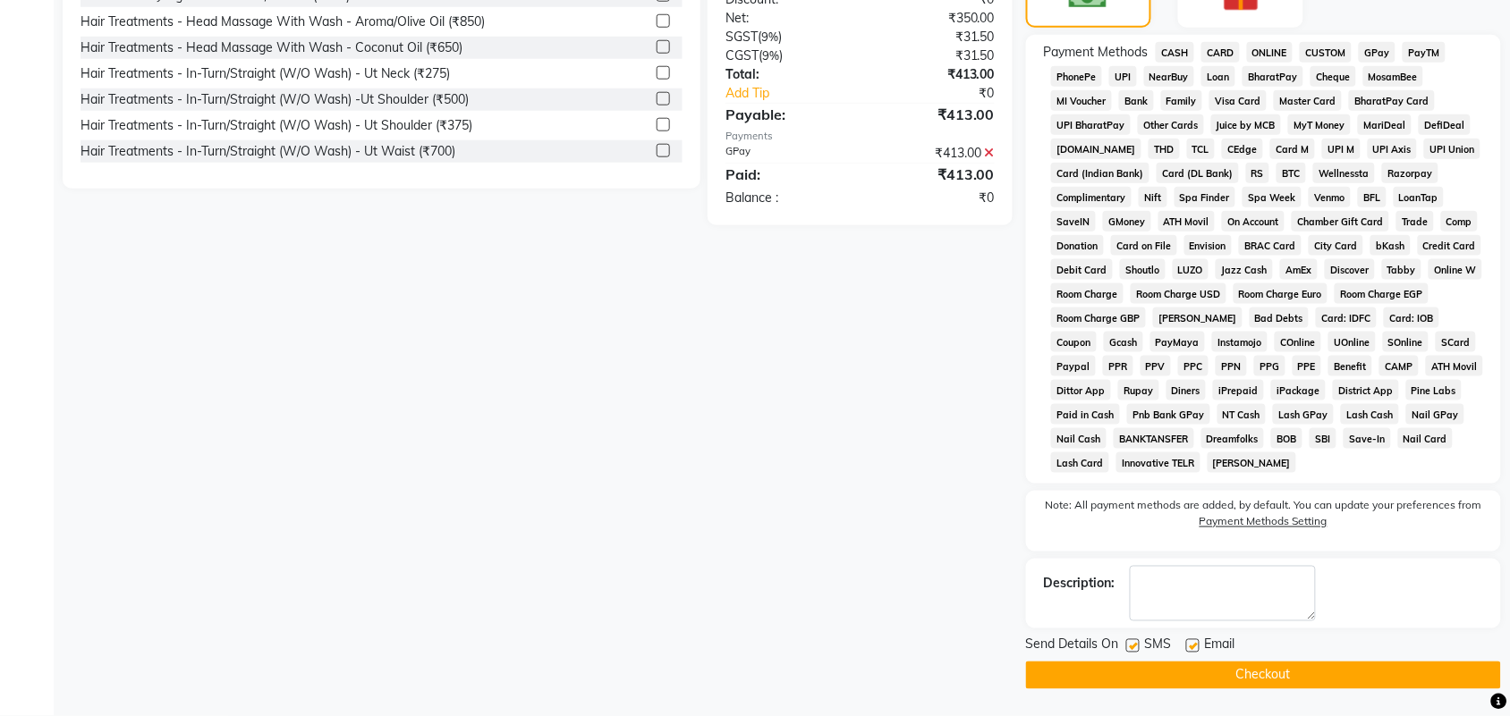
click at [1321, 675] on button "Checkout" at bounding box center [1263, 676] width 475 height 28
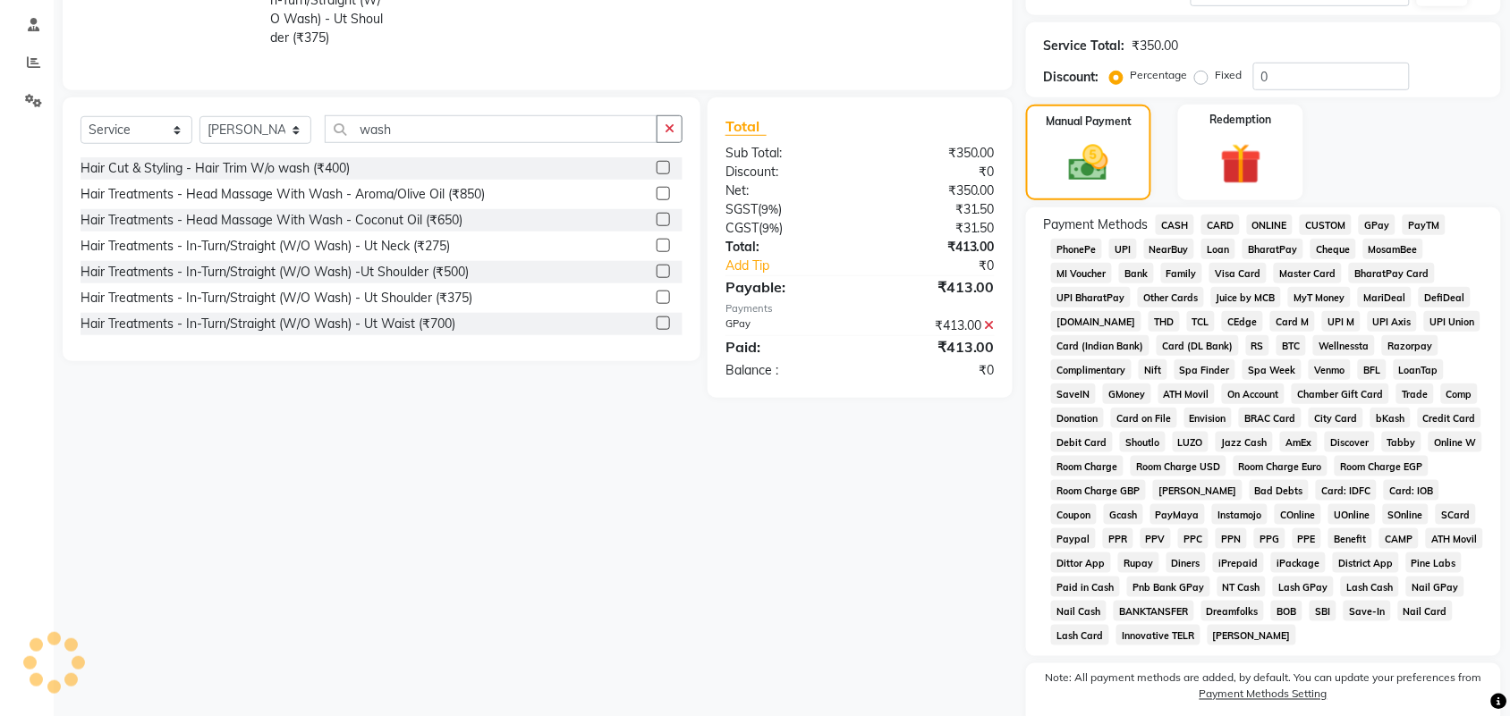
scroll to position [94, 0]
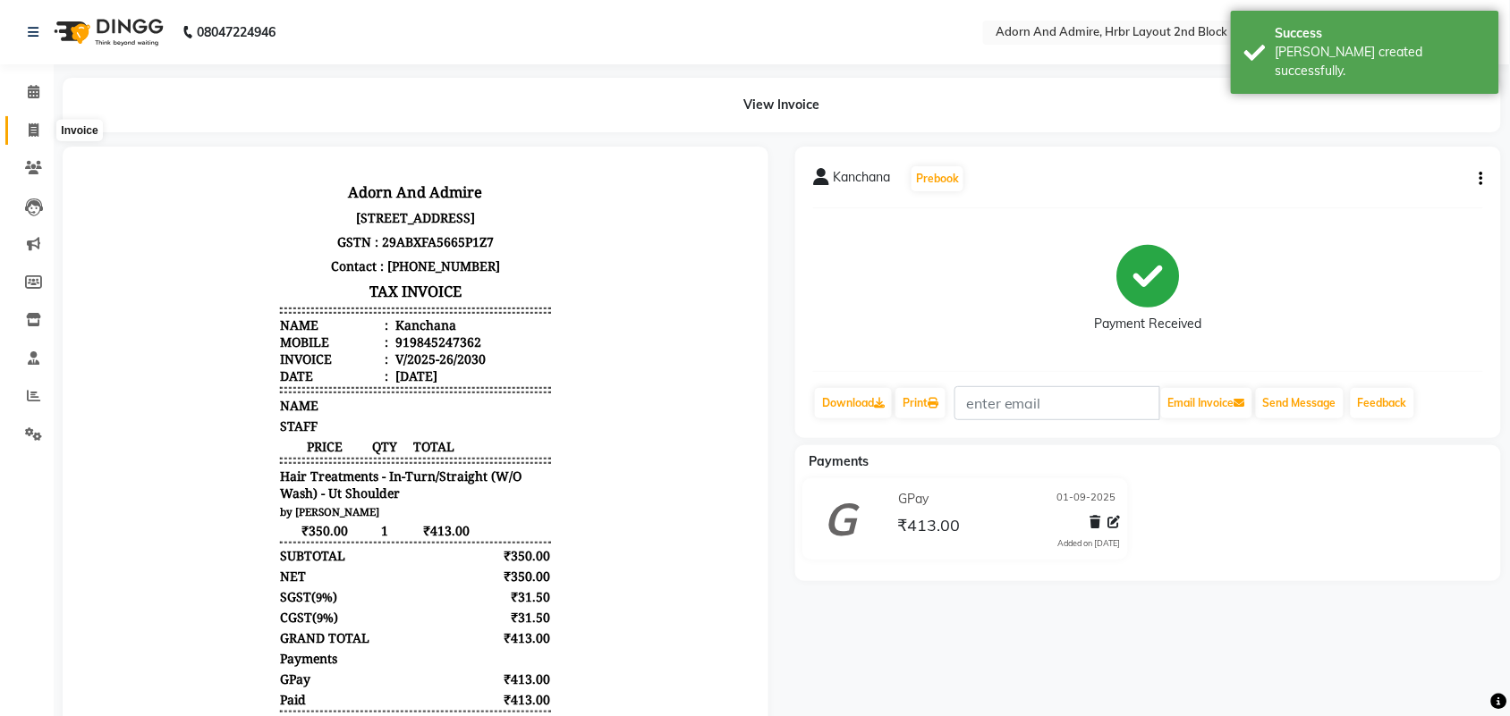
click at [25, 130] on span at bounding box center [33, 131] width 31 height 21
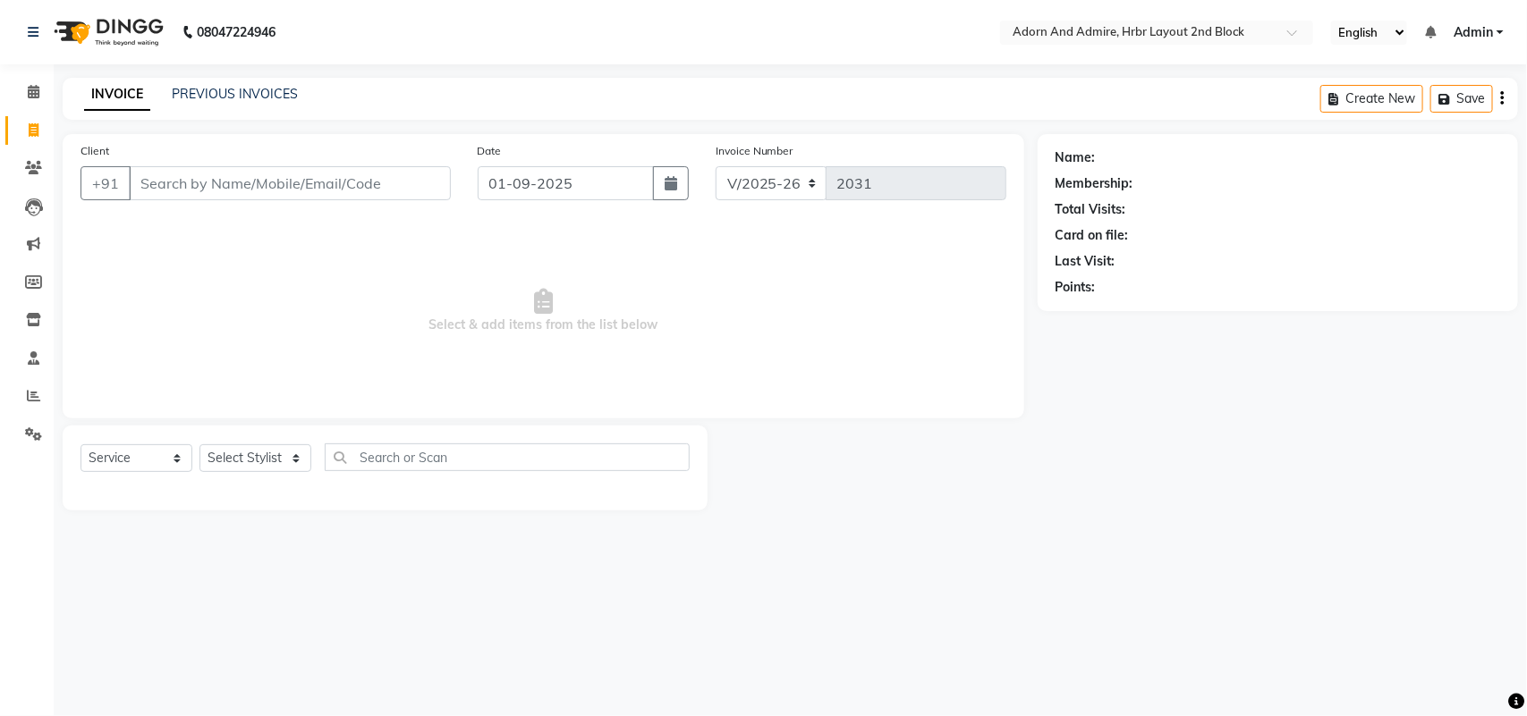
click at [211, 101] on div "PREVIOUS INVOICES" at bounding box center [235, 94] width 126 height 19
click at [233, 88] on link "PREVIOUS INVOICES" at bounding box center [235, 94] width 126 height 16
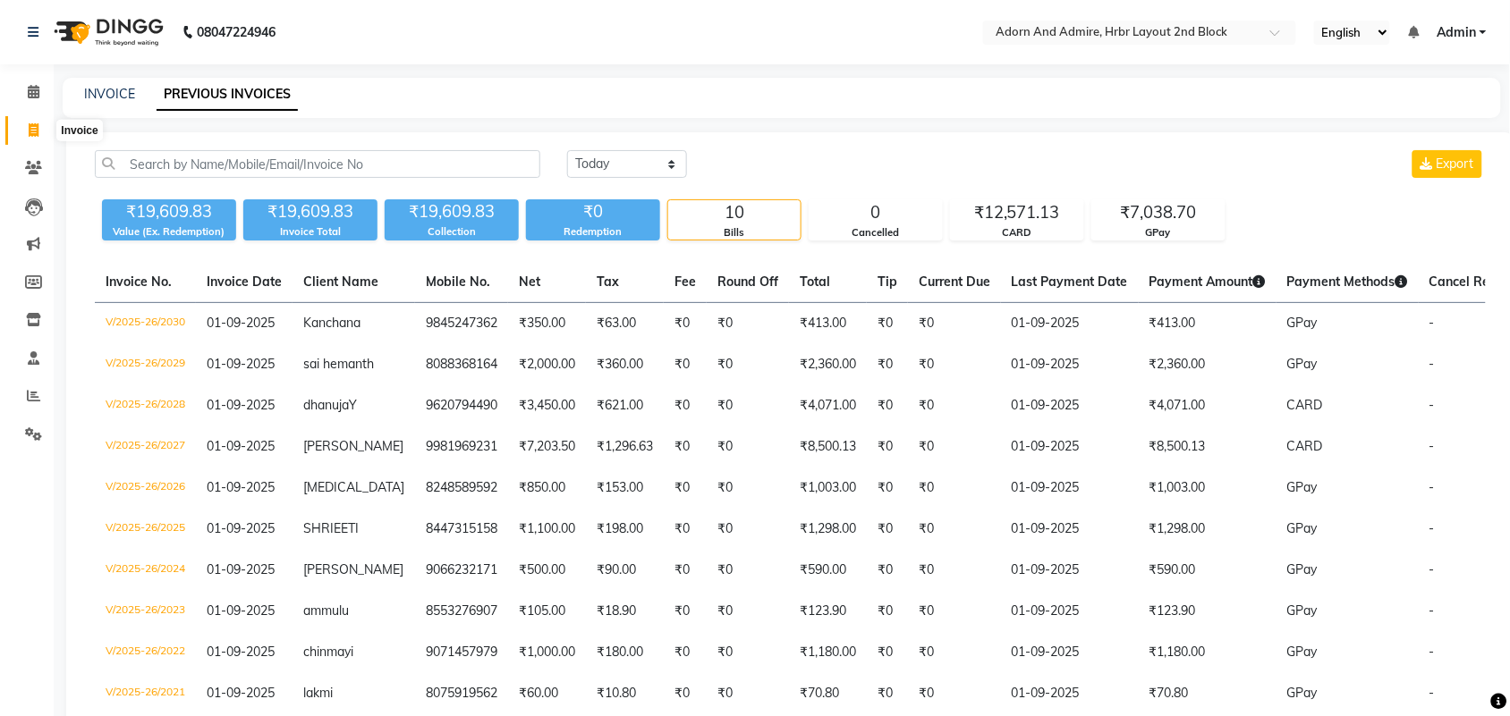
click at [29, 128] on icon at bounding box center [34, 129] width 10 height 13
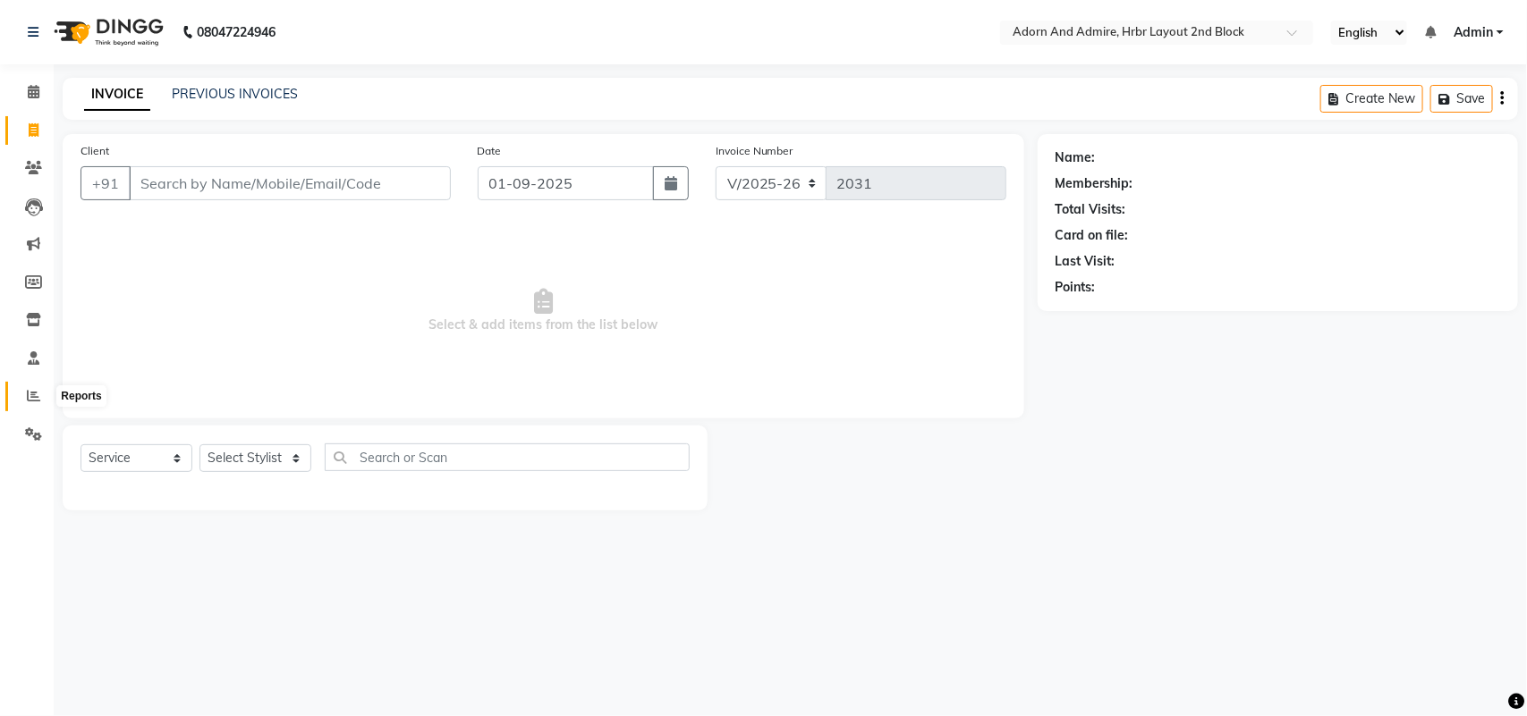
click at [34, 399] on icon at bounding box center [33, 395] width 13 height 13
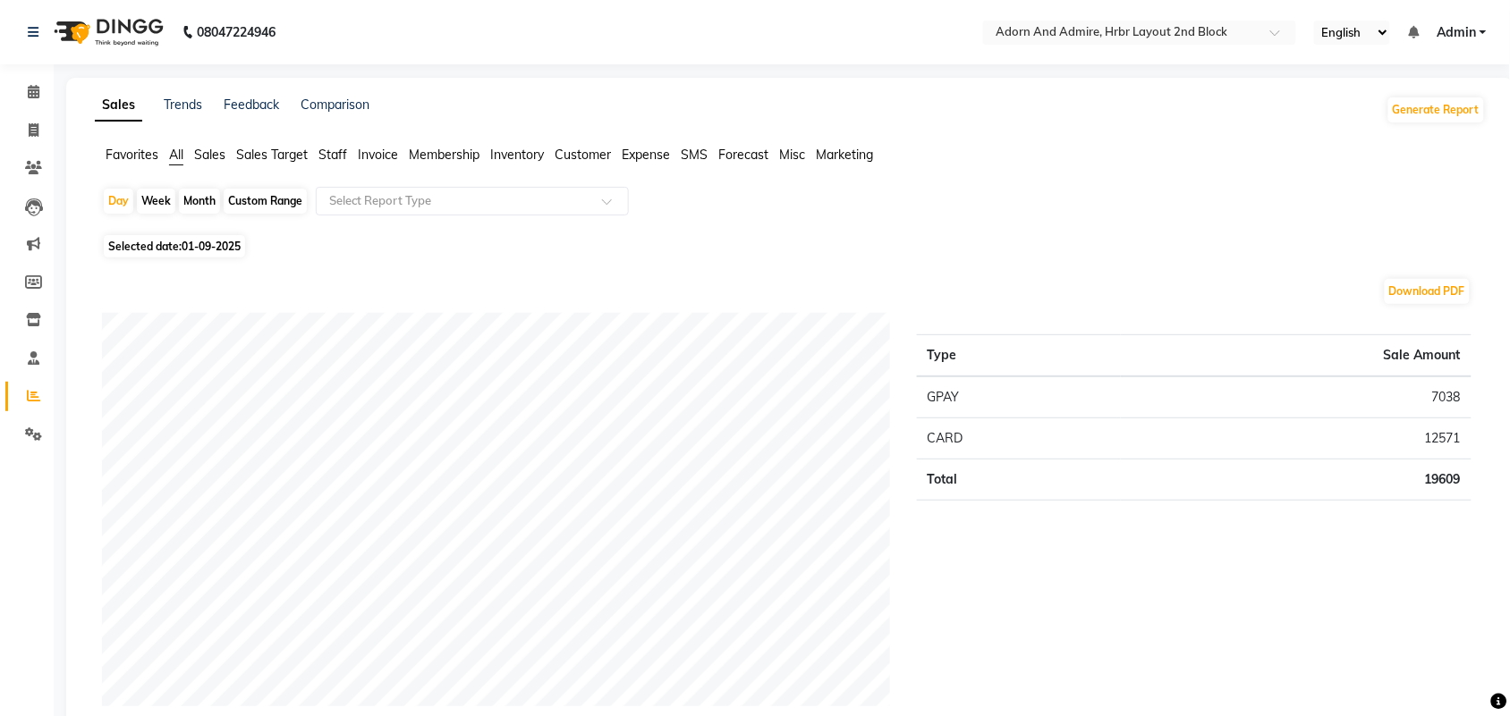
click at [128, 157] on span "Favorites" at bounding box center [132, 155] width 53 height 16
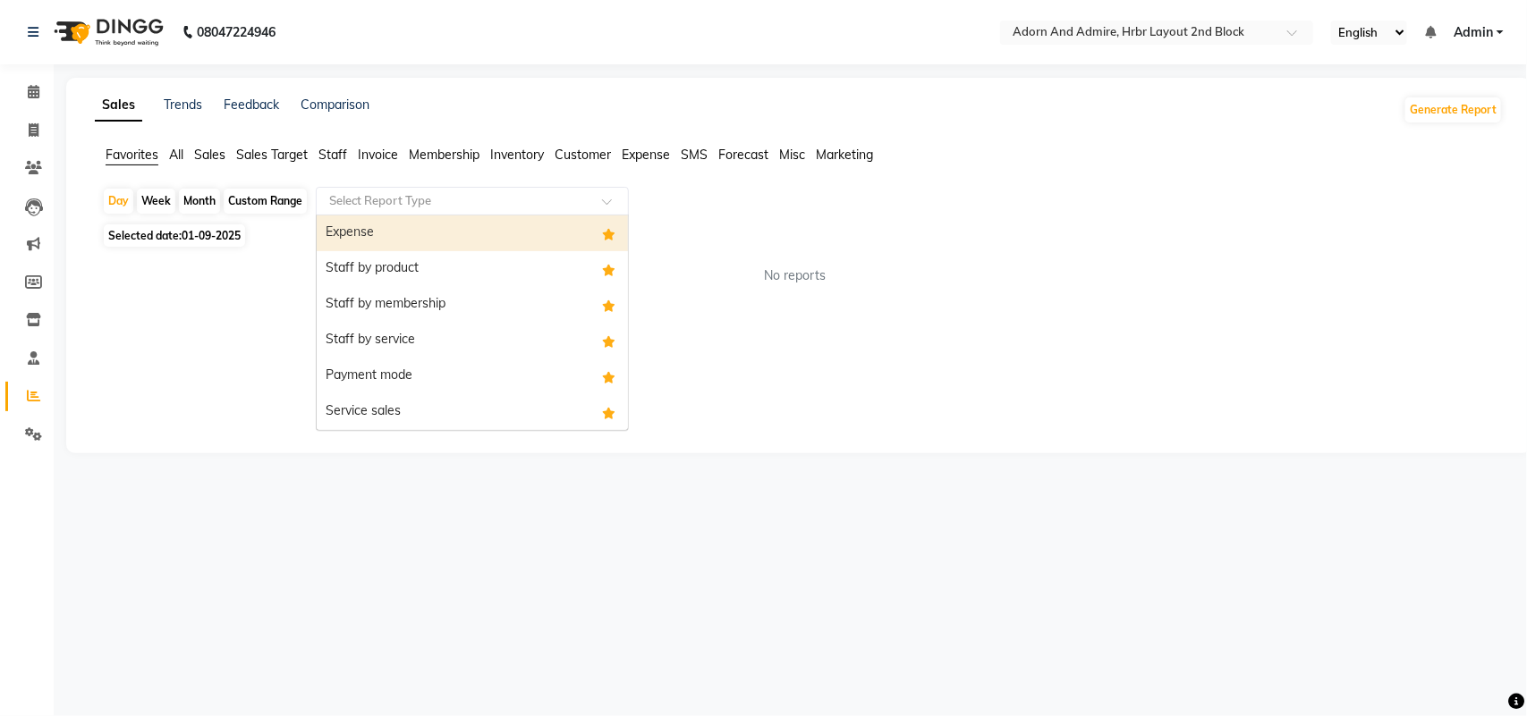
click at [480, 206] on input "text" at bounding box center [455, 201] width 258 height 18
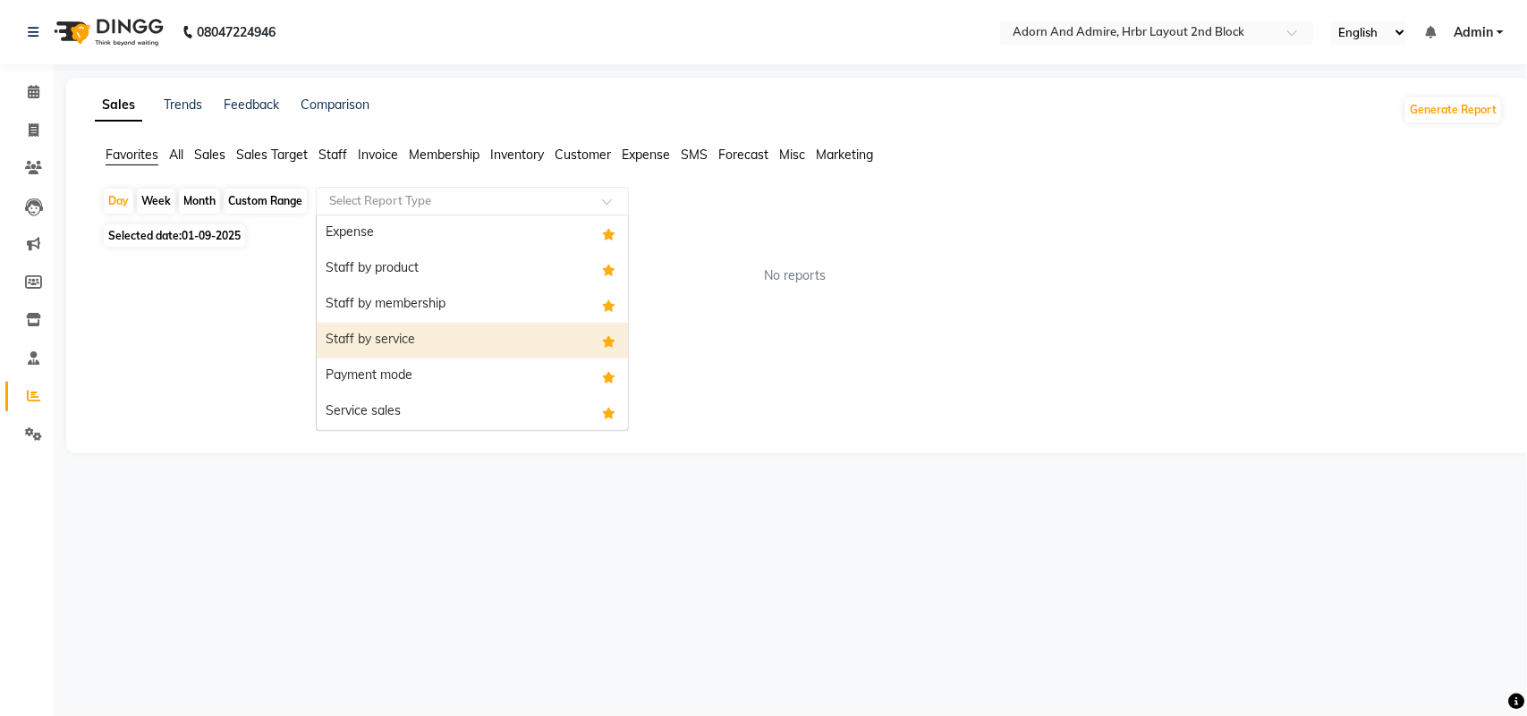
click at [453, 349] on div "Staff by service" at bounding box center [472, 341] width 311 height 36
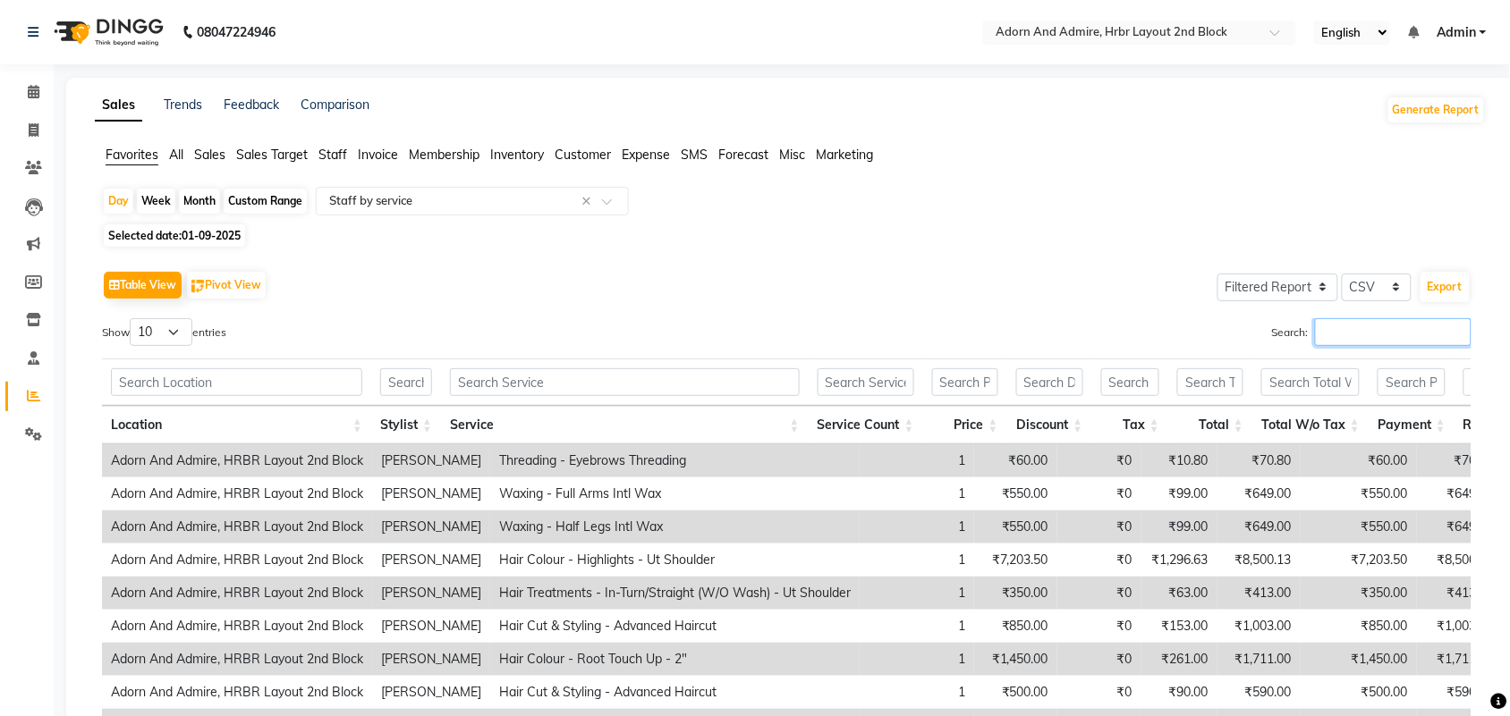
click at [1337, 343] on input "Search:" at bounding box center [1393, 332] width 157 height 28
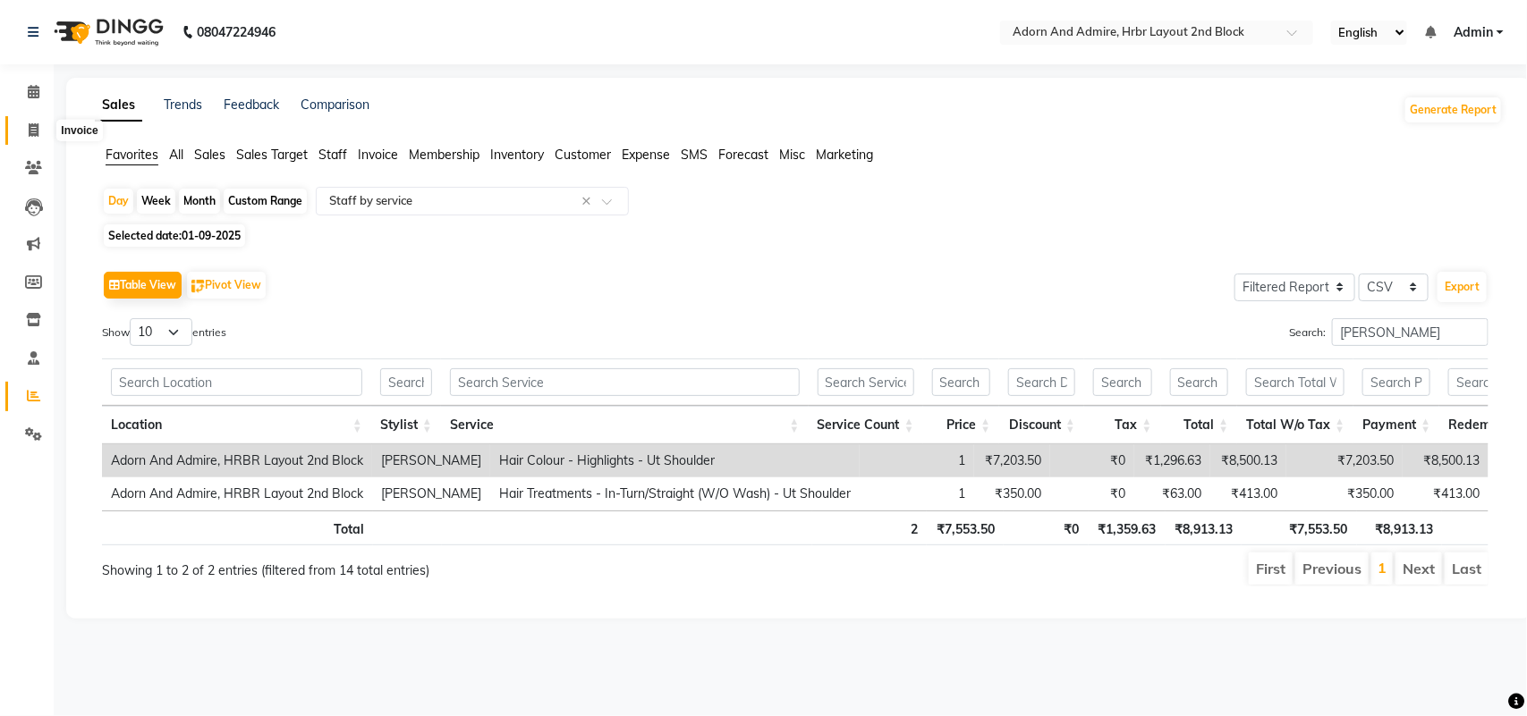
click at [31, 132] on icon at bounding box center [34, 129] width 10 height 13
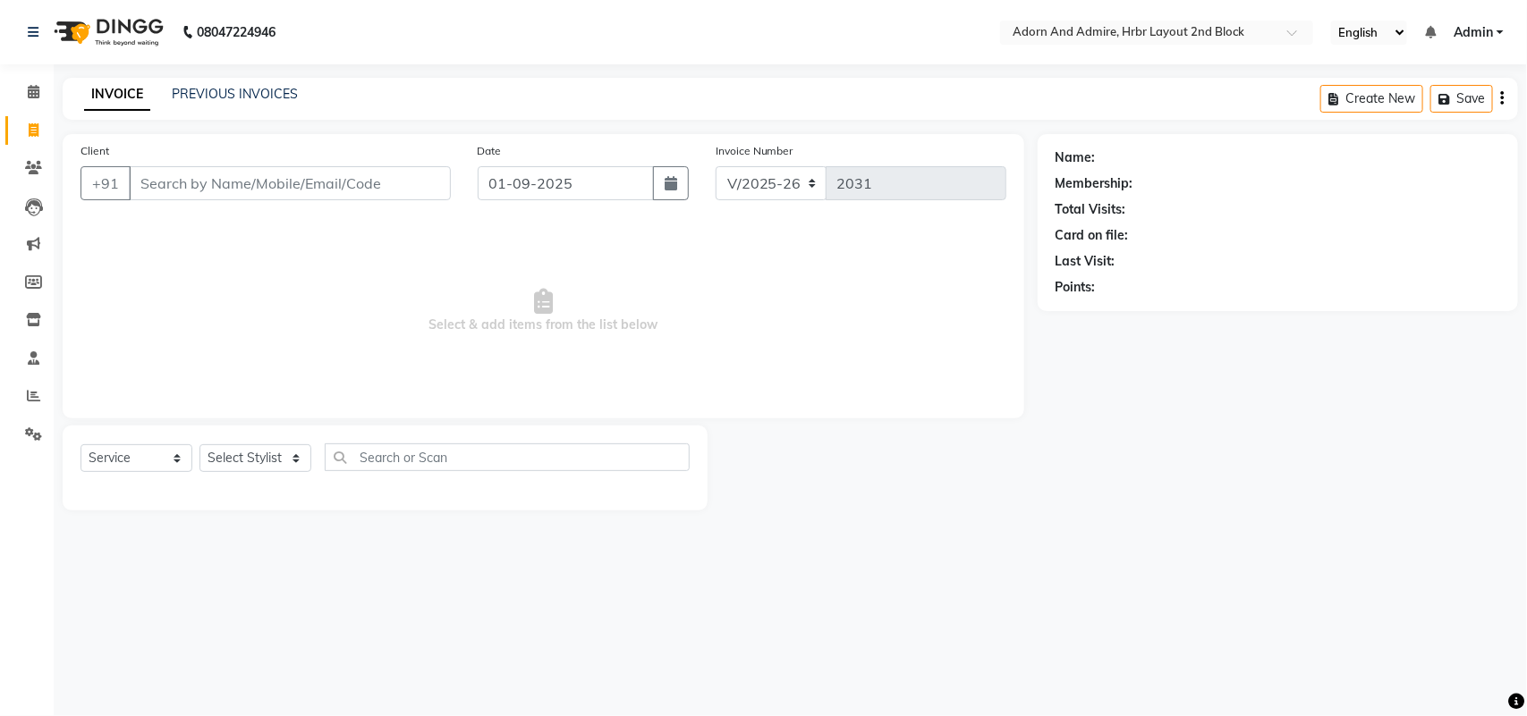
click at [225, 104] on div "INVOICE PREVIOUS INVOICES" at bounding box center [191, 95] width 257 height 21
click at [239, 90] on link "PREVIOUS INVOICES" at bounding box center [235, 94] width 126 height 16
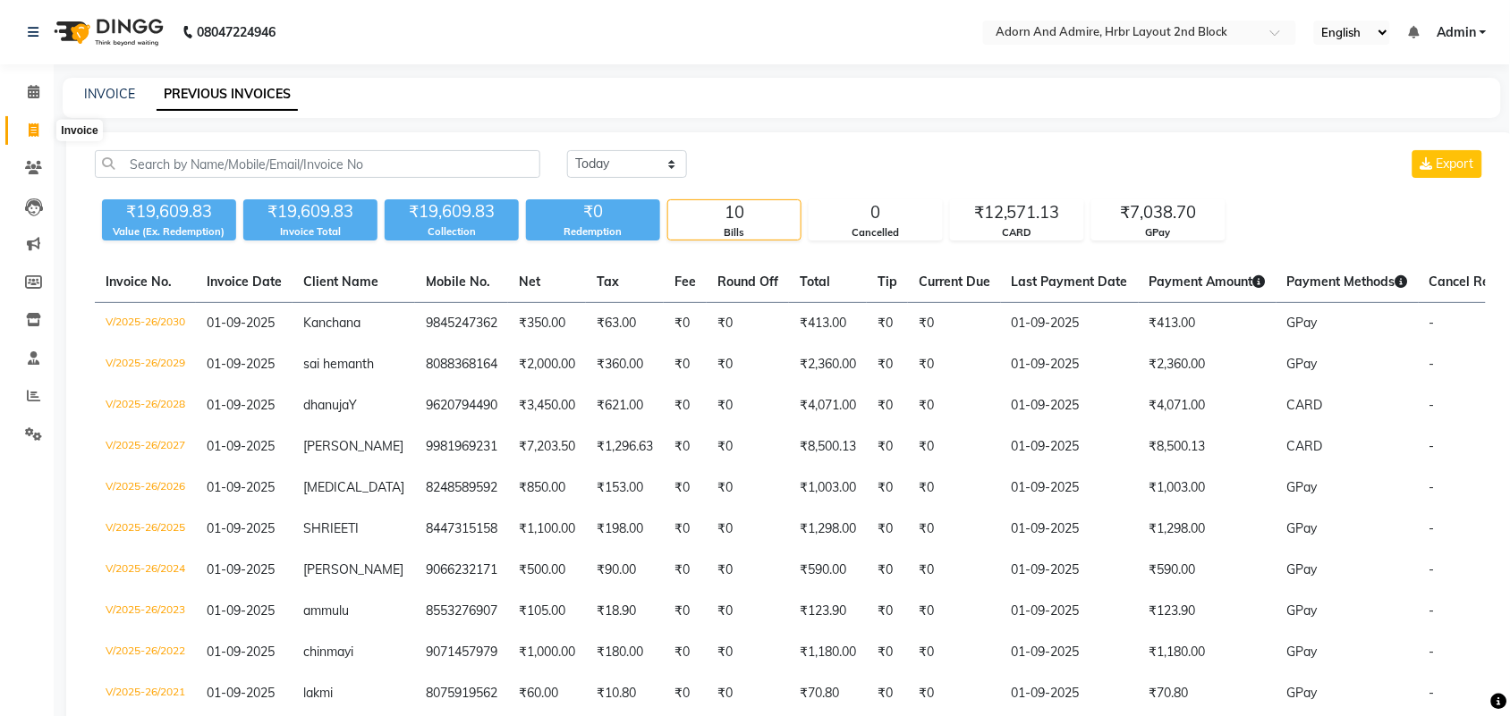
click at [33, 132] on icon at bounding box center [34, 129] width 10 height 13
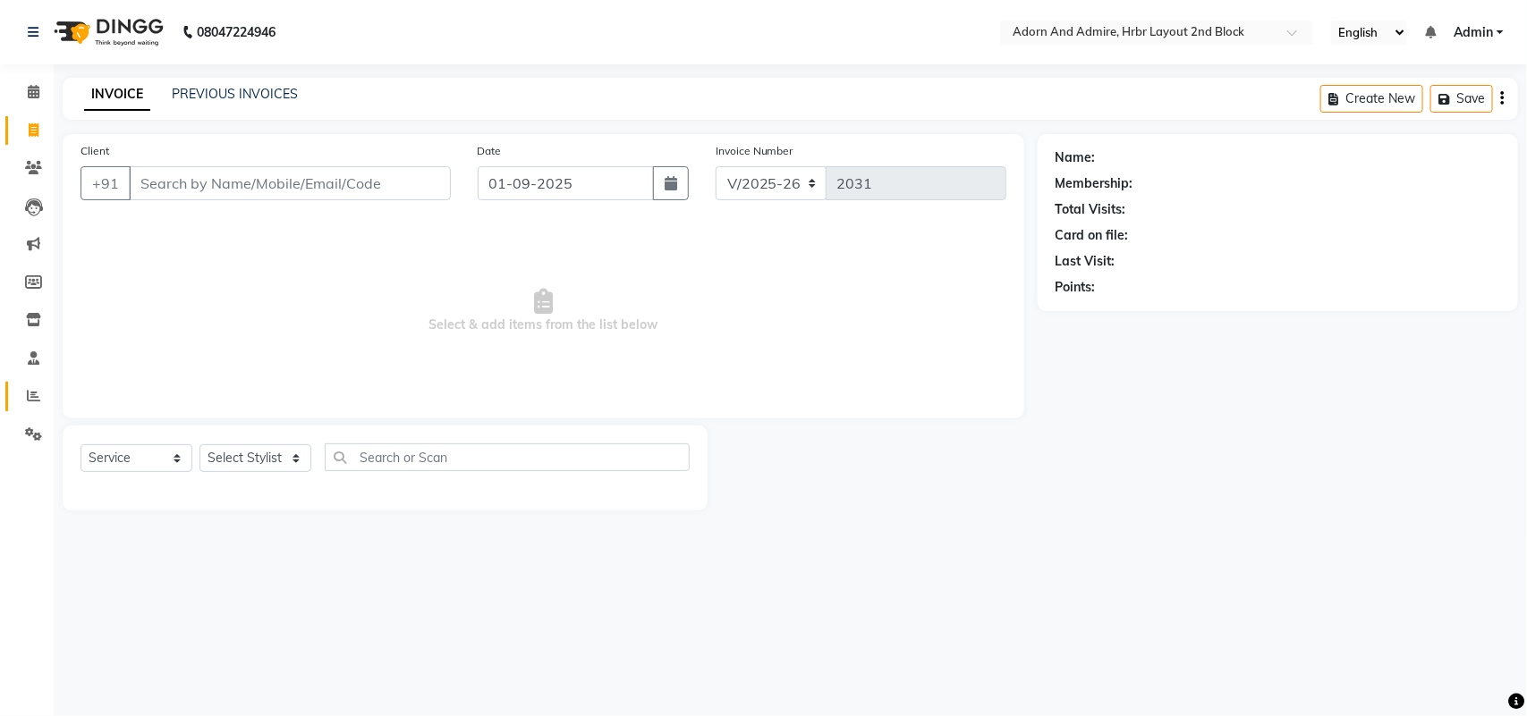
click at [36, 386] on span at bounding box center [33, 396] width 31 height 21
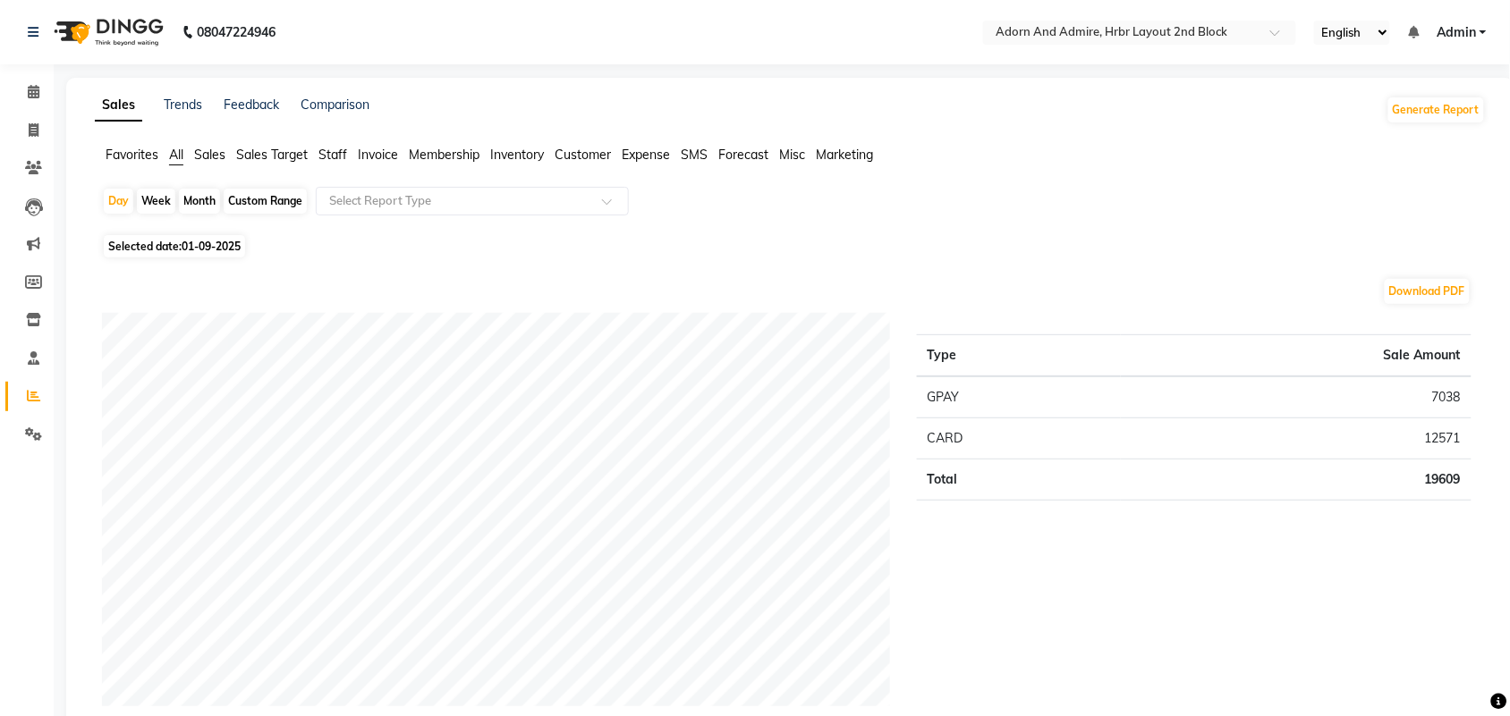
click at [131, 154] on span "Favorites" at bounding box center [132, 155] width 53 height 16
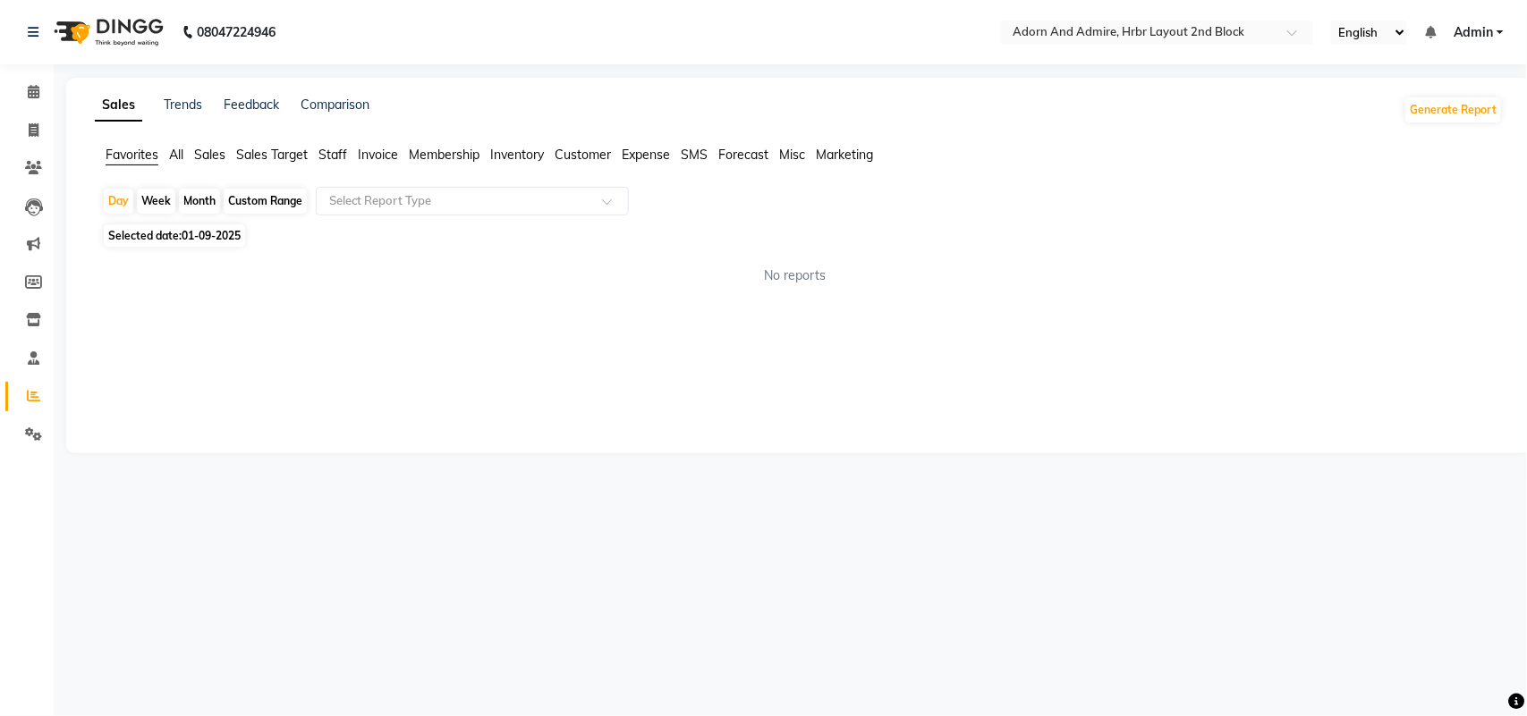
click at [478, 176] on div "Favorites All Sales Sales Target Staff Invoice Membership Inventory Customer Ex…" at bounding box center [798, 163] width 1434 height 34
click at [472, 199] on input "text" at bounding box center [455, 201] width 258 height 18
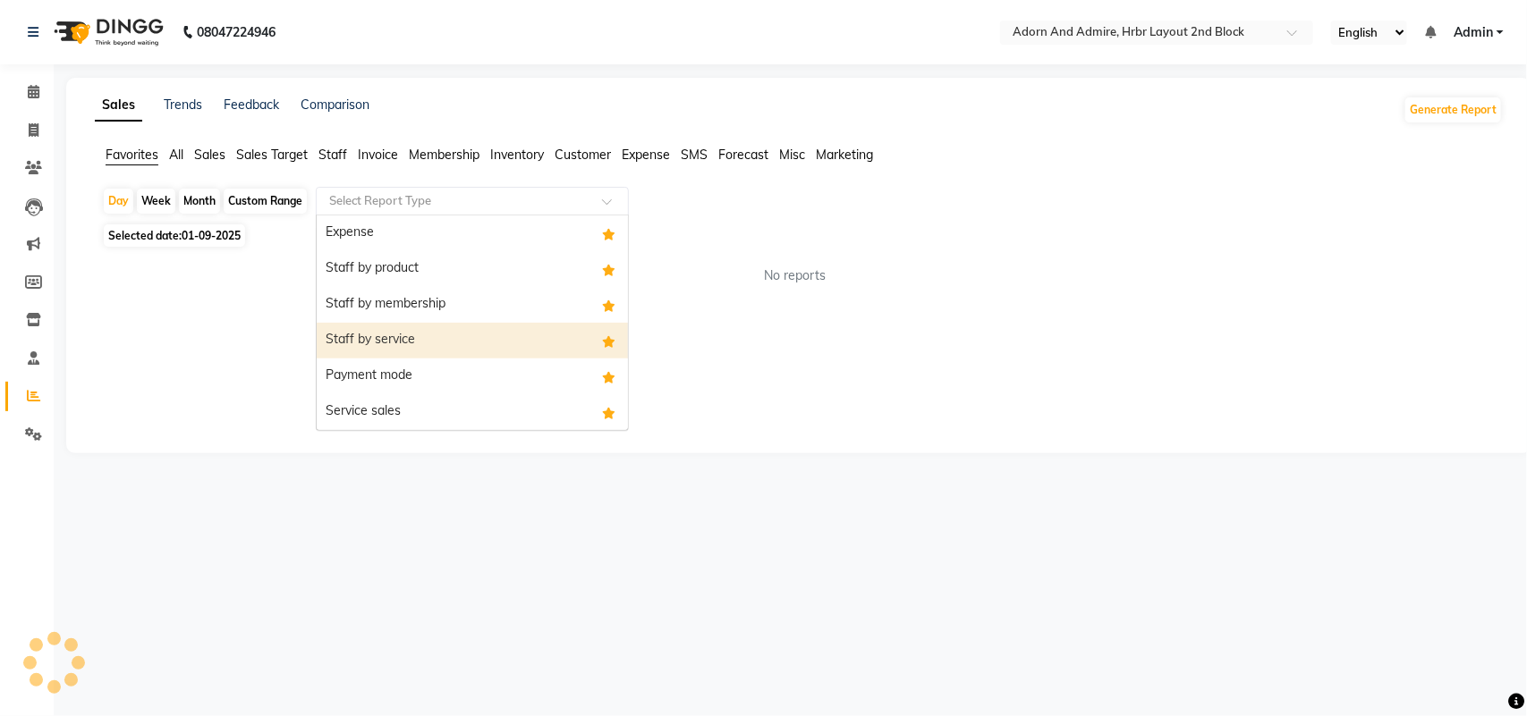
click at [484, 335] on div "Staff by service" at bounding box center [472, 341] width 311 height 36
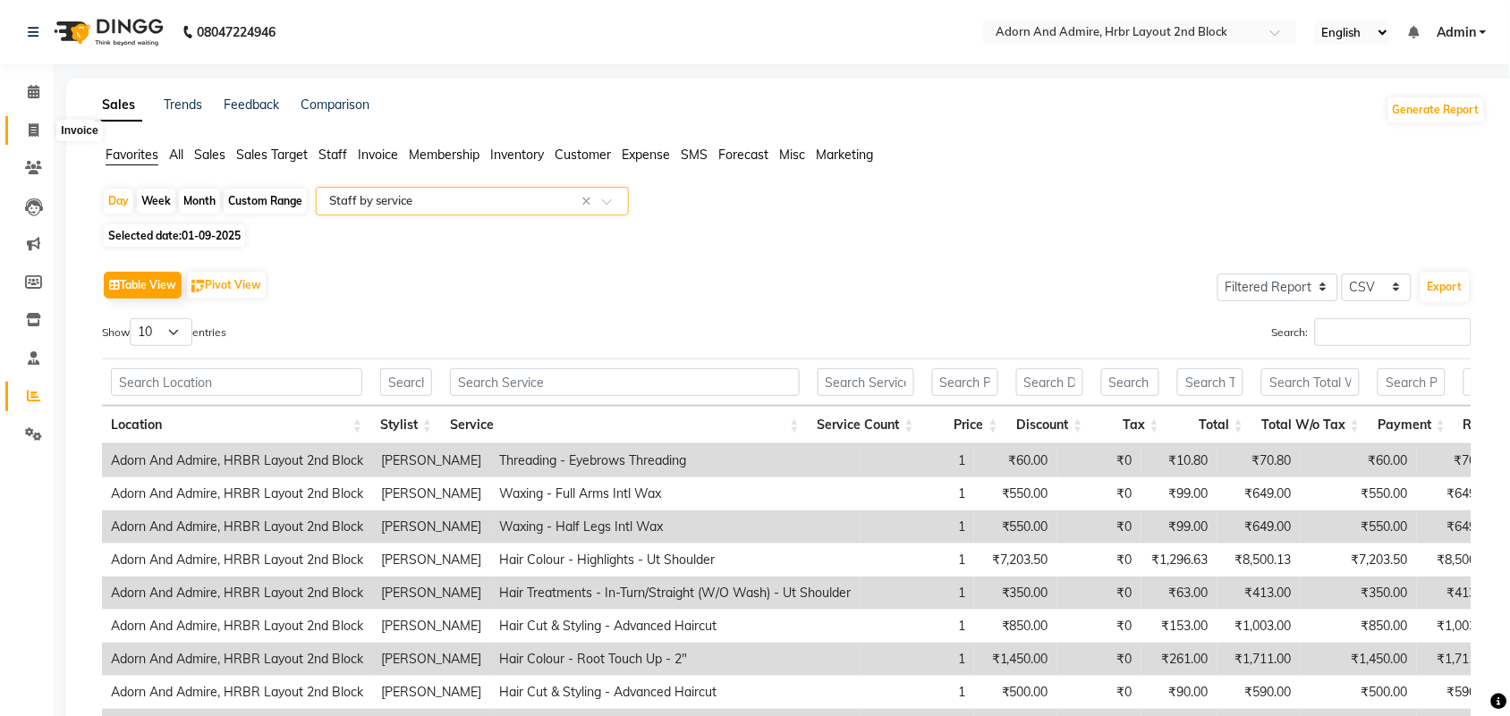
click at [38, 130] on icon at bounding box center [34, 129] width 10 height 13
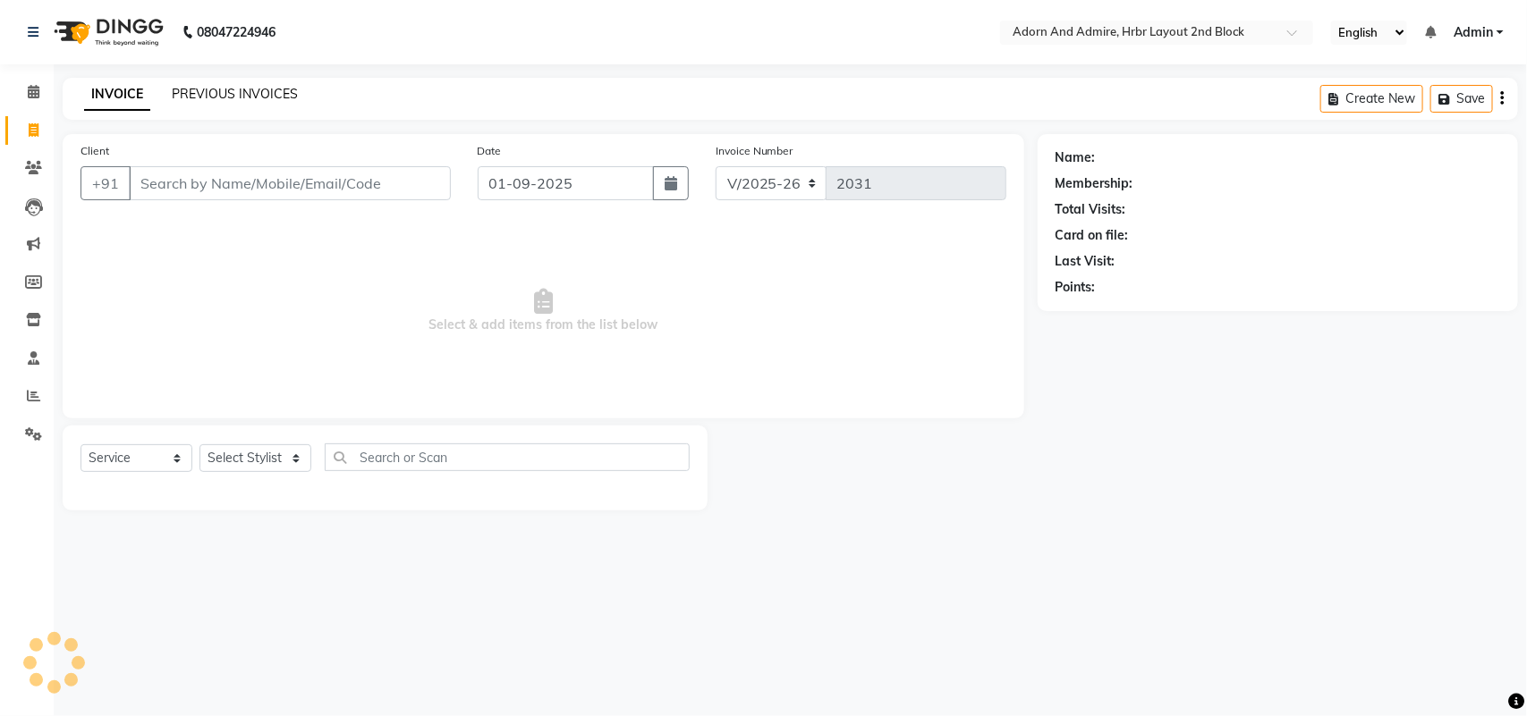
click at [266, 89] on link "PREVIOUS INVOICES" at bounding box center [235, 94] width 126 height 16
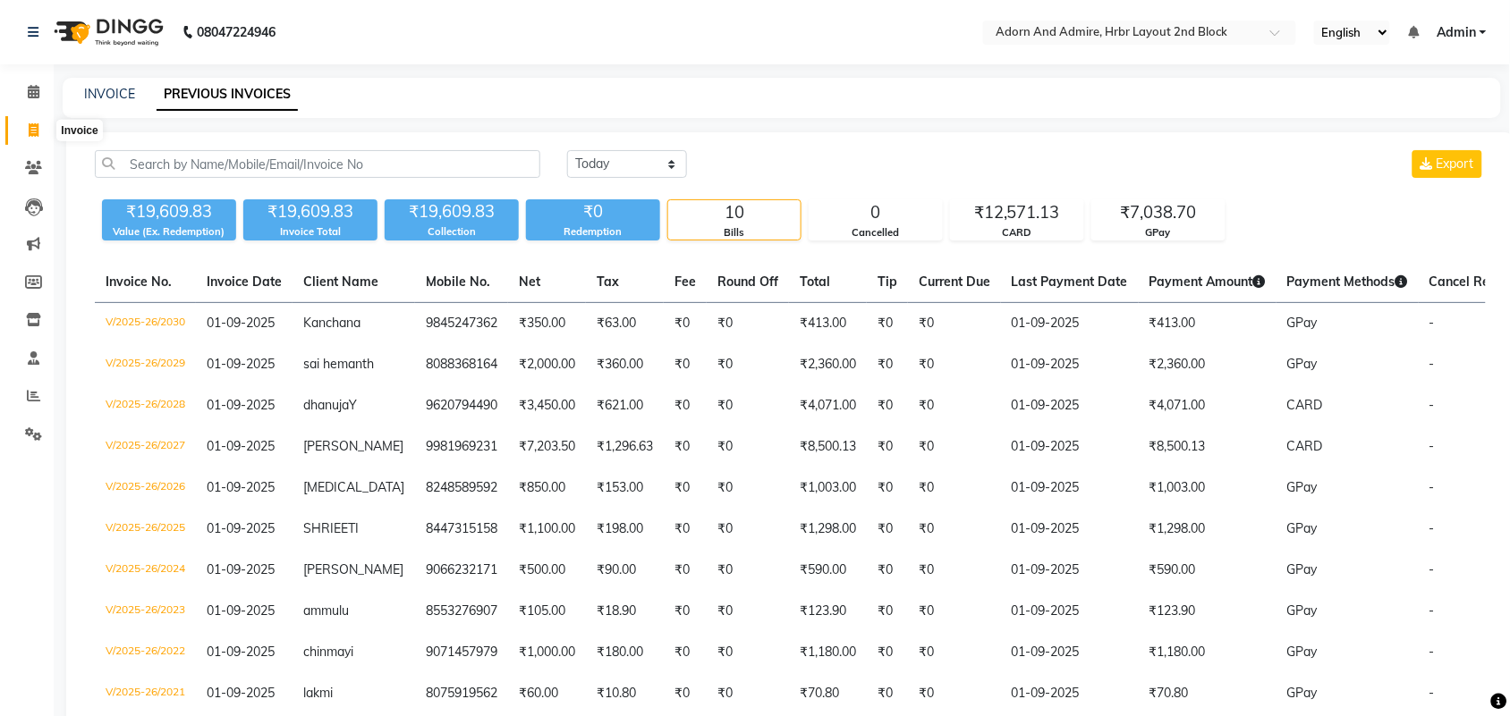
click at [27, 126] on span at bounding box center [33, 131] width 31 height 21
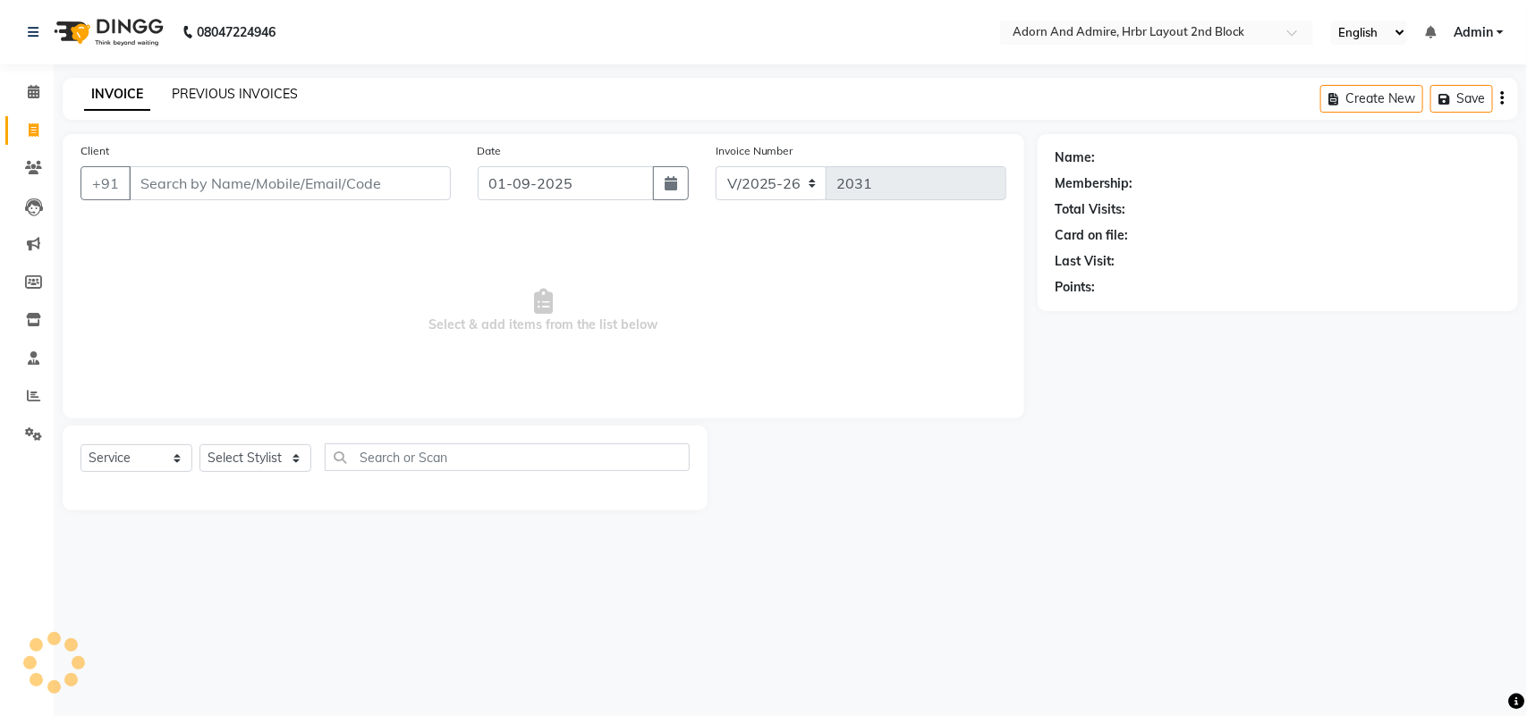
click at [244, 92] on link "PREVIOUS INVOICES" at bounding box center [235, 94] width 126 height 16
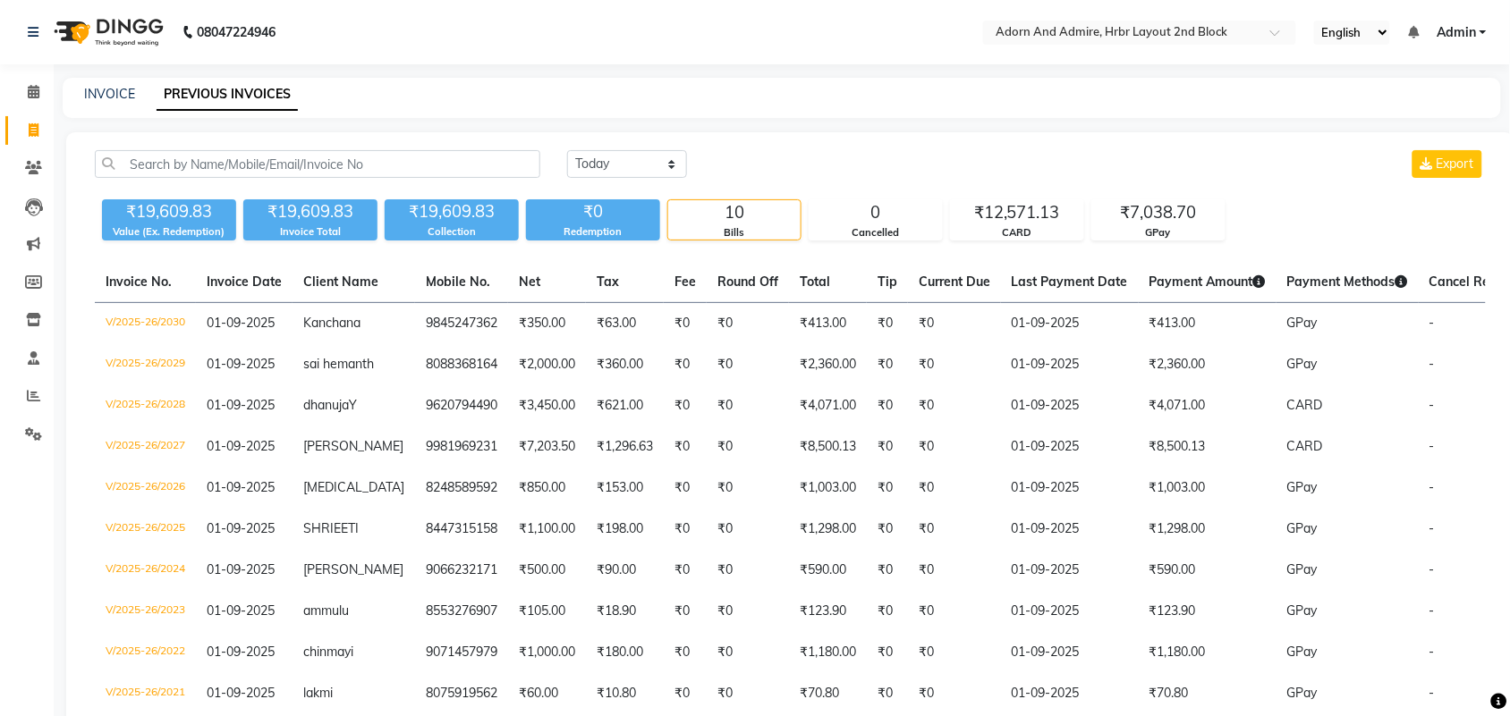
scroll to position [106, 0]
